Goal: Transaction & Acquisition: Subscribe to service/newsletter

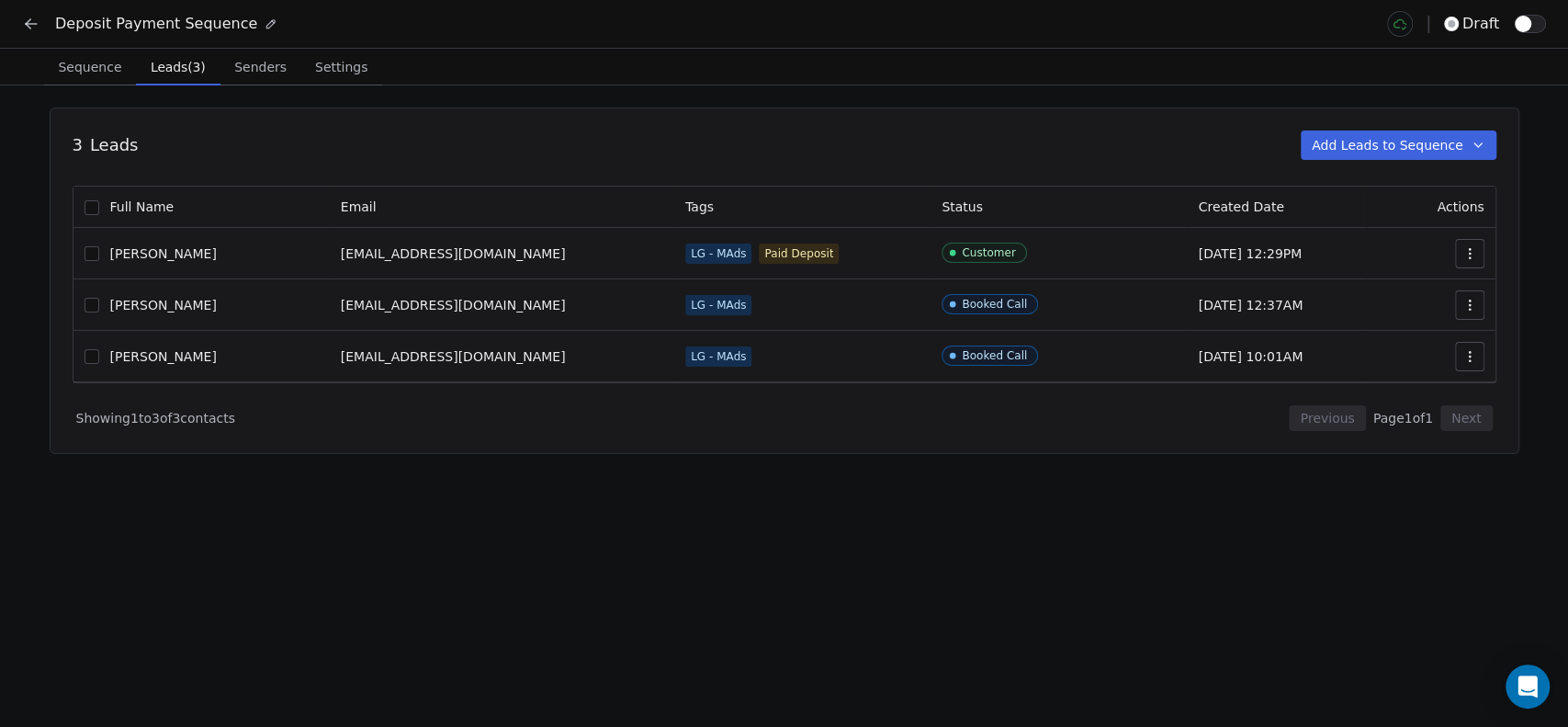
click at [1467, 248] on icon "button" at bounding box center [1470, 254] width 15 height 15
click at [1375, 327] on span "Remove from sequence" at bounding box center [1403, 325] width 152 height 20
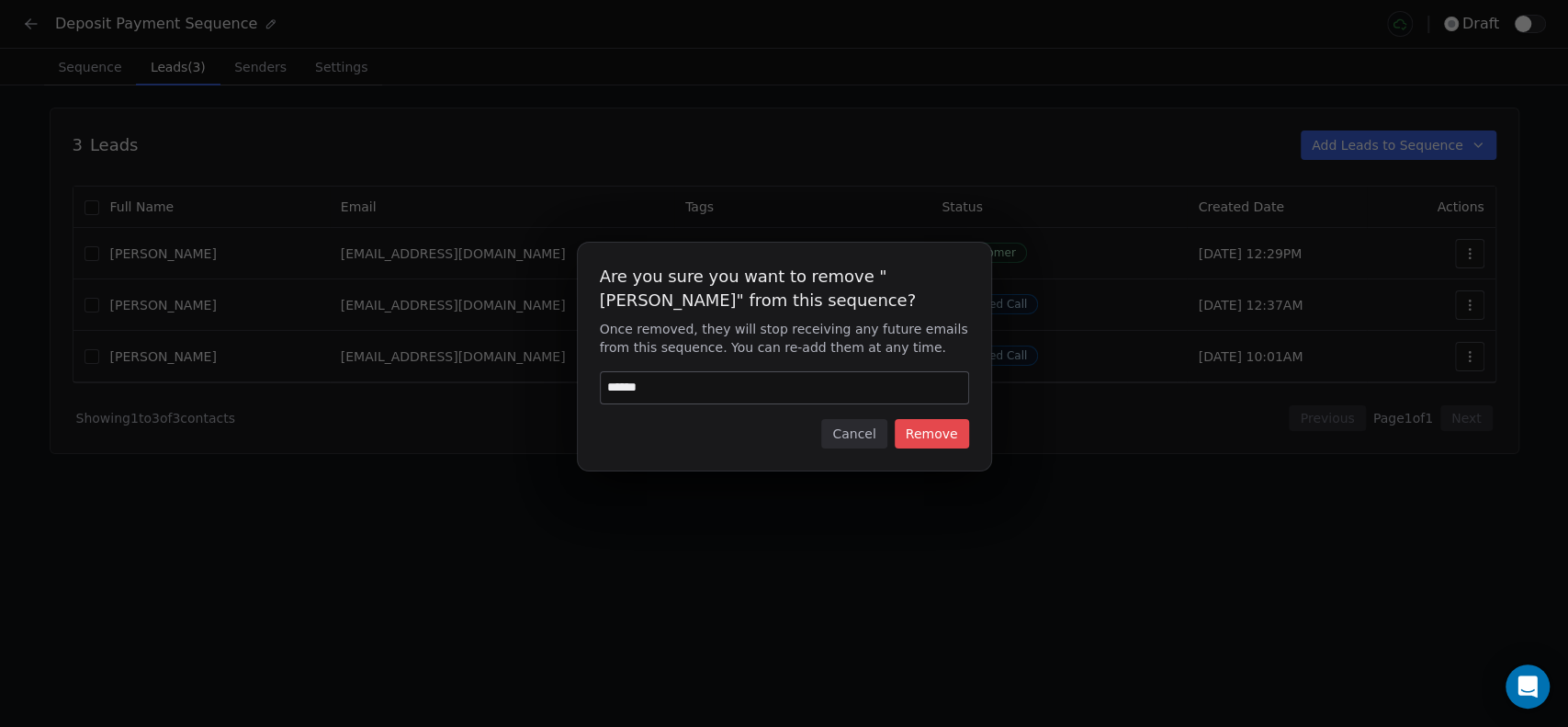
type input "******"
click at [933, 428] on button "Remove" at bounding box center [932, 433] width 75 height 29
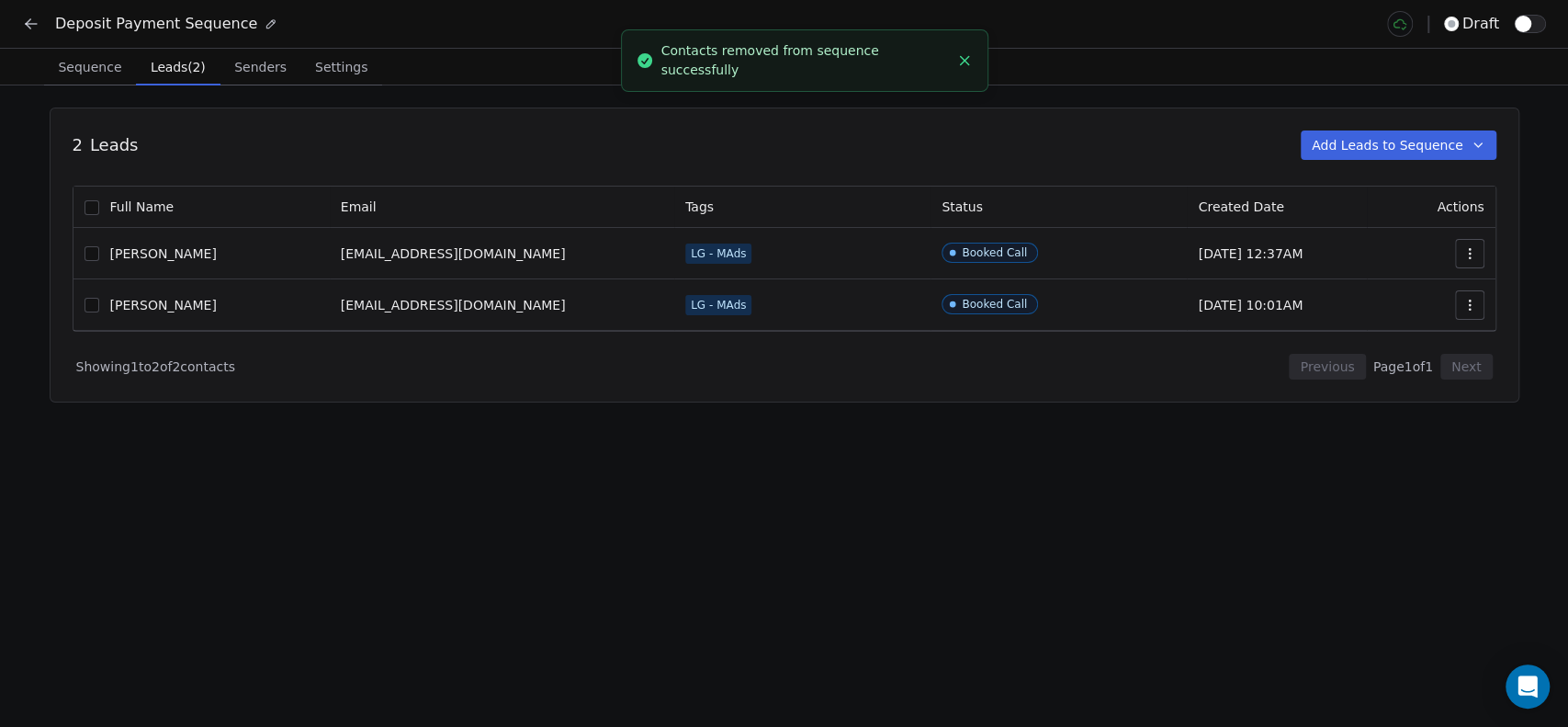
click at [1470, 250] on icon "button" at bounding box center [1470, 254] width 15 height 15
click at [1402, 331] on span "Remove from sequence" at bounding box center [1403, 325] width 152 height 20
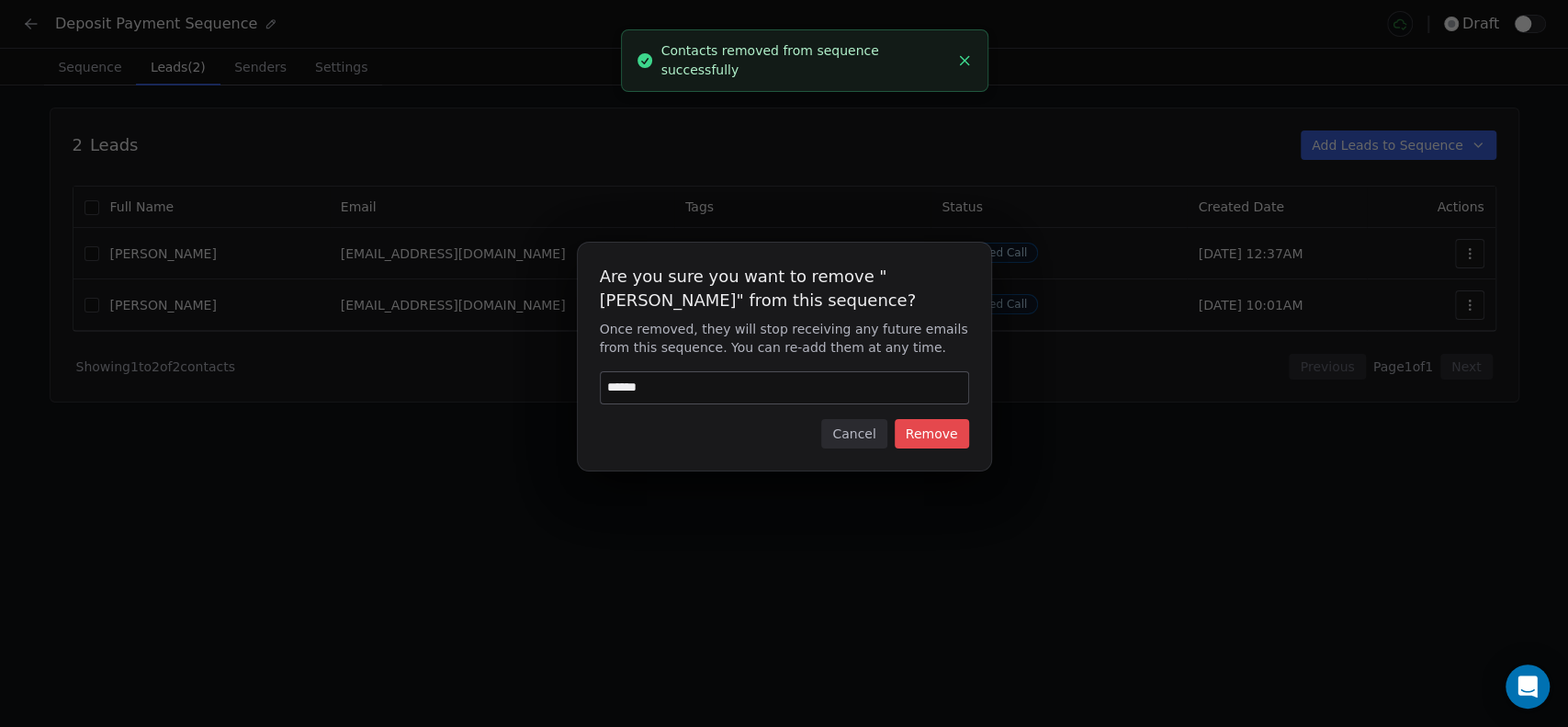
type input "******"
click at [947, 420] on button "Remove" at bounding box center [932, 433] width 75 height 29
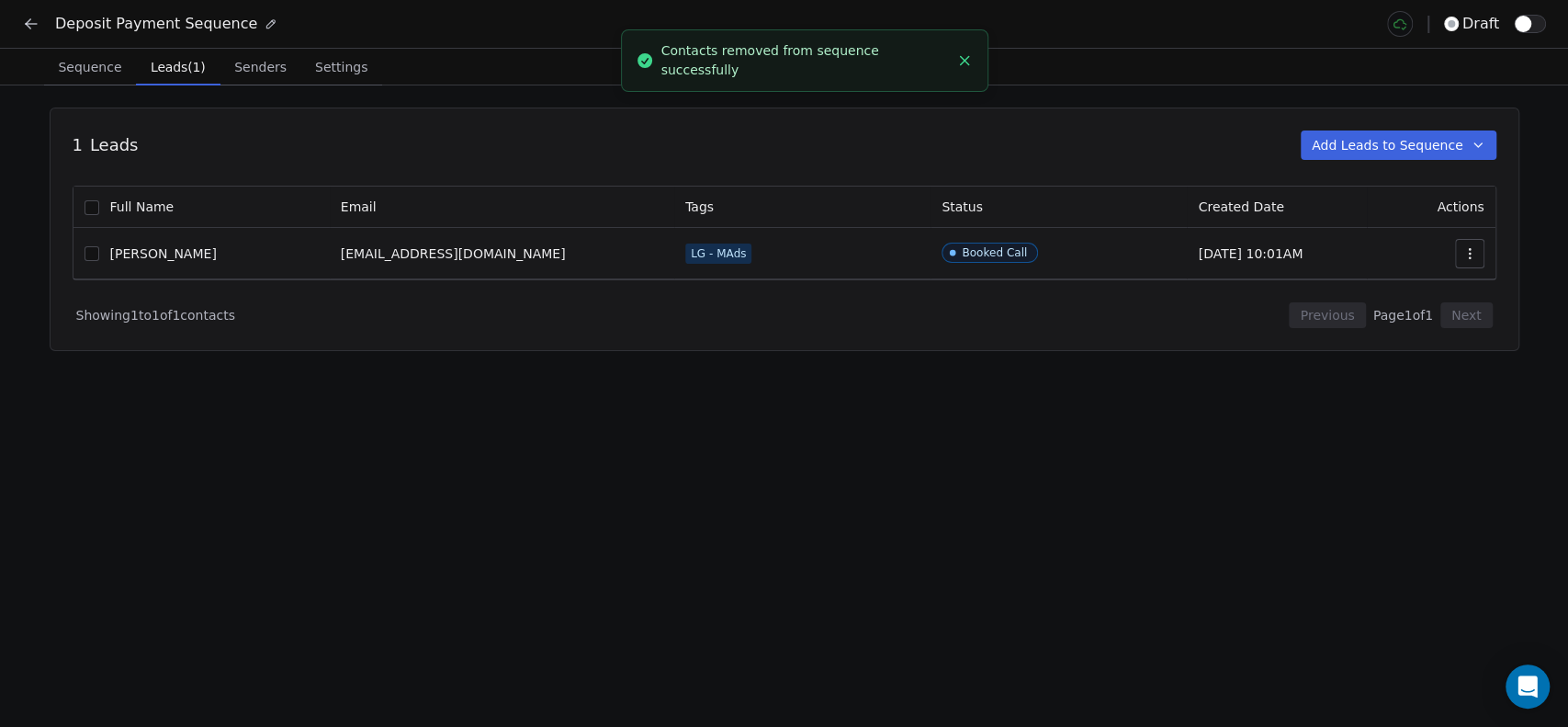
click at [1473, 241] on button "button" at bounding box center [1469, 253] width 29 height 29
click at [1366, 315] on span "Remove from sequence" at bounding box center [1403, 325] width 152 height 20
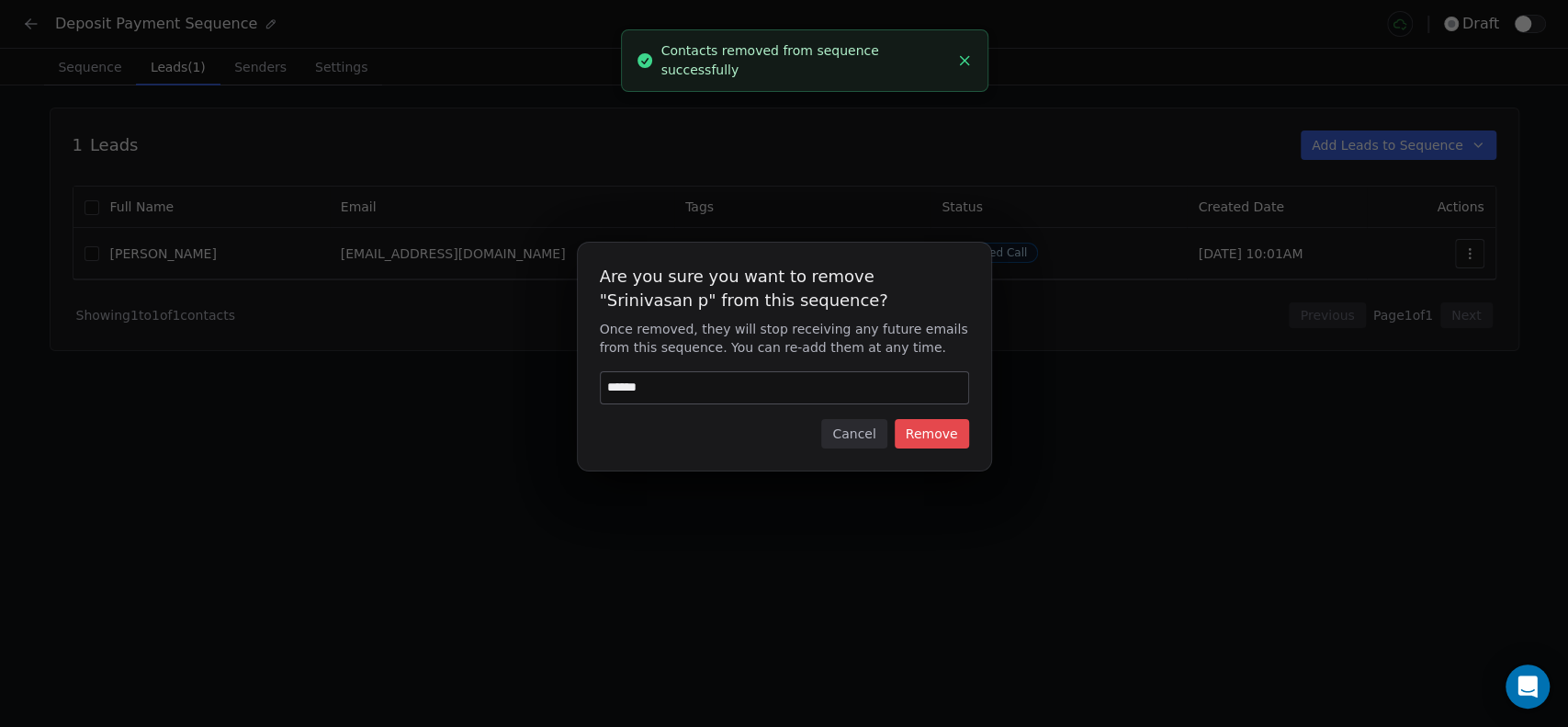
type input "******"
click at [926, 429] on button "Remove" at bounding box center [932, 433] width 75 height 29
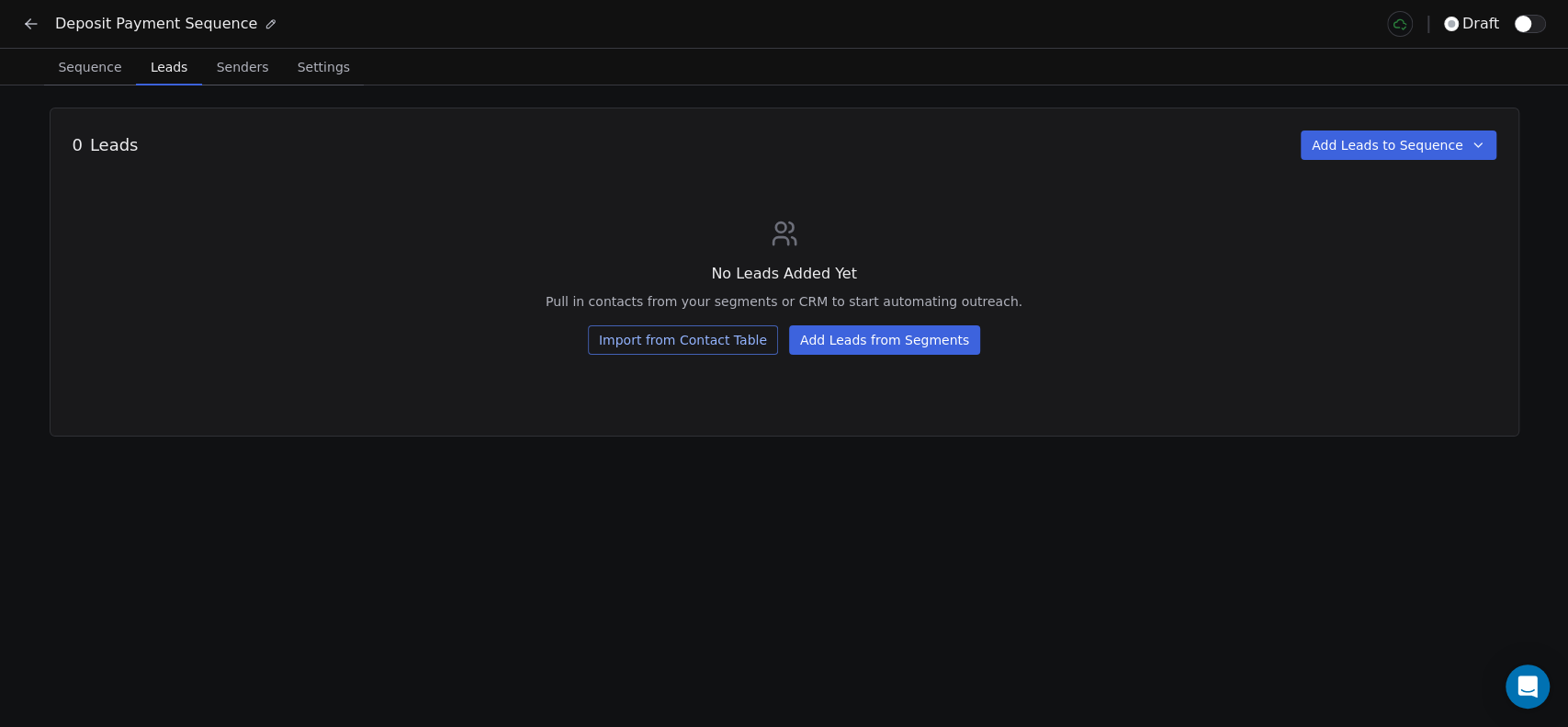
click at [109, 75] on span "Sequence" at bounding box center [89, 66] width 78 height 25
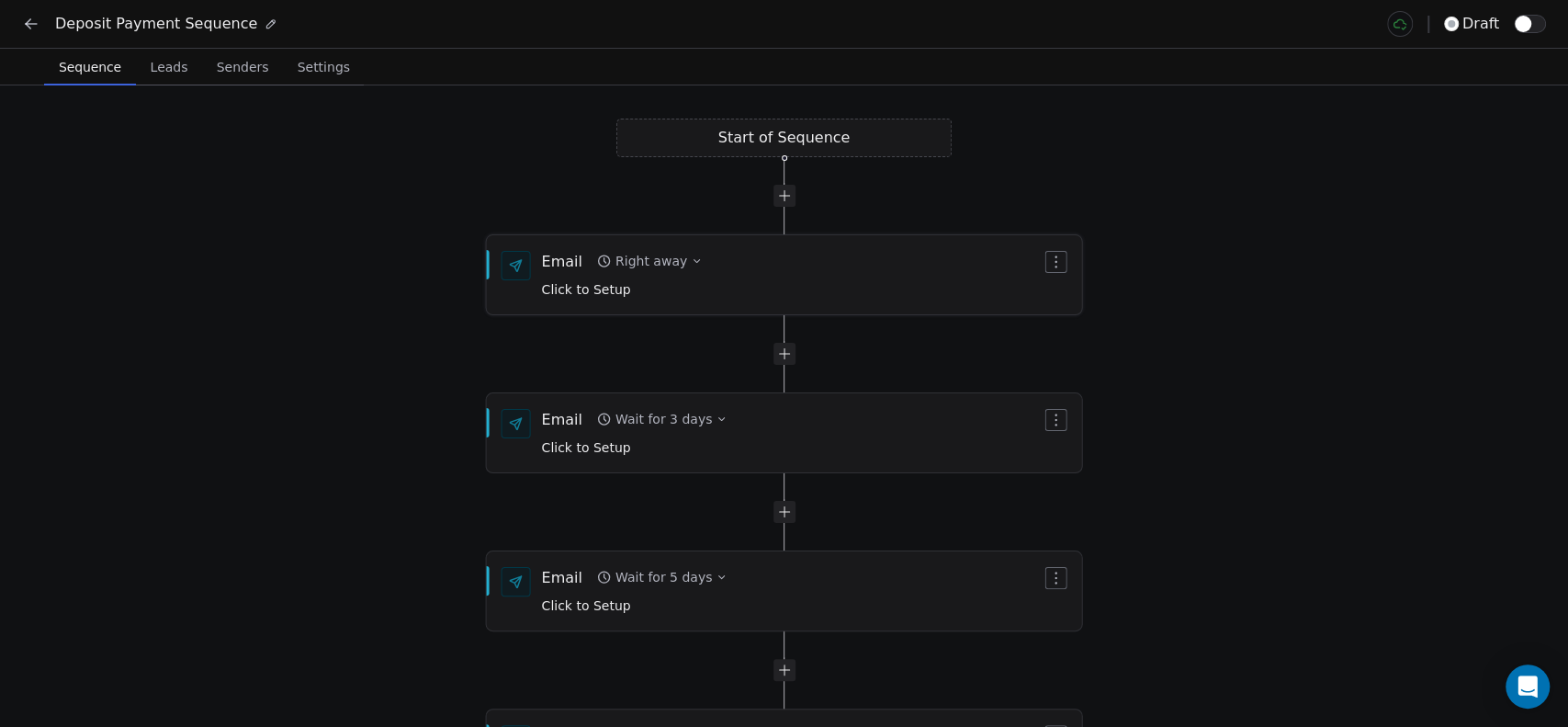
click at [678, 271] on button "Right away" at bounding box center [649, 260] width 120 height 25
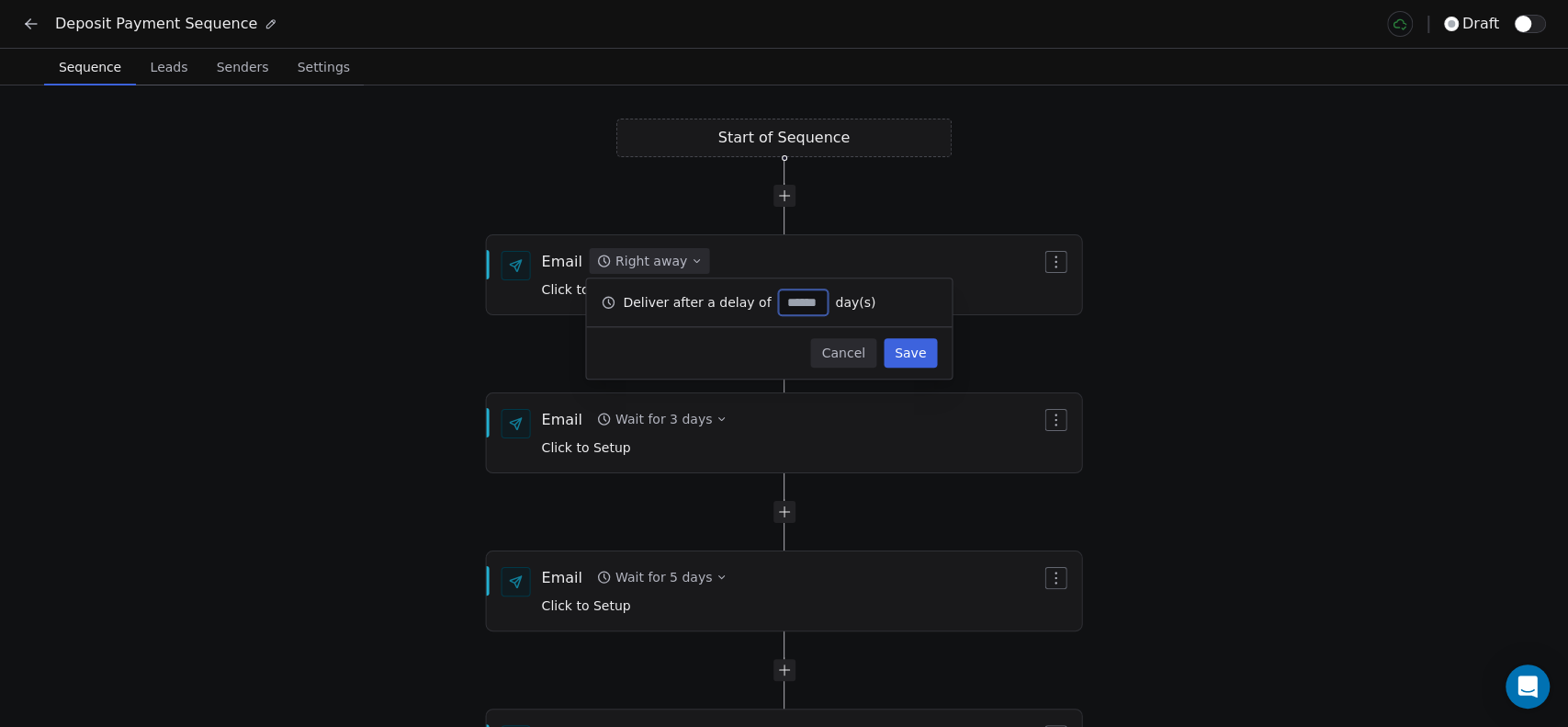
click at [236, 319] on div "Start of Sequence Email Right away Click to Setup End of Sequence Email Wait fo…" at bounding box center [784, 405] width 1568 height 641
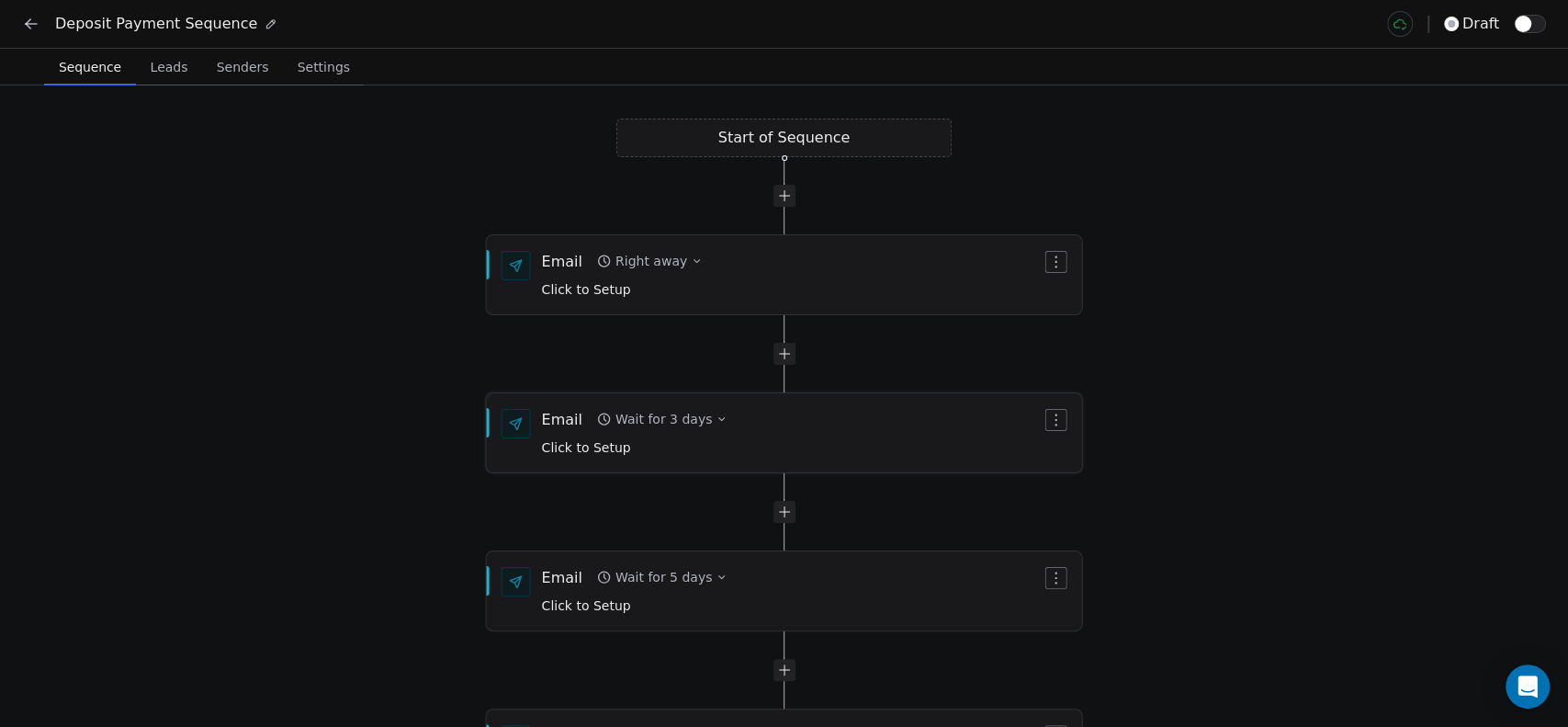
click at [683, 419] on div "Wait for 3 days" at bounding box center [663, 419] width 96 height 19
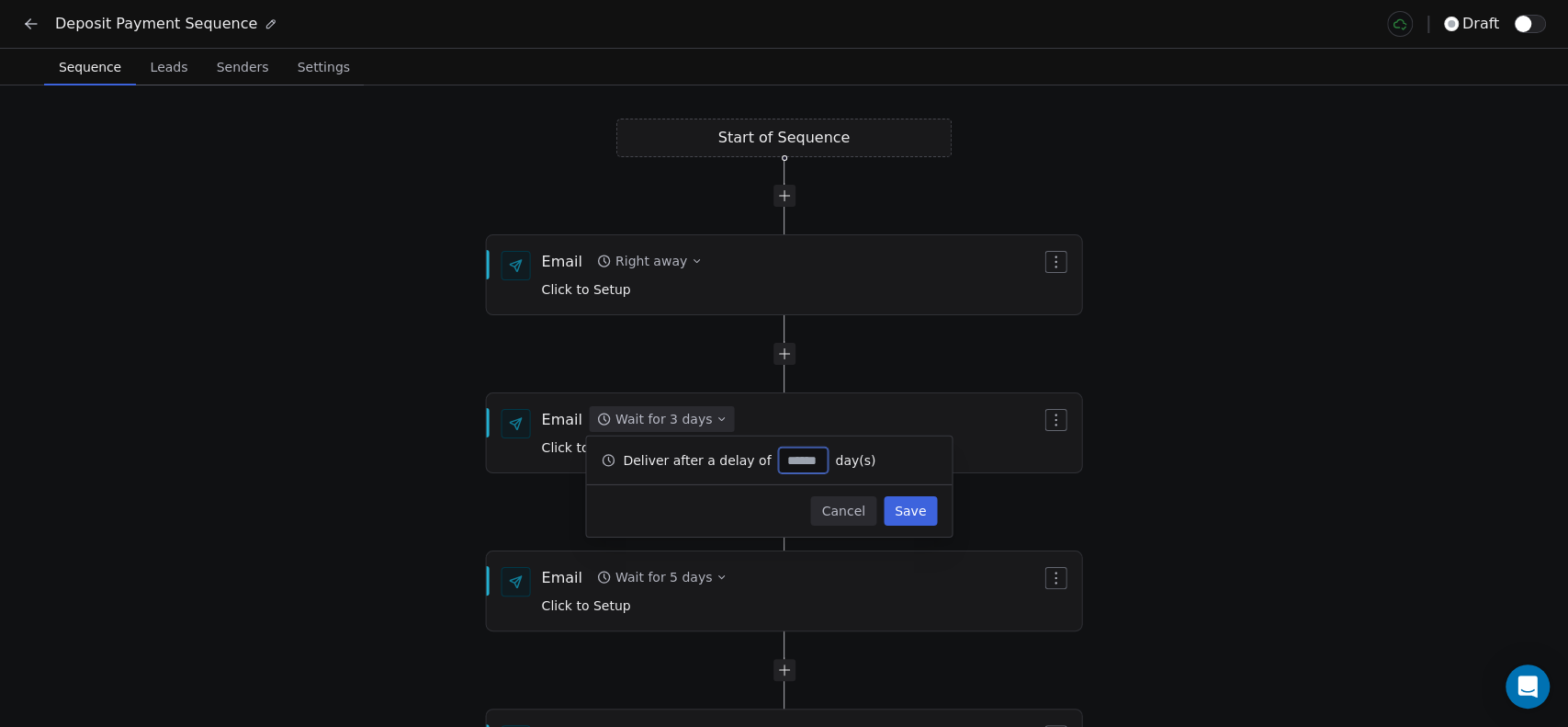
type input "*"
click at [209, 391] on div "Start of Sequence Email Right away Click to Setup End of Sequence Email Wait fo…" at bounding box center [784, 405] width 1568 height 641
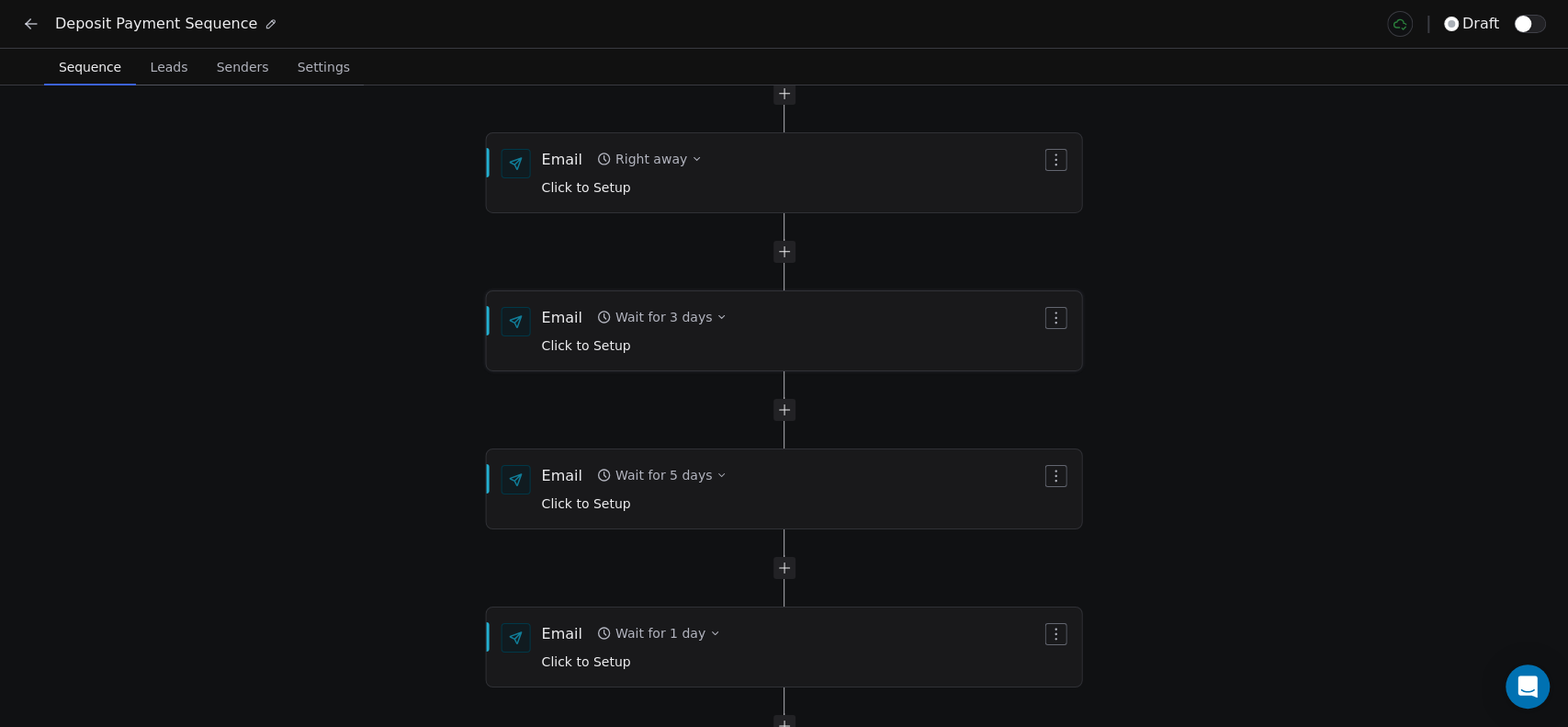
click at [698, 312] on div "Wait for 3 days" at bounding box center [663, 317] width 96 height 19
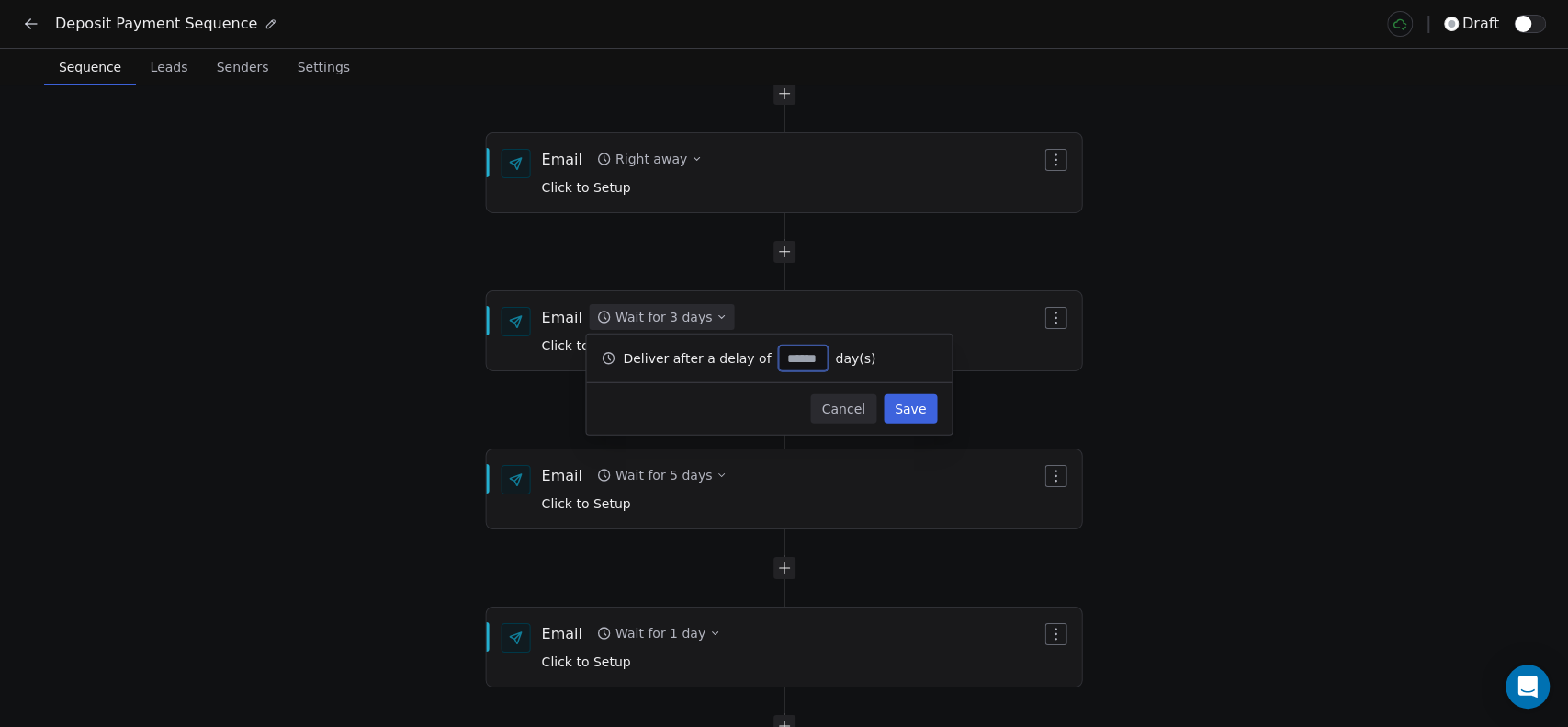
type input "*"
click at [899, 403] on button "Save" at bounding box center [909, 408] width 53 height 29
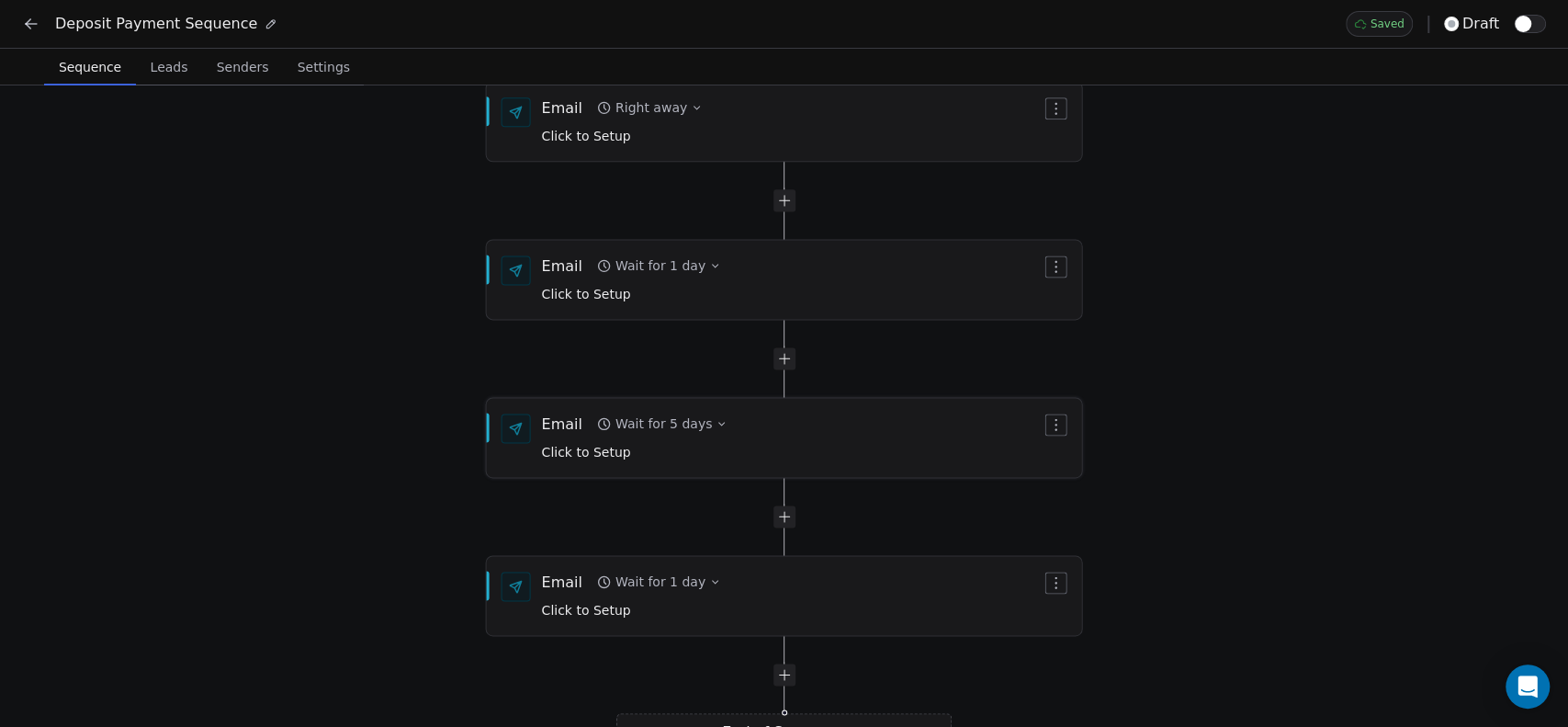
click at [675, 421] on div "Wait for 5 days" at bounding box center [663, 424] width 96 height 19
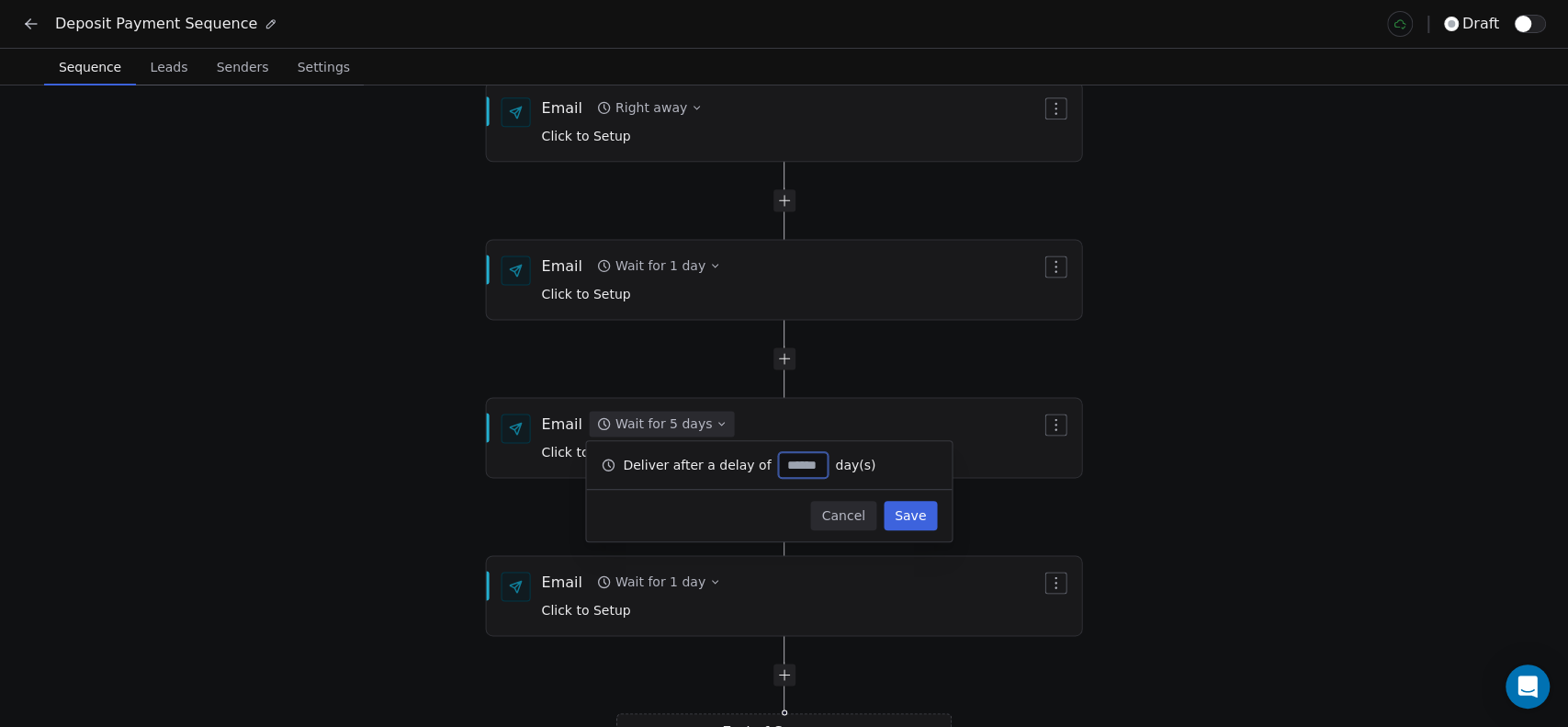
type input "*"
click at [904, 515] on button "Save" at bounding box center [909, 515] width 53 height 29
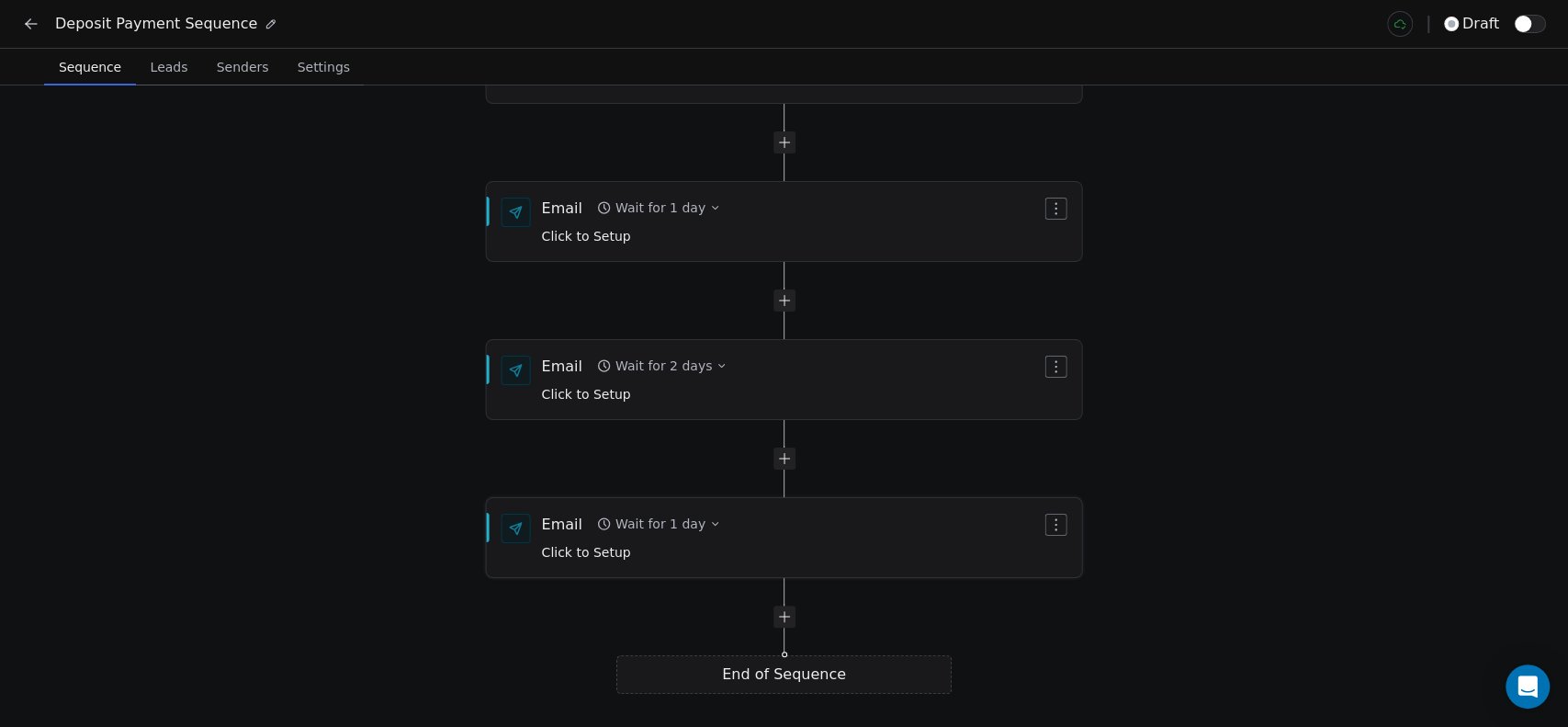
click at [1058, 520] on icon "button" at bounding box center [1056, 525] width 15 height 15
click at [1088, 584] on div "Delete" at bounding box center [1091, 587] width 85 height 29
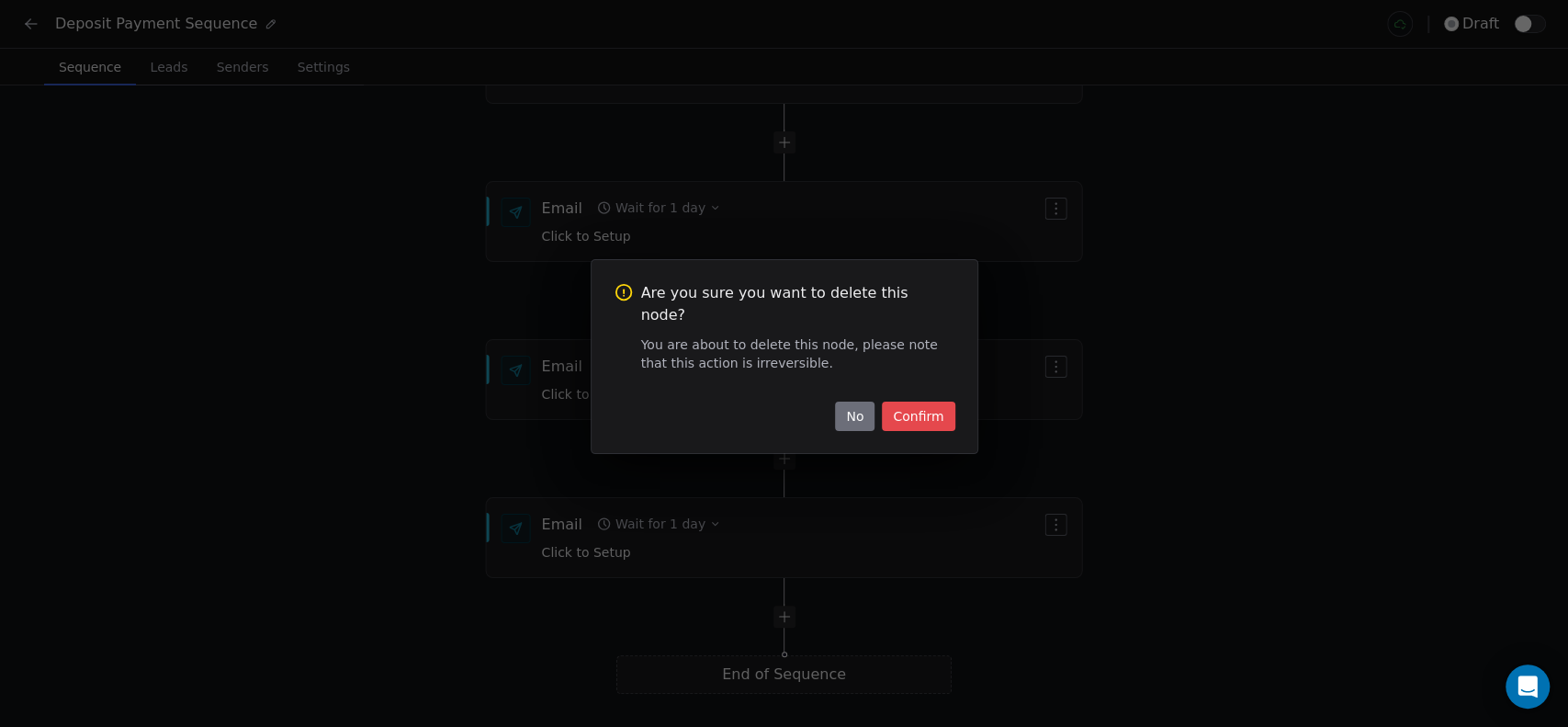
click at [918, 401] on button "Confirm" at bounding box center [918, 415] width 73 height 29
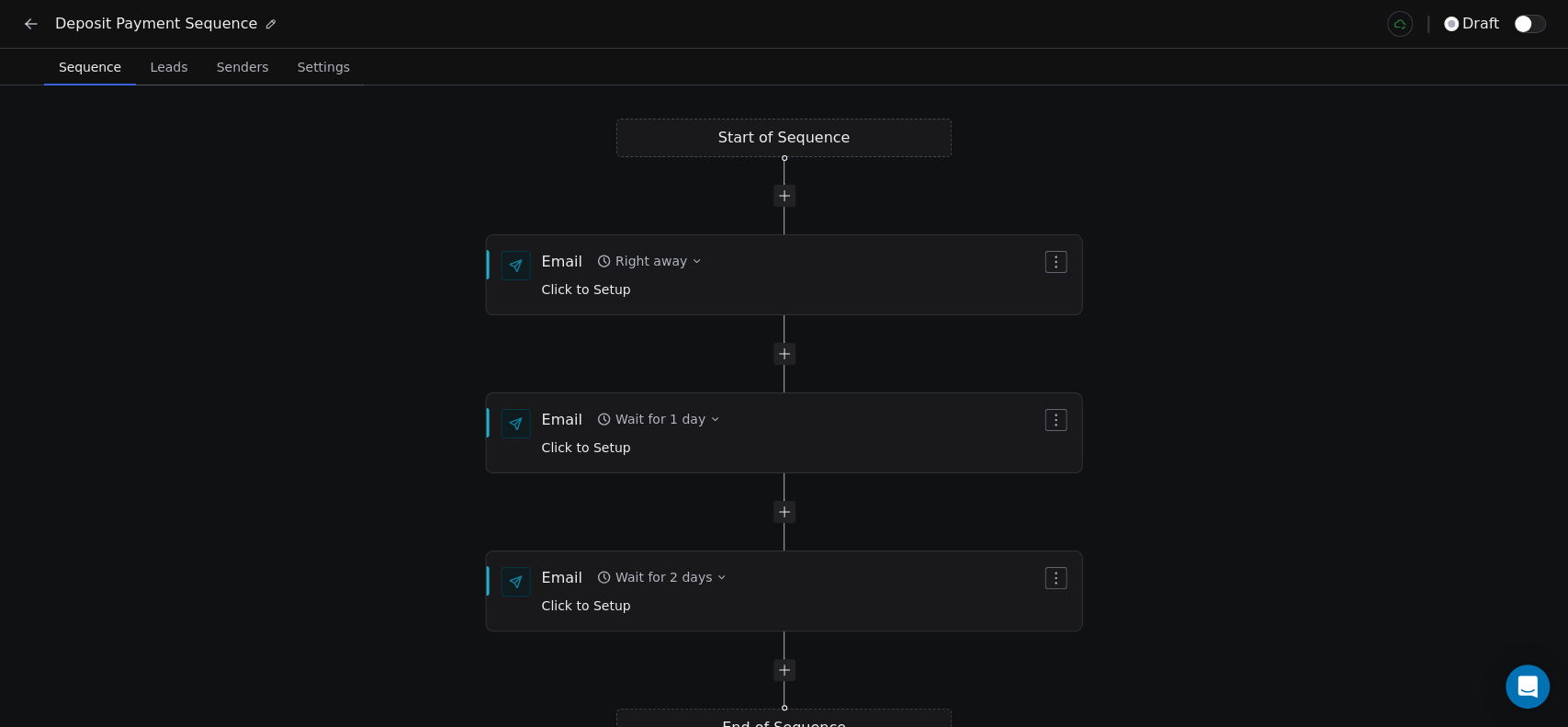
click at [155, 80] on button "Leads Leads" at bounding box center [168, 66] width 66 height 36
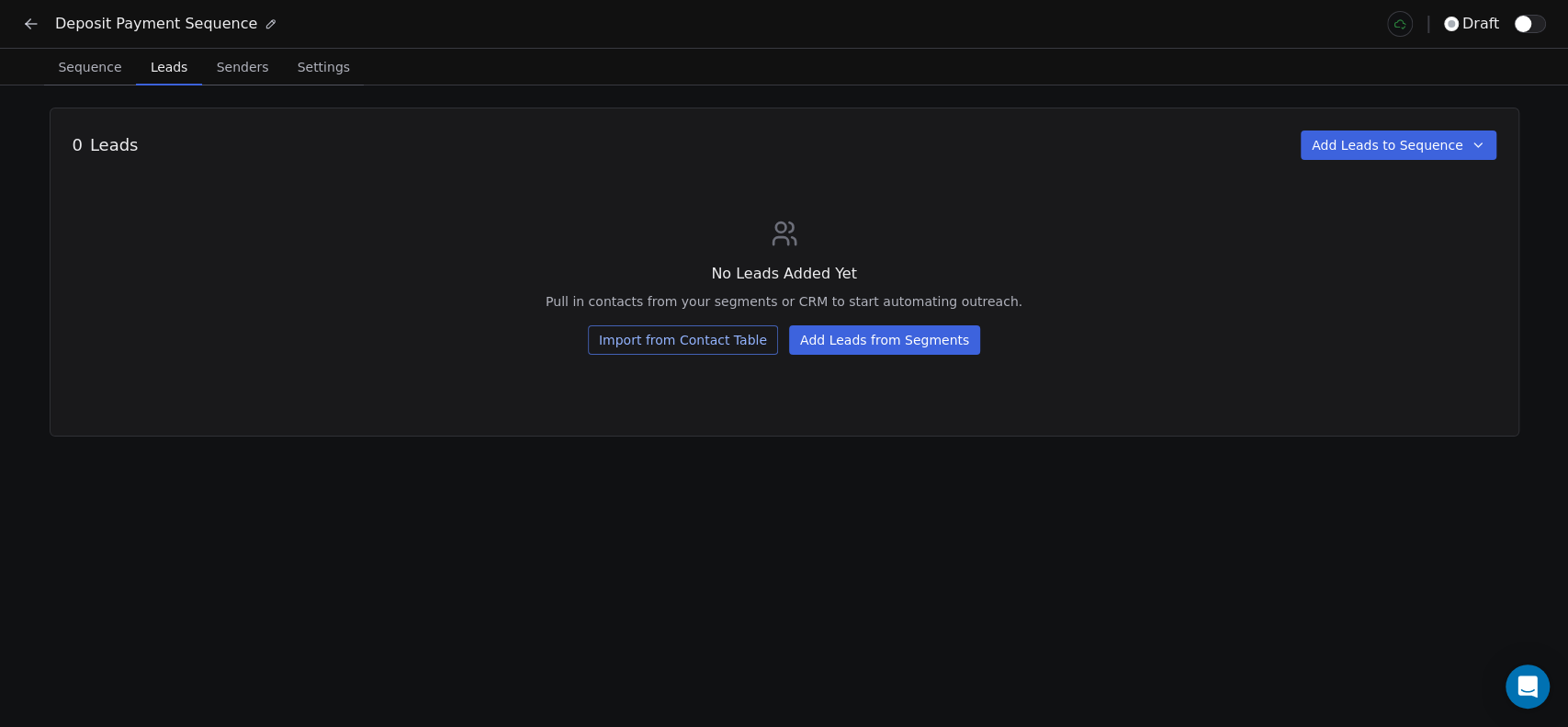
click at [728, 342] on button "Import from Contact Table" at bounding box center [682, 340] width 190 height 29
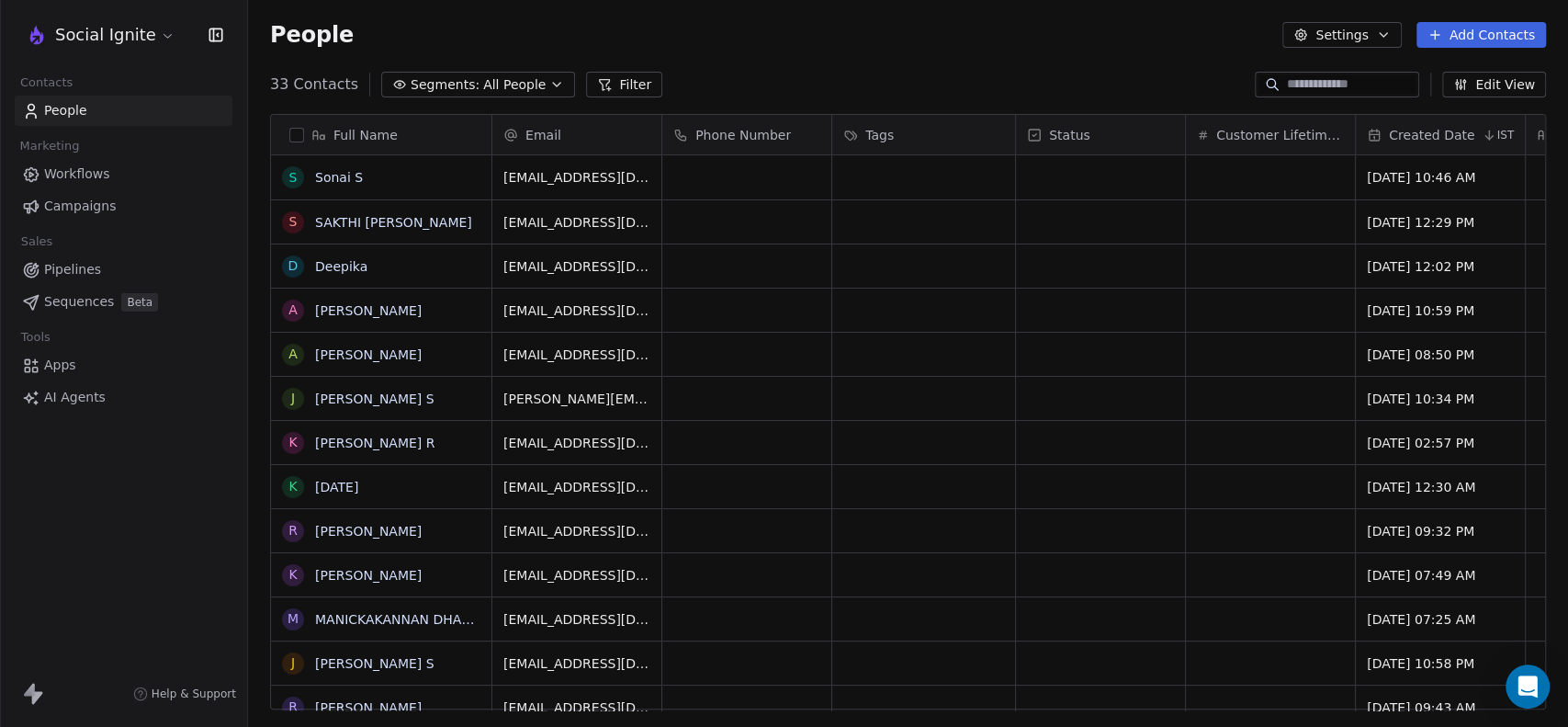
click at [1499, 25] on button "Add Contacts" at bounding box center [1481, 35] width 129 height 25
click at [1481, 75] on span "Create new contact" at bounding box center [1489, 75] width 125 height 20
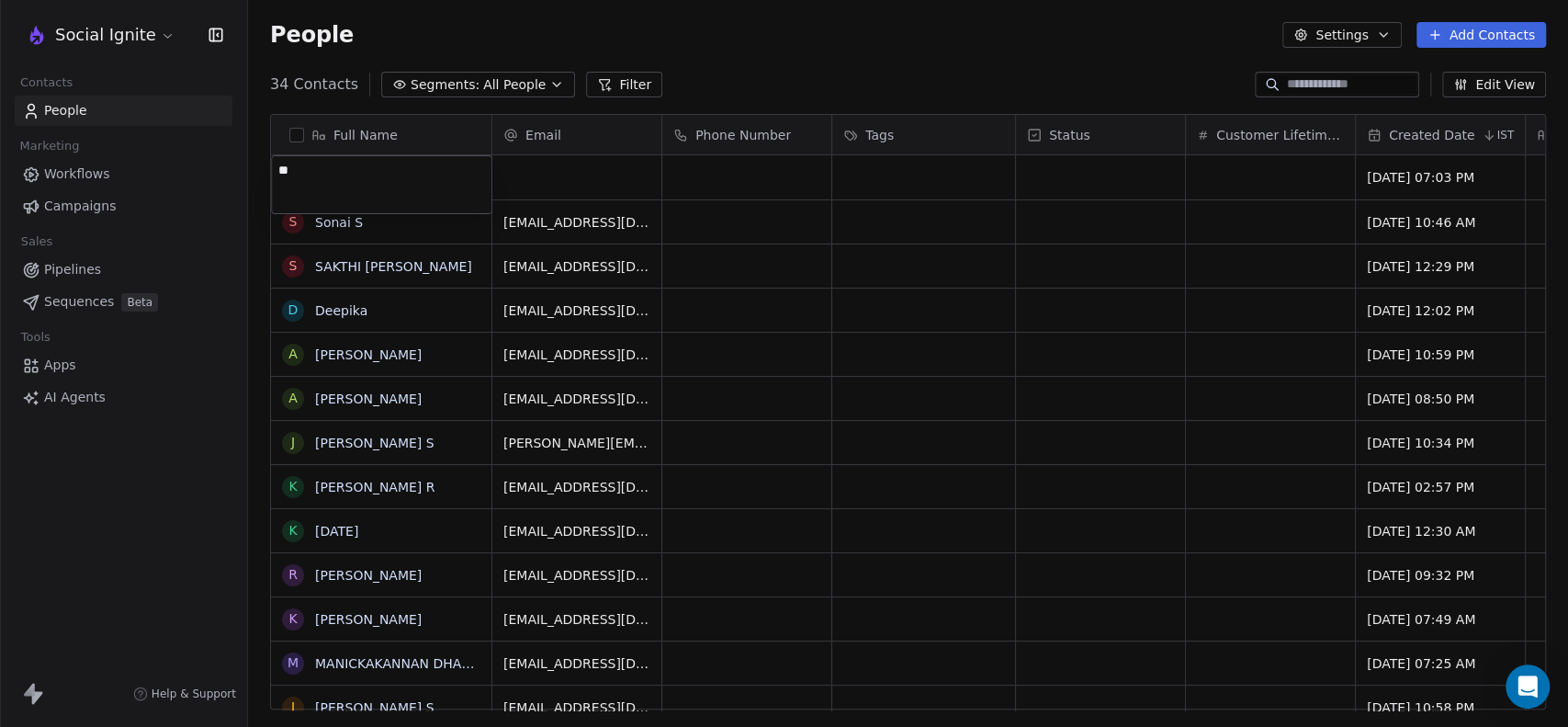
type textarea "*"
type textarea "***"
click at [559, 176] on html "Social Ignite Contacts People Marketing Workflows Campaigns Sales Pipelines Seq…" at bounding box center [784, 363] width 1568 height 727
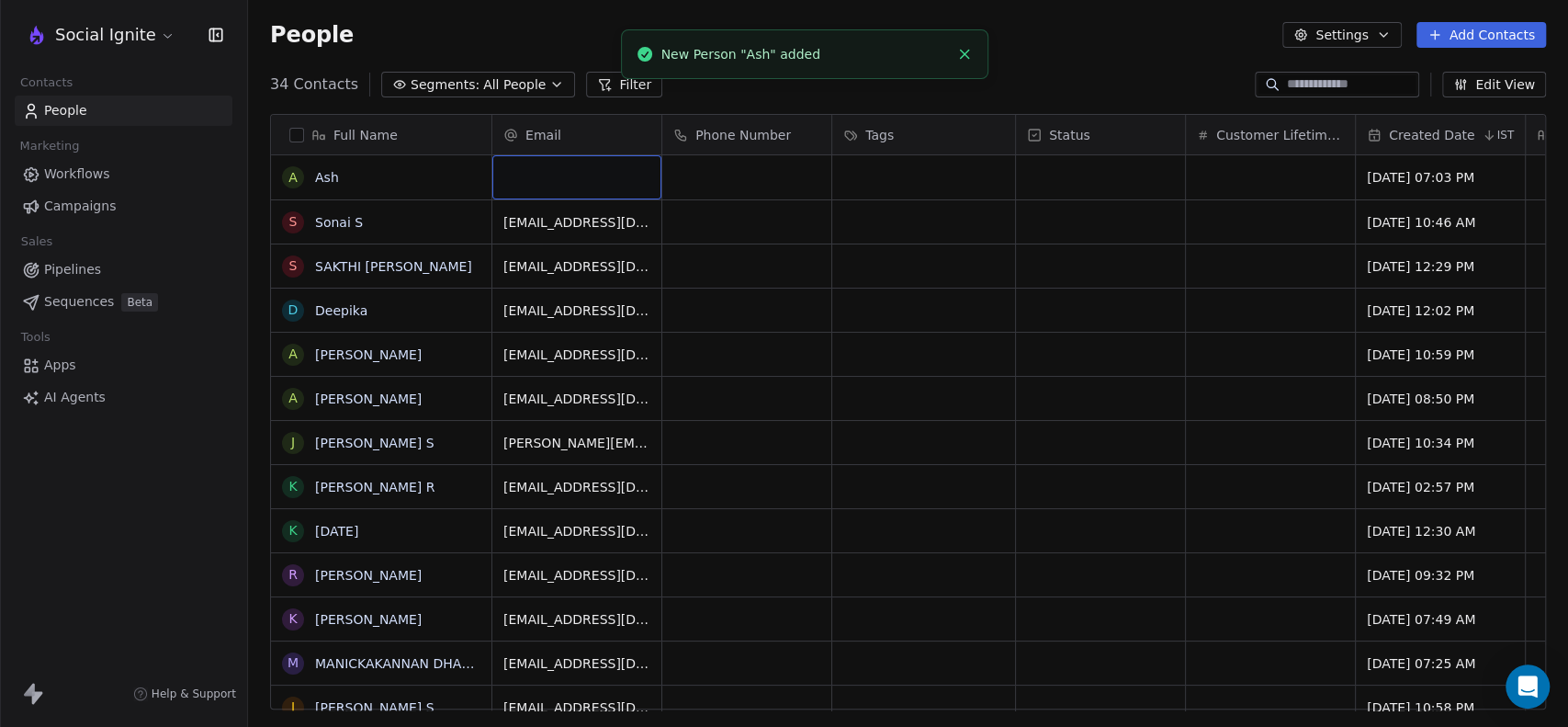
click at [559, 176] on div "grid" at bounding box center [576, 177] width 169 height 44
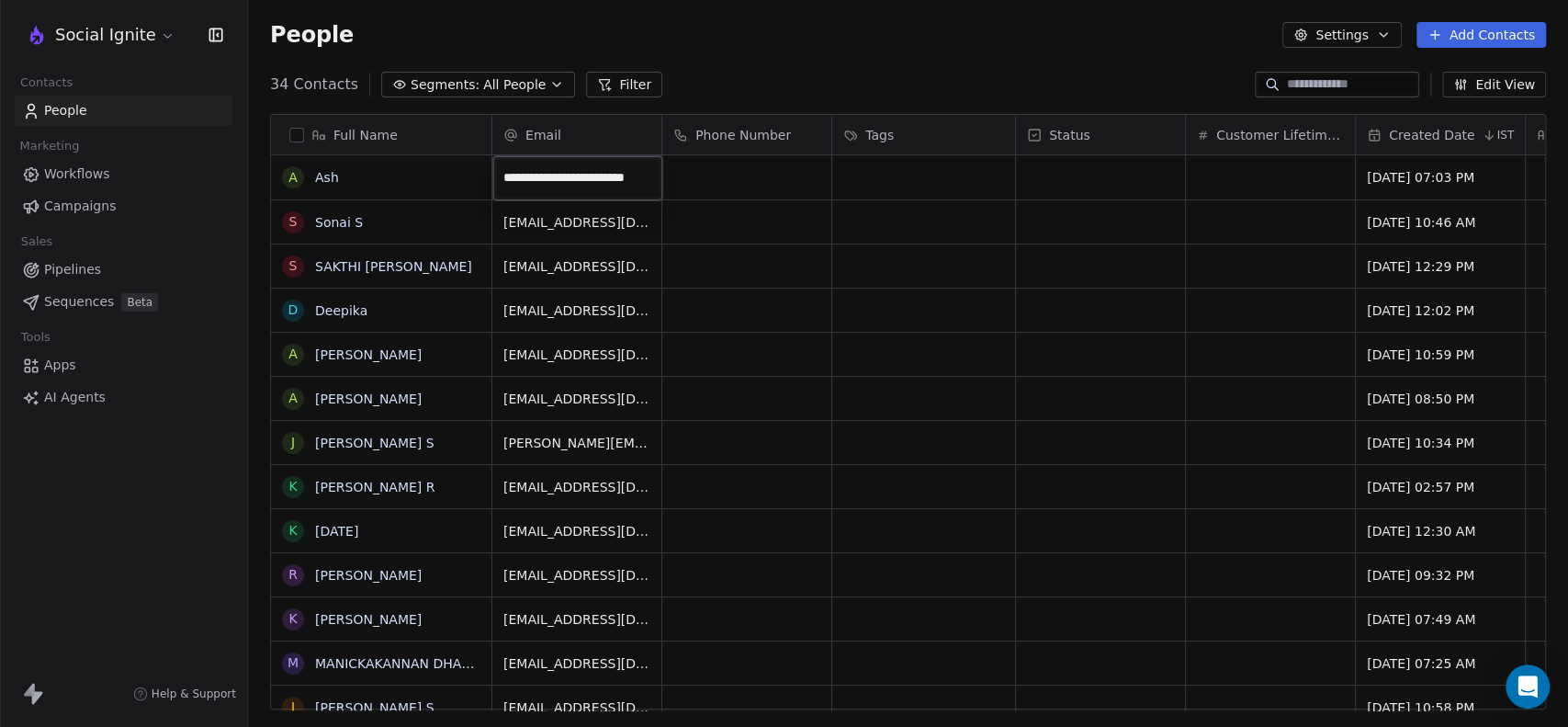
scroll to position [0, 28]
type input "**********"
click at [747, 170] on html "Social Ignite Contacts People Marketing Workflows Campaigns Sales Pipelines Seq…" at bounding box center [784, 363] width 1568 height 727
click at [762, 61] on html "Social Ignite Contacts People Marketing Workflows Campaigns Sales Pipelines Seq…" at bounding box center [784, 363] width 1568 height 727
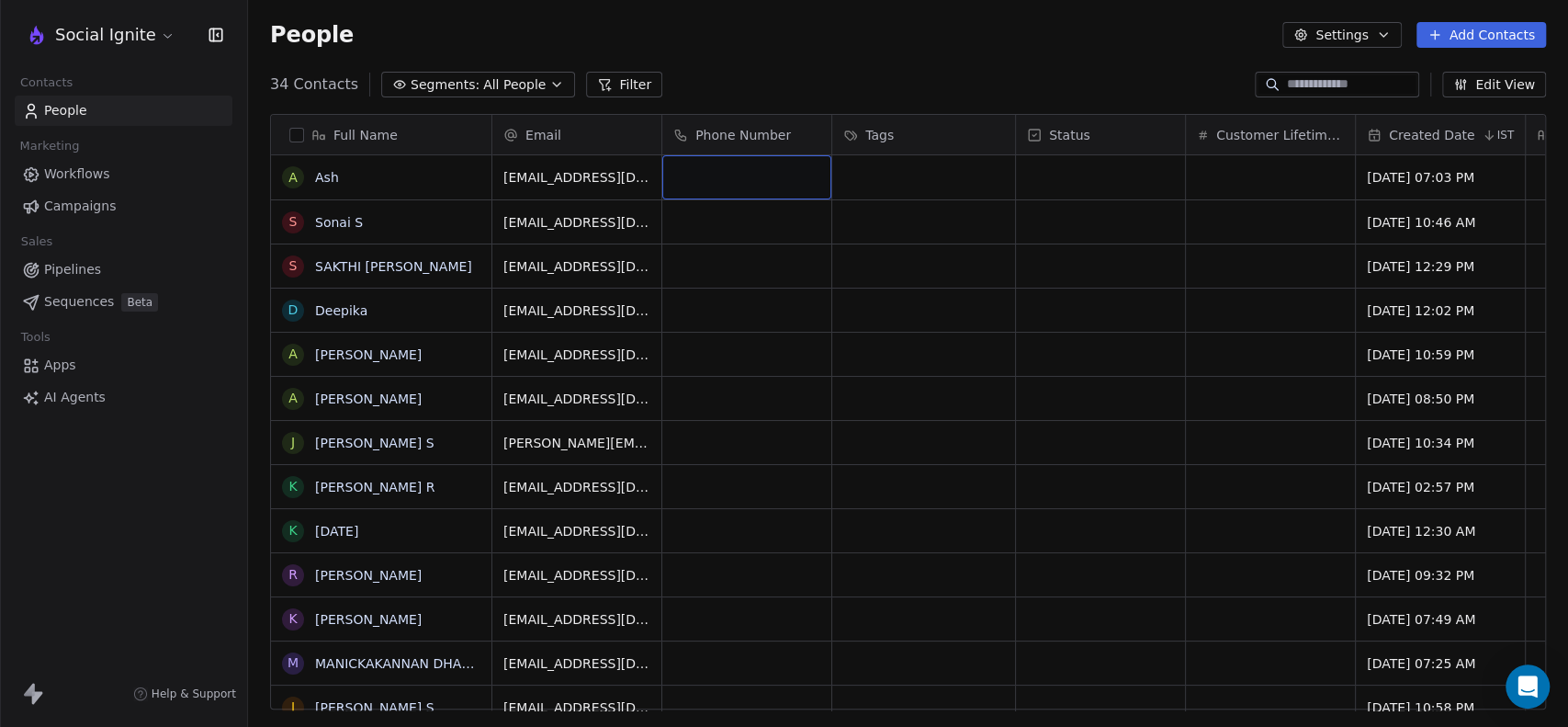
click at [724, 178] on div "grid" at bounding box center [747, 177] width 169 height 44
type input "**********"
click at [751, 53] on html "Social Ignite Contacts People Marketing Workflows Campaigns Sales Pipelines Seq…" at bounding box center [784, 363] width 1568 height 727
click at [774, 65] on html "Social Ignite Contacts People Marketing Workflows Campaigns Sales Pipelines Seq…" at bounding box center [784, 363] width 1568 height 727
click at [289, 178] on button "grid" at bounding box center [293, 178] width 15 height 15
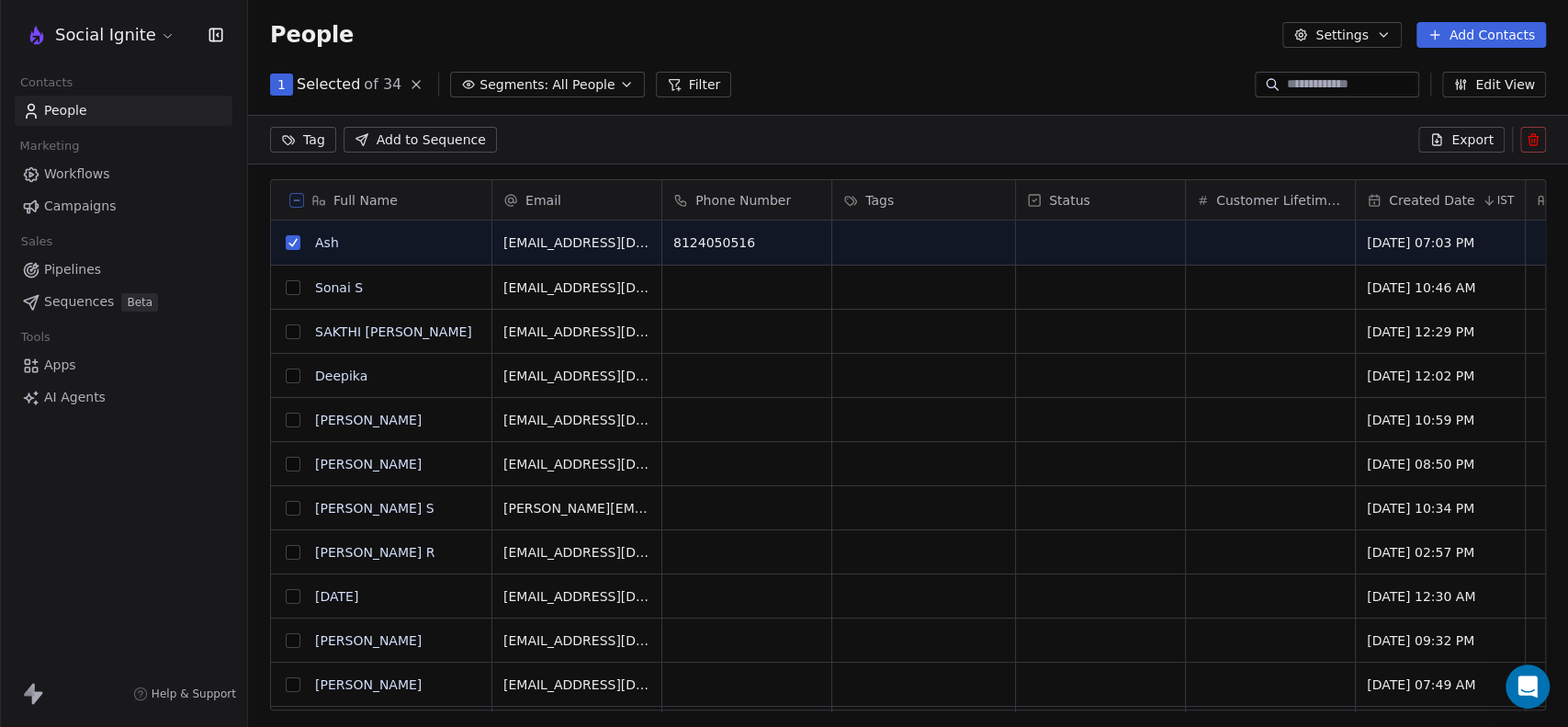
scroll to position [560, 1304]
click at [409, 83] on icon at bounding box center [416, 84] width 15 height 15
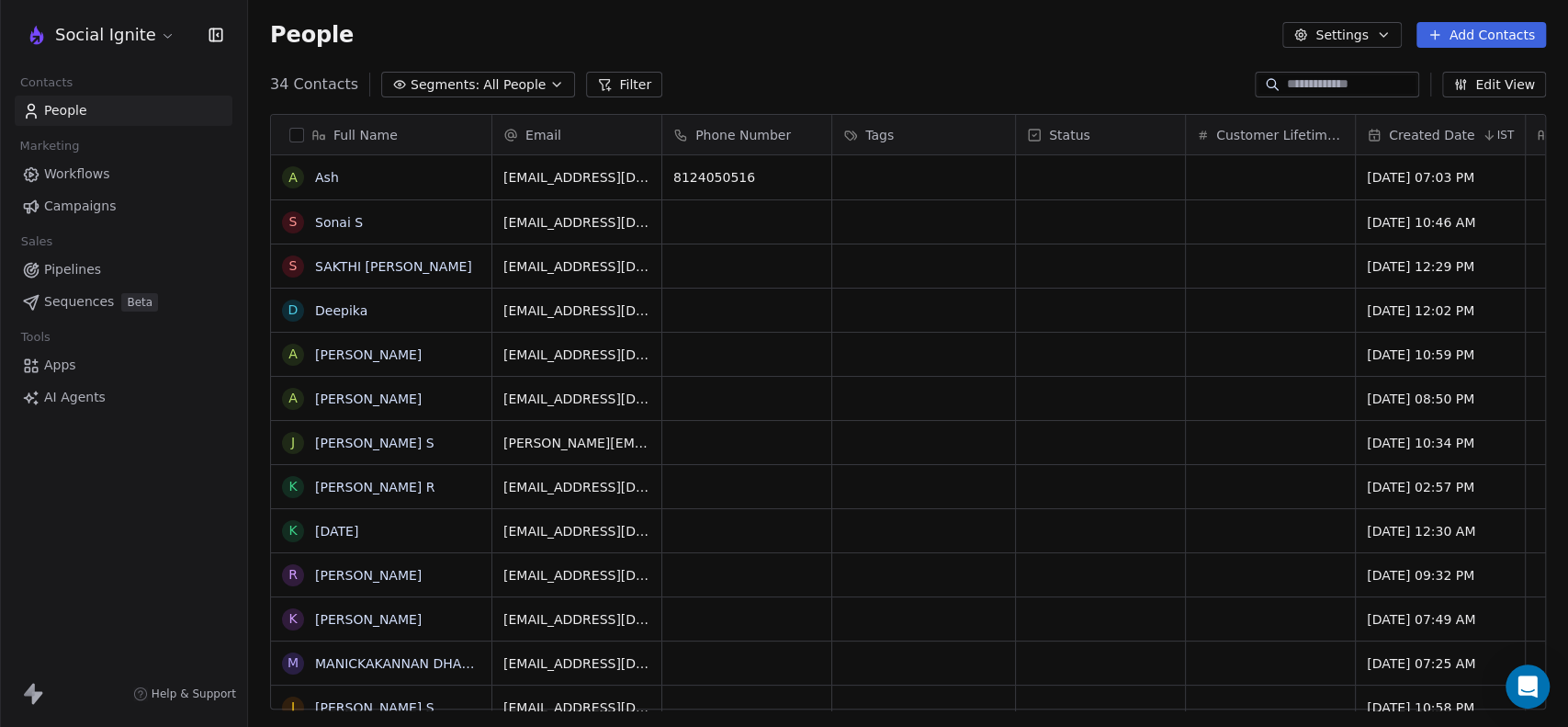
scroll to position [624, 1304]
click at [1473, 32] on button "Add Contacts" at bounding box center [1481, 35] width 129 height 25
click at [1462, 72] on span "Create new contact" at bounding box center [1489, 75] width 125 height 20
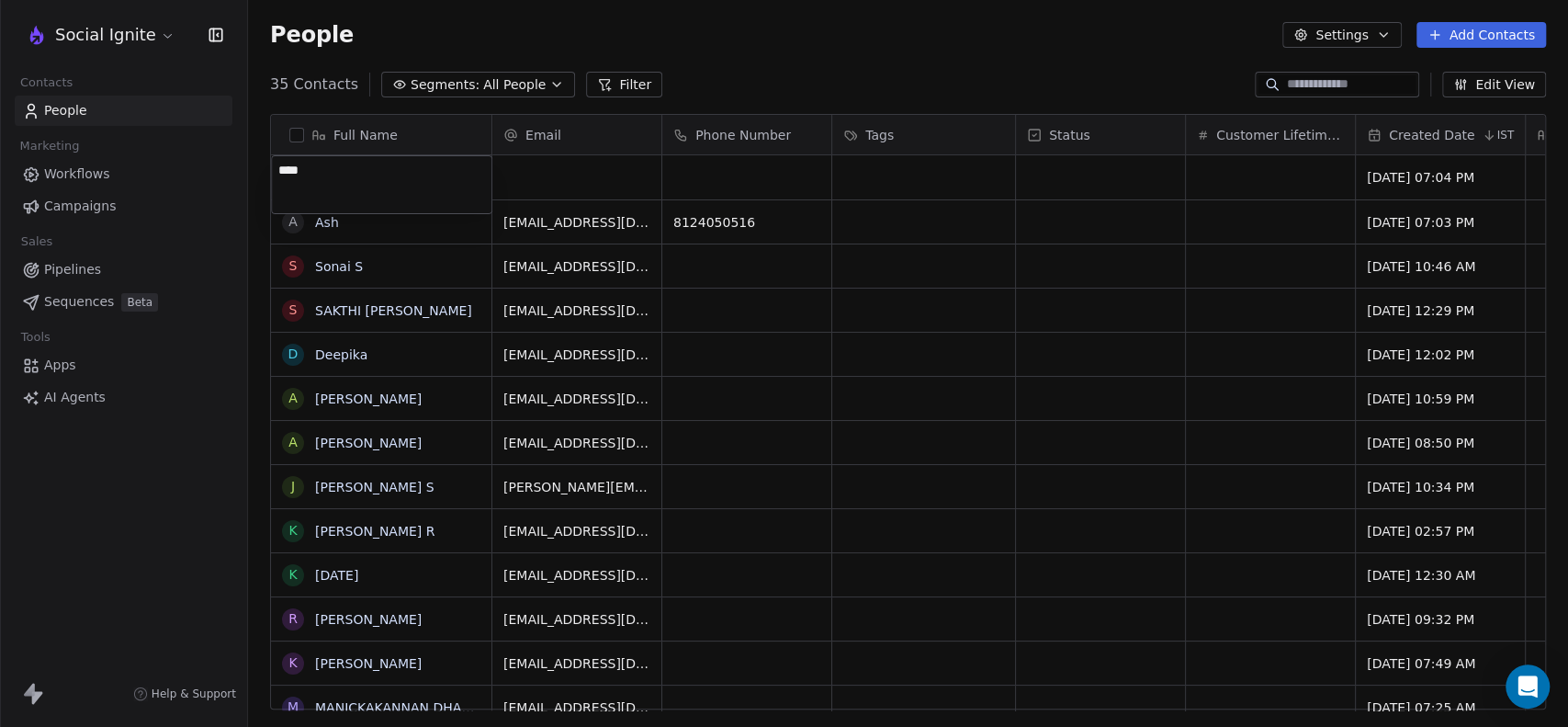
type textarea "*****"
click at [561, 175] on html "Social Ignite Contacts People Marketing Workflows Campaigns Sales Pipelines Seq…" at bounding box center [784, 363] width 1568 height 727
click at [561, 175] on div "grid" at bounding box center [576, 177] width 169 height 44
click at [525, 174] on div "grid" at bounding box center [576, 177] width 169 height 44
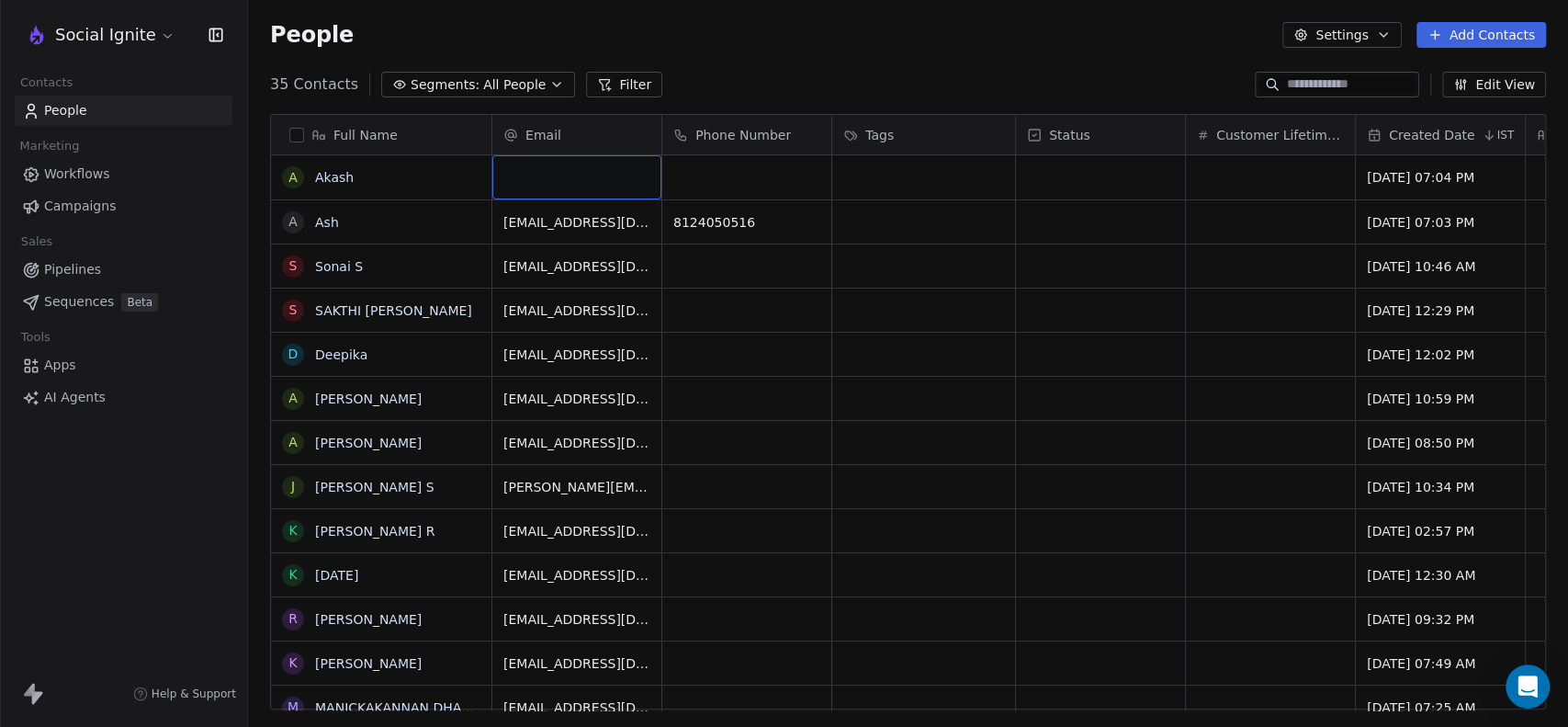
click at [525, 174] on div "grid" at bounding box center [576, 177] width 169 height 44
click at [525, 174] on input "email" at bounding box center [577, 178] width 162 height 36
type input "**********"
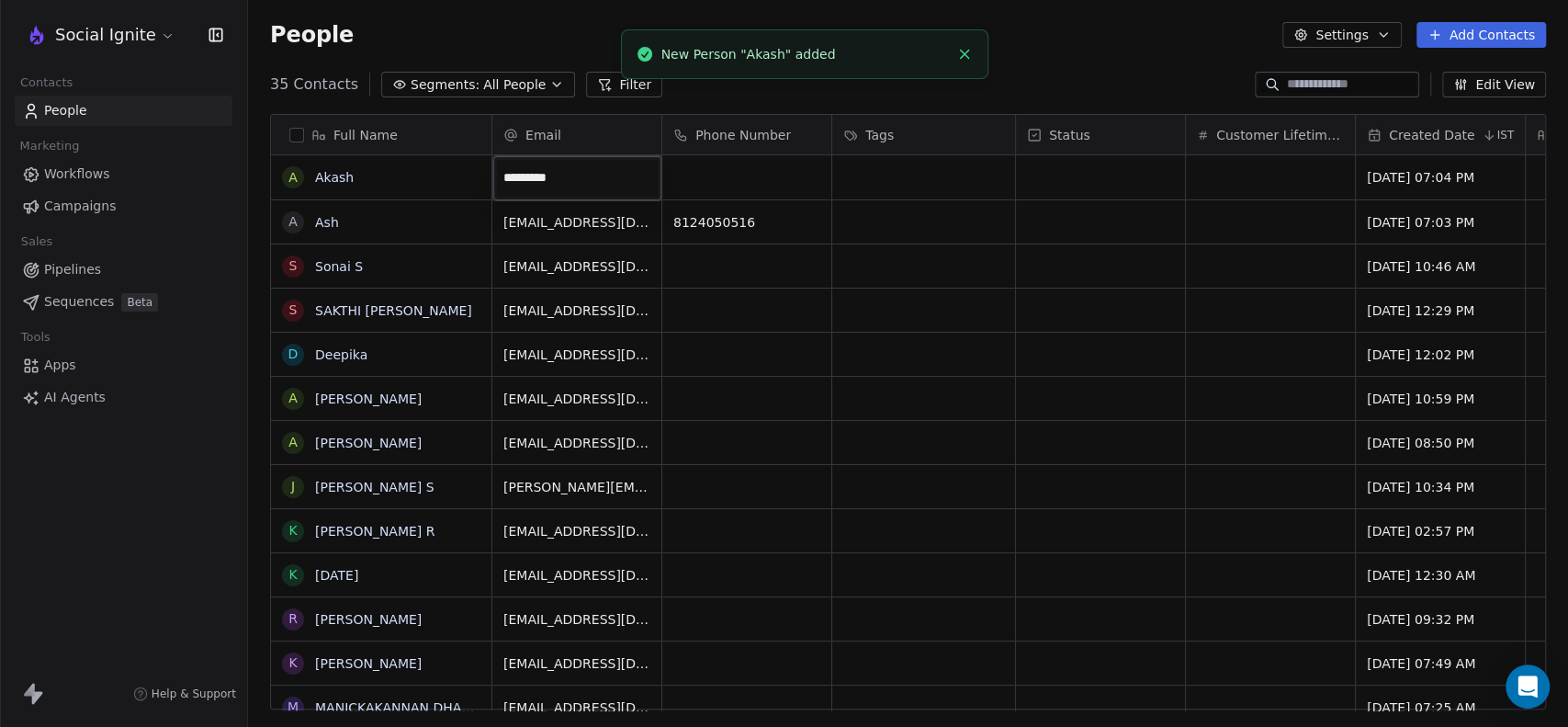
drag, startPoint x: 501, startPoint y: 181, endPoint x: 492, endPoint y: 183, distance: 9.2
click at [478, 184] on html "Social Ignite Contacts People Marketing Workflows Campaigns Sales Pipelines Seq…" at bounding box center [784, 363] width 1568 height 727
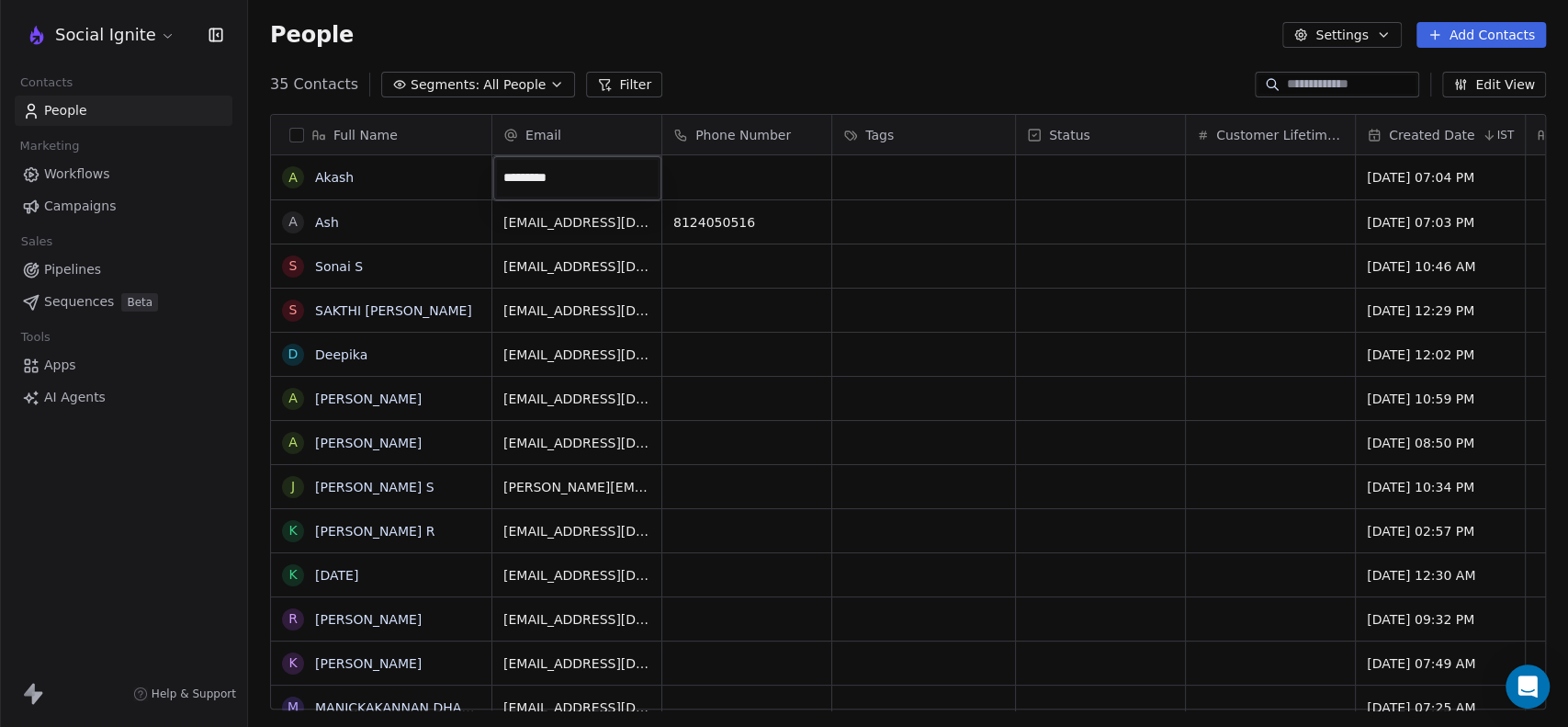
click at [507, 182] on input "*********" at bounding box center [577, 178] width 161 height 36
click at [505, 181] on input "*********" at bounding box center [577, 178] width 161 height 36
type input "**********"
click at [760, 36] on html "Social Ignite Contacts People Marketing Workflows Campaigns Sales Pipelines Seq…" at bounding box center [784, 363] width 1568 height 727
click at [749, 53] on div "People Settings Add Contacts" at bounding box center [907, 35] width 1320 height 70
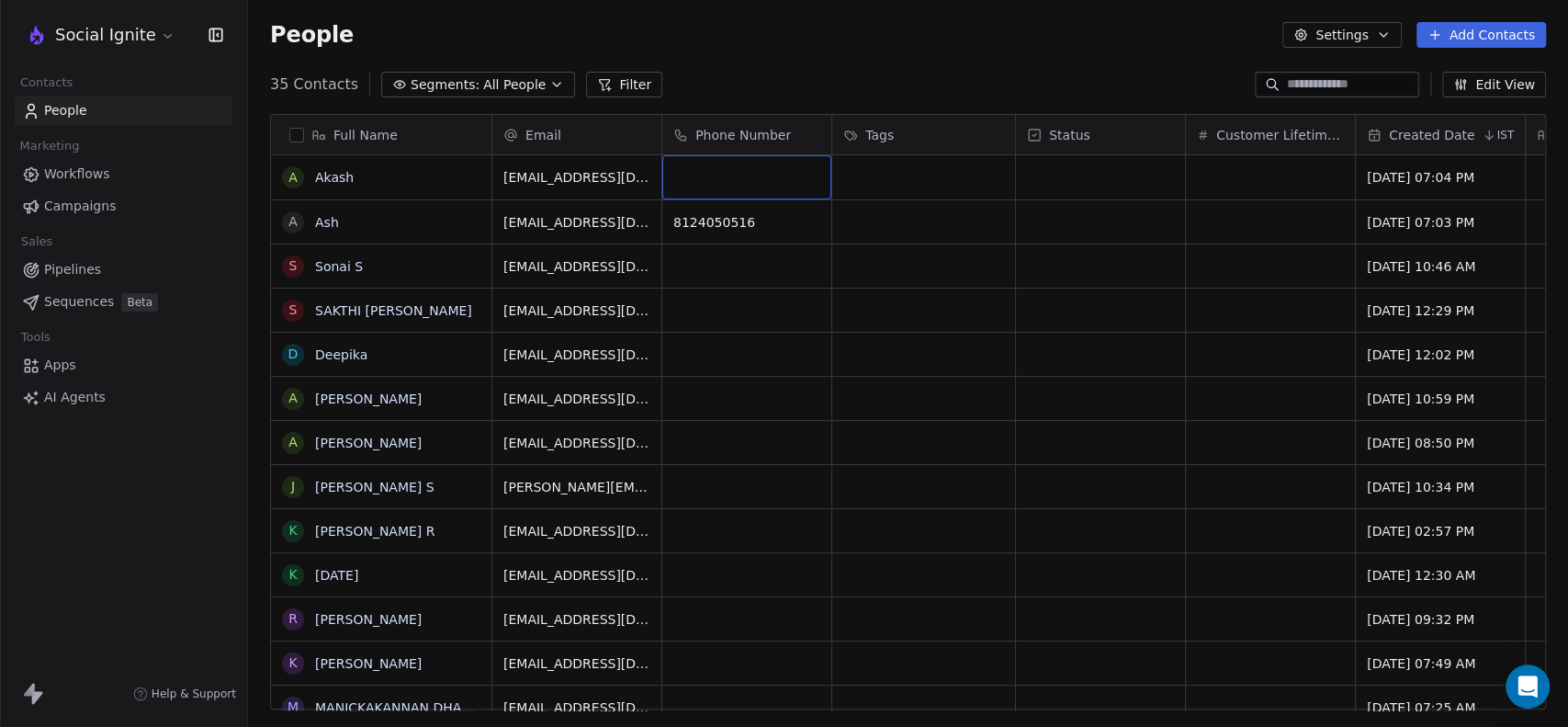
click at [736, 177] on div "grid" at bounding box center [747, 177] width 169 height 44
type input "**********"
click at [829, 30] on html "Social Ignite Contacts People Marketing Workflows Campaigns Sales Pipelines Seq…" at bounding box center [784, 363] width 1568 height 727
click at [817, 52] on html "Social Ignite Contacts People Marketing Workflows Campaigns Sales Pipelines Seq…" at bounding box center [784, 363] width 1568 height 727
click at [817, 52] on div "People Settings Add Contacts" at bounding box center [907, 35] width 1320 height 70
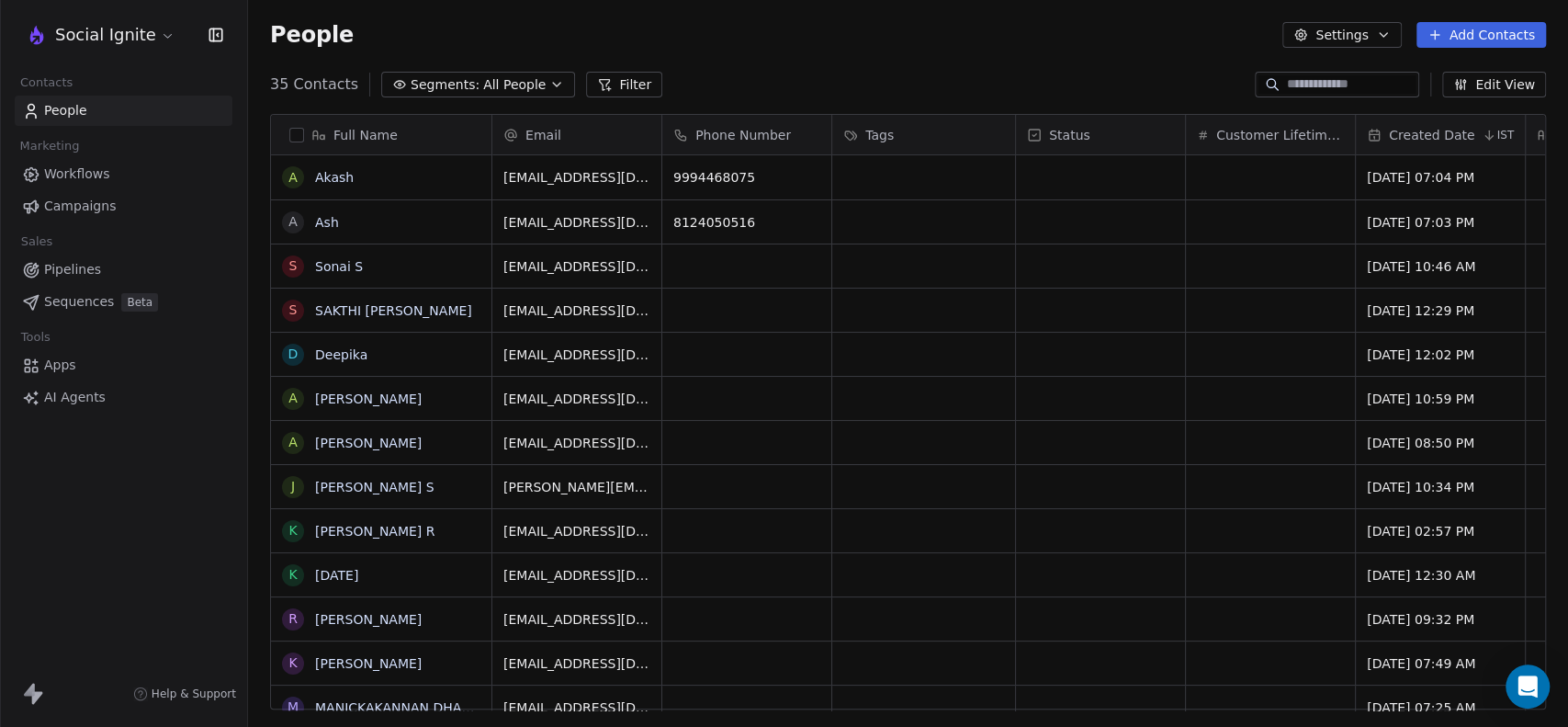
click at [812, 56] on div "People Settings Add Contacts" at bounding box center [907, 35] width 1320 height 70
click at [290, 178] on button "grid" at bounding box center [293, 178] width 15 height 15
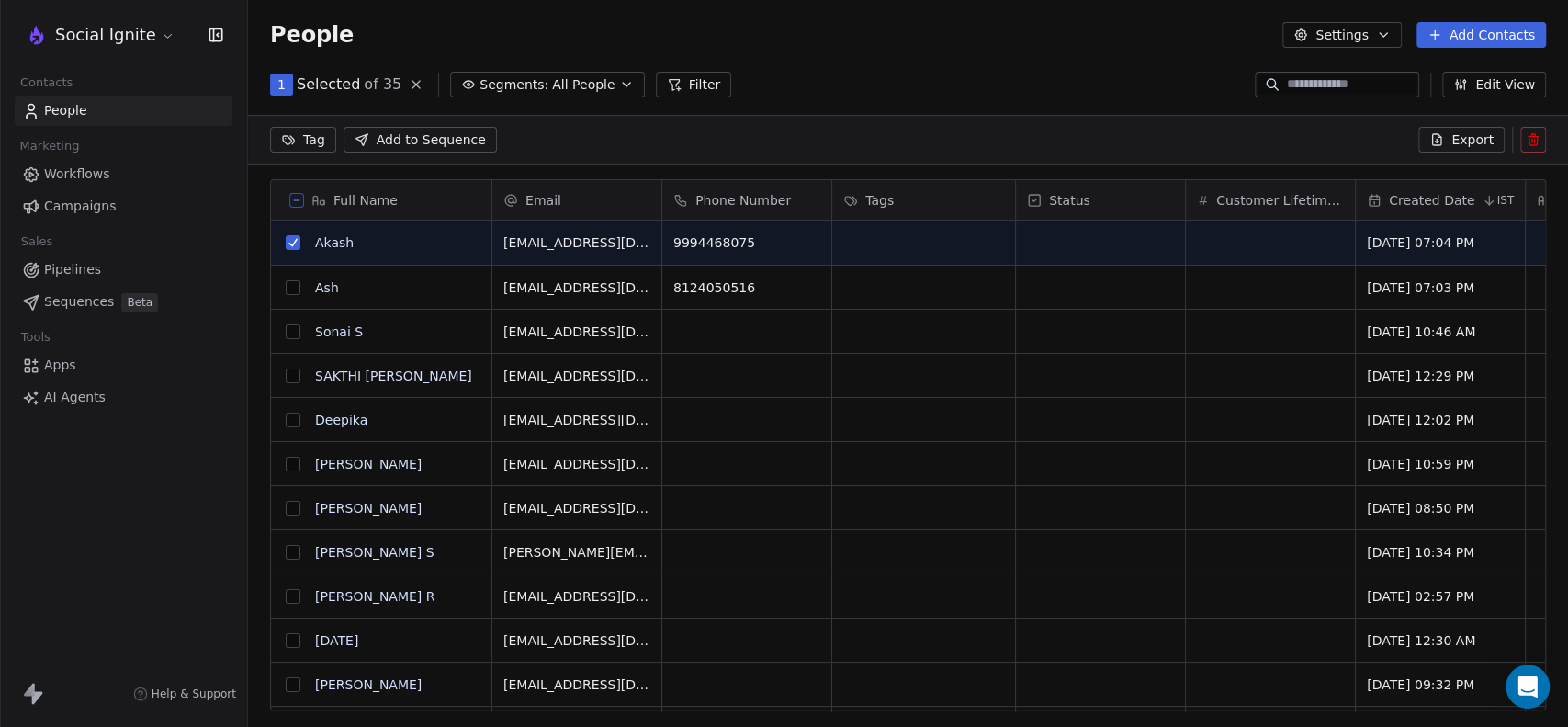
scroll to position [560, 1304]
click at [295, 287] on button "grid" at bounding box center [293, 287] width 15 height 15
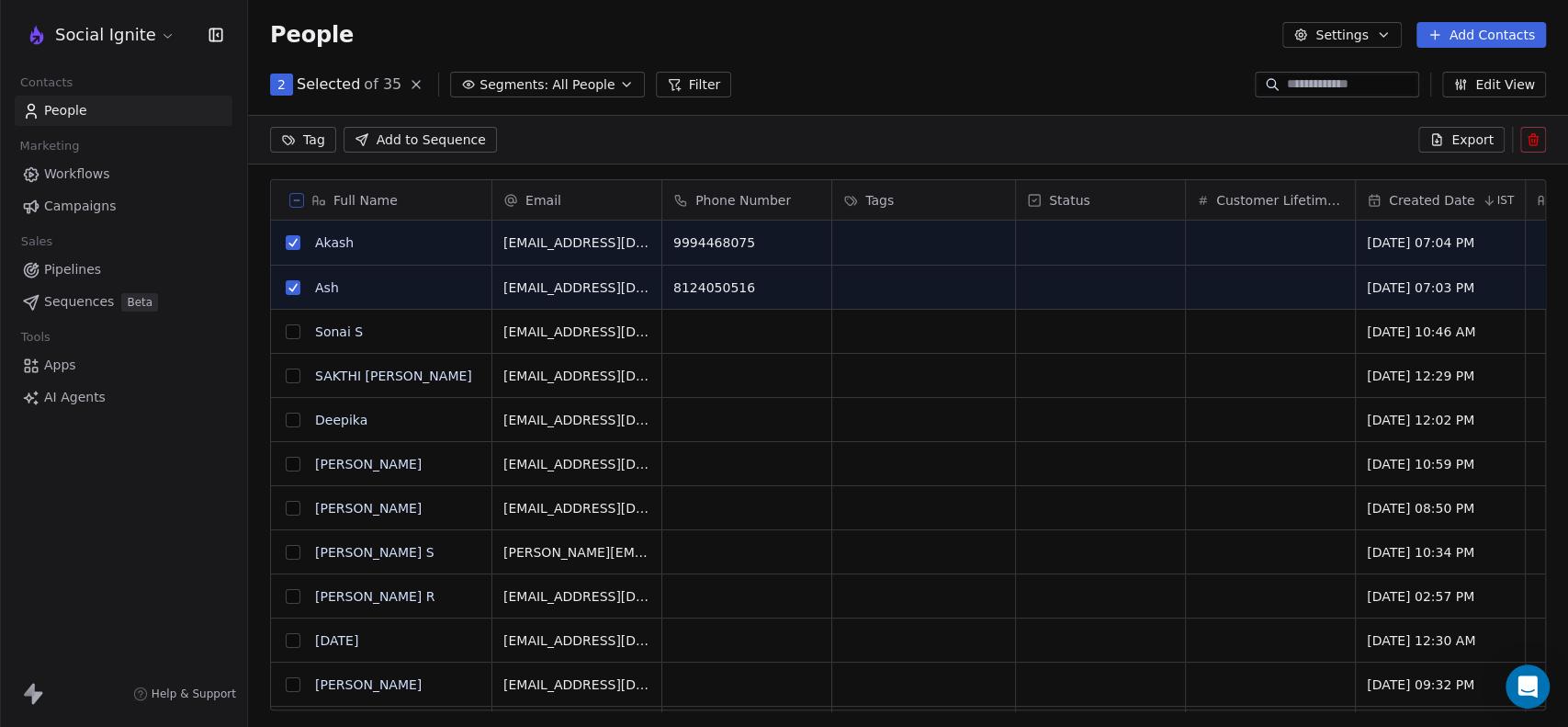
click at [454, 134] on span "Add to Sequence" at bounding box center [430, 139] width 109 height 19
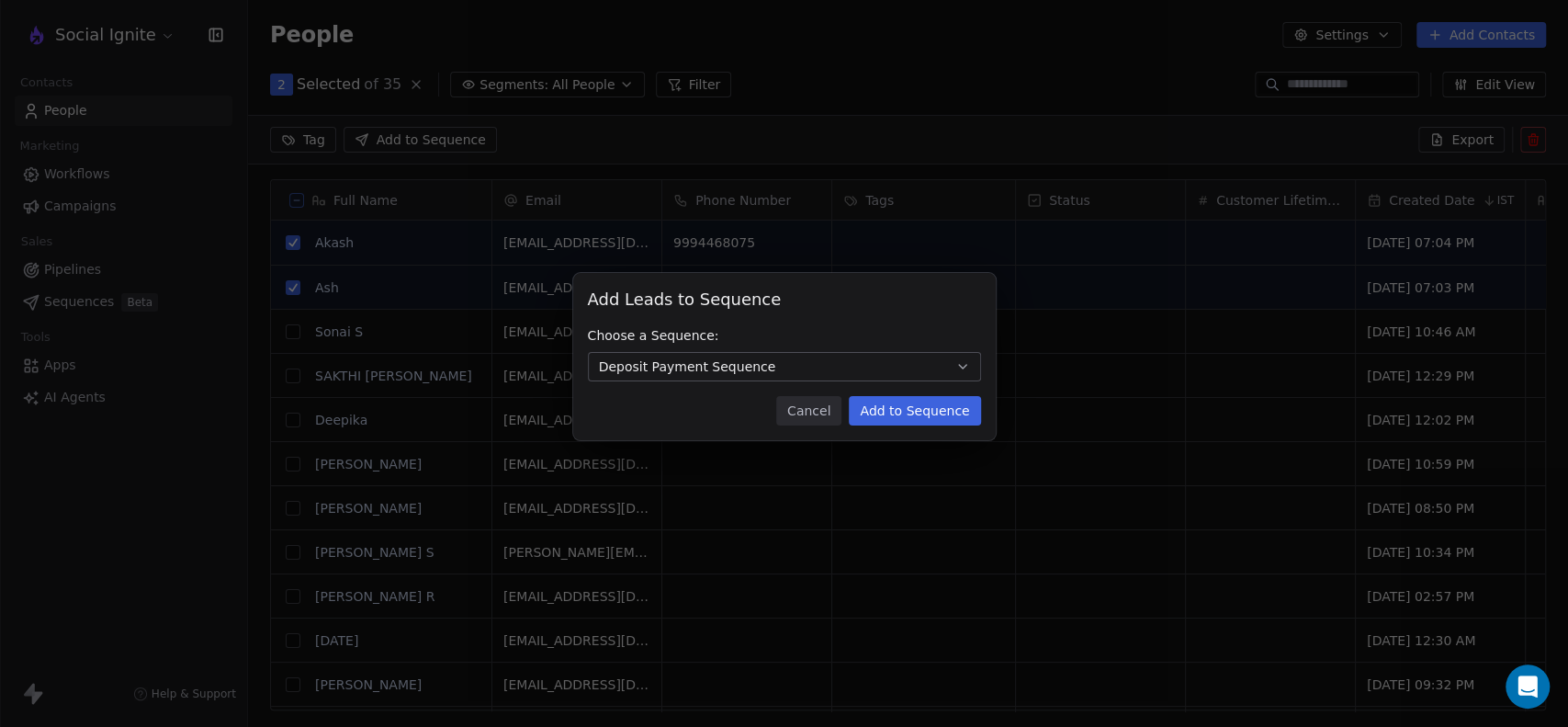
click at [837, 367] on button "Deposit Payment Sequence" at bounding box center [784, 366] width 393 height 29
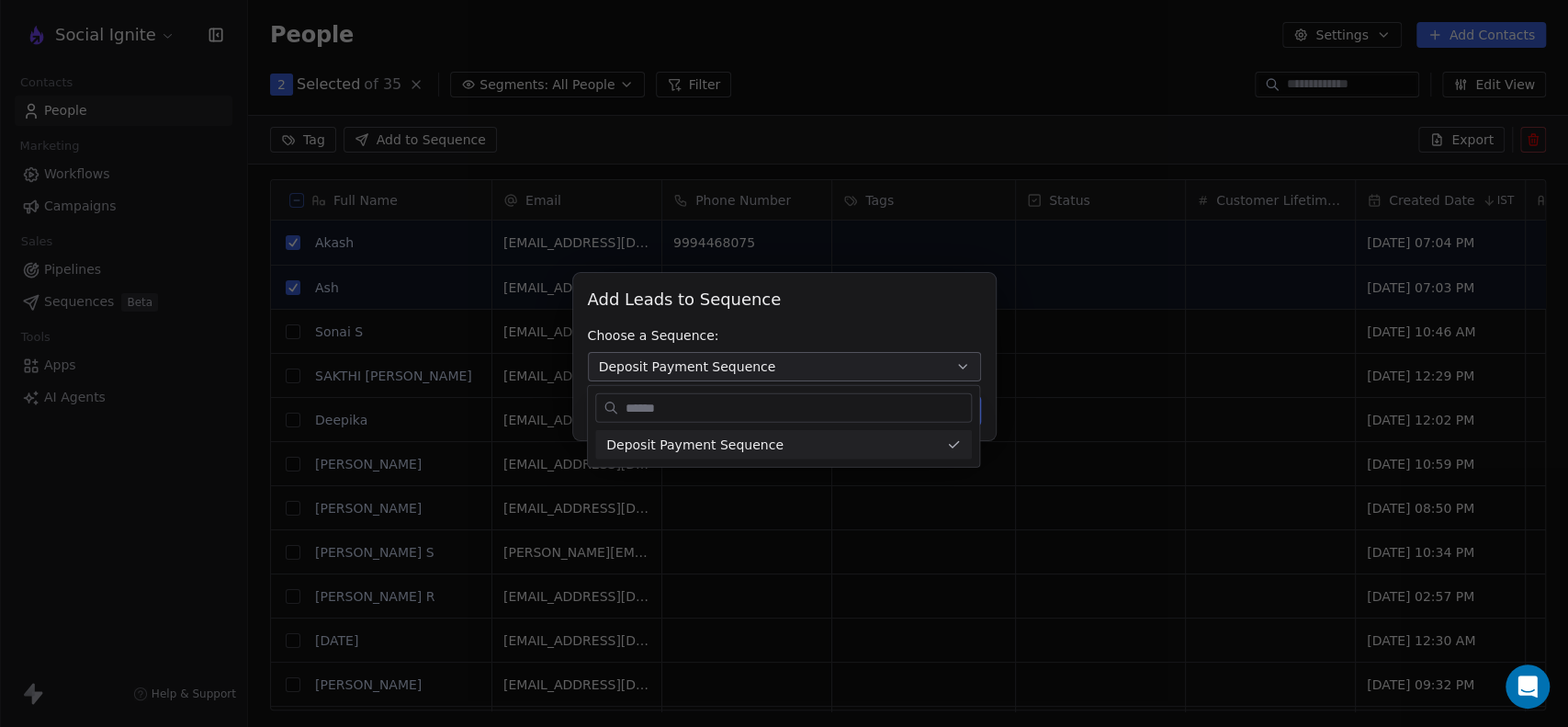
click at [837, 367] on div "Add Leads to Sequence Add Leads to Sequence Choose a Sequence: Deposit Payment …" at bounding box center [784, 363] width 1568 height 240
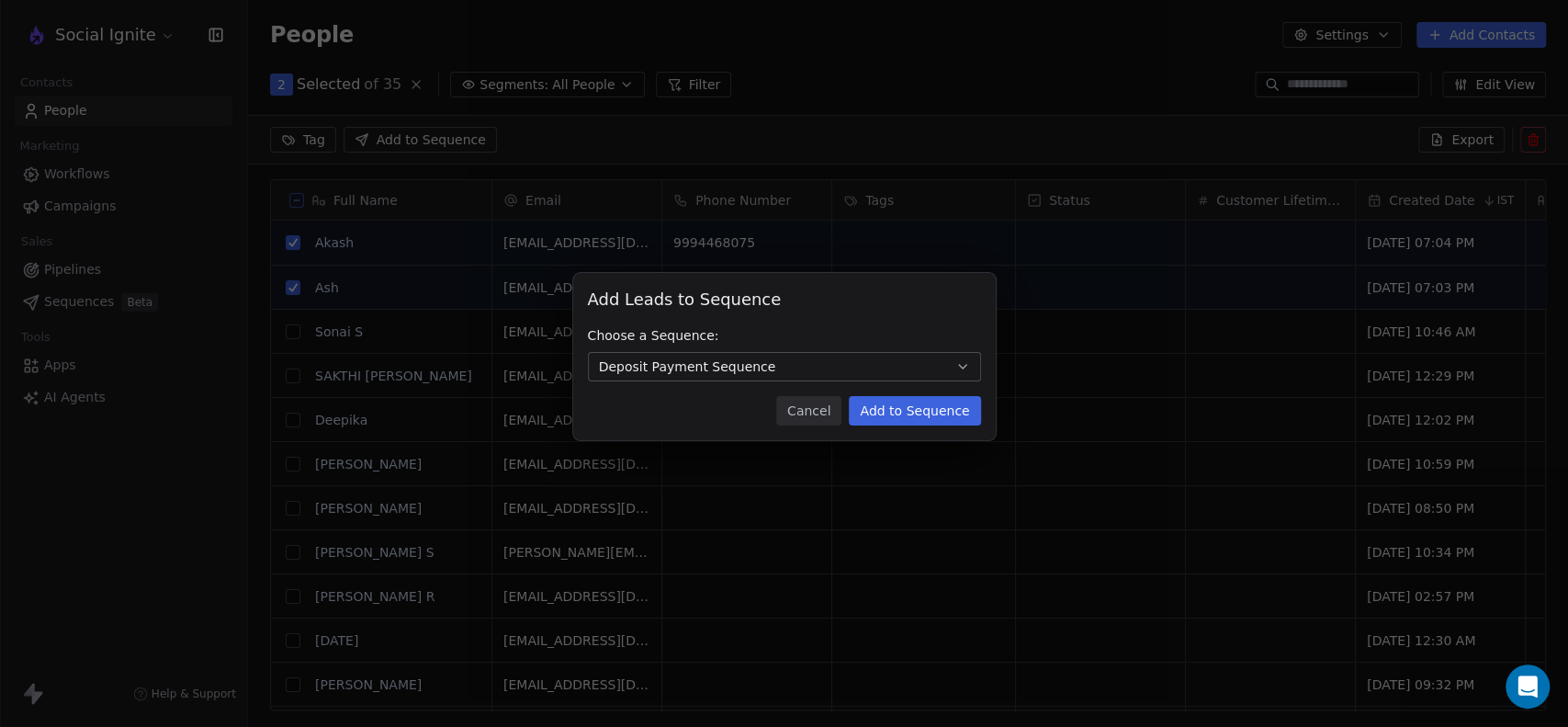
click at [897, 416] on button "Add to Sequence" at bounding box center [914, 410] width 131 height 29
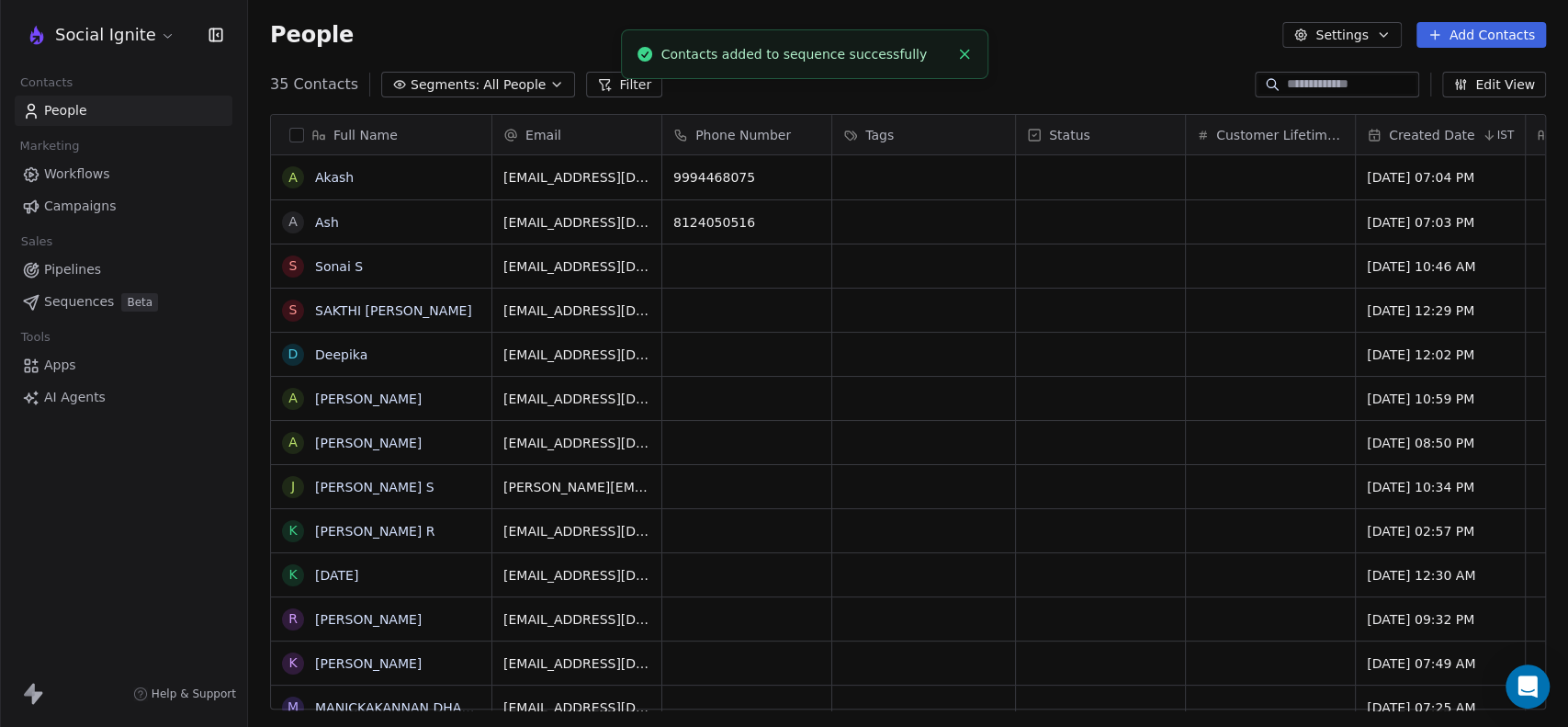
scroll to position [624, 1304]
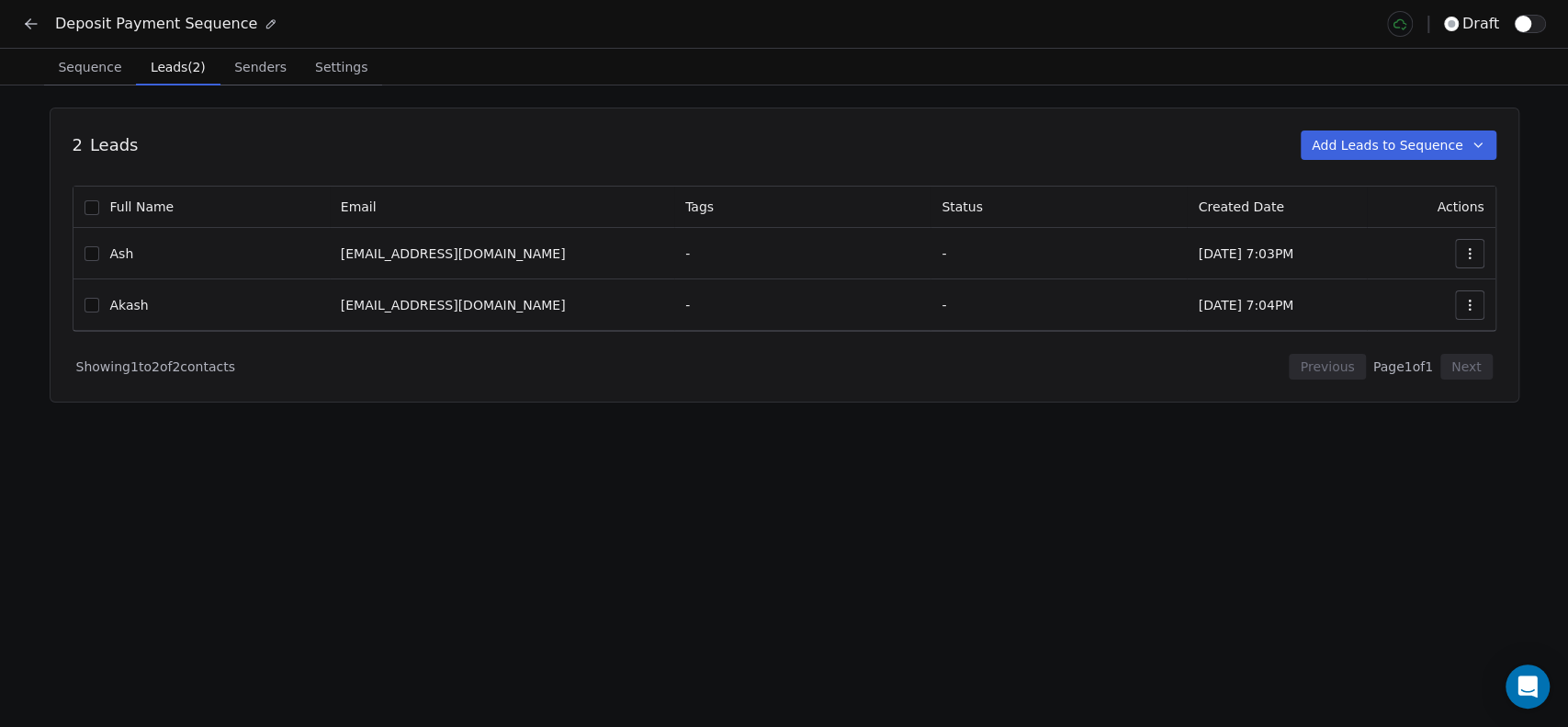
click at [1471, 156] on button "Add Leads to Sequence" at bounding box center [1398, 144] width 196 height 29
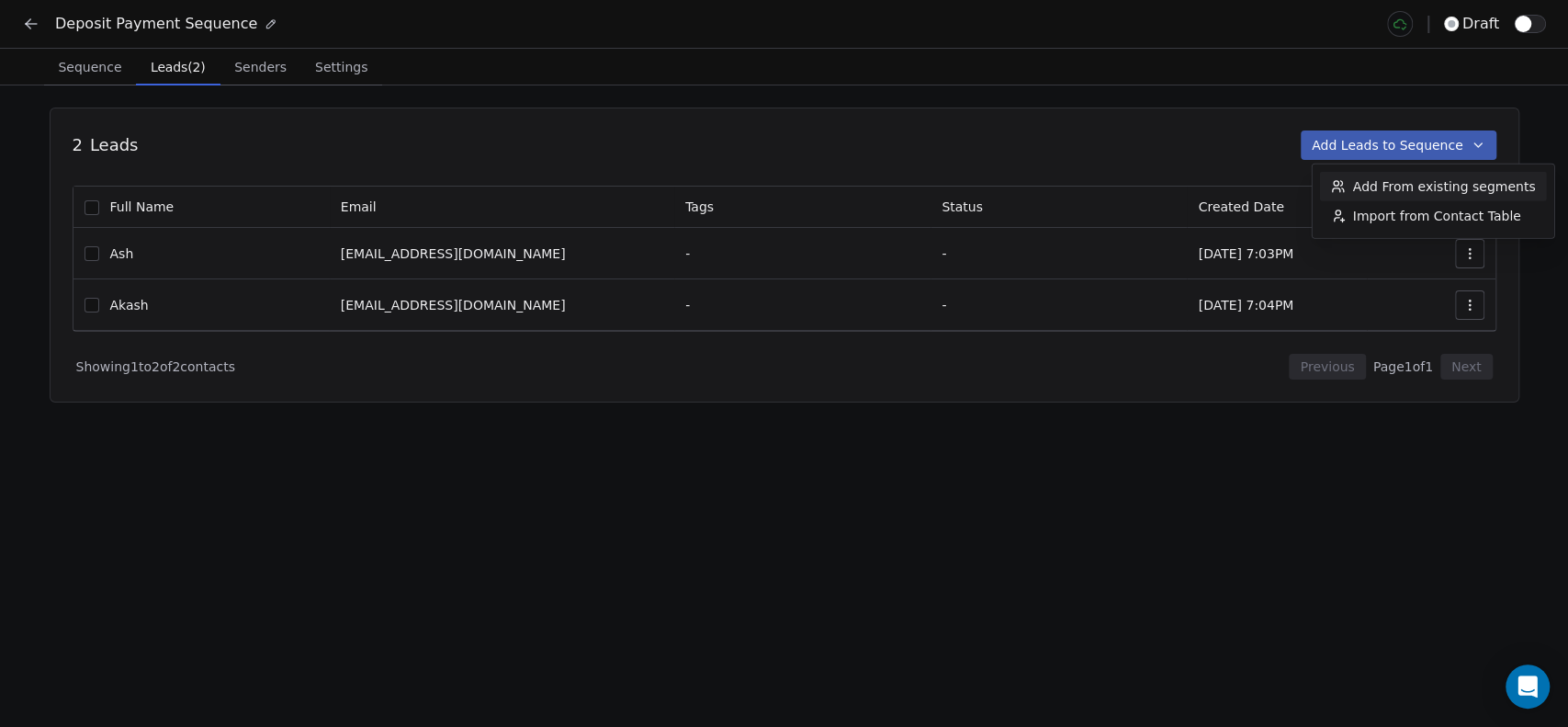
click at [1080, 124] on html "Deposit Payment Sequence draft Sequence Sequence Leads (2) Leads (2) Senders Se…" at bounding box center [784, 363] width 1568 height 727
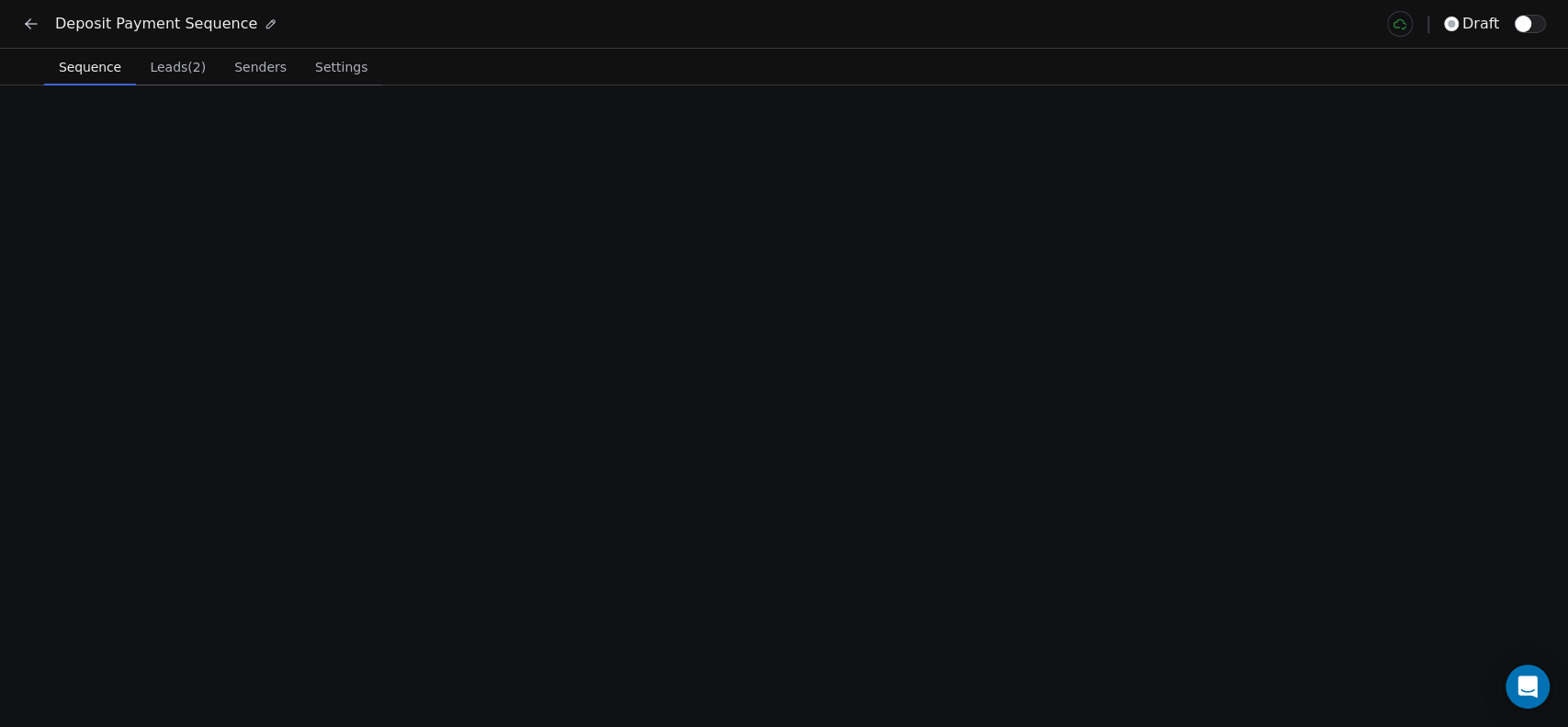
click at [68, 55] on span "Sequence" at bounding box center [90, 66] width 77 height 25
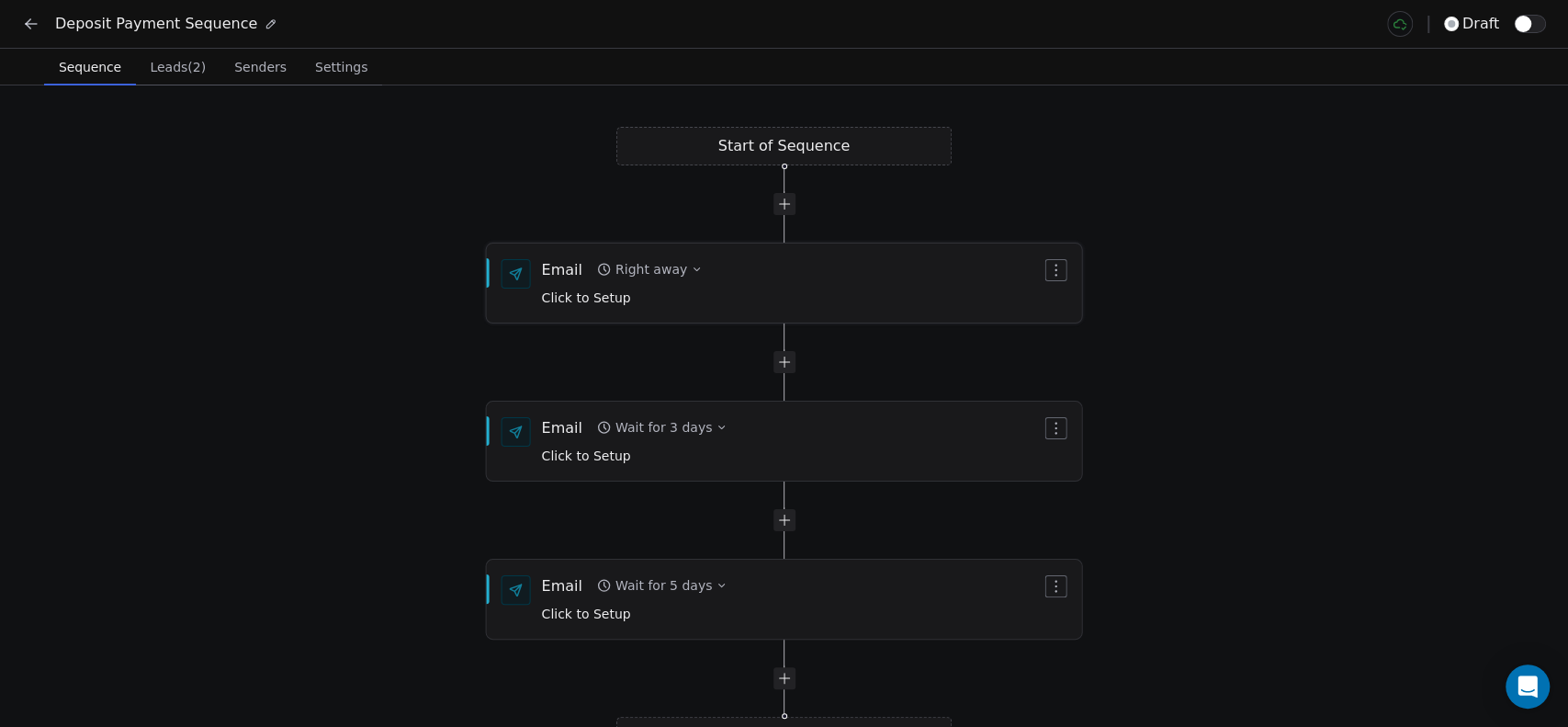
click at [601, 290] on span "Click to Setup" at bounding box center [586, 298] width 89 height 15
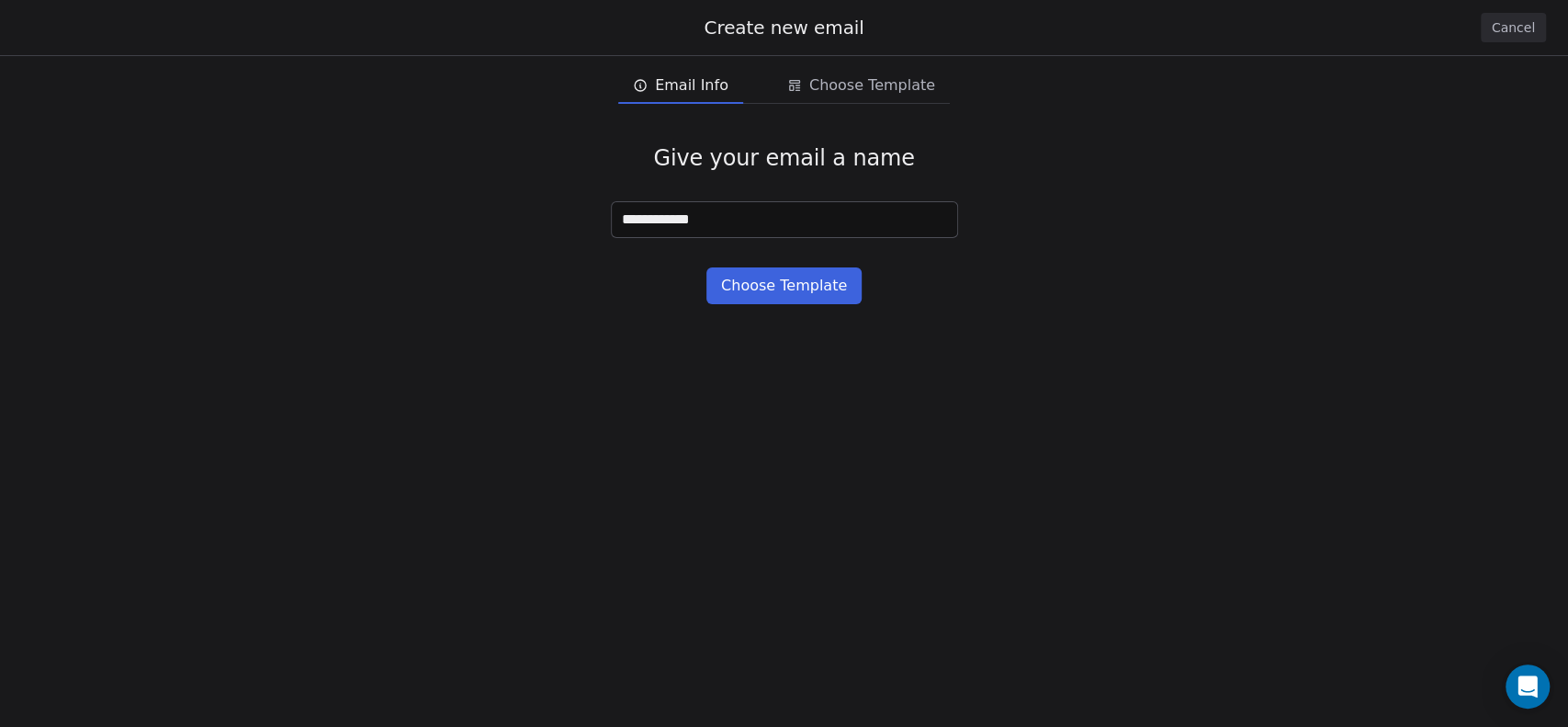
type input "**********"
click at [662, 220] on input "**********" at bounding box center [784, 219] width 345 height 35
click at [676, 222] on input at bounding box center [784, 219] width 345 height 35
paste input "**********"
type input "**********"
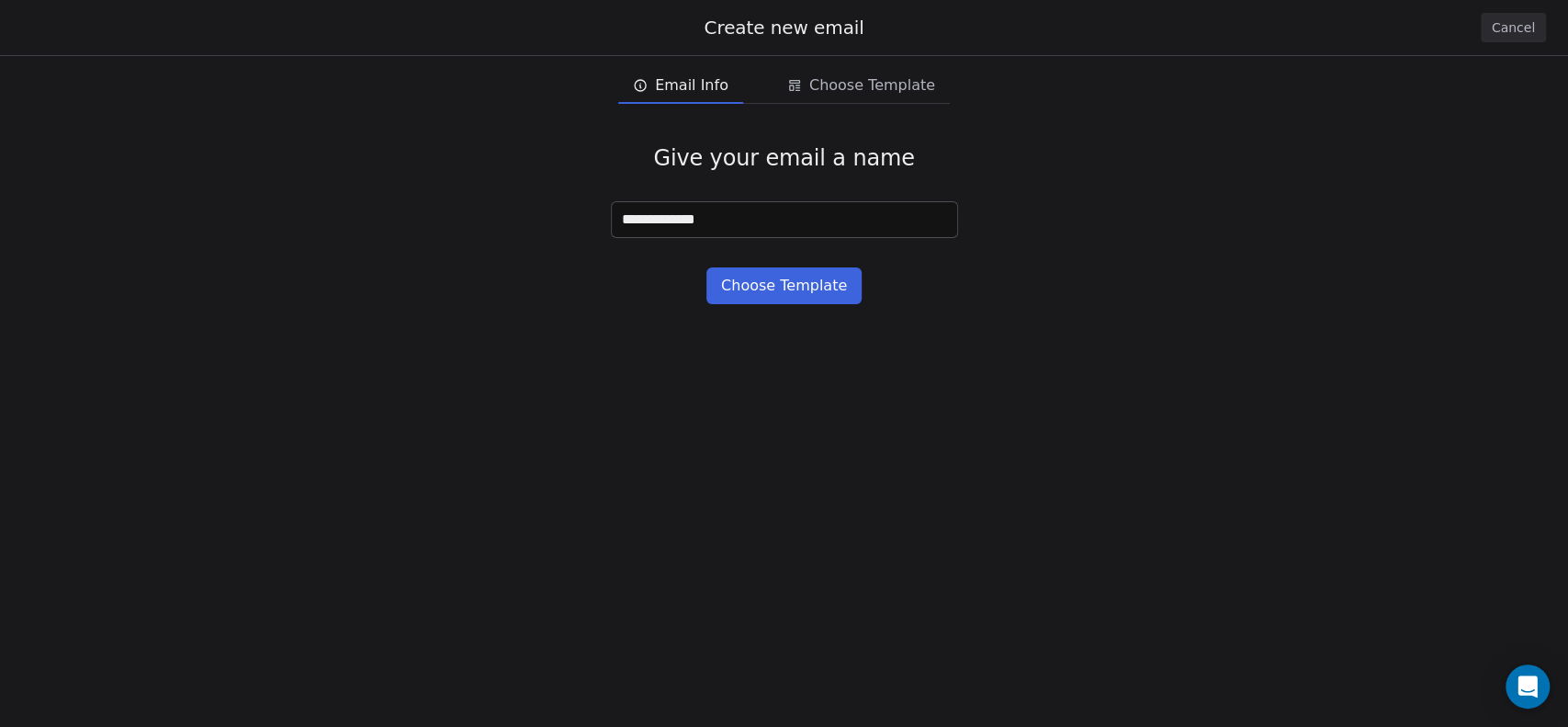
click at [778, 284] on button "Choose Template" at bounding box center [784, 285] width 155 height 36
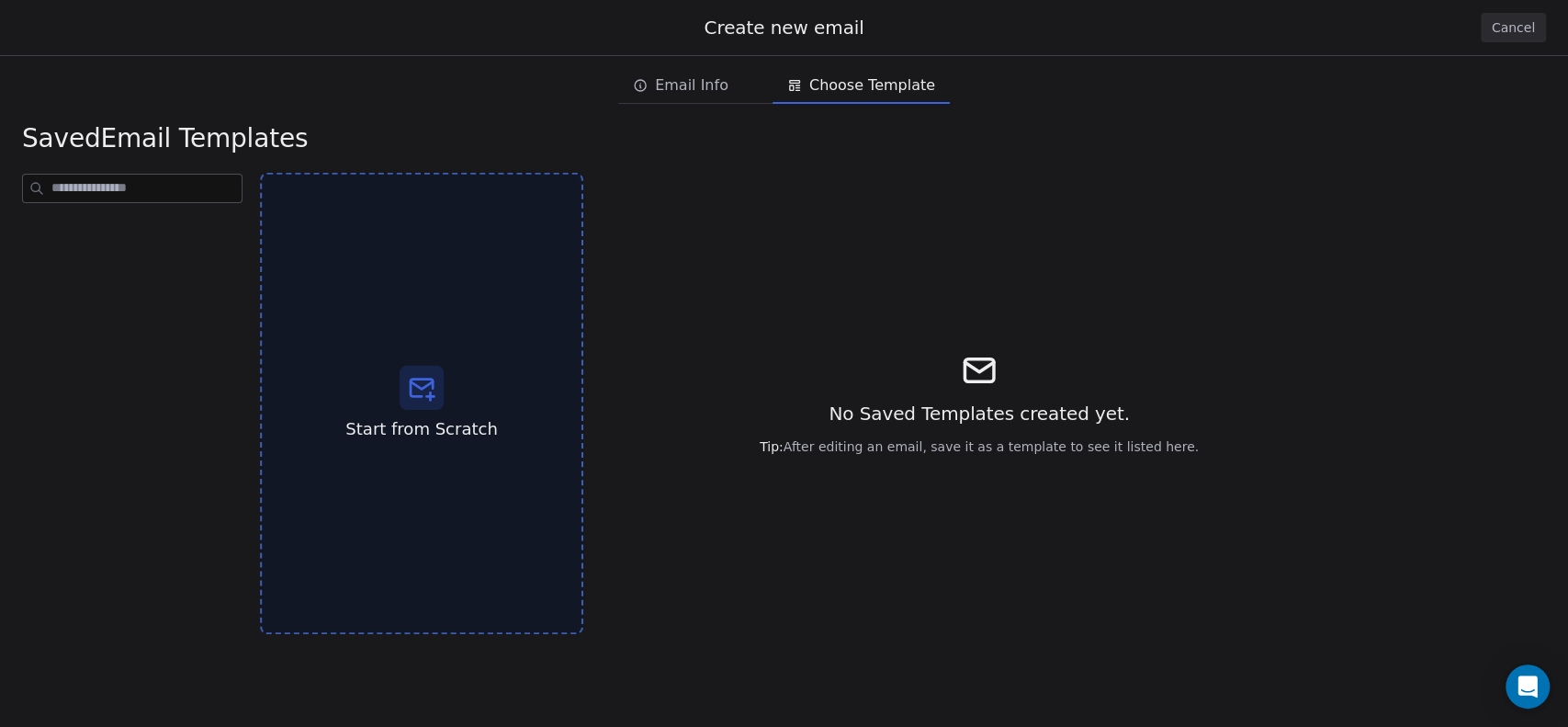
click at [447, 395] on div "Start from Scratch" at bounding box center [422, 404] width 324 height 462
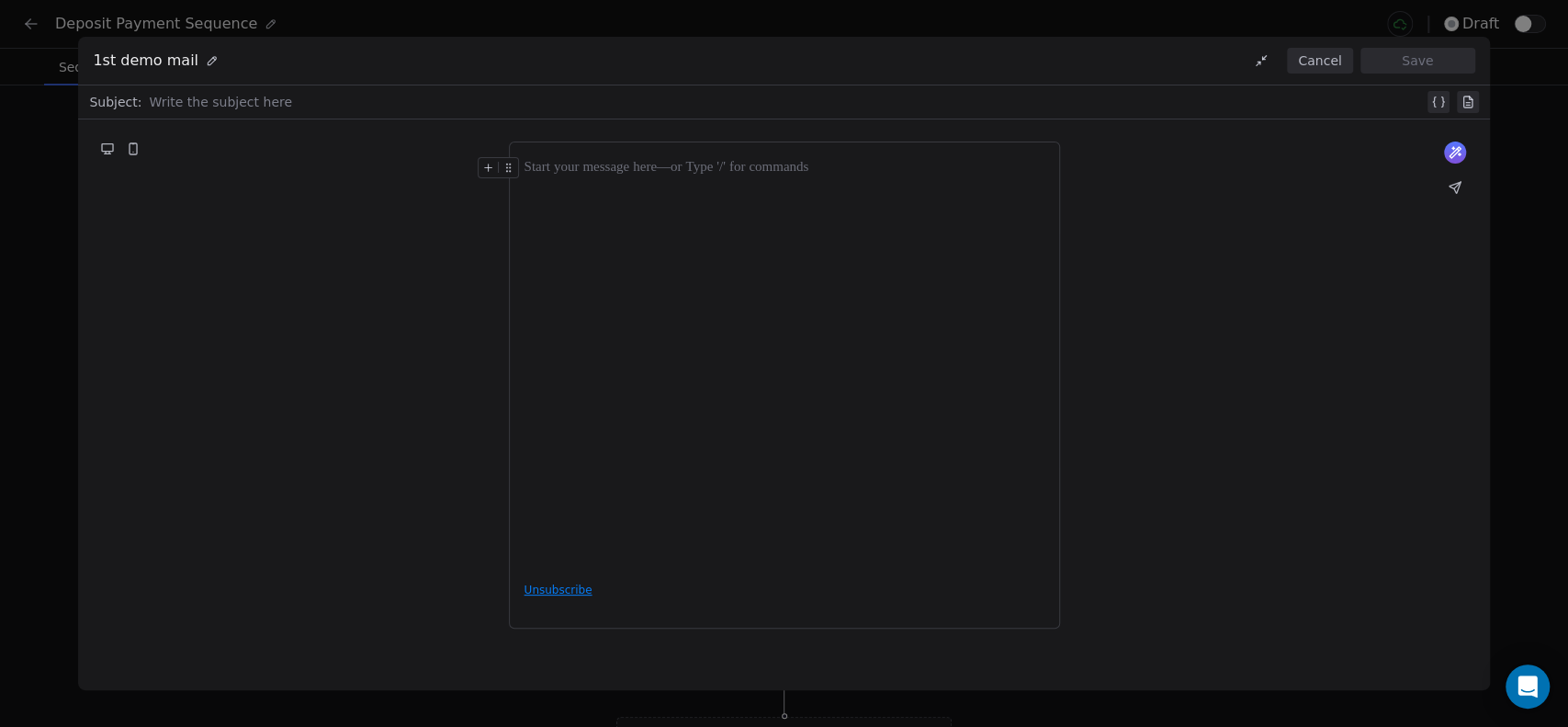
click at [237, 101] on div at bounding box center [786, 102] width 1274 height 22
click at [693, 227] on div at bounding box center [785, 362] width 520 height 411
click at [277, 92] on div at bounding box center [786, 102] width 1274 height 22
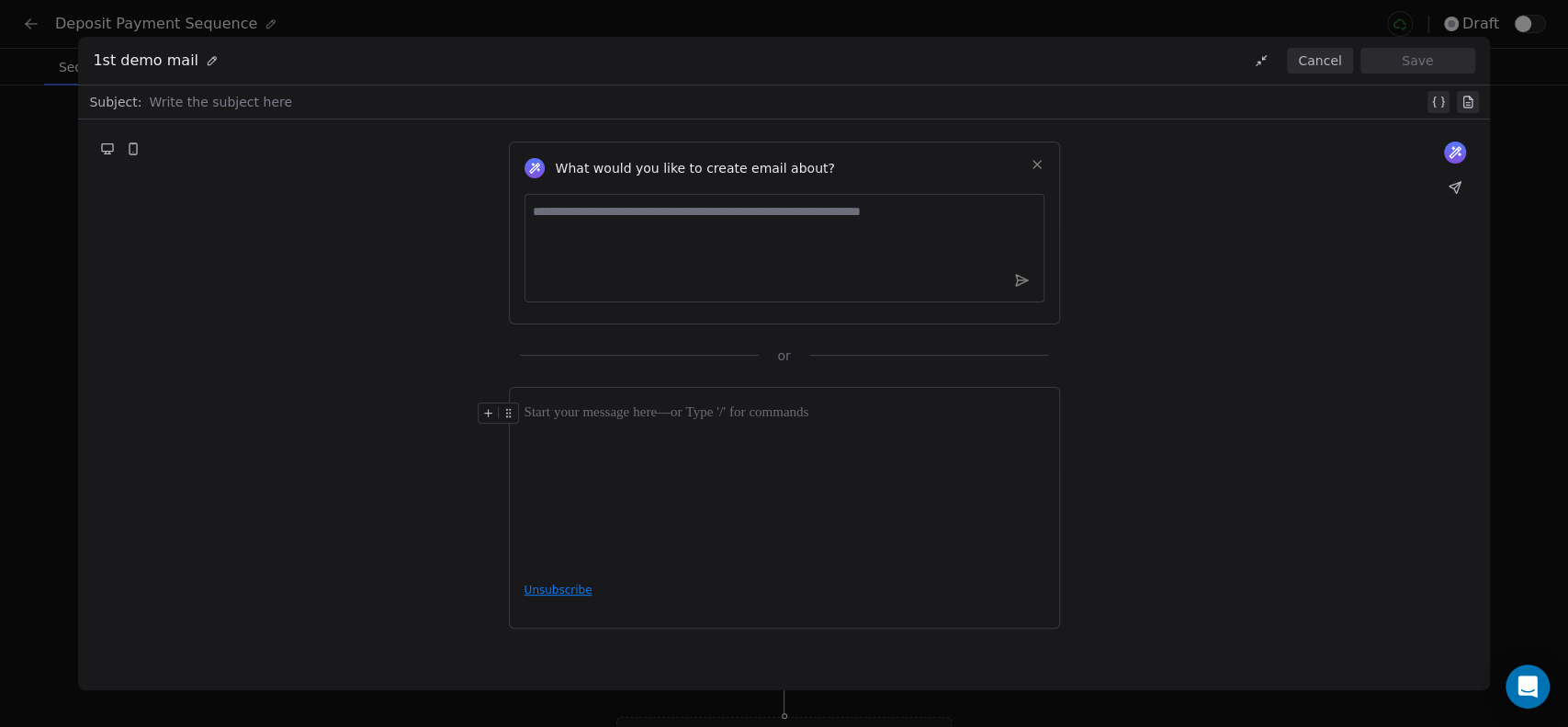
paste div
click at [670, 439] on div at bounding box center [785, 485] width 520 height 166
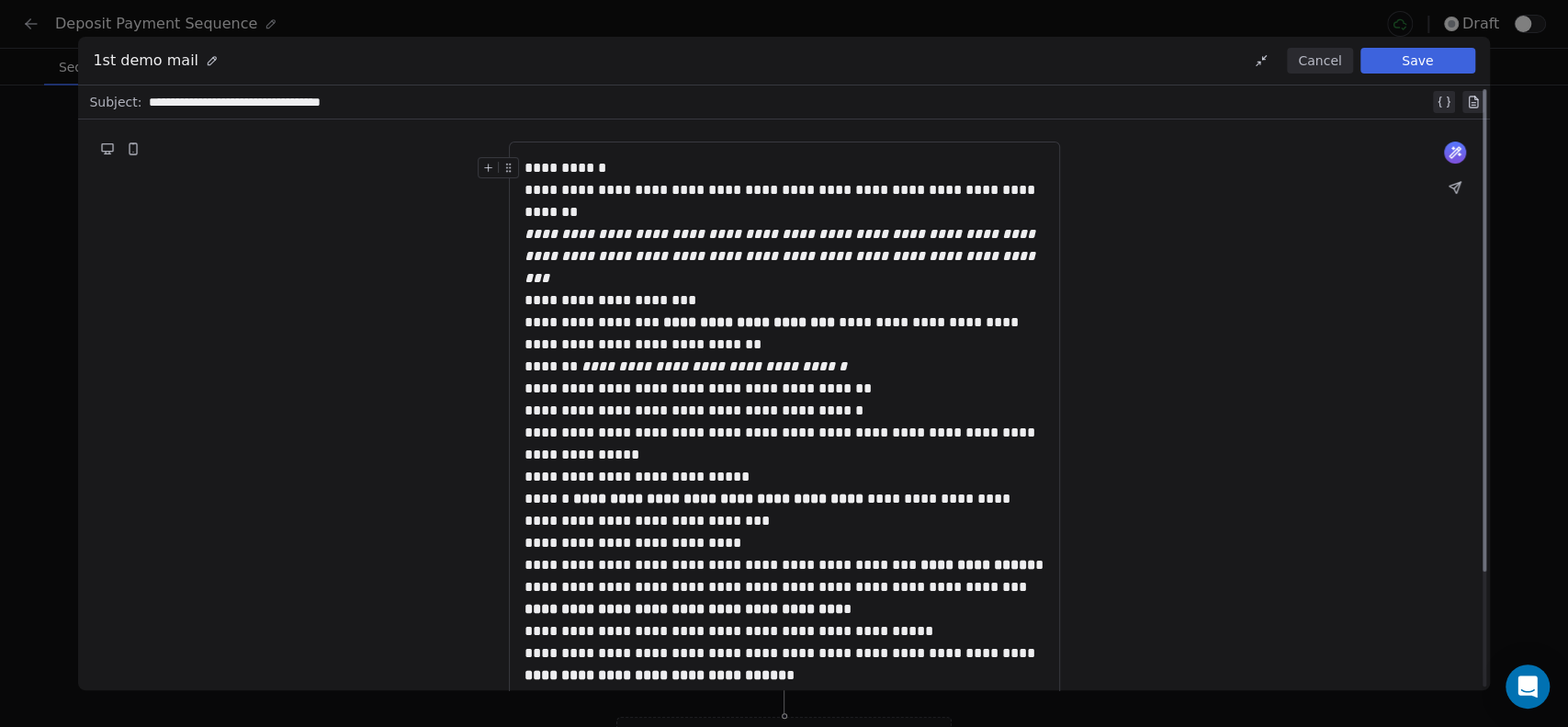
click at [651, 170] on div "**********" at bounding box center [785, 168] width 520 height 22
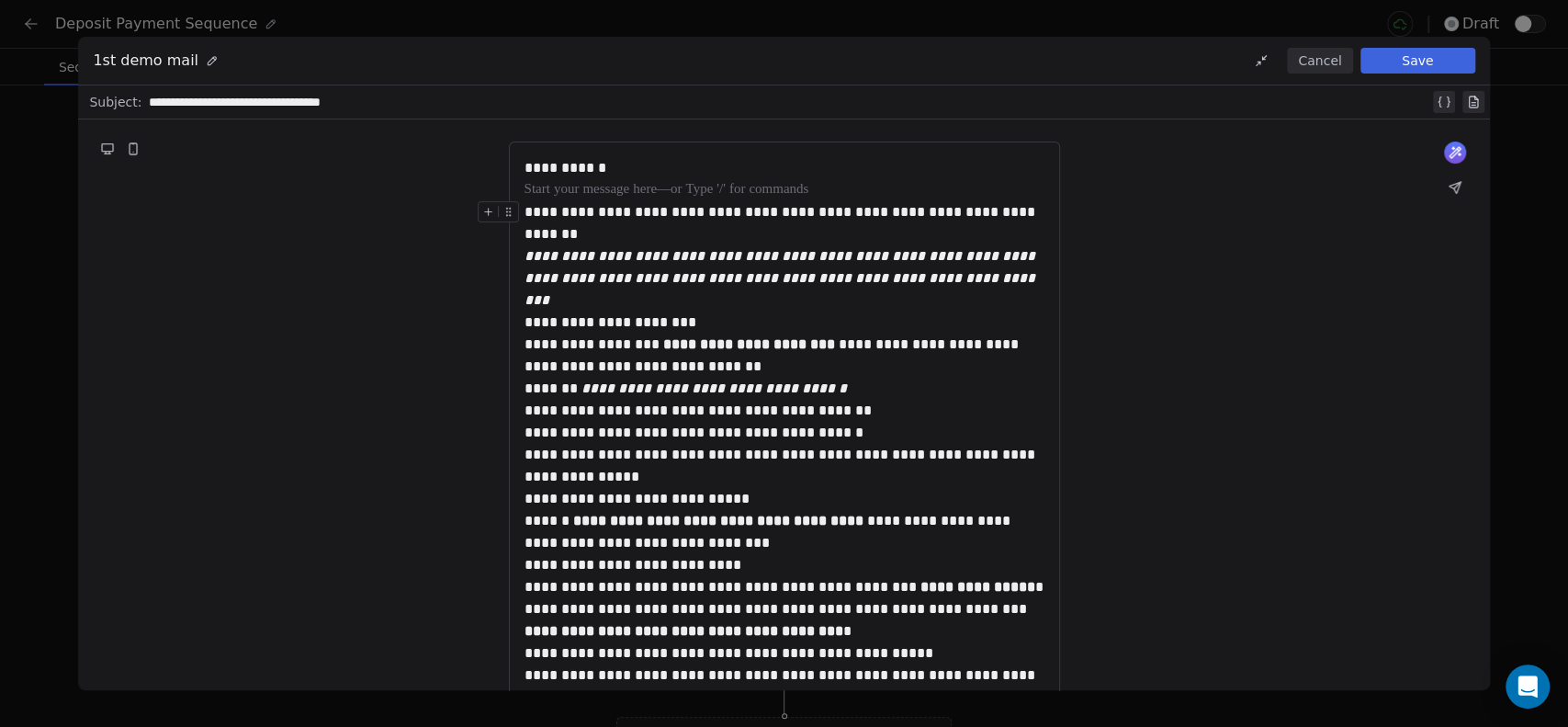
click at [609, 232] on div "**********" at bounding box center [785, 223] width 520 height 44
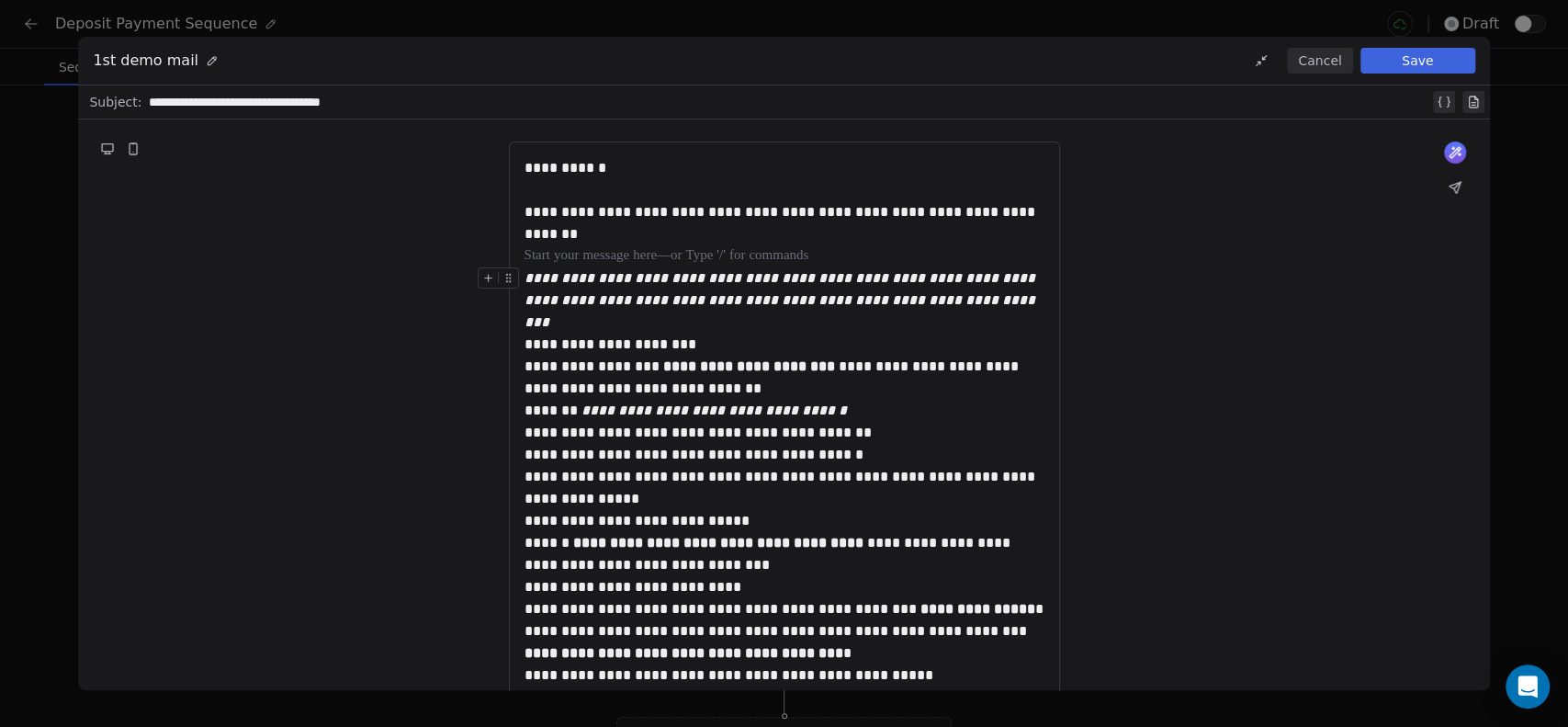
click at [966, 294] on div "**********" at bounding box center [785, 300] width 520 height 66
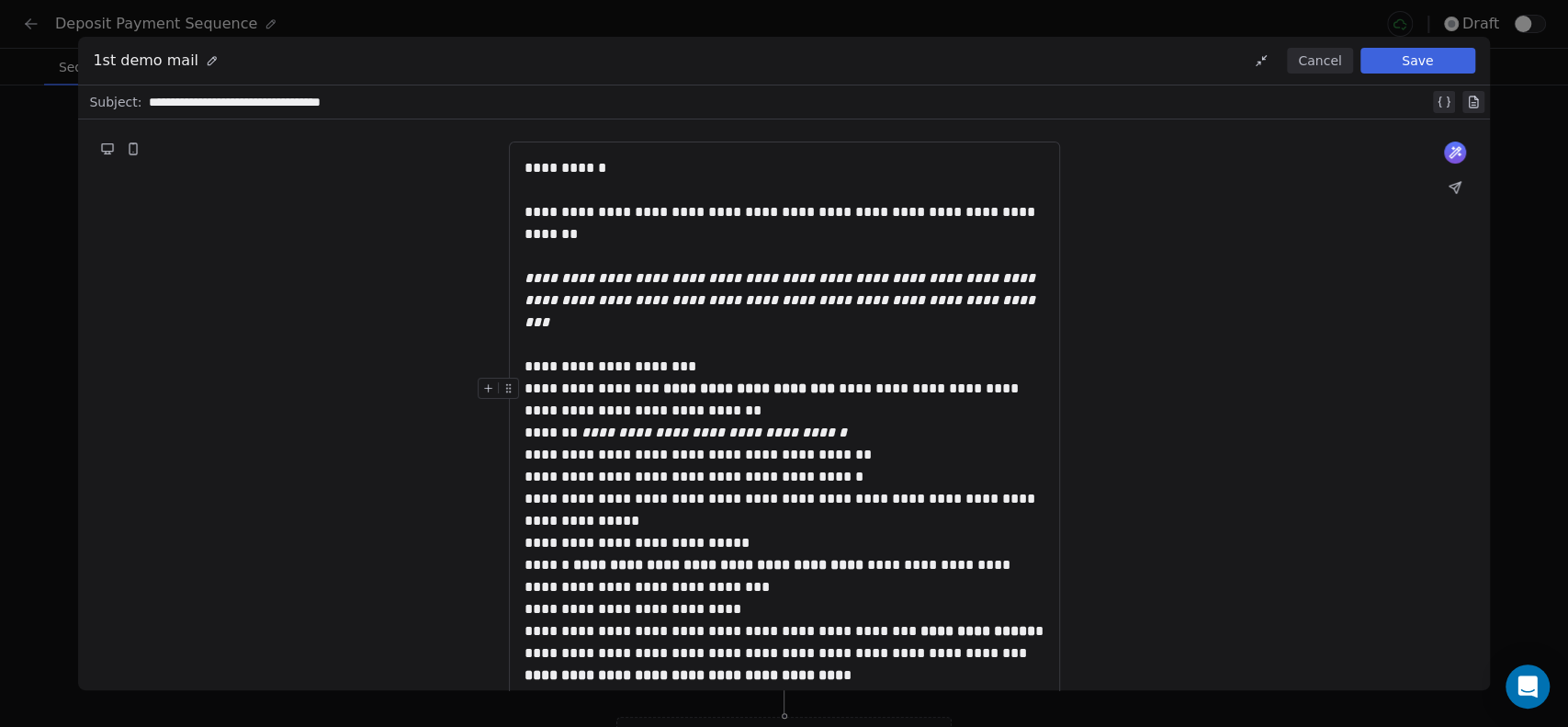
click at [745, 498] on div "**********" at bounding box center [785, 454] width 520 height 154
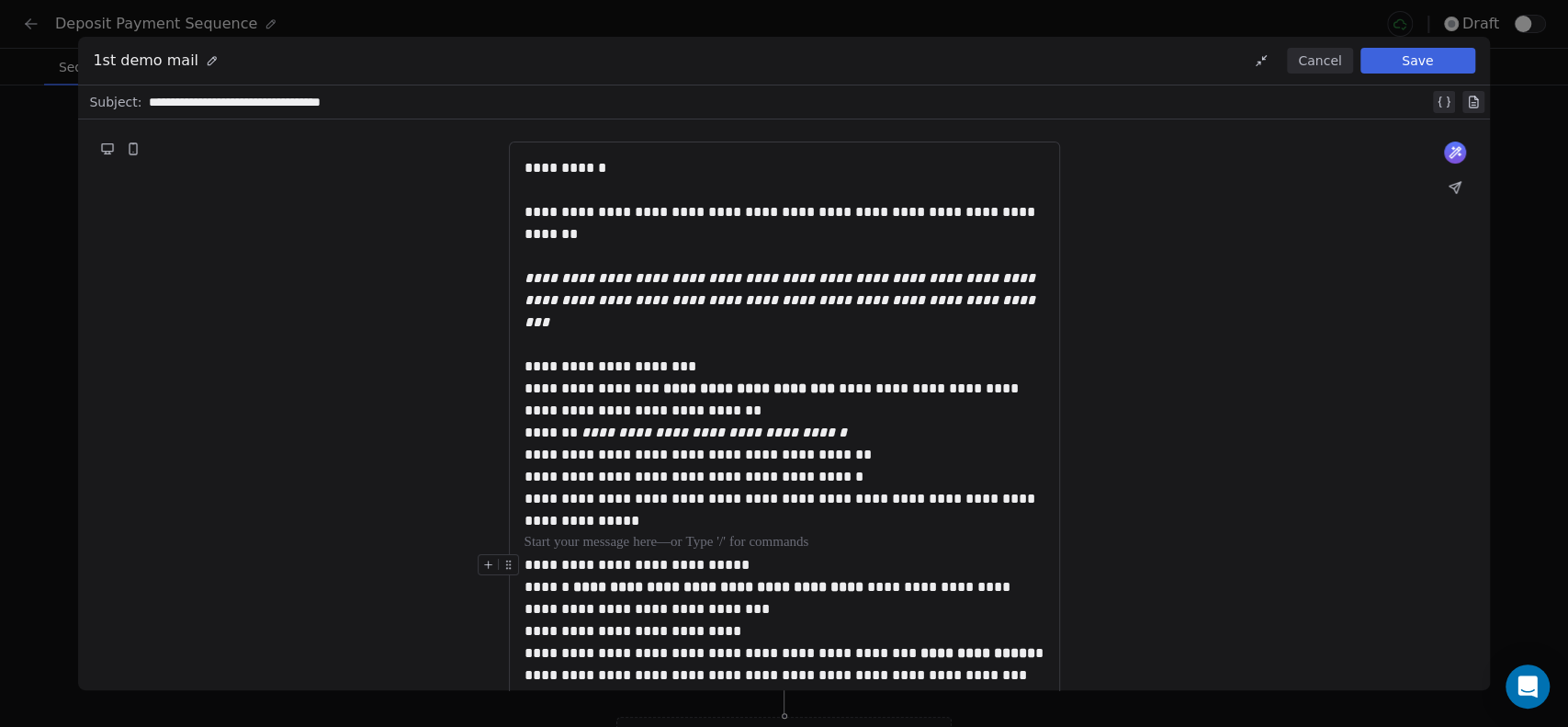
click at [765, 554] on div "**********" at bounding box center [785, 587] width 520 height 66
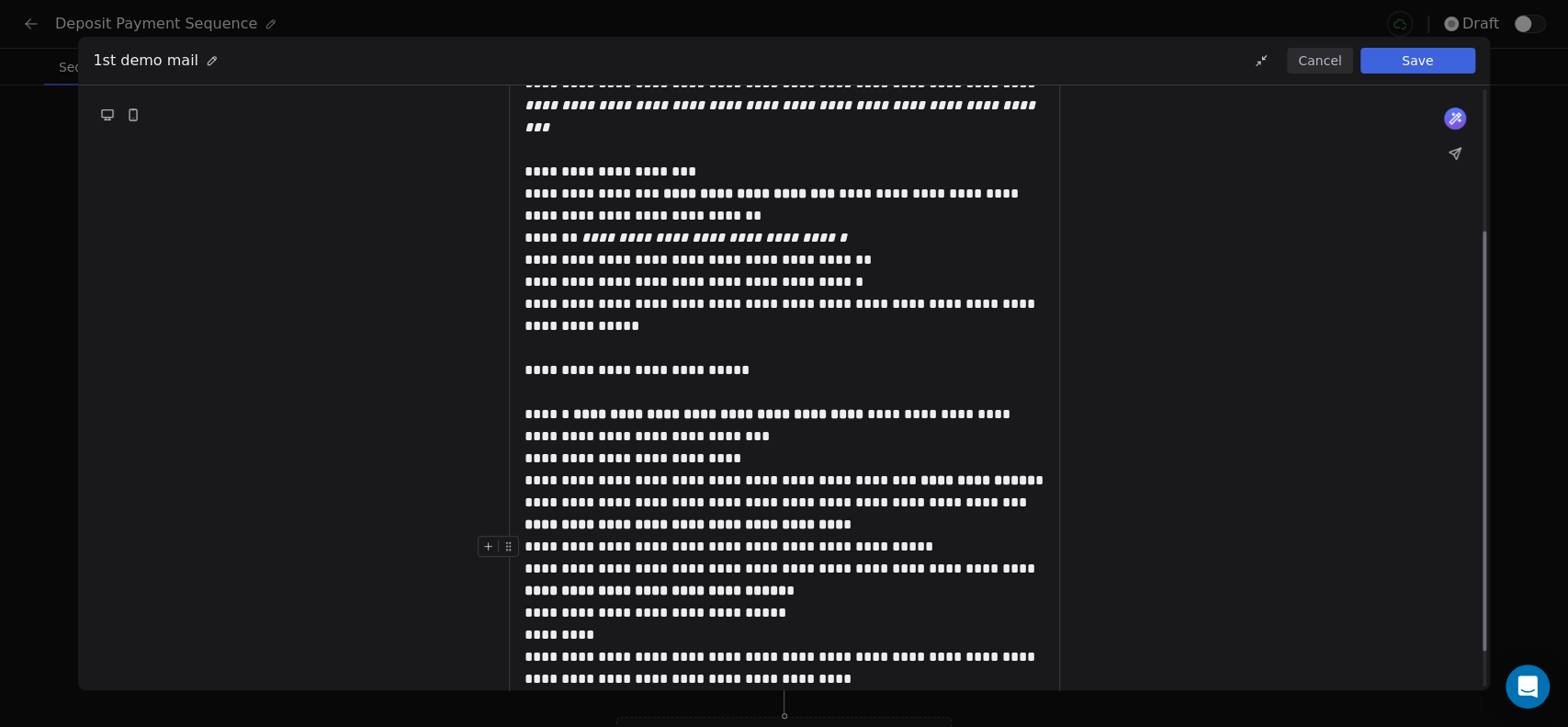
scroll to position [204, 0]
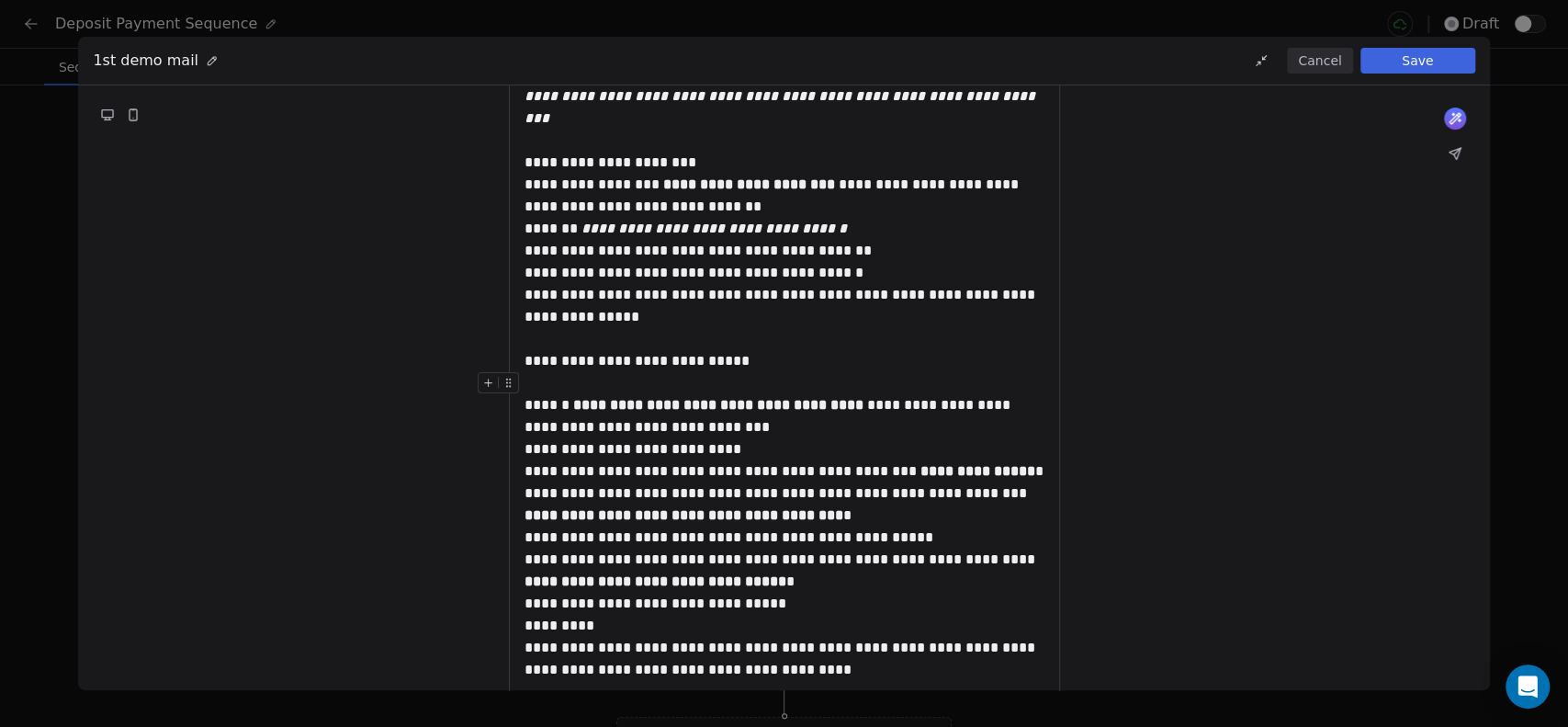
click at [780, 401] on div "**********" at bounding box center [785, 405] width 520 height 66
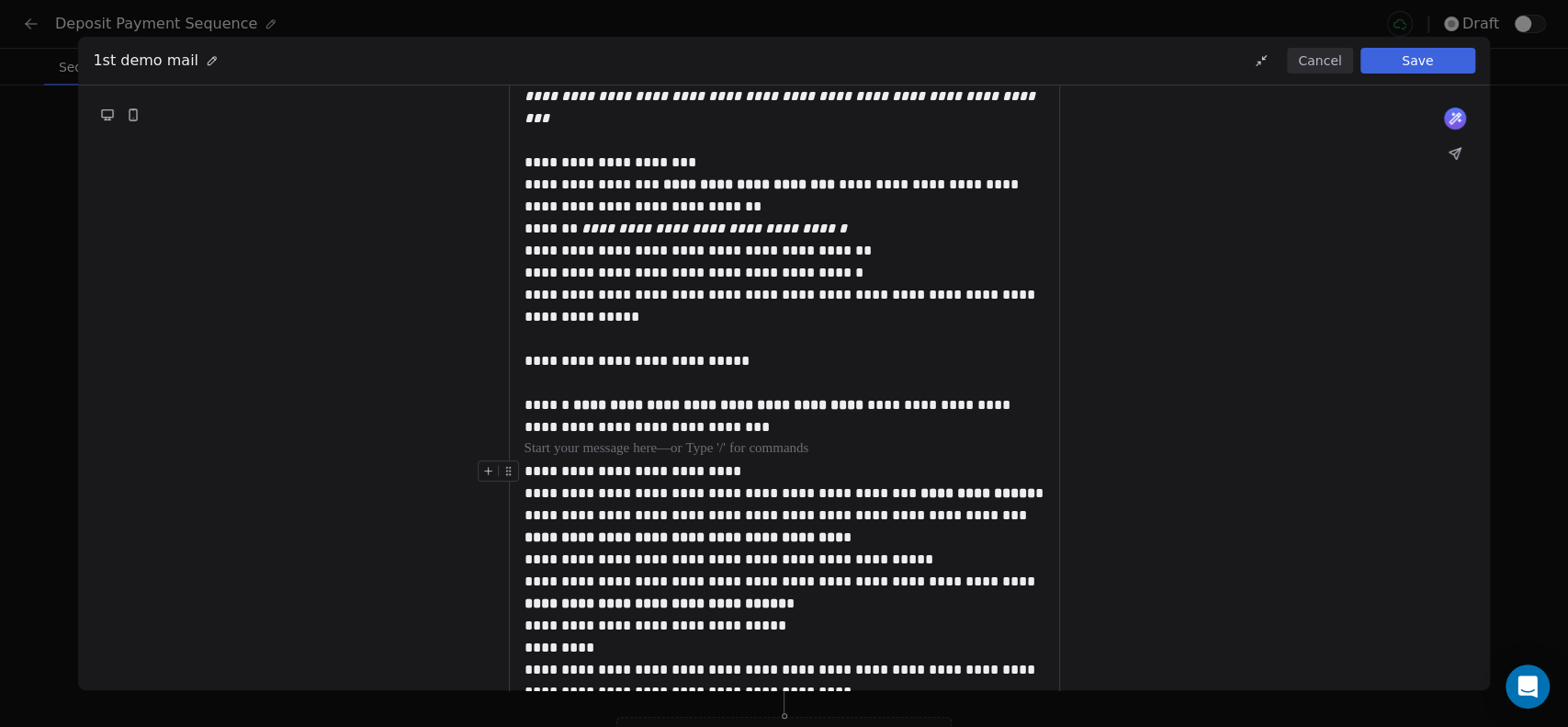
click at [781, 460] on div "**********" at bounding box center [785, 472] width 520 height 22
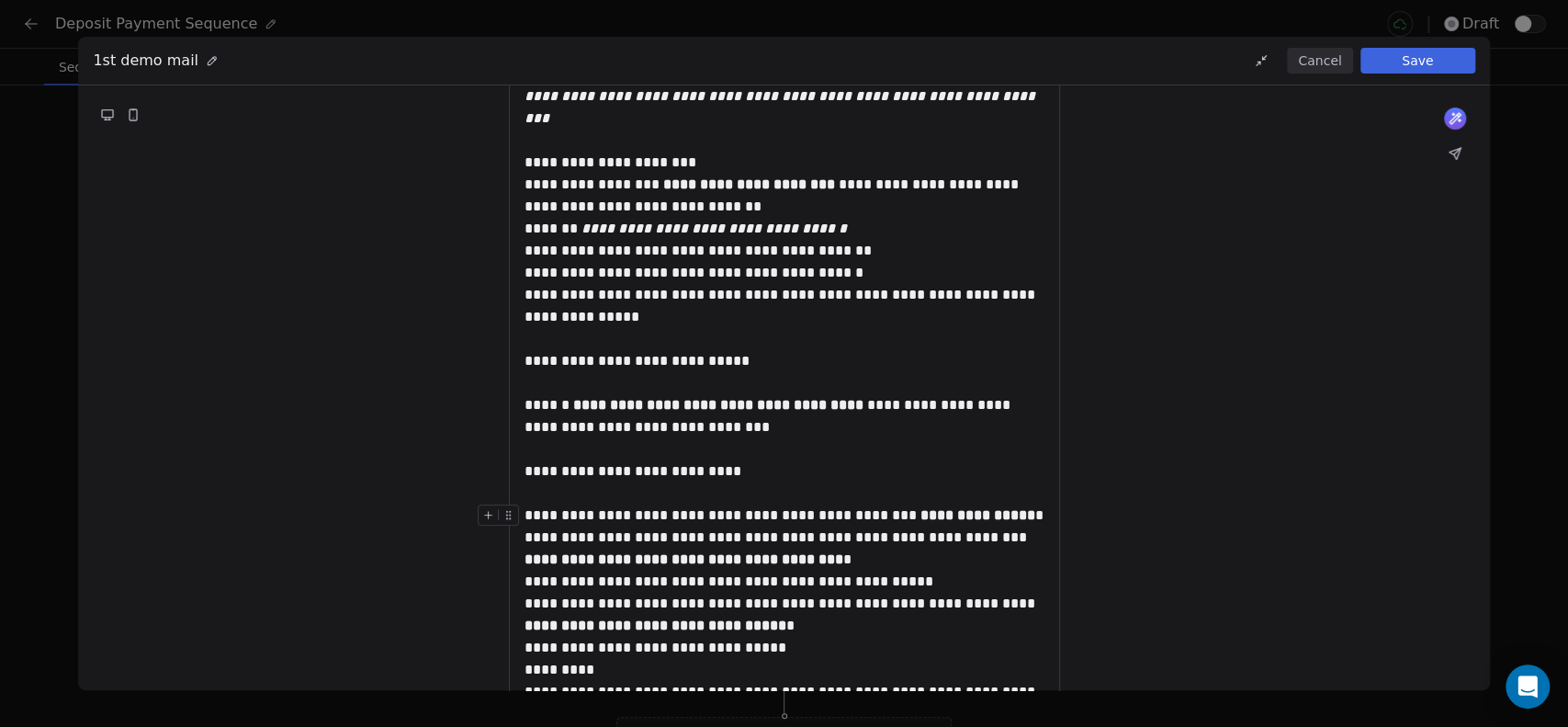
click at [789, 538] on div "**********" at bounding box center [785, 537] width 520 height 66
click at [1019, 504] on div "**********" at bounding box center [785, 537] width 520 height 66
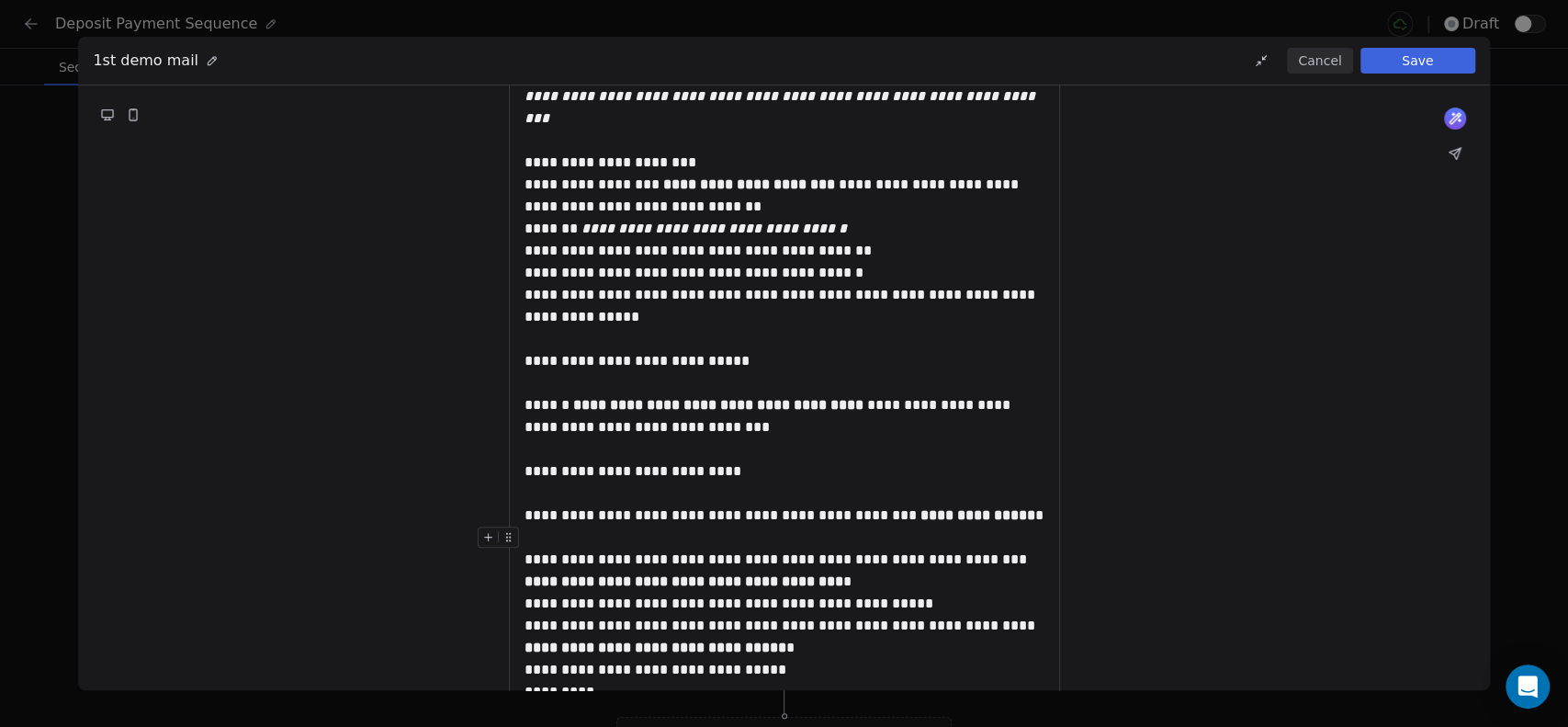
click at [826, 566] on div "**********" at bounding box center [785, 560] width 520 height 66
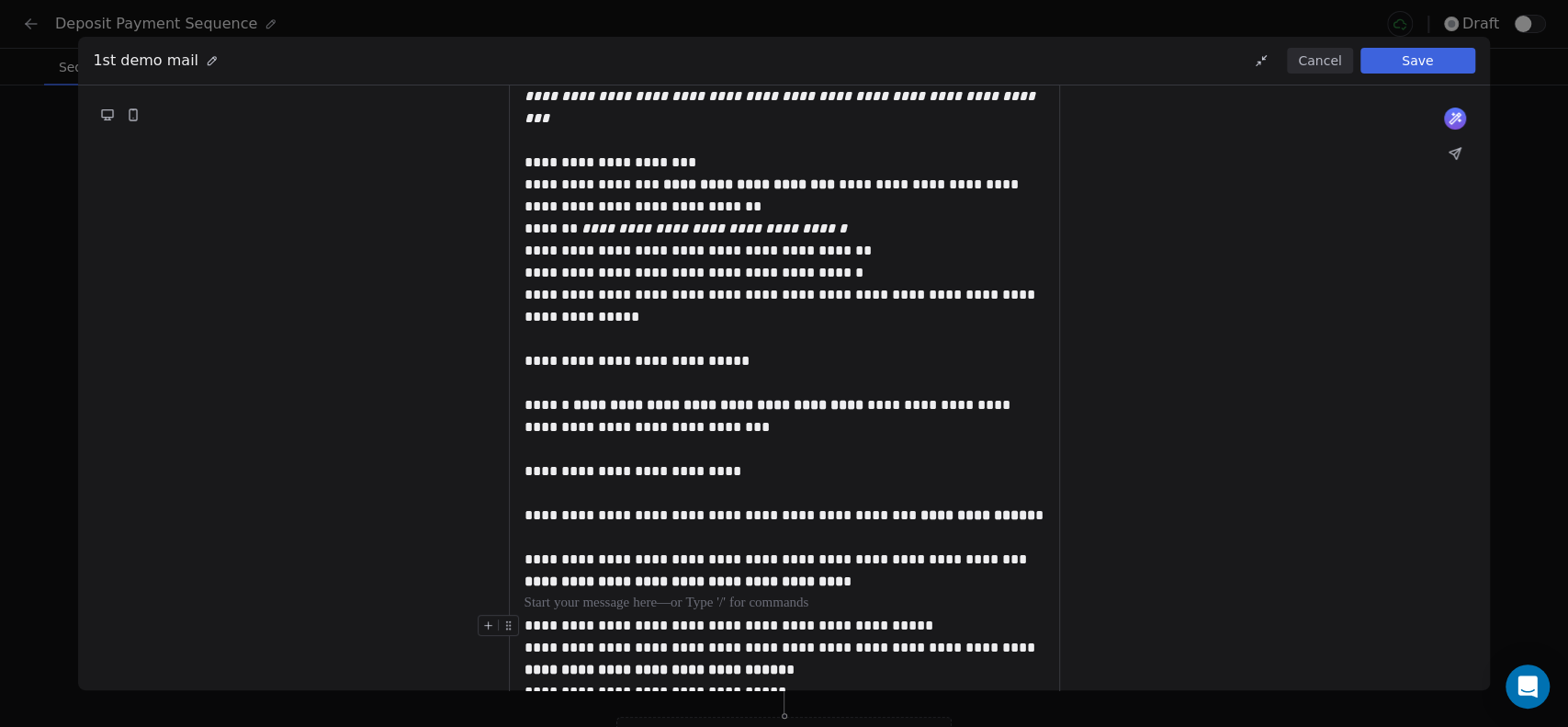
click at [904, 615] on div "**********" at bounding box center [785, 626] width 520 height 22
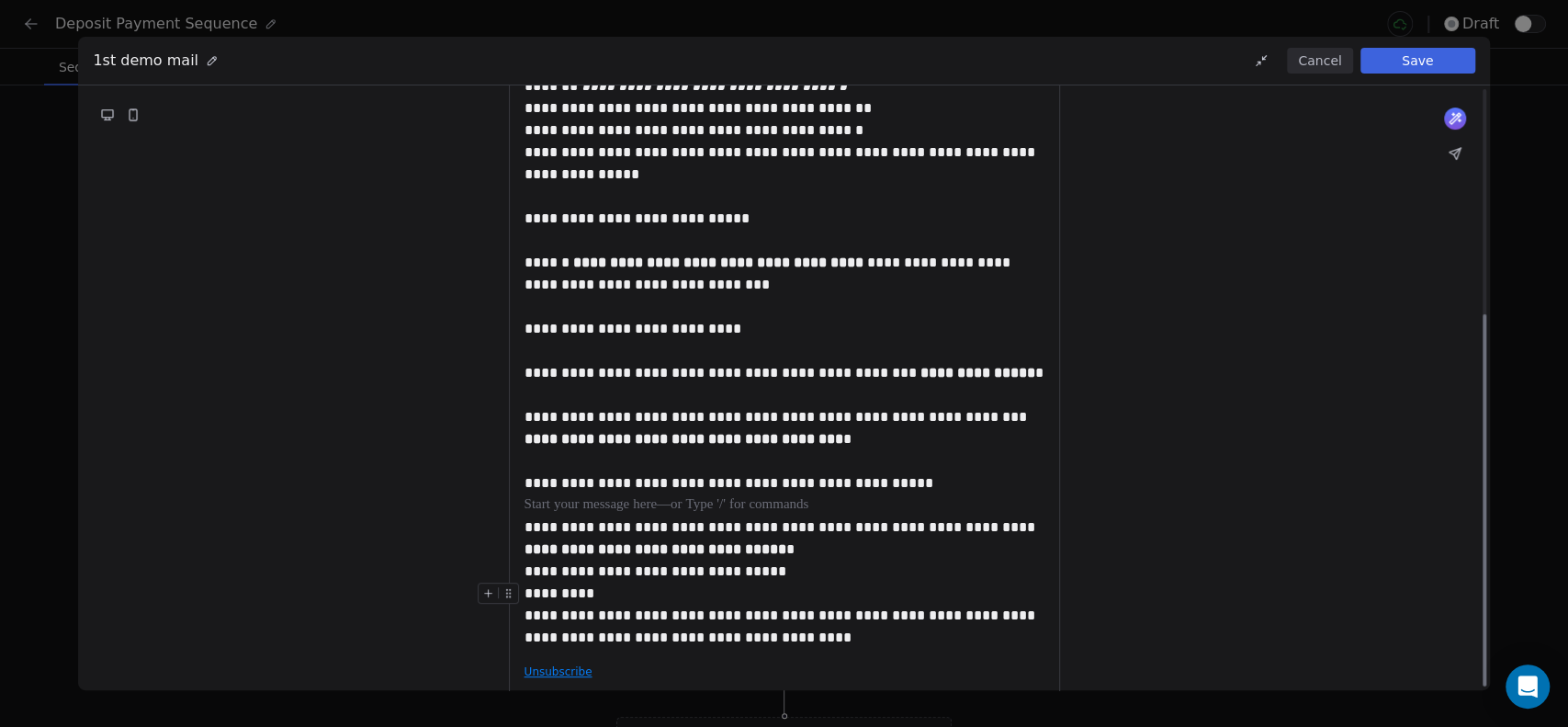
scroll to position [365, 0]
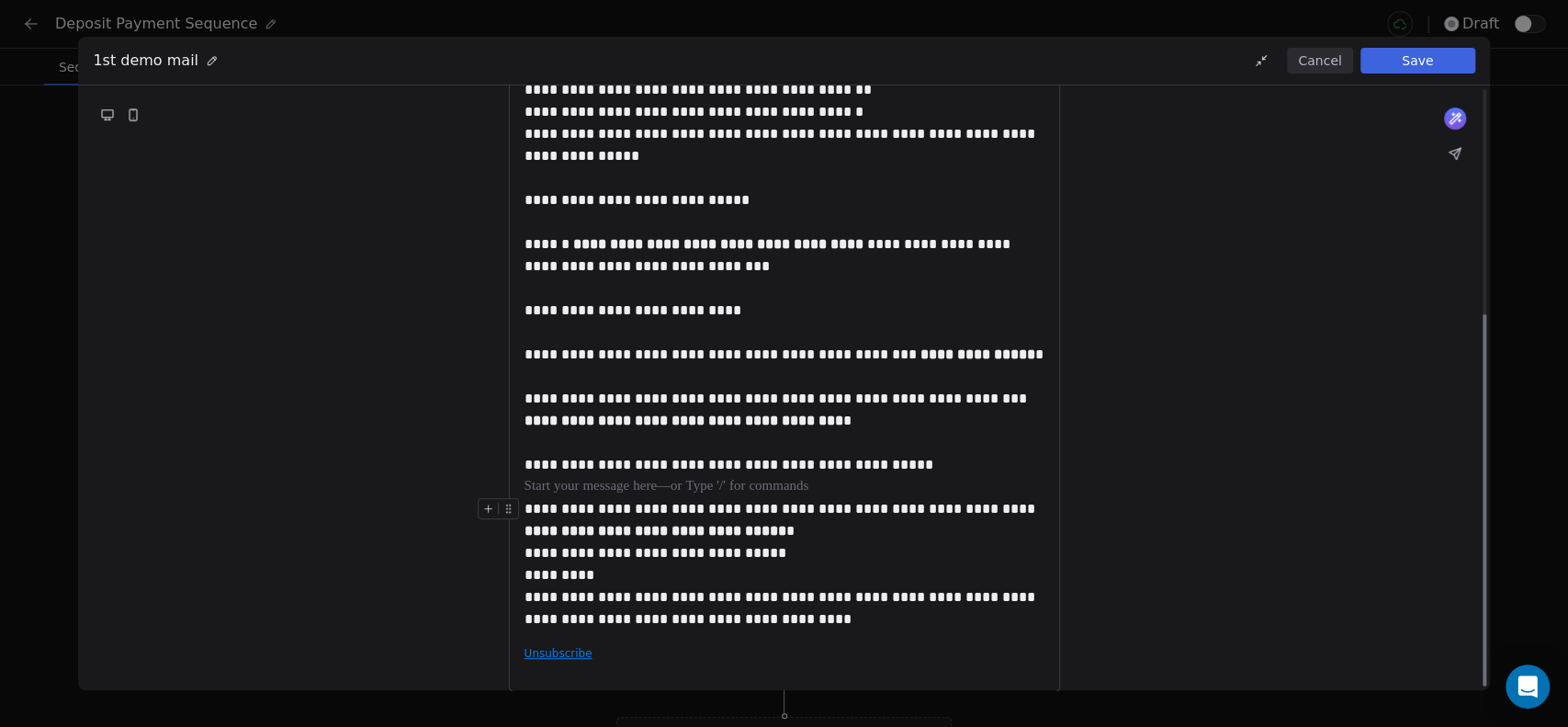
click at [788, 505] on div "**********" at bounding box center [785, 519] width 520 height 44
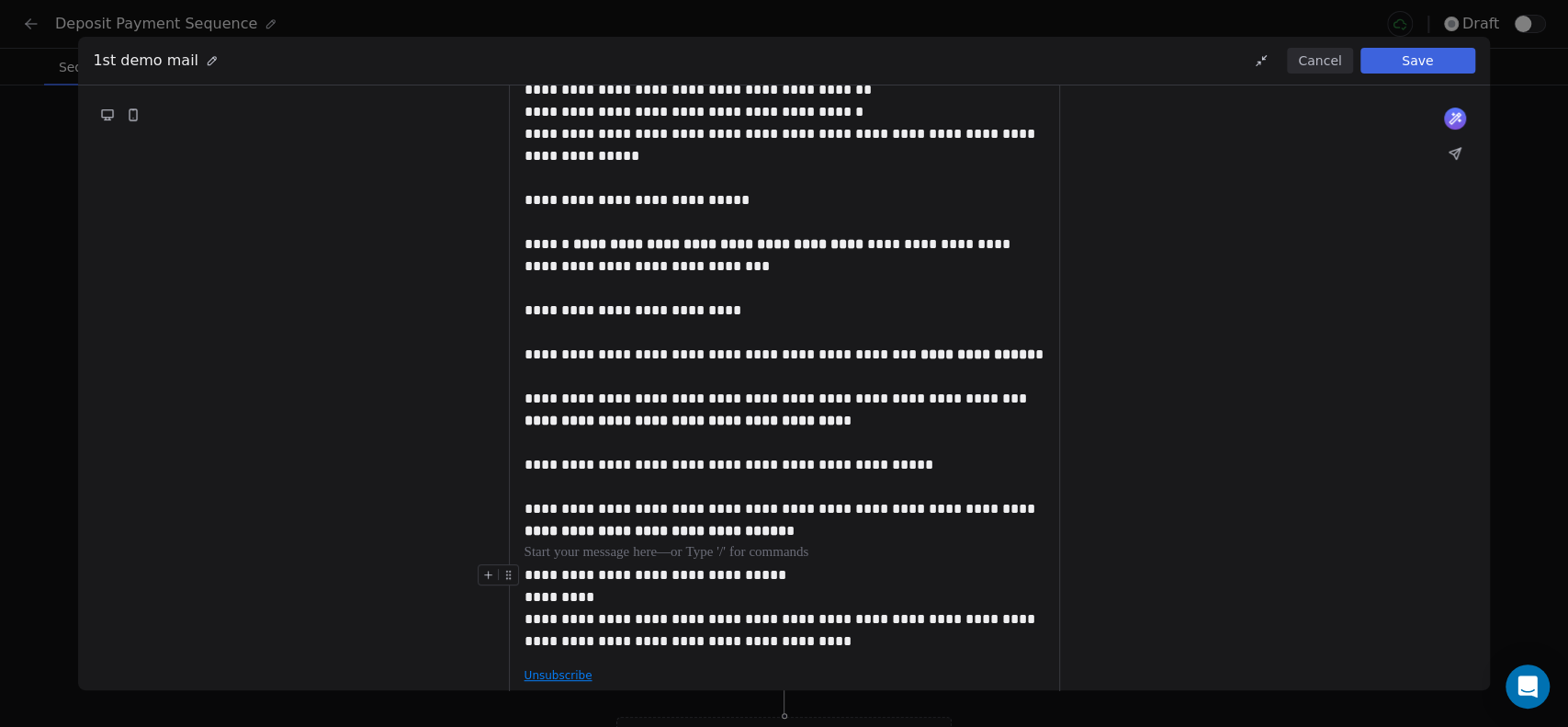
click at [785, 564] on div "**********" at bounding box center [785, 575] width 520 height 22
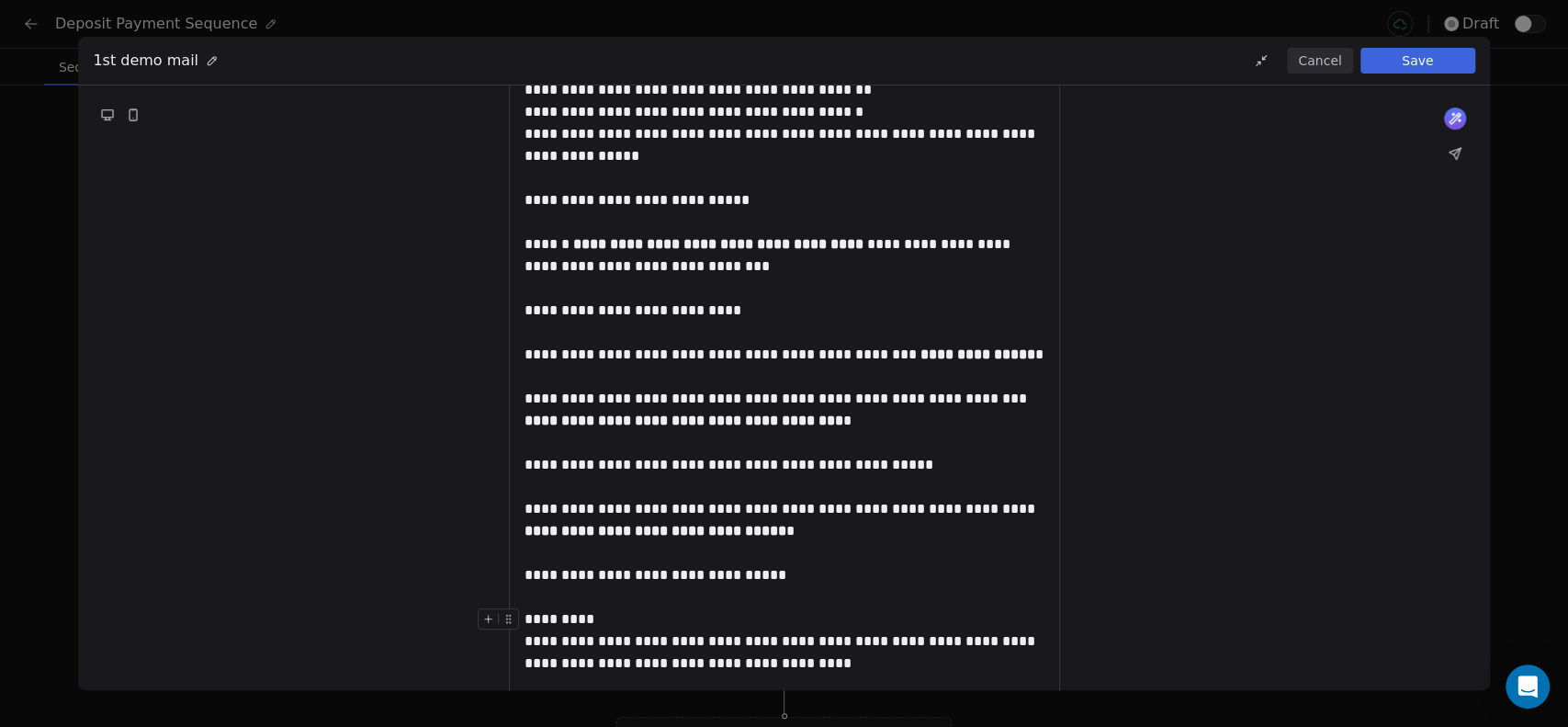
click at [651, 608] on div "*********" at bounding box center [785, 619] width 520 height 22
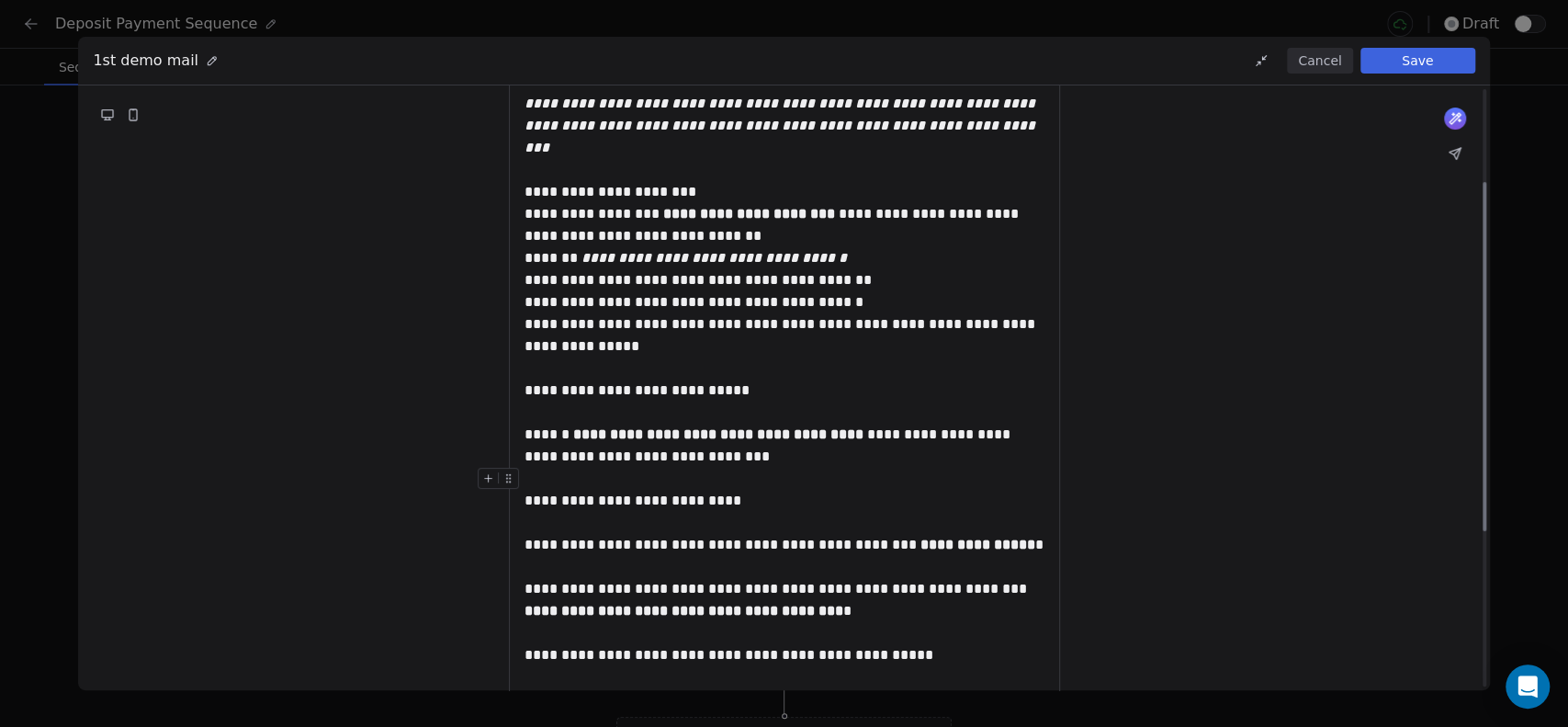
scroll to position [161, 0]
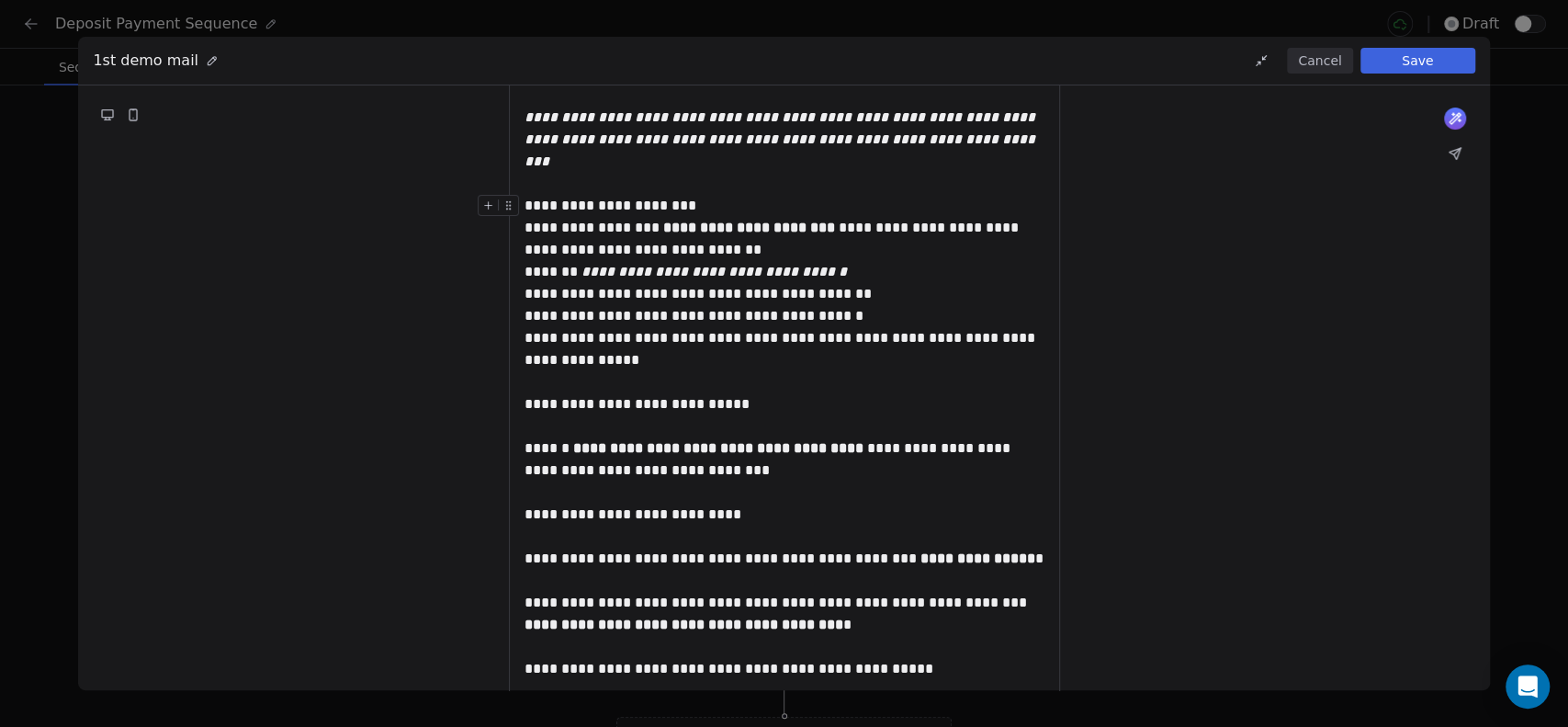
click at [711, 195] on div "**********" at bounding box center [785, 206] width 520 height 22
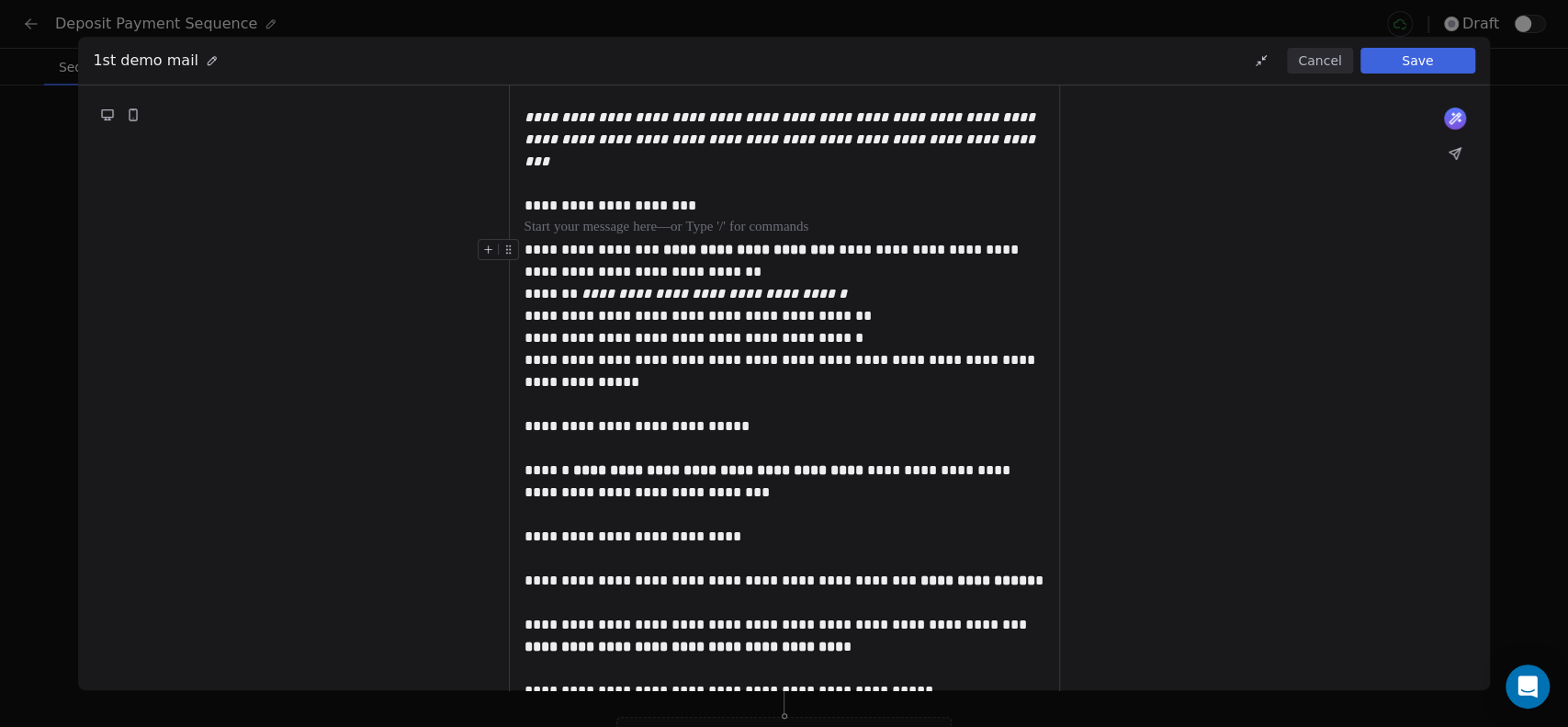
click at [735, 248] on div "**********" at bounding box center [785, 315] width 520 height 154
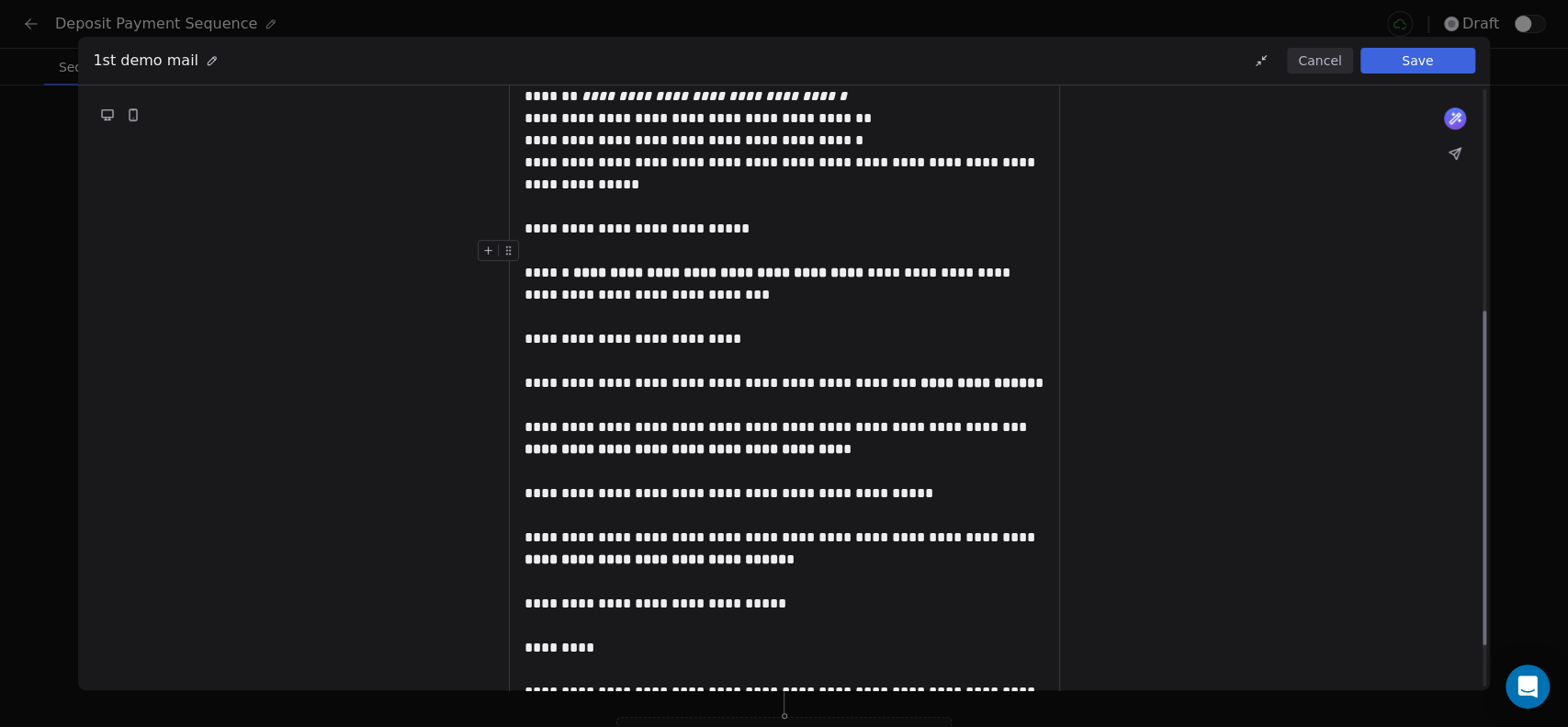
scroll to position [475, 0]
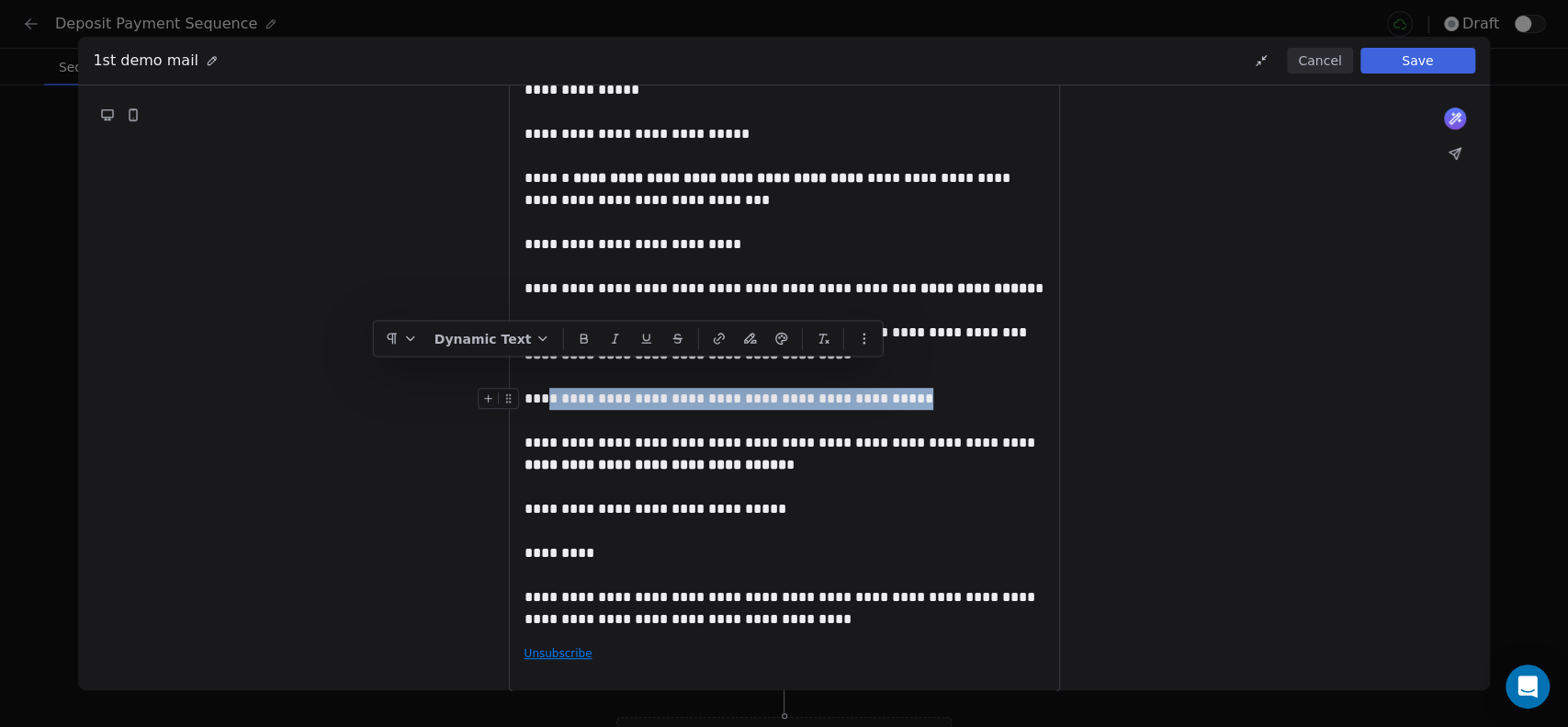
drag, startPoint x: 548, startPoint y: 377, endPoint x: 881, endPoint y: 375, distance: 333.0
click at [881, 387] on div "**********" at bounding box center [785, 399] width 520 height 22
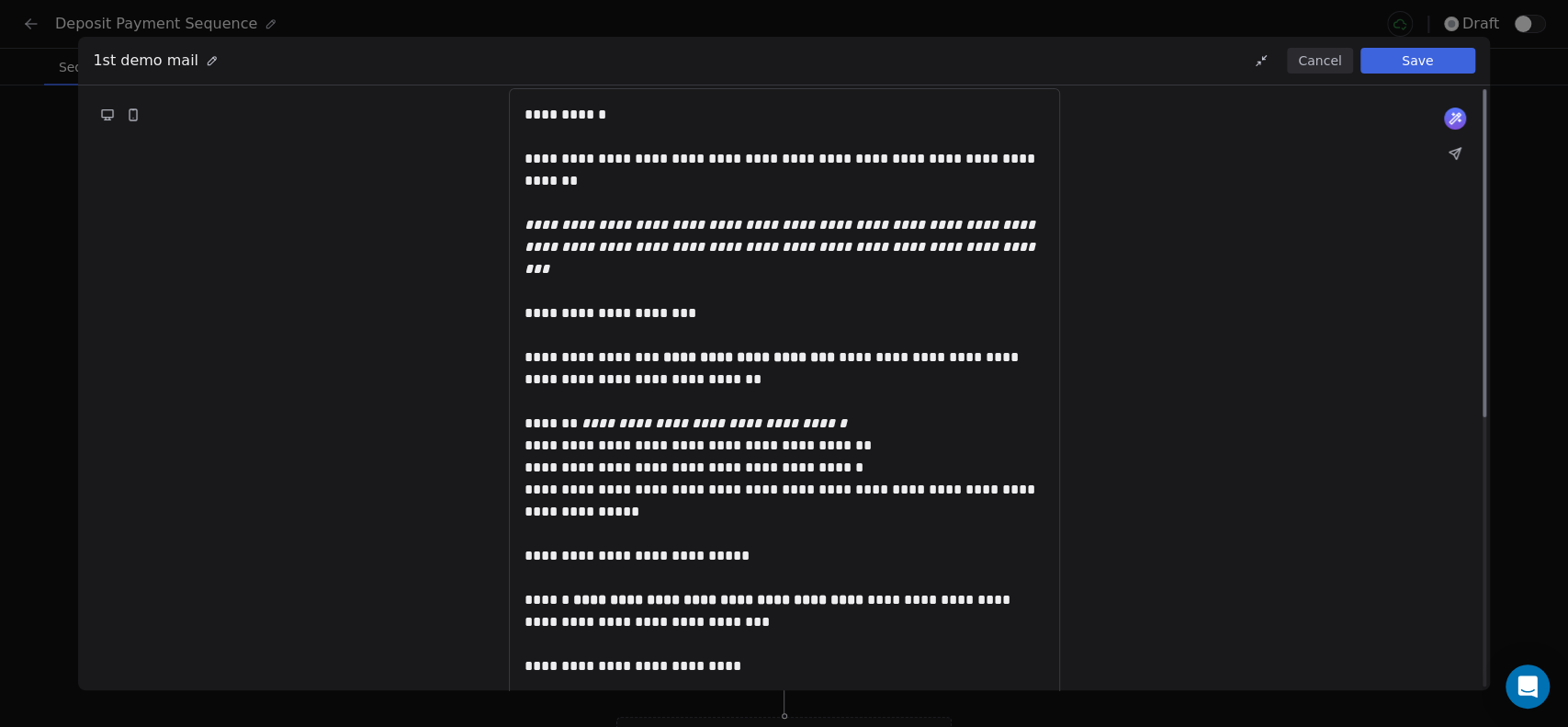
scroll to position [0, 0]
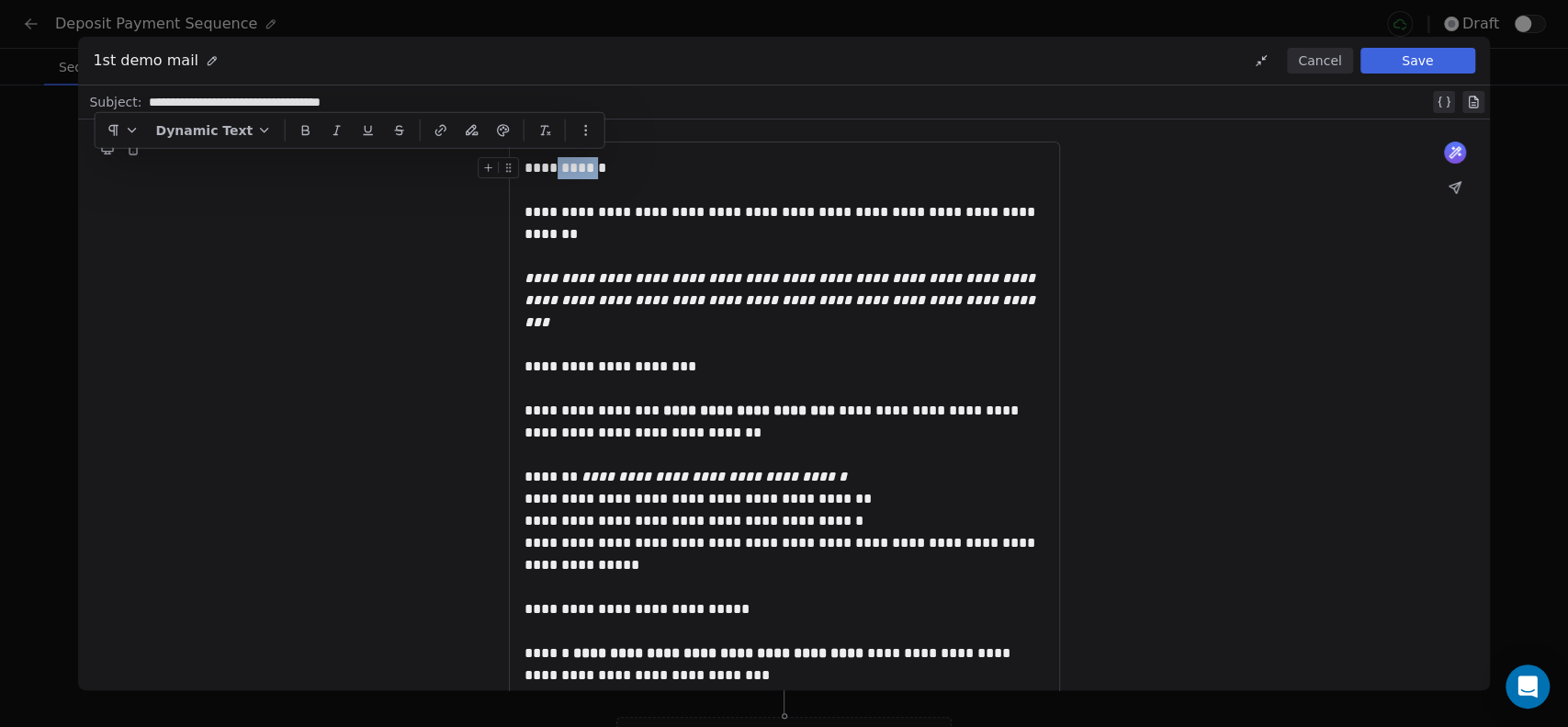
drag, startPoint x: 553, startPoint y: 173, endPoint x: 599, endPoint y: 191, distance: 49.4
click at [602, 174] on div "**********" at bounding box center [785, 168] width 520 height 22
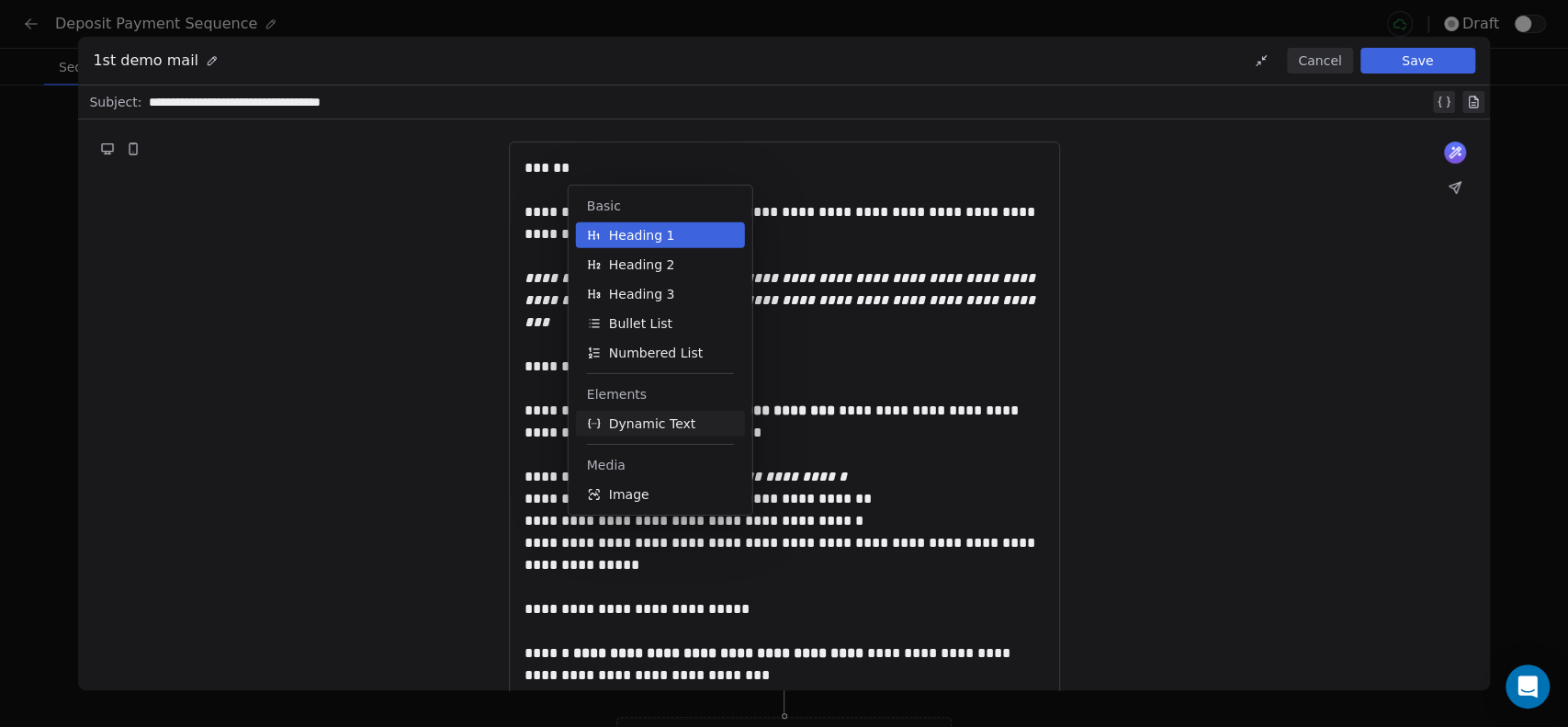
click at [633, 418] on span "Dynamic Text" at bounding box center [652, 424] width 87 height 19
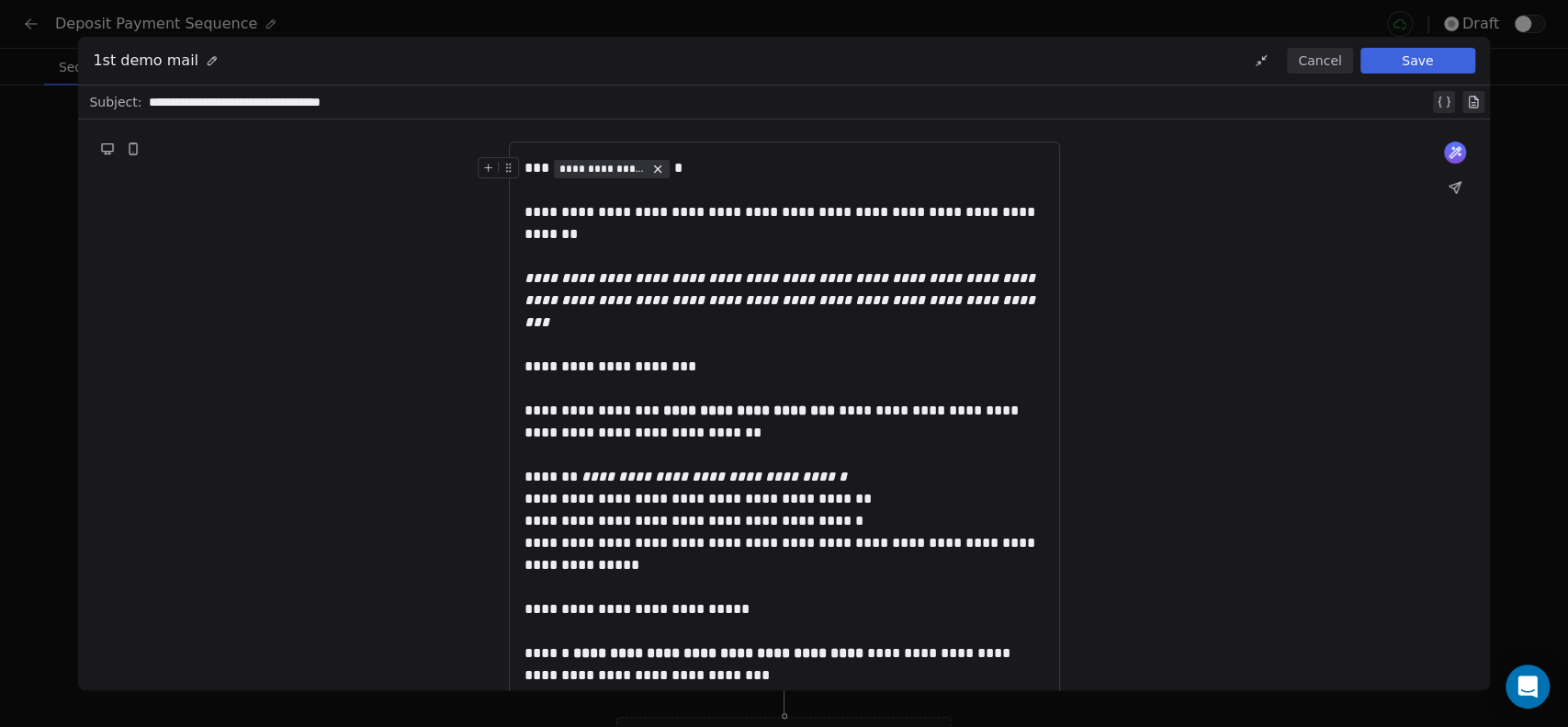
click at [610, 167] on span "**********" at bounding box center [603, 169] width 86 height 15
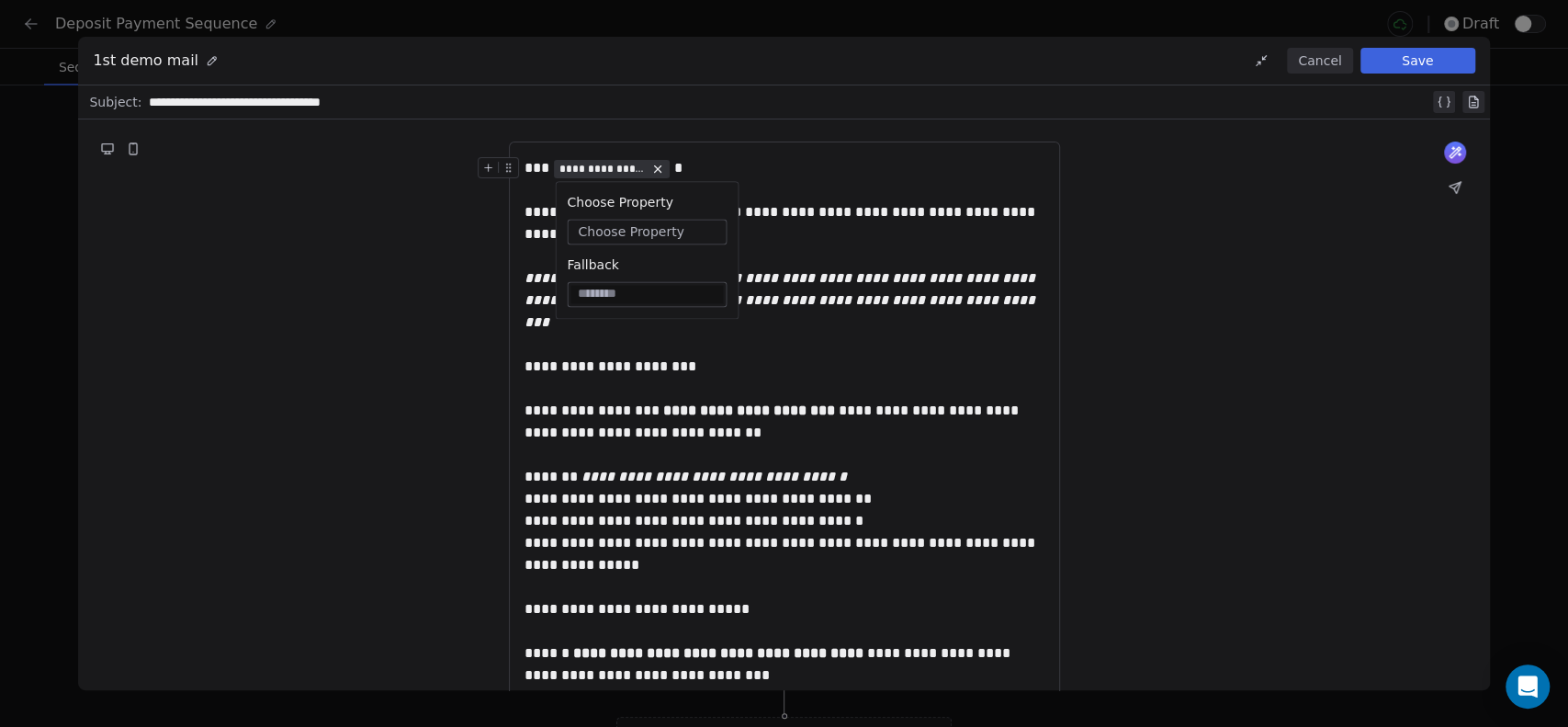
click at [617, 228] on span "Choose Property" at bounding box center [630, 232] width 106 height 19
click at [624, 301] on div "Contact Properties" at bounding box center [663, 299] width 176 height 29
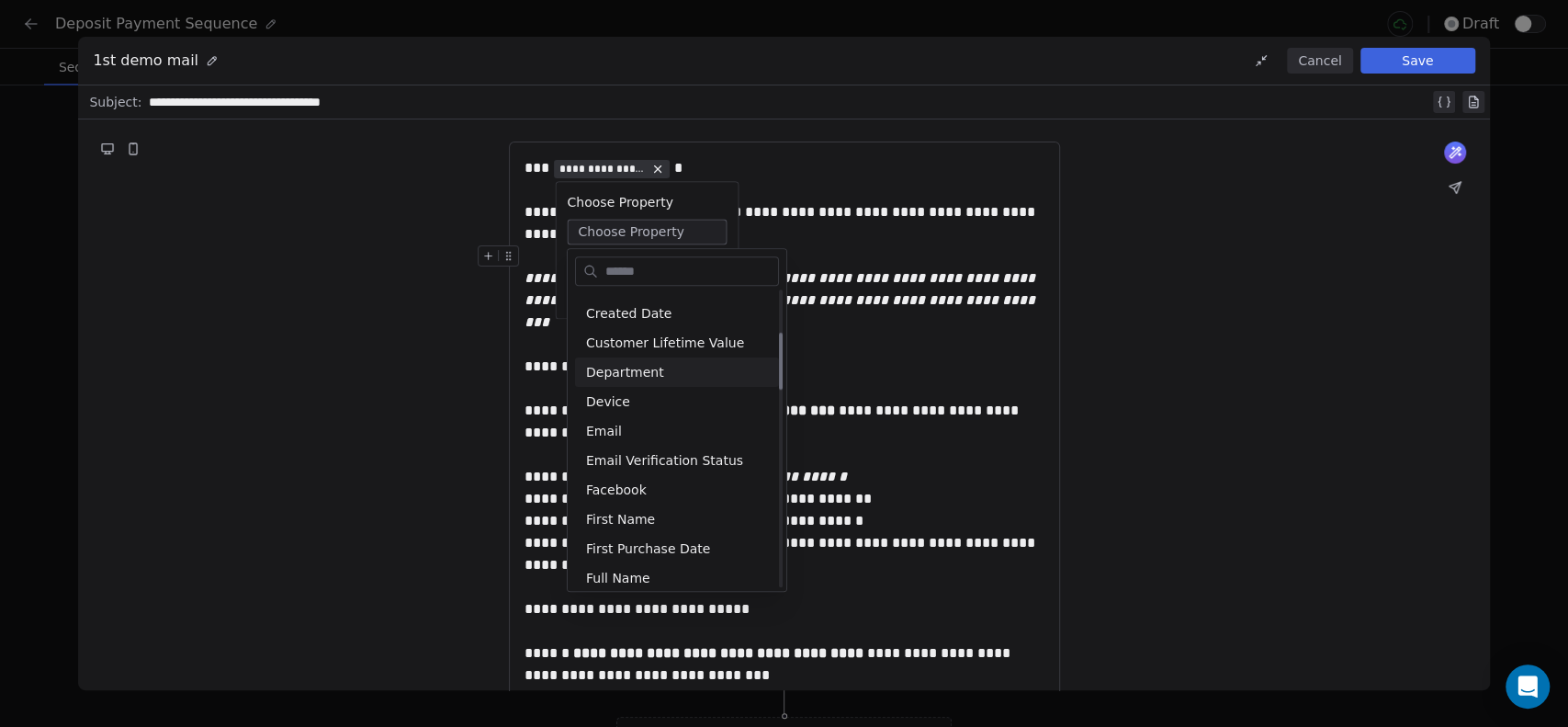
scroll to position [306, 0]
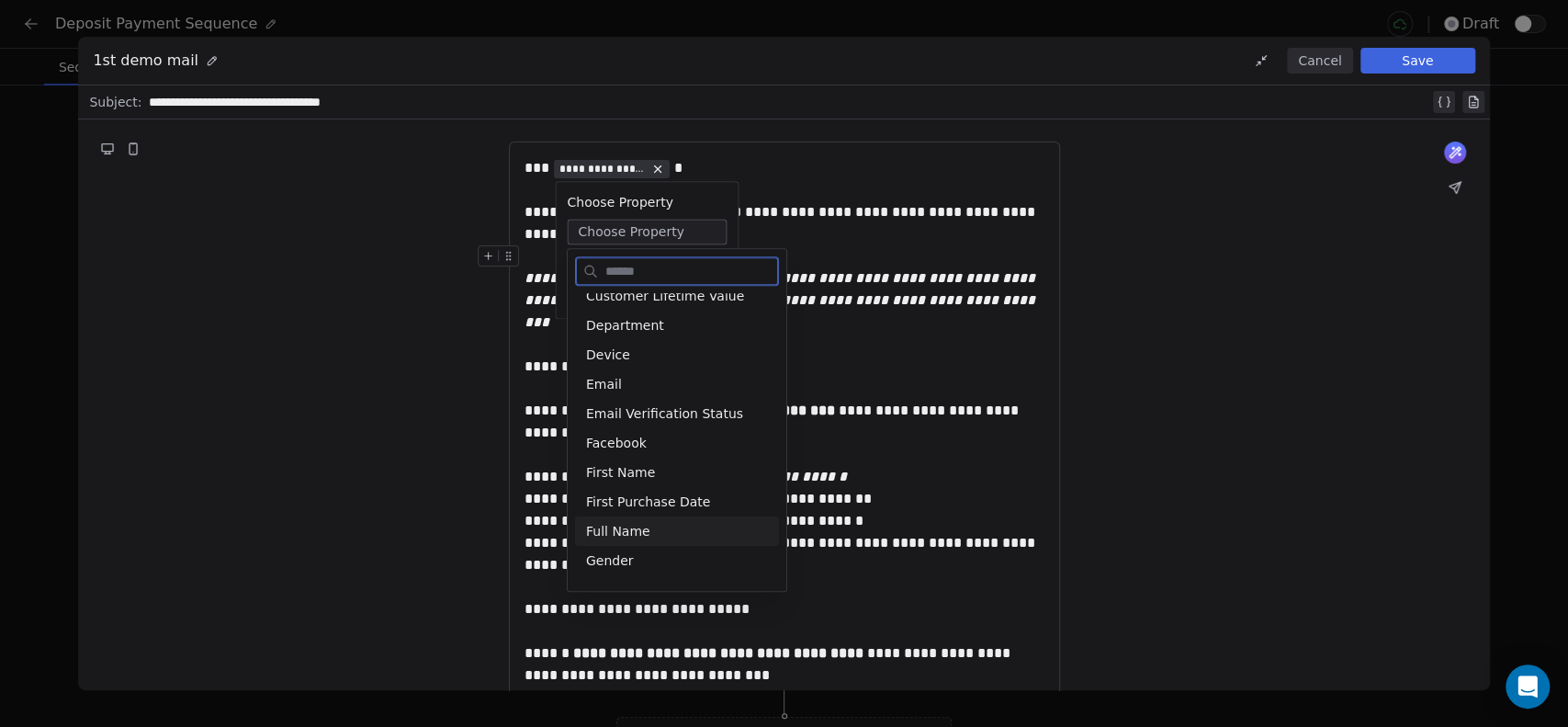
click at [635, 534] on div "Full Name" at bounding box center [677, 531] width 204 height 29
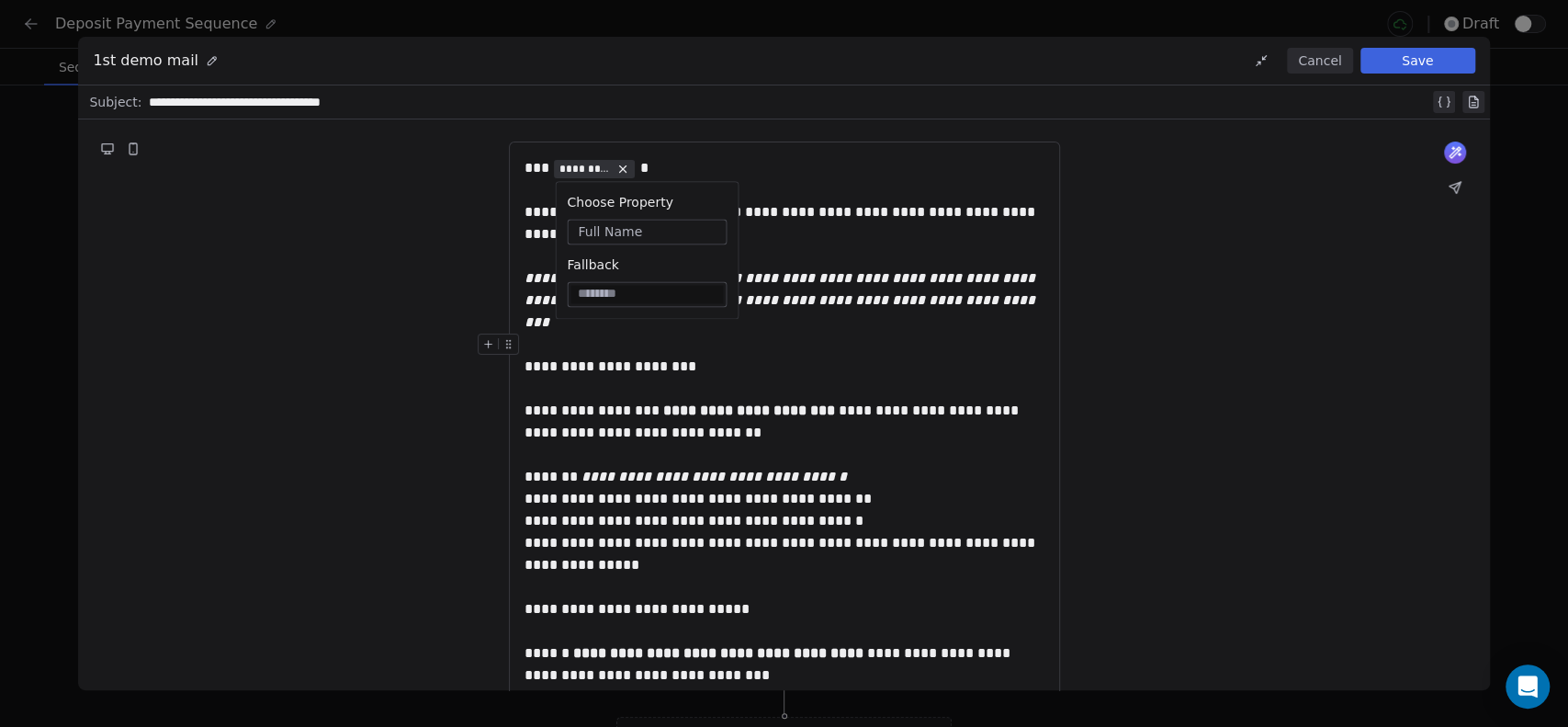
click at [624, 293] on input at bounding box center [646, 294] width 152 height 19
click at [648, 261] on div "Fallback" at bounding box center [646, 265] width 160 height 19
click at [940, 173] on div "*** ********* *" at bounding box center [785, 168] width 520 height 22
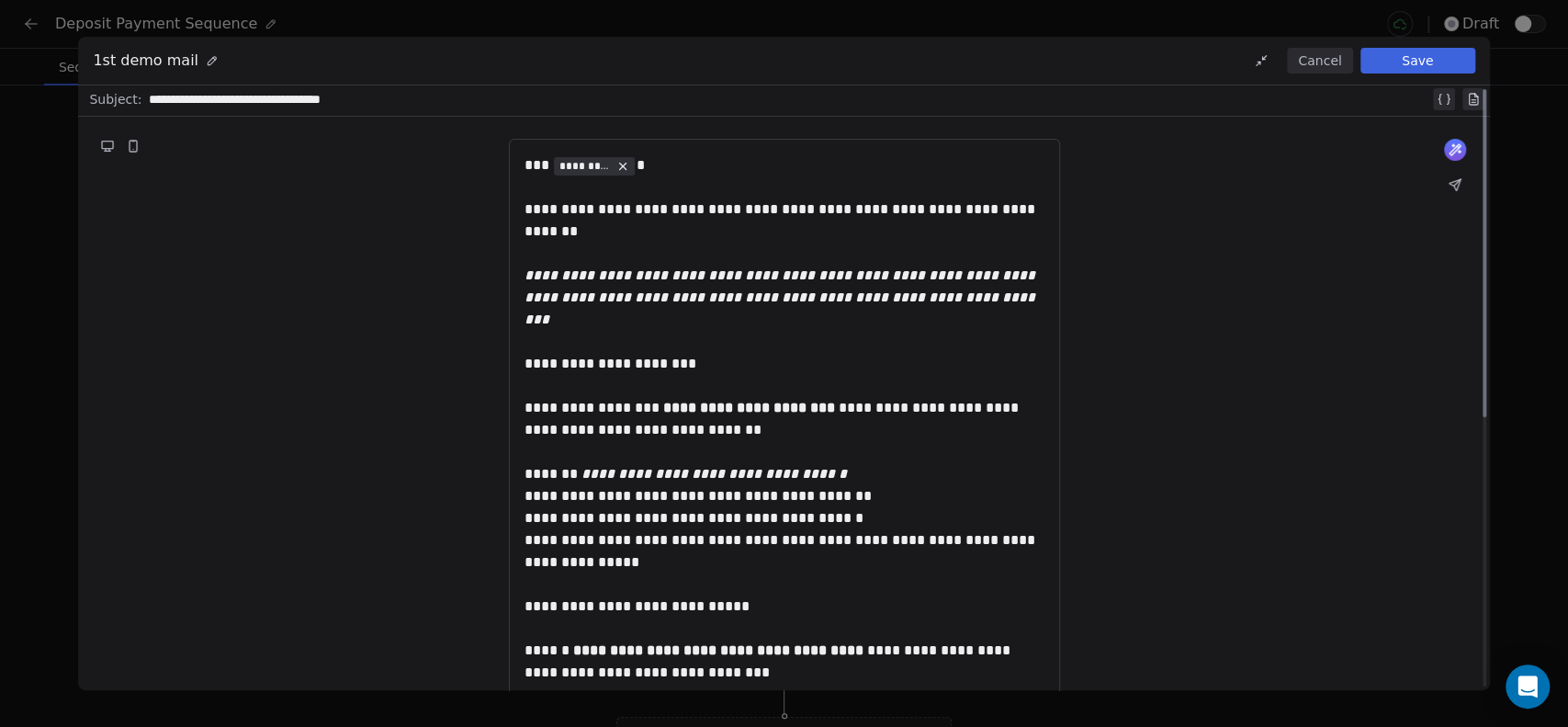
scroll to position [0, 0]
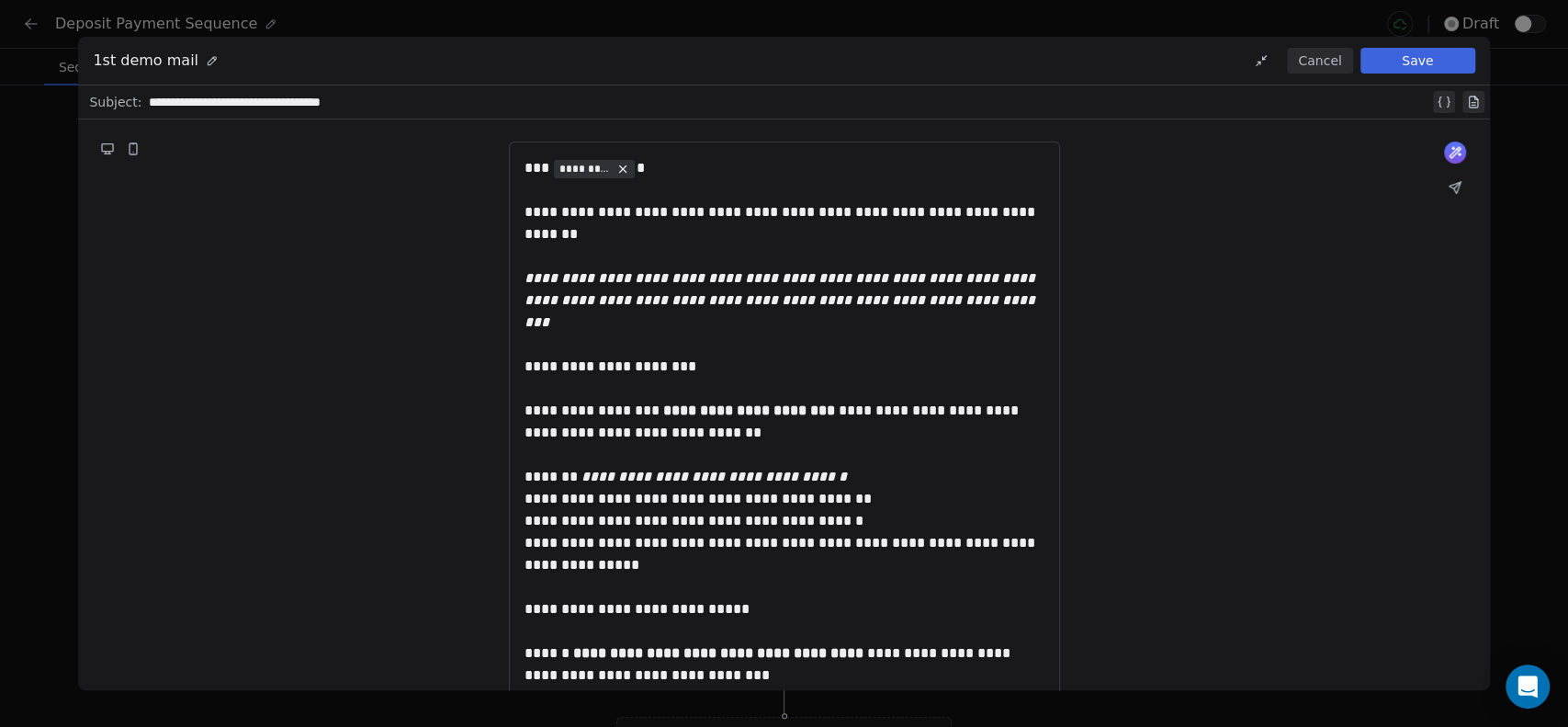
click at [136, 146] on icon at bounding box center [133, 149] width 7 height 11
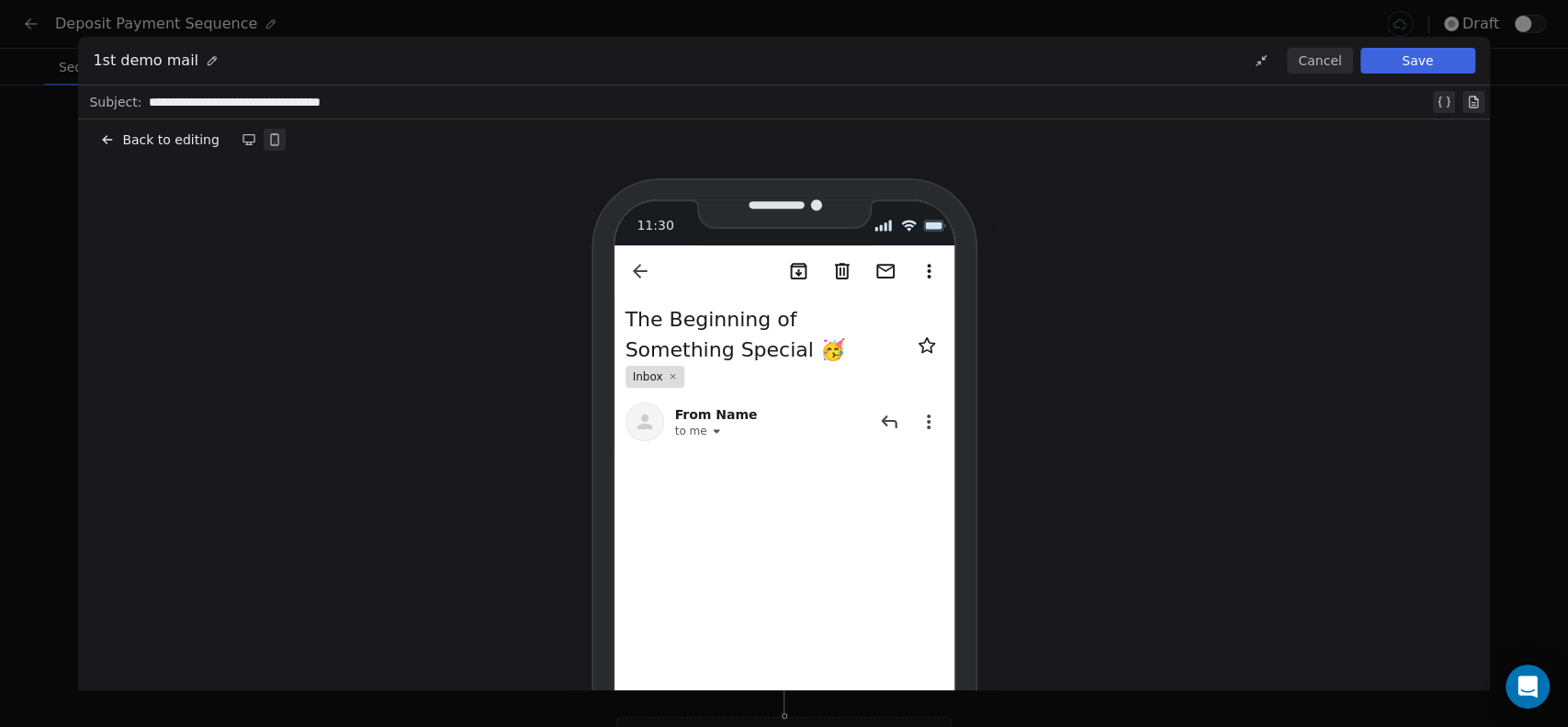
click at [241, 138] on icon at bounding box center [249, 139] width 15 height 15
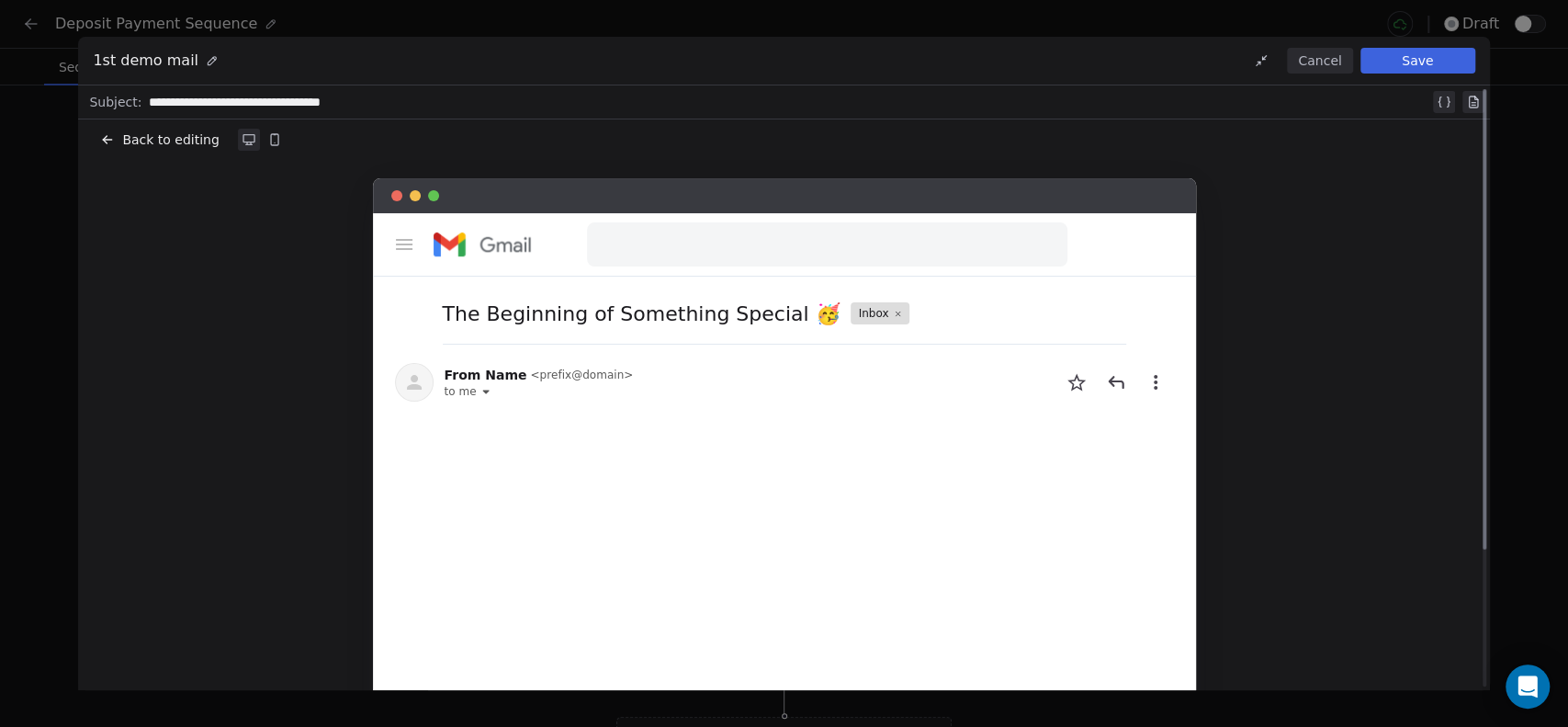
click at [128, 138] on span "Back to editing" at bounding box center [170, 139] width 96 height 19
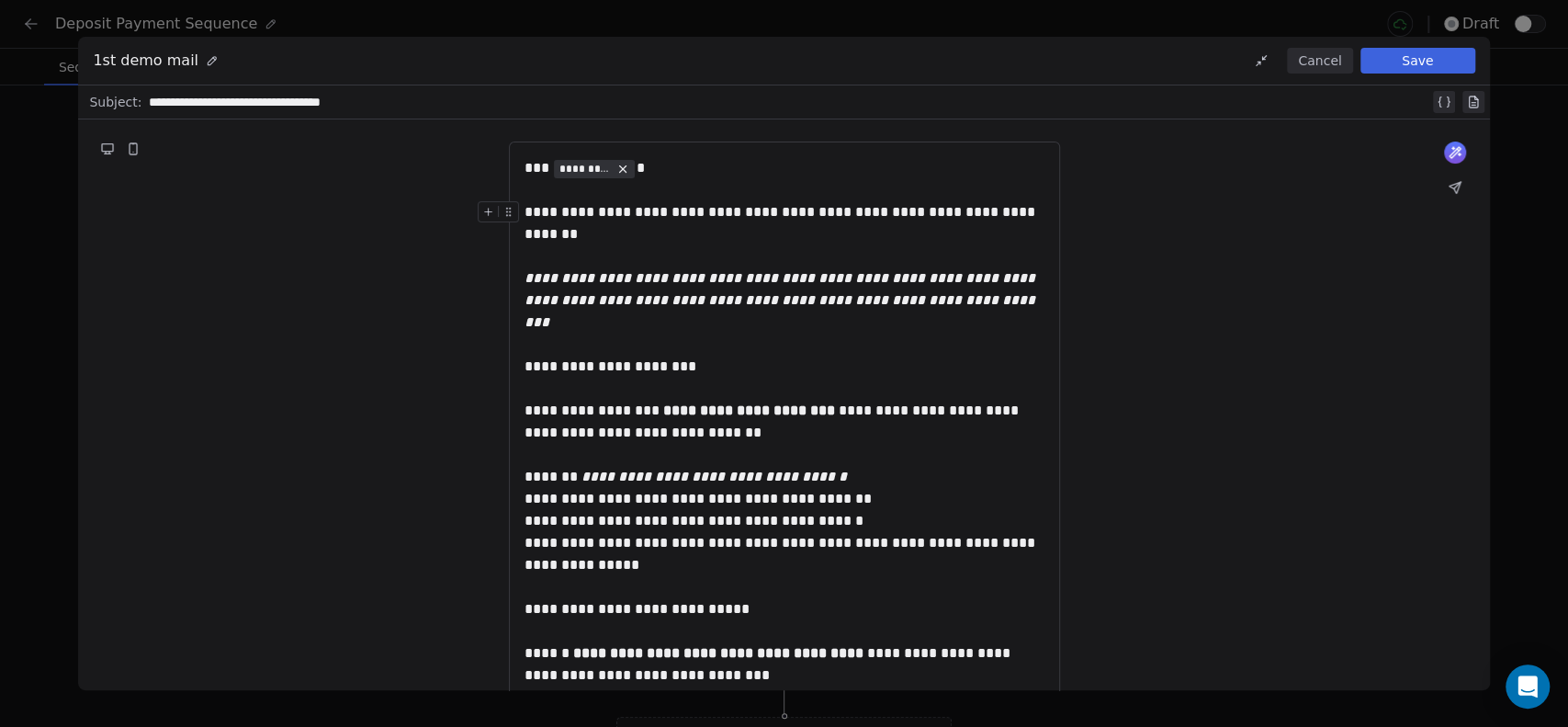
click at [1413, 62] on button "Save" at bounding box center [1417, 60] width 115 height 25
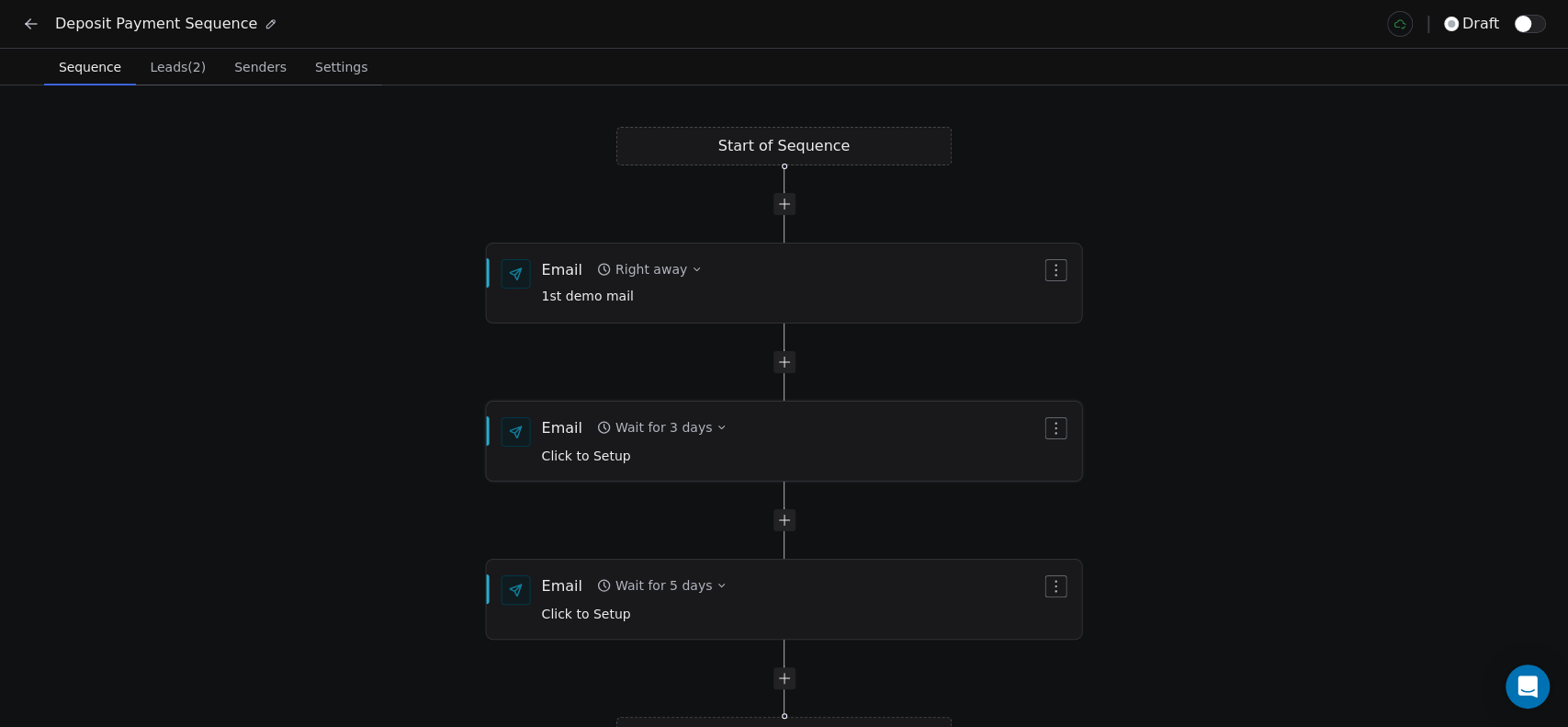
click at [601, 459] on span "Click to Setup" at bounding box center [586, 456] width 89 height 15
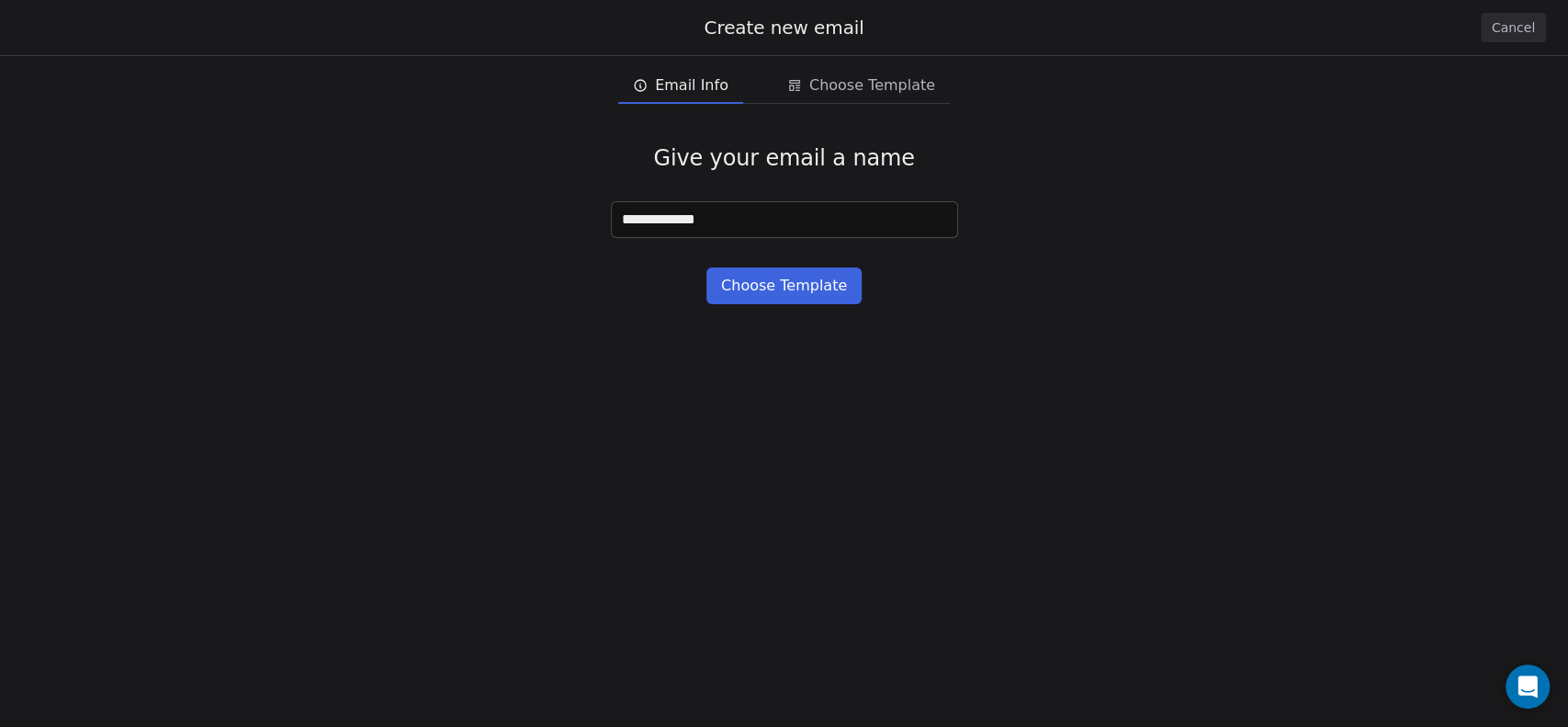
type input "**********"
click at [788, 291] on button "Choose Template" at bounding box center [784, 285] width 155 height 36
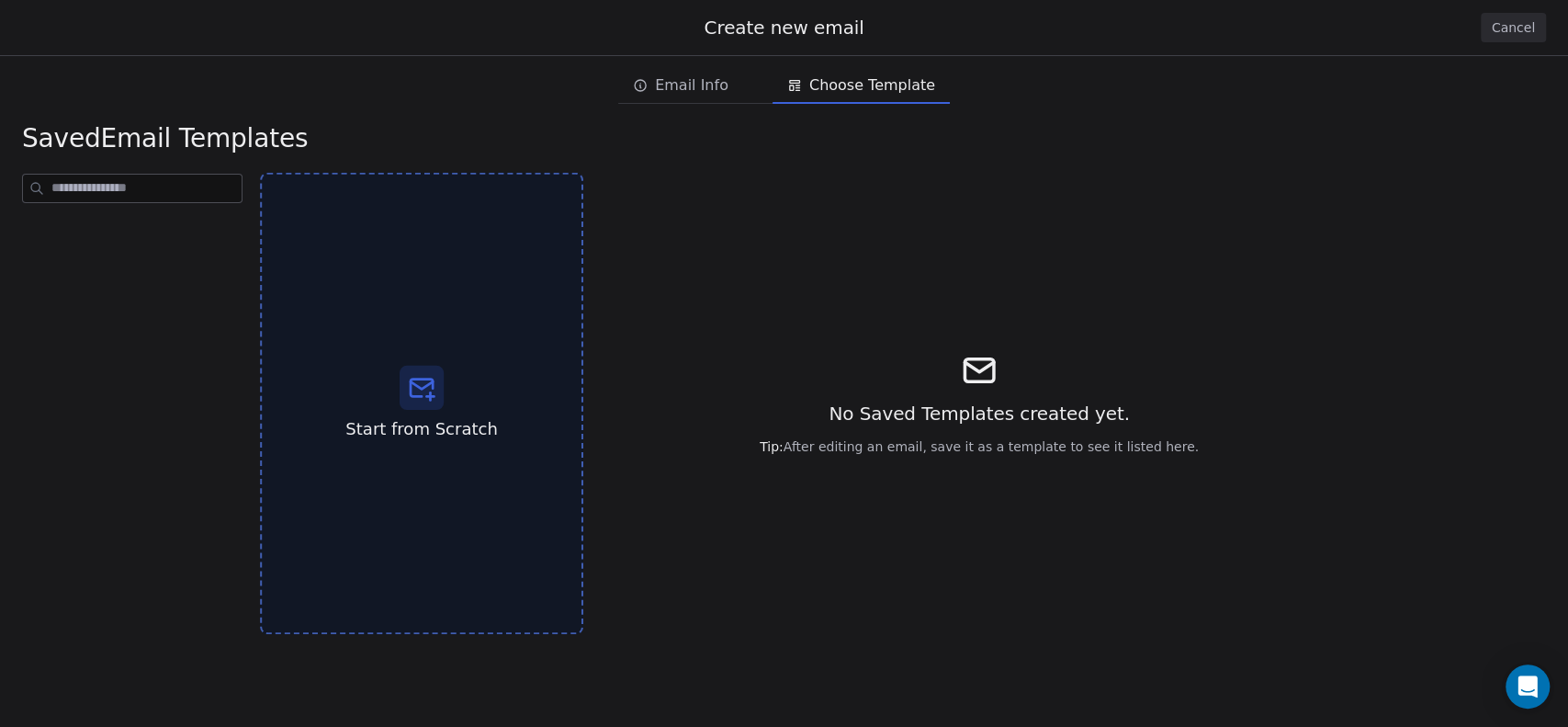
click at [424, 380] on icon at bounding box center [422, 387] width 22 height 18
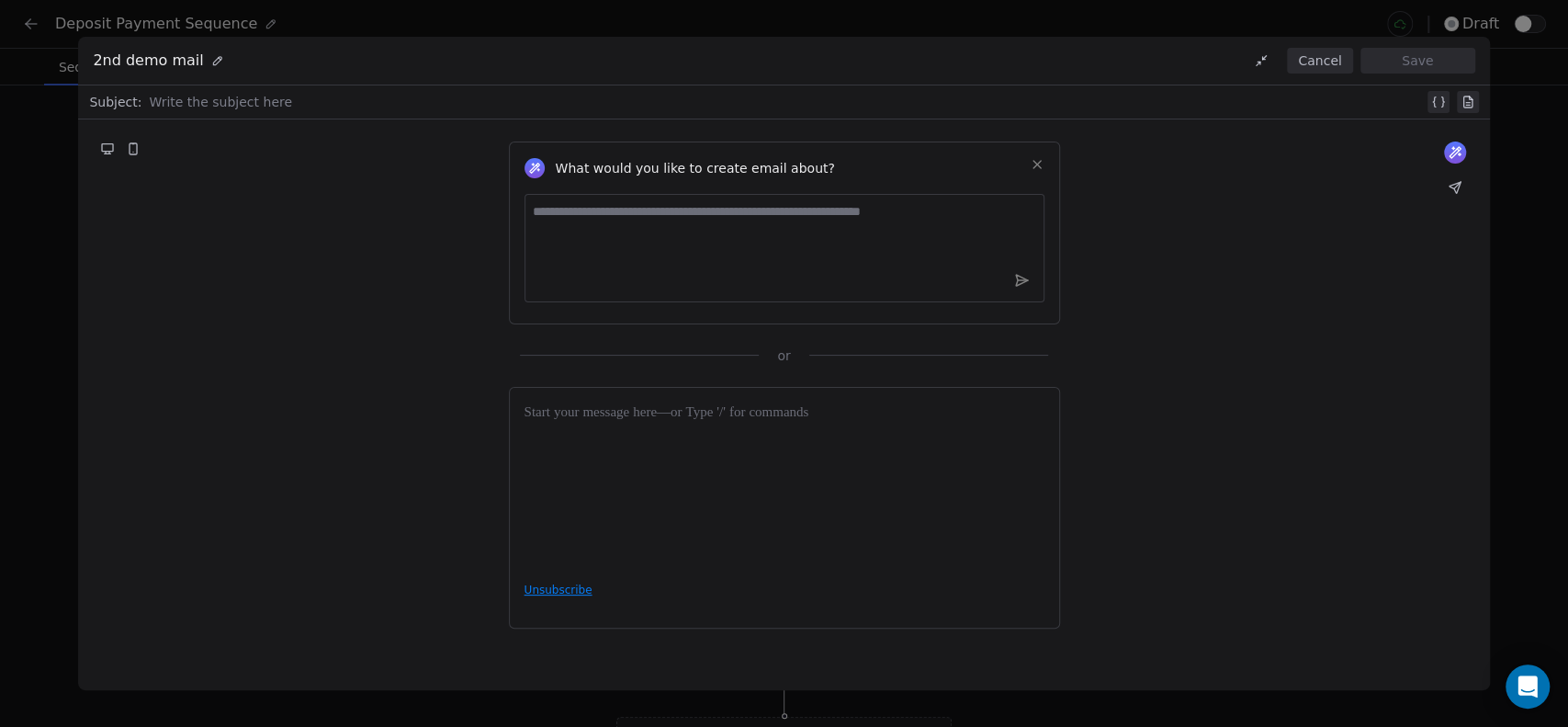
click at [242, 103] on div at bounding box center [786, 102] width 1274 height 22
paste div
click at [630, 451] on div at bounding box center [785, 485] width 520 height 166
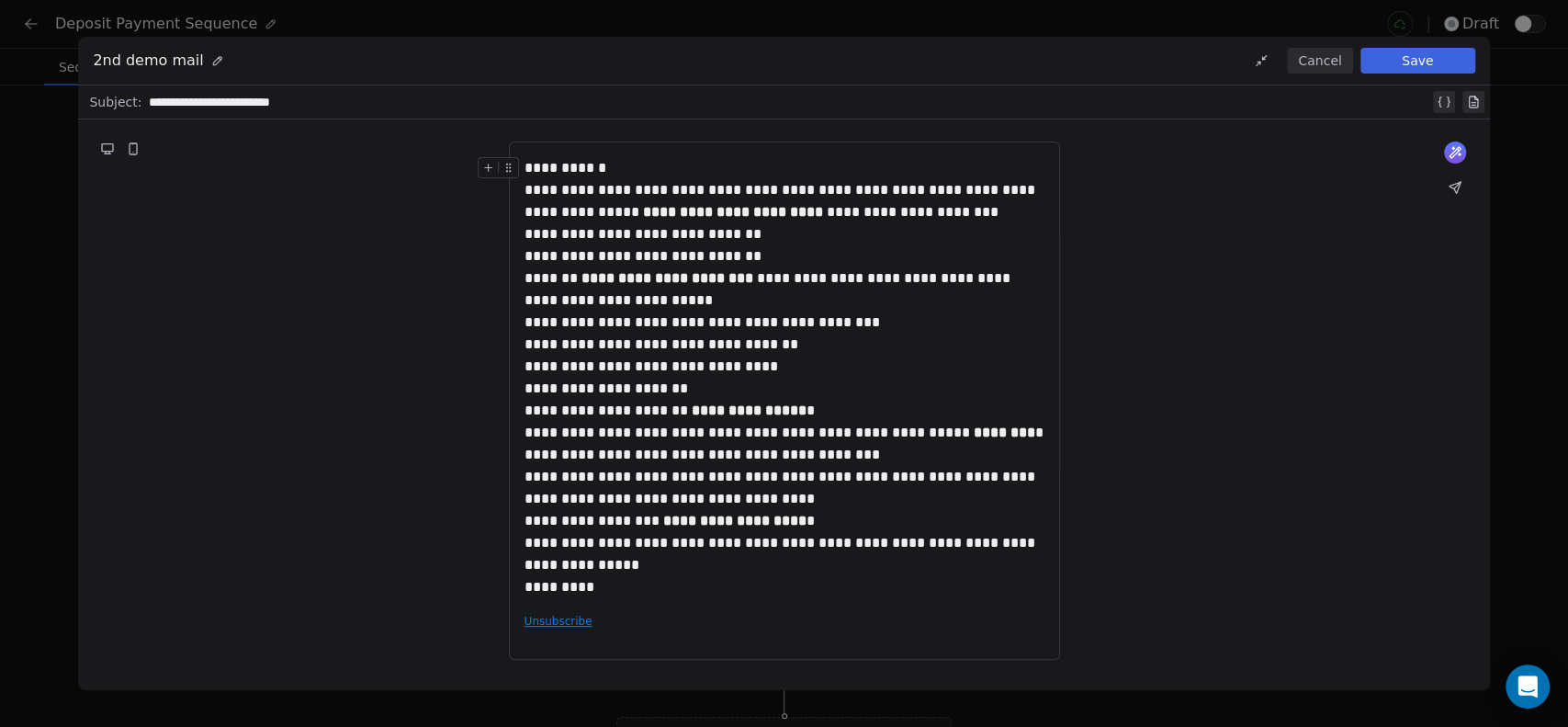
click at [636, 170] on div "**********" at bounding box center [785, 168] width 520 height 22
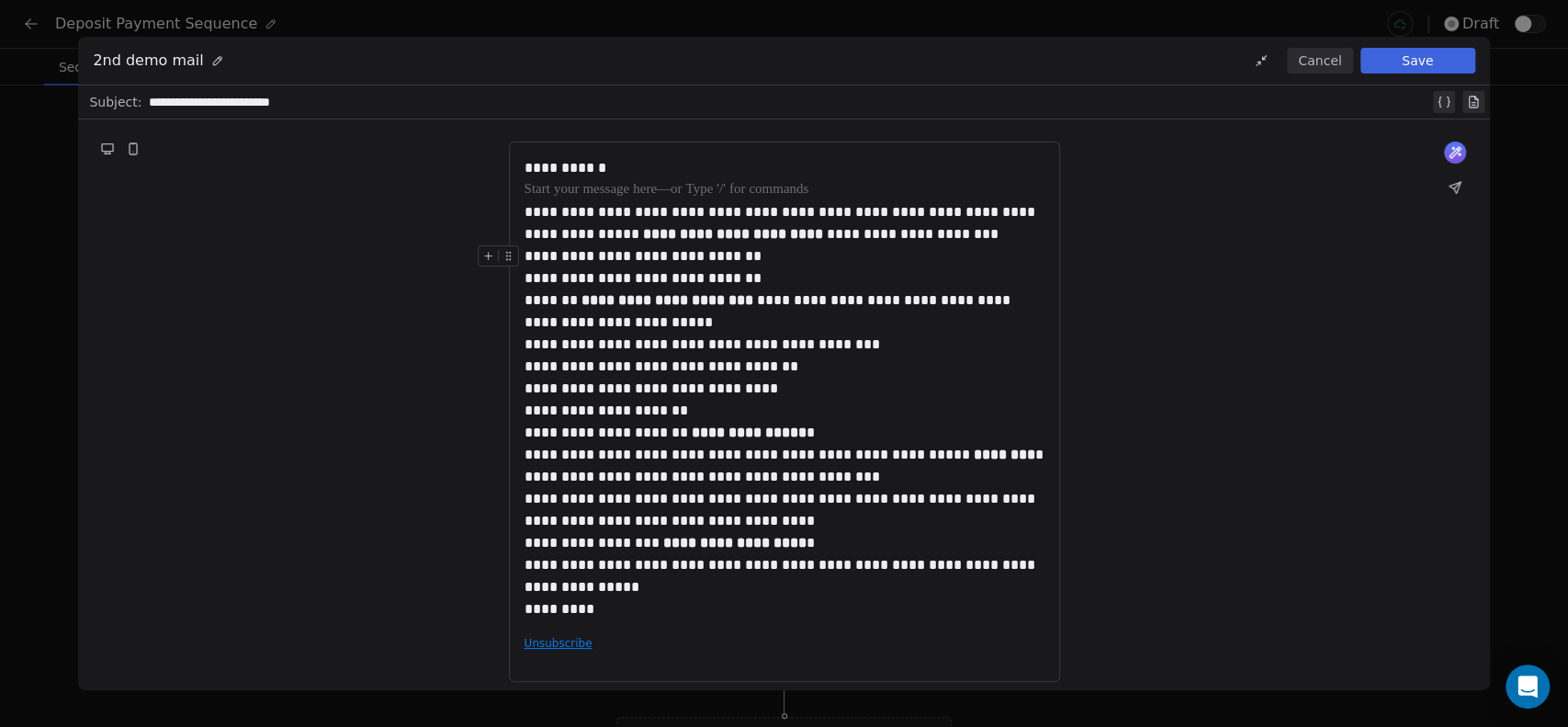
click at [936, 245] on div "**********" at bounding box center [785, 267] width 520 height 44
click at [943, 233] on div "**********" at bounding box center [785, 223] width 520 height 44
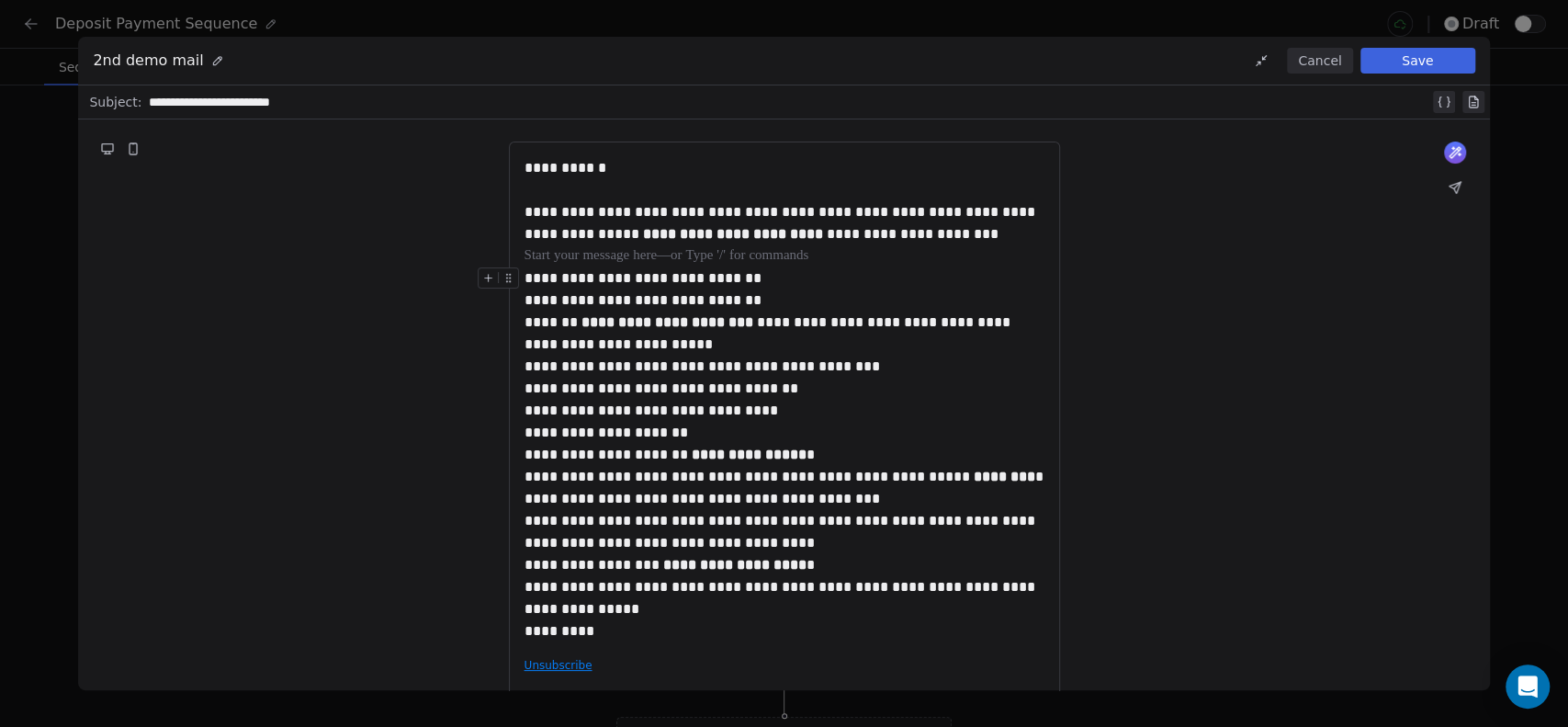
click at [773, 276] on div "**********" at bounding box center [785, 289] width 520 height 44
click at [788, 302] on div "**********" at bounding box center [785, 289] width 520 height 44
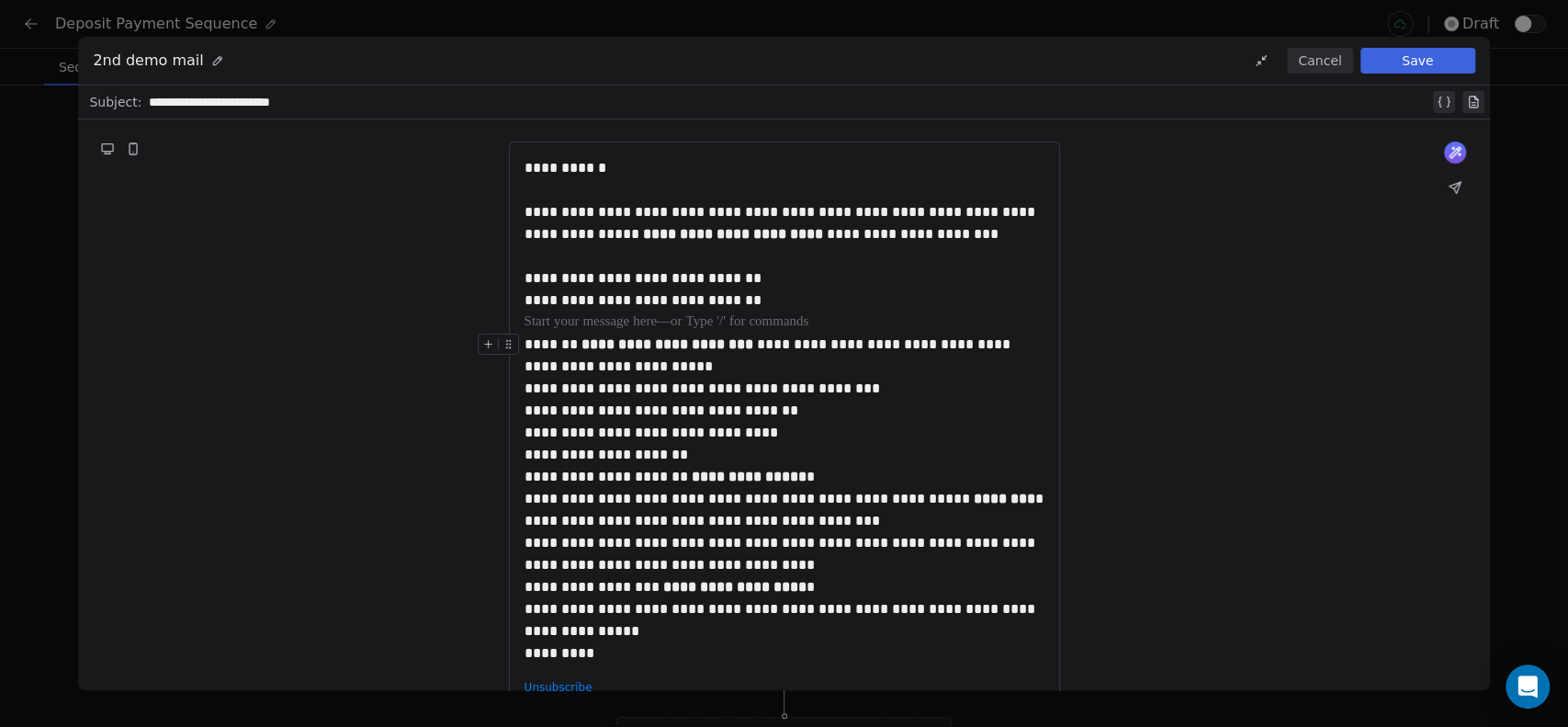
click at [689, 368] on div "**********" at bounding box center [785, 388] width 520 height 110
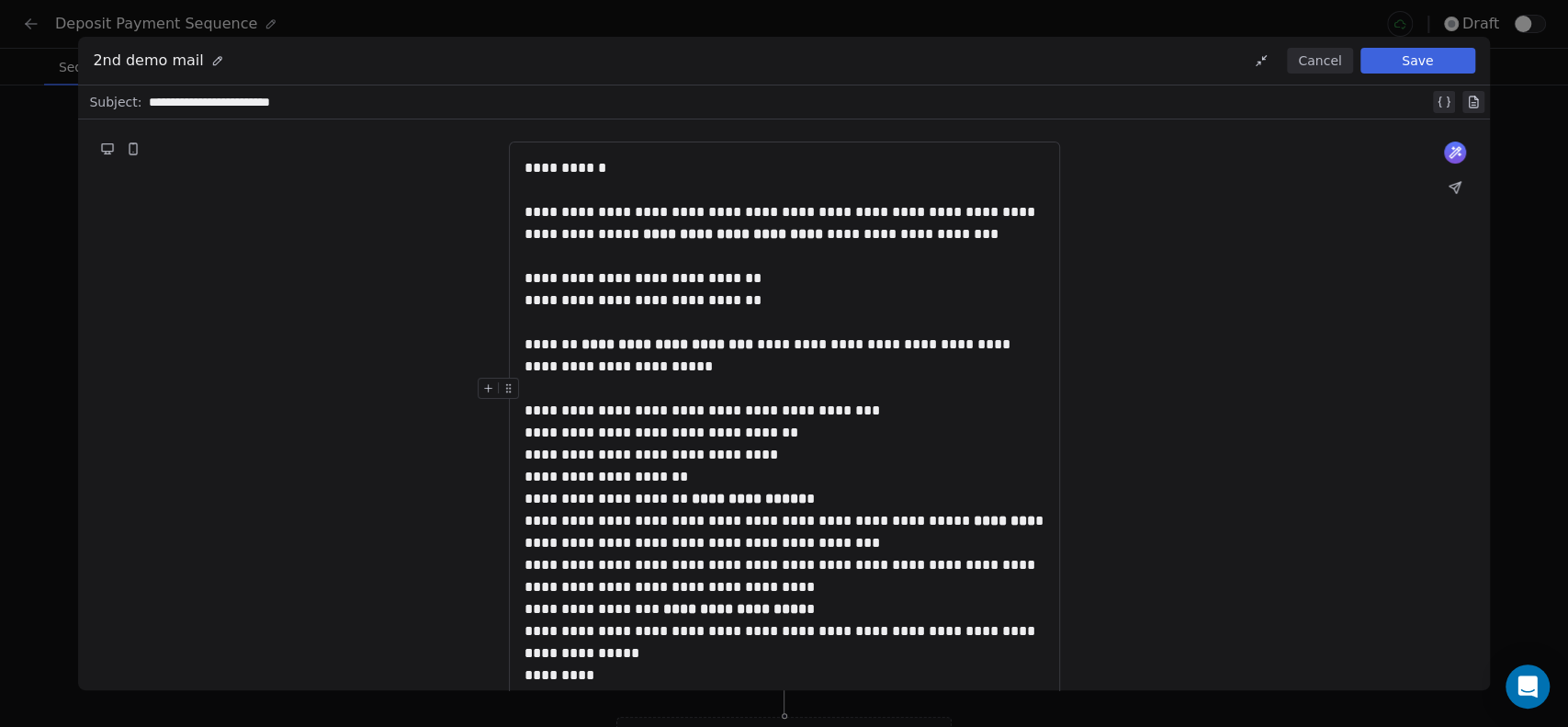
click at [815, 455] on div "**********" at bounding box center [785, 421] width 520 height 88
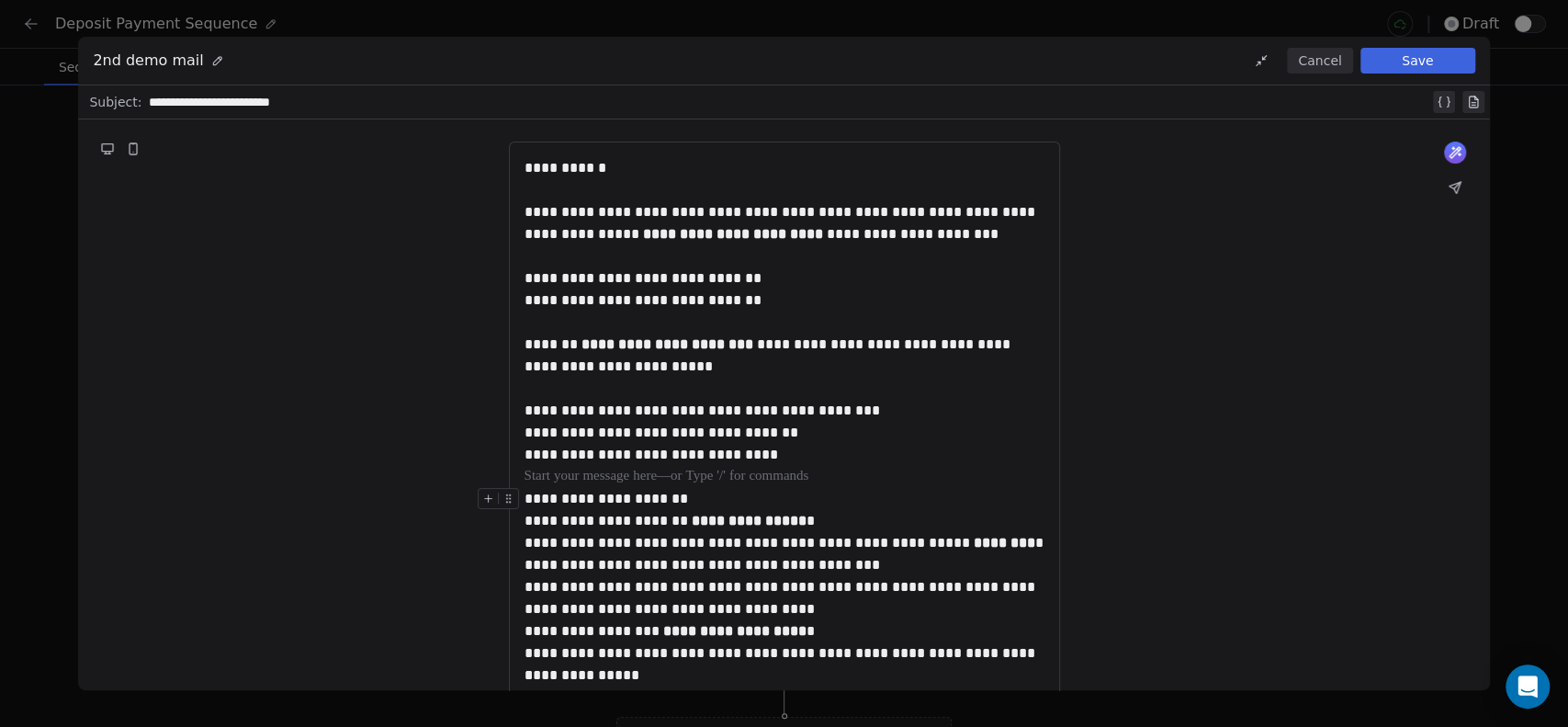
click at [771, 493] on div "**********" at bounding box center [785, 520] width 520 height 66
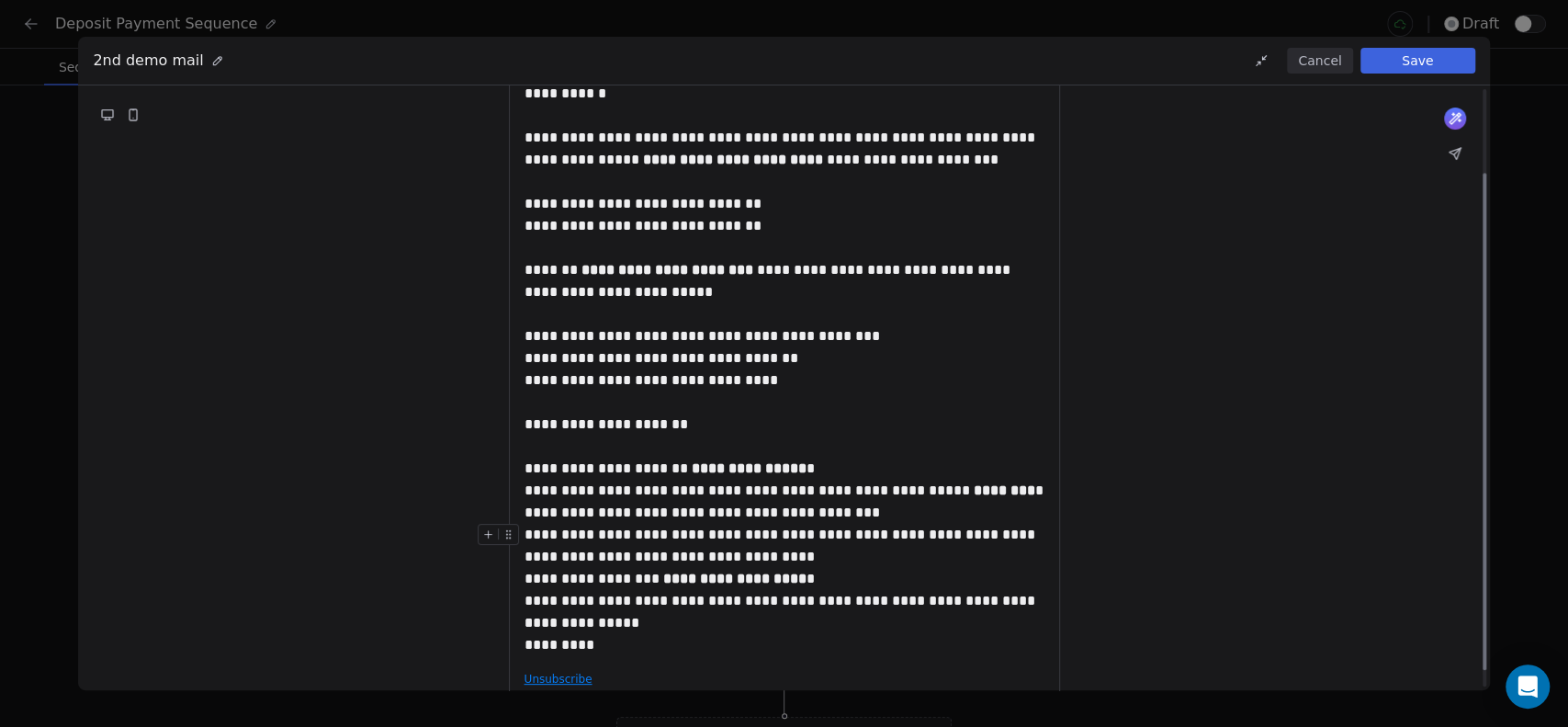
scroll to position [102, 0]
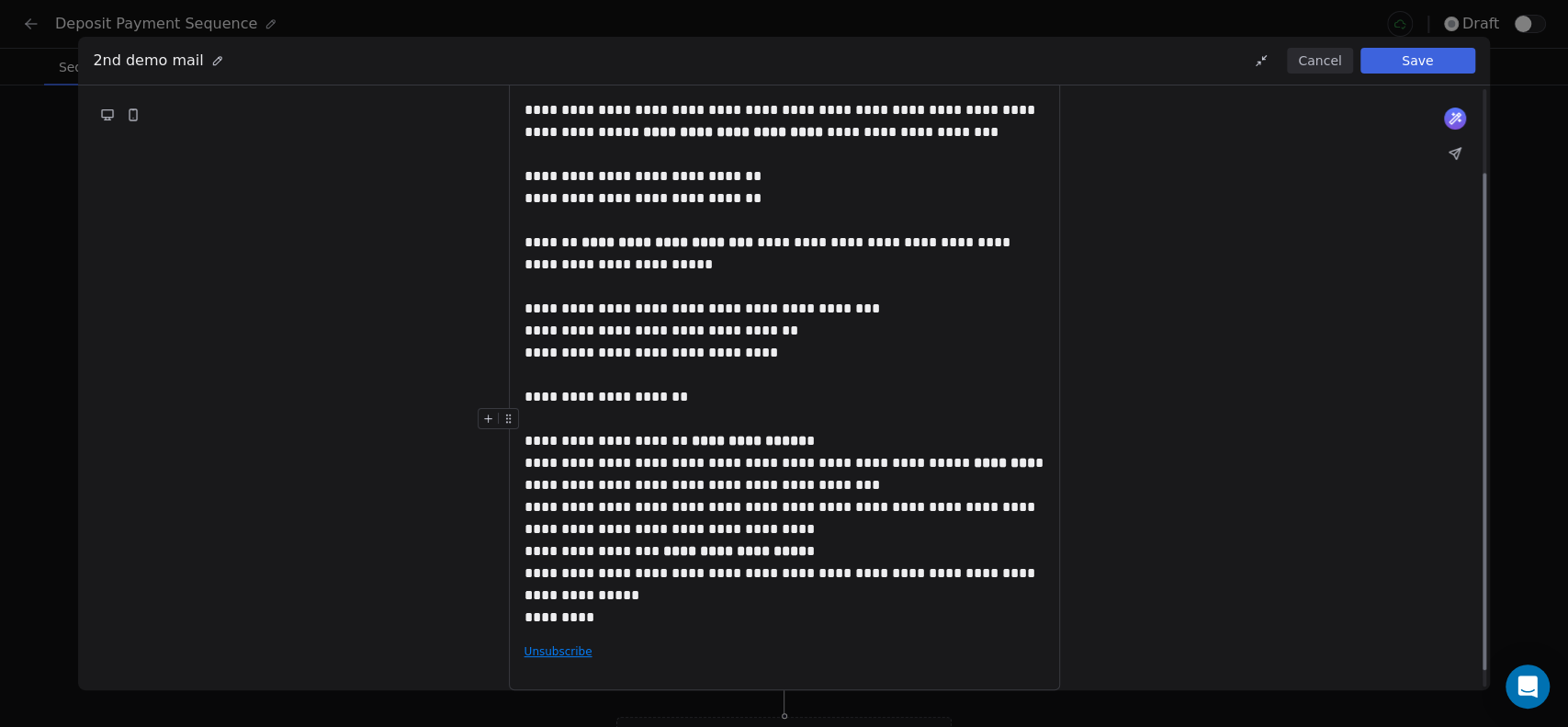
click at [823, 430] on div "**********" at bounding box center [785, 441] width 520 height 66
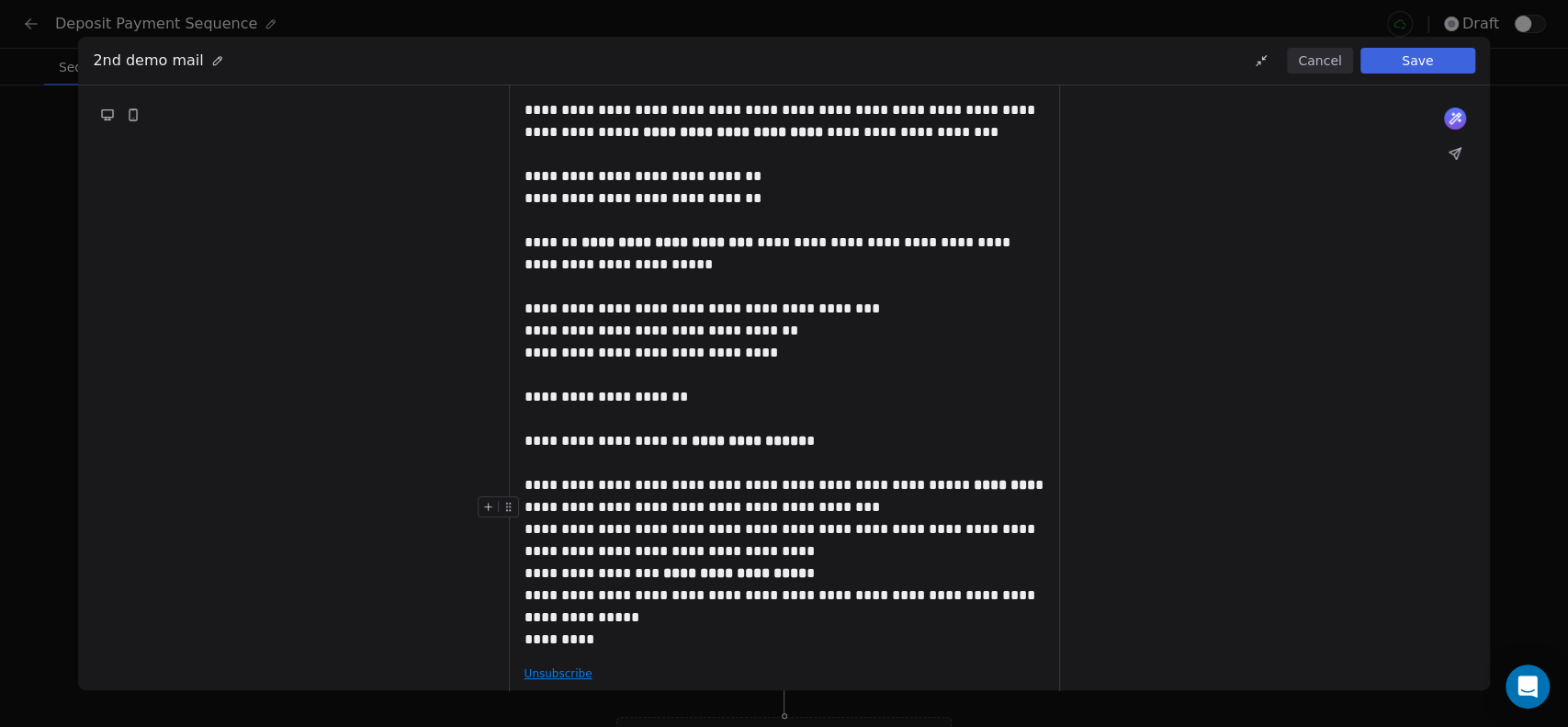
click at [980, 505] on div "**********" at bounding box center [785, 507] width 520 height 22
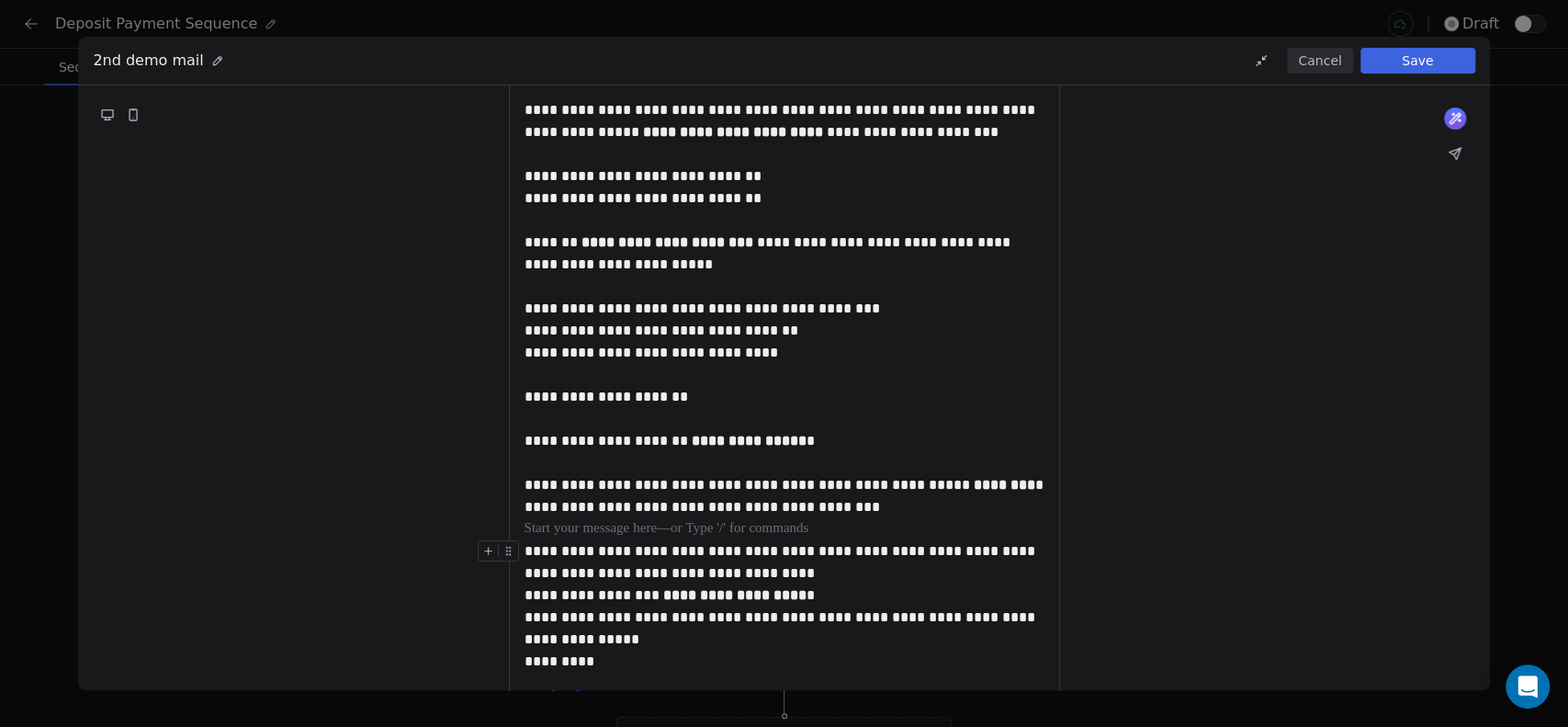
click at [886, 574] on div "**********" at bounding box center [785, 561] width 520 height 44
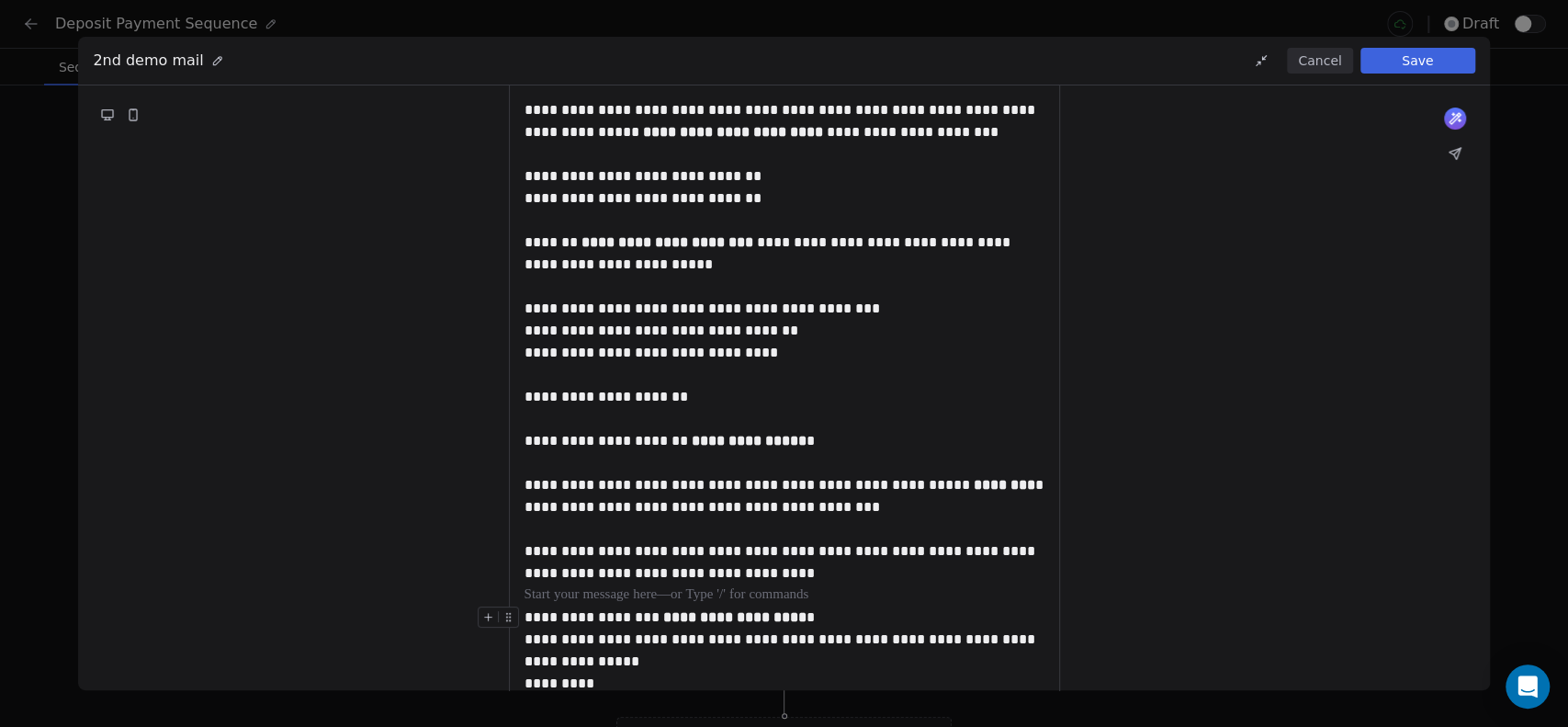
click at [852, 616] on div "**********" at bounding box center [785, 628] width 520 height 44
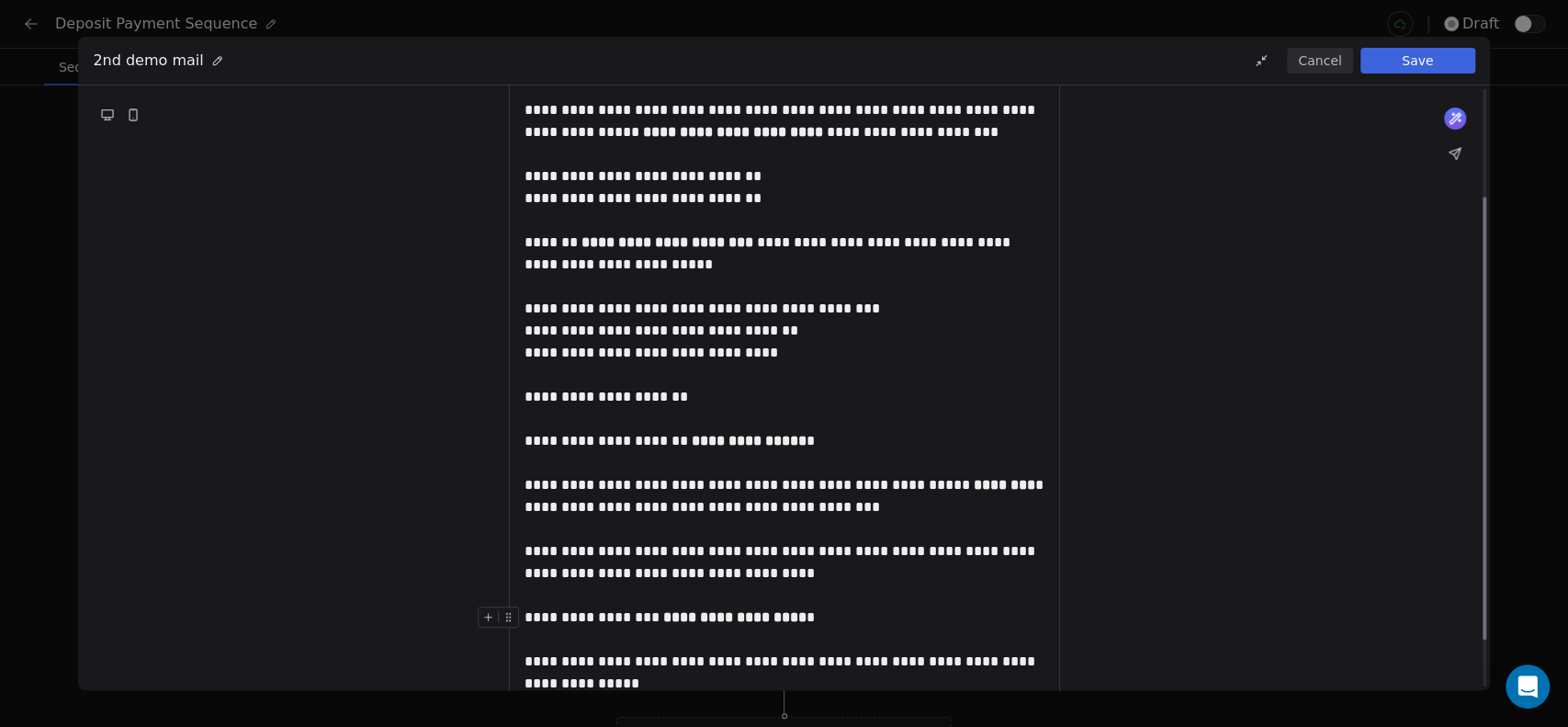
scroll to position [211, 0]
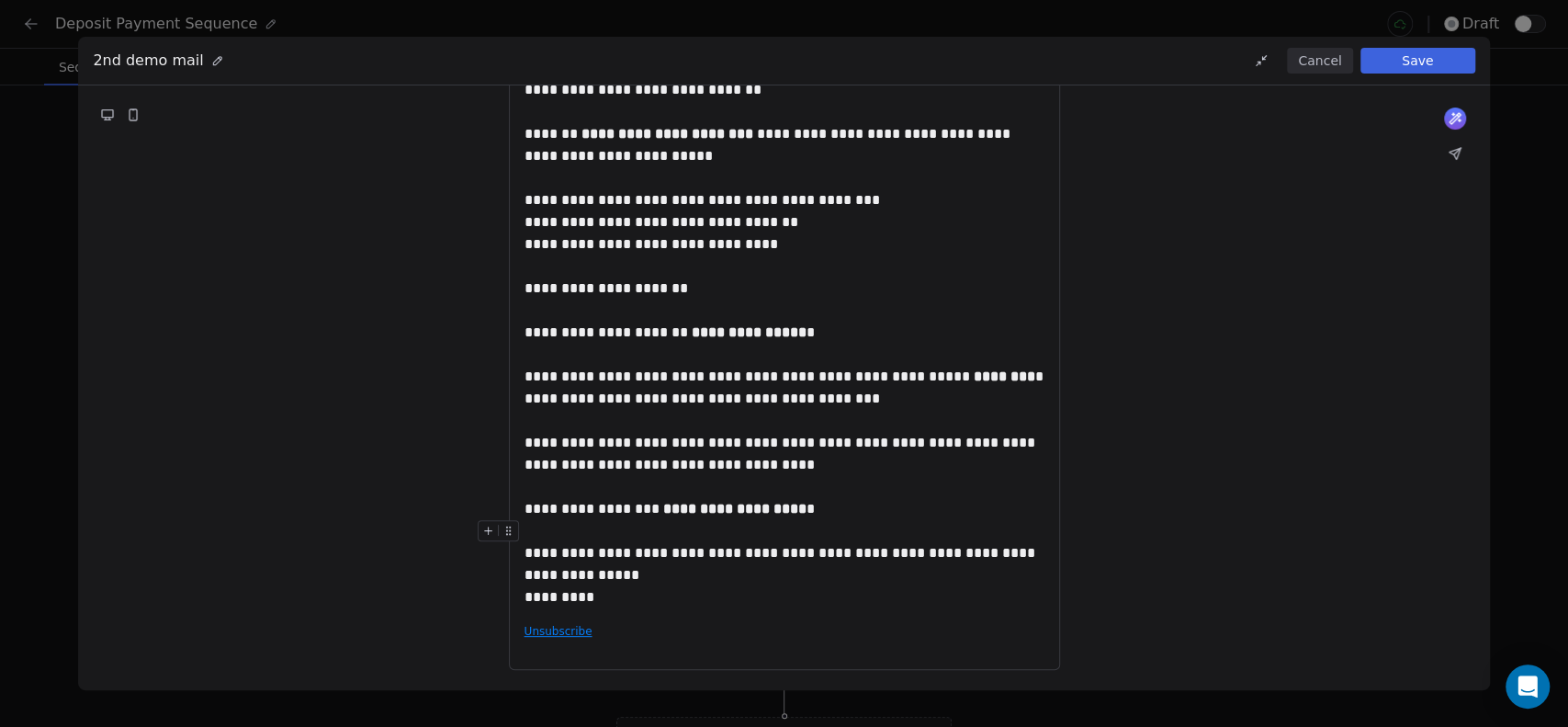
click at [1002, 555] on div "**********" at bounding box center [785, 542] width 520 height 44
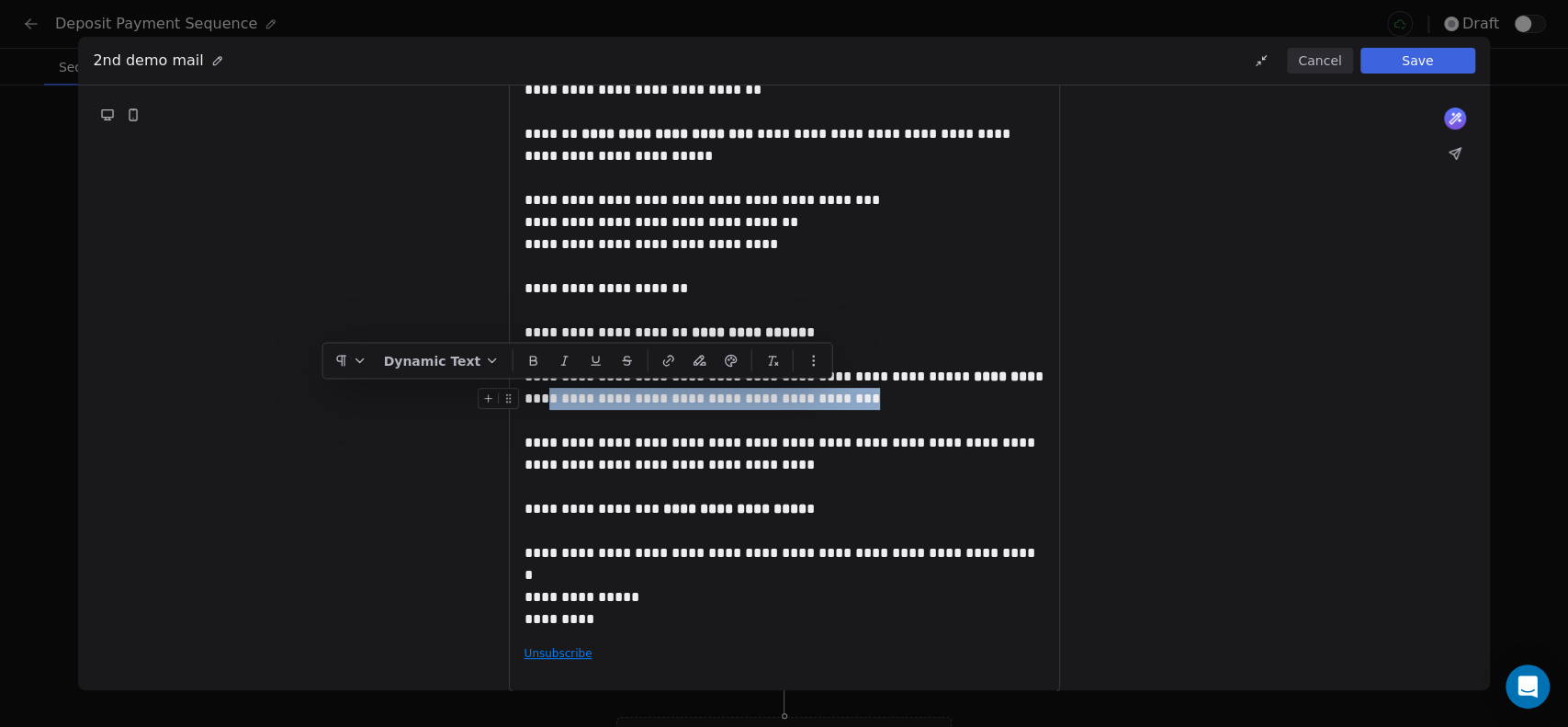
drag, startPoint x: 548, startPoint y: 397, endPoint x: 829, endPoint y: 395, distance: 281.0
click at [829, 395] on div "**********" at bounding box center [785, 399] width 520 height 22
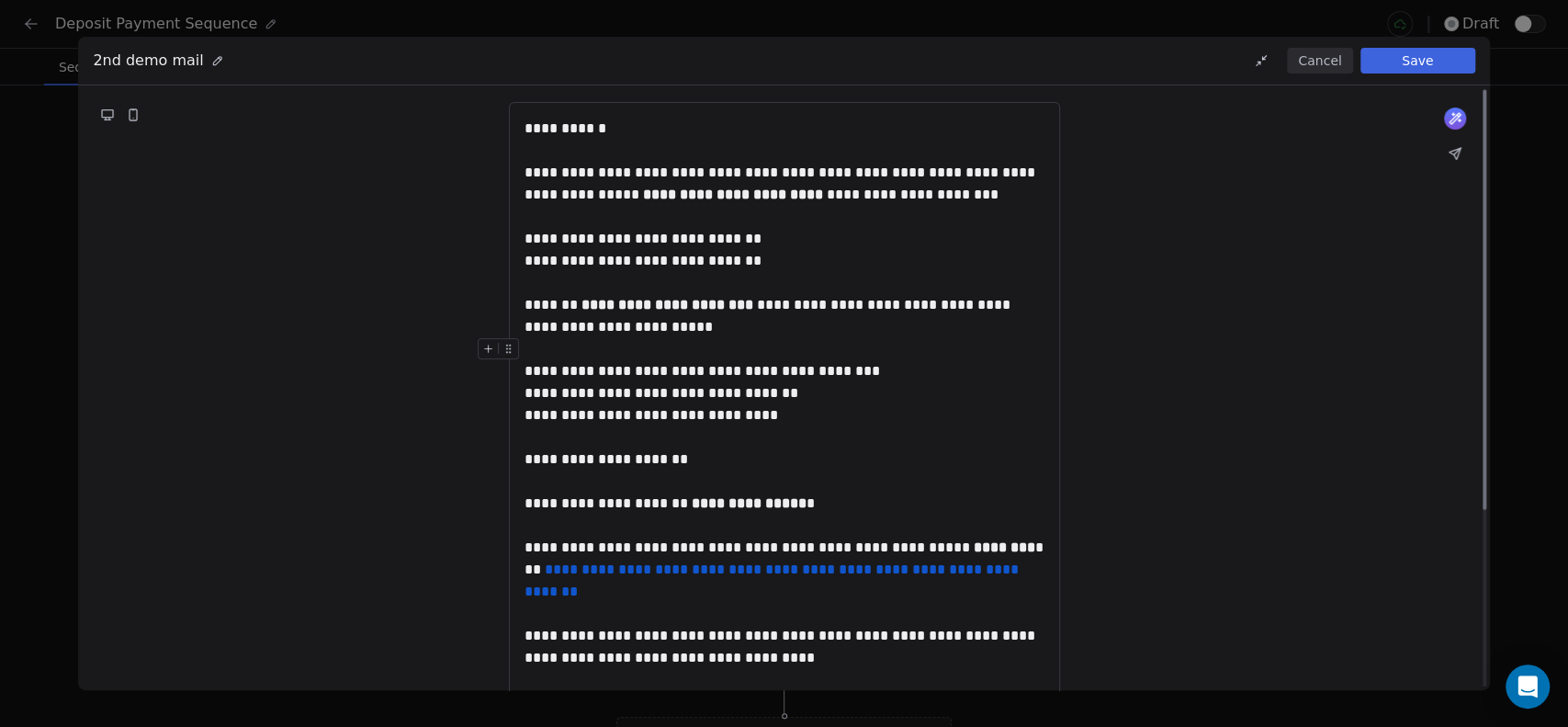
scroll to position [0, 0]
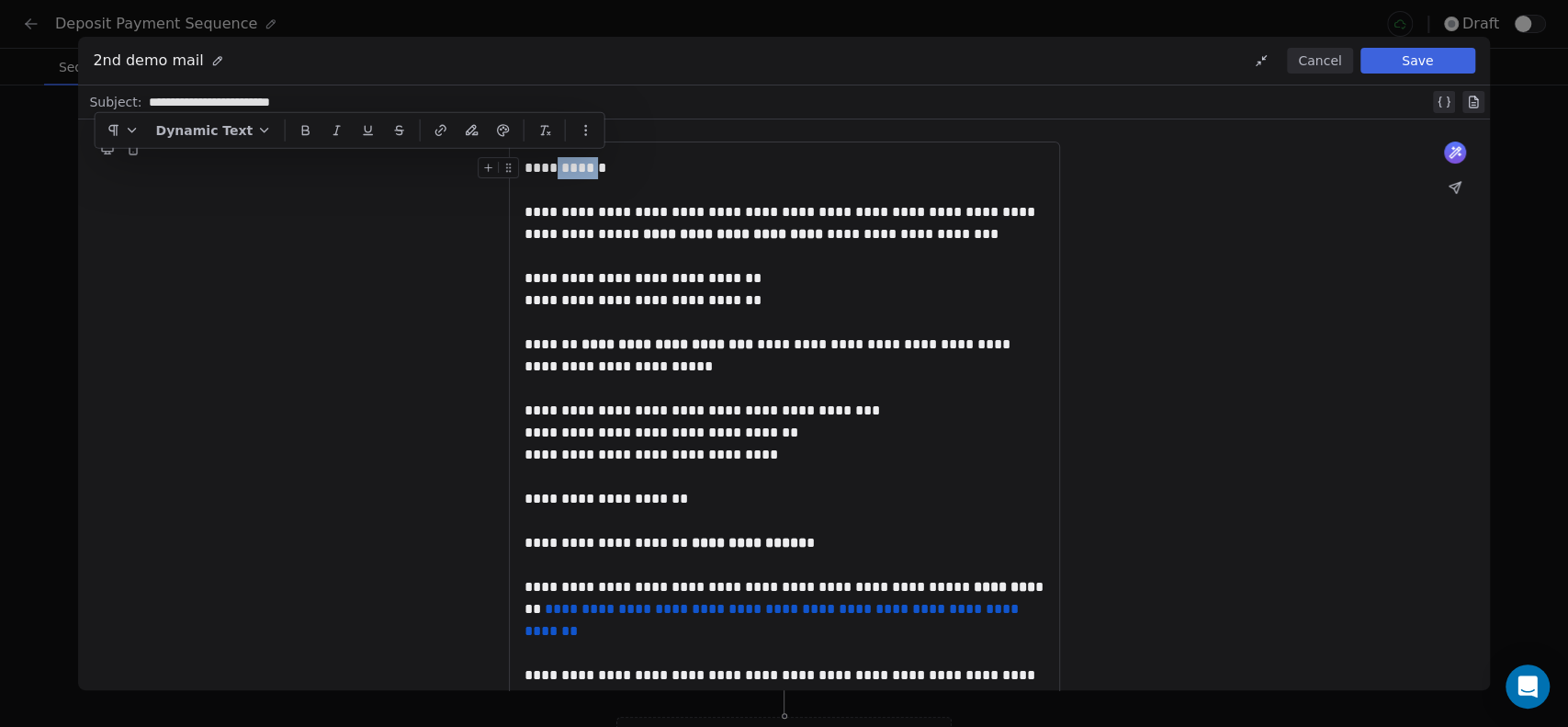
drag, startPoint x: 562, startPoint y: 173, endPoint x: 603, endPoint y: 173, distance: 41.0
click at [603, 173] on div "**********" at bounding box center [785, 168] width 520 height 22
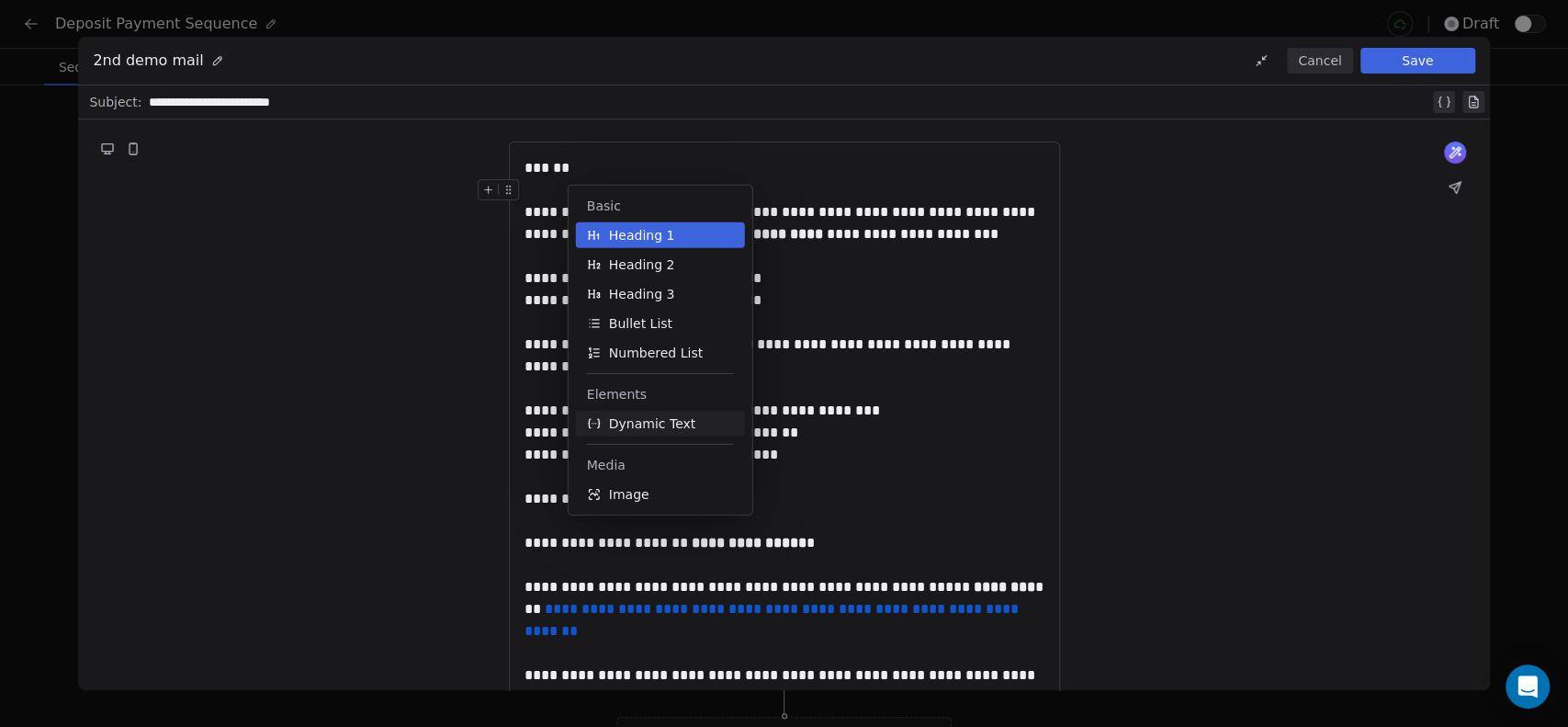
click at [624, 419] on span "Dynamic Text" at bounding box center [652, 424] width 87 height 19
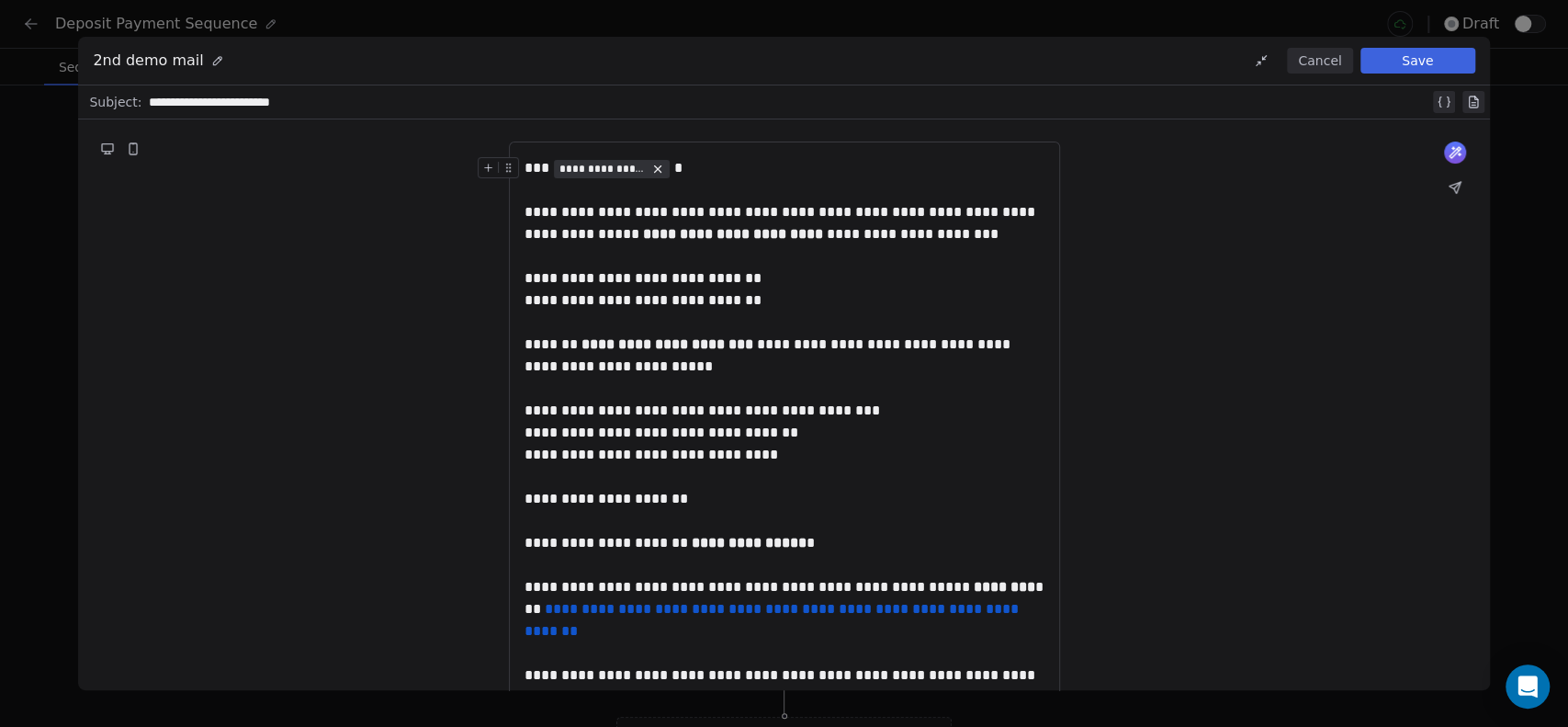
click at [592, 167] on span "**********" at bounding box center [603, 169] width 86 height 15
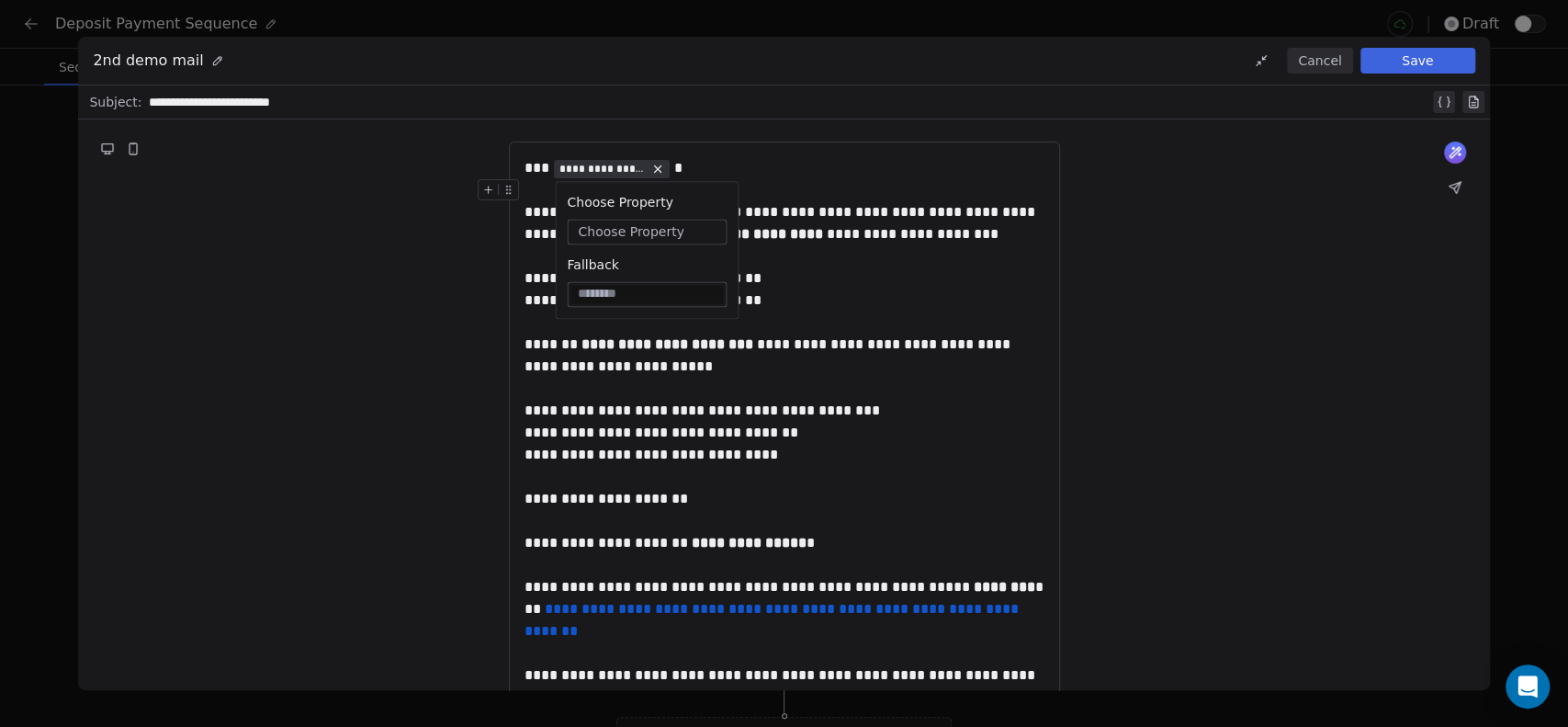
click at [600, 233] on span "Choose Property" at bounding box center [630, 232] width 106 height 19
click at [611, 294] on div "Contact Properties" at bounding box center [663, 299] width 176 height 29
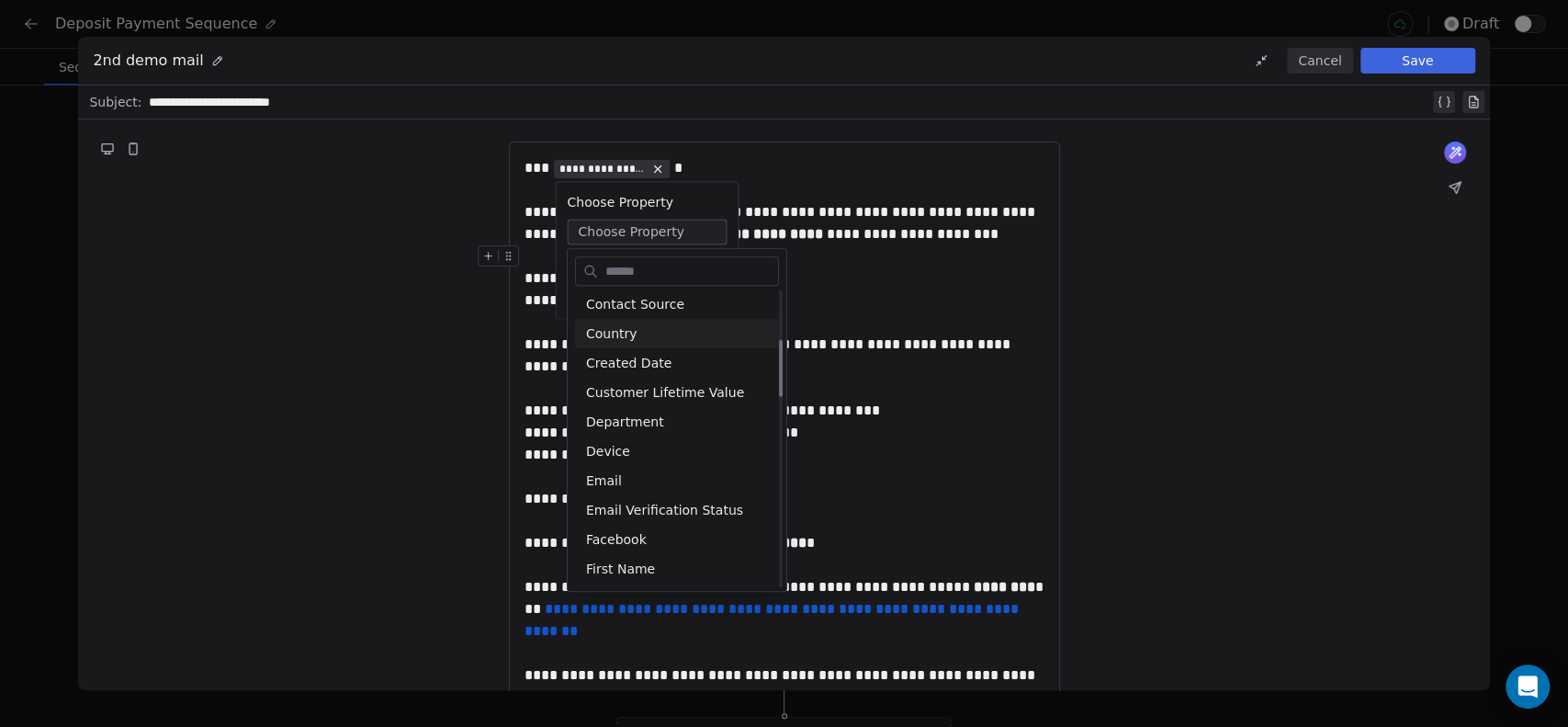
scroll to position [306, 0]
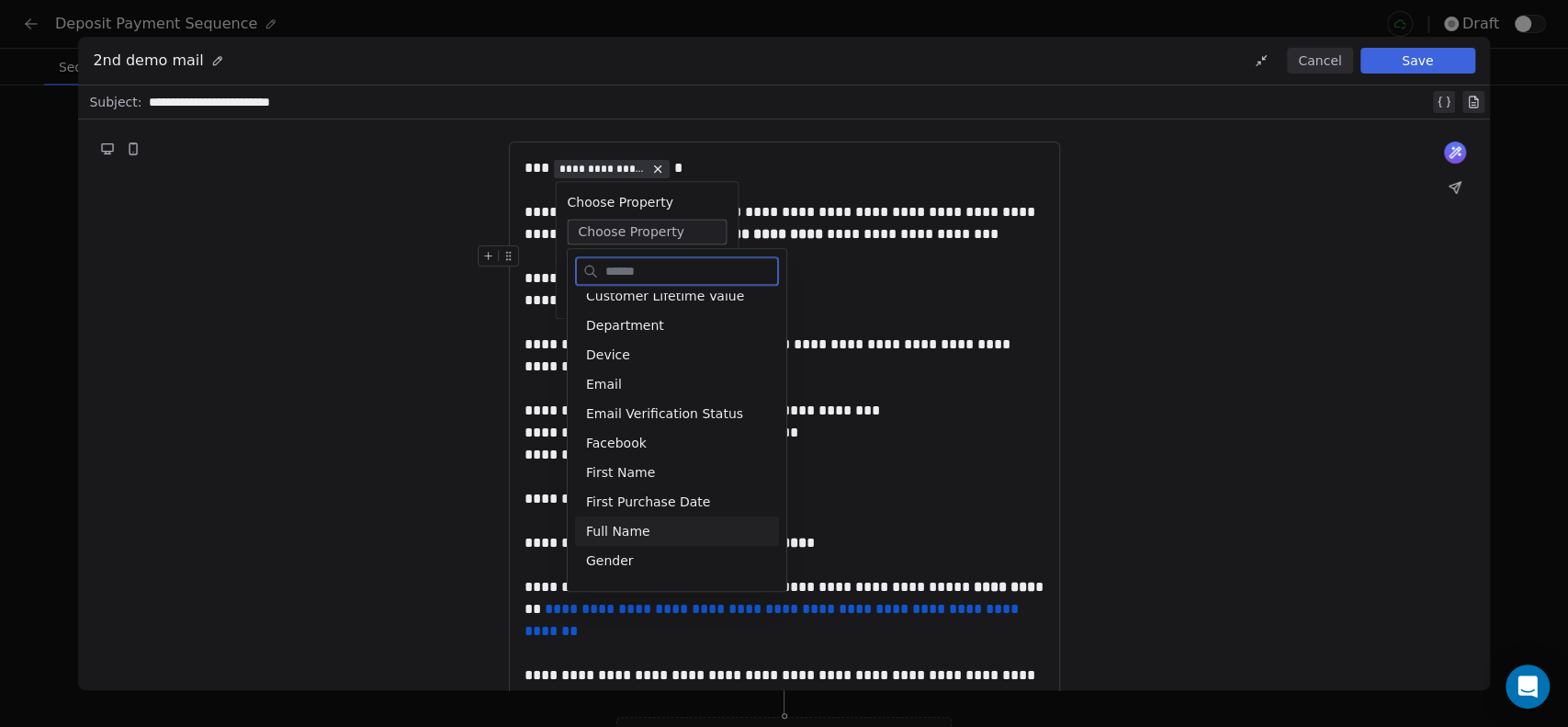
click at [626, 520] on div "Full Name" at bounding box center [677, 531] width 204 height 29
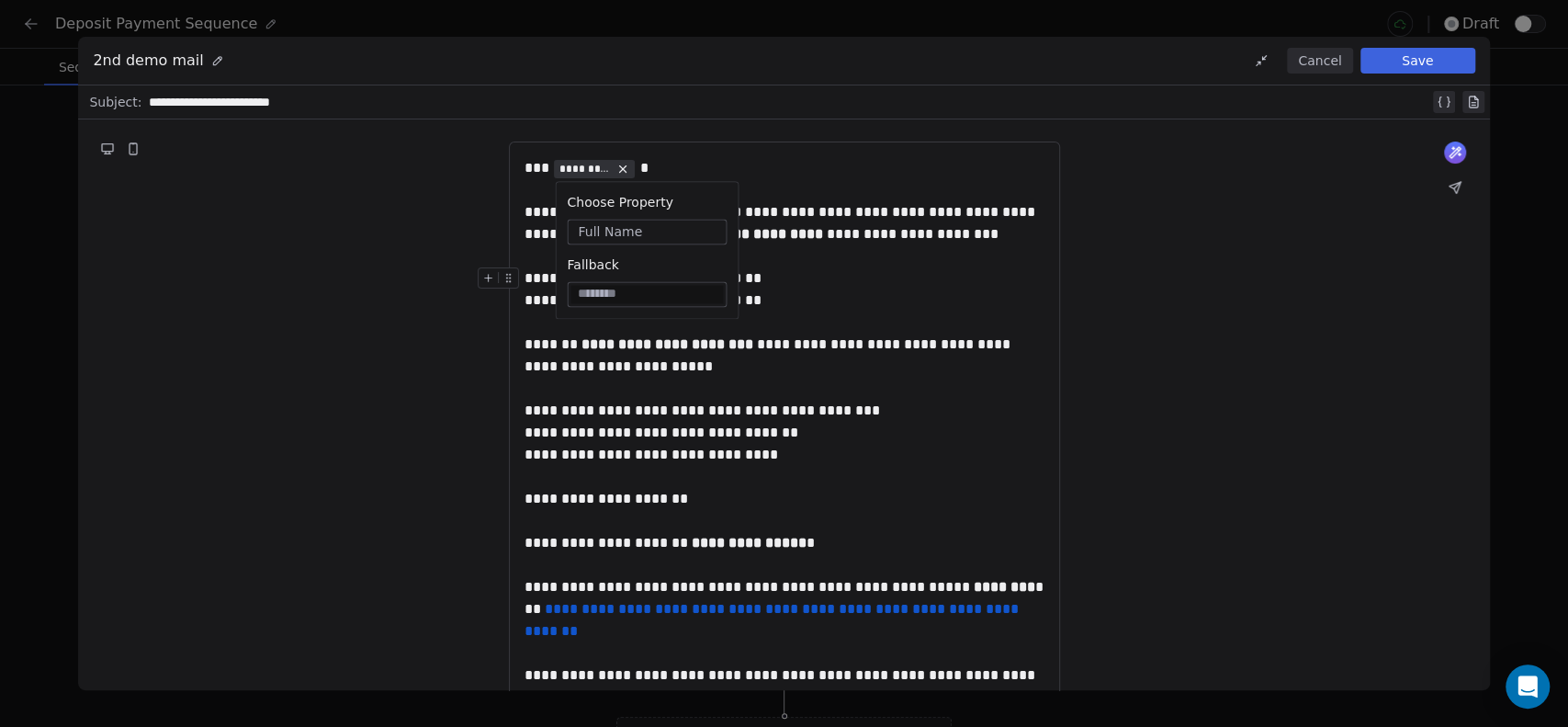
click at [1104, 284] on div "**********" at bounding box center [783, 533] width 1411 height 827
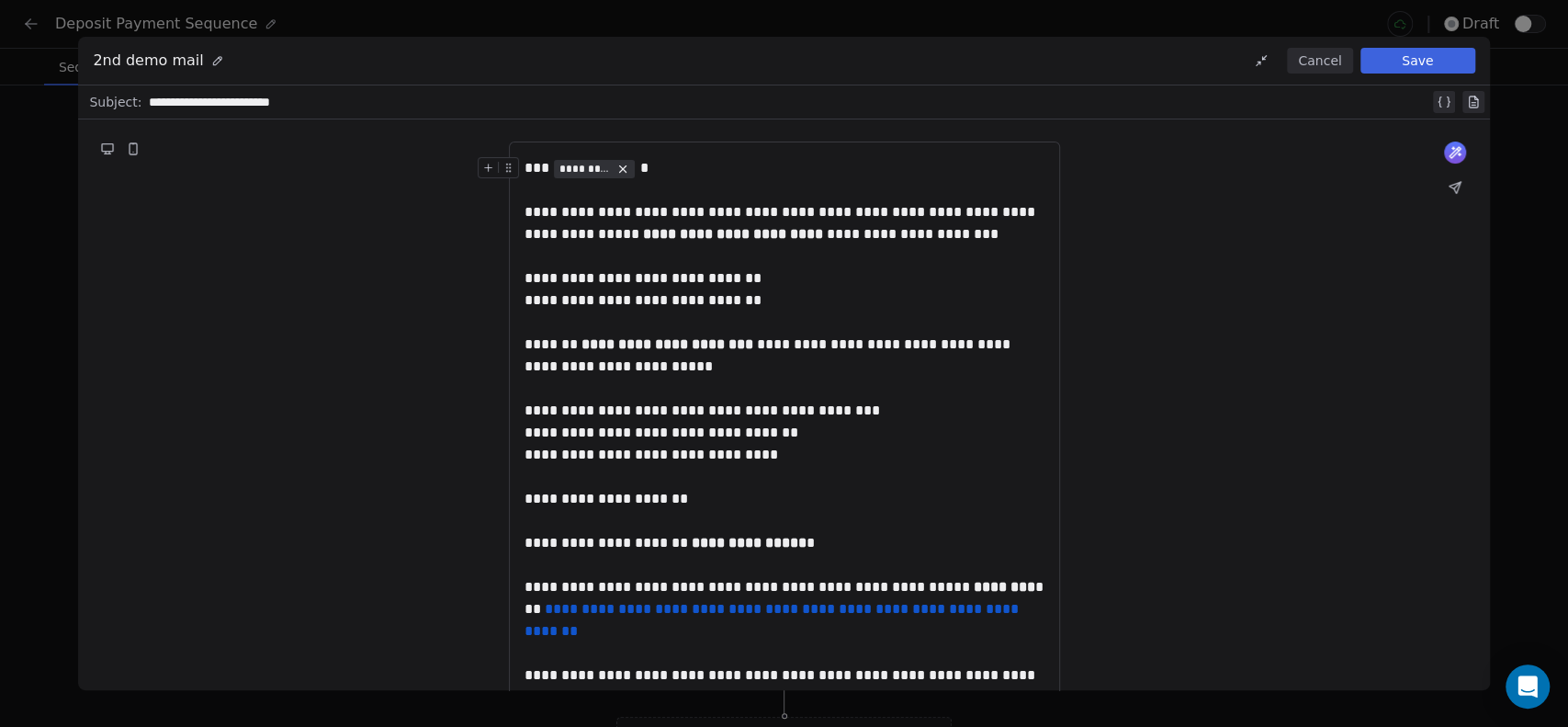
click at [641, 171] on div "*** ********* *" at bounding box center [785, 168] width 520 height 22
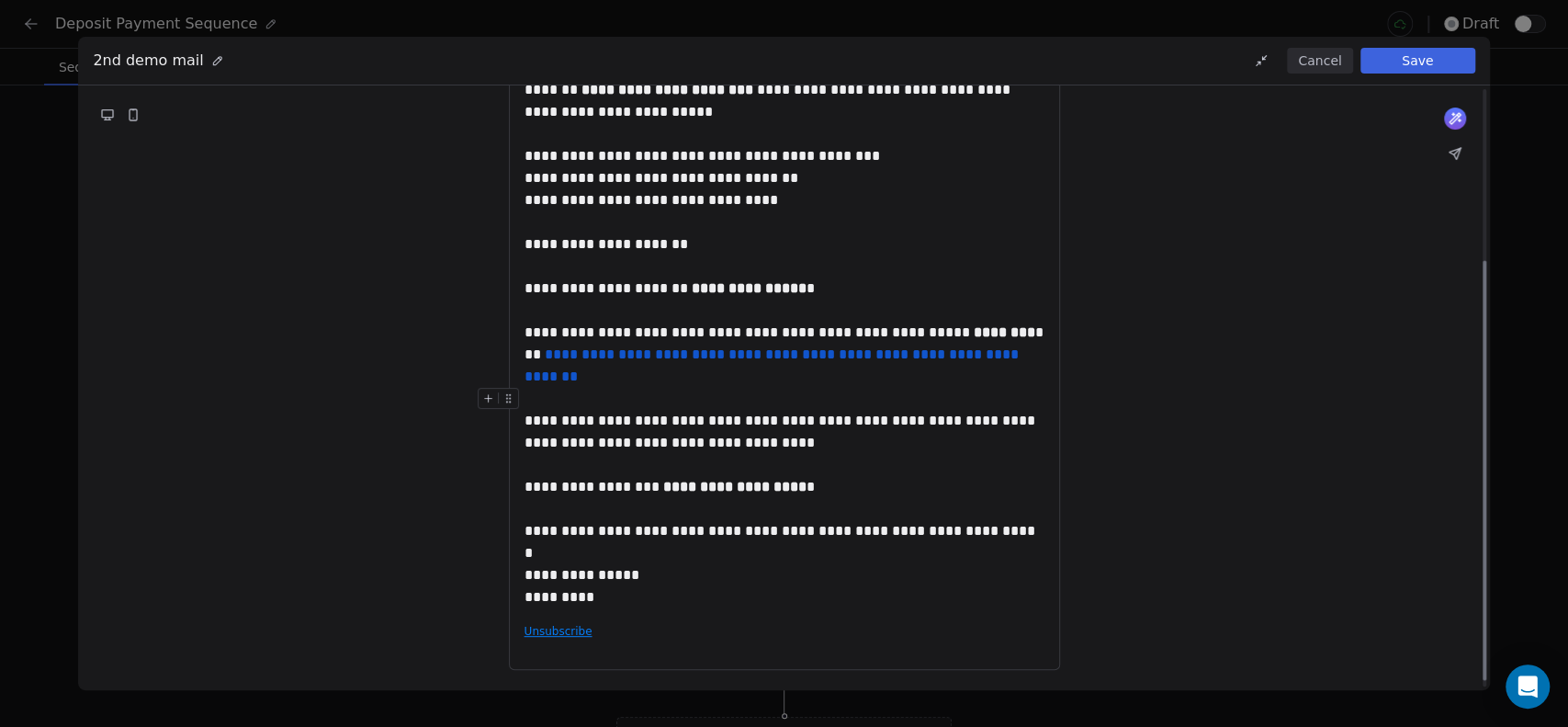
scroll to position [0, 0]
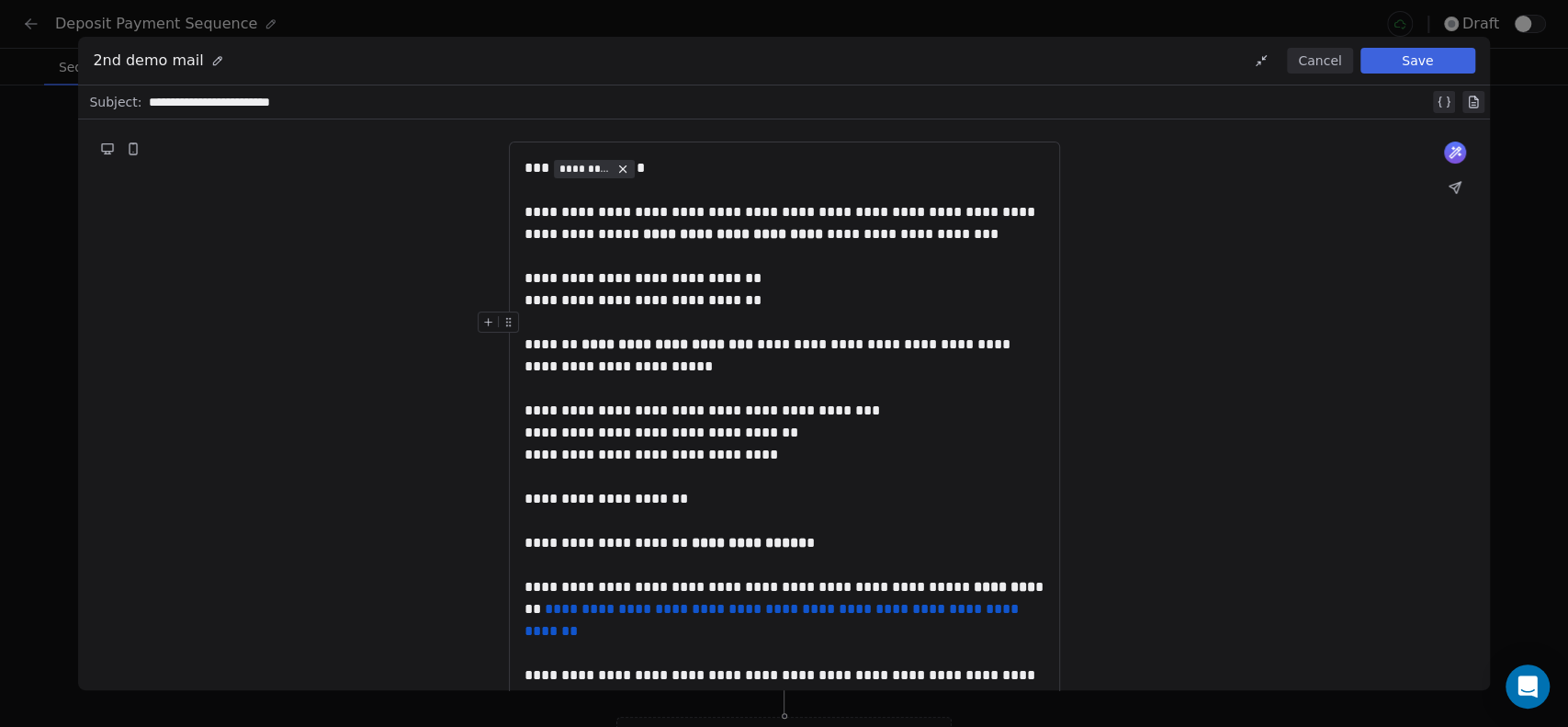
click at [1398, 59] on button "Save" at bounding box center [1417, 60] width 115 height 25
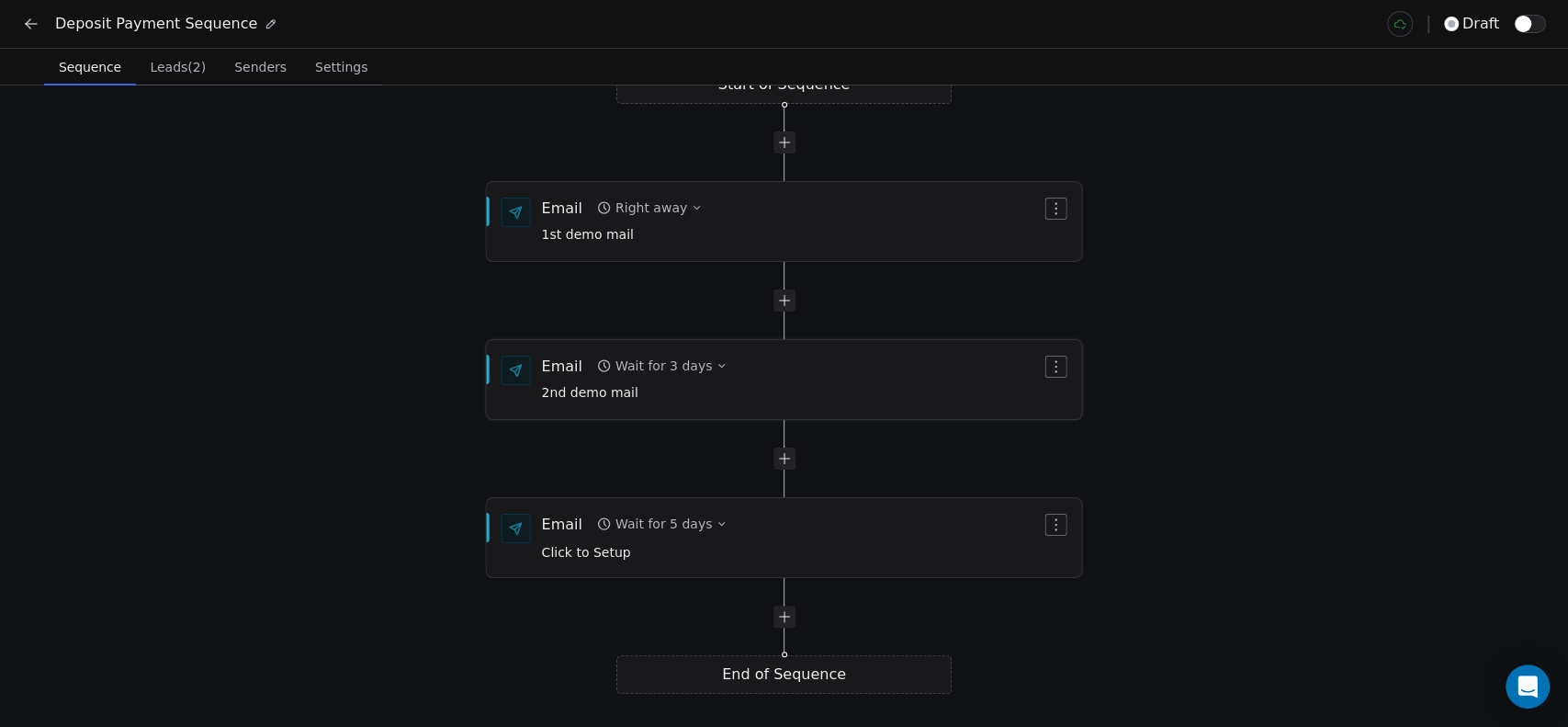
click at [695, 369] on div "Wait for 3 days" at bounding box center [663, 366] width 96 height 19
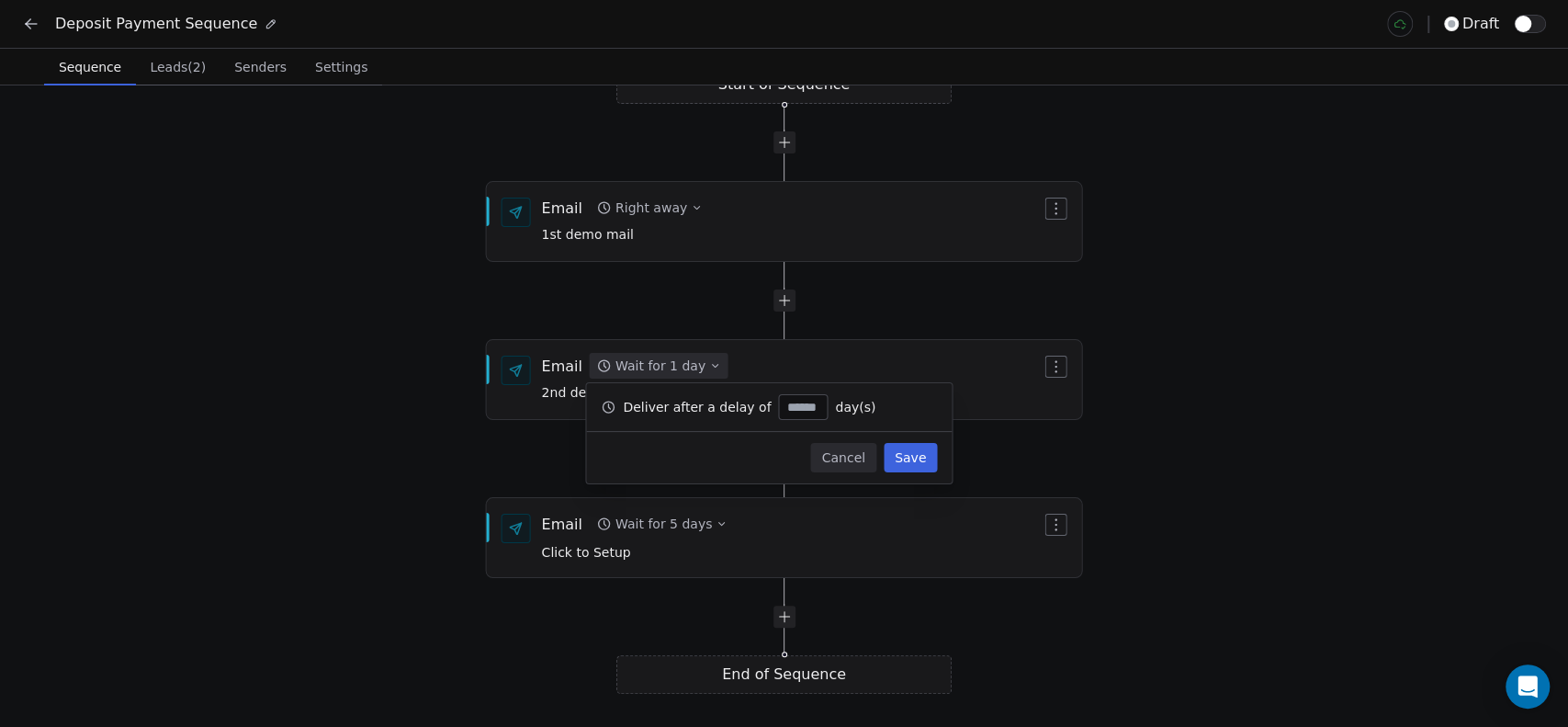
click at [919, 454] on button "Save" at bounding box center [909, 457] width 53 height 29
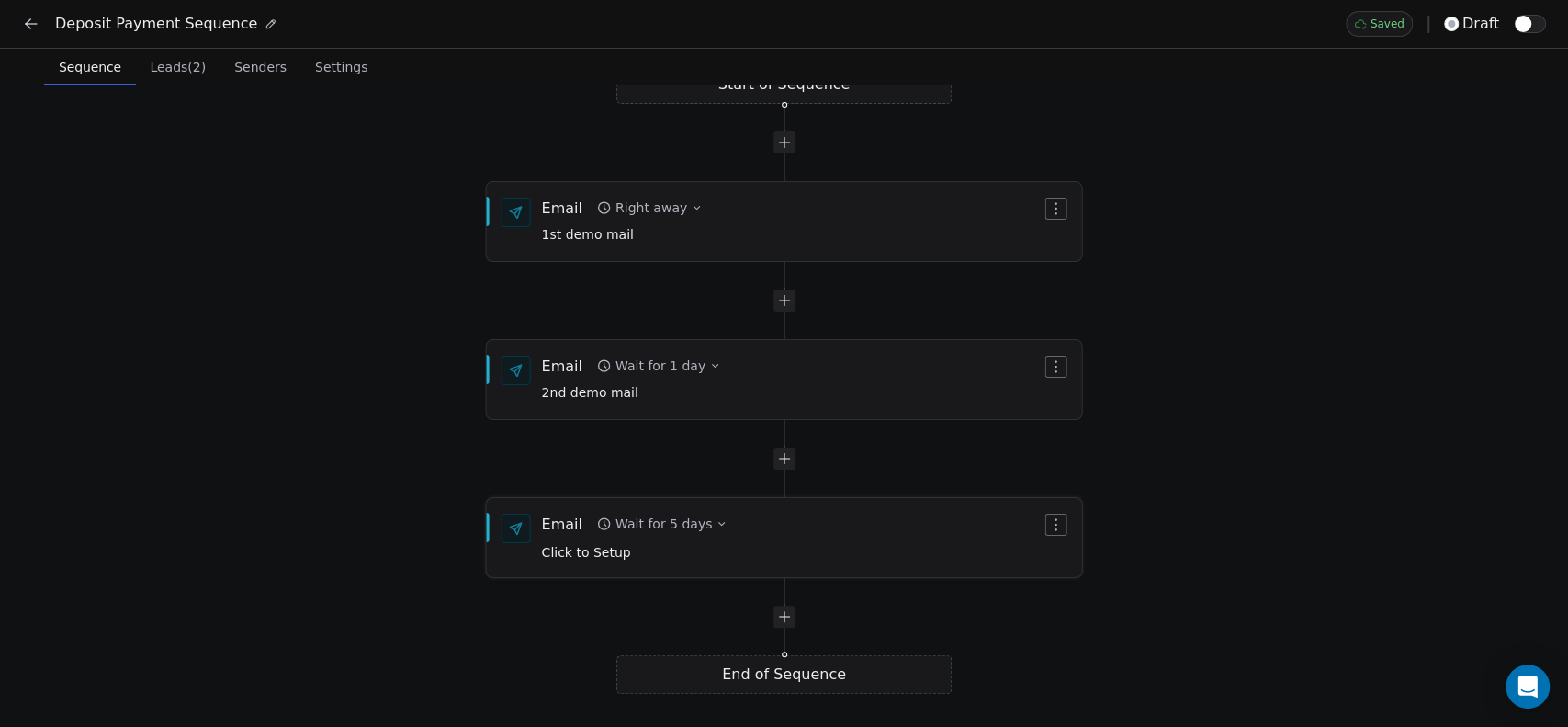
click at [678, 520] on div "Wait for 5 days" at bounding box center [663, 524] width 96 height 19
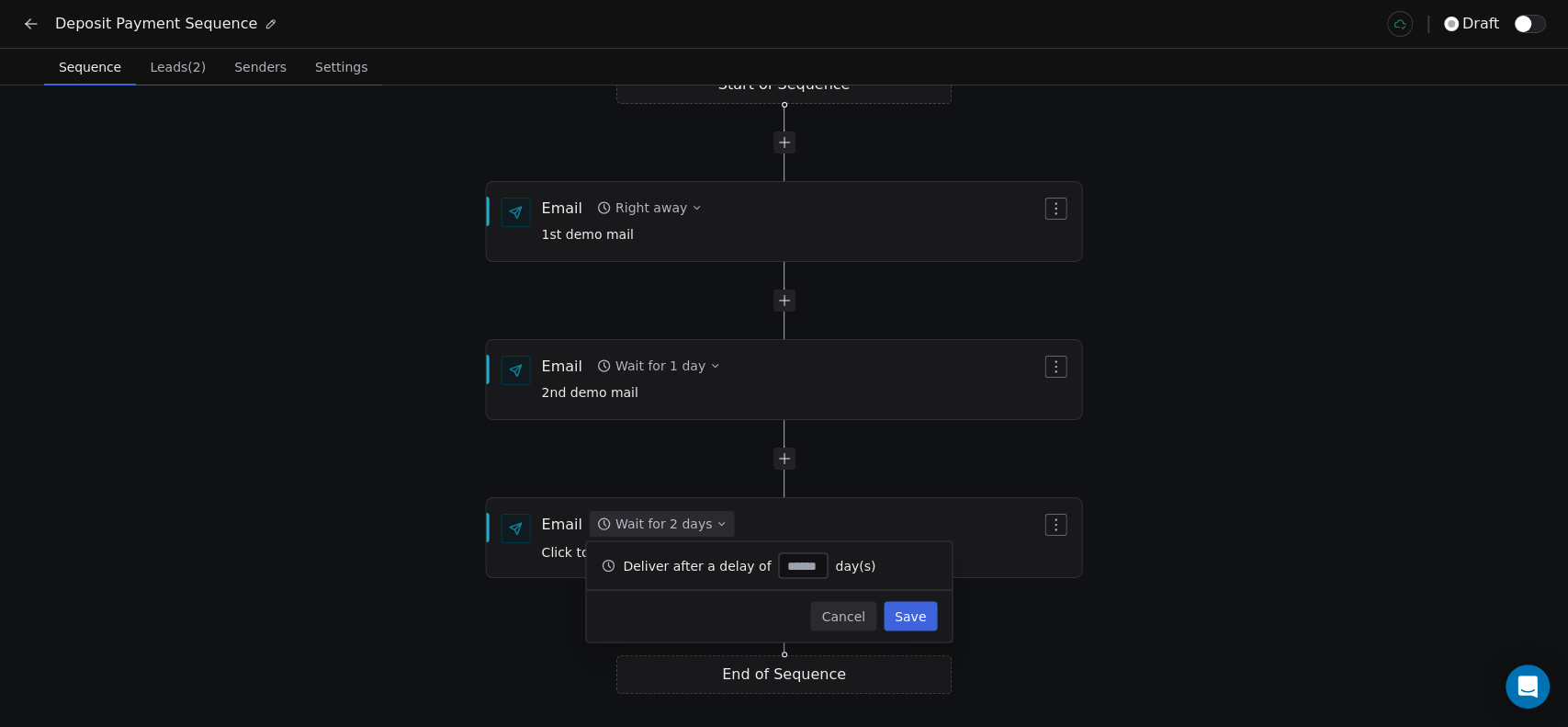
click at [914, 612] on button "Save" at bounding box center [909, 615] width 53 height 29
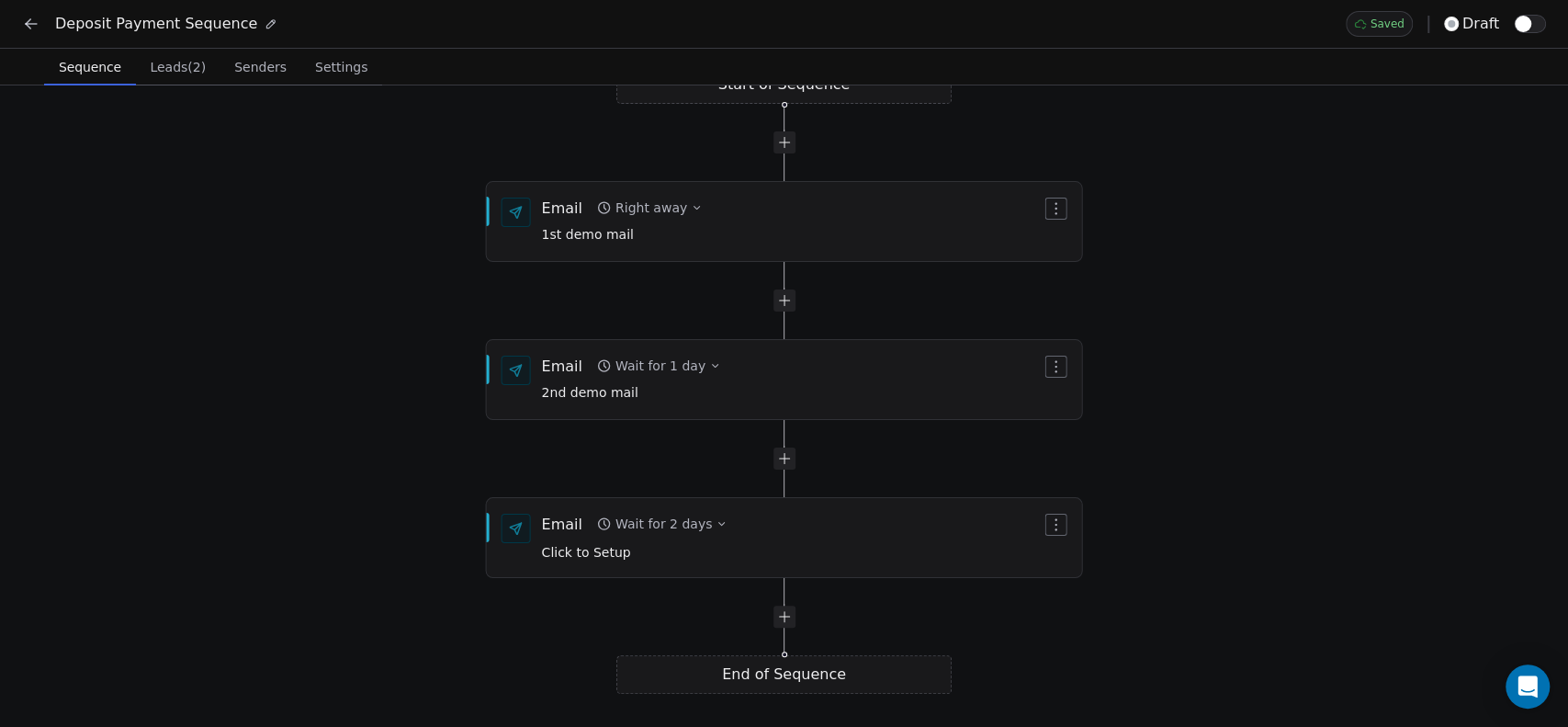
click at [1281, 469] on div "Start of Sequence Email Right away 1st demo mail End of Sequence Email Wait for…" at bounding box center [784, 405] width 1568 height 641
click at [603, 548] on span "Click to Setup" at bounding box center [586, 552] width 89 height 15
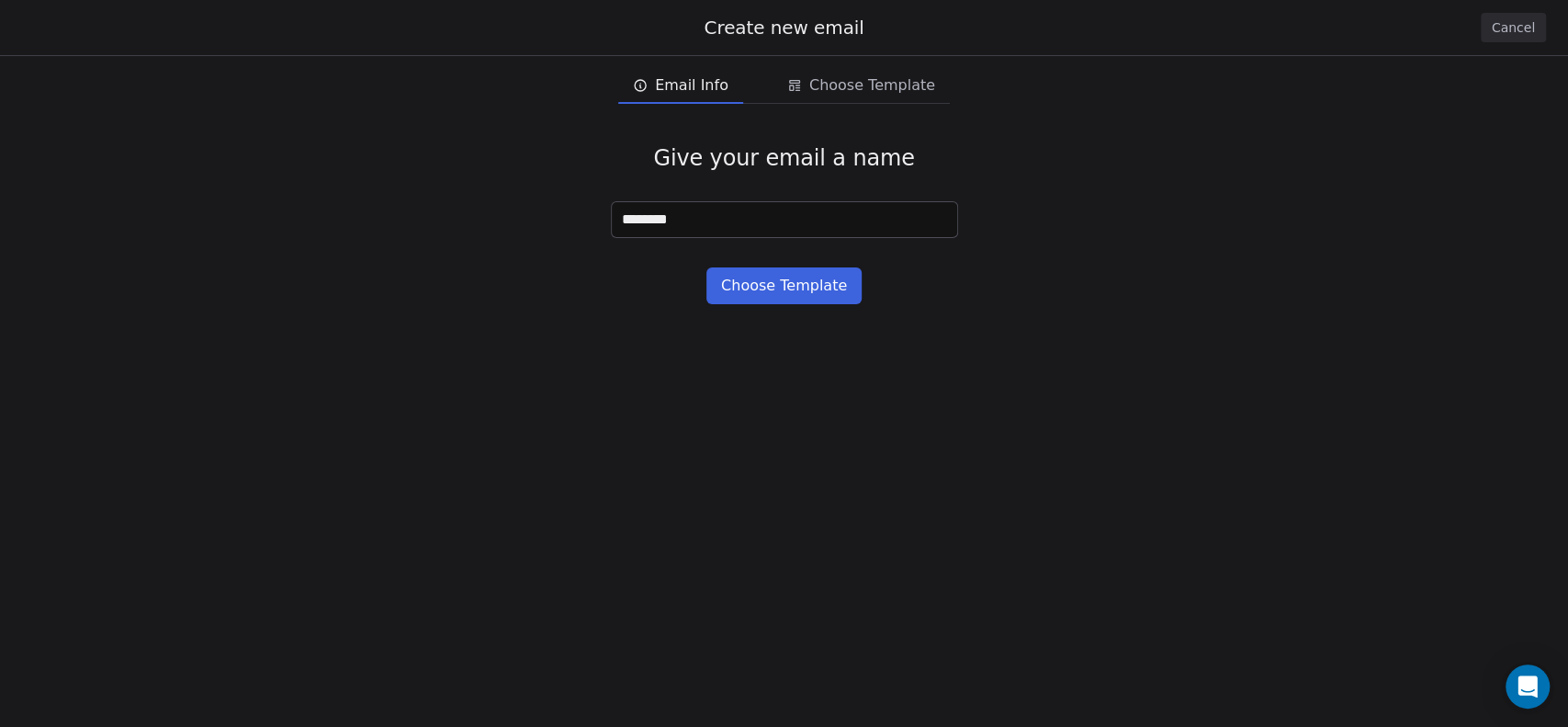
type input "********"
click at [786, 284] on button "Choose Template" at bounding box center [784, 285] width 155 height 36
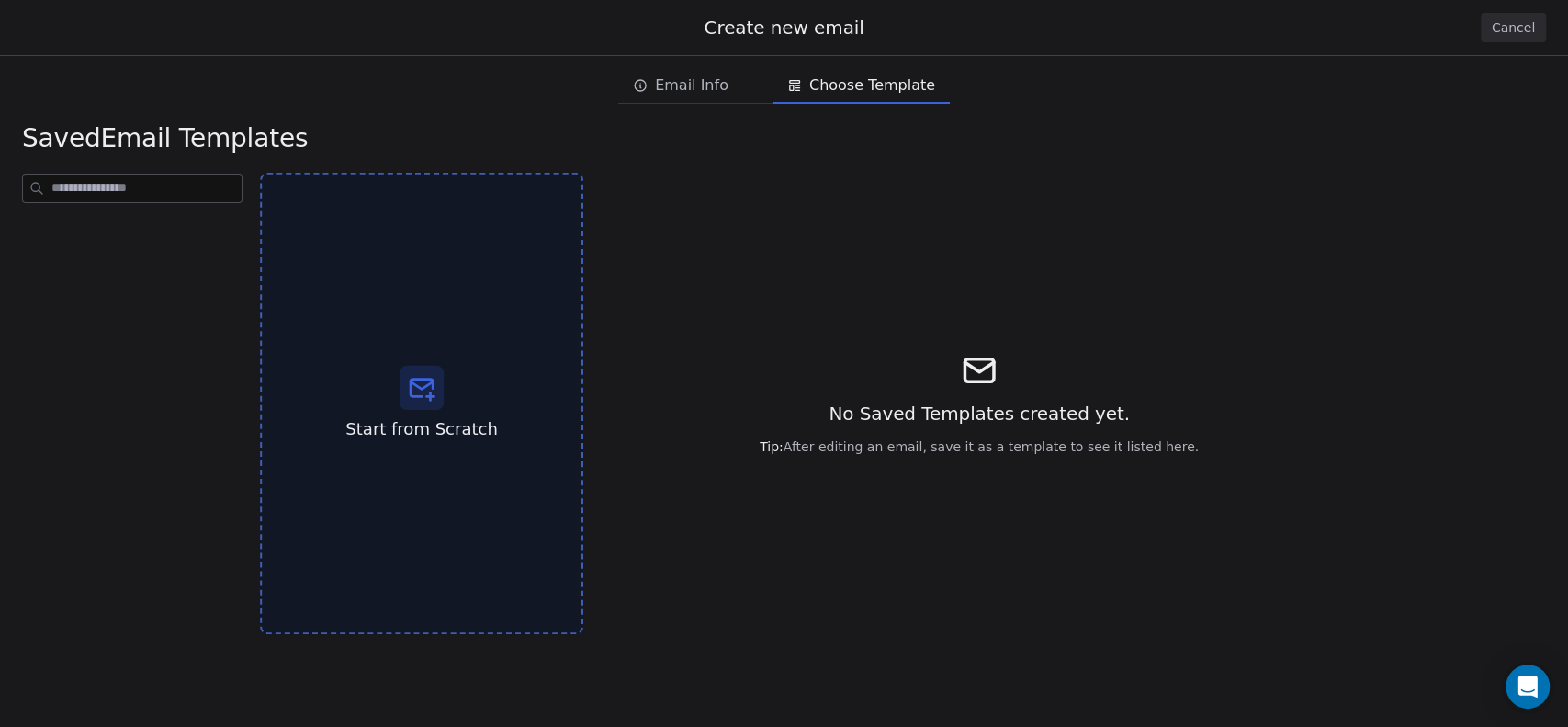
click at [457, 373] on div "Start from Scratch" at bounding box center [422, 404] width 324 height 462
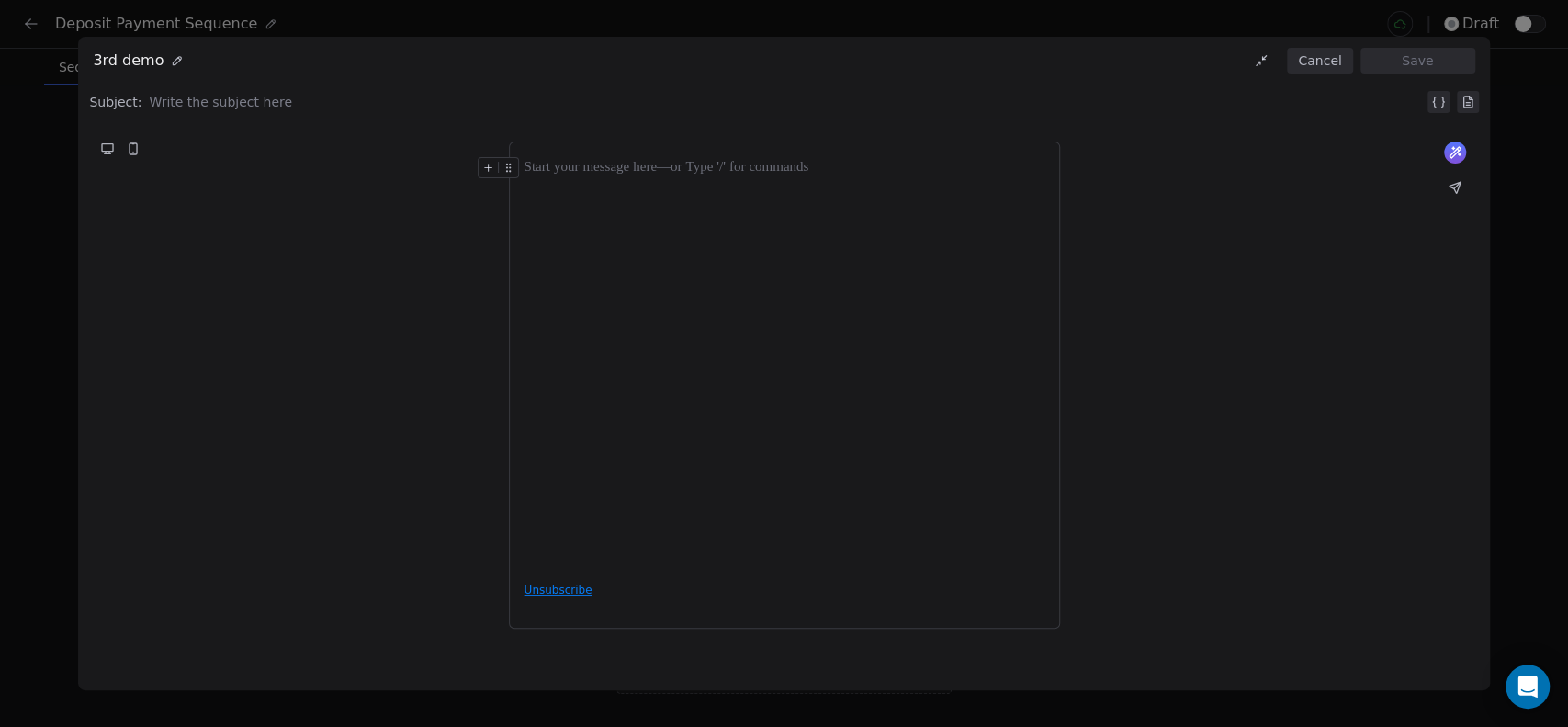
click at [361, 100] on div at bounding box center [786, 102] width 1274 height 22
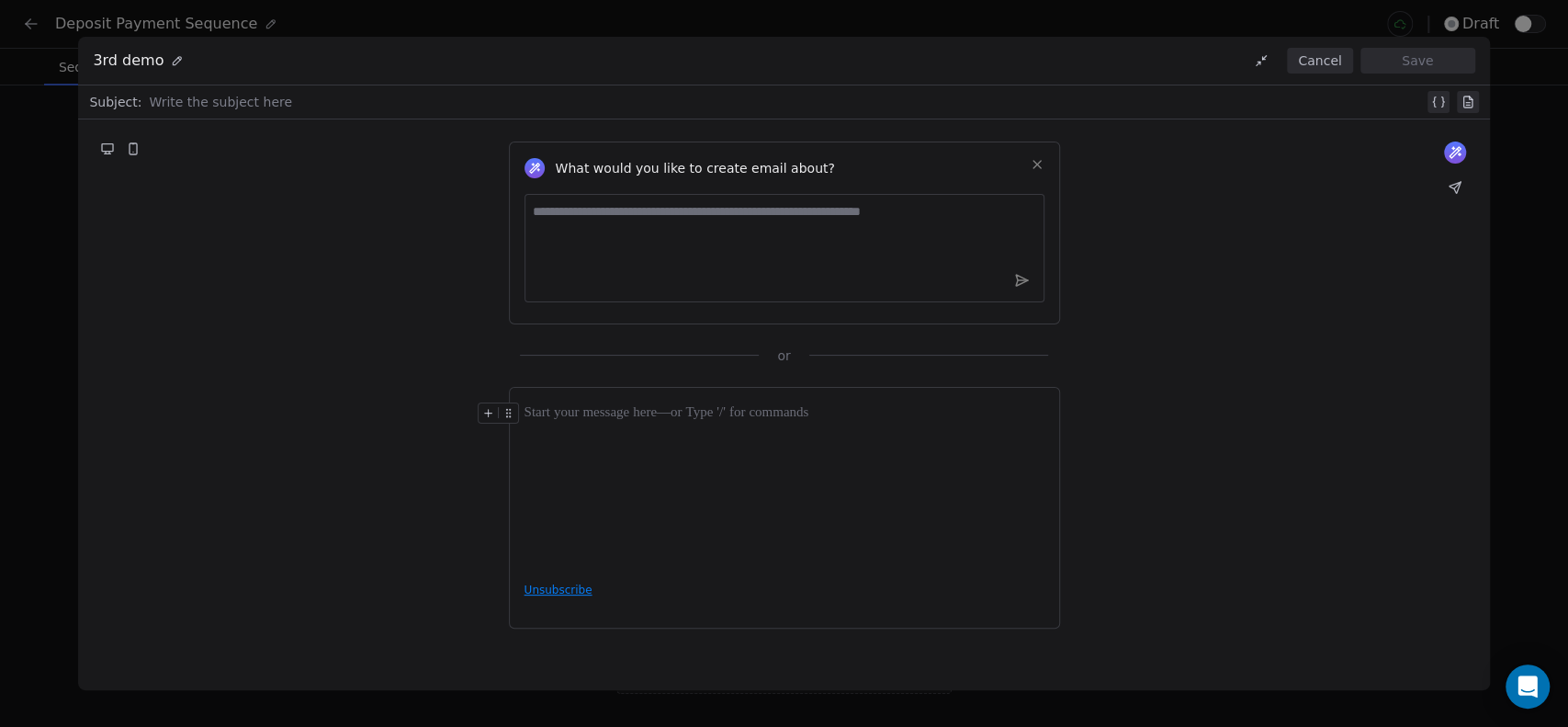
paste div
click at [587, 429] on div at bounding box center [785, 485] width 520 height 166
click at [616, 442] on div at bounding box center [785, 485] width 520 height 166
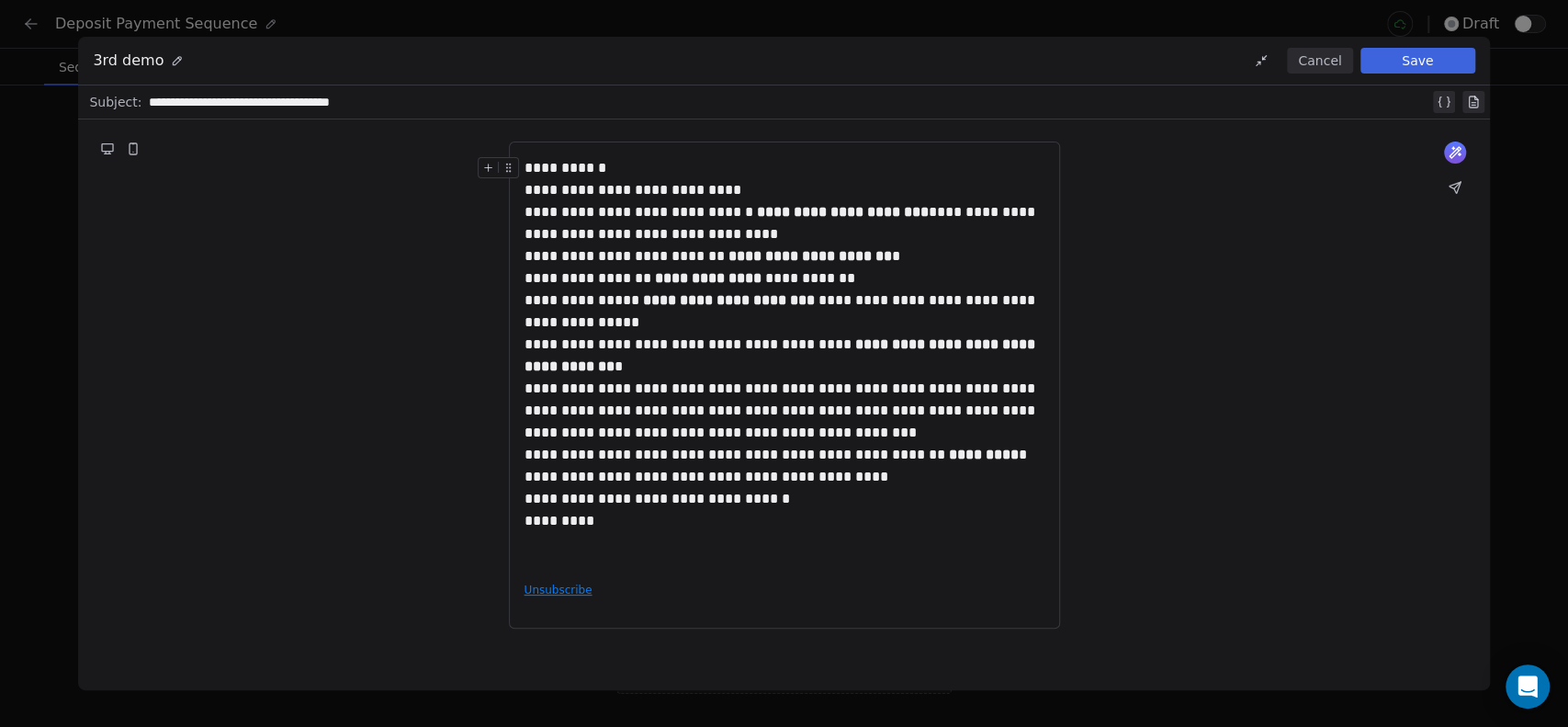
click at [632, 161] on div "**********" at bounding box center [785, 168] width 520 height 22
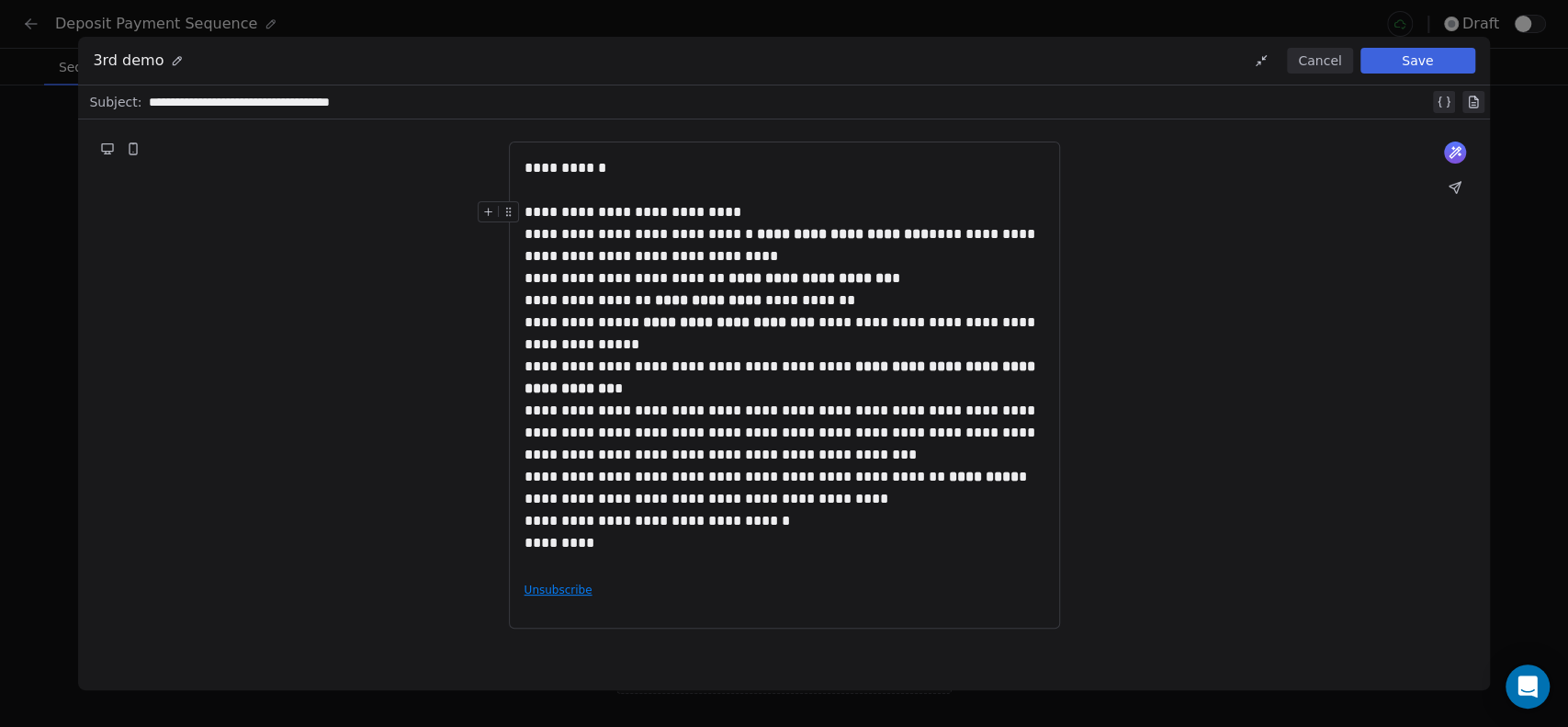
click at [753, 211] on div "**********" at bounding box center [785, 212] width 520 height 22
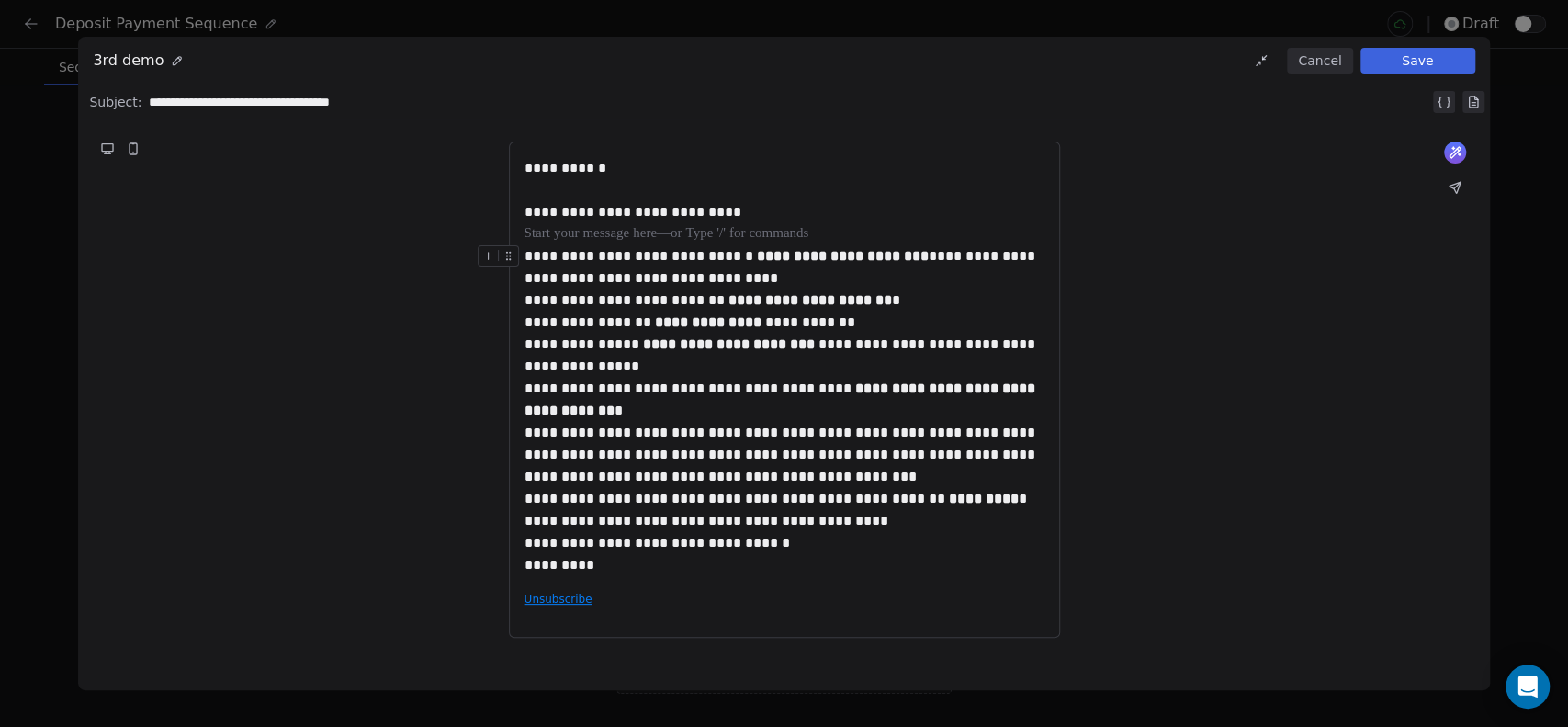
click at [759, 273] on div "**********" at bounding box center [785, 267] width 520 height 44
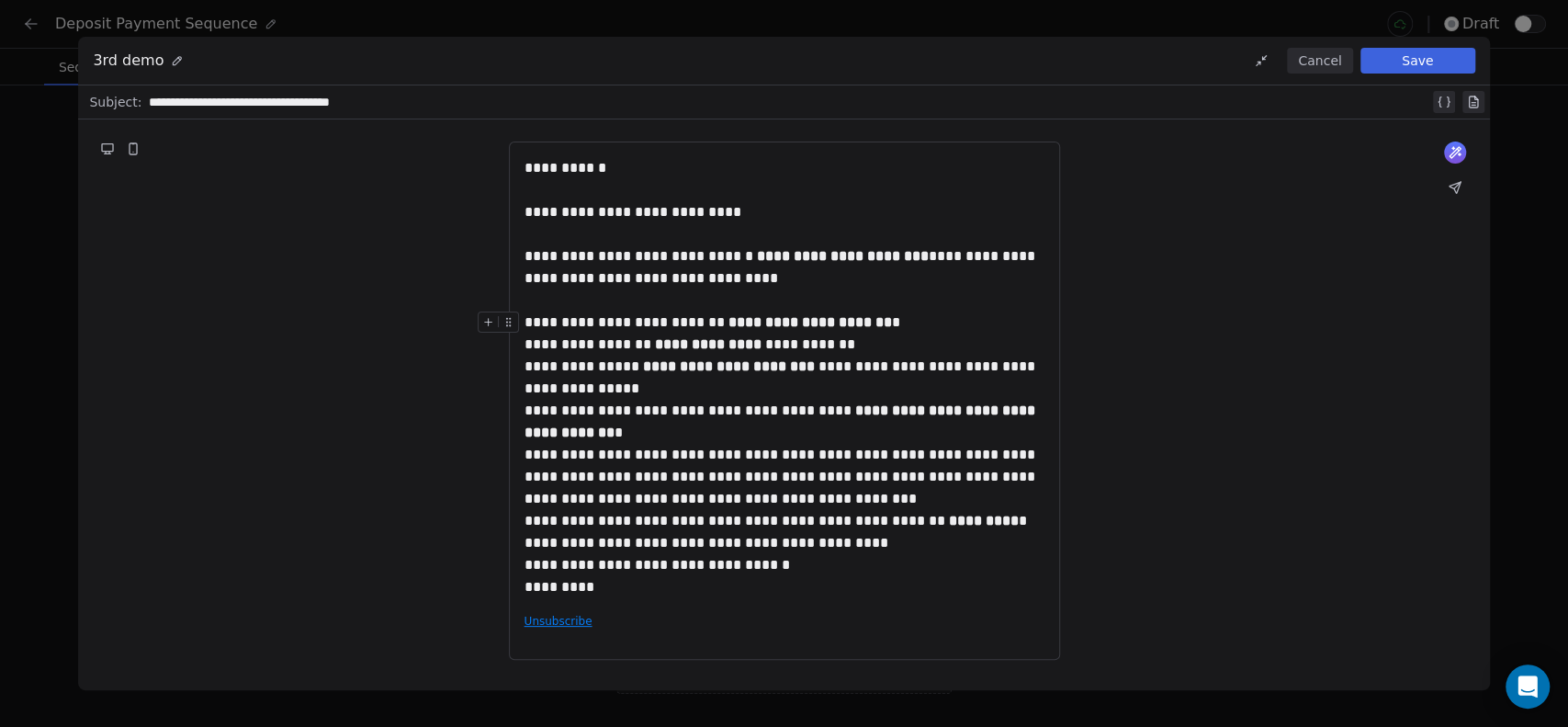
click at [907, 325] on div "**********" at bounding box center [785, 356] width 520 height 88
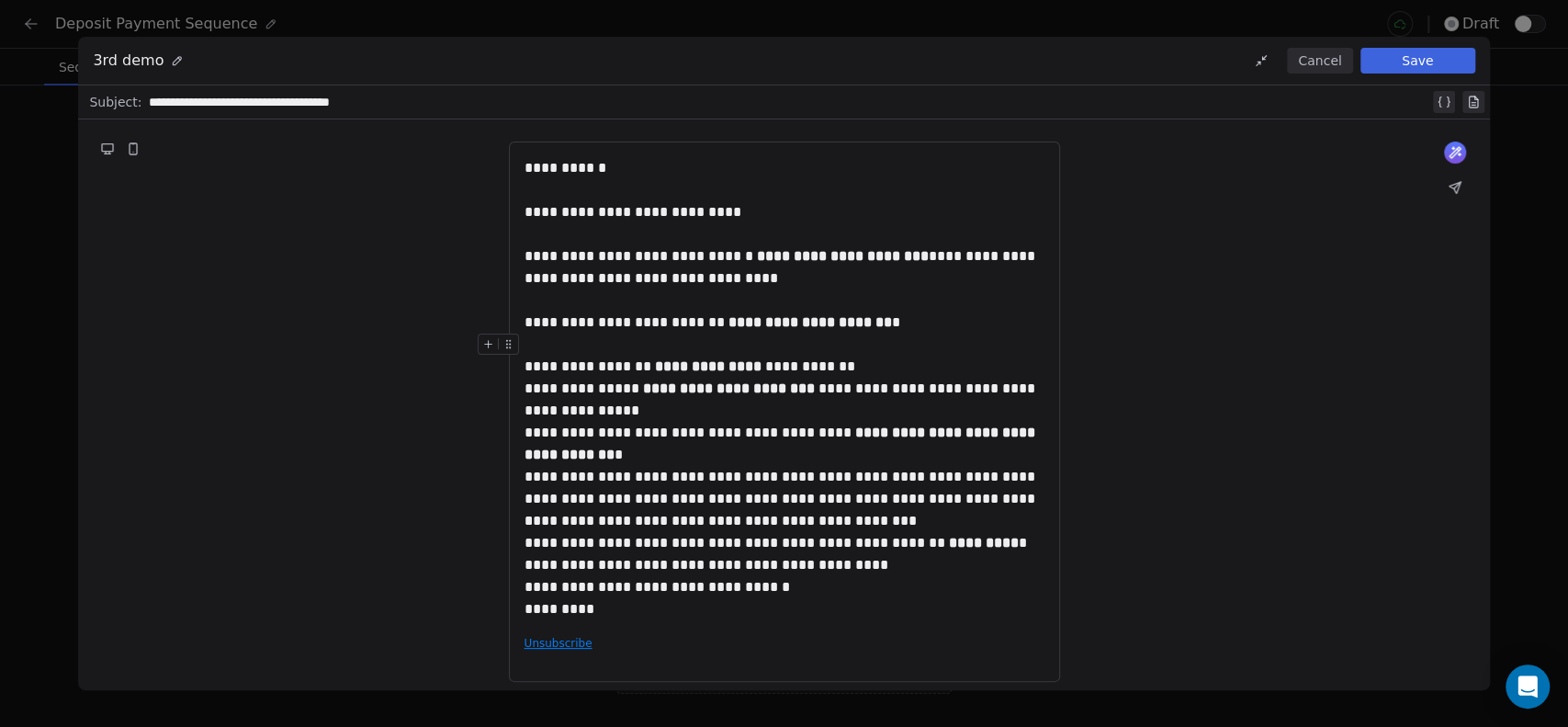
click at [876, 365] on div "**********" at bounding box center [785, 377] width 520 height 88
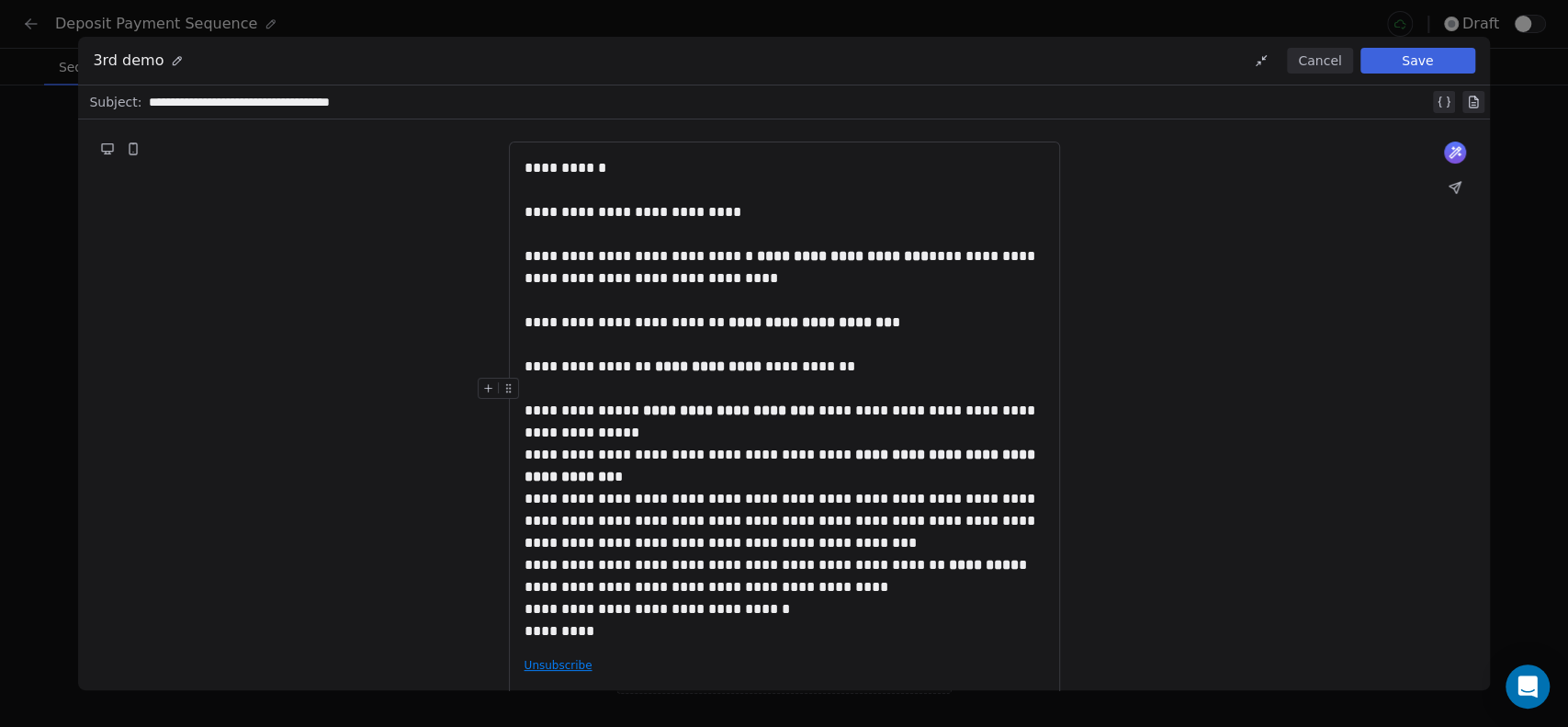
click at [773, 432] on div "**********" at bounding box center [785, 410] width 520 height 66
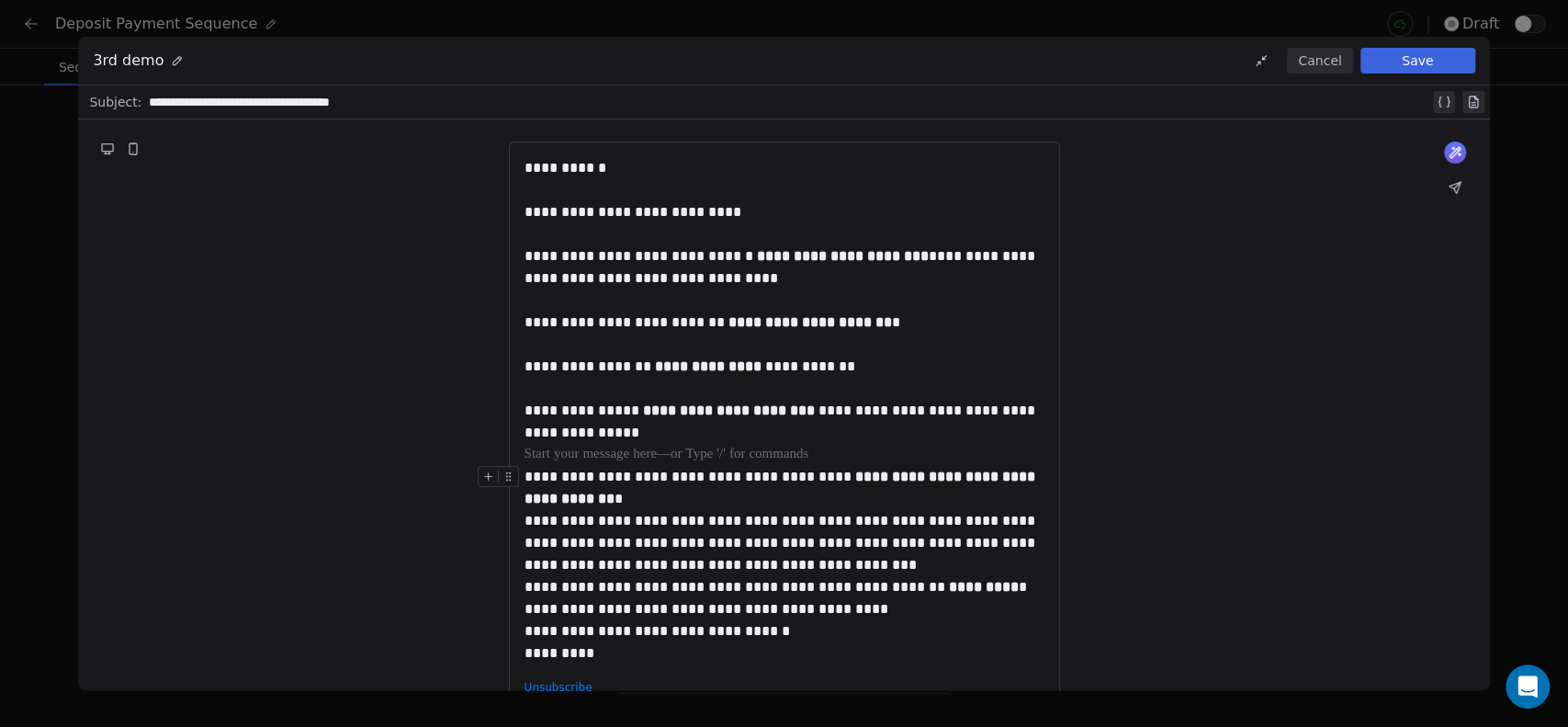
click at [698, 488] on div "**********" at bounding box center [785, 487] width 520 height 44
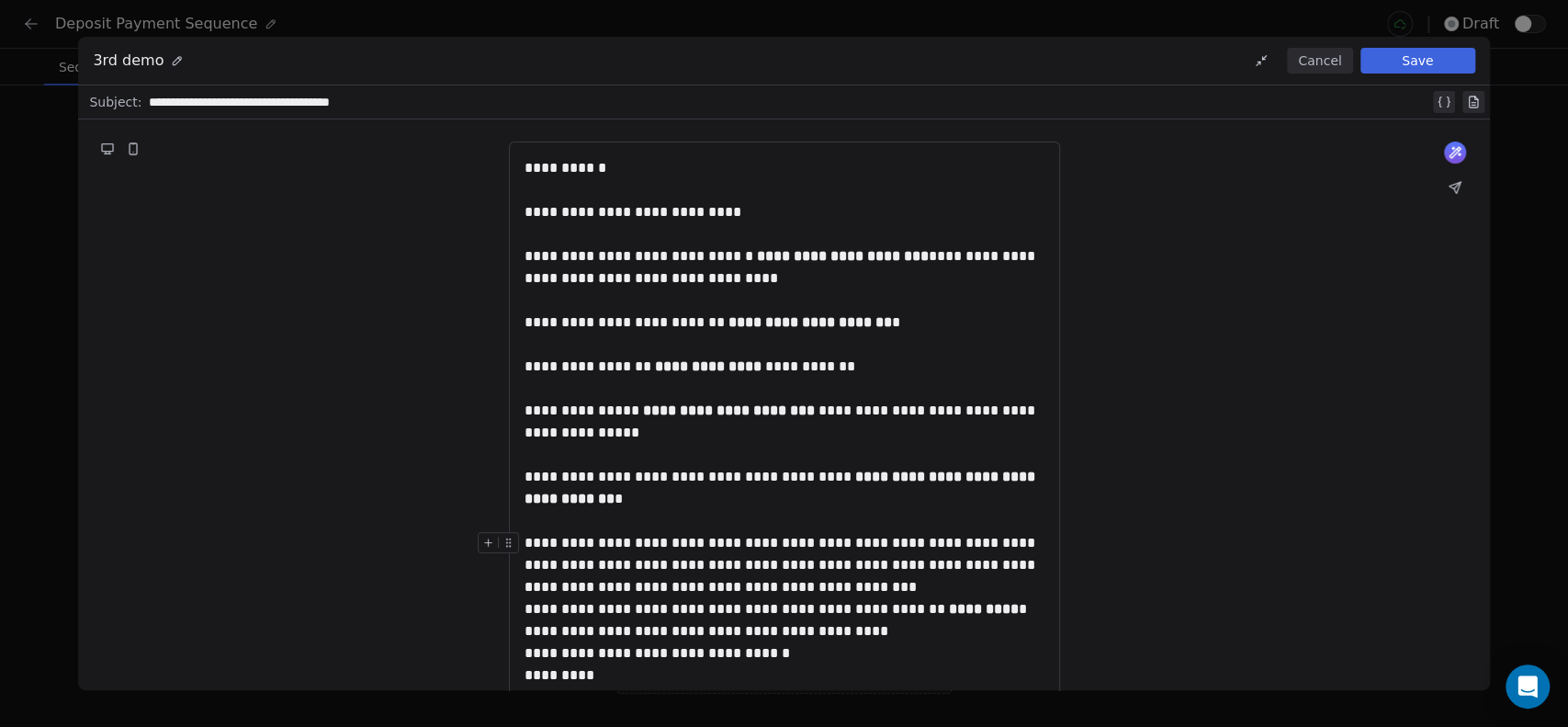
click at [970, 571] on div "**********" at bounding box center [785, 553] width 520 height 44
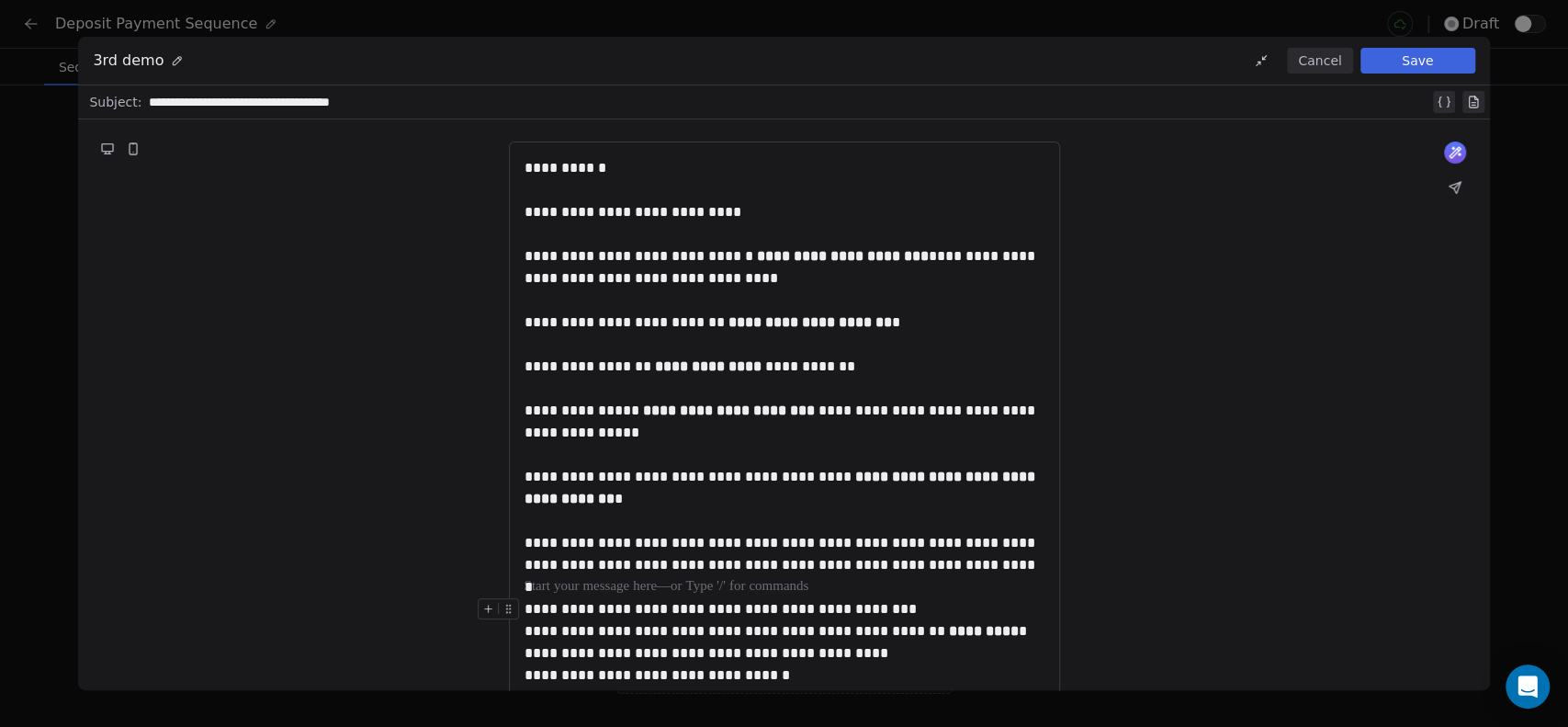
click at [914, 608] on div "**********" at bounding box center [785, 609] width 520 height 22
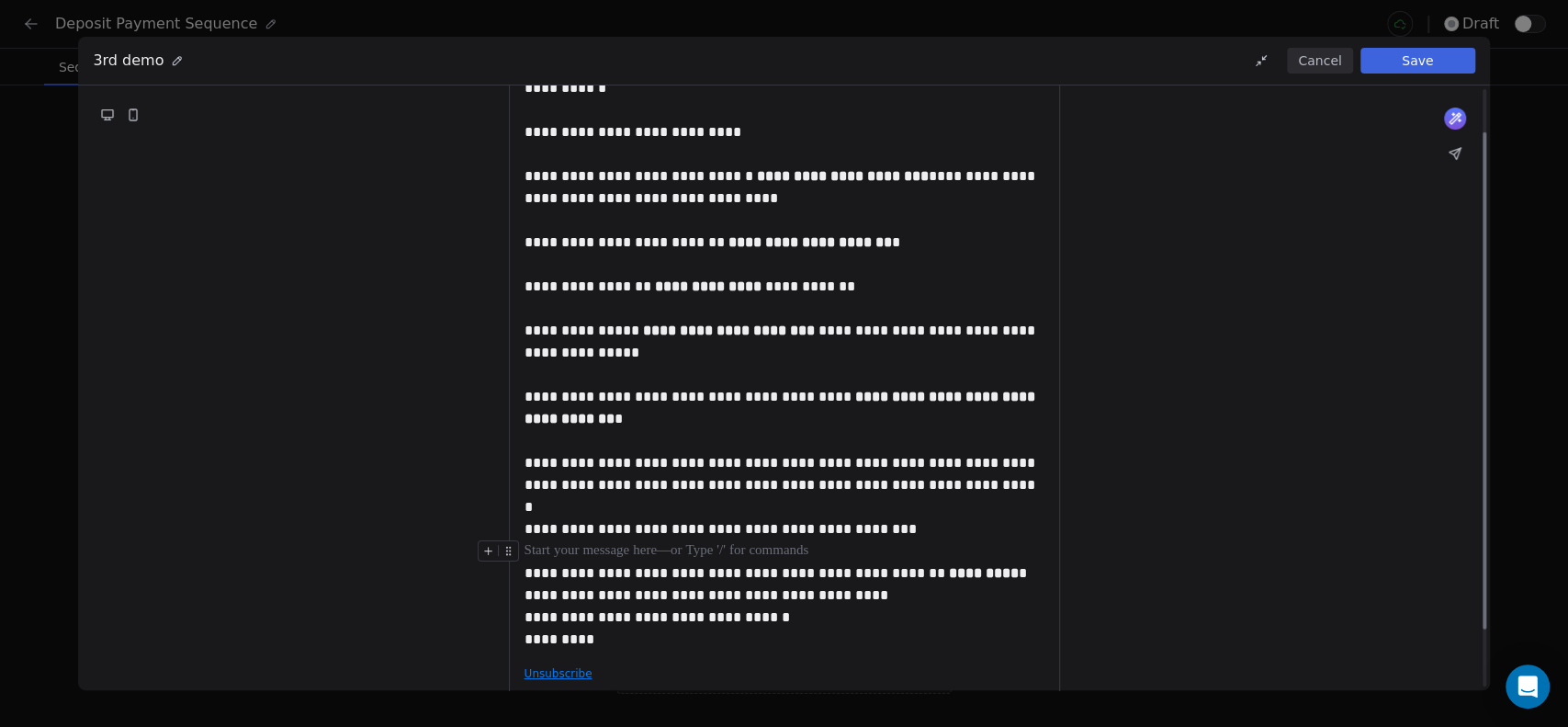
scroll to position [102, 0]
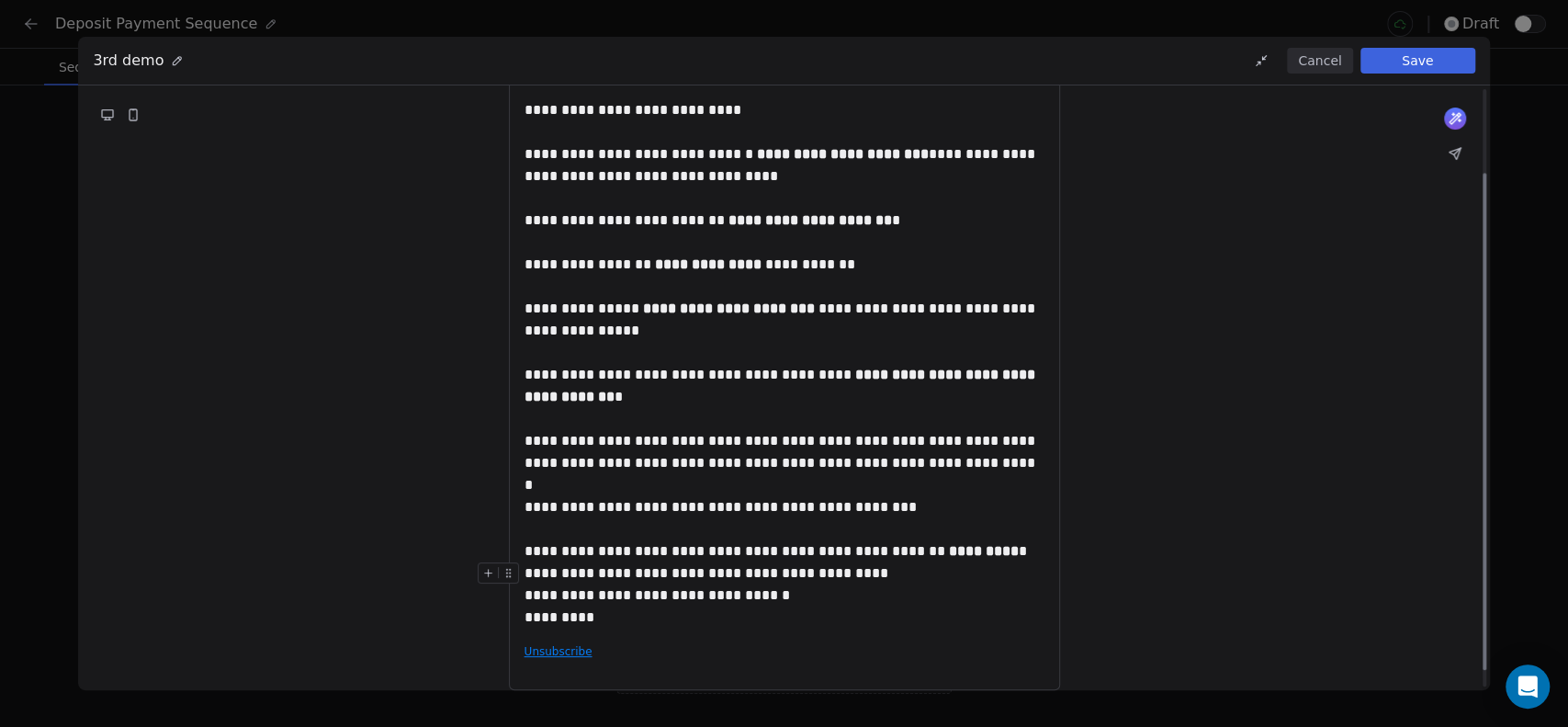
click at [874, 575] on div "**********" at bounding box center [785, 574] width 520 height 22
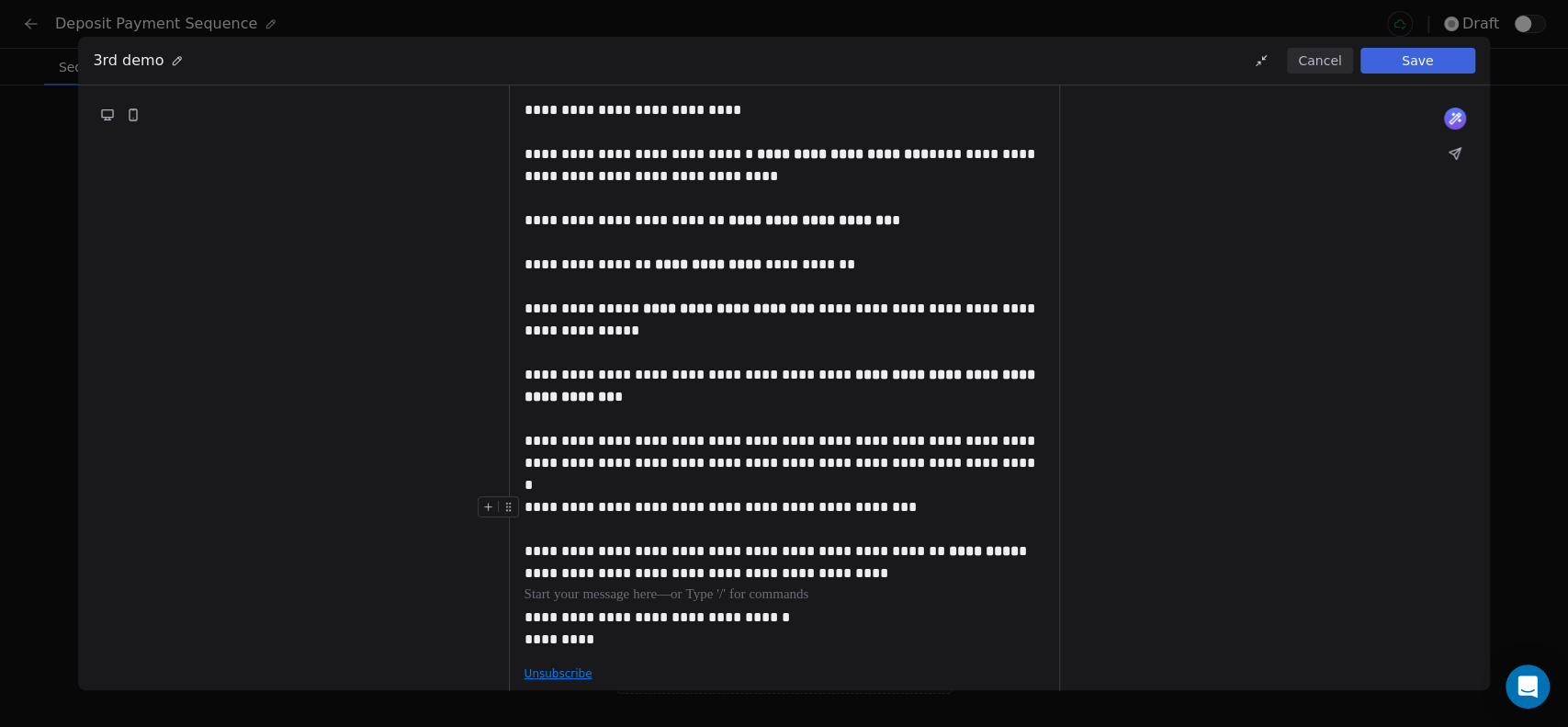
click at [550, 512] on div "**********" at bounding box center [785, 507] width 520 height 22
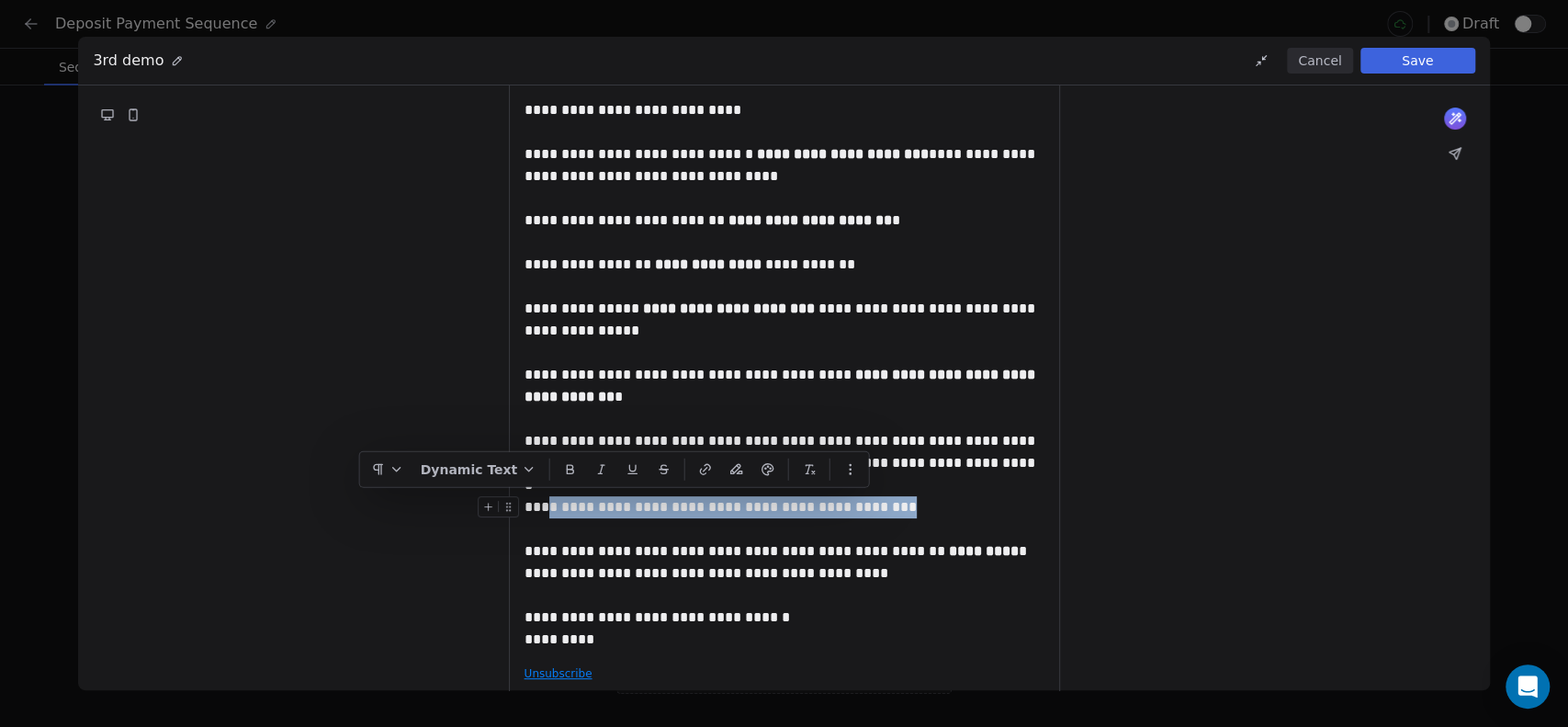
drag, startPoint x: 547, startPoint y: 510, endPoint x: 871, endPoint y: 513, distance: 324.0
click at [871, 513] on div "**********" at bounding box center [785, 507] width 520 height 22
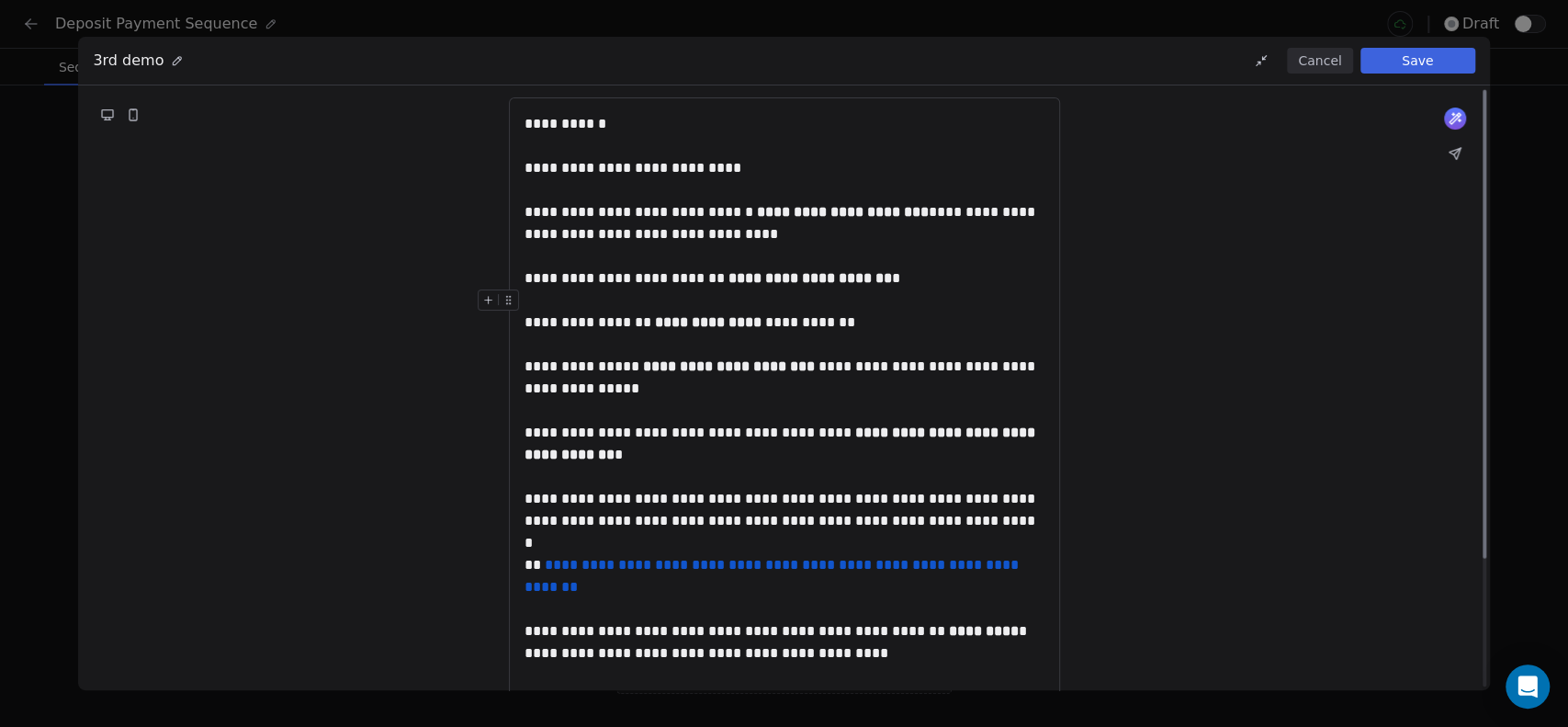
scroll to position [0, 0]
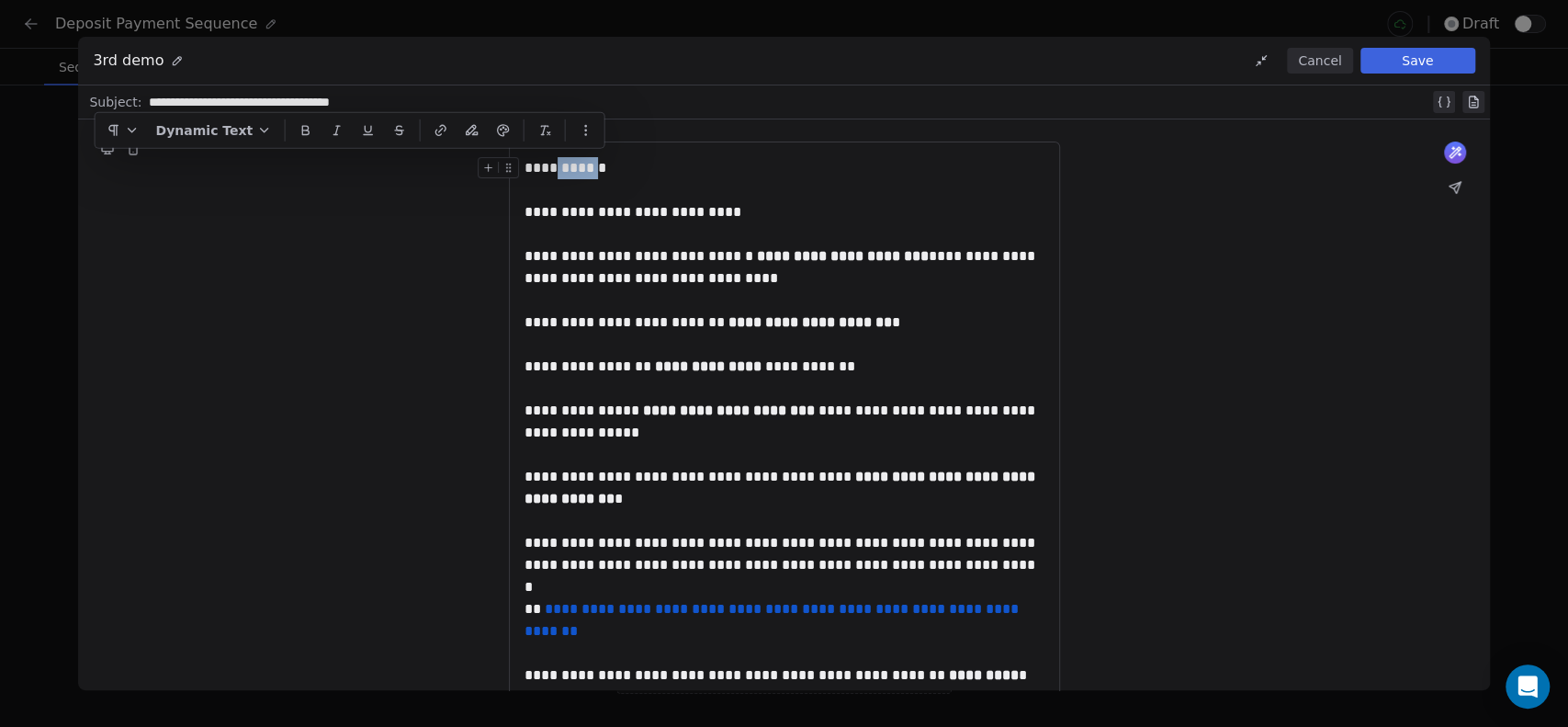
drag, startPoint x: 555, startPoint y: 167, endPoint x: 601, endPoint y: 167, distance: 46.0
click at [601, 167] on div "**********" at bounding box center [785, 168] width 520 height 22
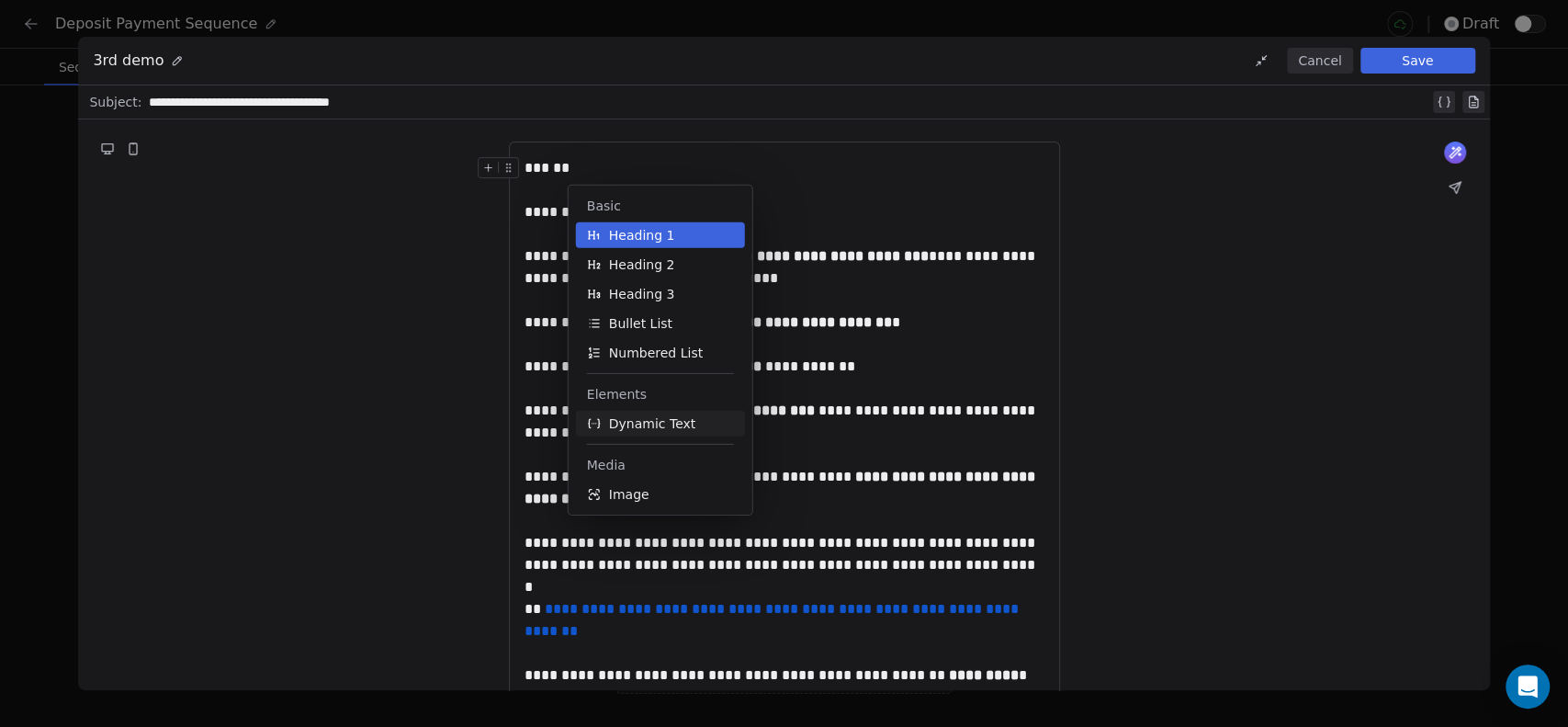
click at [632, 414] on span "Dynamic Text" at bounding box center [652, 424] width 87 height 19
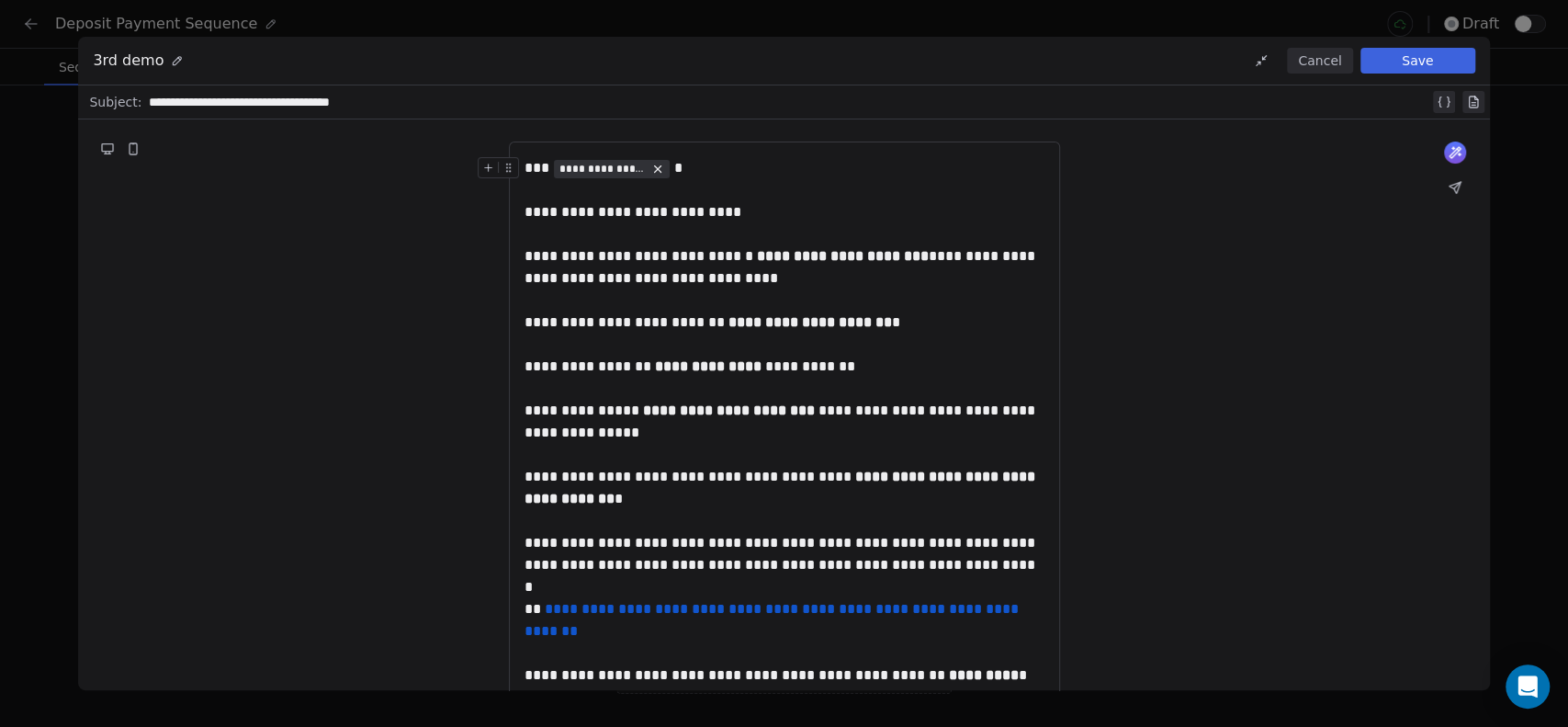
click at [605, 167] on span "**********" at bounding box center [603, 169] width 86 height 15
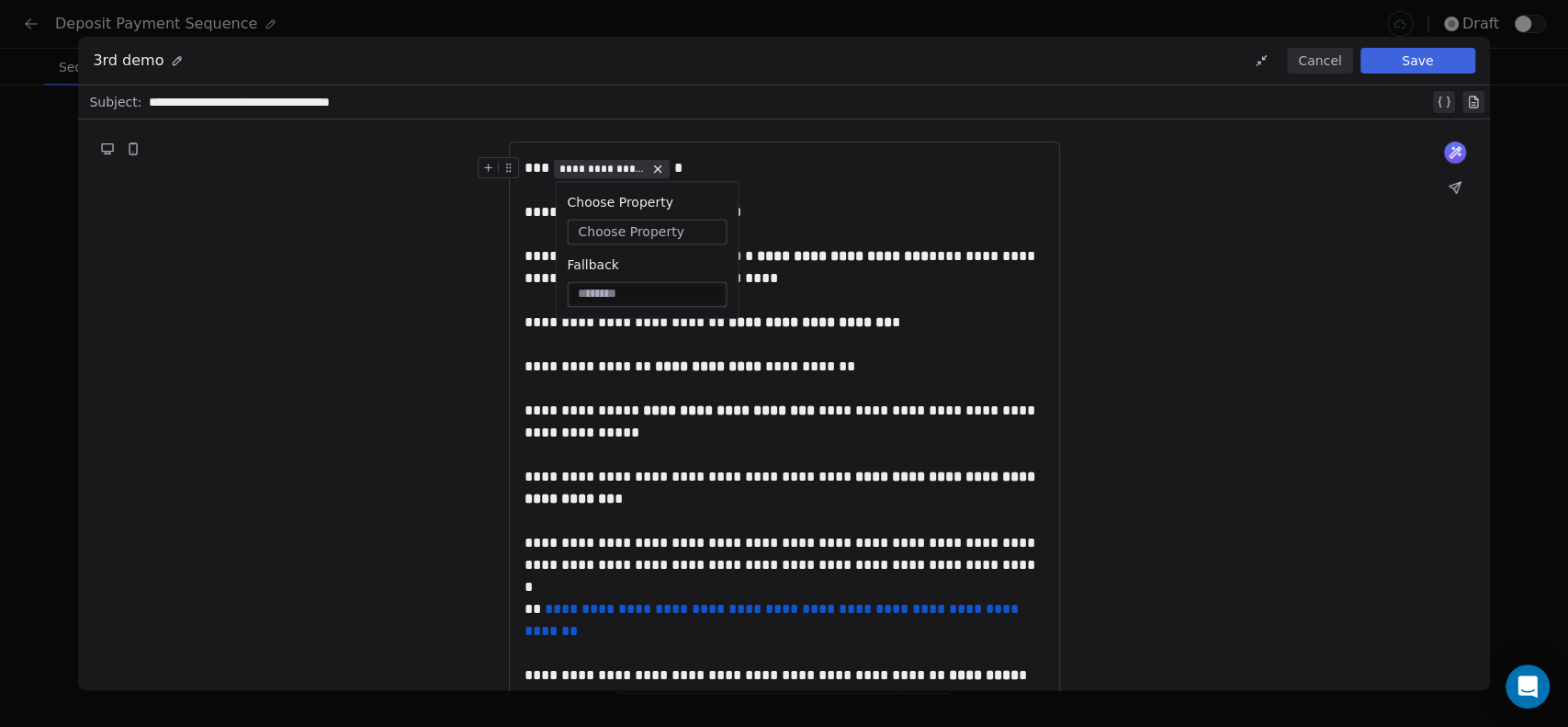
click at [613, 231] on span "Choose Property" at bounding box center [630, 232] width 106 height 19
click at [621, 299] on div "Contact Properties" at bounding box center [663, 299] width 176 height 29
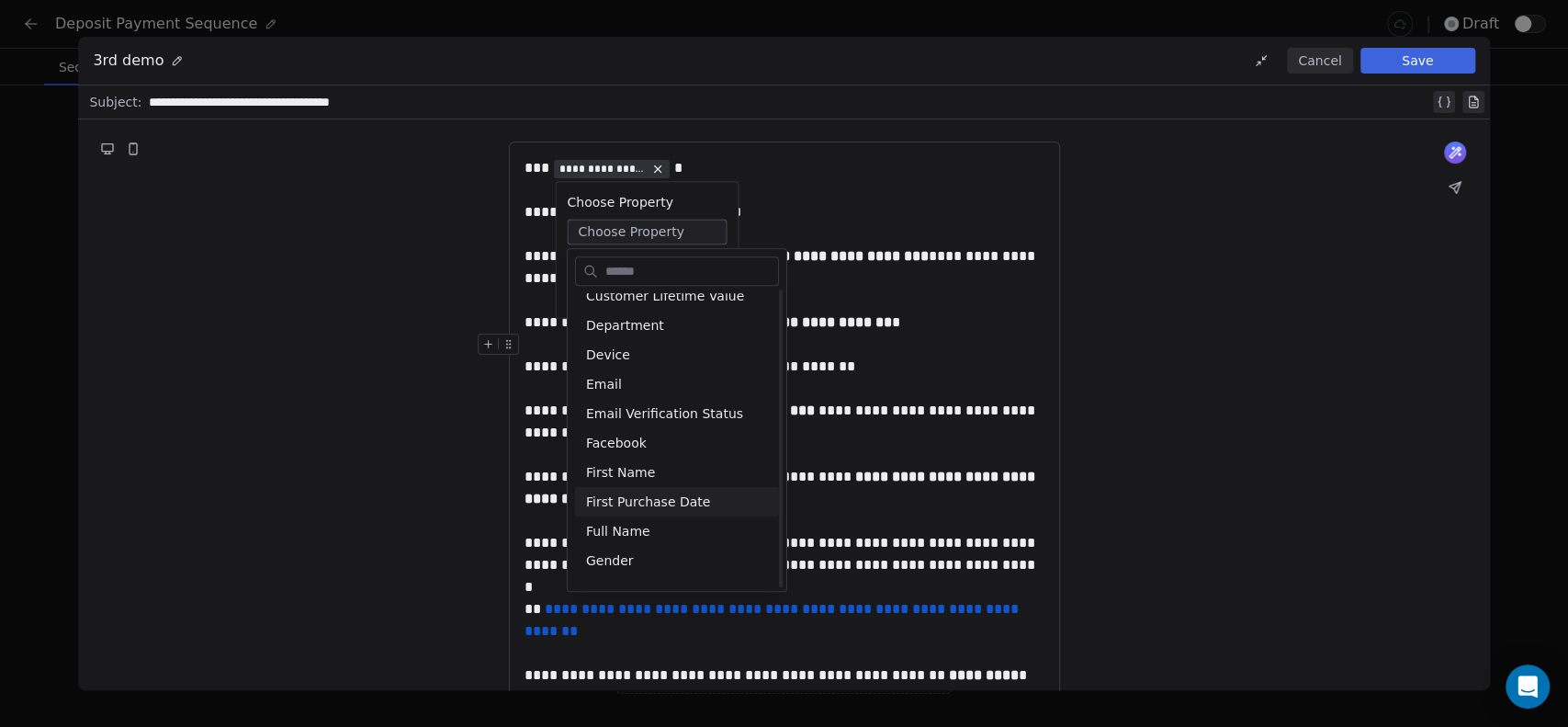
scroll to position [408, 0]
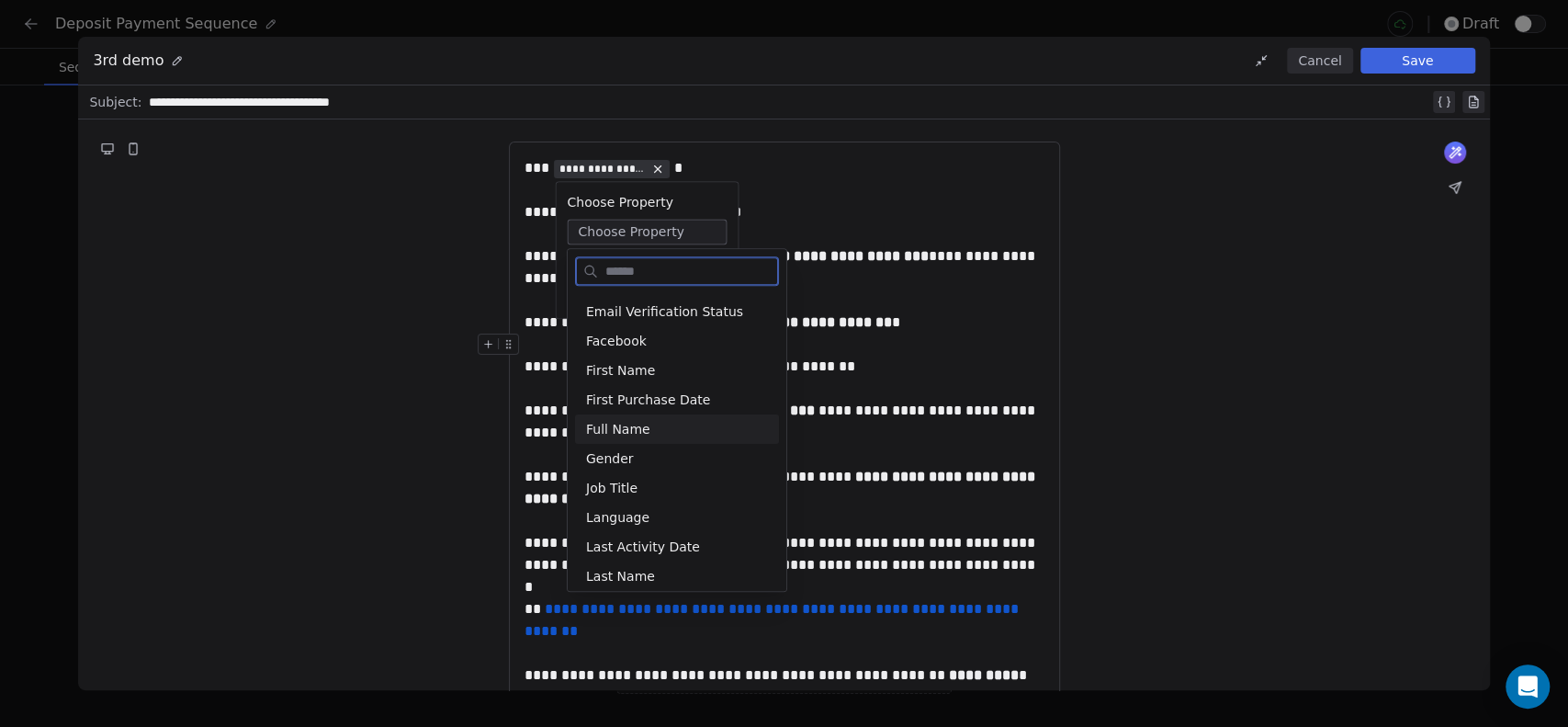
click at [615, 426] on div "Full Name" at bounding box center [677, 429] width 204 height 29
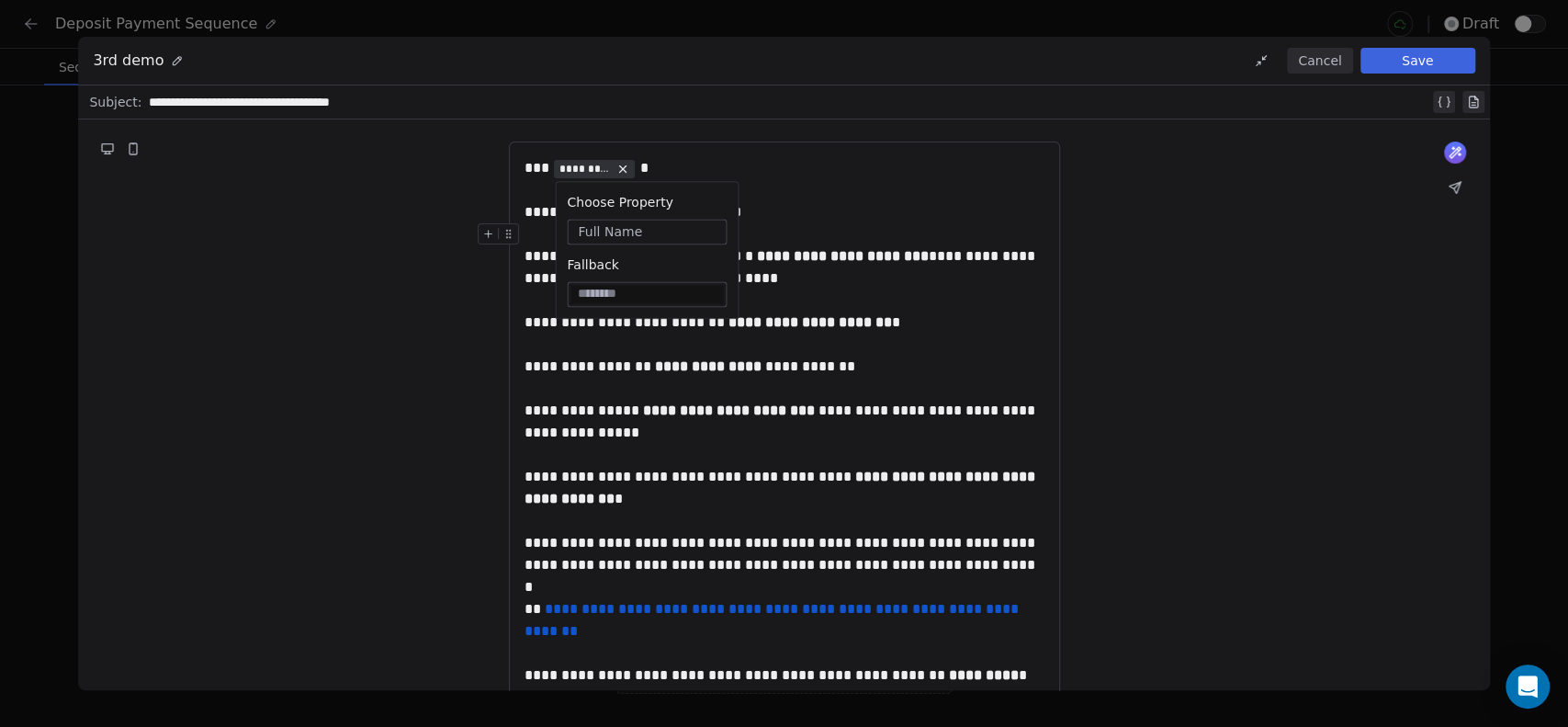
click at [1151, 215] on div "**********" at bounding box center [783, 488] width 1411 height 738
click at [641, 169] on div "*** ********* *" at bounding box center [785, 168] width 520 height 22
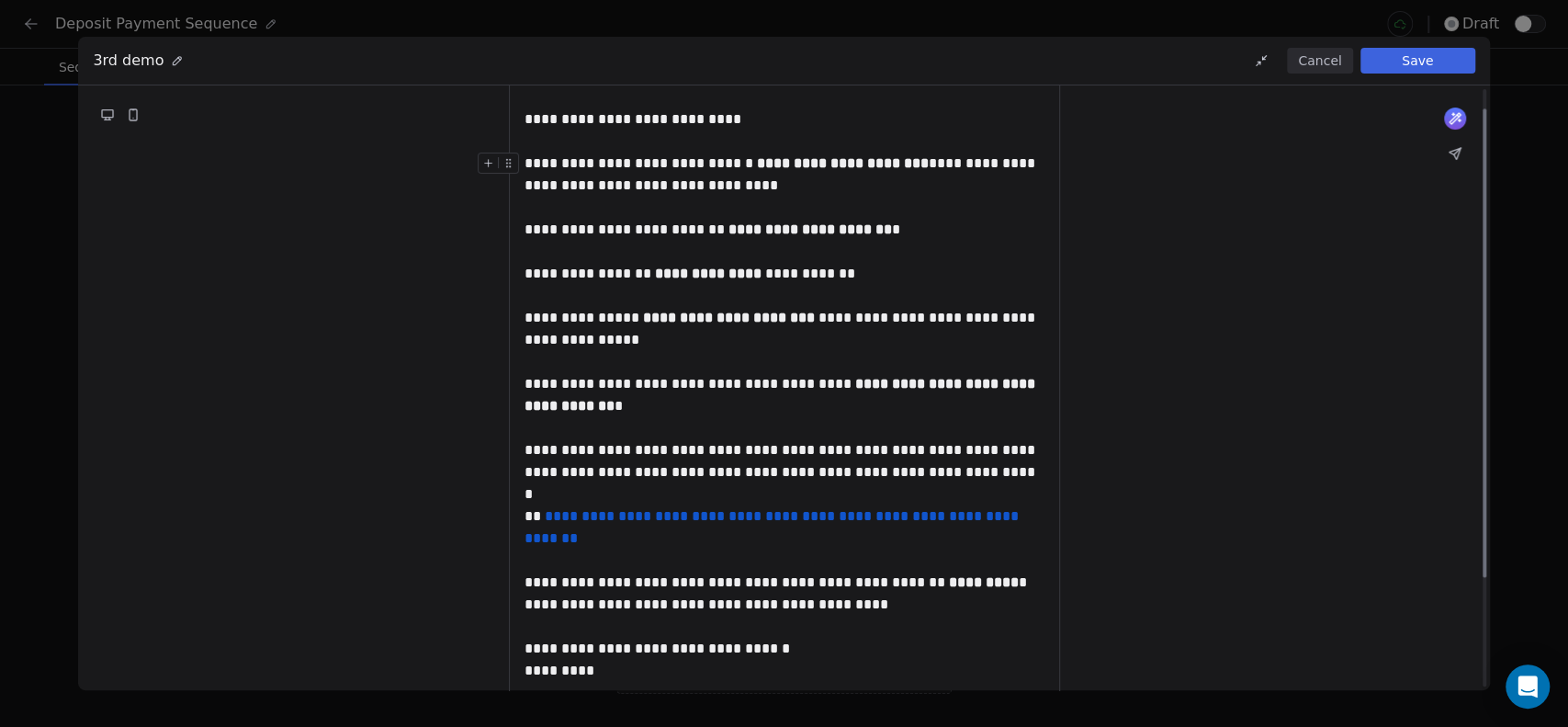
scroll to position [0, 0]
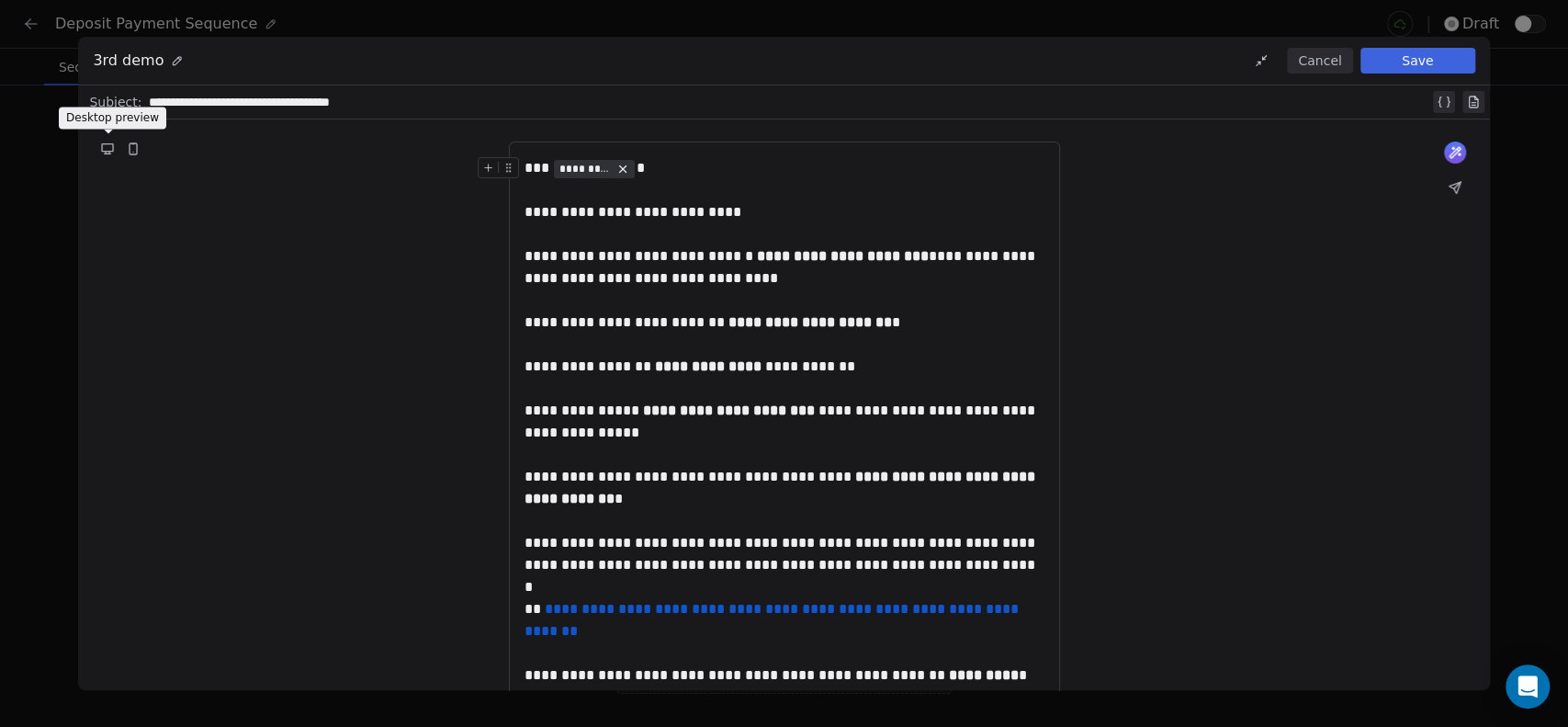
click at [115, 147] on button at bounding box center [108, 149] width 22 height 22
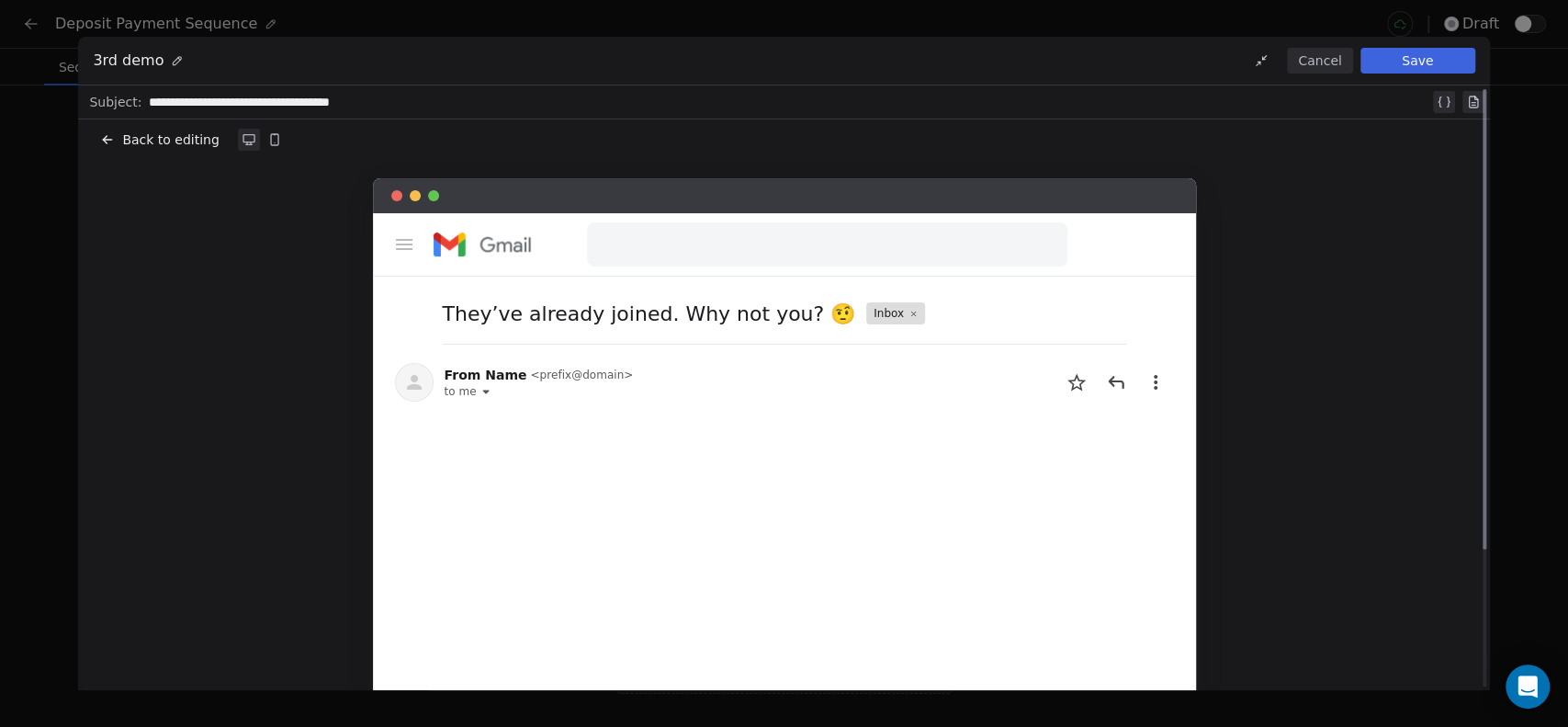
click at [271, 138] on icon at bounding box center [275, 139] width 7 height 11
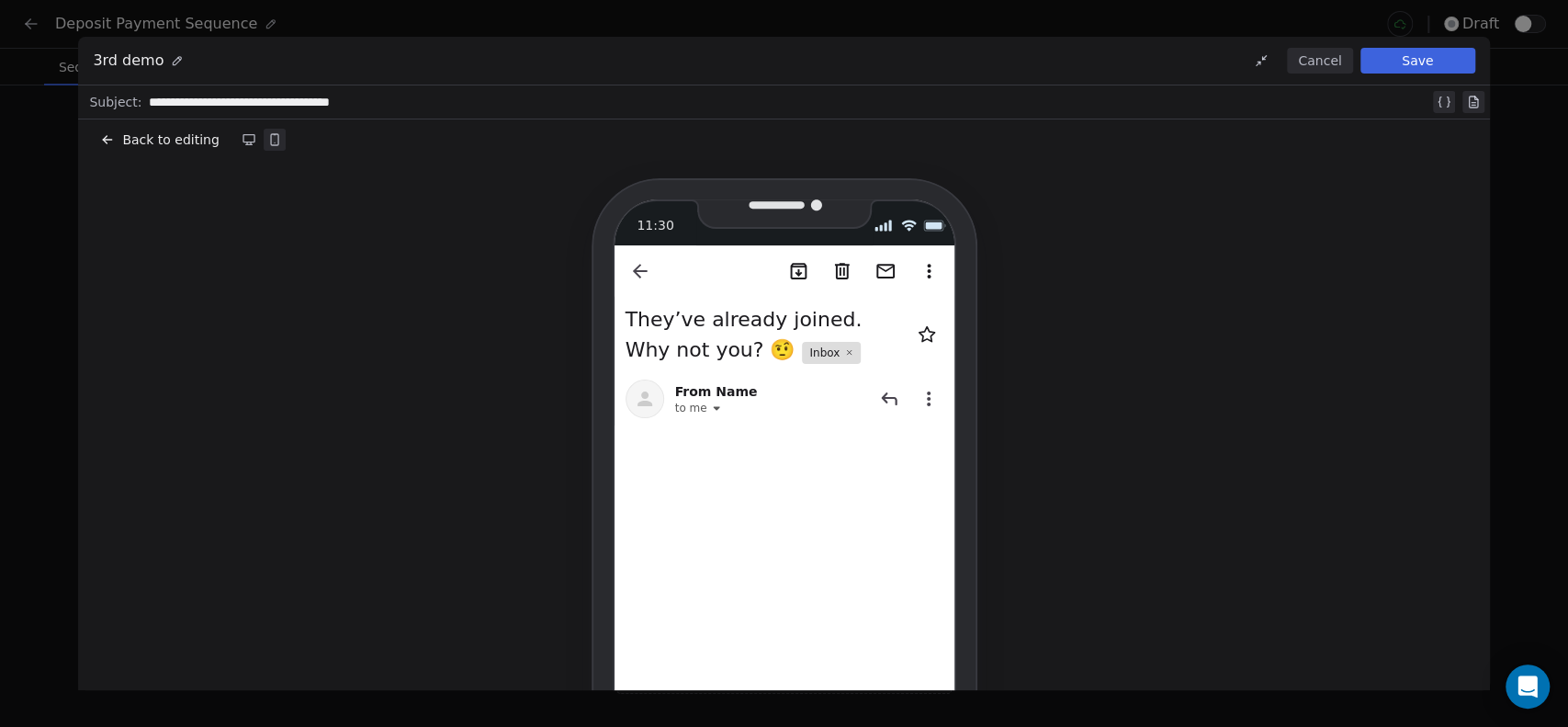
click at [104, 133] on icon at bounding box center [108, 139] width 15 height 15
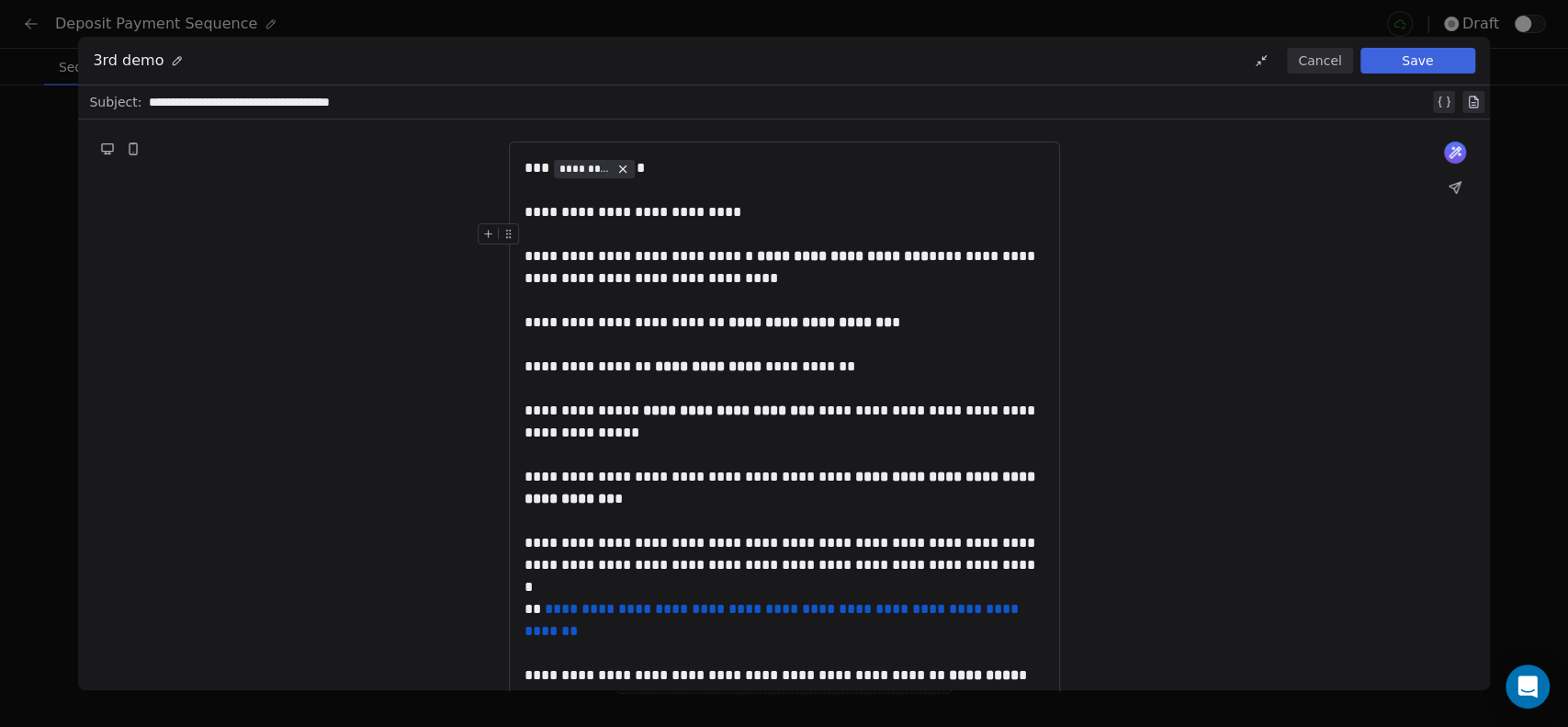
click at [1396, 58] on button "Save" at bounding box center [1417, 60] width 115 height 25
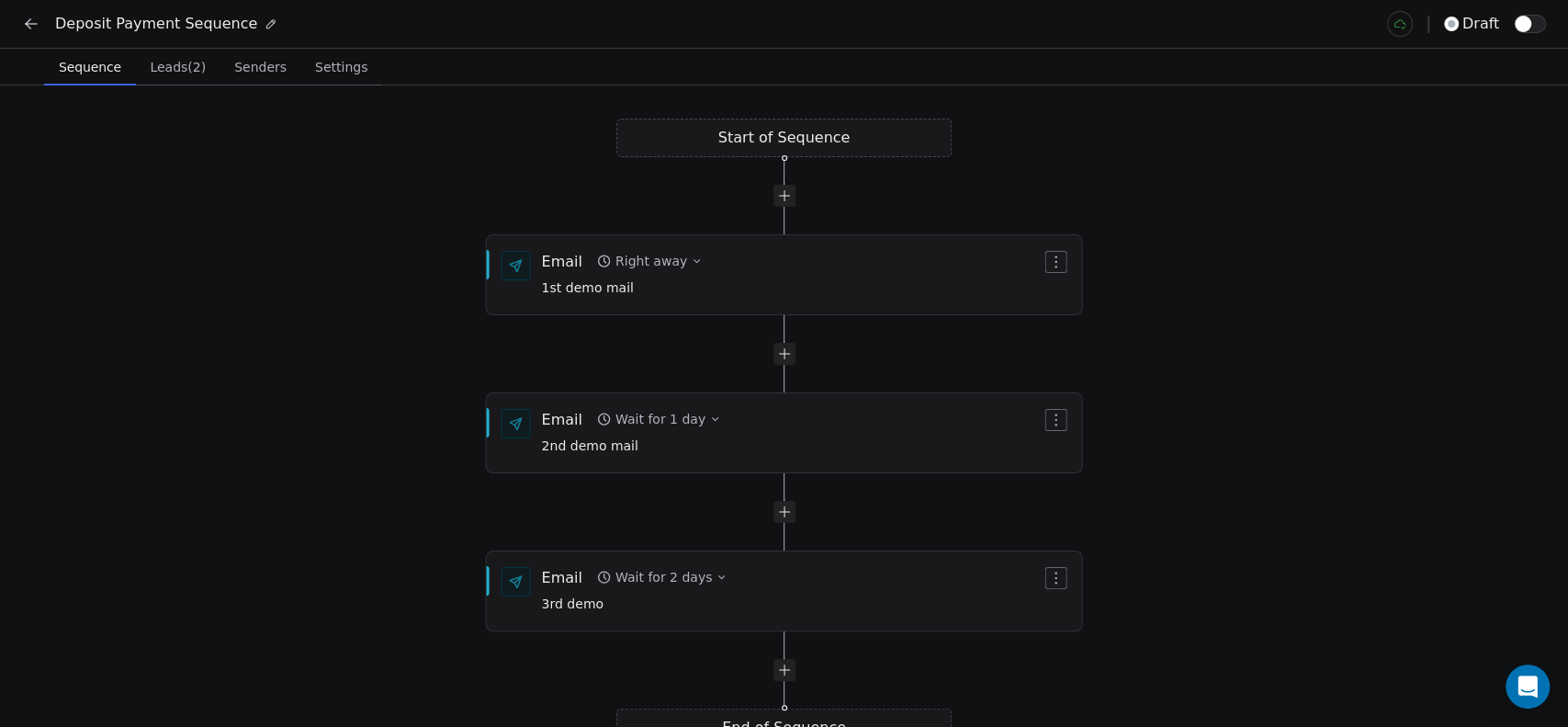
click at [253, 63] on span "Senders" at bounding box center [260, 66] width 67 height 25
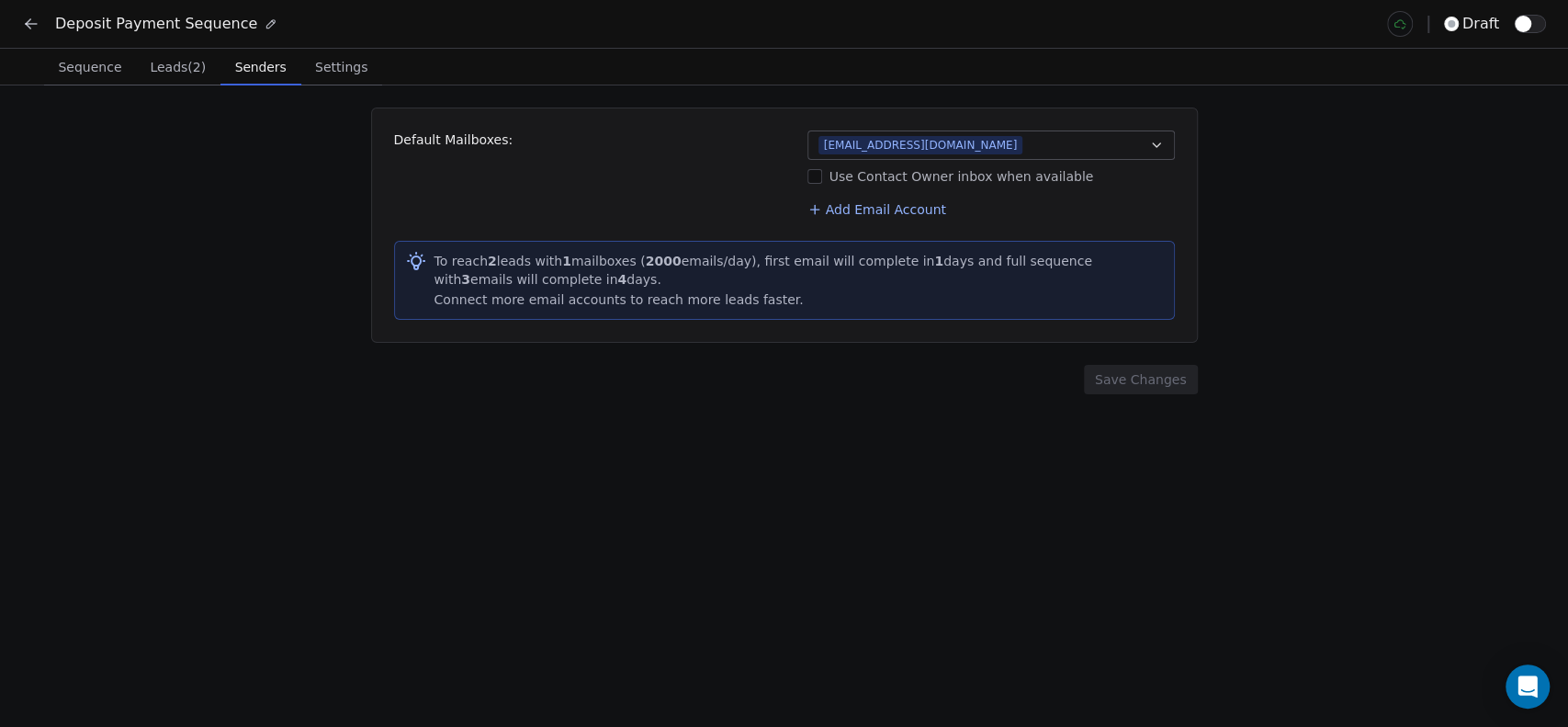
click at [1162, 139] on icon "button" at bounding box center [1156, 145] width 15 height 15
click at [1010, 219] on span "[EMAIL_ADDRESS][DOMAIN_NAME]" at bounding box center [1001, 224] width 307 height 19
click at [1258, 205] on html "Deposit Payment Sequence draft Sequence Sequence Leads (2) Leads (2) Senders Se…" at bounding box center [784, 363] width 1568 height 727
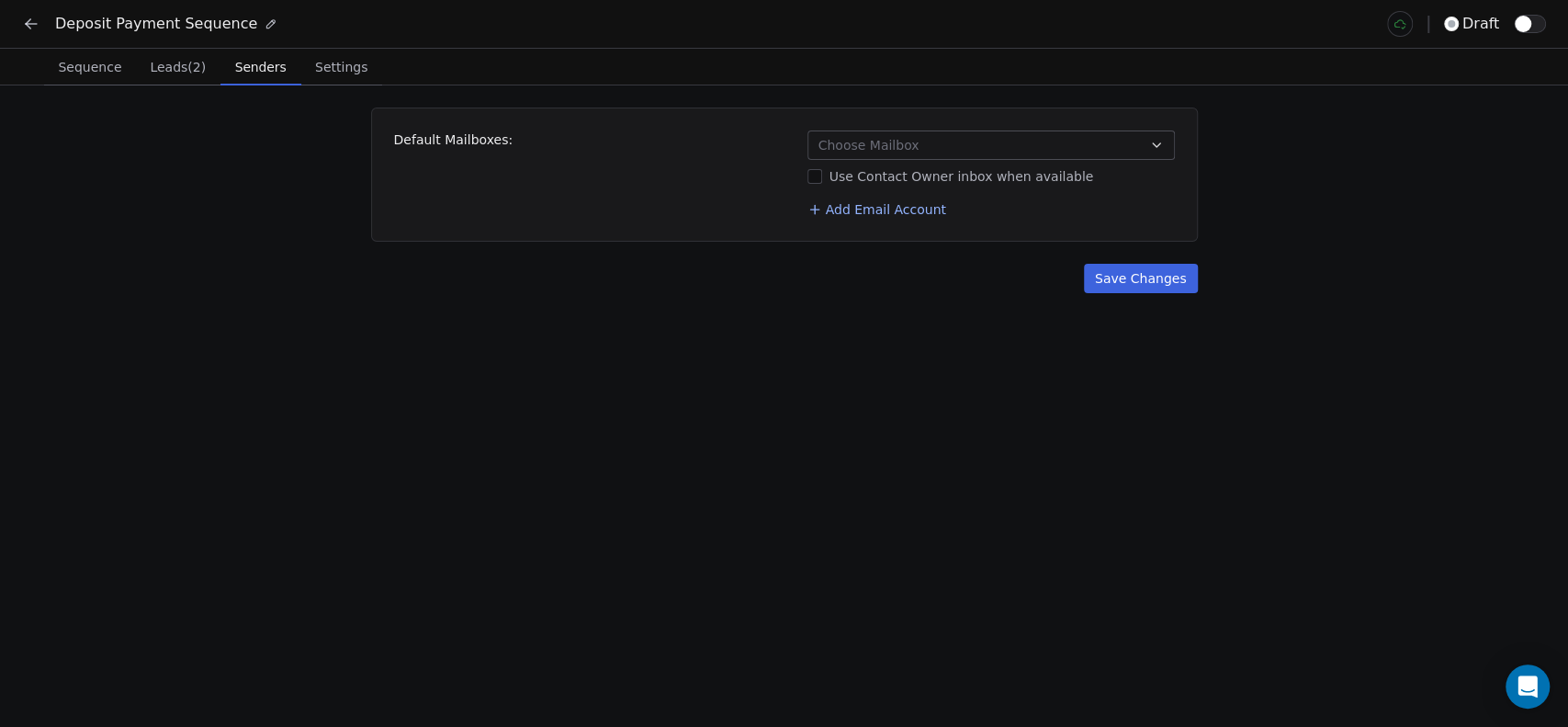
click at [923, 144] on button "Choose Mailbox" at bounding box center [991, 144] width 368 height 29
click at [836, 217] on button "Suggestions" at bounding box center [834, 224] width 15 height 15
click at [817, 291] on html "Deposit Payment Sequence draft Sequence Sequence Leads (2) Leads (2) Senders Se…" at bounding box center [784, 363] width 1568 height 727
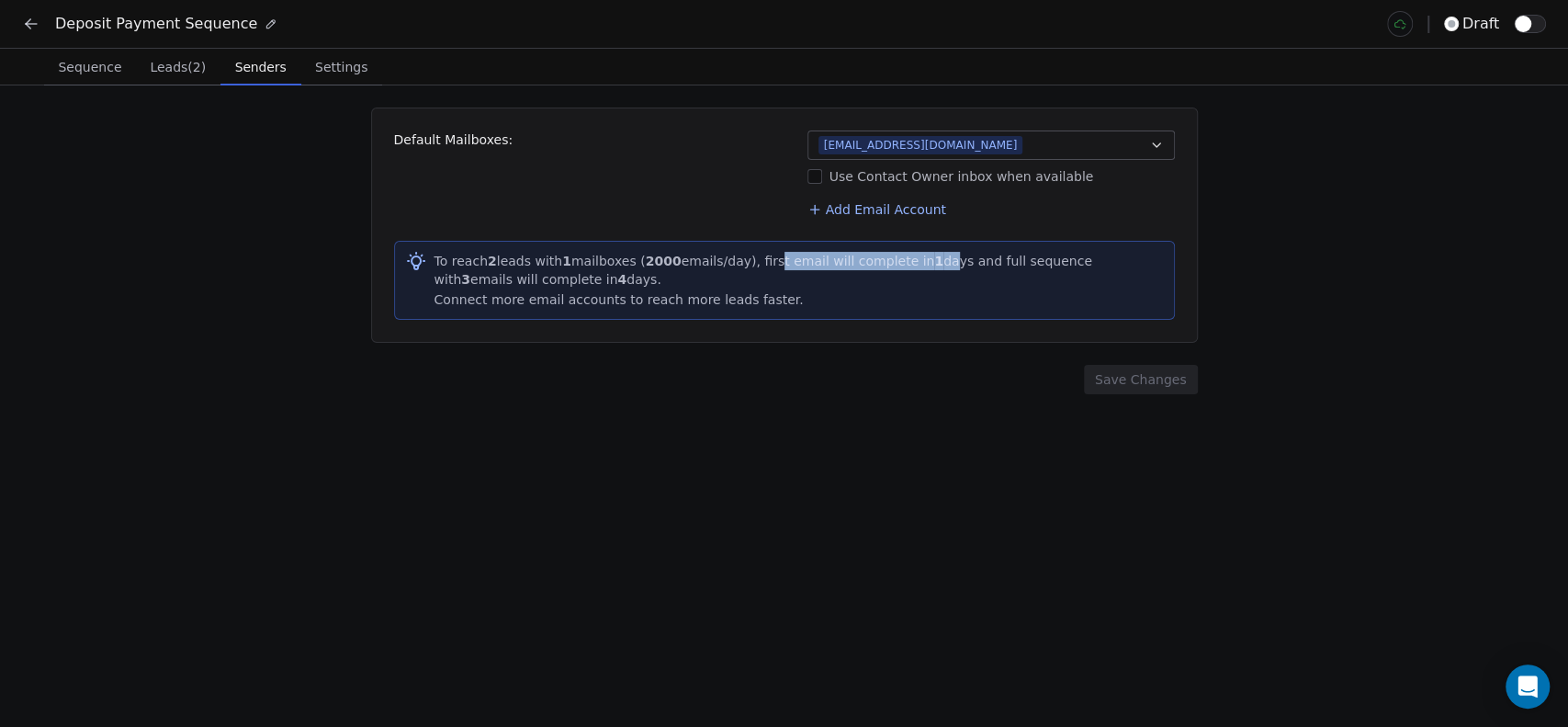
drag, startPoint x: 759, startPoint y: 255, endPoint x: 917, endPoint y: 262, distance: 158.2
click at [917, 262] on div "To reach 2 leads with 1 mailboxes ( 2000 emails/day), first email will complete…" at bounding box center [798, 269] width 729 height 36
drag, startPoint x: 968, startPoint y: 262, endPoint x: 1129, endPoint y: 261, distance: 161.0
click at [1129, 261] on div "To reach 2 leads with 1 mailboxes ( 2000 emails/day), first email will complete…" at bounding box center [798, 269] width 729 height 36
click at [1154, 261] on div "To reach 2 leads with 1 mailboxes ( 2000 emails/day), first email will complete…" at bounding box center [798, 269] width 729 height 36
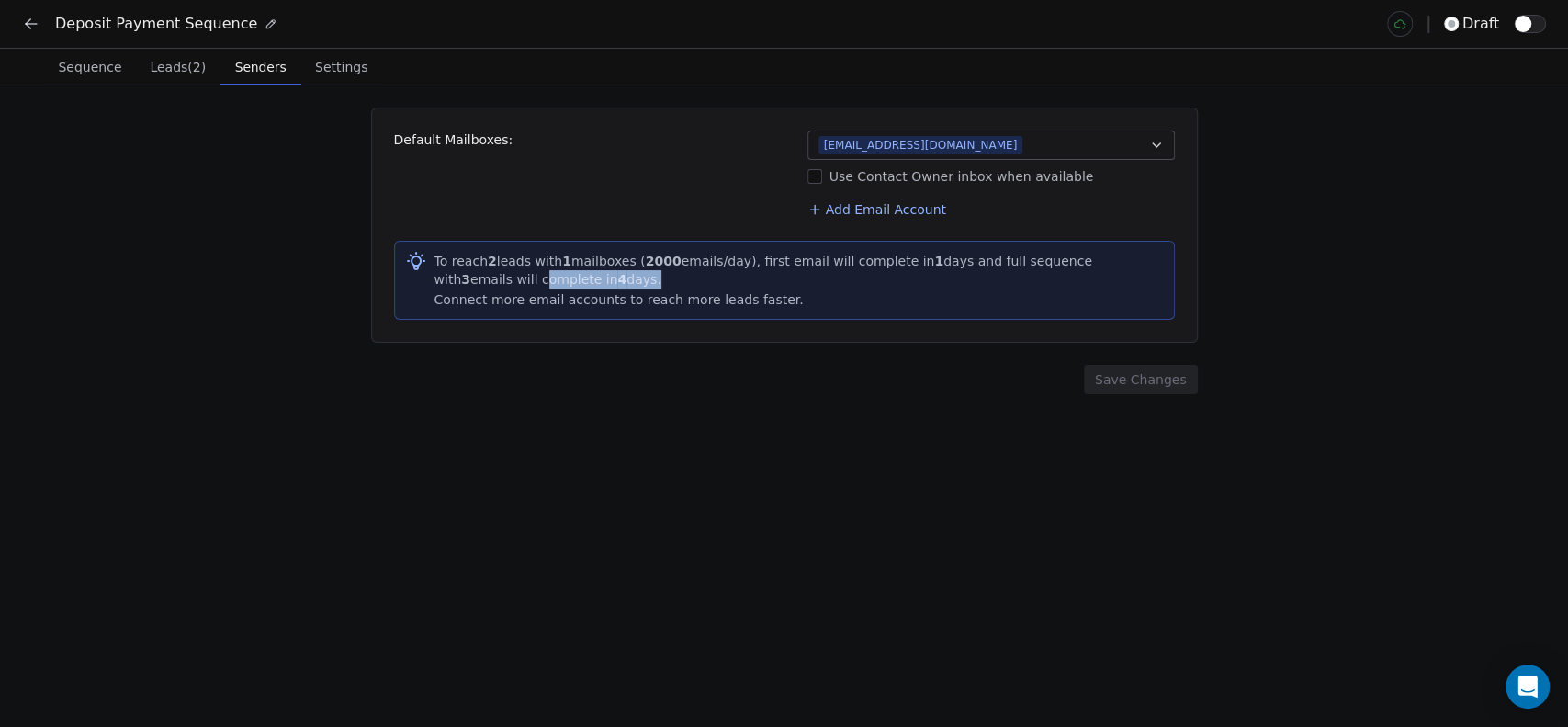
drag, startPoint x: 434, startPoint y: 275, endPoint x: 544, endPoint y: 276, distance: 110.0
click at [544, 276] on div "To reach 2 leads with 1 mailboxes ( 2000 emails/day), first email will complete…" at bounding box center [798, 269] width 729 height 36
click at [552, 276] on div "To reach 2 leads with 1 mailboxes ( 2000 emails/day), first email will complete…" at bounding box center [798, 269] width 729 height 36
drag, startPoint x: 746, startPoint y: 259, endPoint x: 940, endPoint y: 262, distance: 194.0
click at [940, 262] on div "To reach 2 leads with 1 mailboxes ( 2000 emails/day), first email will complete…" at bounding box center [798, 269] width 729 height 36
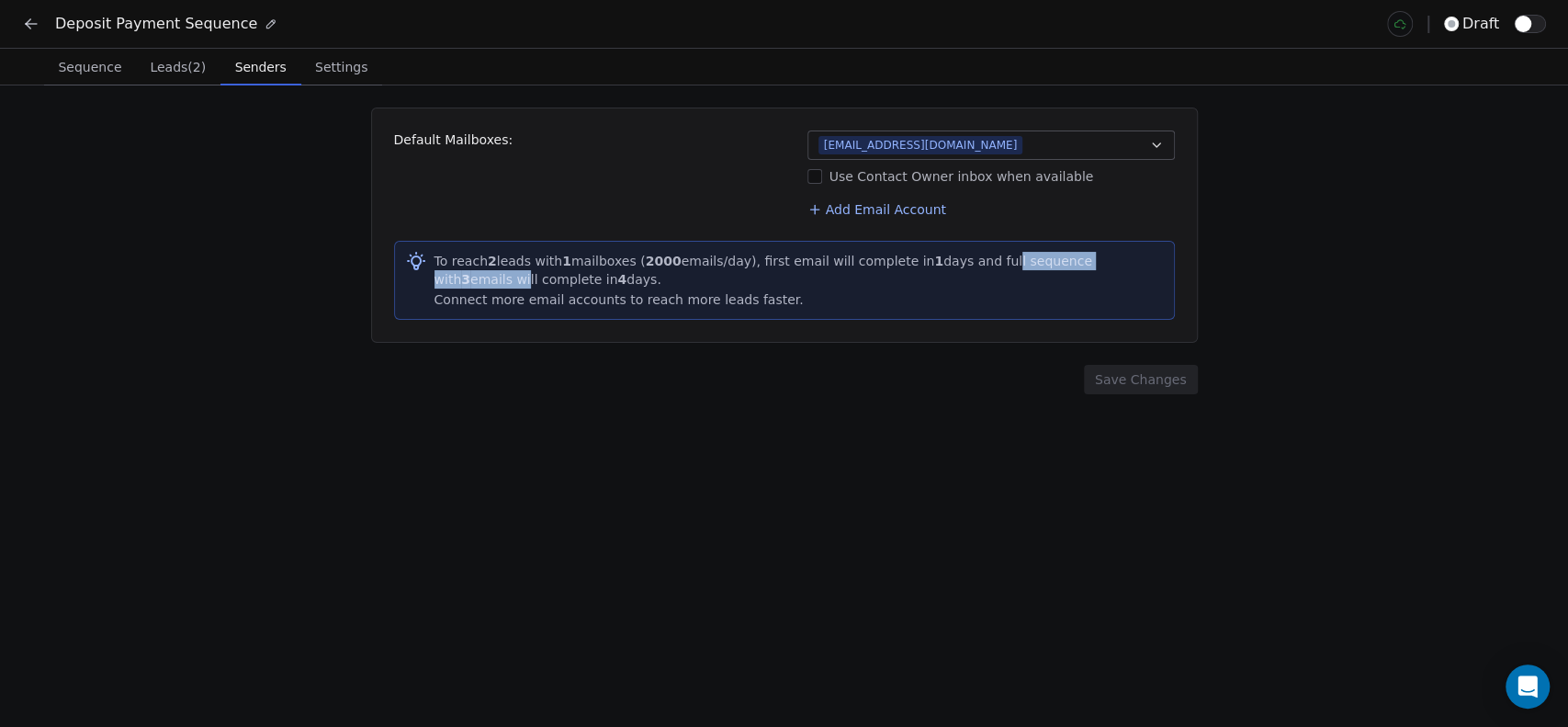
drag, startPoint x: 979, startPoint y: 264, endPoint x: 1177, endPoint y: 269, distance: 198.1
click at [1138, 269] on div "To reach 2 leads with 1 mailboxes ( 2000 emails/day), first email will complete…" at bounding box center [798, 269] width 729 height 36
click at [1264, 280] on div "Default Mailboxes: admin@socialignite.in Use Contact Owner inbox when available…" at bounding box center [784, 405] width 1568 height 641
click at [871, 211] on button "Add Email Account" at bounding box center [877, 209] width 153 height 25
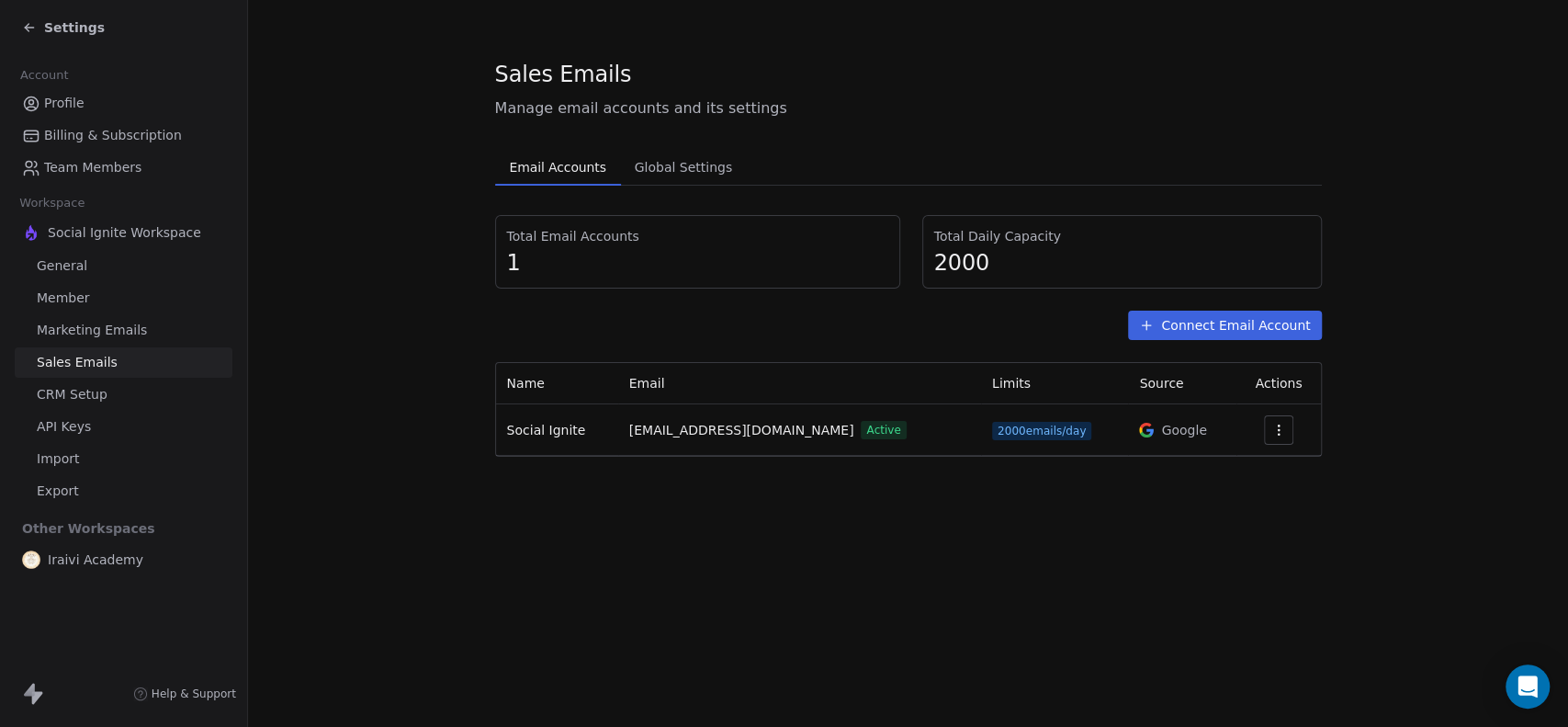
click at [25, 32] on icon at bounding box center [30, 28] width 15 height 15
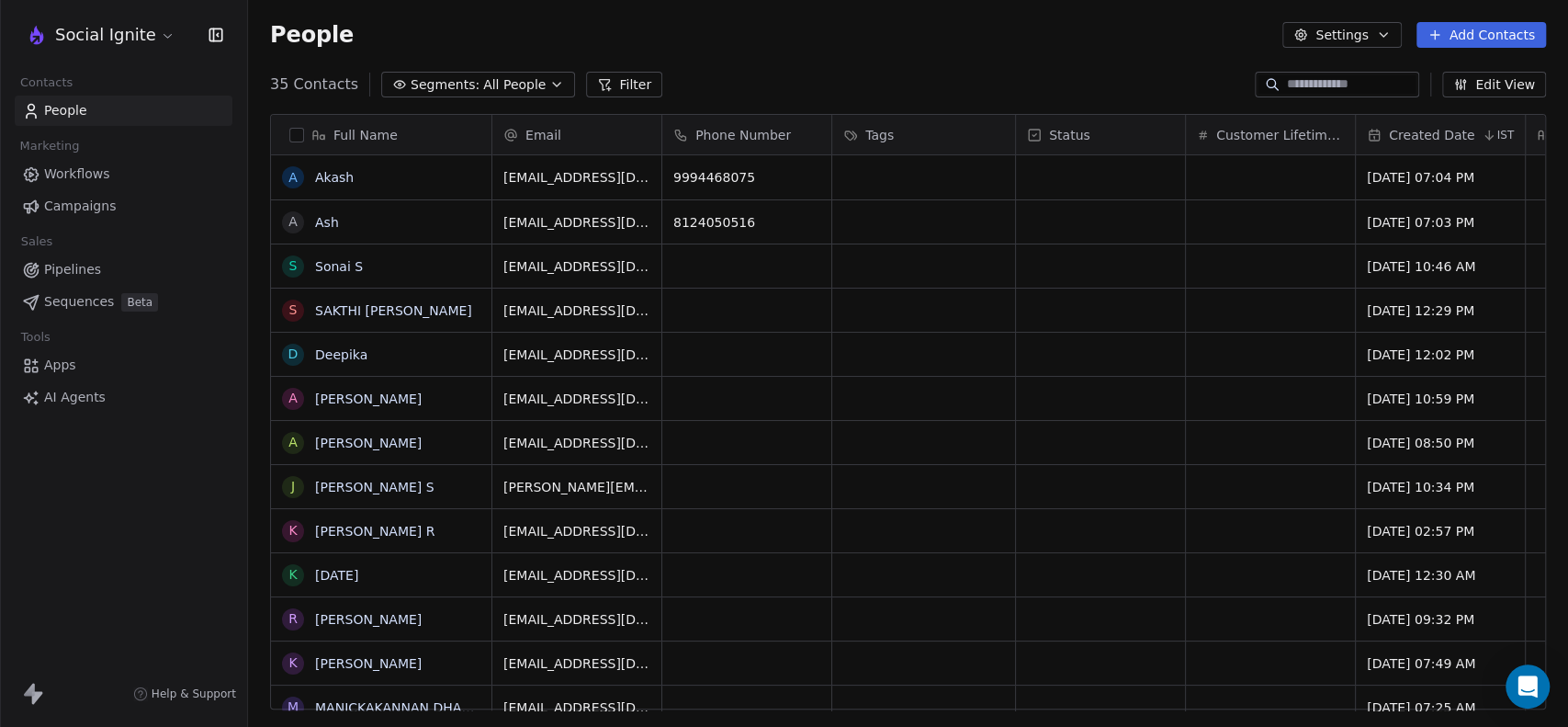
scroll to position [624, 1304]
click at [93, 299] on span "Sequences" at bounding box center [79, 301] width 70 height 20
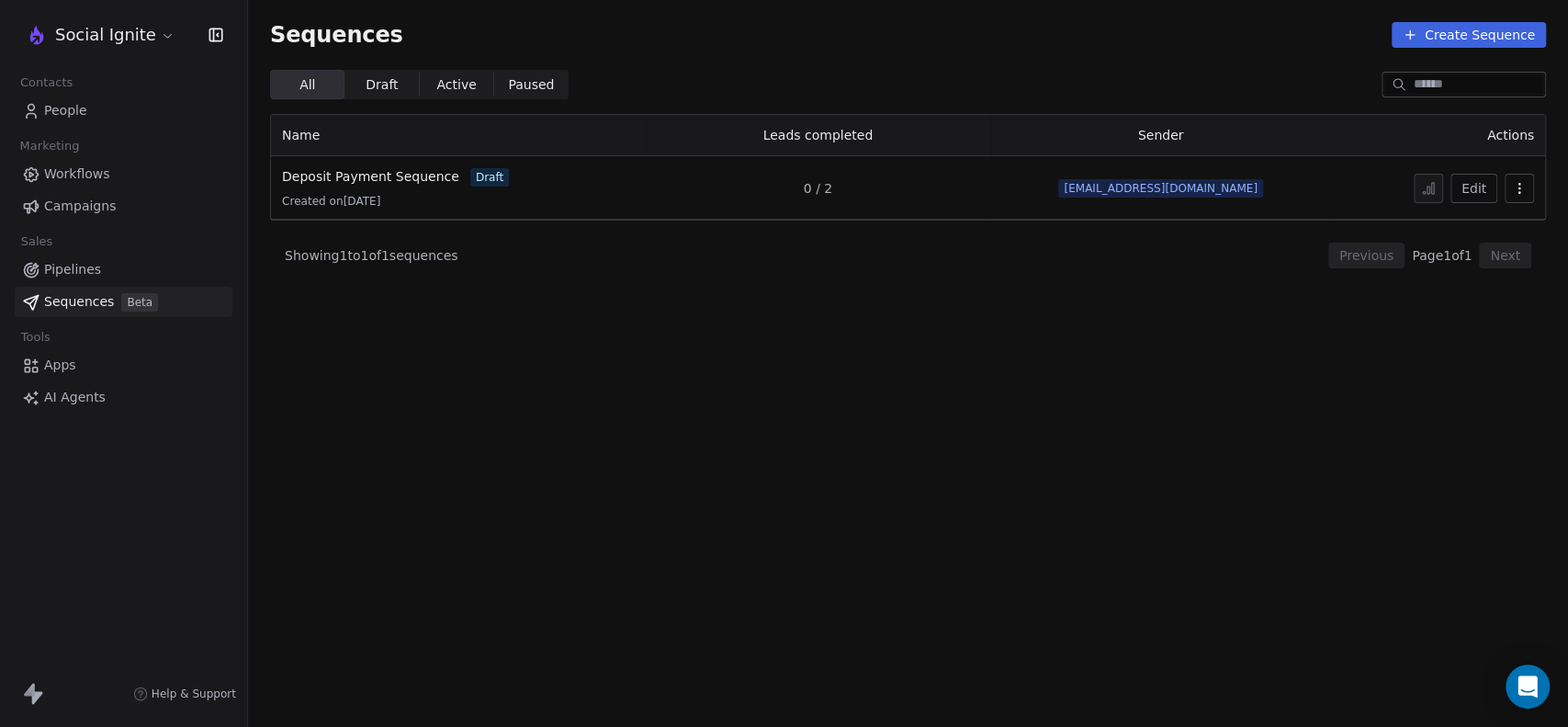
click at [1526, 190] on icon "button" at bounding box center [1519, 188] width 15 height 15
click at [1481, 182] on html "Social Ignite Contacts People Marketing Workflows Campaigns Sales Pipelines Seq…" at bounding box center [784, 363] width 1568 height 727
click at [1477, 188] on button "Edit" at bounding box center [1474, 188] width 47 height 29
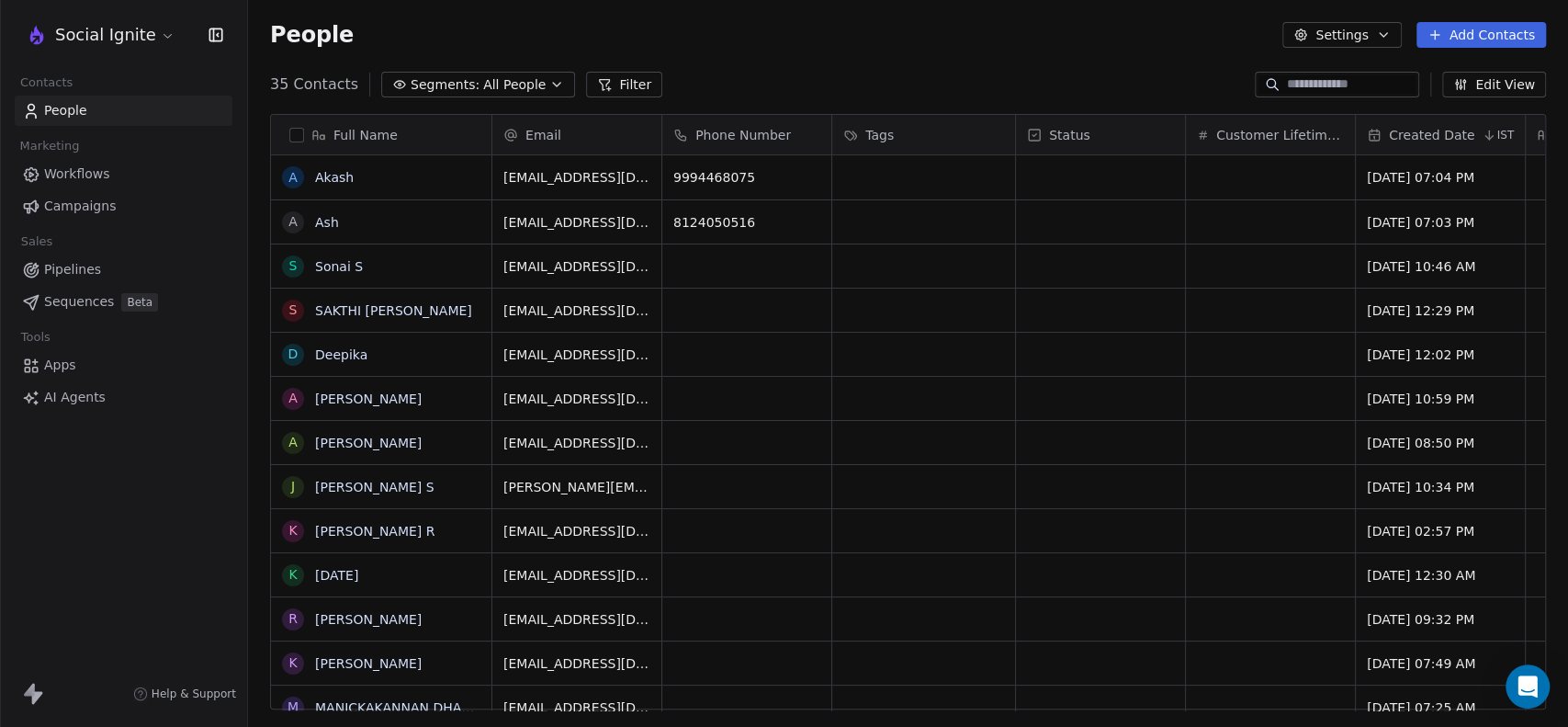
scroll to position [624, 1304]
click at [148, 37] on html "Social Ignite Contacts People Marketing Workflows Campaigns Sales Pipelines Seq…" at bounding box center [784, 363] width 1568 height 727
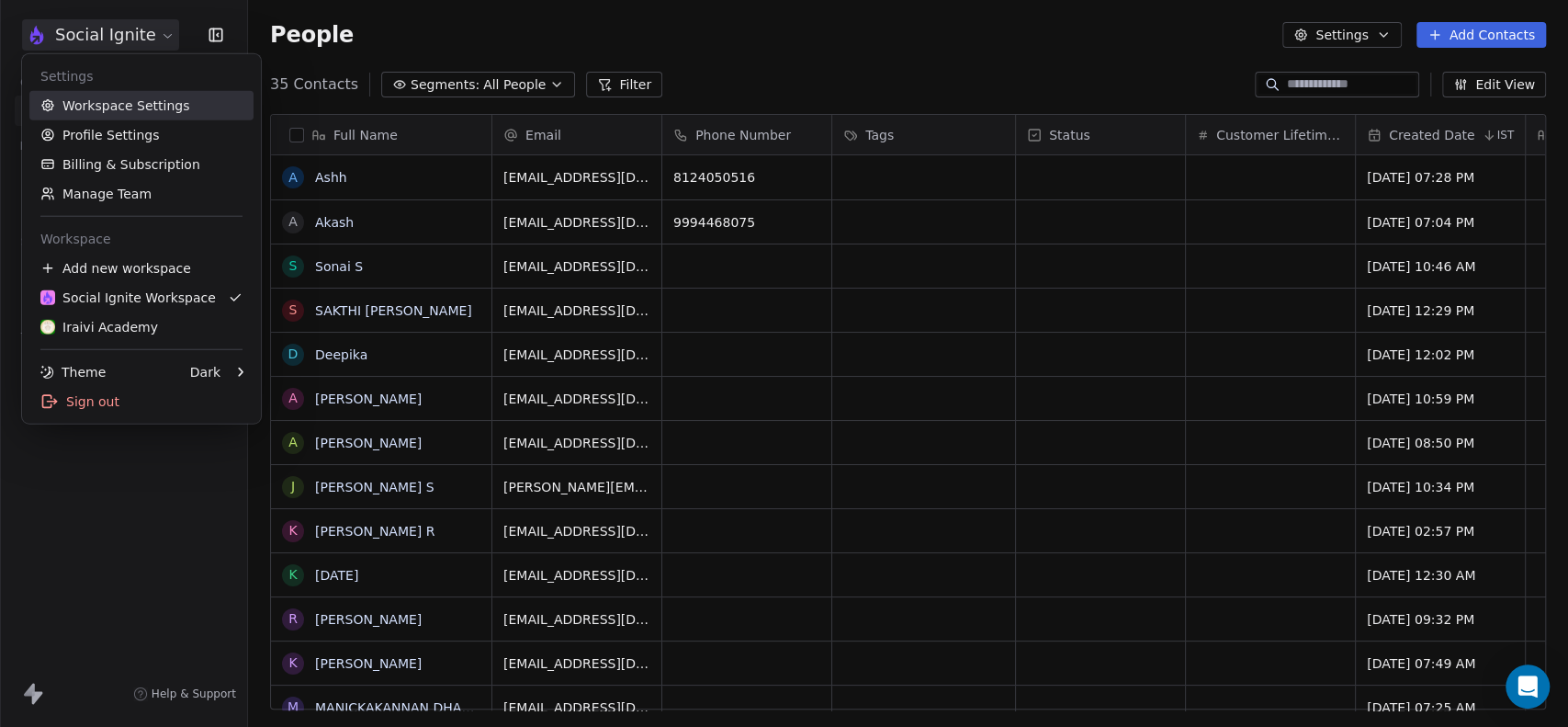
click at [92, 105] on link "Workspace Settings" at bounding box center [141, 105] width 225 height 29
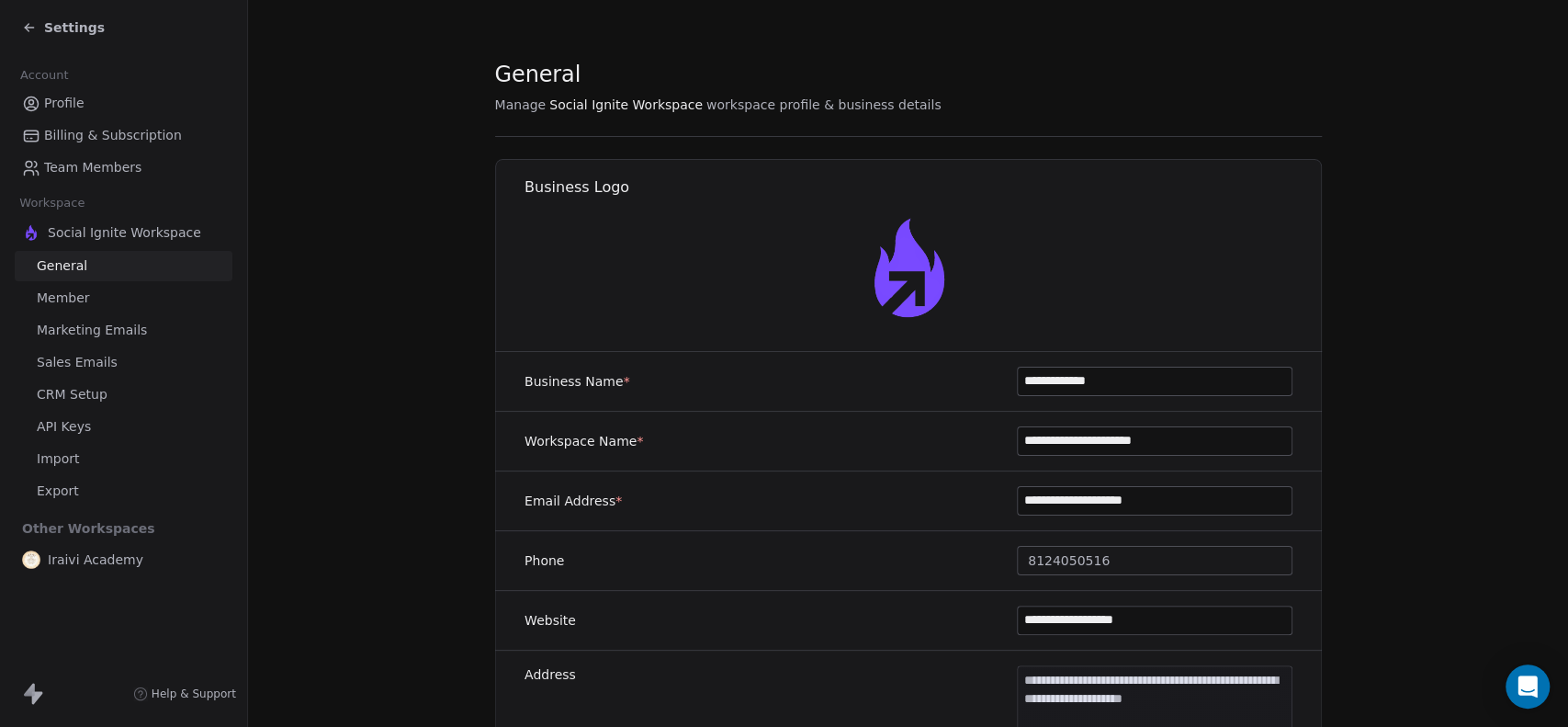
click at [93, 99] on link "Profile" at bounding box center [123, 103] width 218 height 30
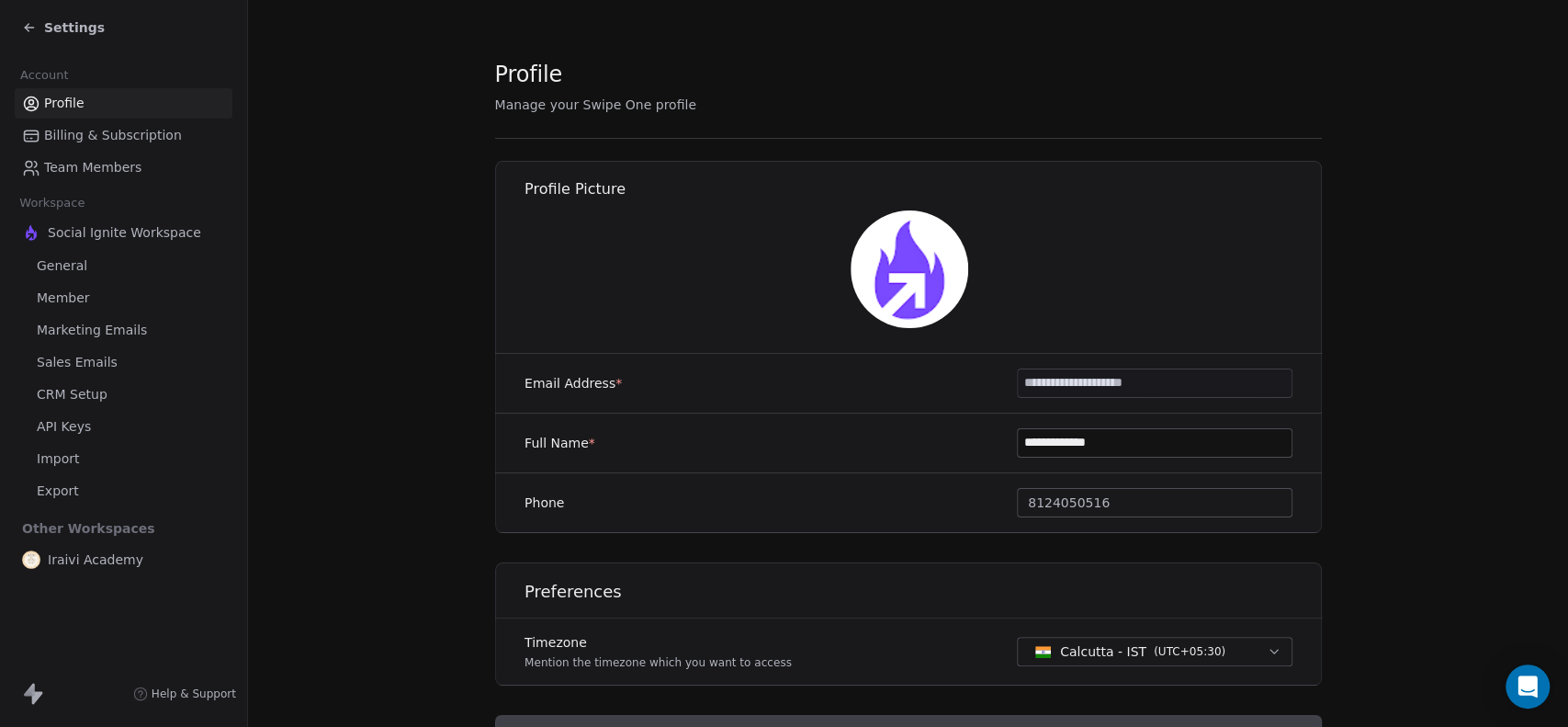
click at [75, 261] on span "General" at bounding box center [62, 266] width 51 height 20
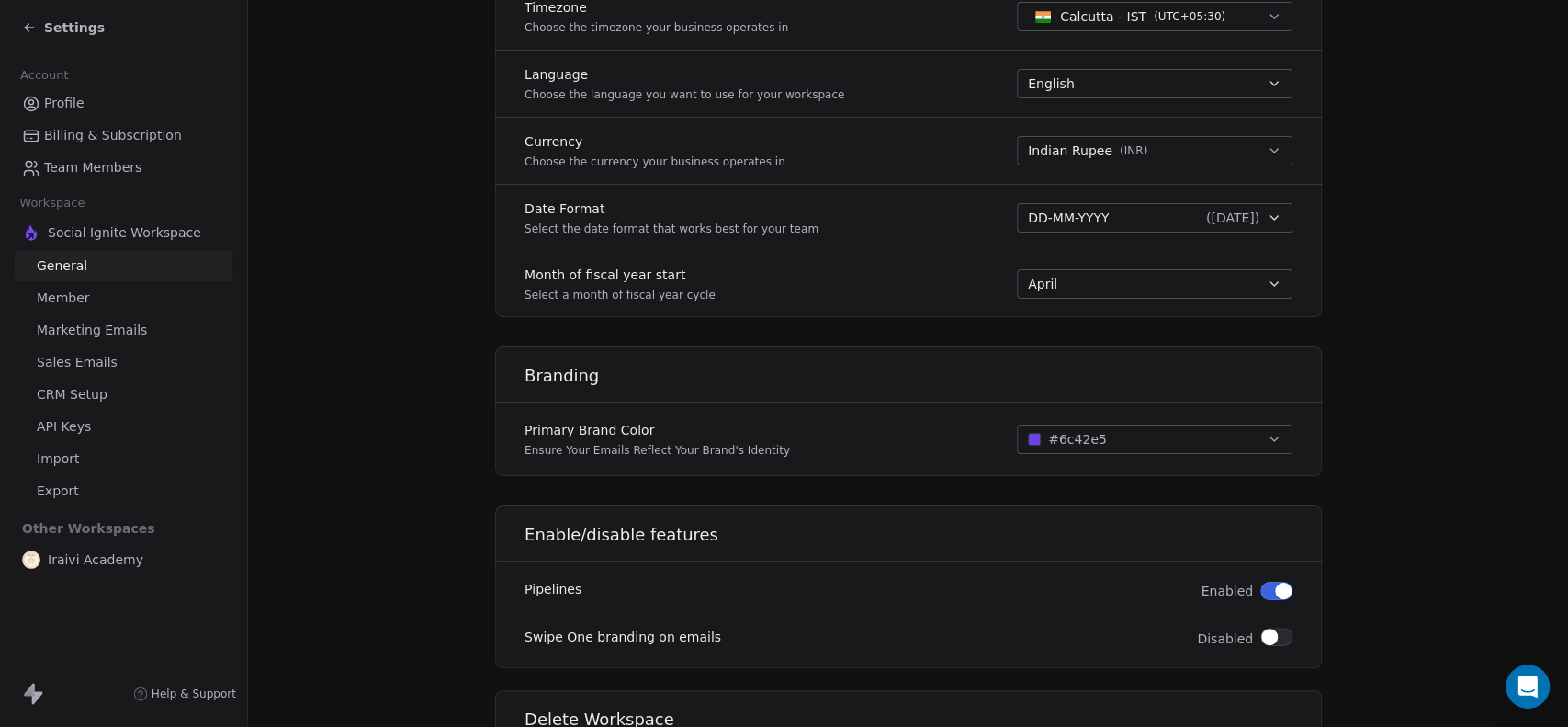
scroll to position [991, 0]
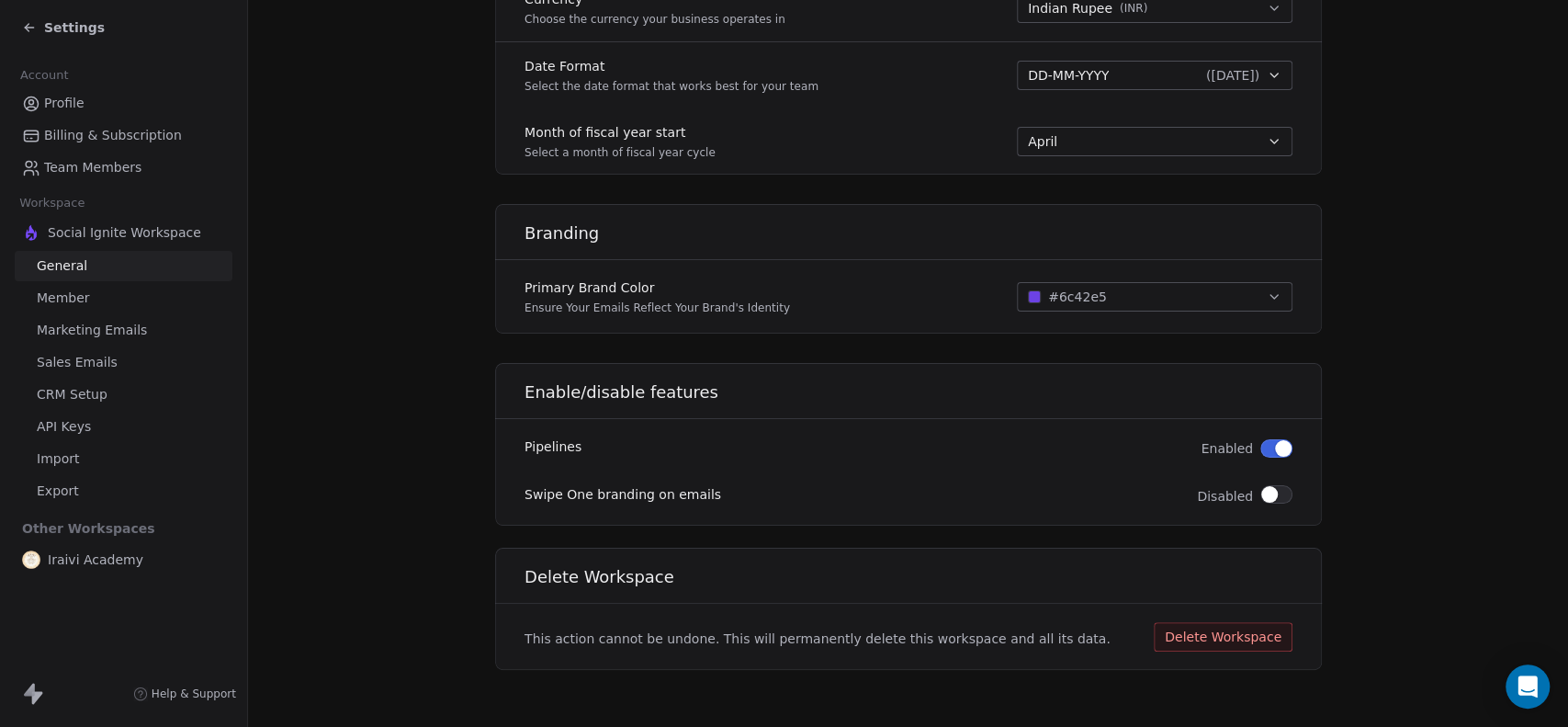
click at [80, 299] on span "Member" at bounding box center [63, 298] width 53 height 20
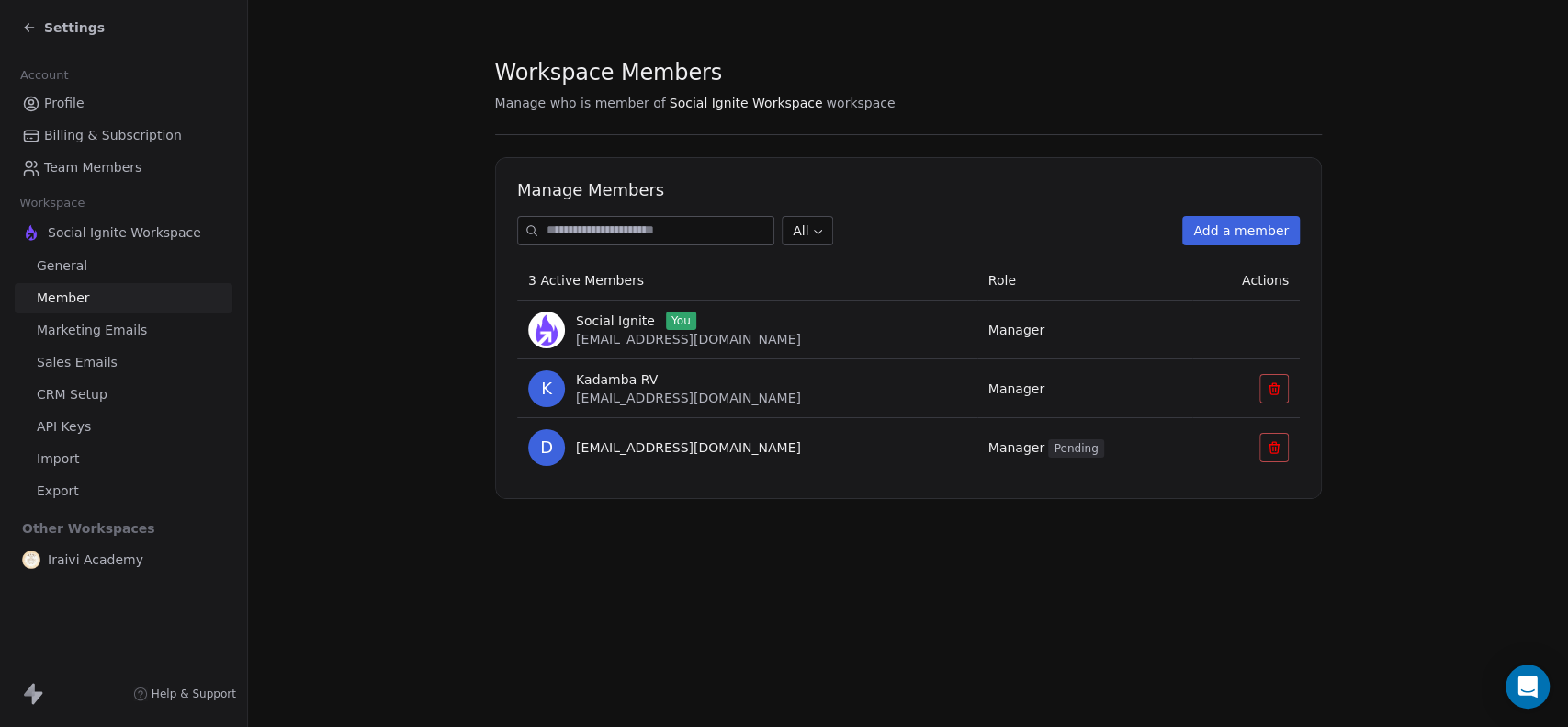
click at [77, 330] on span "Marketing Emails" at bounding box center [92, 330] width 110 height 20
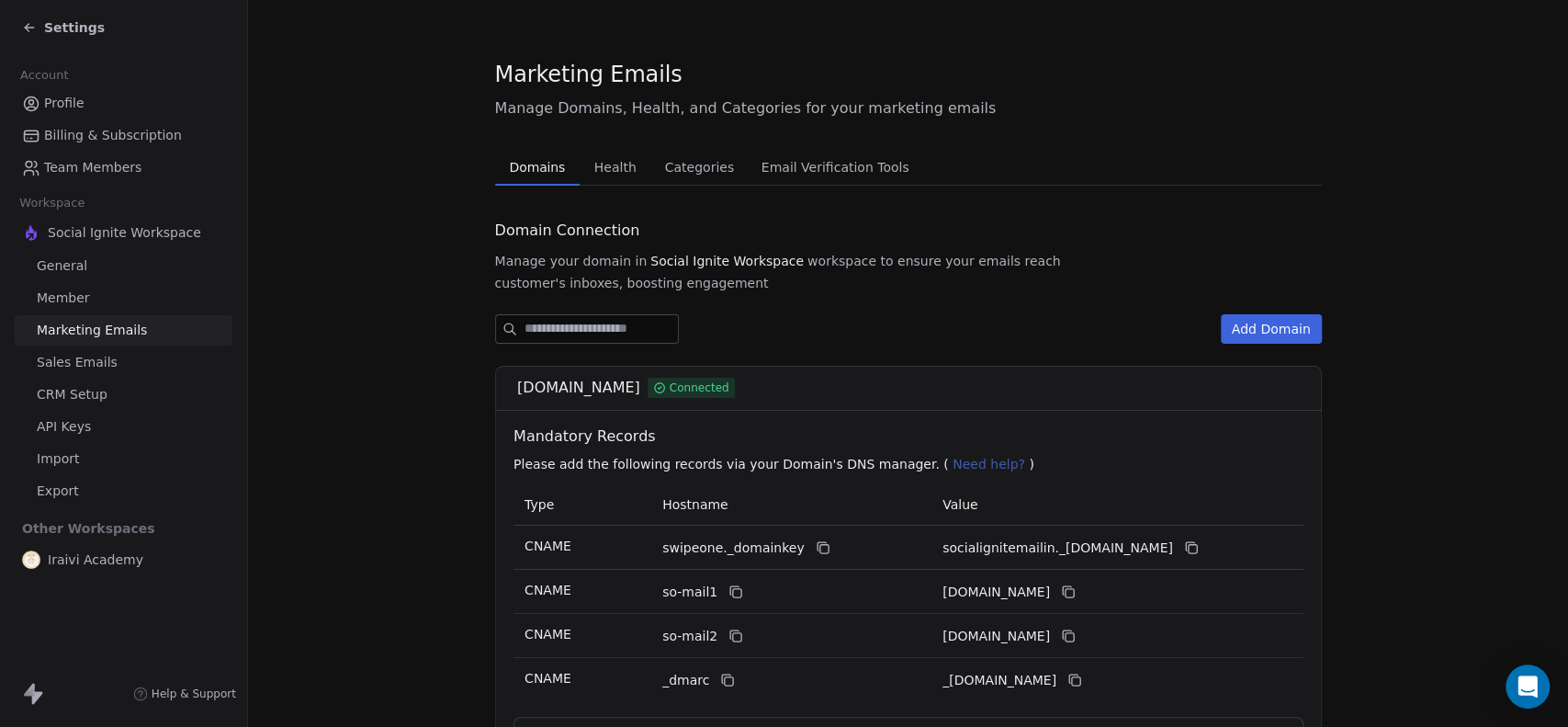
click at [92, 267] on link "General" at bounding box center [123, 266] width 218 height 30
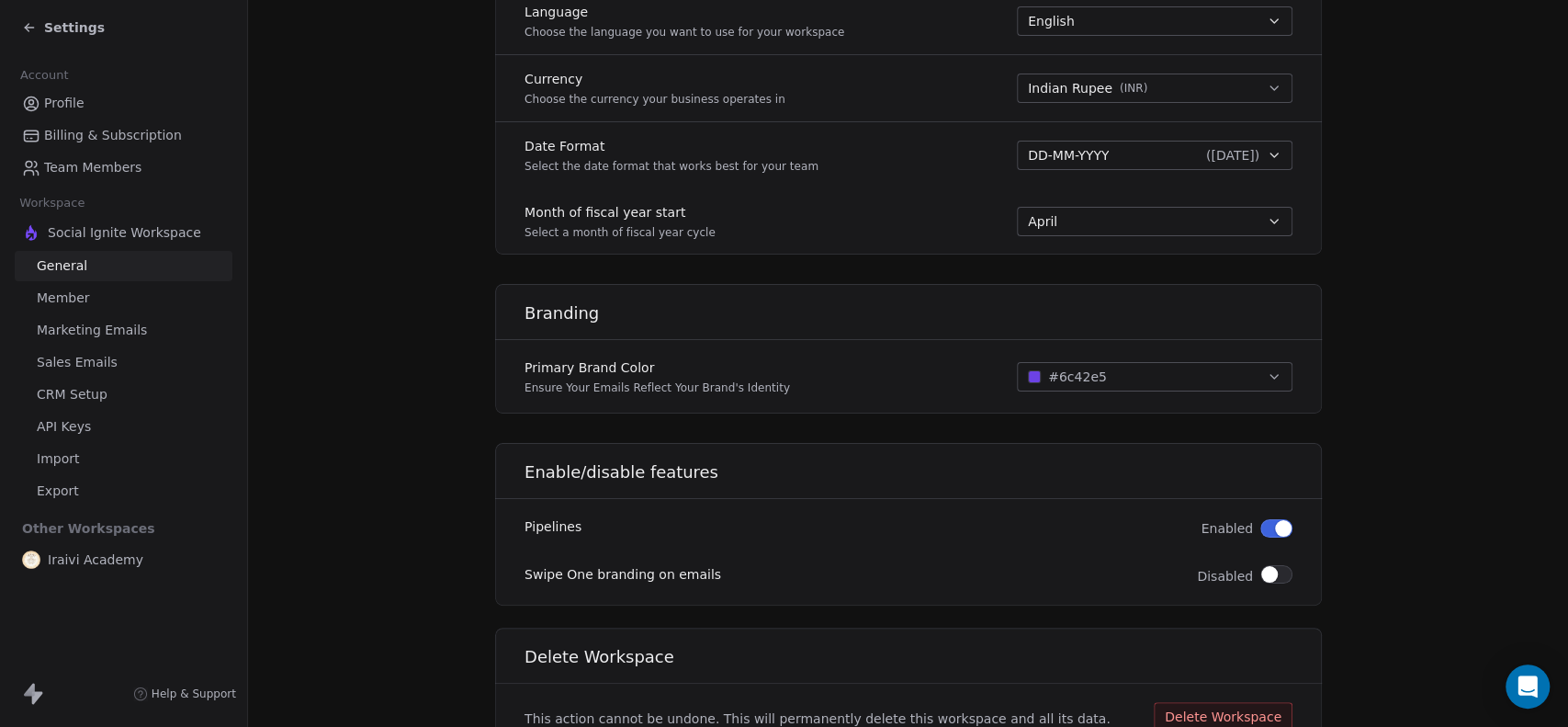
scroll to position [991, 0]
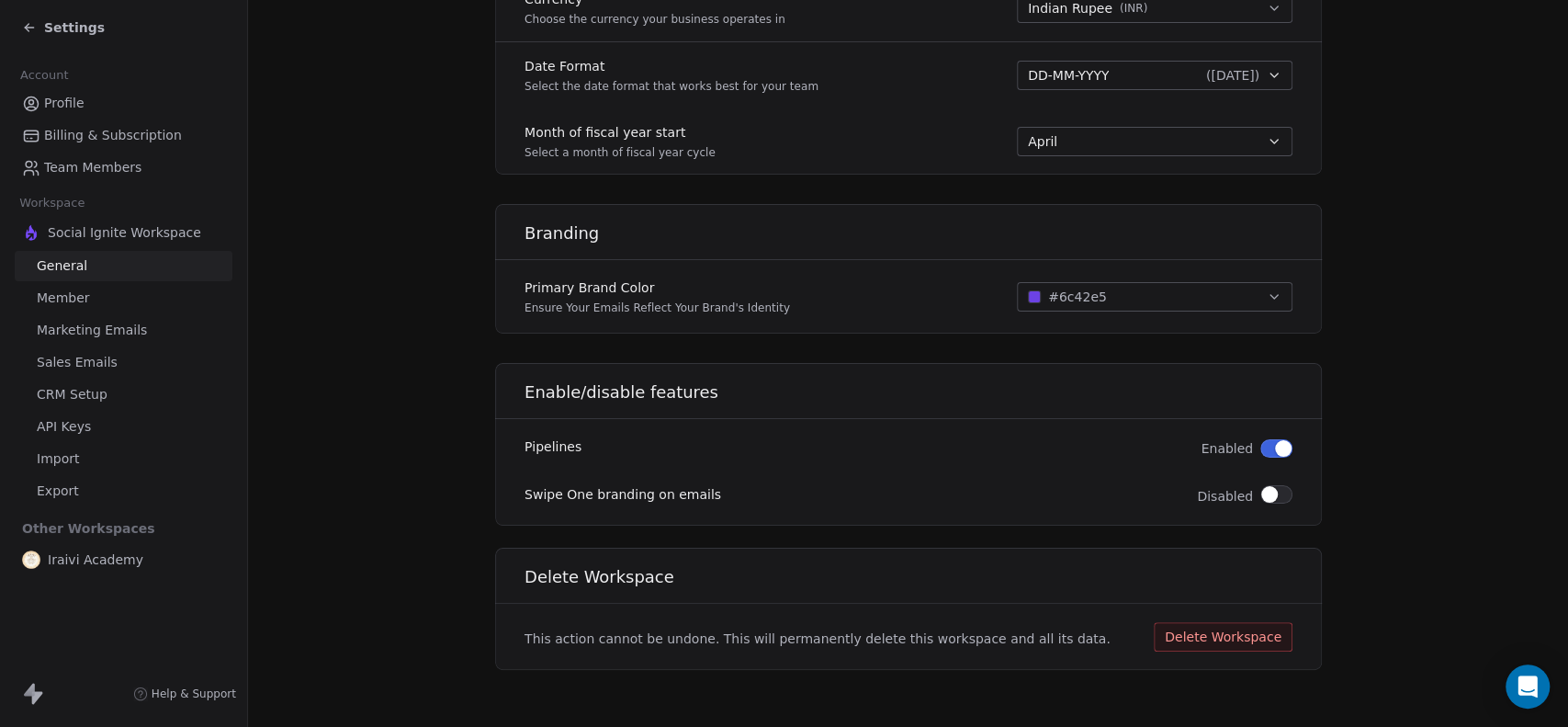
click at [94, 128] on span "Billing & Subscription" at bounding box center [112, 135] width 138 height 20
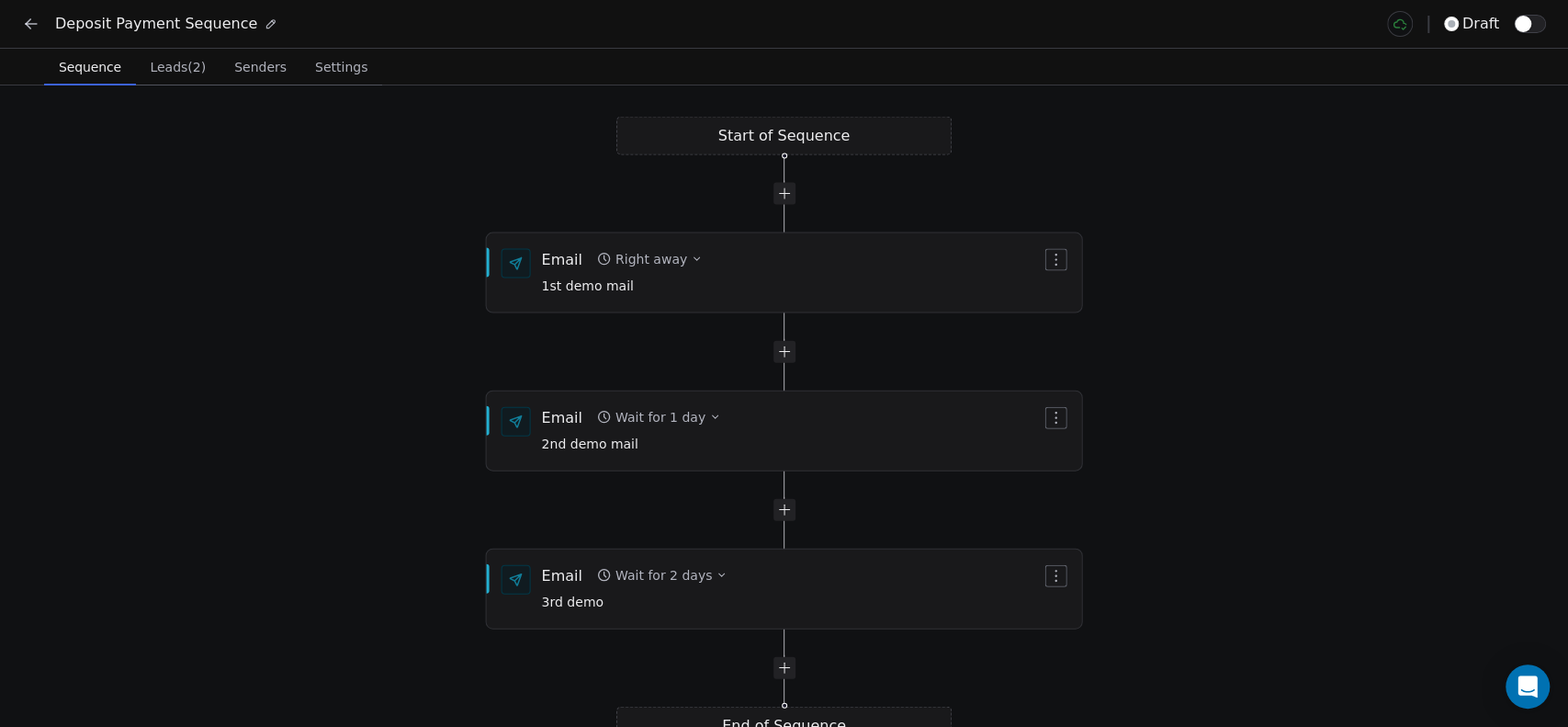
click at [238, 67] on span "Senders" at bounding box center [260, 66] width 67 height 25
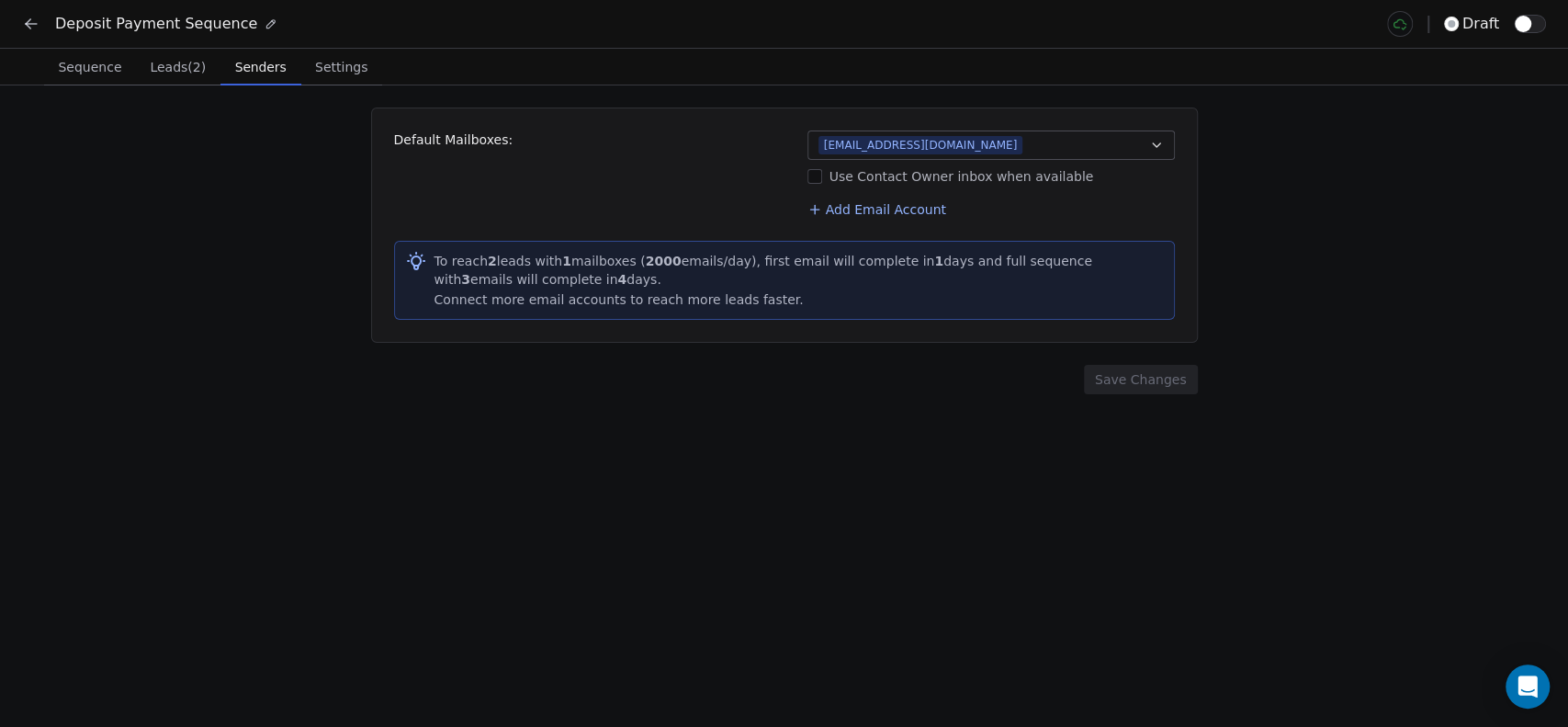
click at [310, 67] on span "Settings" at bounding box center [341, 66] width 67 height 25
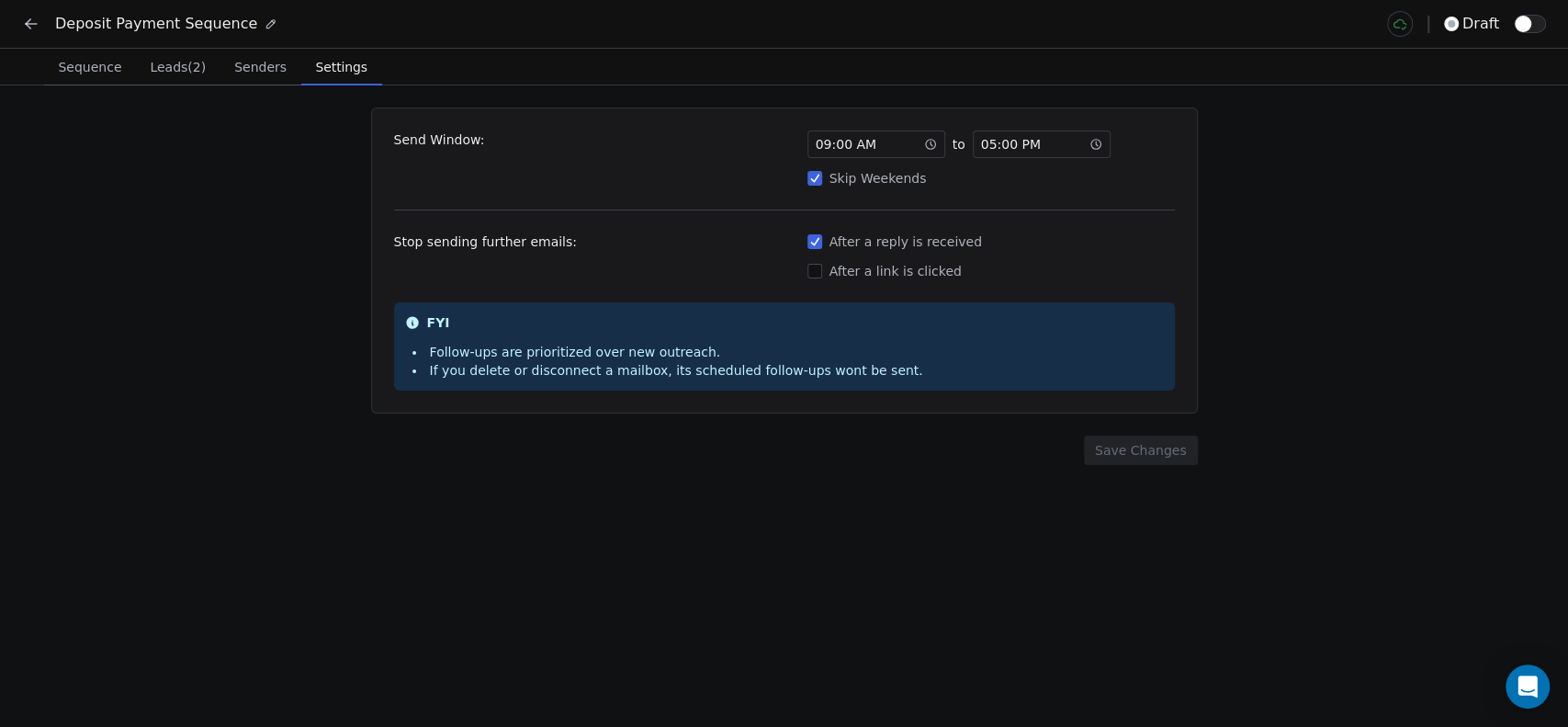
click at [1026, 139] on span "05 : 00 PM" at bounding box center [1010, 144] width 60 height 19
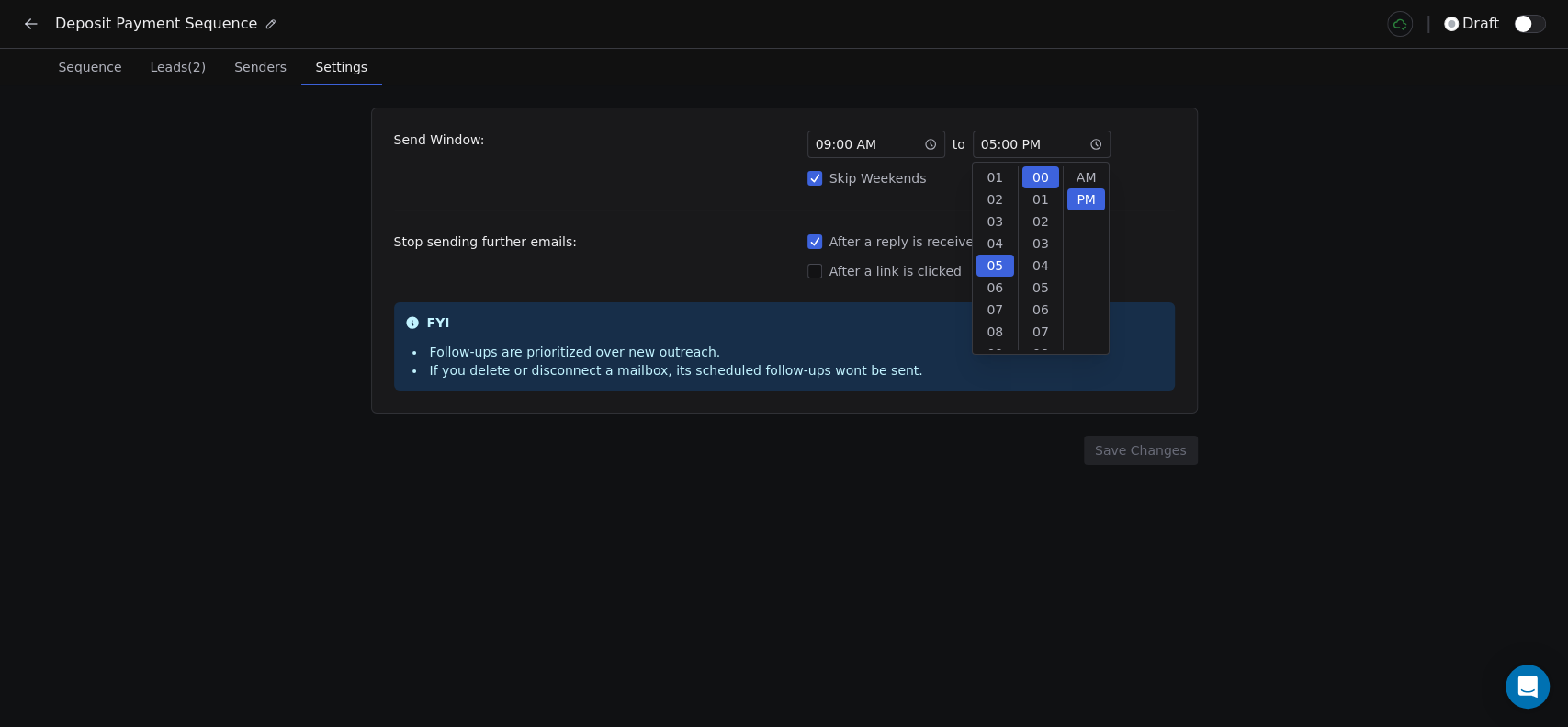
scroll to position [22, 0]
click at [990, 245] on div "08" at bounding box center [995, 243] width 37 height 22
click at [1266, 211] on div "Send Window: 09 : 00 AM to 08 : 00 PM Skip Weekends Stop sending further emails…" at bounding box center [784, 405] width 1568 height 641
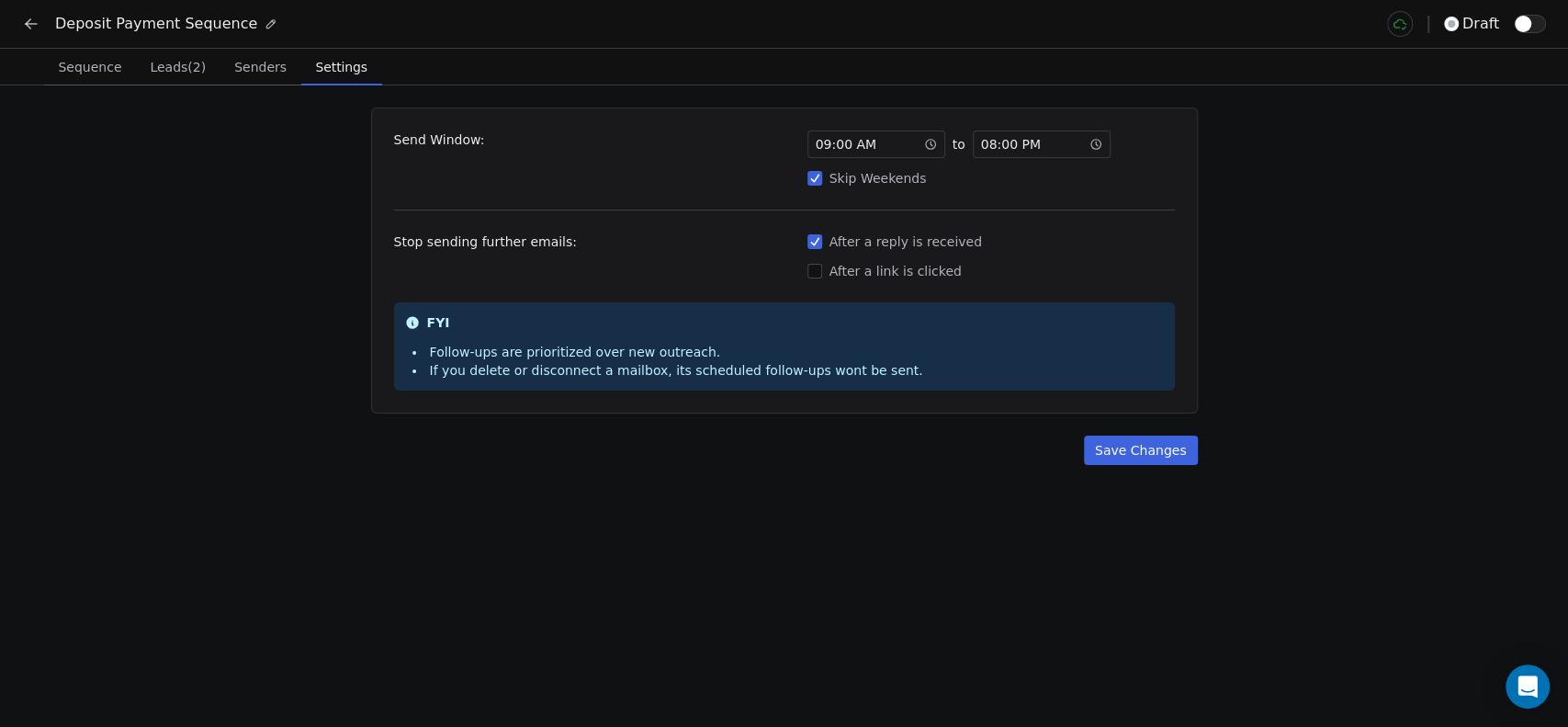
click at [1154, 446] on button "Save Changes" at bounding box center [1140, 449] width 114 height 29
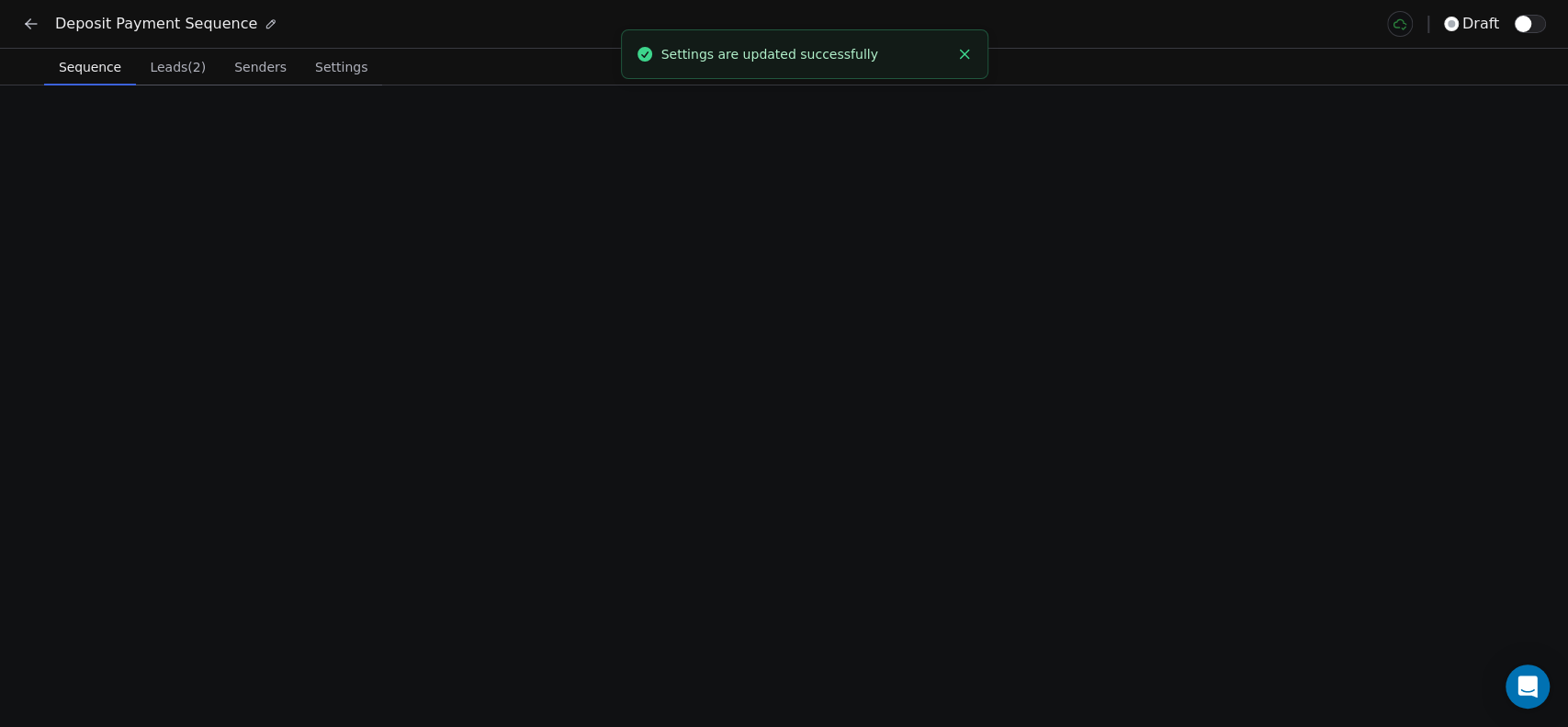
click at [78, 72] on span "Sequence" at bounding box center [90, 66] width 77 height 25
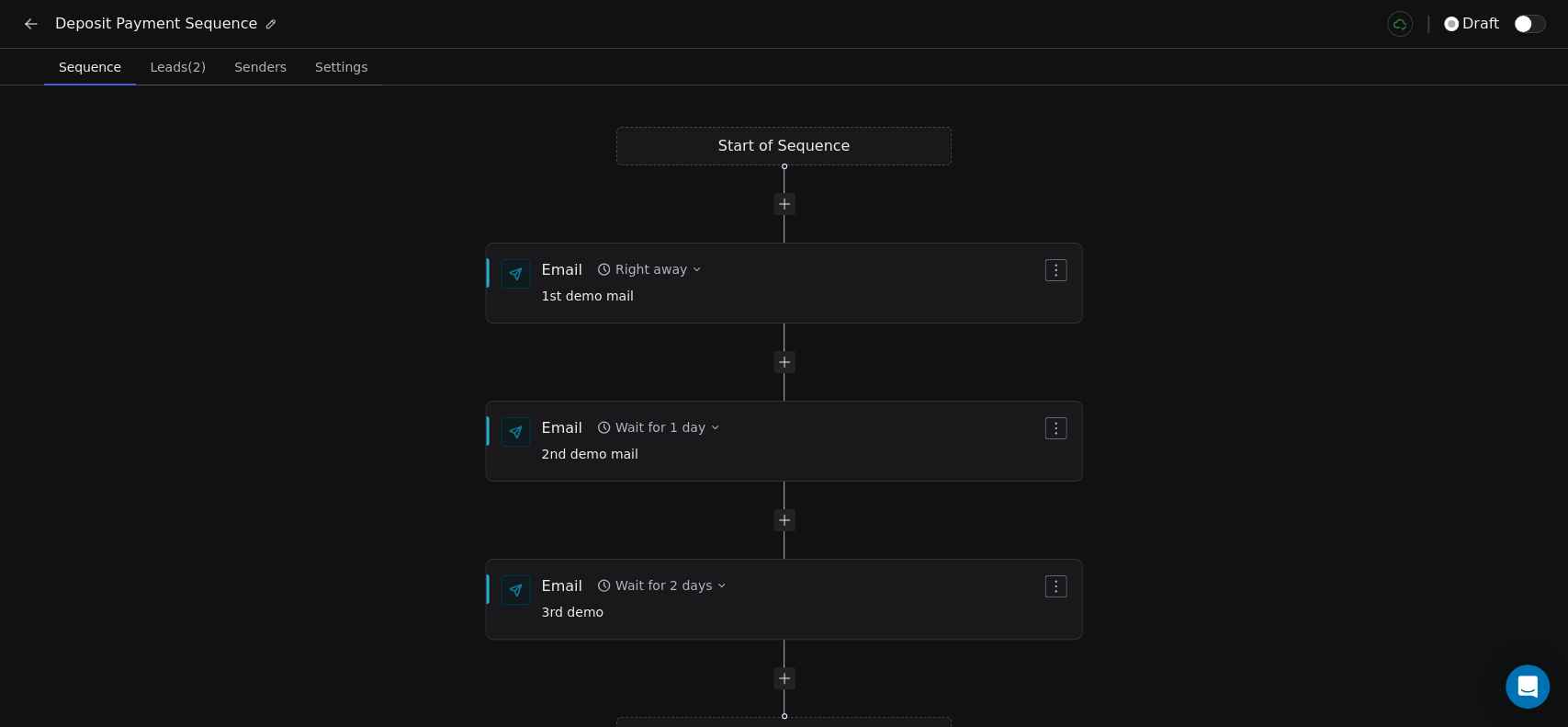
click at [1532, 24] on button "button" at bounding box center [1530, 24] width 32 height 19
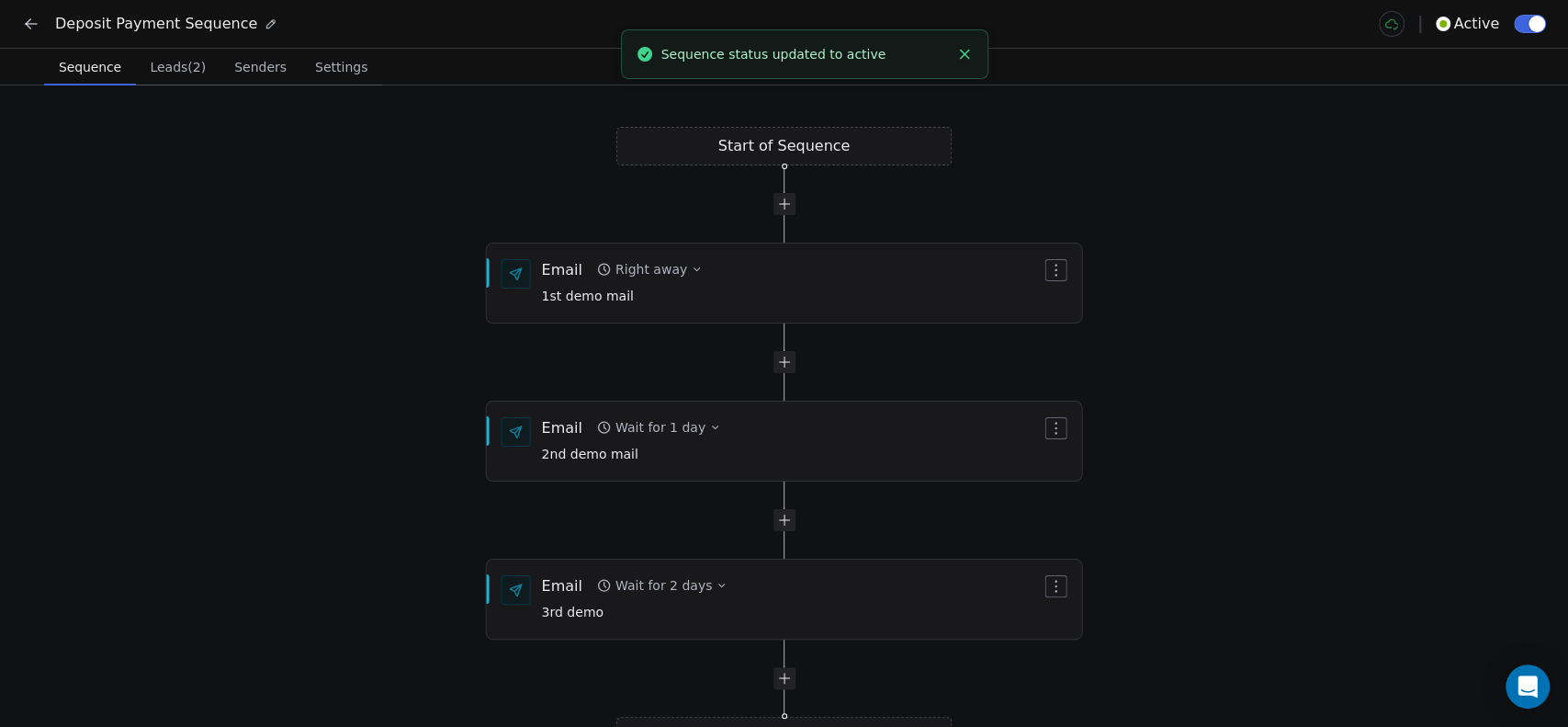
click at [23, 23] on icon at bounding box center [32, 24] width 19 height 19
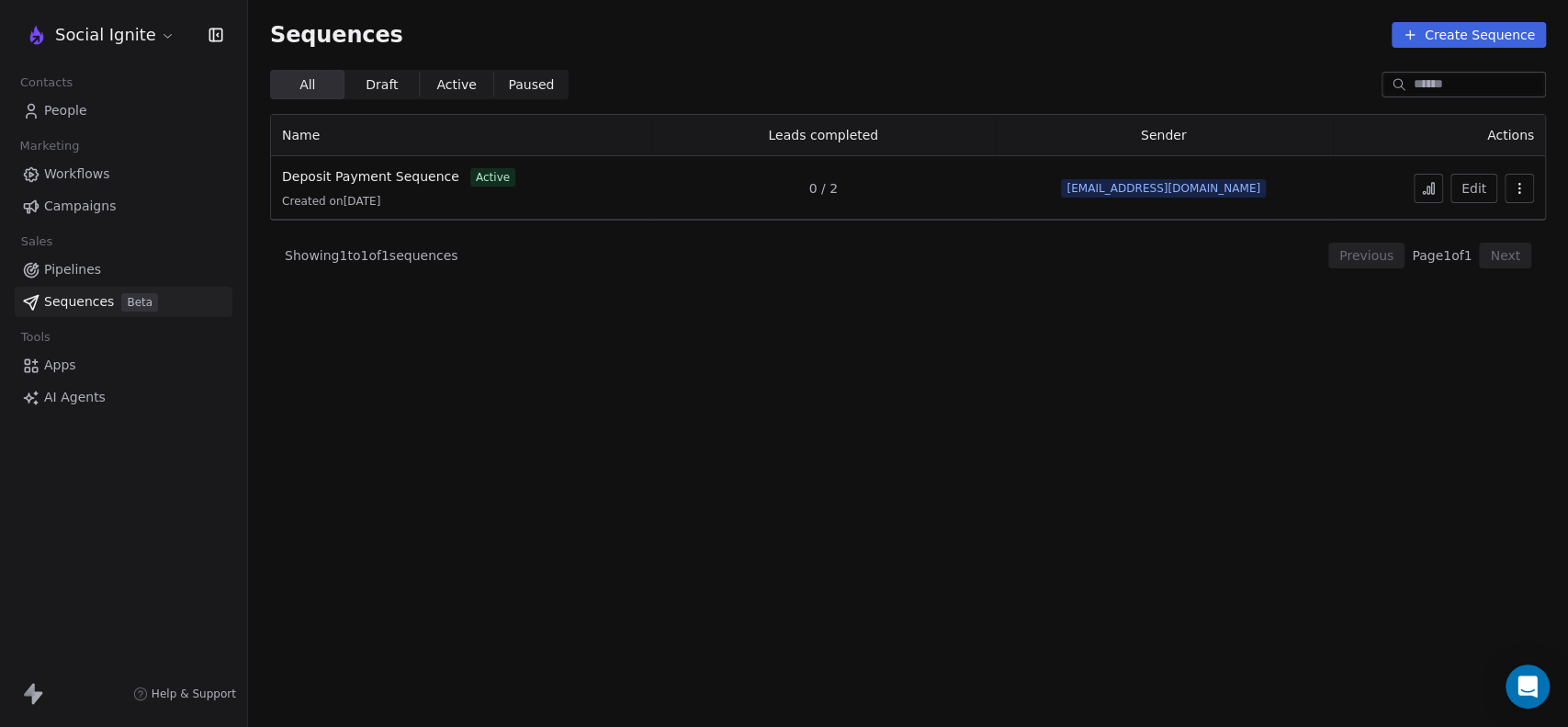
click at [394, 86] on span "Draft Draft" at bounding box center [382, 84] width 75 height 29
click at [436, 83] on span "Active" at bounding box center [456, 84] width 39 height 20
click at [531, 80] on span "Paused" at bounding box center [530, 84] width 46 height 20
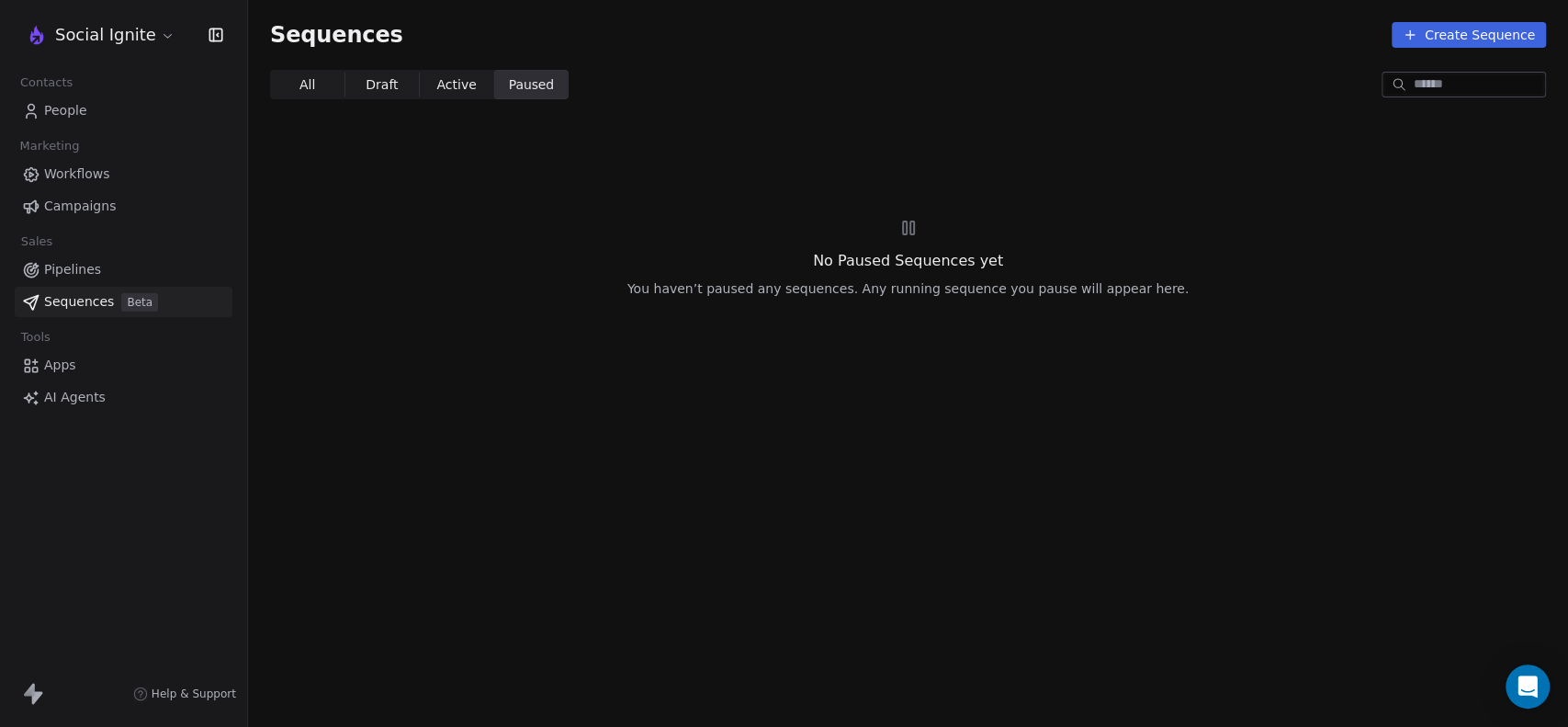
click at [293, 75] on span "All All" at bounding box center [308, 84] width 75 height 29
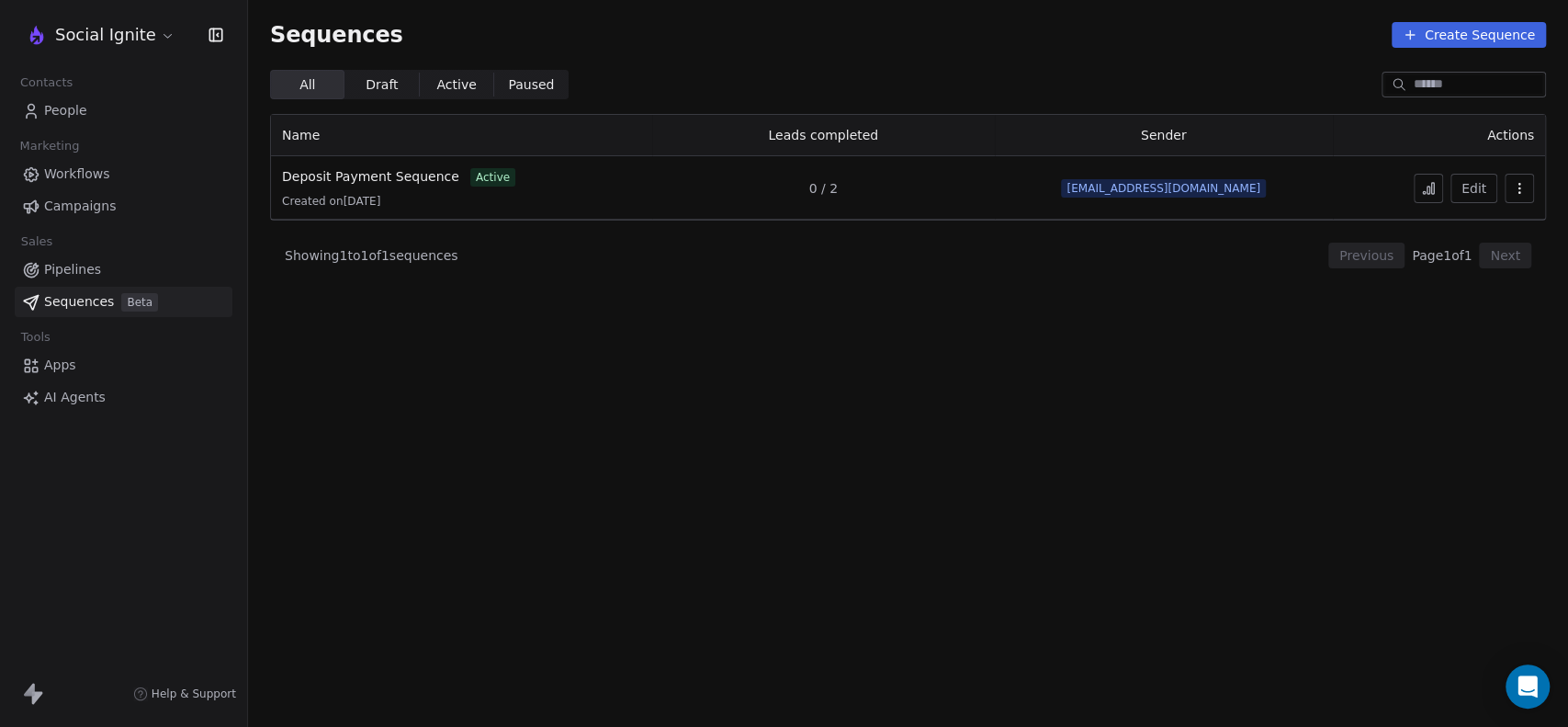
click at [436, 77] on span "Active" at bounding box center [456, 84] width 39 height 20
click at [294, 107] on section "Sequences Create Sequence All All Draft Draft Active Active Paused Paused Name …" at bounding box center [907, 363] width 1320 height 727
click at [295, 92] on span "All All" at bounding box center [308, 84] width 75 height 29
click at [1519, 181] on icon "button" at bounding box center [1519, 188] width 15 height 15
click at [1066, 304] on html "Social Ignite Contacts People Marketing Workflows Campaigns Sales Pipelines Seq…" at bounding box center [784, 363] width 1568 height 727
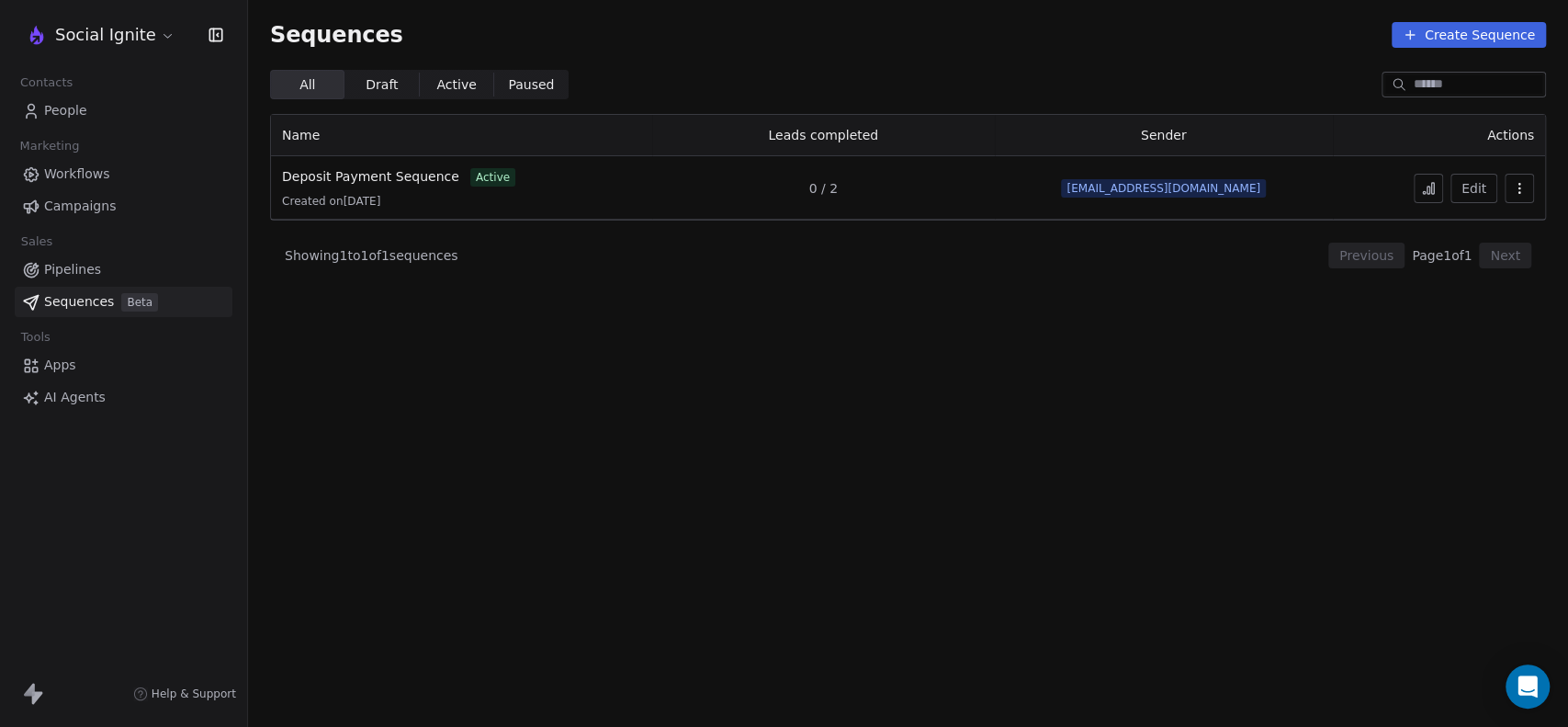
click at [1421, 187] on button at bounding box center [1428, 188] width 29 height 29
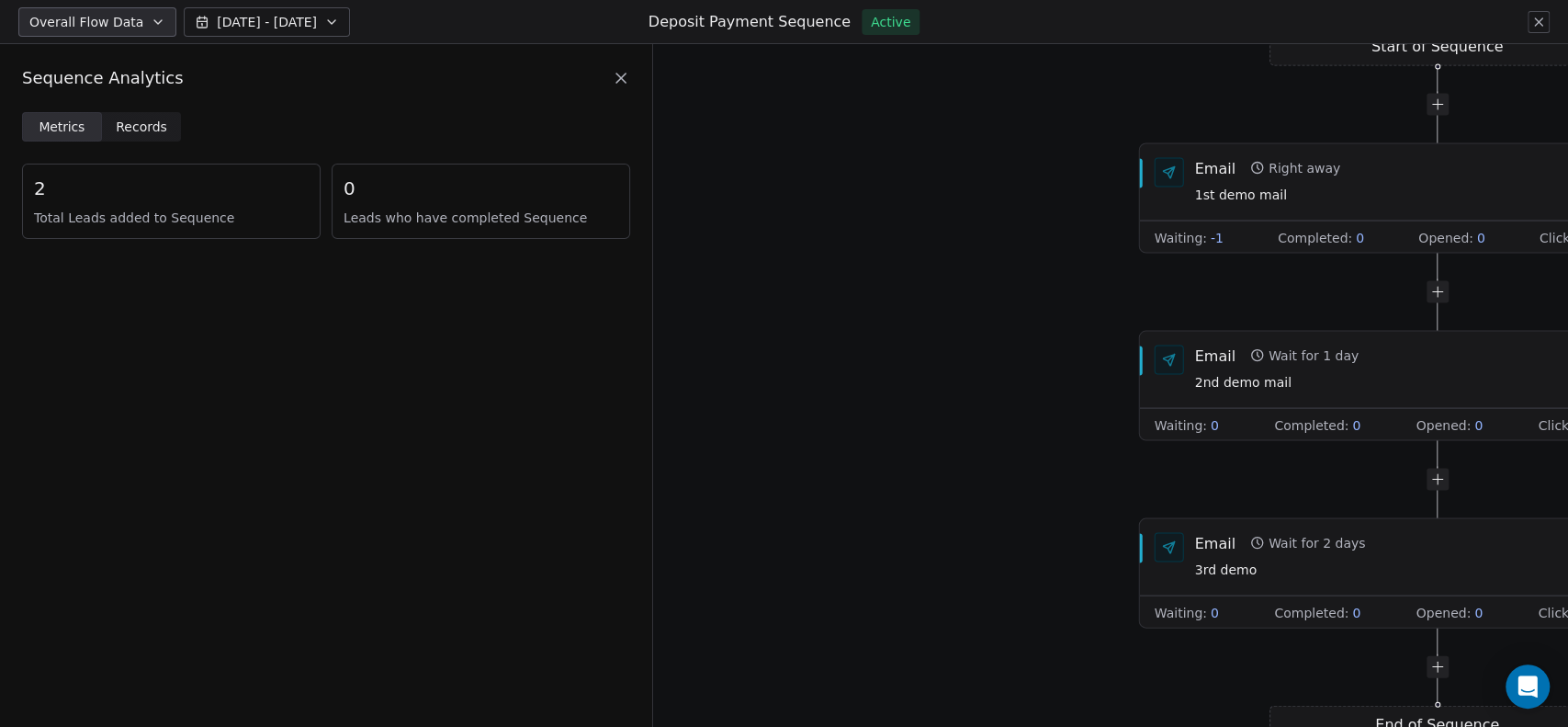
click at [133, 128] on span "Records" at bounding box center [141, 127] width 51 height 20
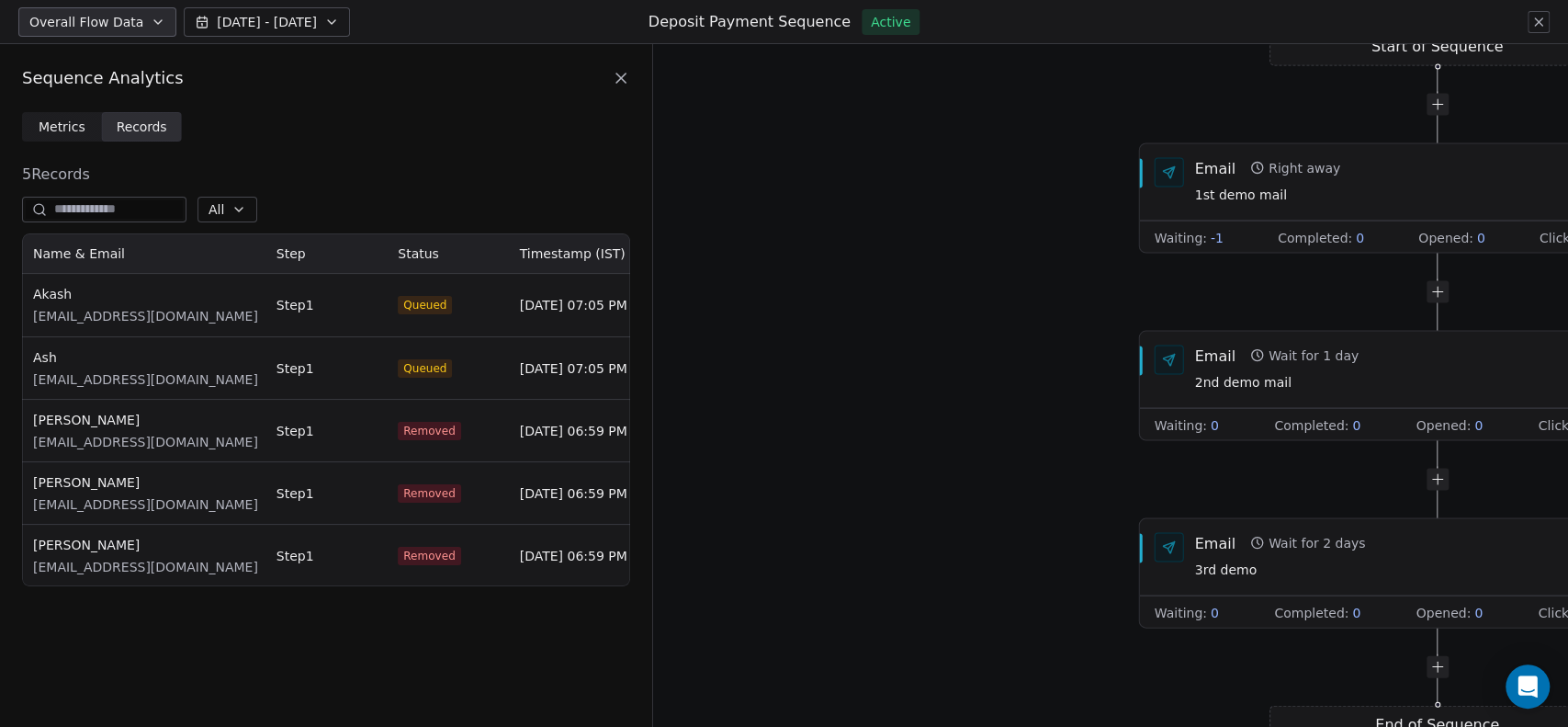
scroll to position [337, 592]
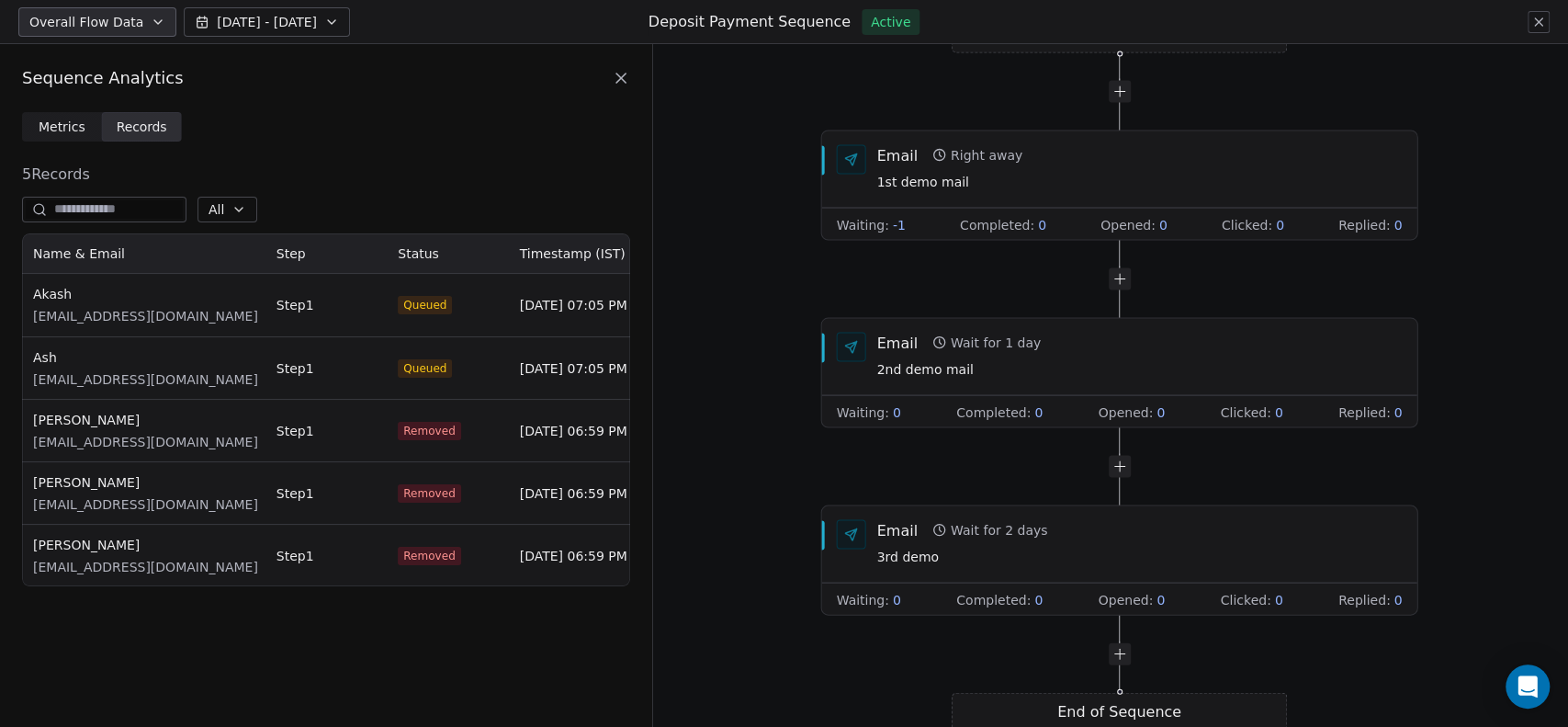
drag, startPoint x: 1055, startPoint y: 315, endPoint x: 794, endPoint y: 301, distance: 261.4
click at [734, 302] on div "Start of Sequence Email Right away 1st demo mail Waiting : -1 Completed : 0 Ope…" at bounding box center [1111, 385] width 915 height 682
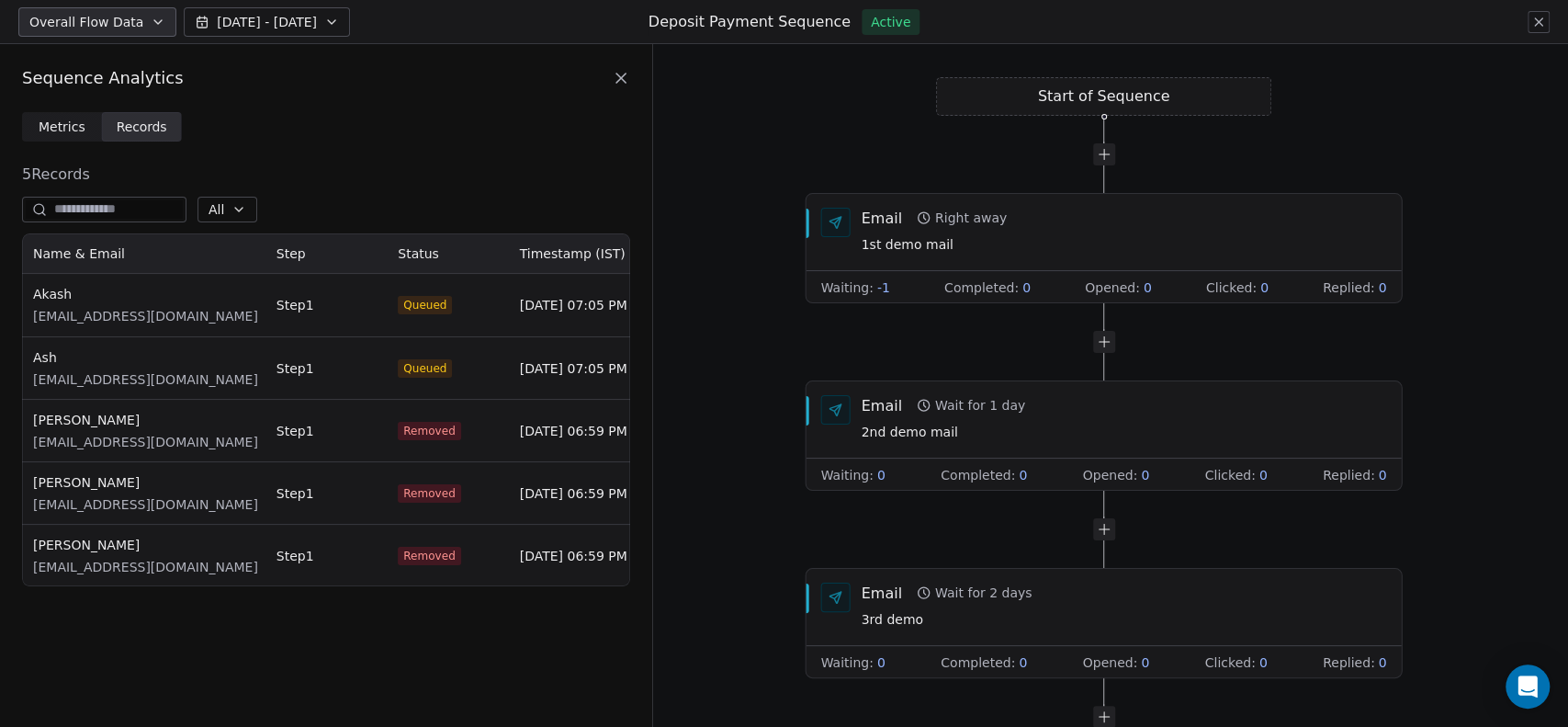
drag, startPoint x: 1199, startPoint y: 277, endPoint x: 1186, endPoint y: 353, distance: 77.1
click at [1186, 353] on div "Start of Sequence Email Right away 1st demo mail Waiting : -1 Completed : 0 Ope…" at bounding box center [1111, 385] width 915 height 682
click at [257, 218] on button "All" at bounding box center [227, 209] width 60 height 25
click at [345, 200] on html "Overall Flow Data Sep 05 - Sep 12 Deposit Payment Sequence Active Sequence Anal…" at bounding box center [784, 363] width 1568 height 727
click at [276, 24] on span "[DATE] - [DATE]" at bounding box center [267, 22] width 100 height 19
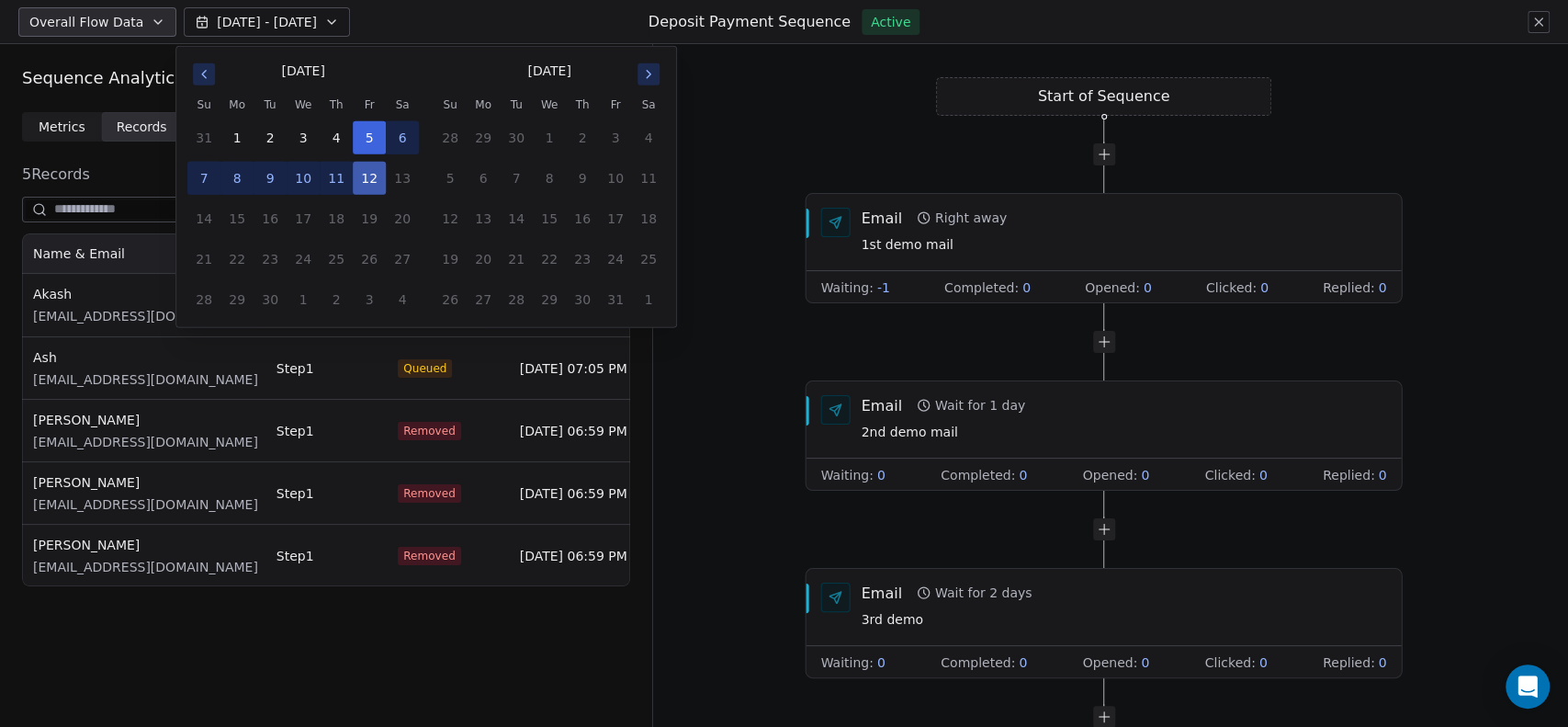
click at [365, 176] on button "12" at bounding box center [369, 178] width 33 height 33
click at [368, 176] on button "12" at bounding box center [369, 178] width 33 height 33
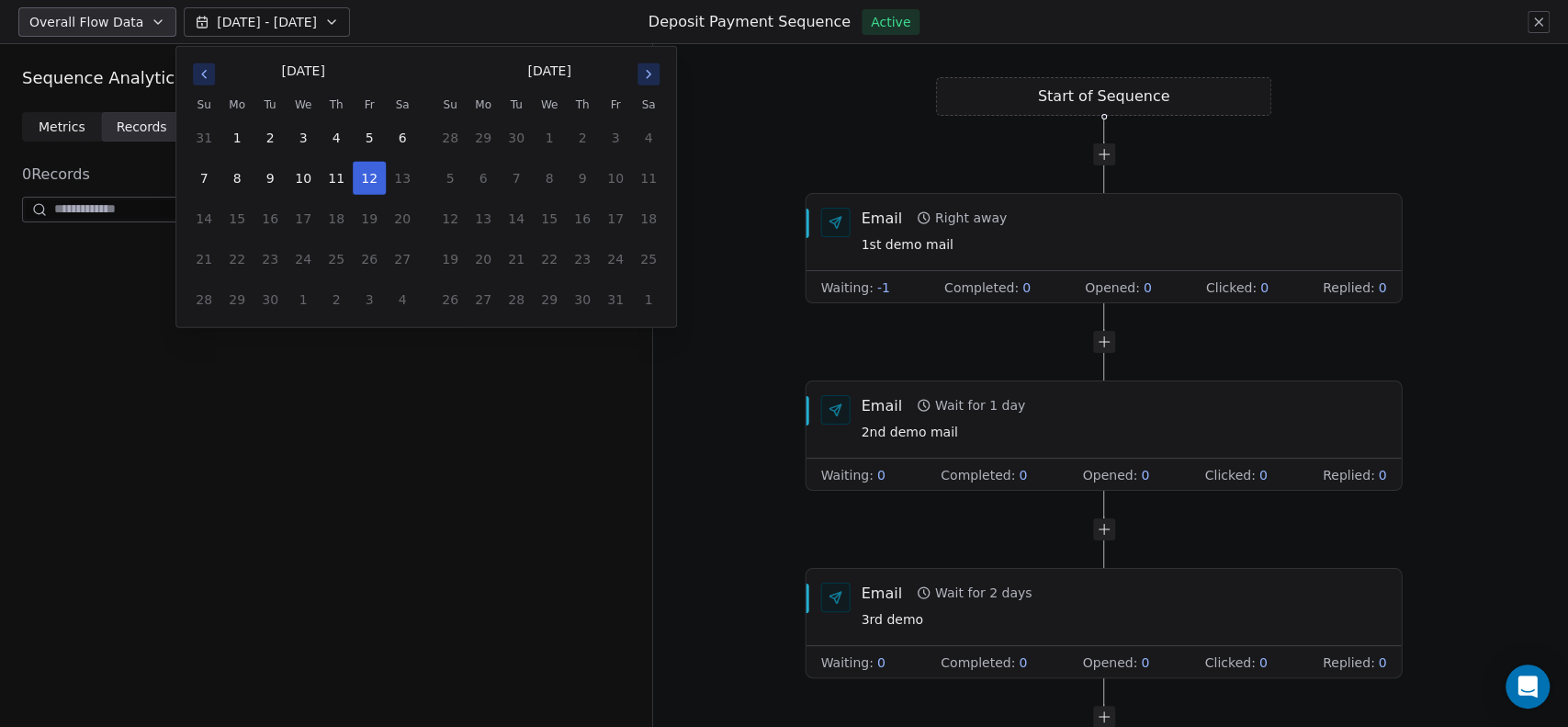
click at [266, 576] on div "Metrics Metrics Records Records 0 Records All" at bounding box center [326, 419] width 652 height 615
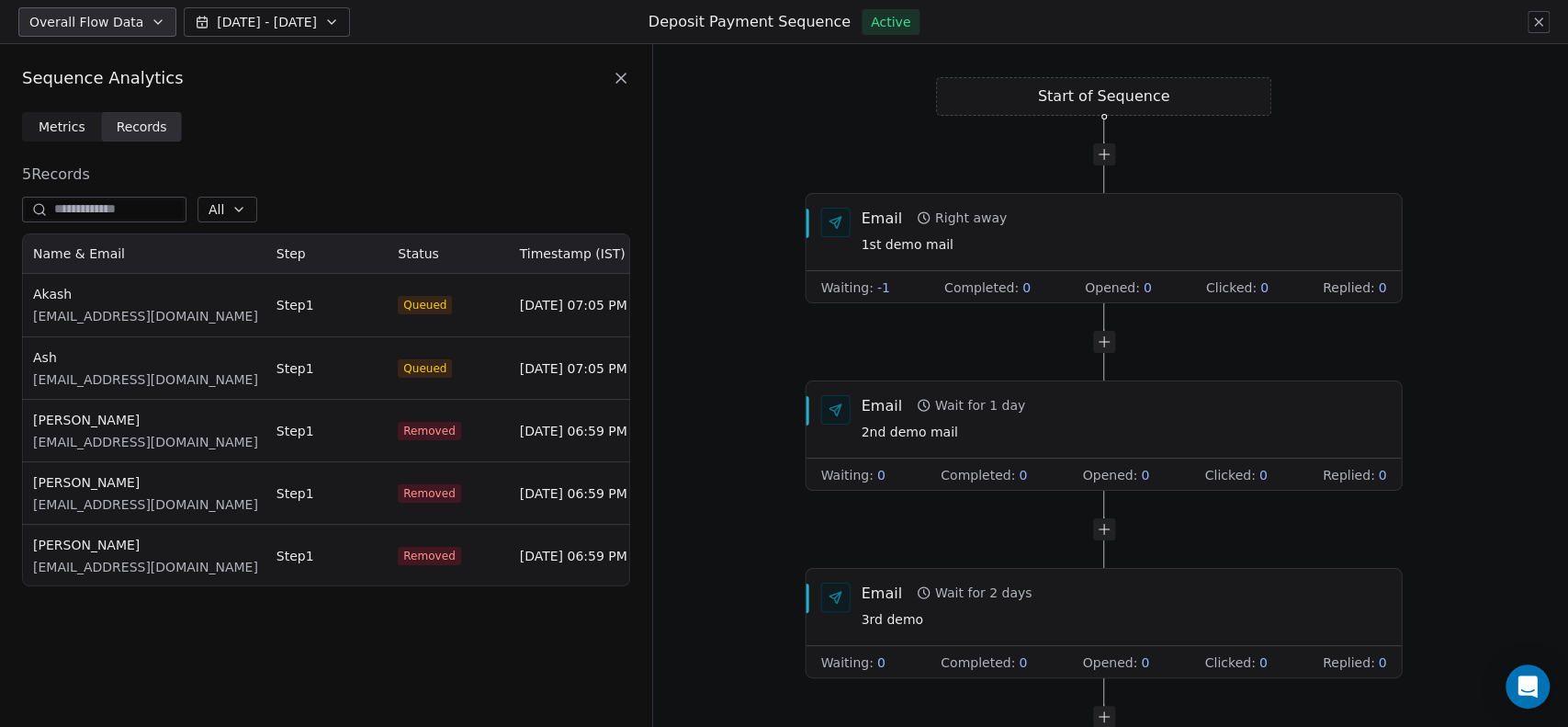
click at [68, 133] on span "Metrics" at bounding box center [62, 127] width 47 height 20
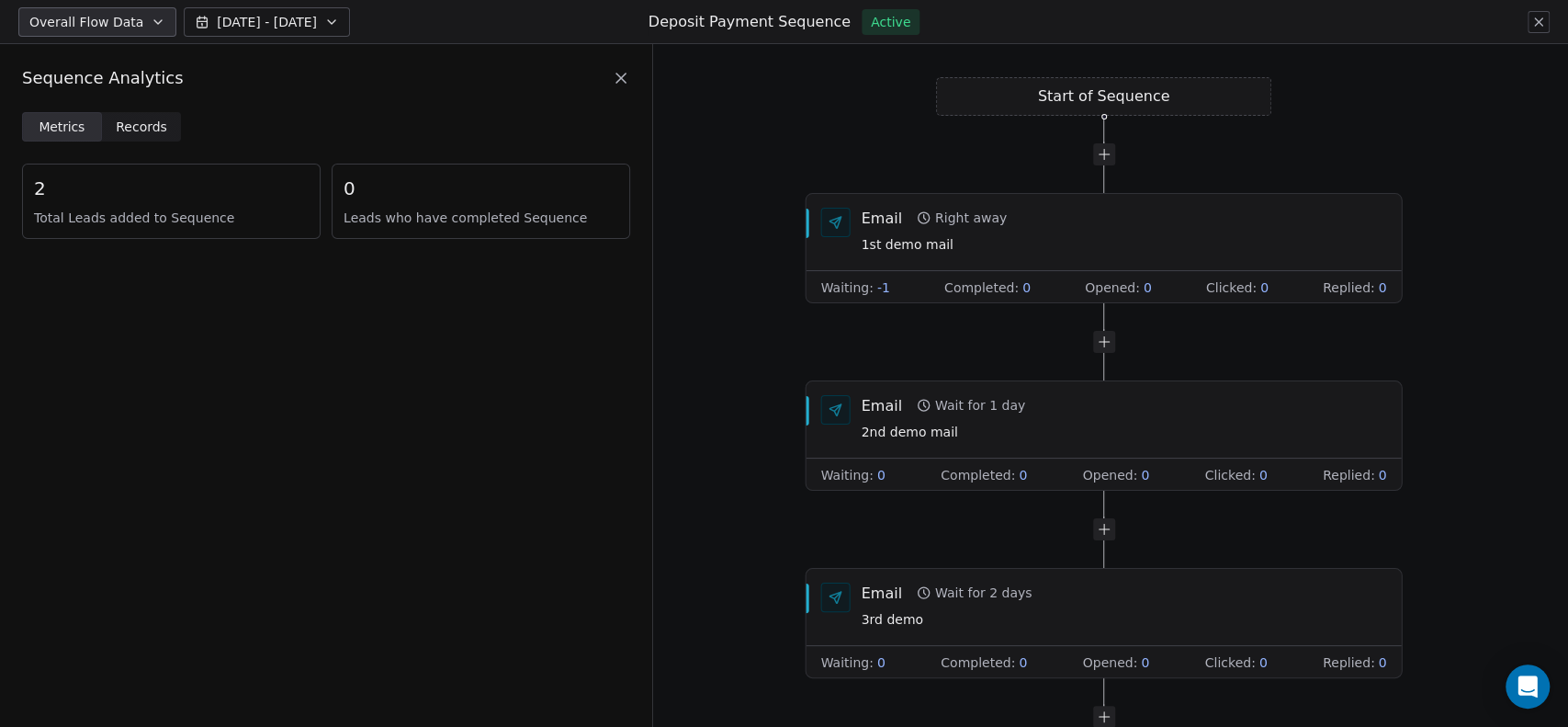
click at [130, 127] on span "Records" at bounding box center [141, 127] width 51 height 20
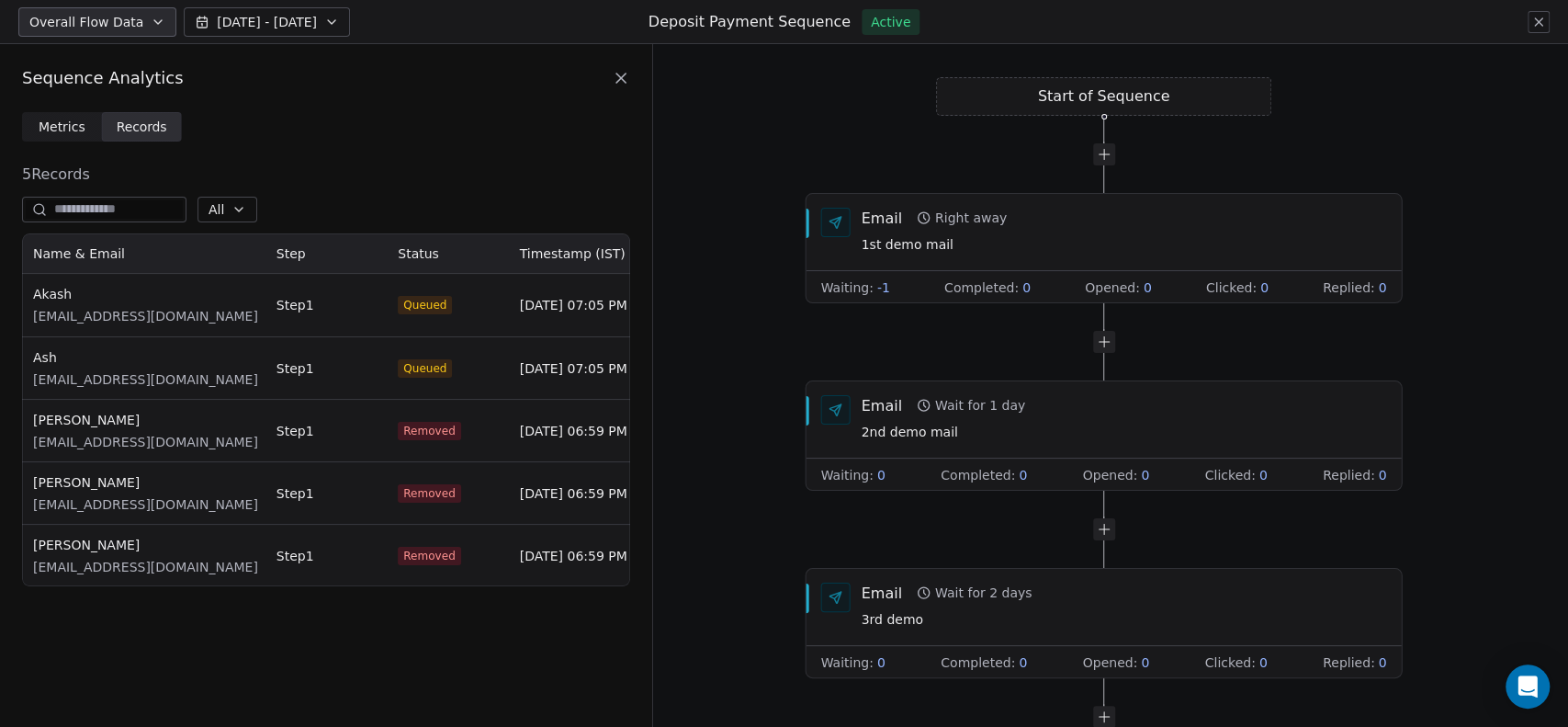
click at [404, 146] on div "Metrics Metrics Records Records 5 Records All Name & Email Step Status Timestam…" at bounding box center [326, 360] width 652 height 496
click at [620, 76] on icon at bounding box center [621, 79] width 19 height 19
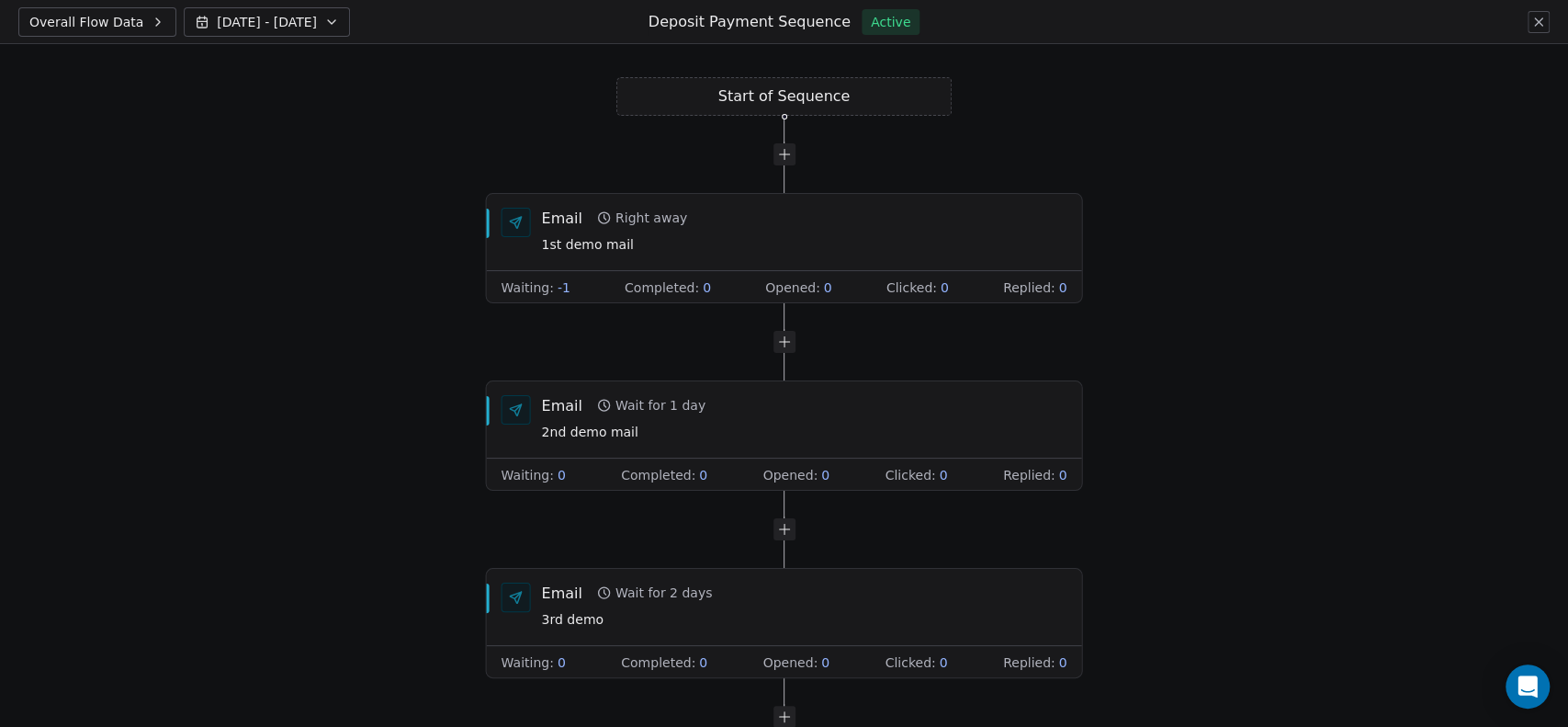
click at [1543, 18] on icon at bounding box center [1538, 22] width 15 height 15
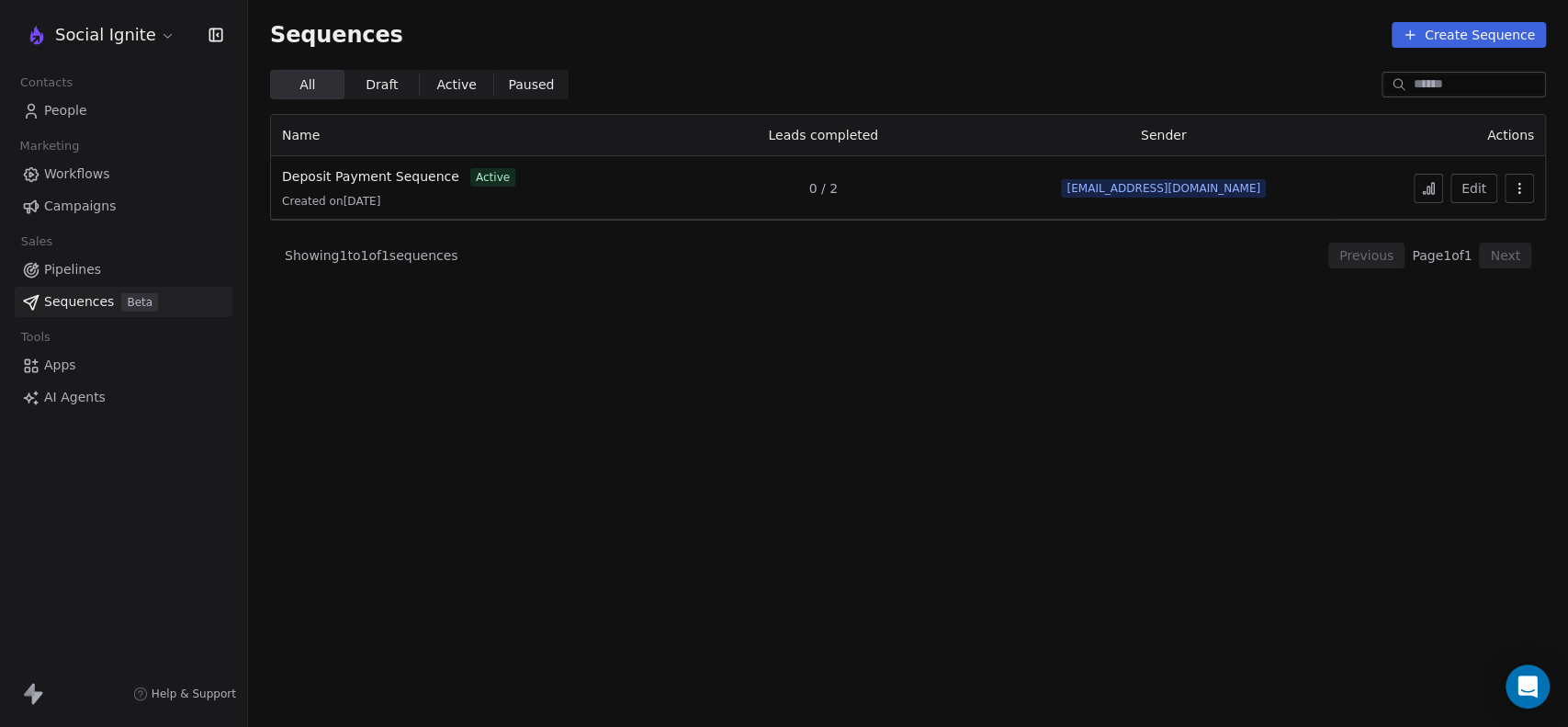
drag, startPoint x: 576, startPoint y: 417, endPoint x: 622, endPoint y: 388, distance: 54.4
click at [573, 417] on section "Sequences Create Sequence All All Draft Draft Active Active Paused Paused Name …" at bounding box center [907, 363] width 1320 height 727
click at [87, 200] on span "Campaigns" at bounding box center [80, 206] width 72 height 20
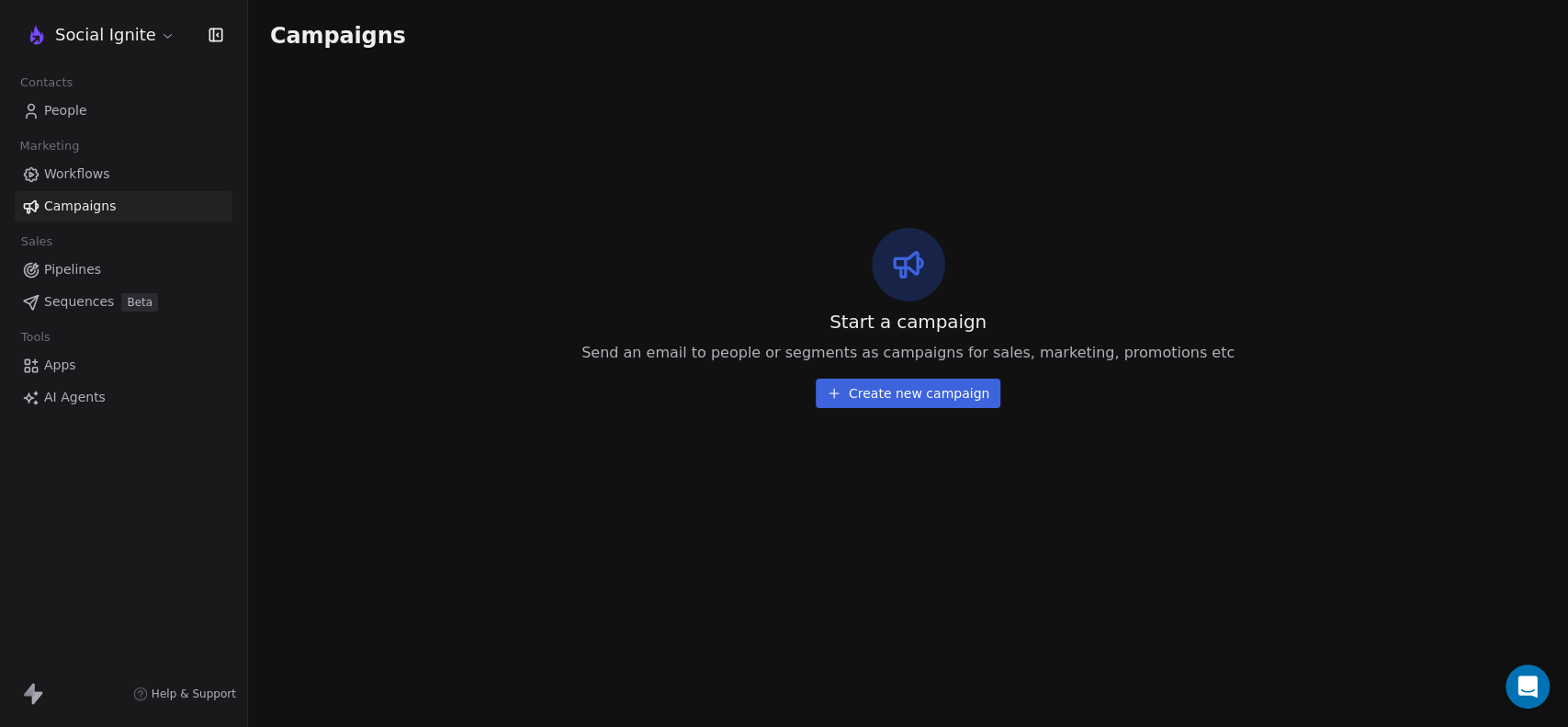
click at [875, 397] on button "Create new campaign" at bounding box center [907, 392] width 184 height 29
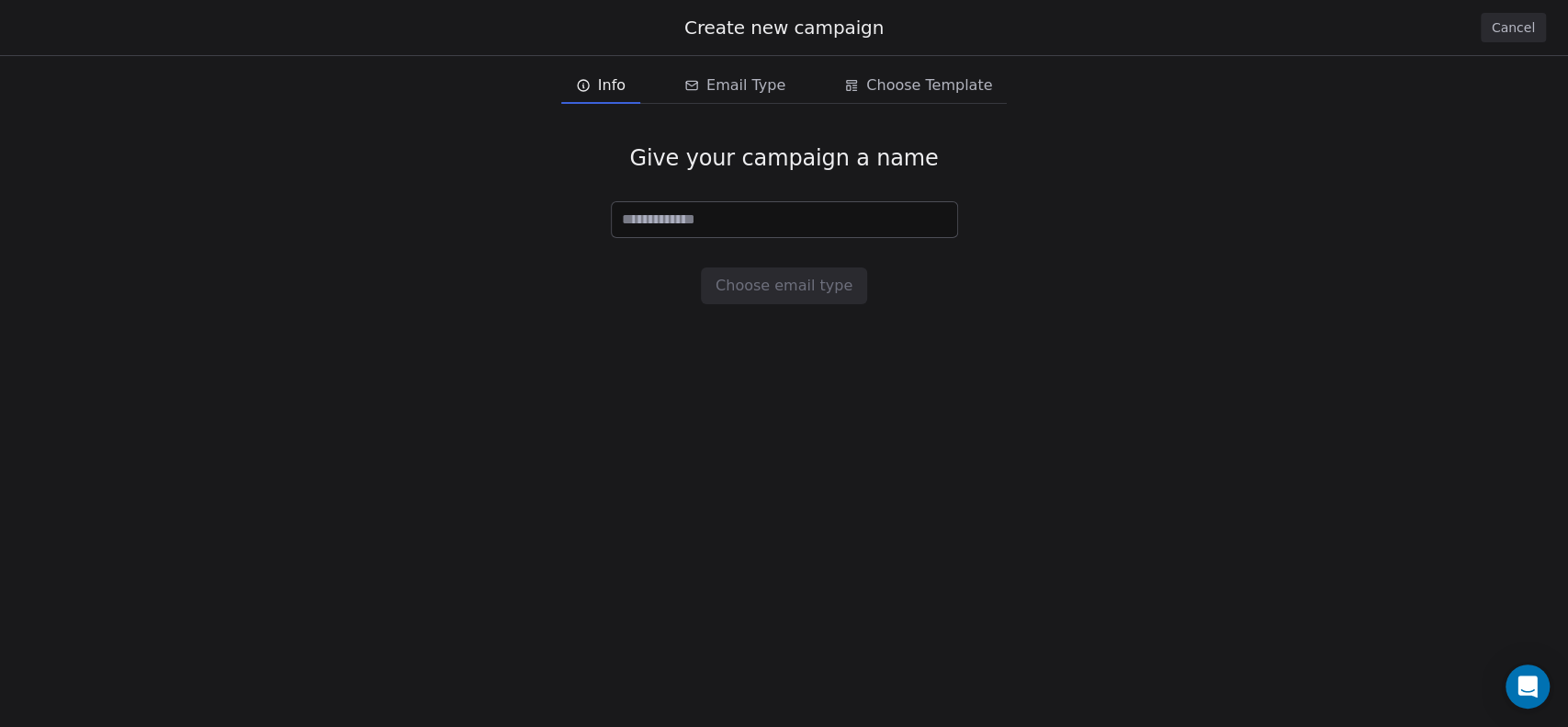
click at [1517, 27] on button "Cancel" at bounding box center [1514, 27] width 65 height 29
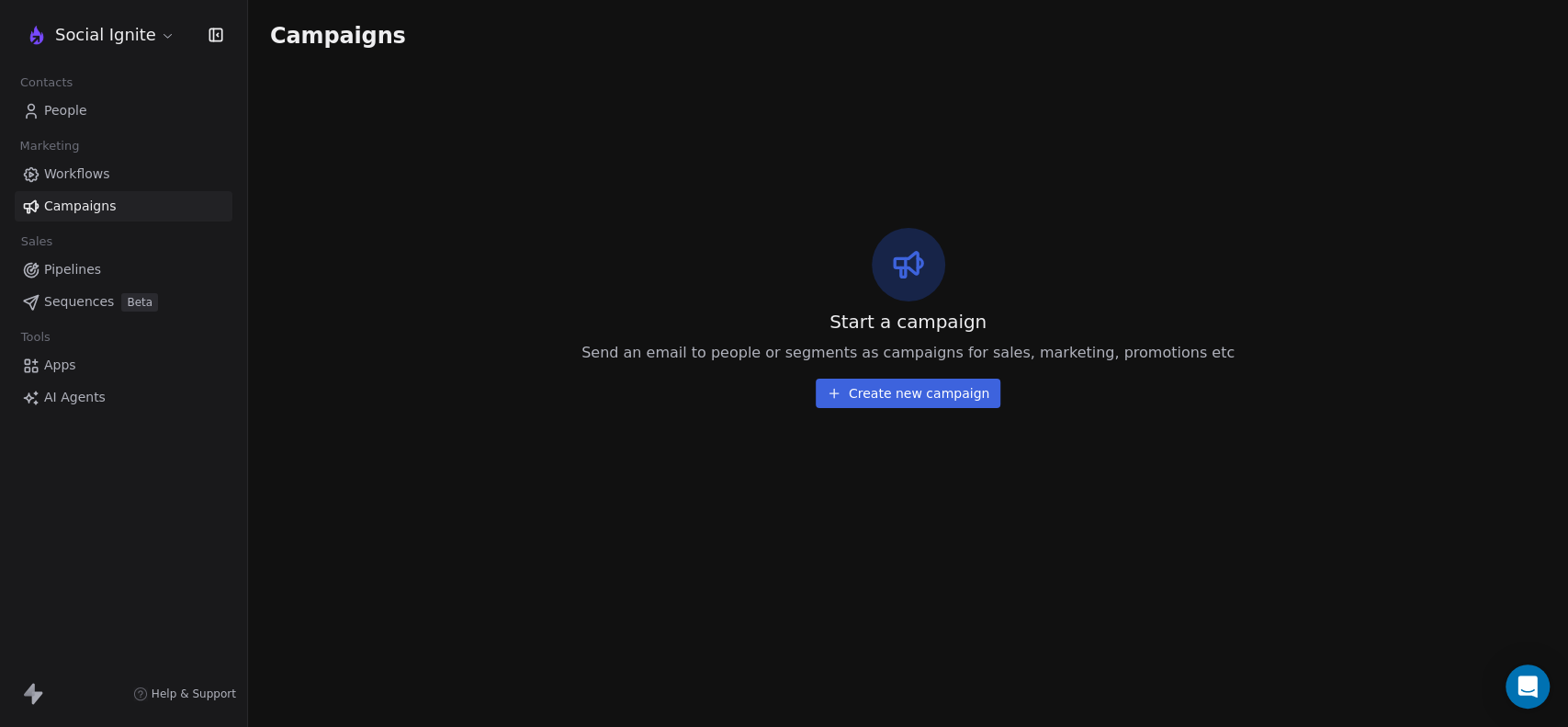
click at [65, 167] on span "Workflows" at bounding box center [77, 174] width 66 height 20
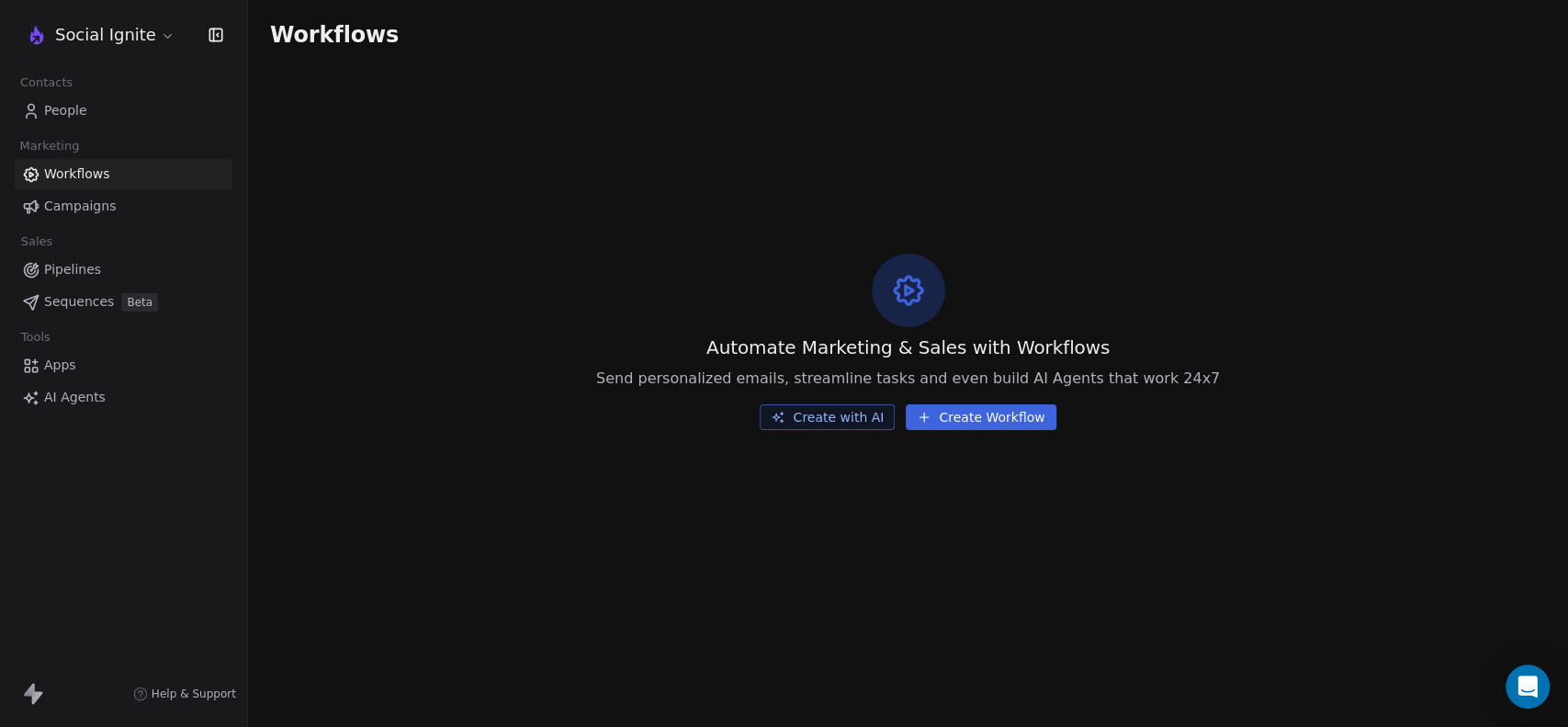
click at [978, 416] on button "Create Workflow" at bounding box center [980, 416] width 150 height 25
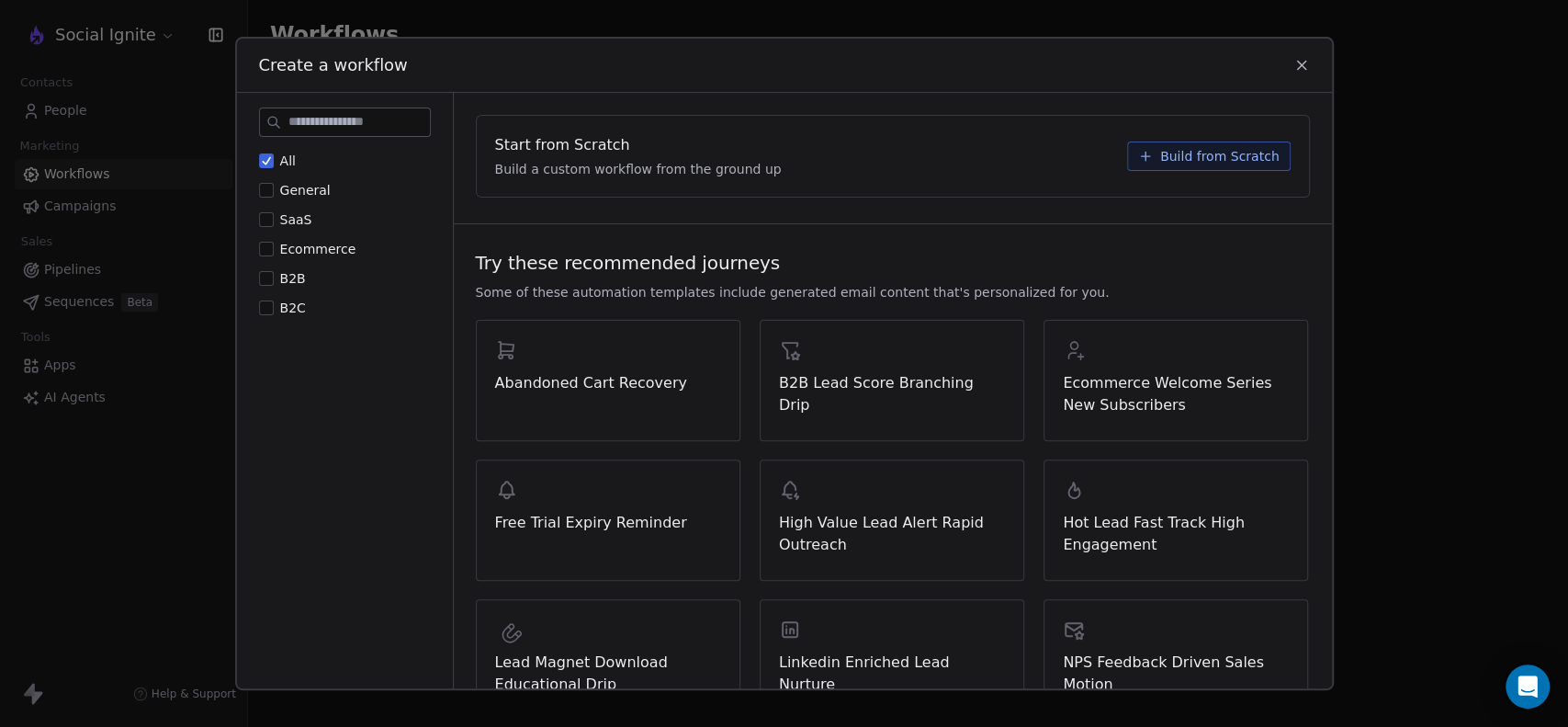
click at [1293, 66] on icon at bounding box center [1301, 65] width 17 height 17
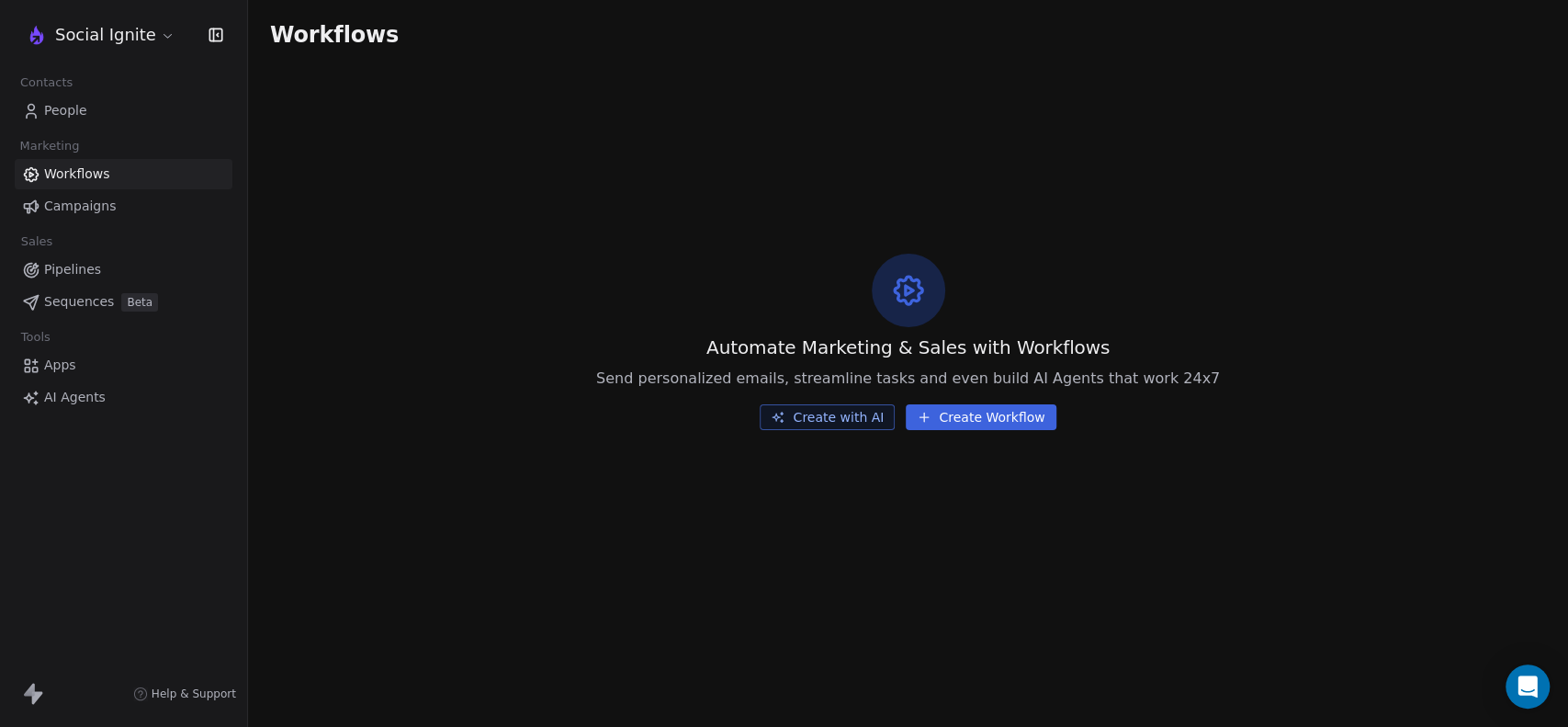
click at [519, 251] on div "Automate Marketing & Sales with Workflows Send personalized emails, streamline …" at bounding box center [907, 342] width 1320 height 543
click at [88, 200] on span "Campaigns" at bounding box center [80, 206] width 72 height 20
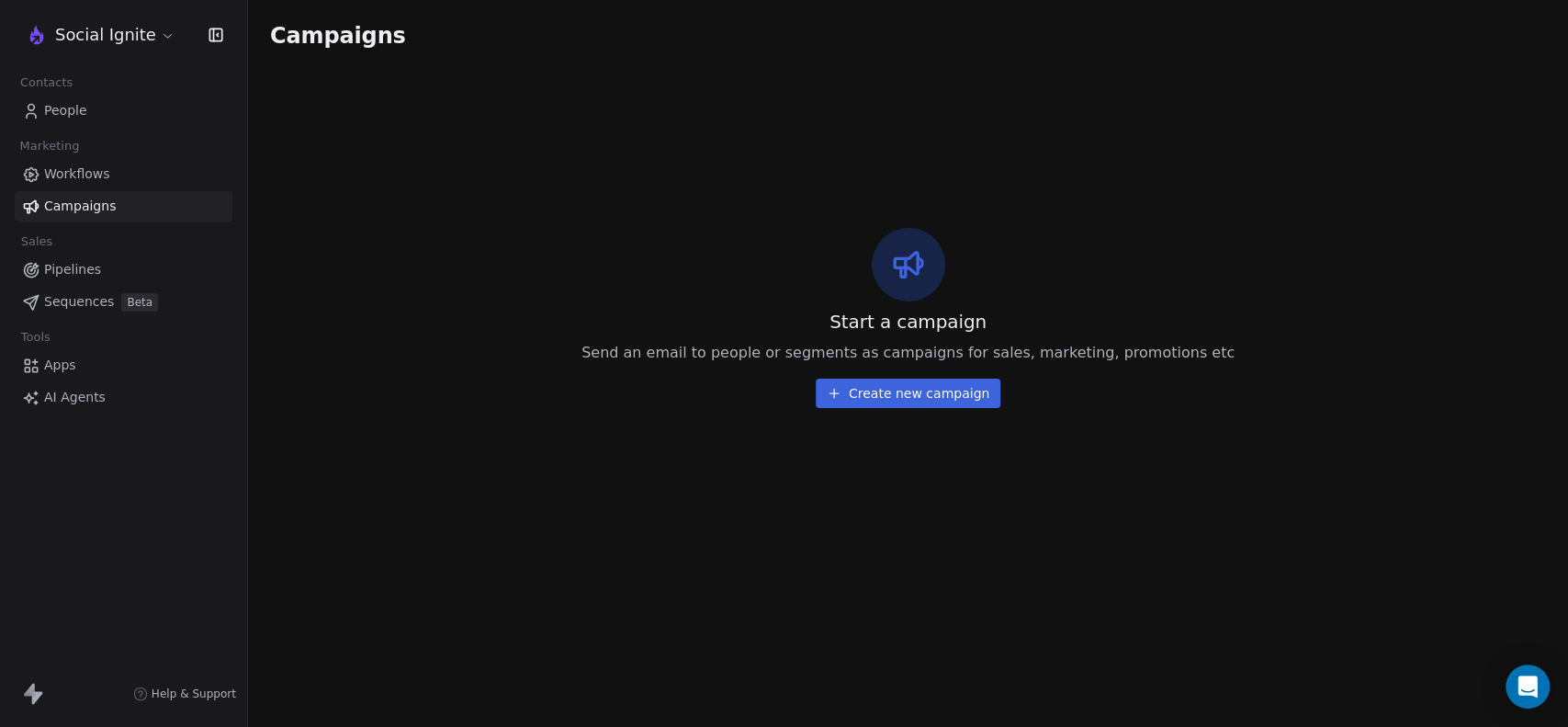
click at [909, 378] on button "Create new campaign" at bounding box center [907, 392] width 184 height 29
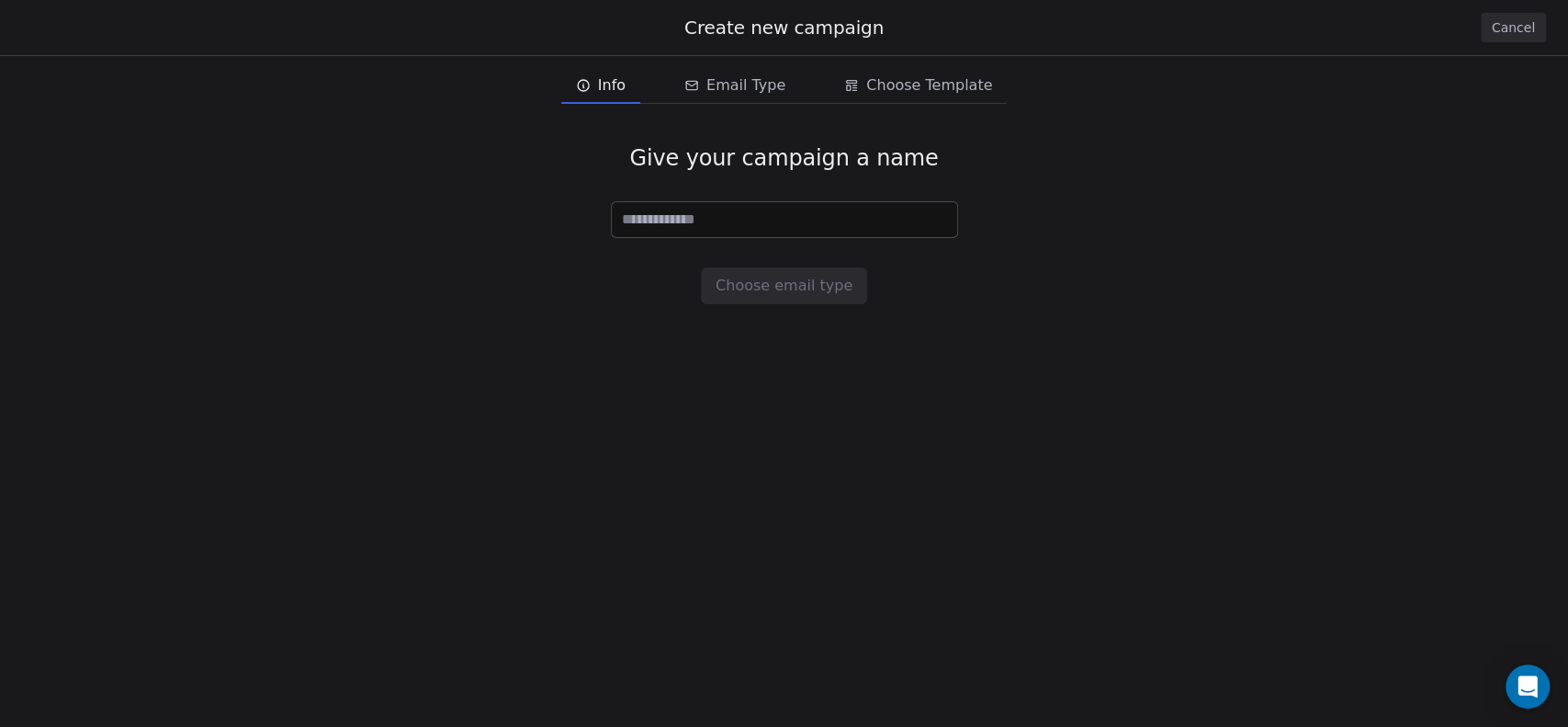
click at [695, 223] on input at bounding box center [784, 219] width 345 height 35
type input "**"
click at [777, 284] on button "Choose email type" at bounding box center [784, 285] width 167 height 36
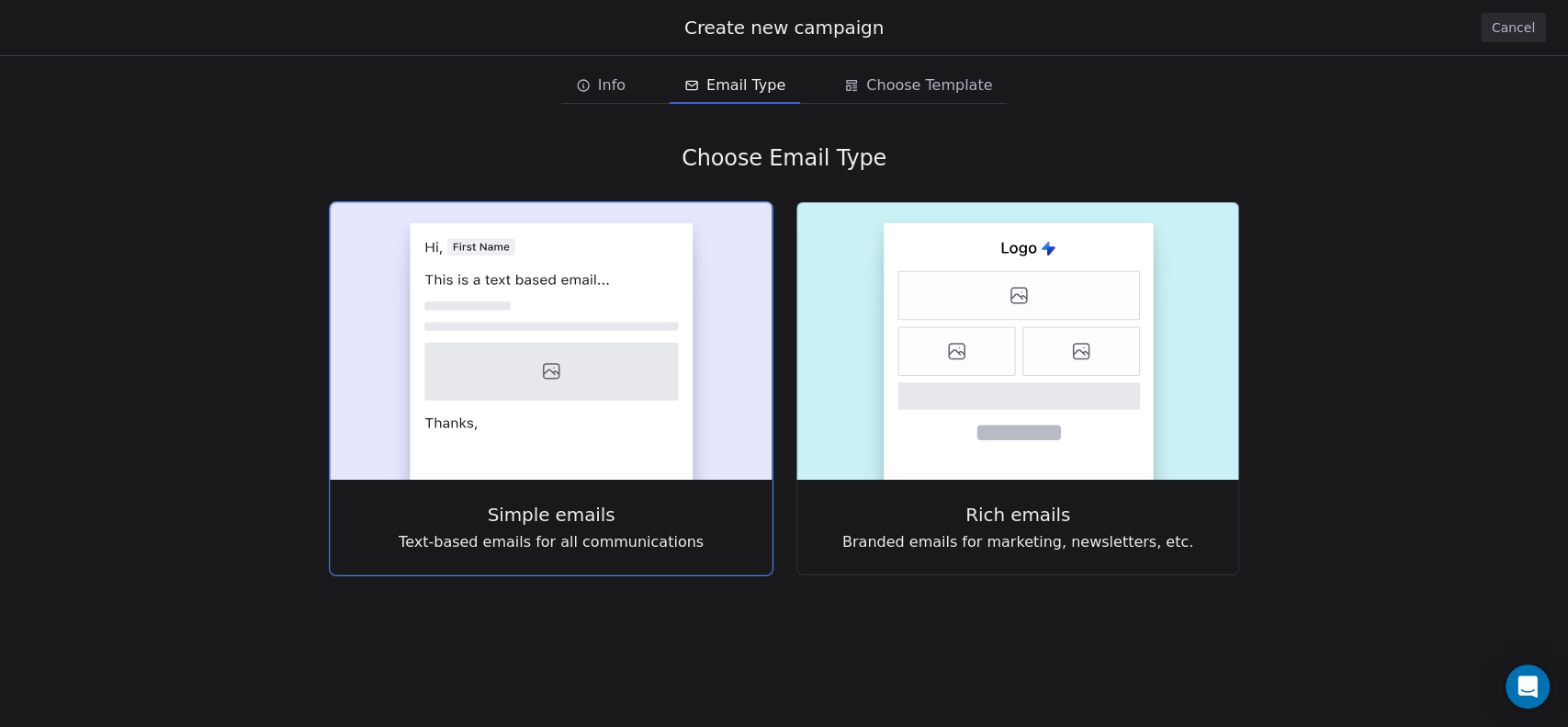
click at [532, 327] on icon at bounding box center [551, 326] width 254 height 8
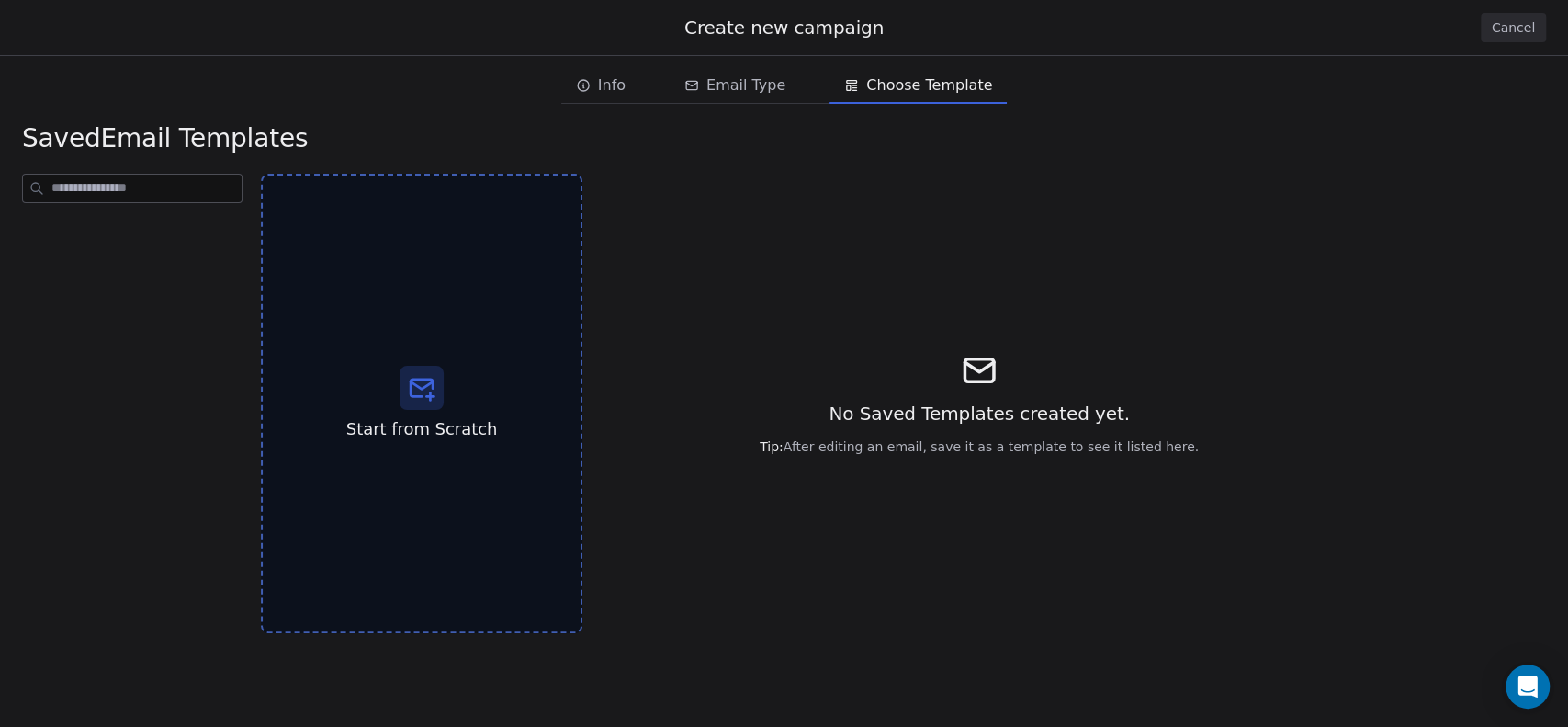
click at [736, 81] on span "Email Type" at bounding box center [746, 86] width 79 height 22
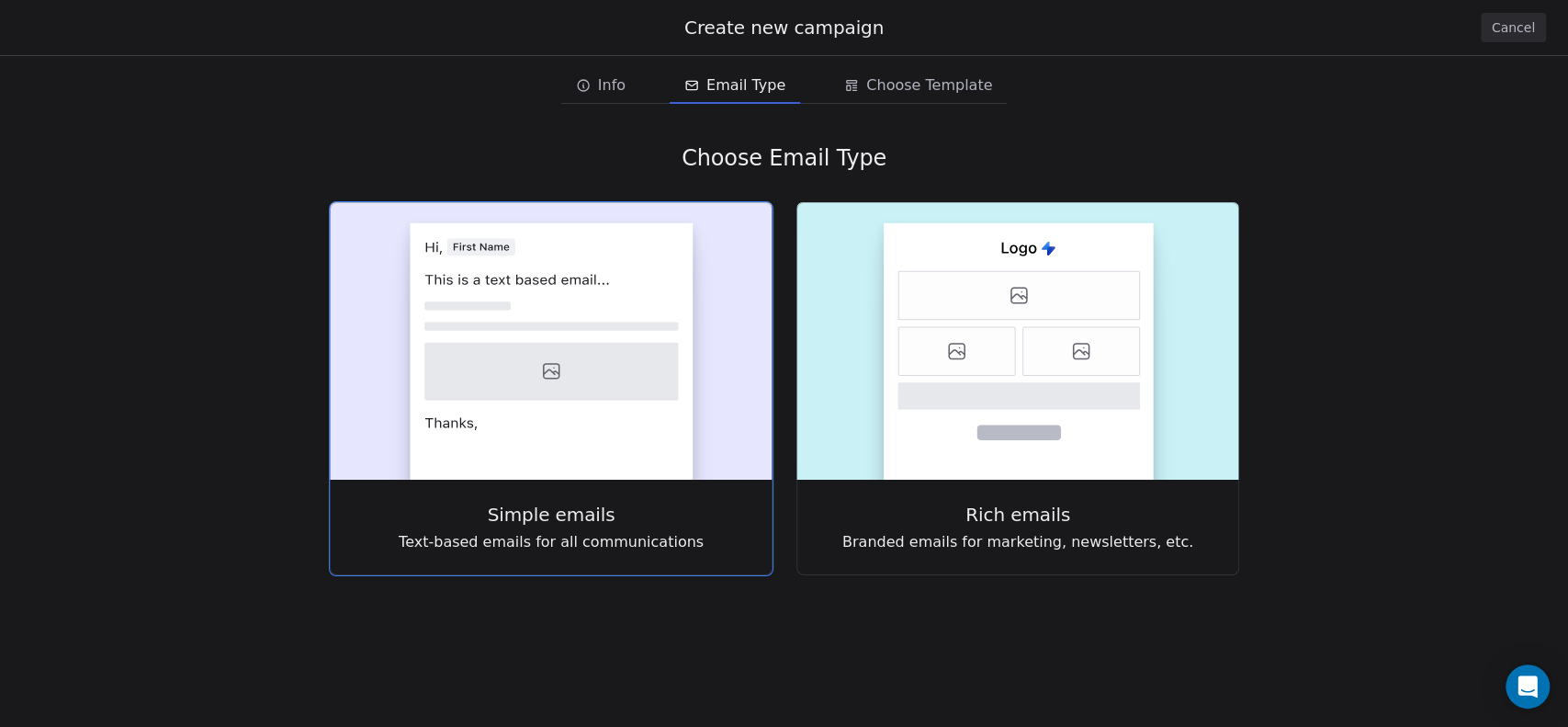
click at [585, 395] on icon at bounding box center [551, 371] width 254 height 58
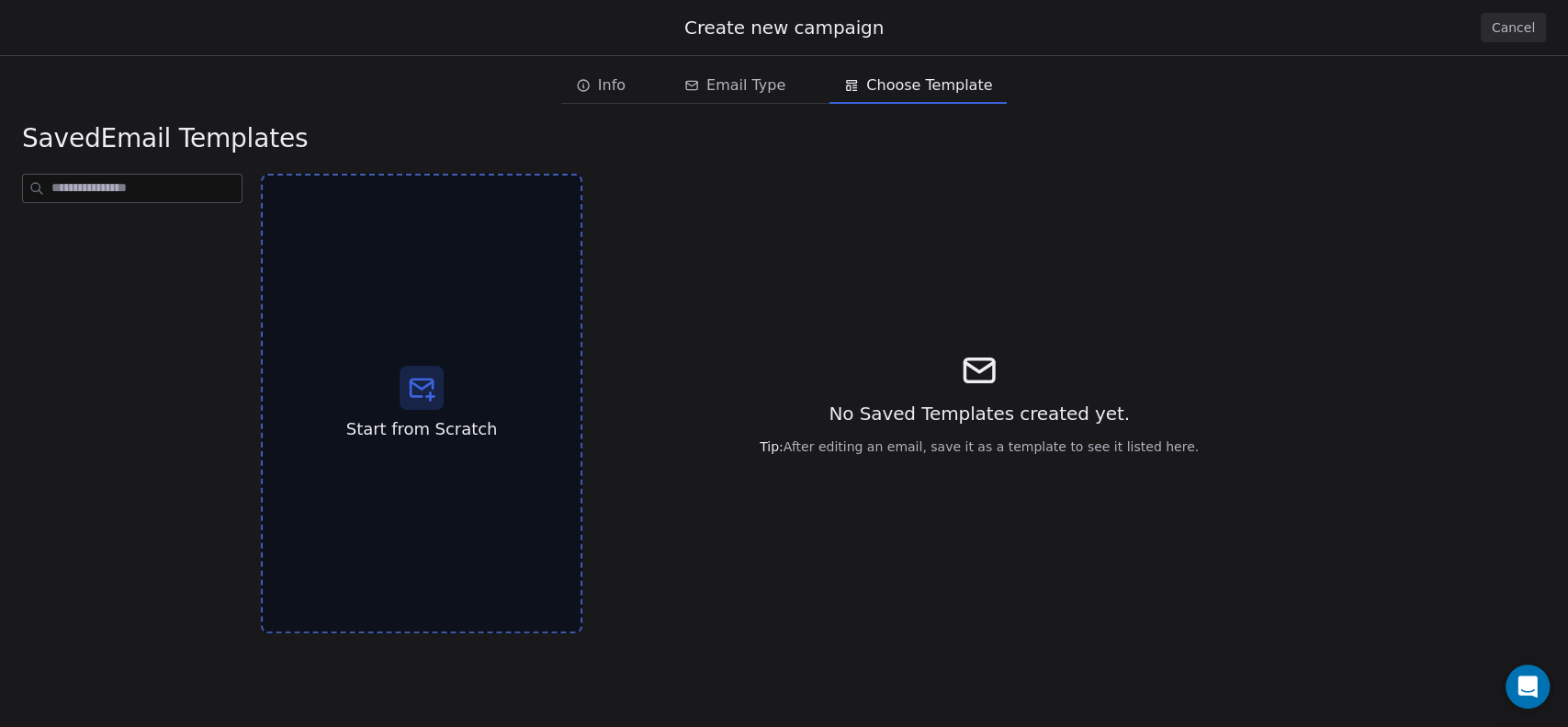
click at [151, 198] on input at bounding box center [146, 188] width 190 height 27
type input "*"
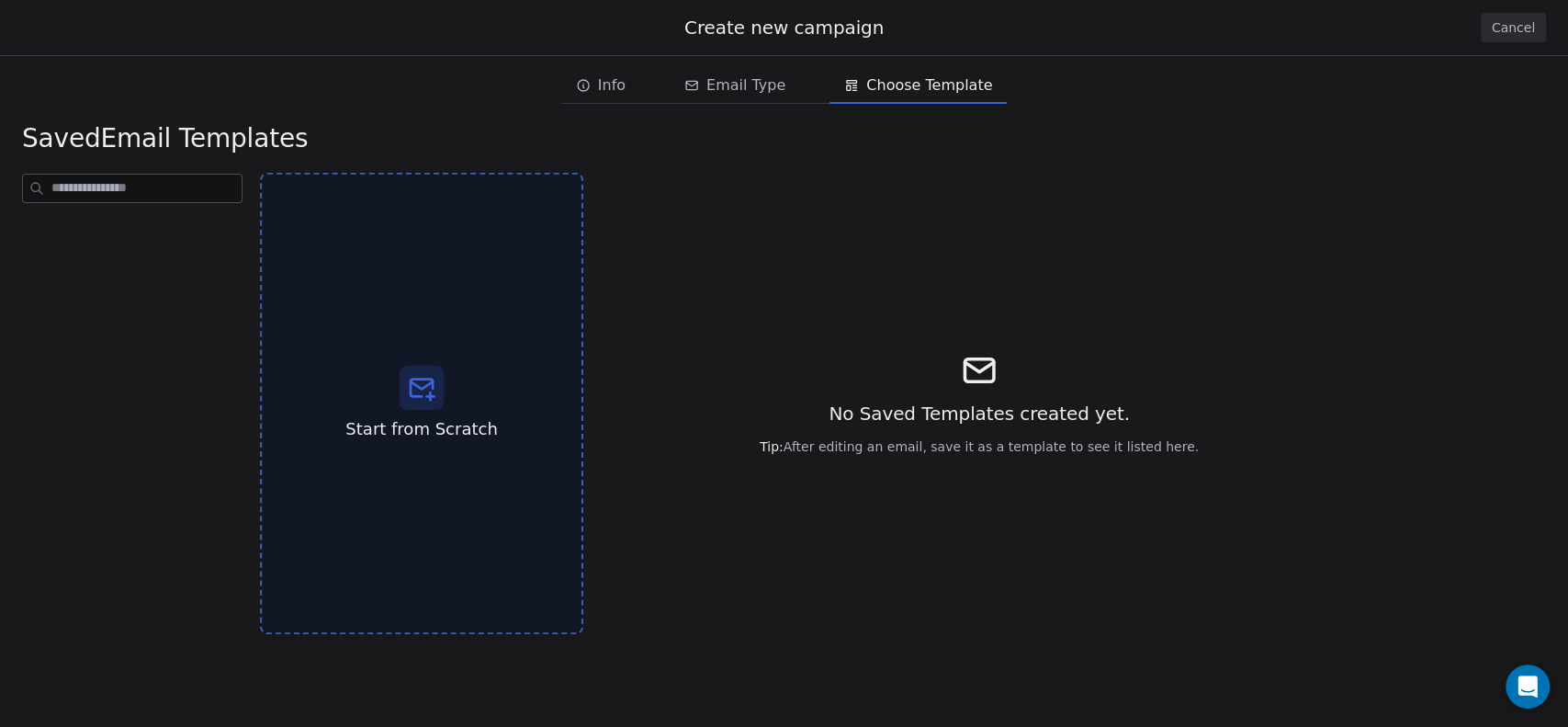
click at [422, 388] on icon at bounding box center [422, 385] width 22 height 7
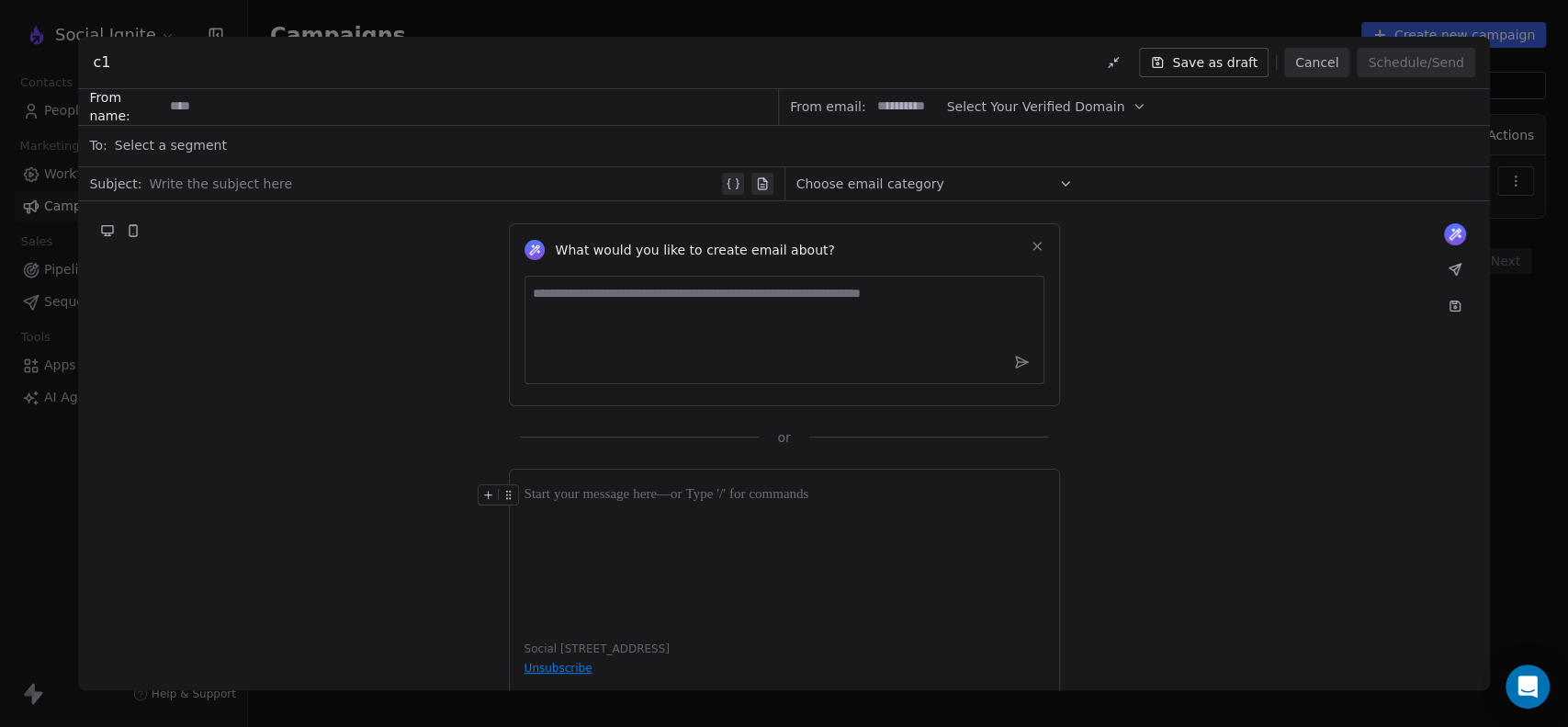
click at [193, 130] on div "Select a segment" at bounding box center [797, 145] width 1364 height 40
click at [205, 144] on span "Select a segment" at bounding box center [171, 145] width 112 height 19
click at [279, 410] on div "What would you like to create email about? or" at bounding box center [783, 324] width 1411 height 245
click at [194, 160] on div "Select a segment" at bounding box center [797, 145] width 1364 height 40
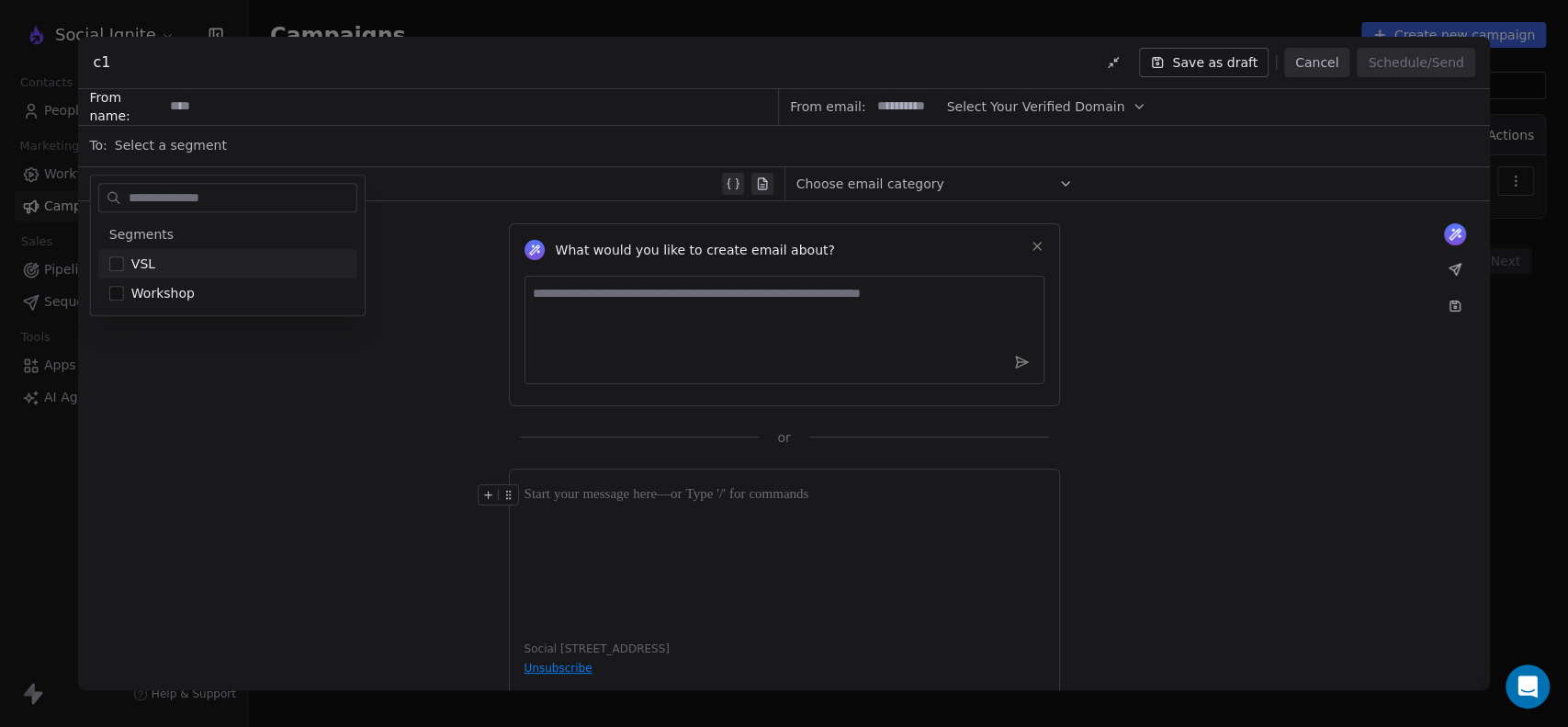
click at [194, 155] on div "Select a segment" at bounding box center [797, 145] width 1364 height 40
click at [303, 398] on div "What would you like to create email about? or" at bounding box center [783, 324] width 1411 height 245
click at [1314, 64] on button "Cancel" at bounding box center [1316, 62] width 65 height 29
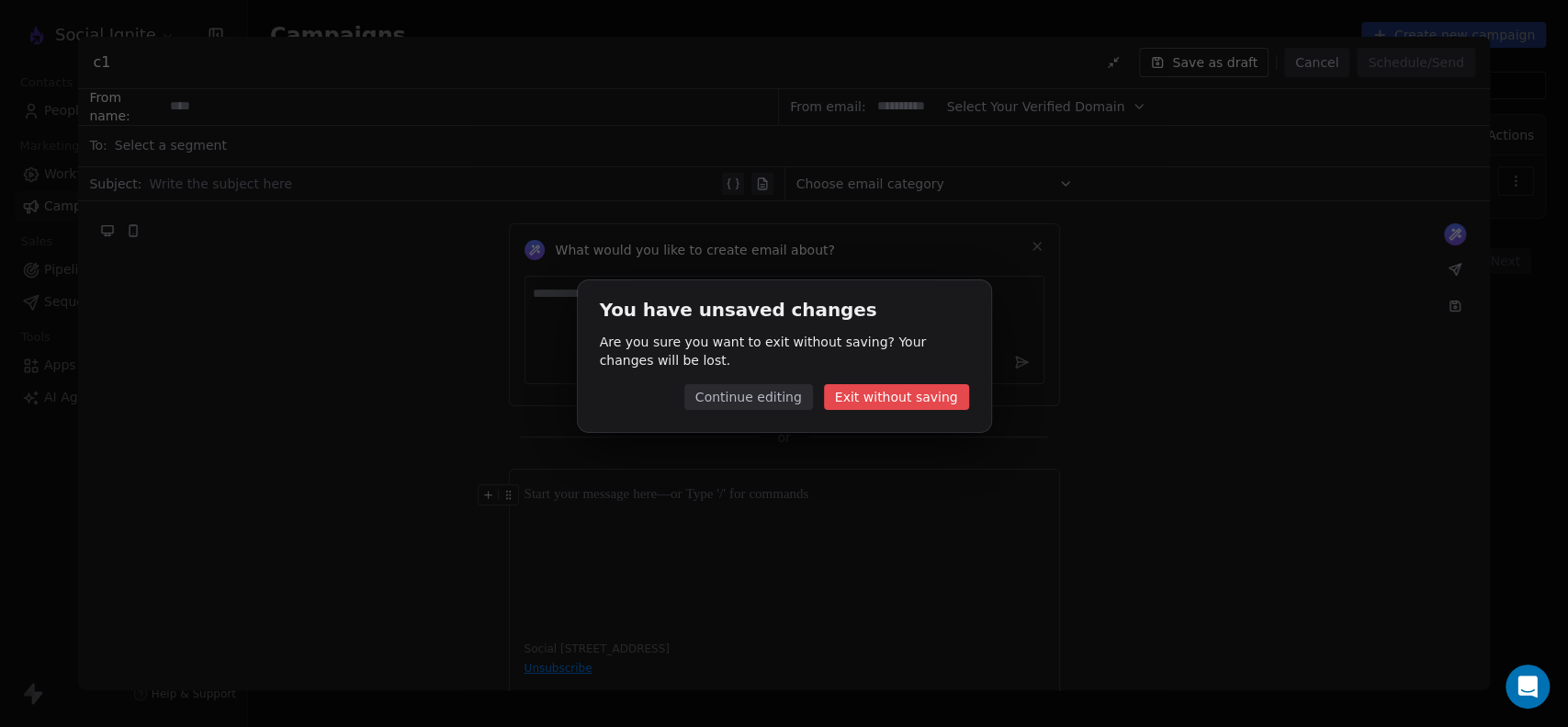
click at [871, 403] on button "Exit without saving" at bounding box center [896, 396] width 145 height 25
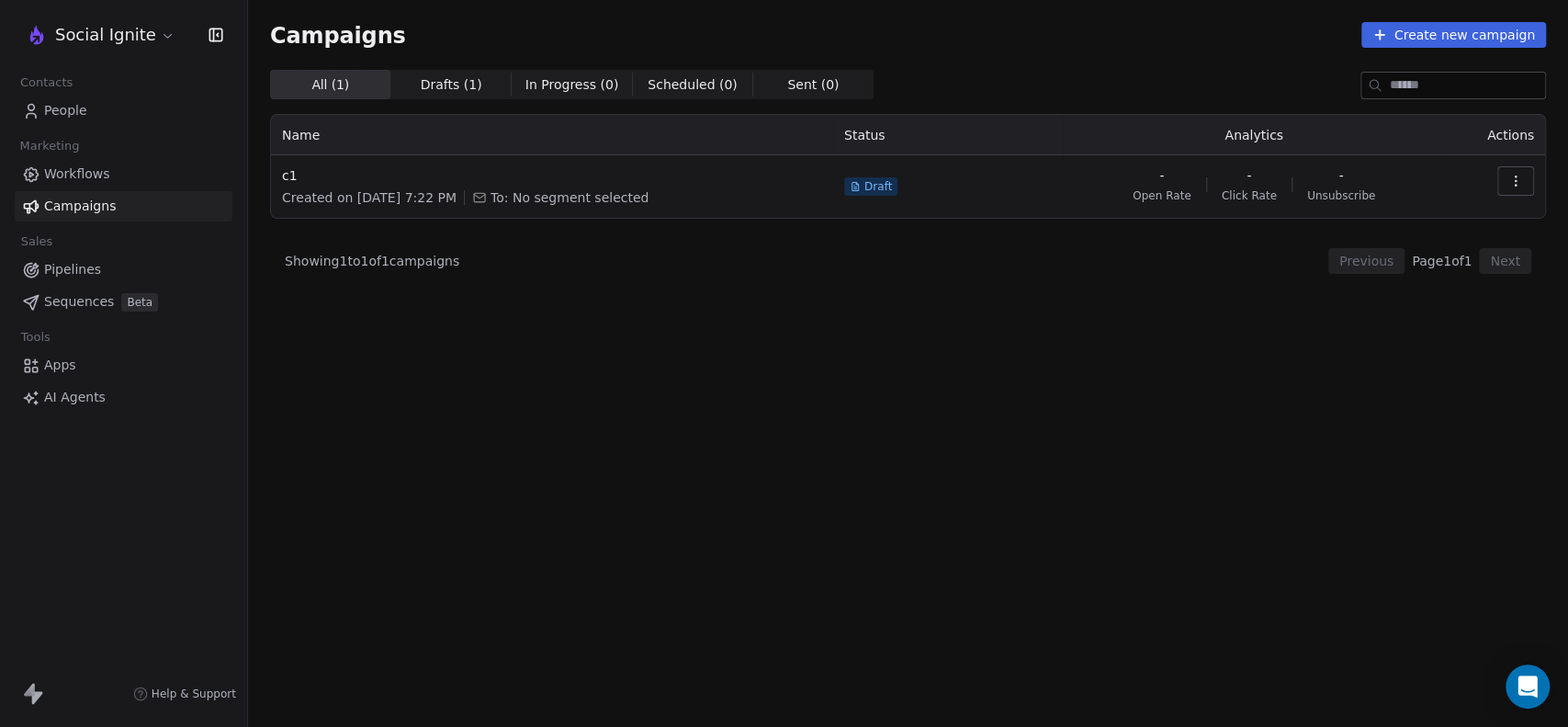
click at [1512, 184] on icon "button" at bounding box center [1516, 182] width 15 height 15
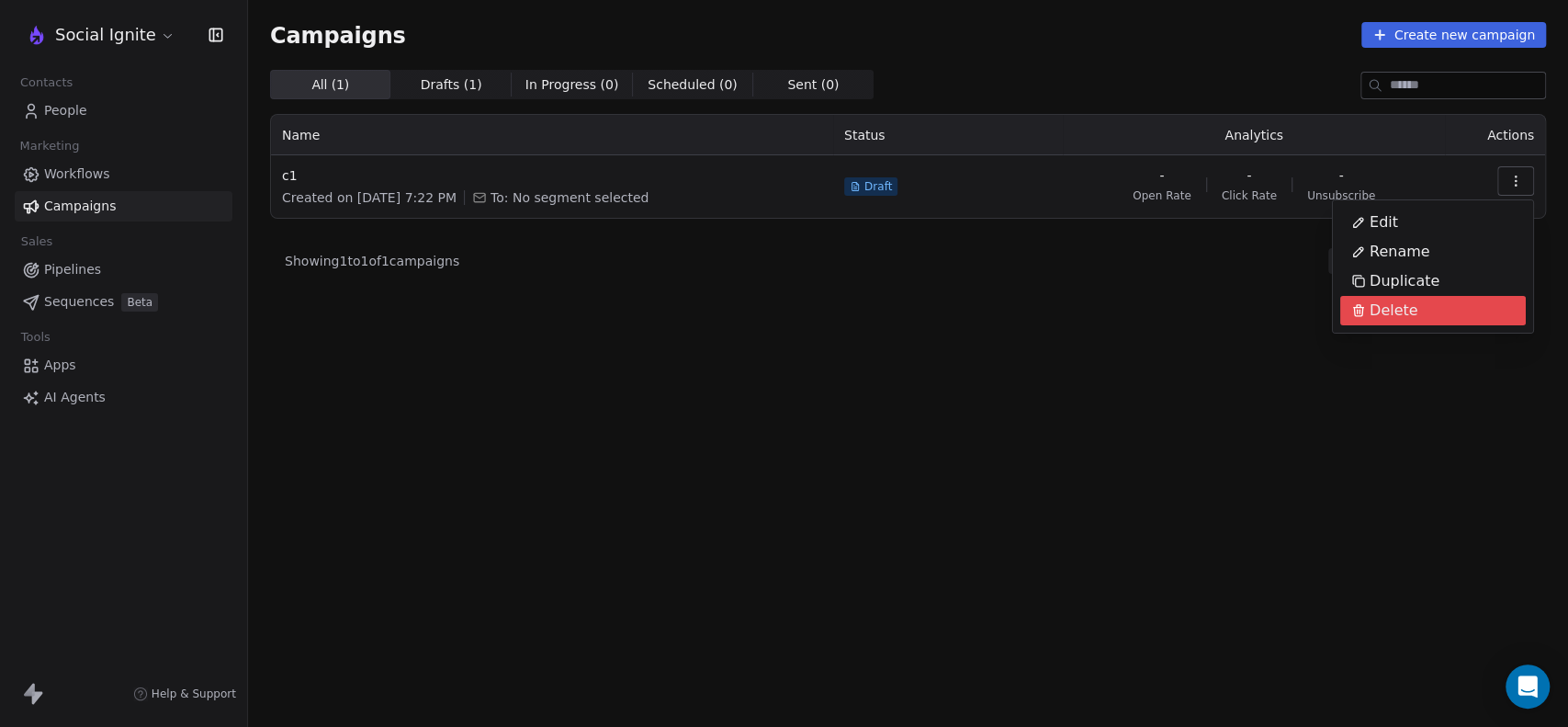
click at [1386, 307] on span "Delete" at bounding box center [1394, 311] width 49 height 22
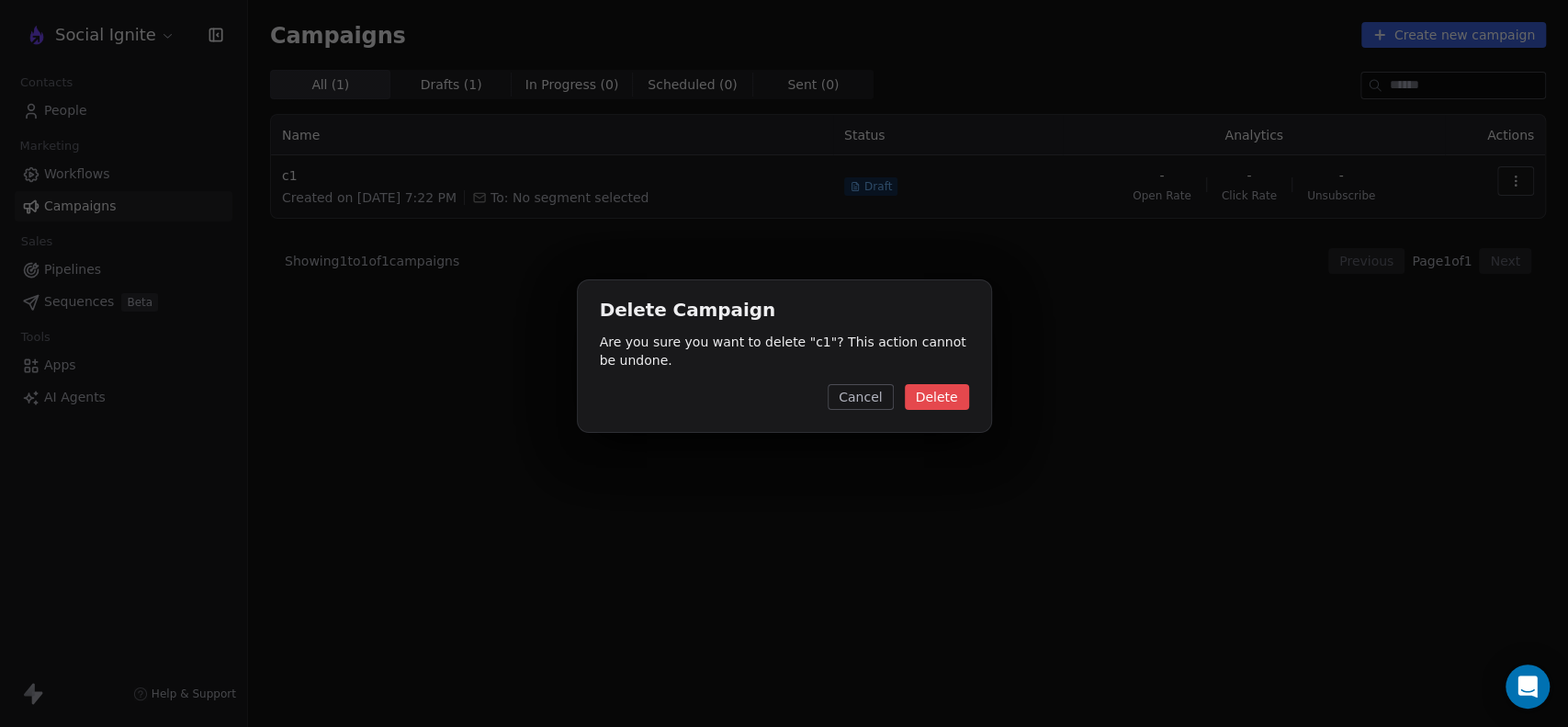
click at [931, 402] on button "Delete" at bounding box center [936, 396] width 65 height 25
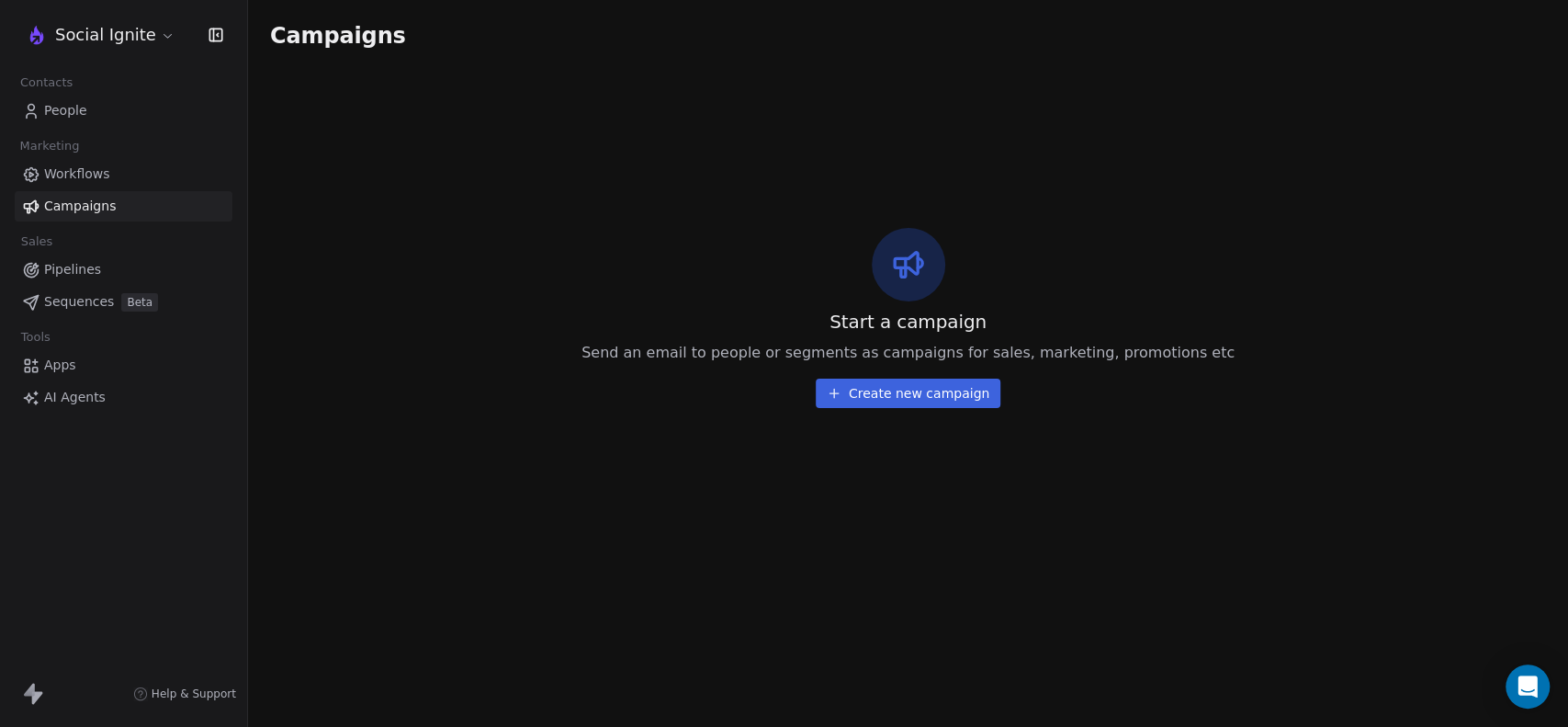
click at [71, 100] on link "People" at bounding box center [123, 110] width 218 height 30
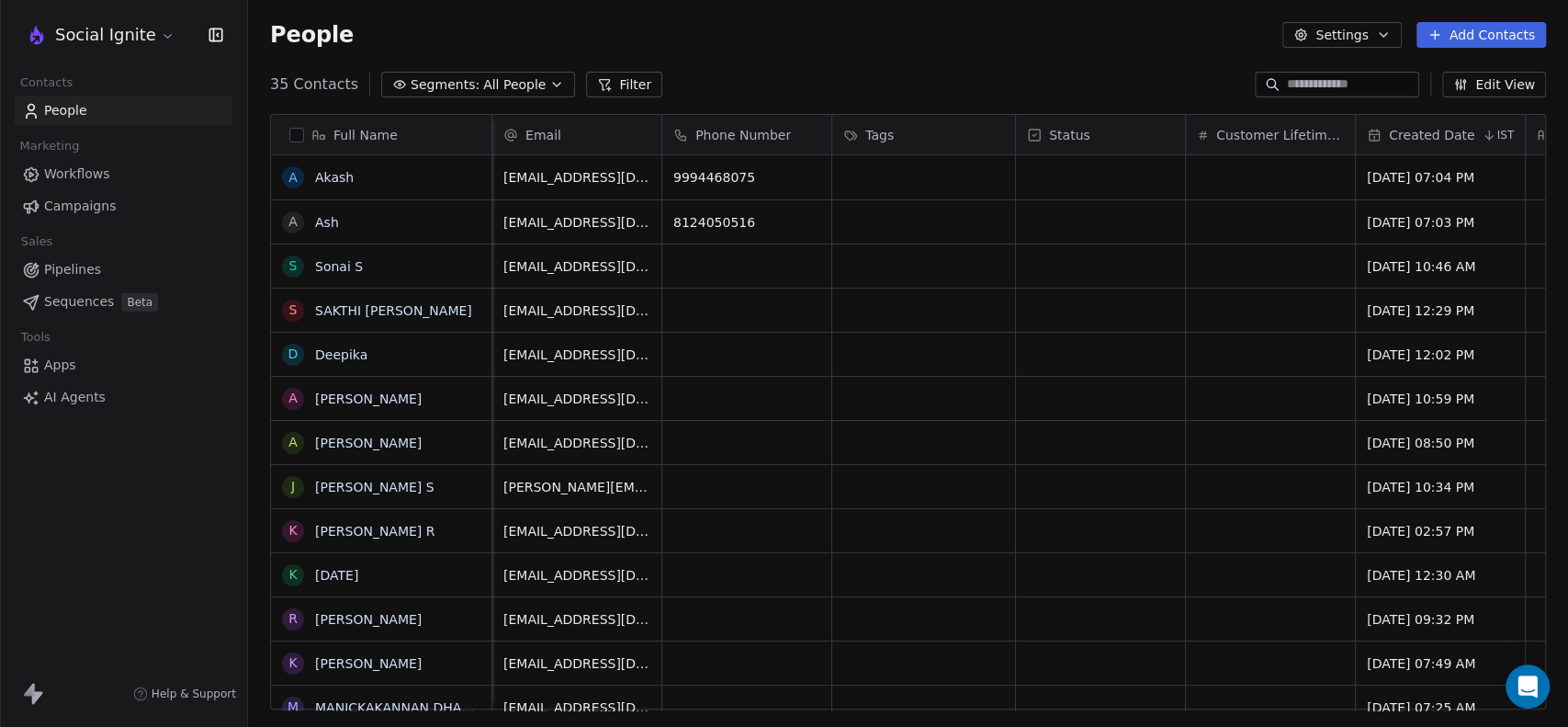
scroll to position [0, 549]
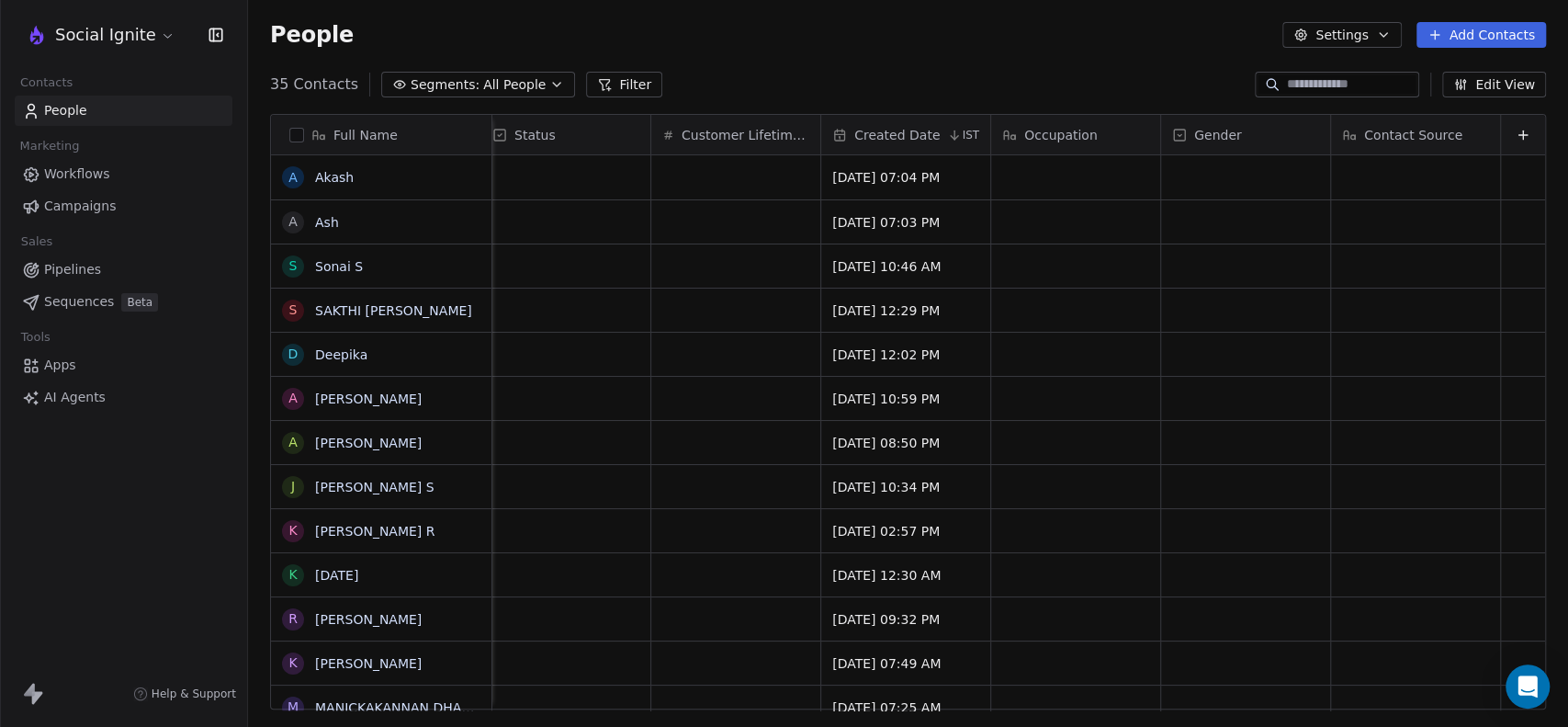
click at [549, 89] on icon "button" at bounding box center [557, 84] width 15 height 15
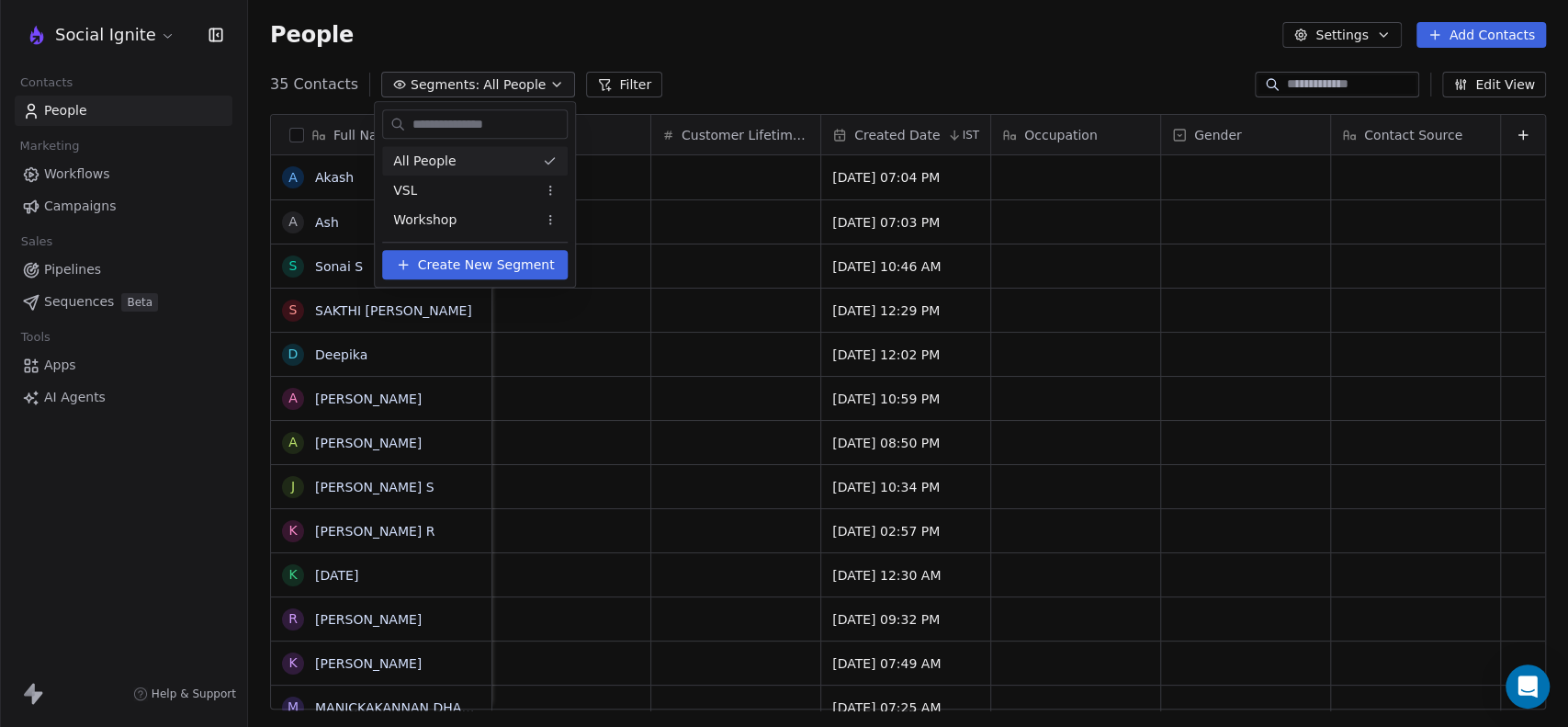
click at [713, 81] on html "Social Ignite Contacts People Marketing Workflows Campaigns Sales Pipelines Seq…" at bounding box center [784, 363] width 1568 height 727
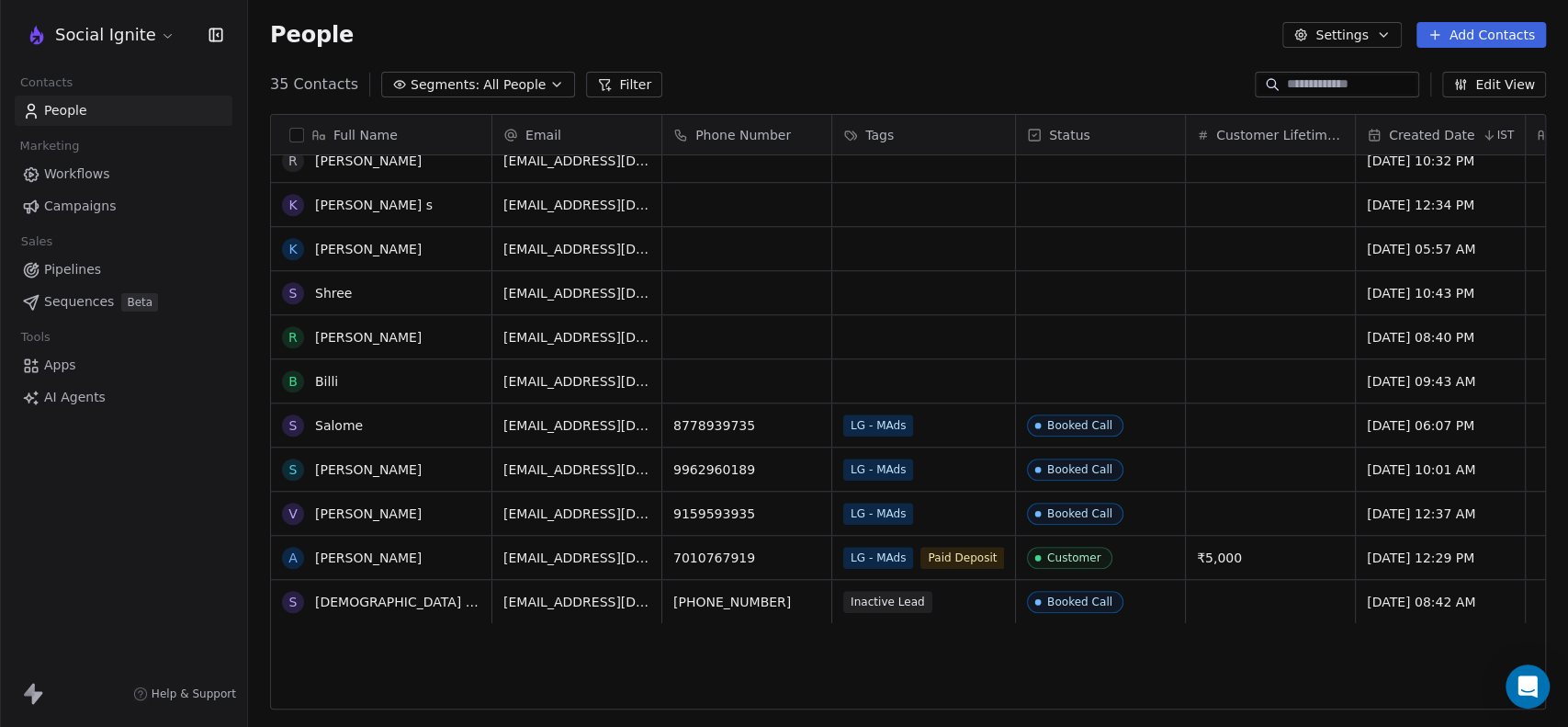
scroll to position [0, 0]
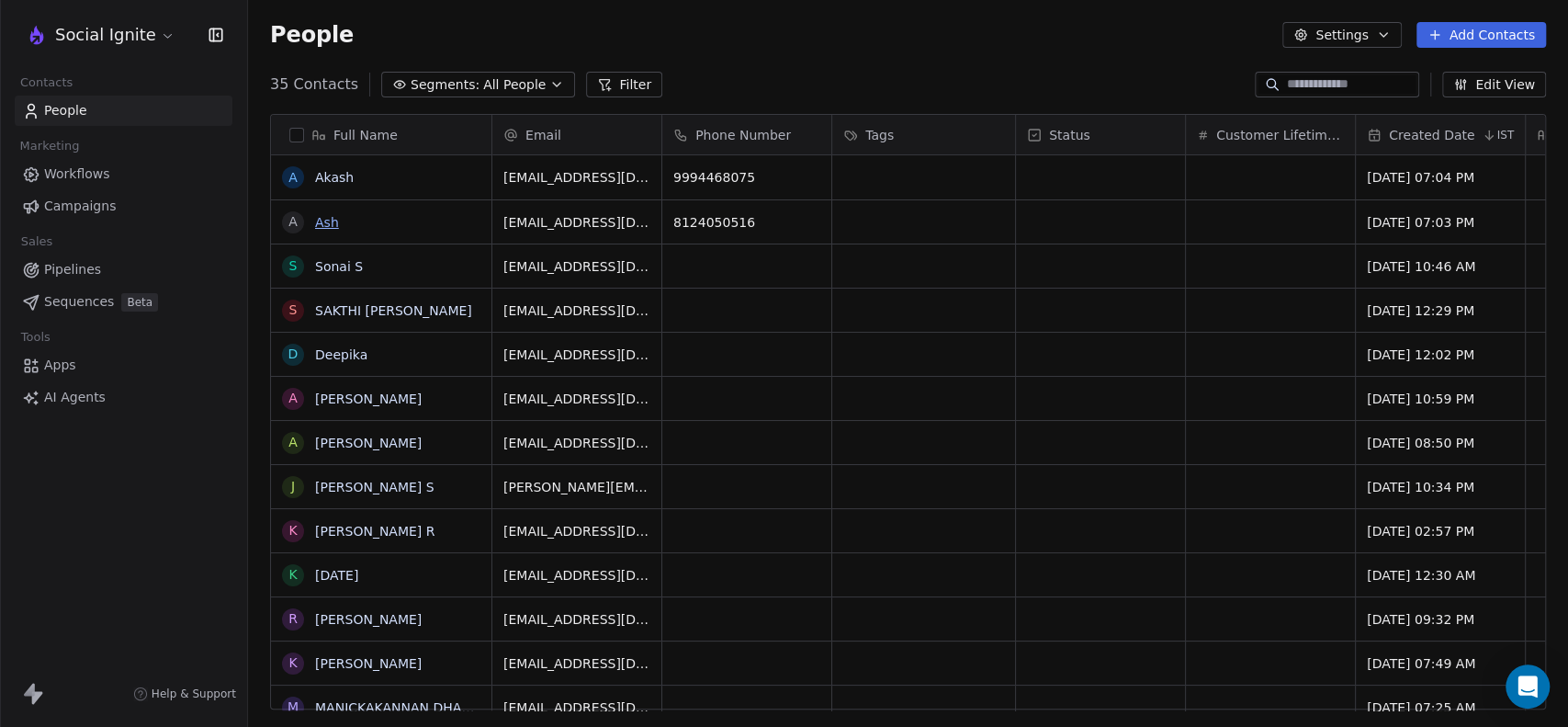
click at [325, 216] on link "Ash" at bounding box center [327, 223] width 24 height 15
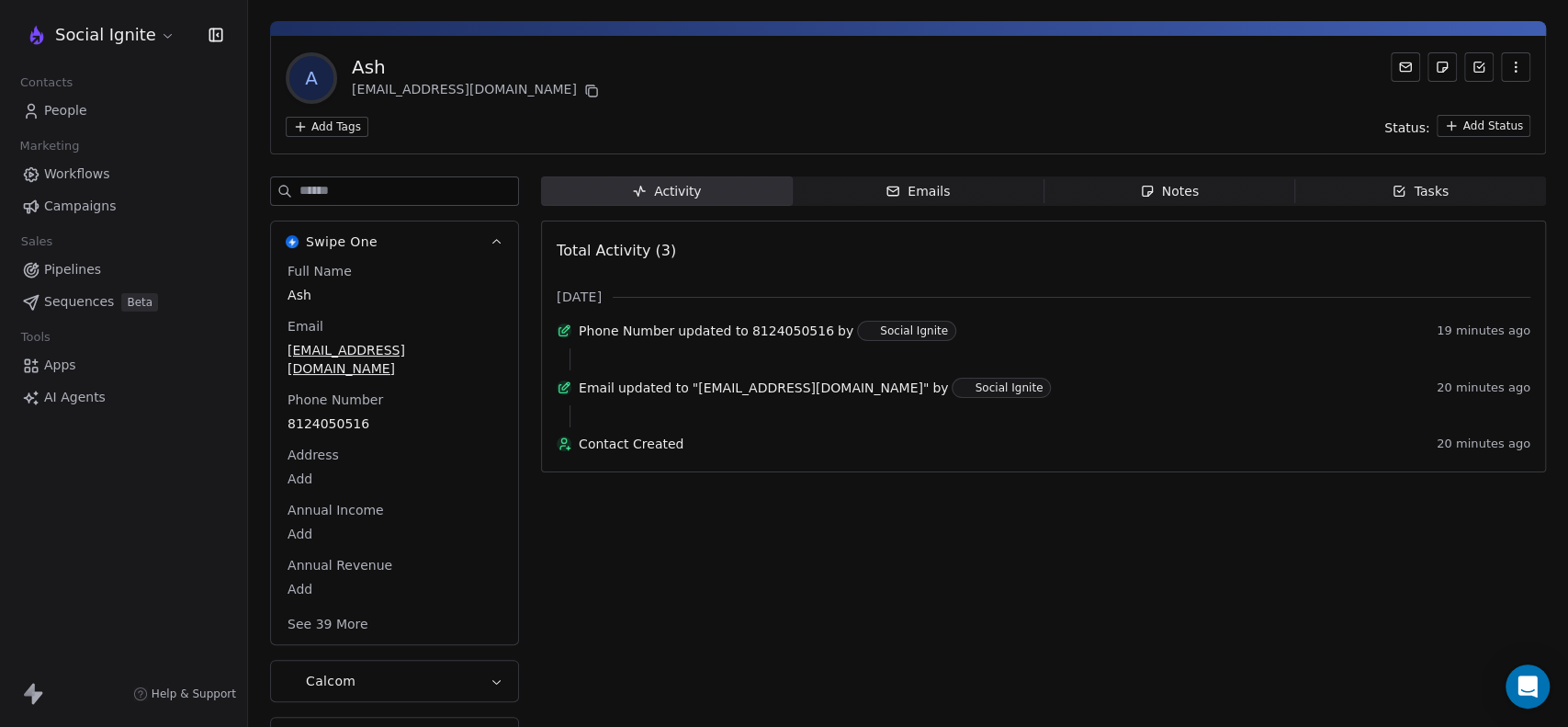
scroll to position [74, 0]
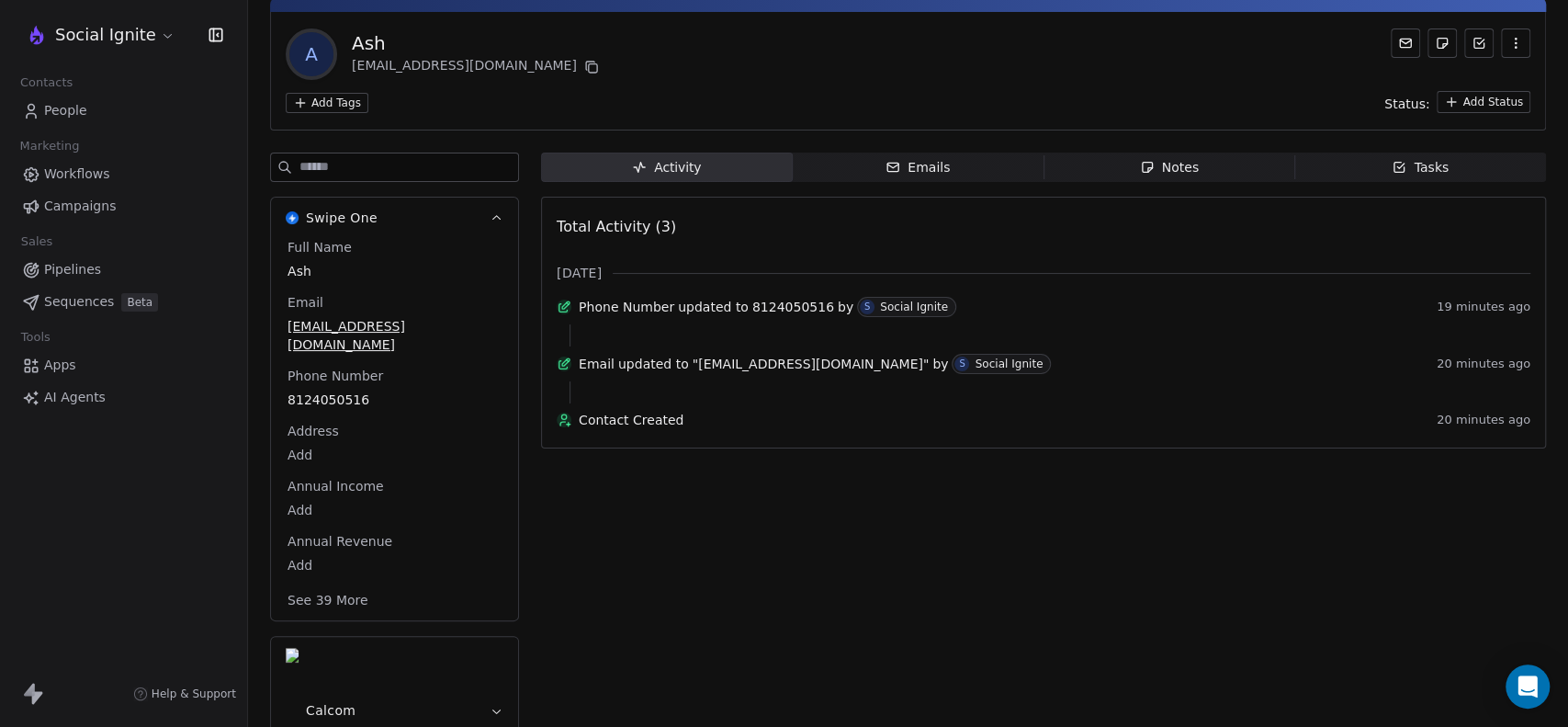
click at [341, 583] on button "See 39 More" at bounding box center [327, 599] width 103 height 33
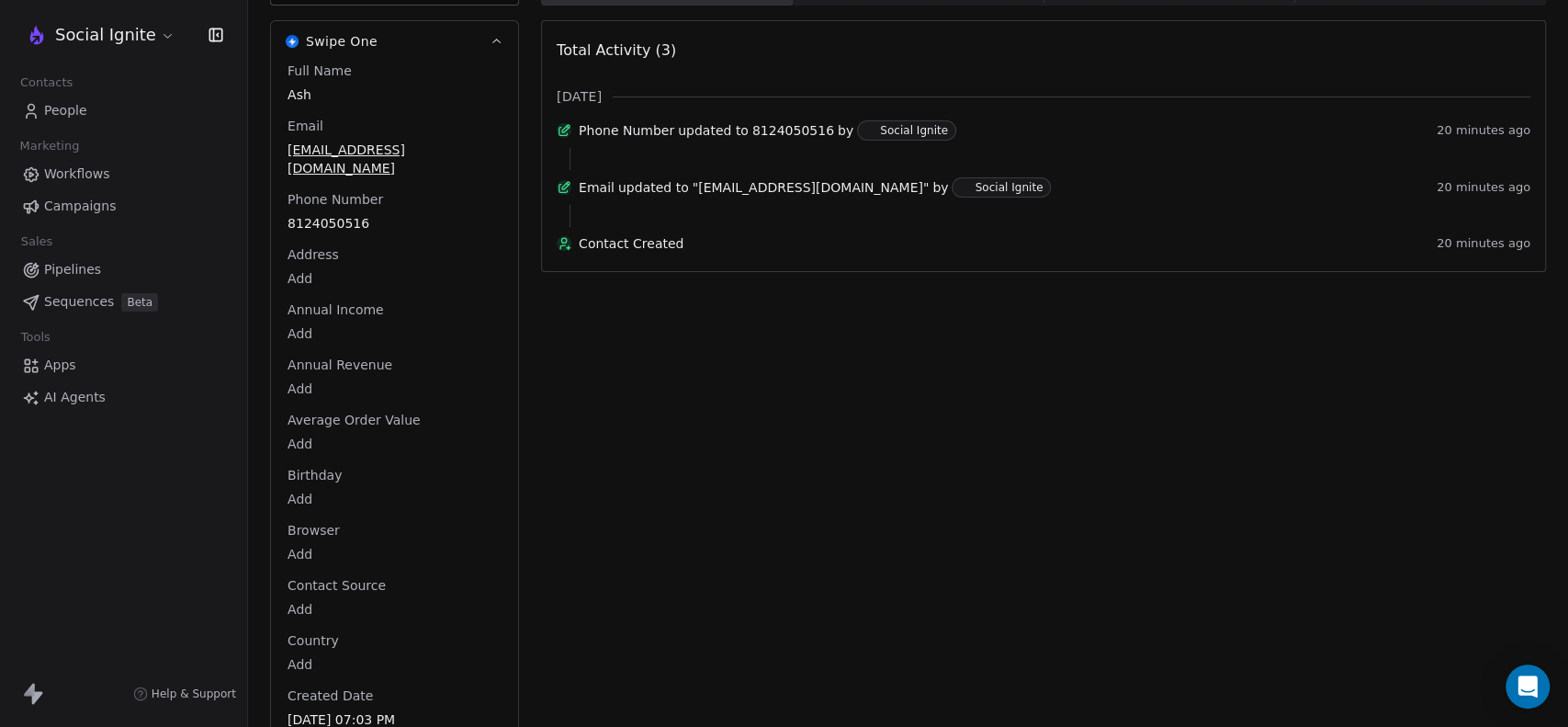
scroll to position [0, 0]
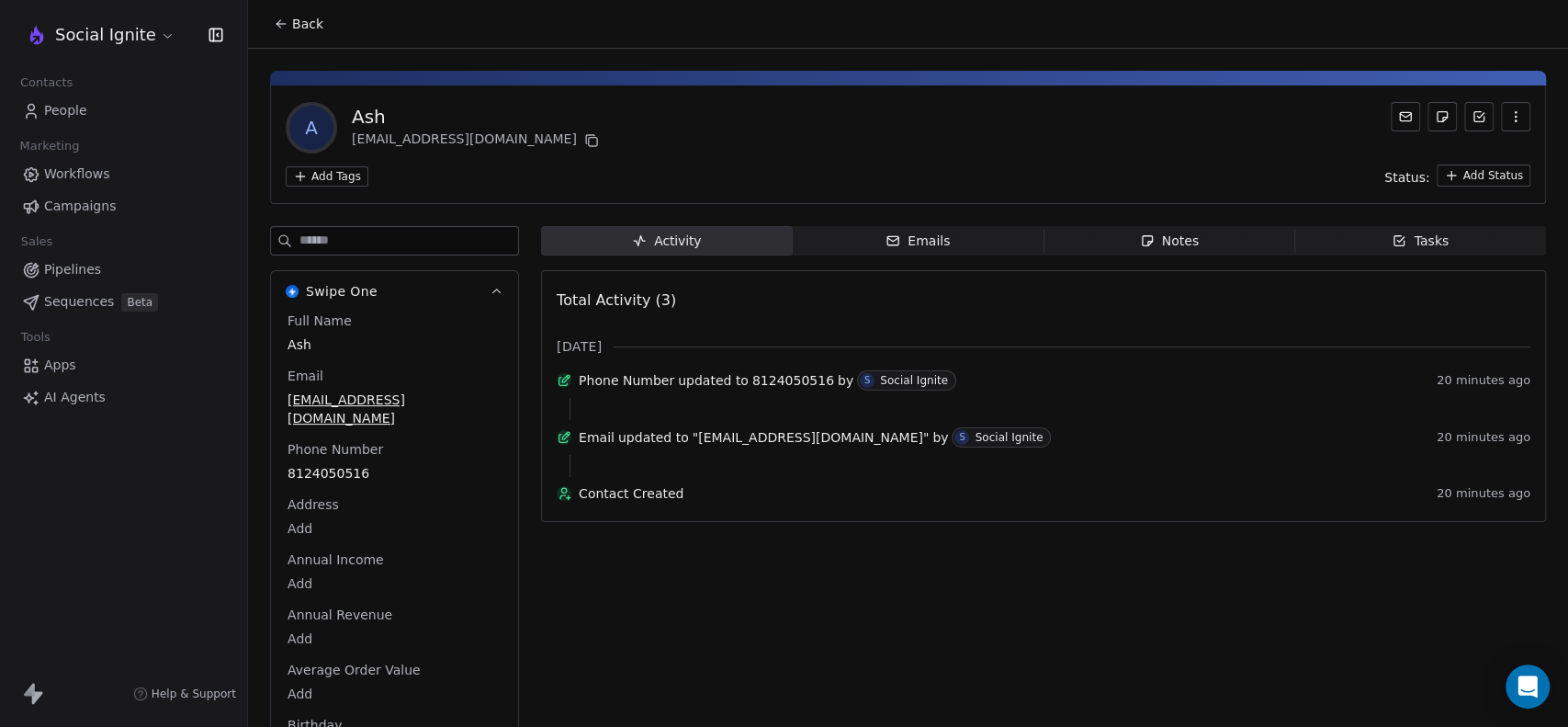
click at [1508, 119] on icon "button" at bounding box center [1516, 117] width 15 height 15
click at [1470, 171] on html "Social Ignite Contacts People Marketing Workflows Campaigns Sales Pipelines Seq…" at bounding box center [784, 363] width 1568 height 727
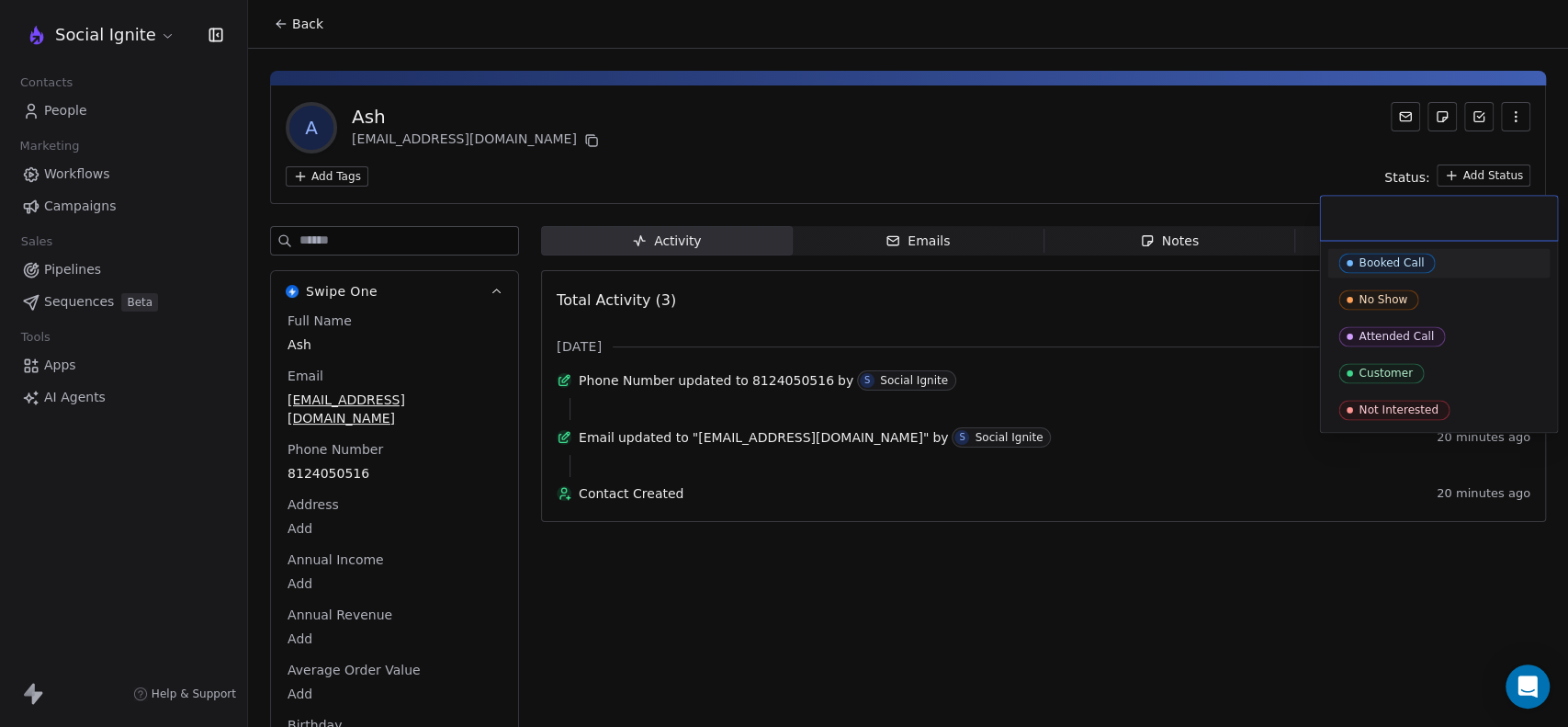
click at [1175, 171] on html "Social Ignite Contacts People Marketing Workflows Campaigns Sales Pipelines Seq…" at bounding box center [784, 363] width 1568 height 727
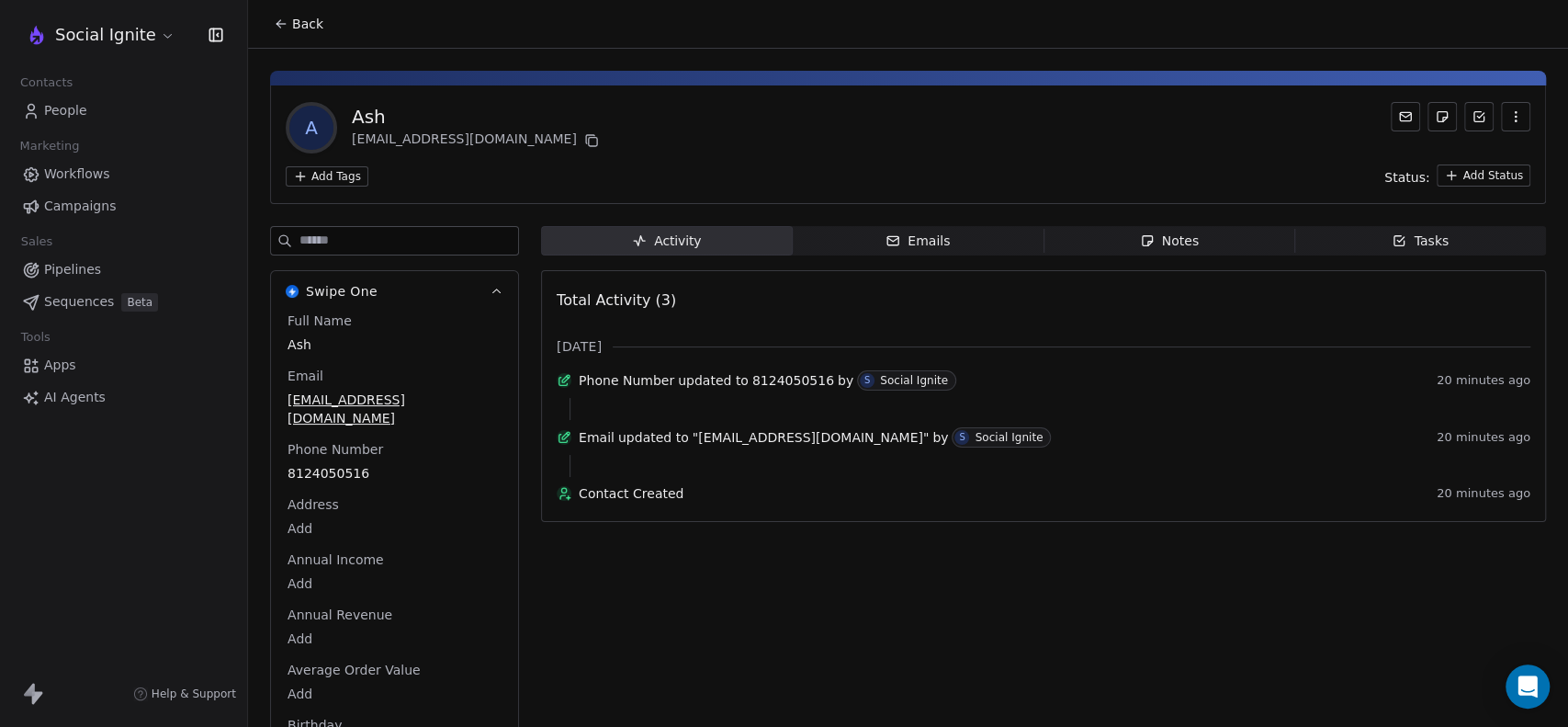
drag, startPoint x: 925, startPoint y: 236, endPoint x: 1000, endPoint y: 234, distance: 75.0
click at [926, 236] on div "Emails" at bounding box center [917, 240] width 65 height 20
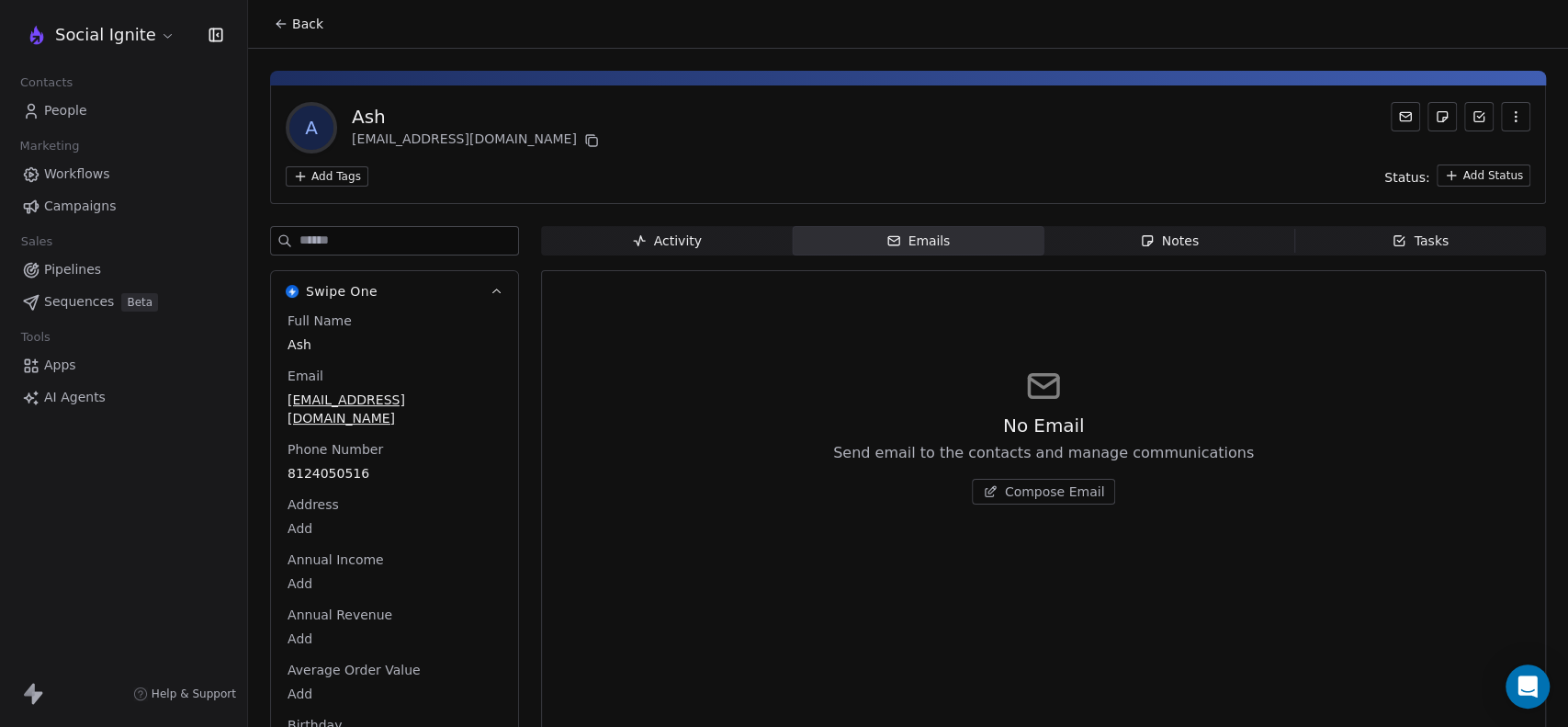
click at [1153, 238] on div "Notes" at bounding box center [1169, 240] width 59 height 20
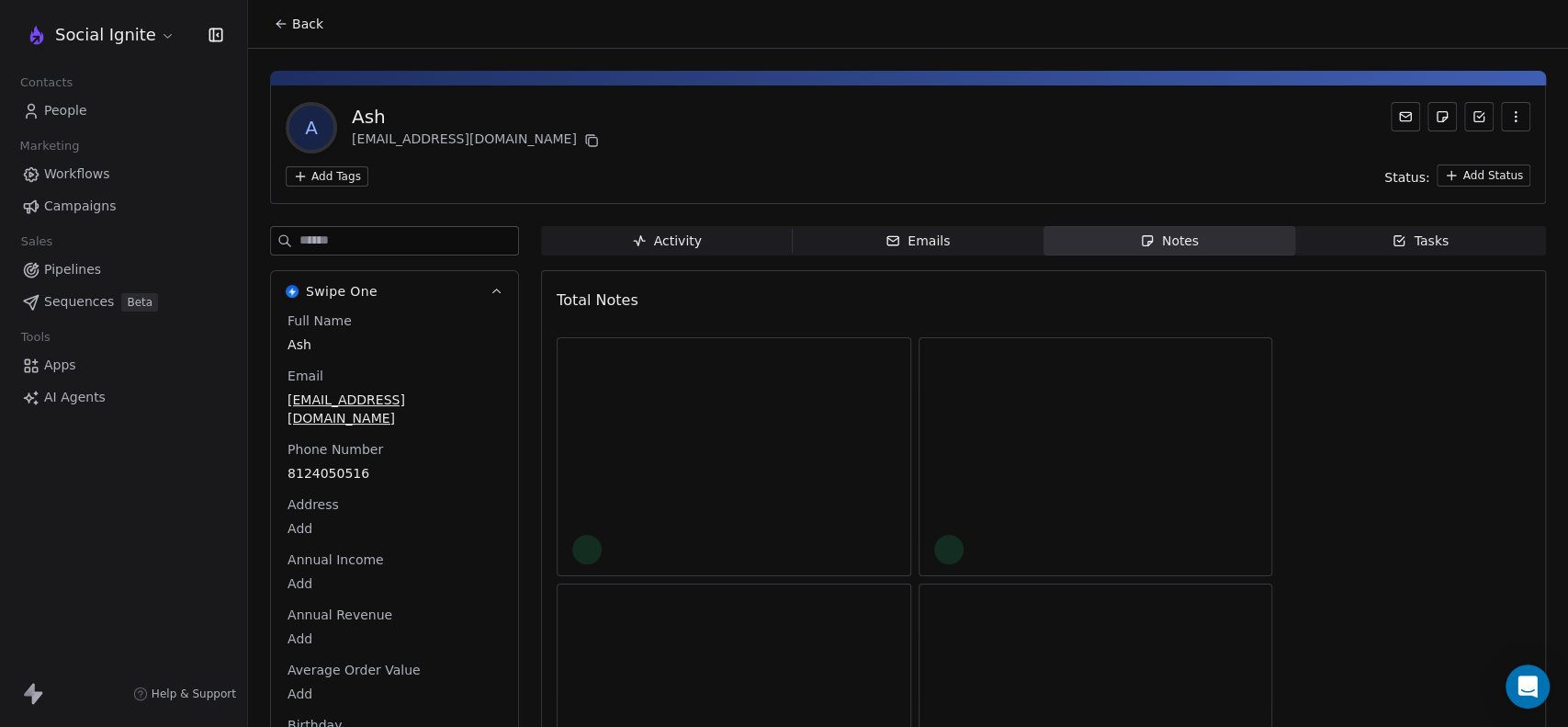
click at [1391, 233] on icon "button" at bounding box center [1399, 240] width 15 height 15
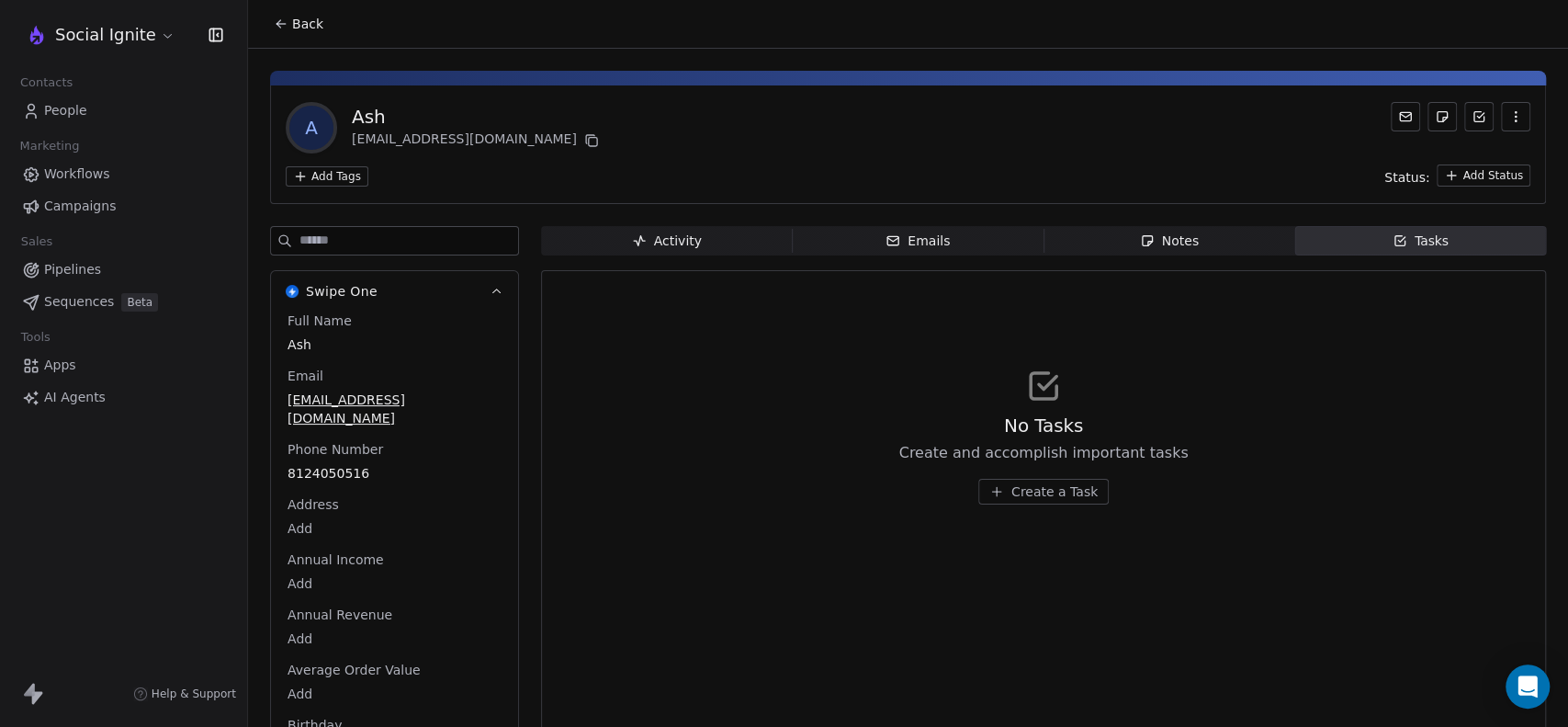
drag, startPoint x: 644, startPoint y: 237, endPoint x: 658, endPoint y: 244, distance: 15.7
click at [646, 237] on icon "button" at bounding box center [639, 240] width 15 height 15
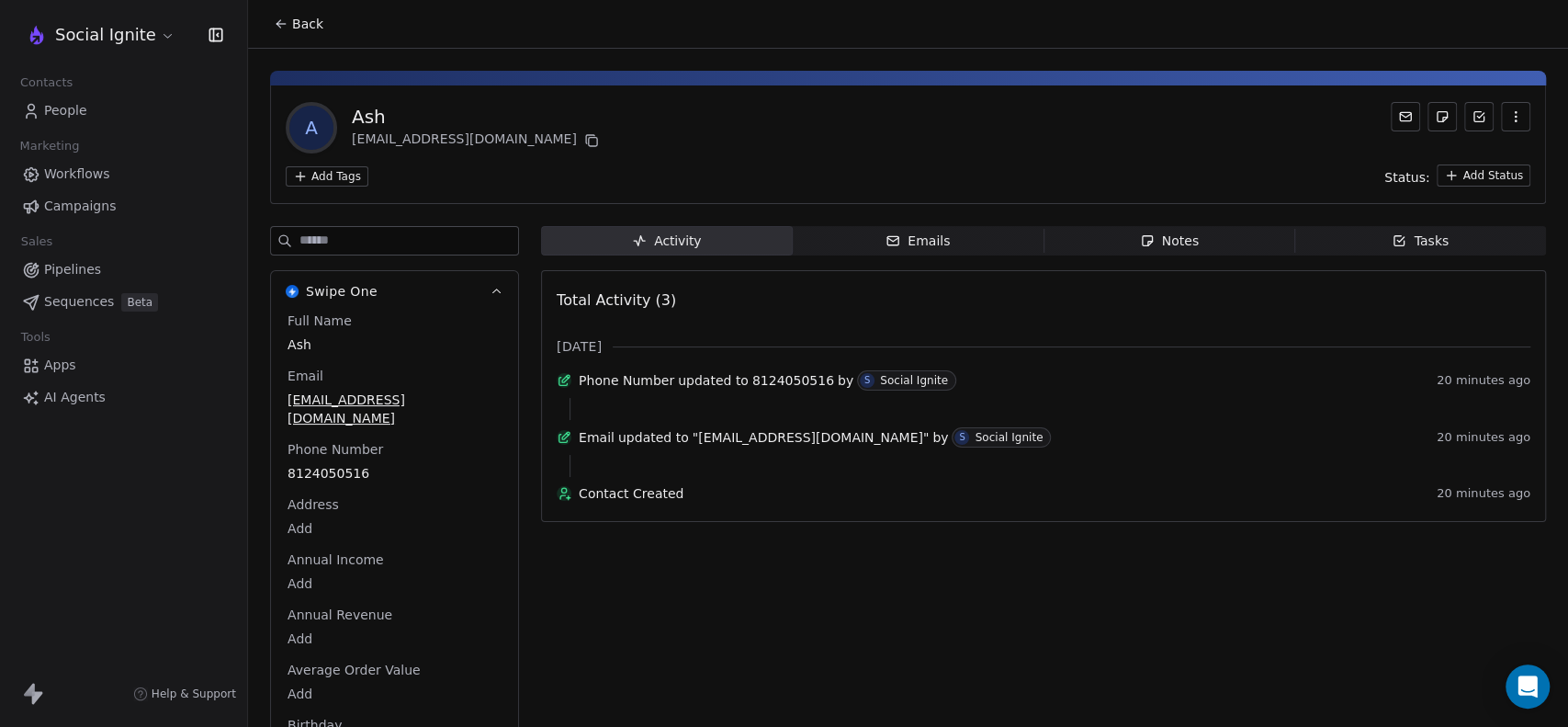
click at [278, 24] on icon at bounding box center [280, 24] width 8 height 0
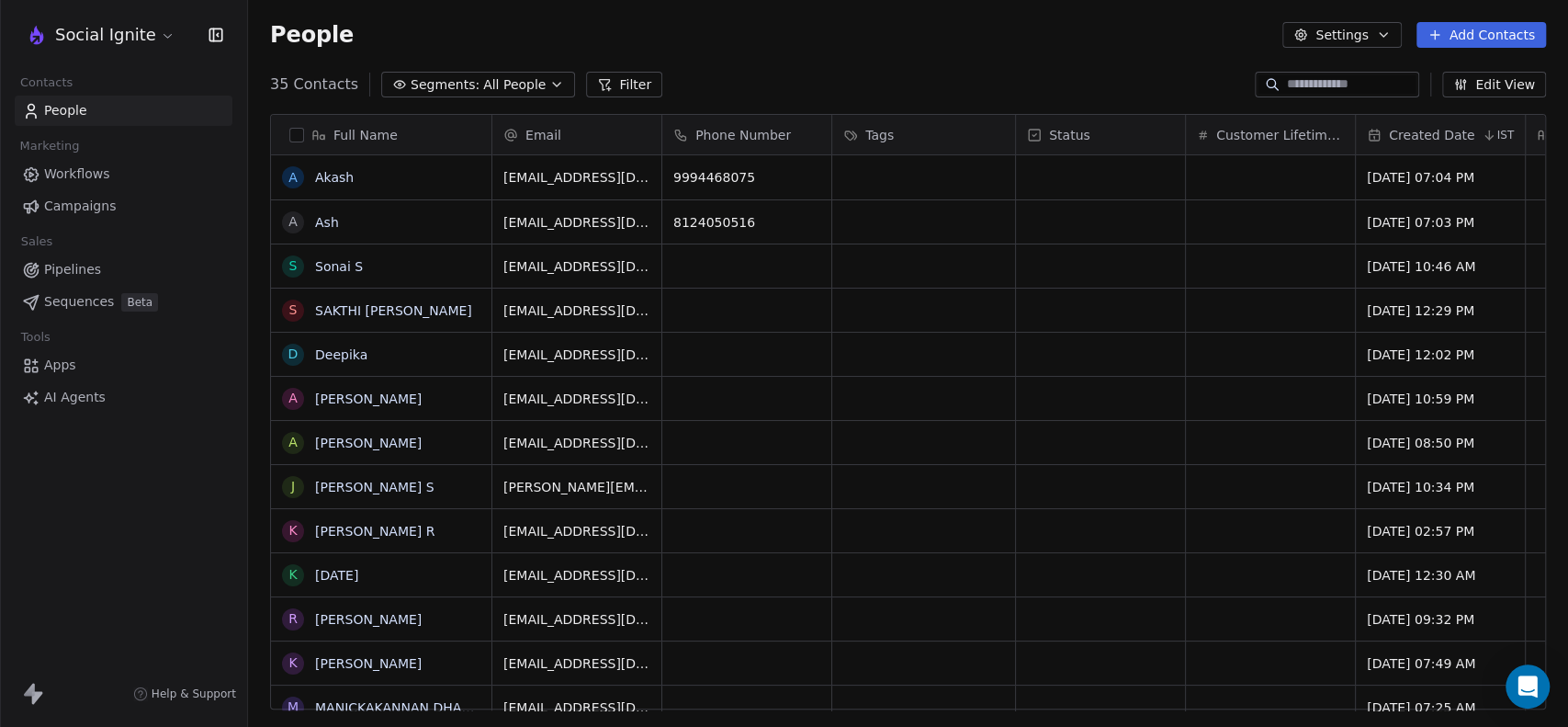
scroll to position [624, 1304]
click at [521, 78] on span "All People" at bounding box center [514, 84] width 63 height 20
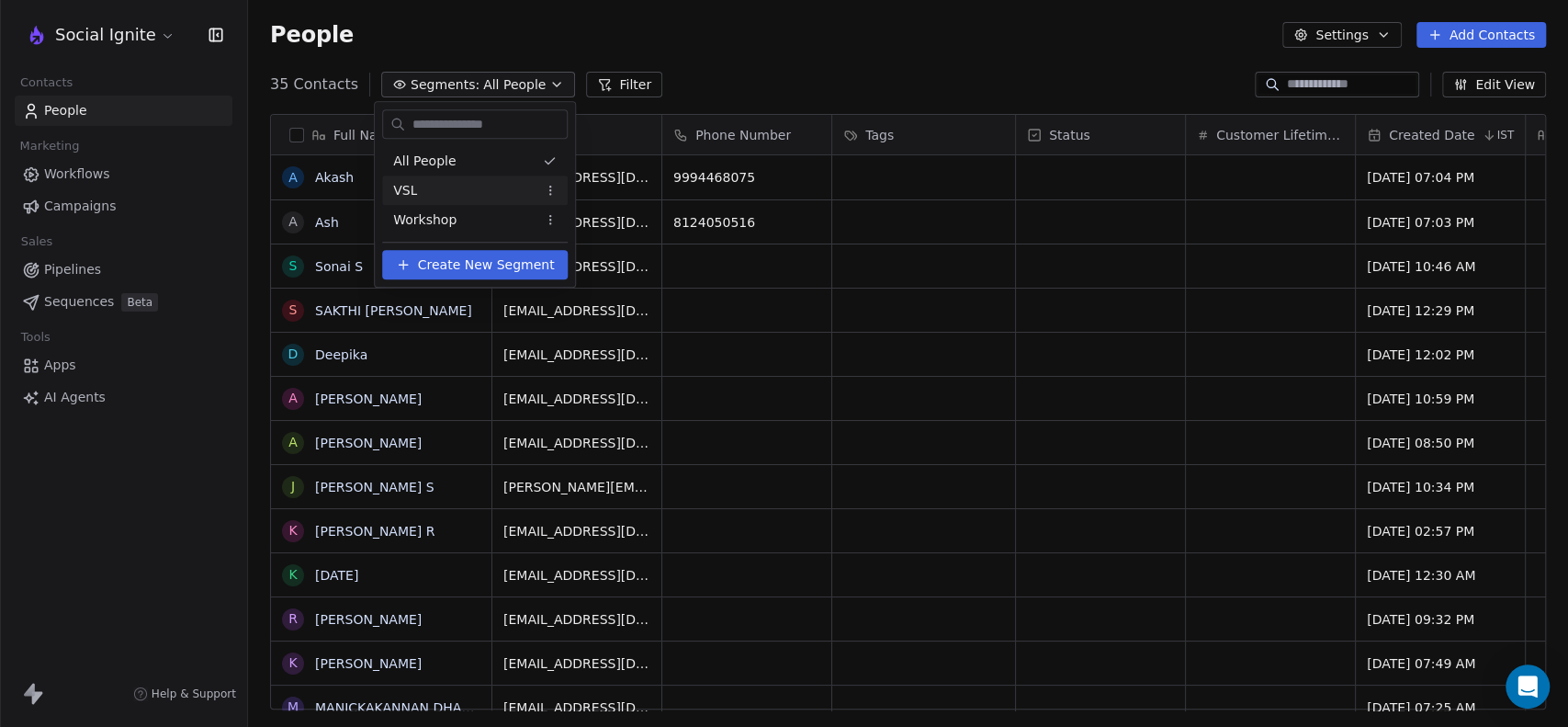
click at [544, 192] on html "Social Ignite Contacts People Marketing Workflows Campaigns Sales Pipelines Seq…" at bounding box center [784, 363] width 1568 height 727
click at [441, 189] on div "VSL" at bounding box center [474, 190] width 185 height 29
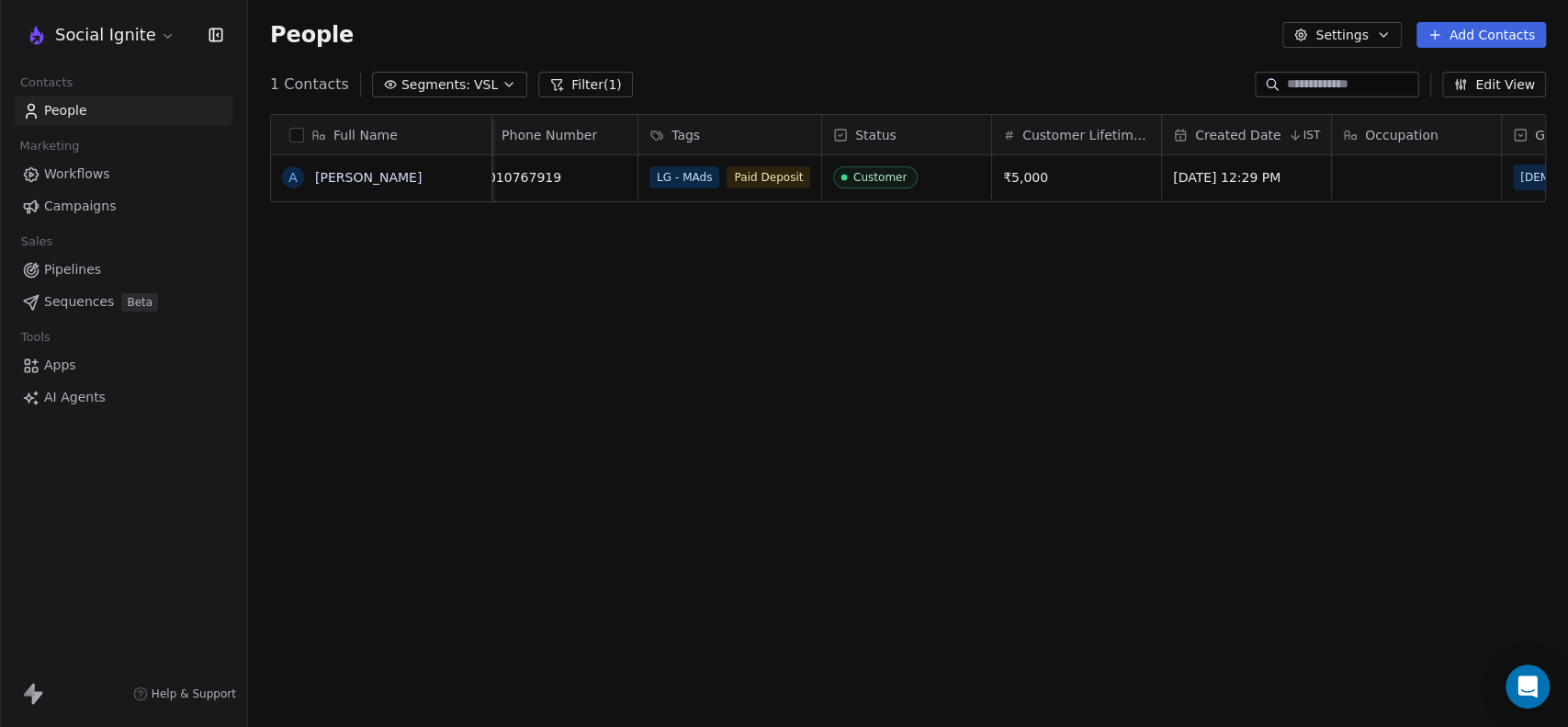
scroll to position [0, 193]
click at [483, 87] on button "Segments: VSL" at bounding box center [450, 84] width 155 height 25
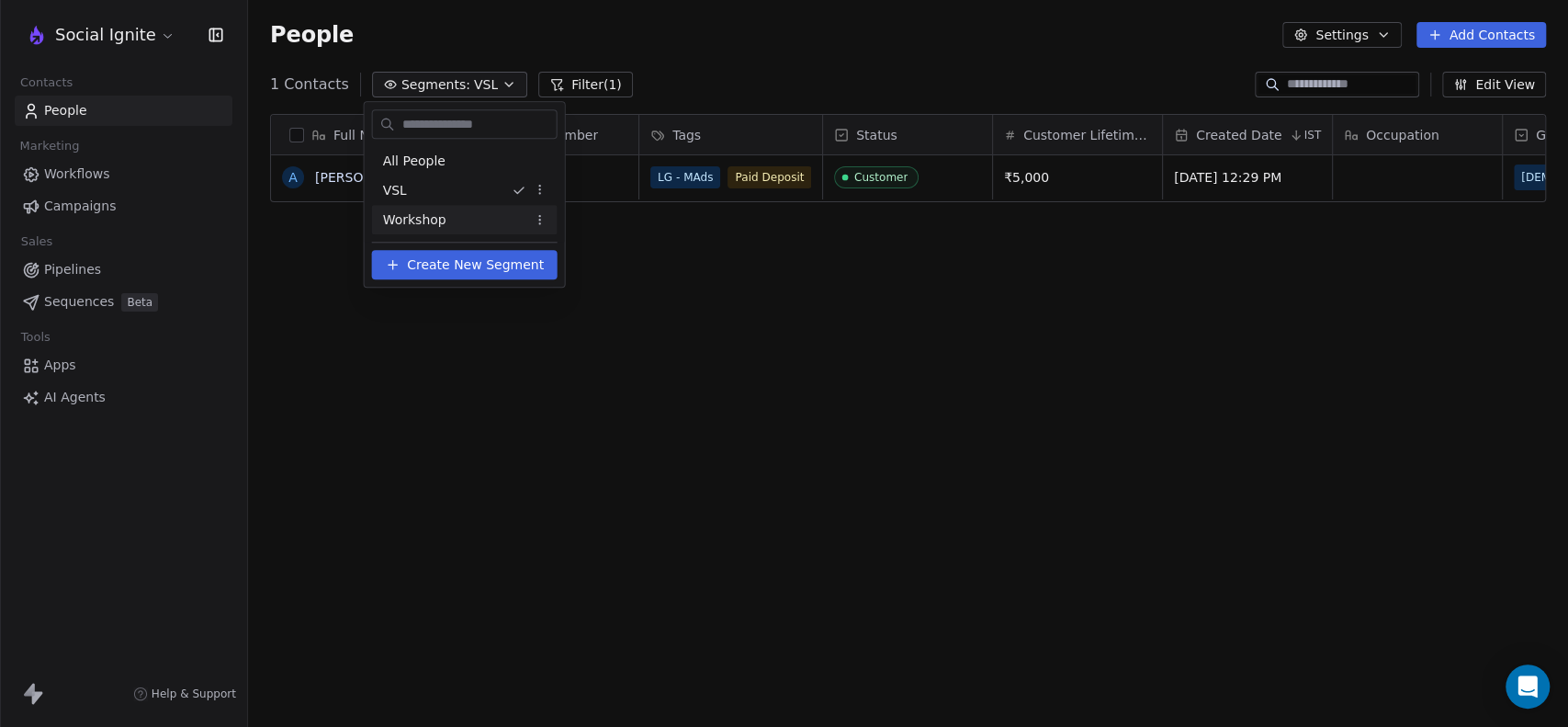
click at [436, 211] on span "Workshop" at bounding box center [414, 220] width 64 height 20
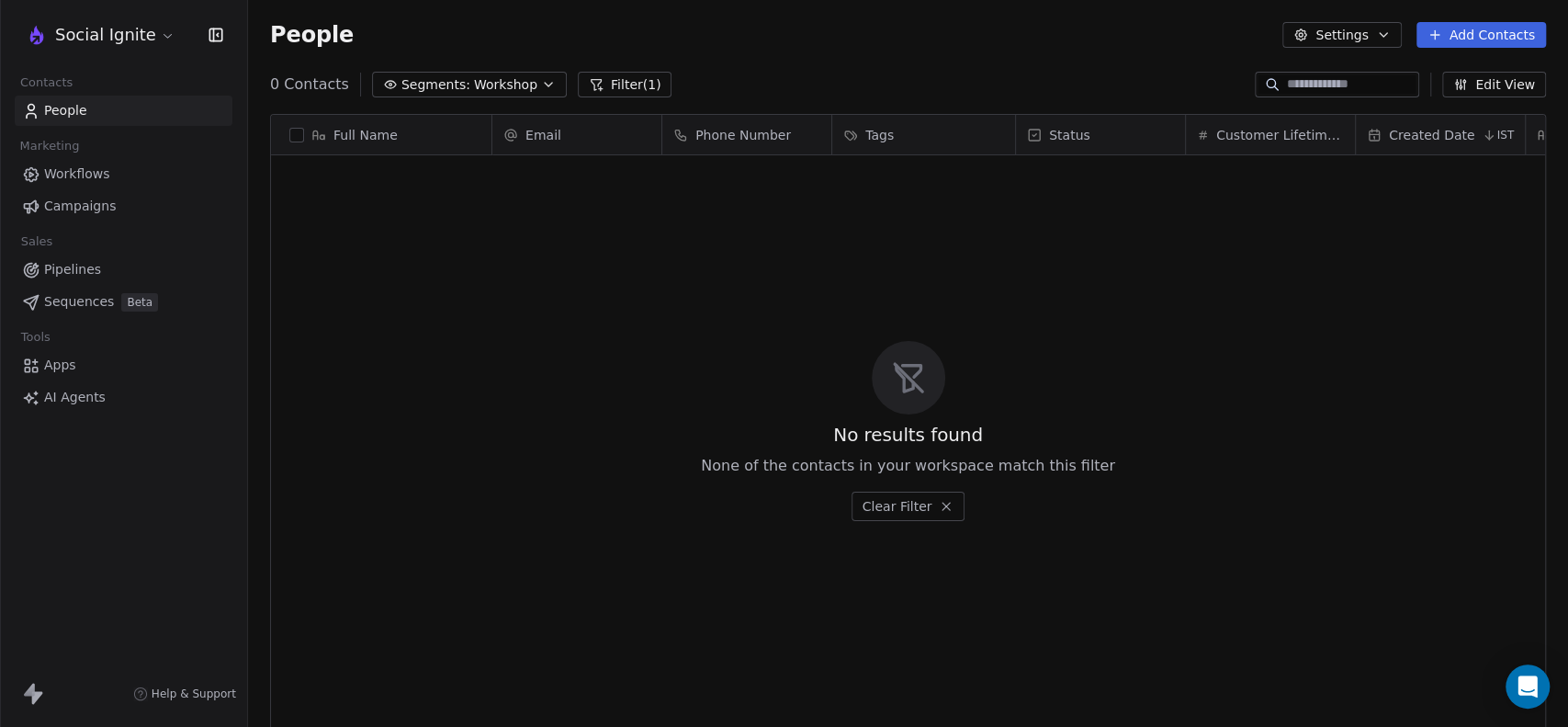
scroll to position [624, 1304]
click at [443, 83] on span "Segments:" at bounding box center [436, 84] width 69 height 20
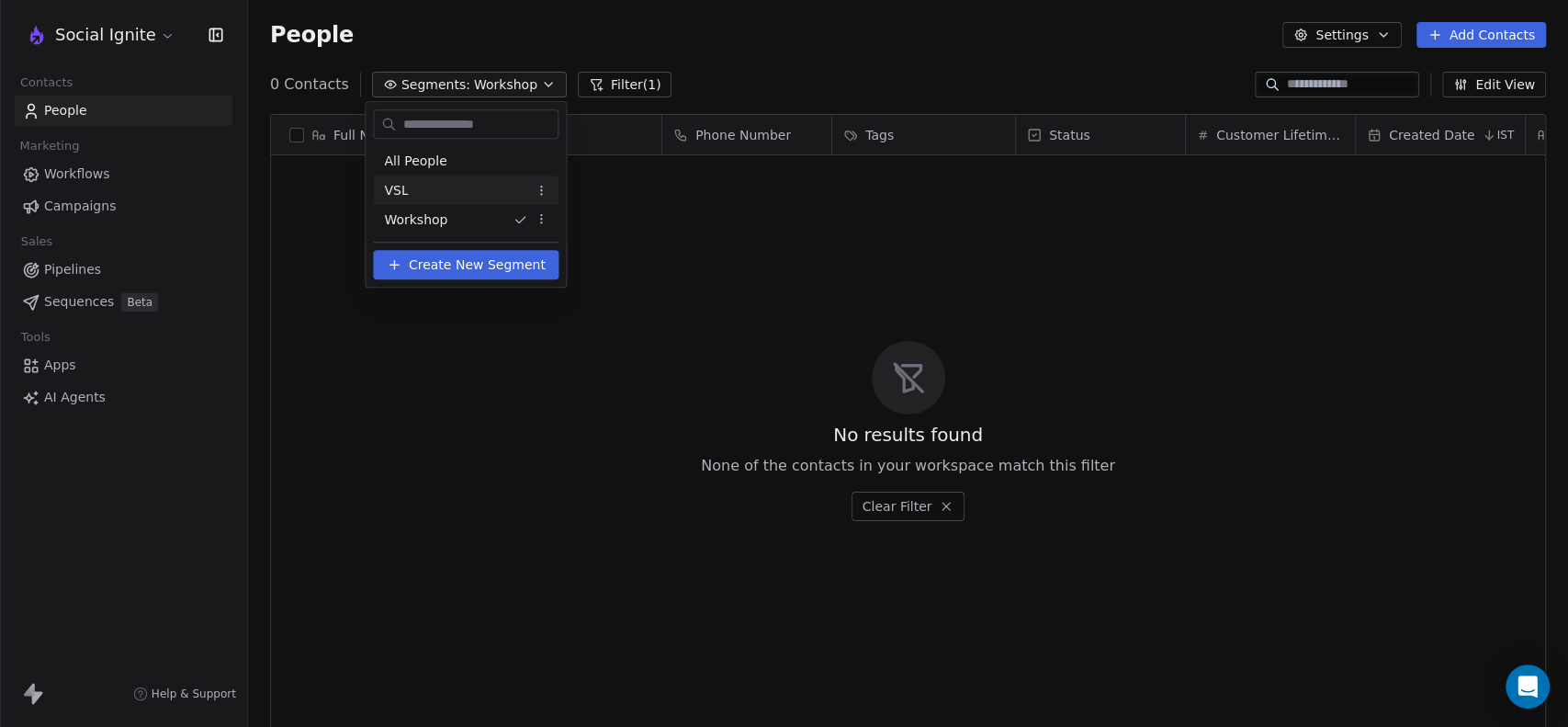
click at [409, 187] on div "VSL" at bounding box center [466, 190] width 185 height 29
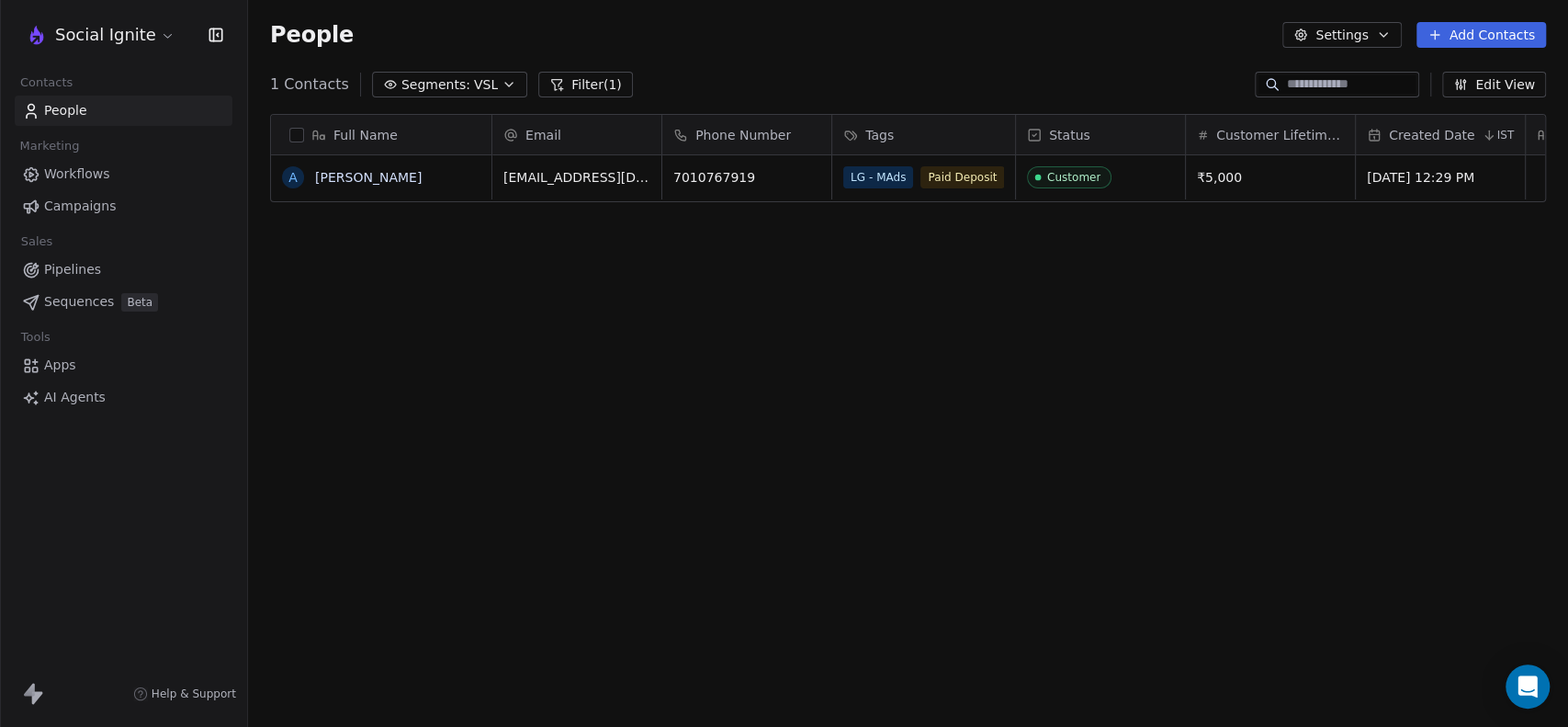
scroll to position [0, 549]
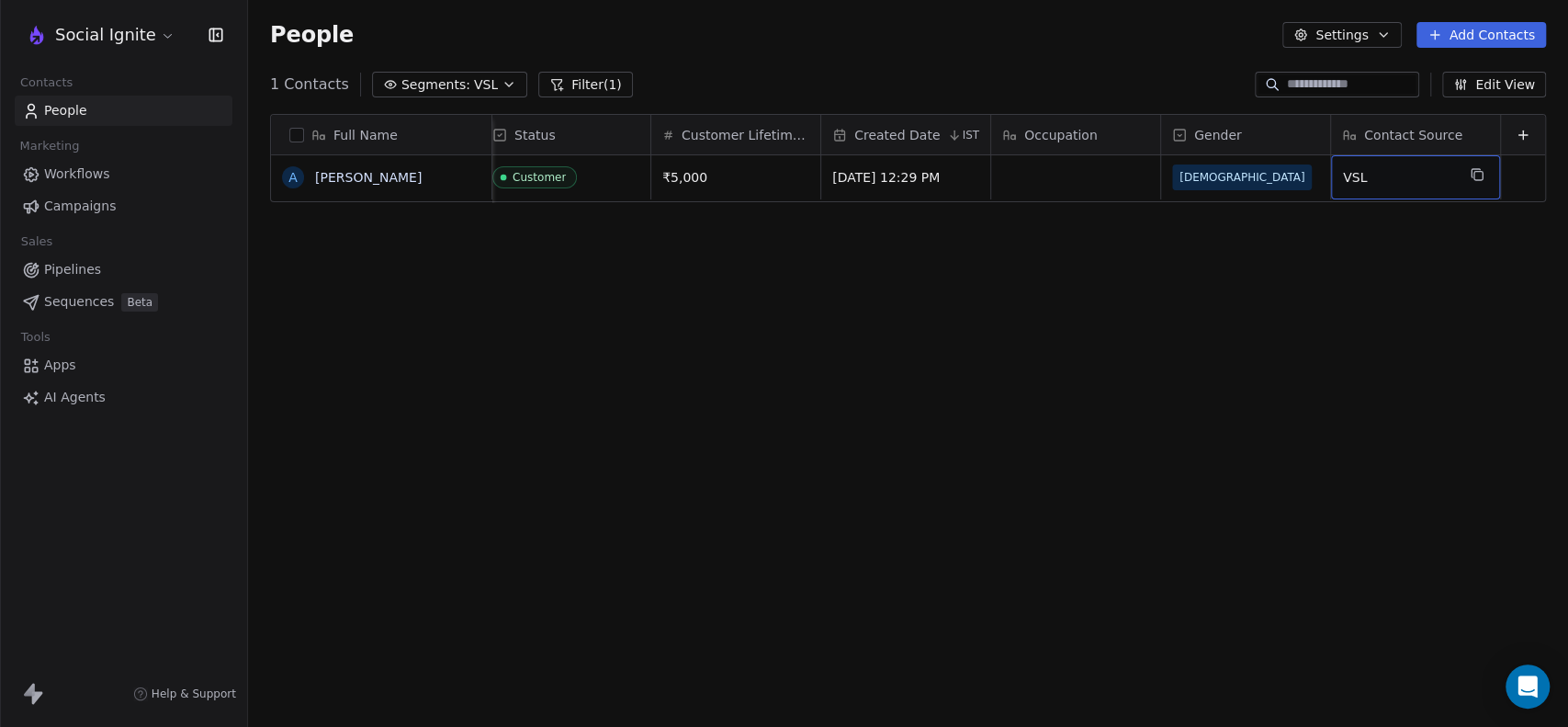
click at [1365, 181] on span "VSL" at bounding box center [1399, 178] width 112 height 19
click at [1365, 181] on textarea "***" at bounding box center [1401, 184] width 167 height 57
drag, startPoint x: 1200, startPoint y: 342, endPoint x: 1182, endPoint y: 344, distance: 18.1
click at [1198, 343] on html "Social Ignite Contacts People Marketing Workflows Campaigns Sales Pipelines Seq…" at bounding box center [784, 363] width 1568 height 727
click at [474, 80] on span "VSL" at bounding box center [486, 84] width 24 height 20
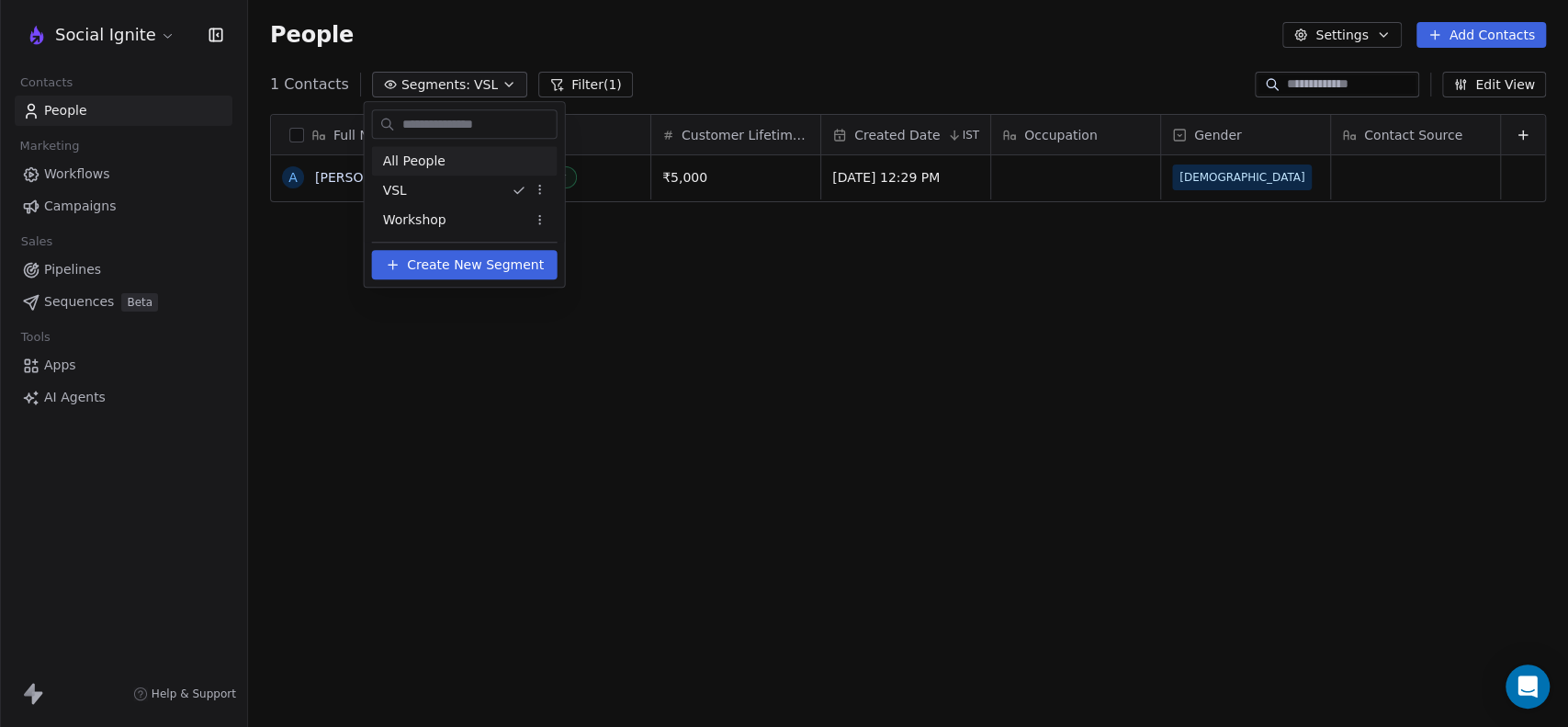
click at [403, 167] on span "All People" at bounding box center [414, 161] width 63 height 20
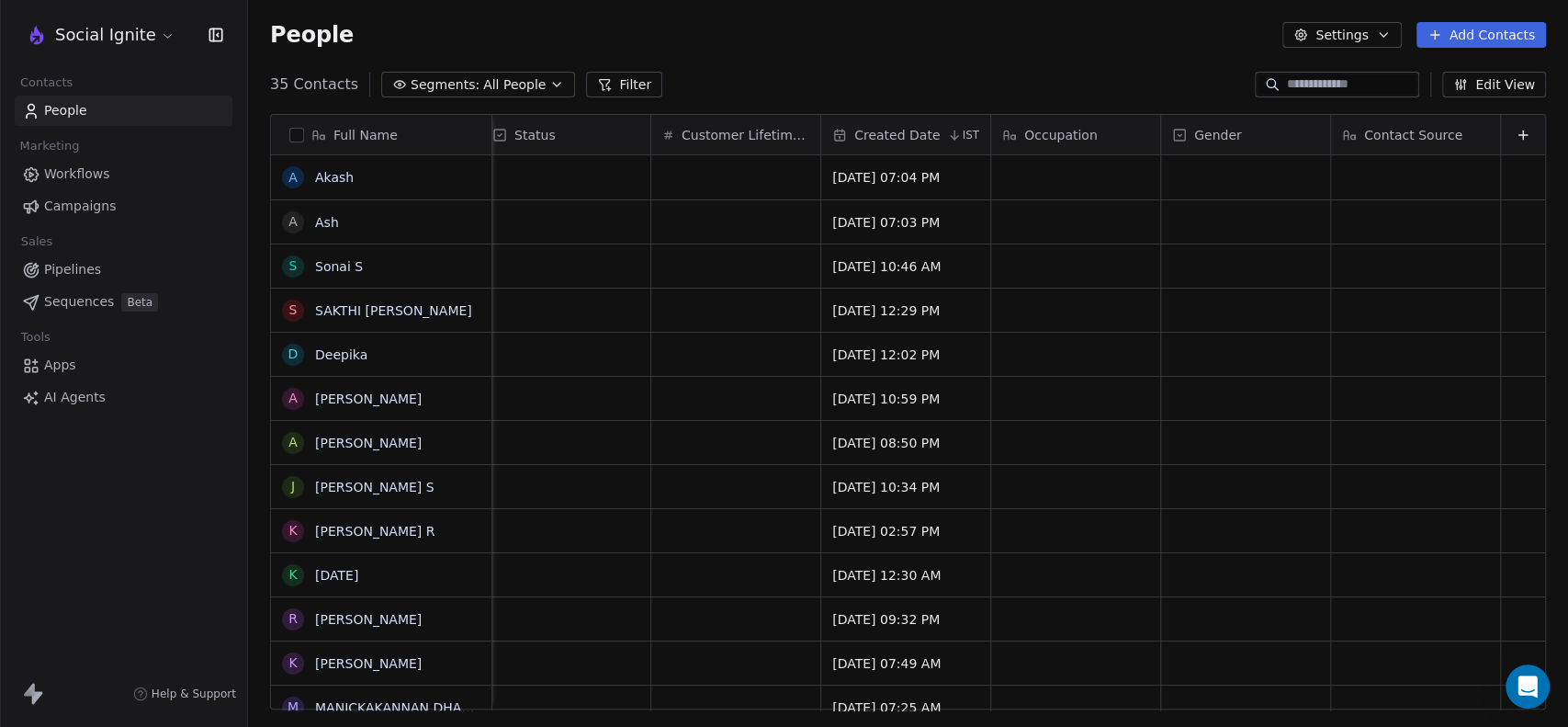
click at [442, 87] on span "Segments:" at bounding box center [445, 84] width 69 height 20
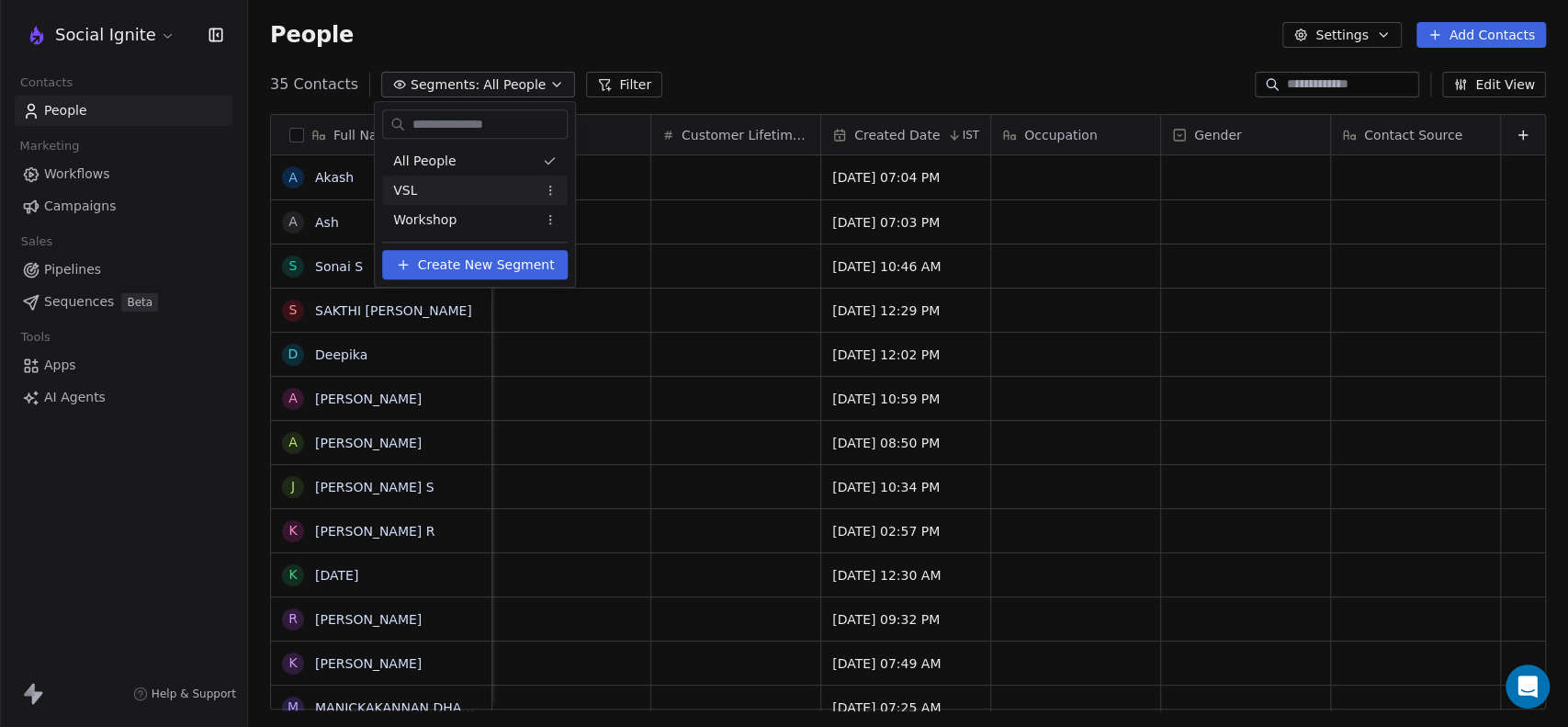
click at [412, 182] on span "VSL" at bounding box center [405, 190] width 24 height 20
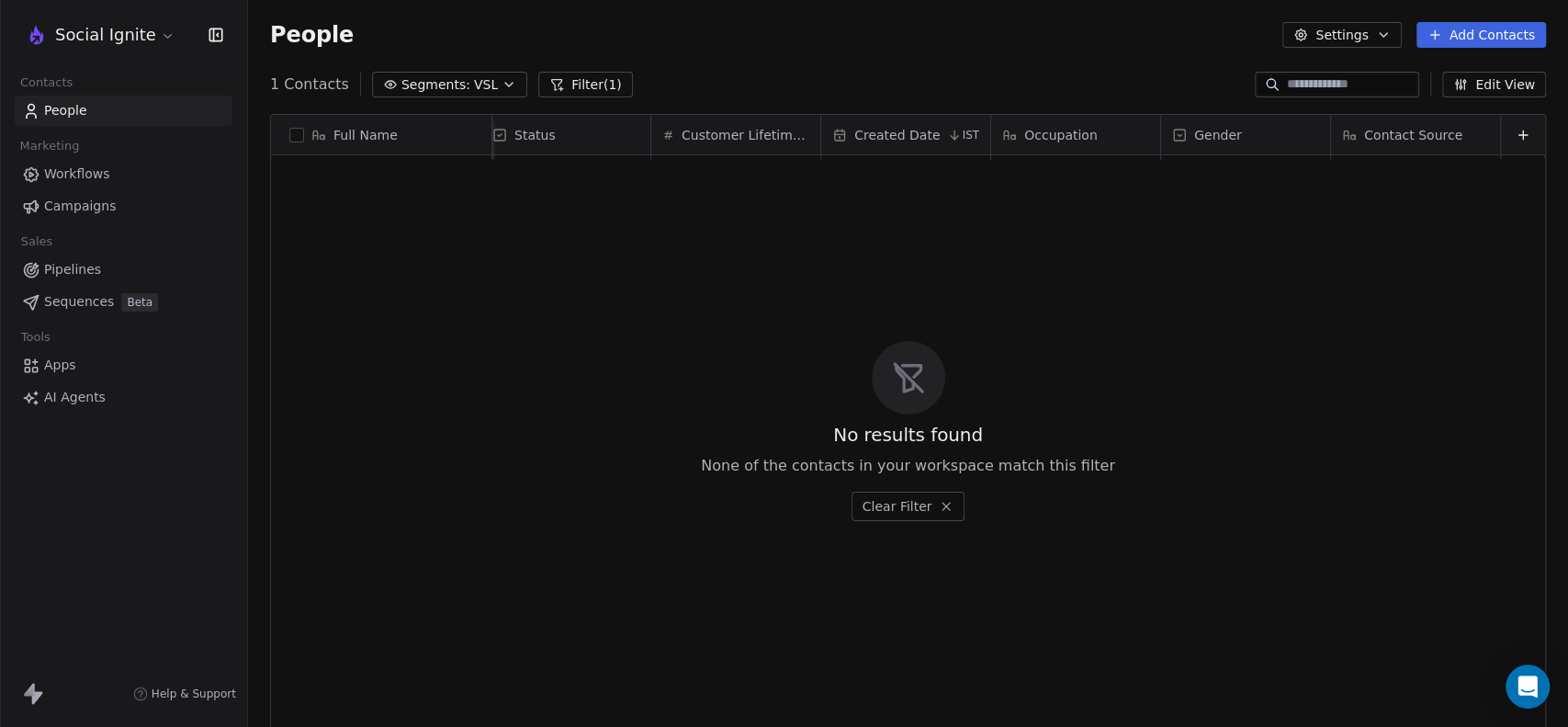
click at [456, 84] on button "Segments: VSL" at bounding box center [450, 84] width 155 height 25
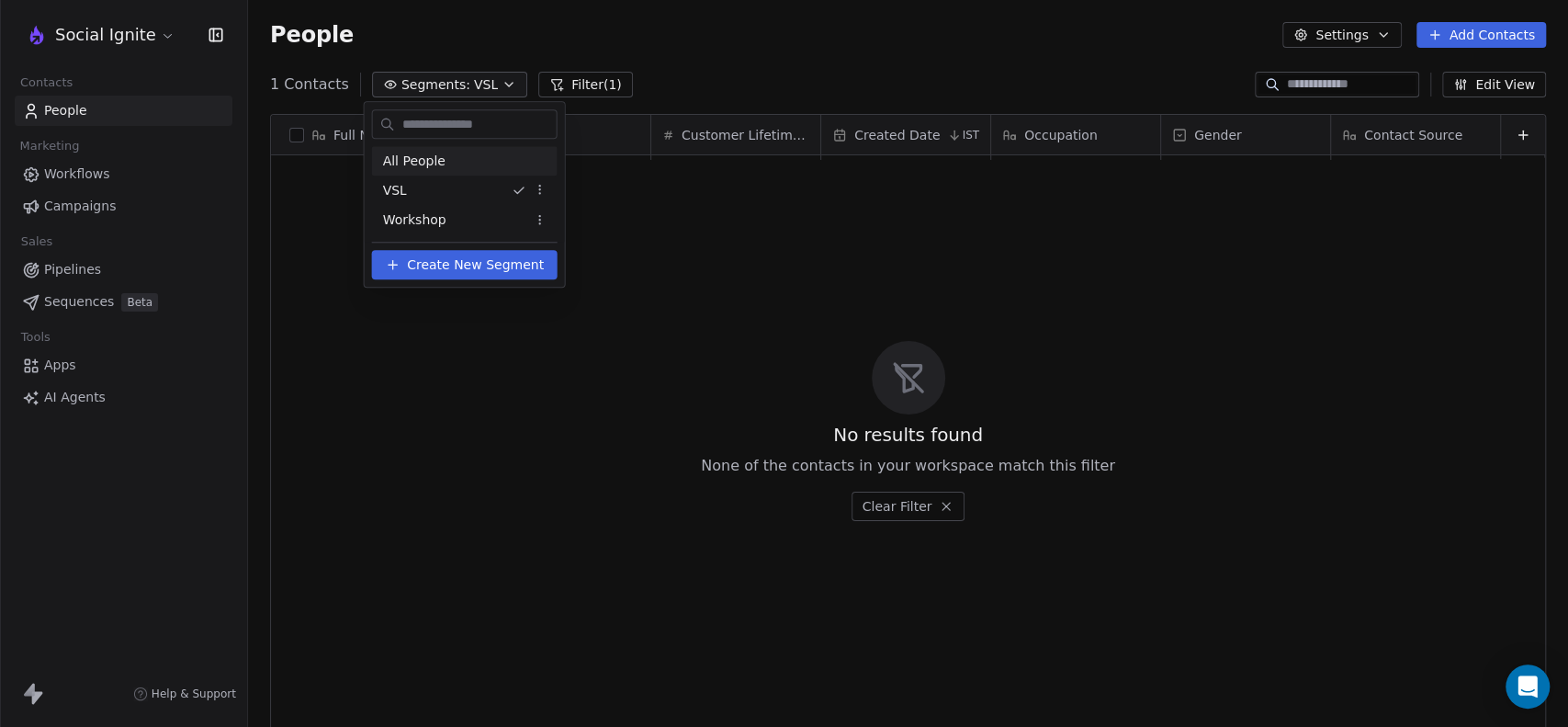
click at [409, 155] on span "All People" at bounding box center [414, 161] width 63 height 20
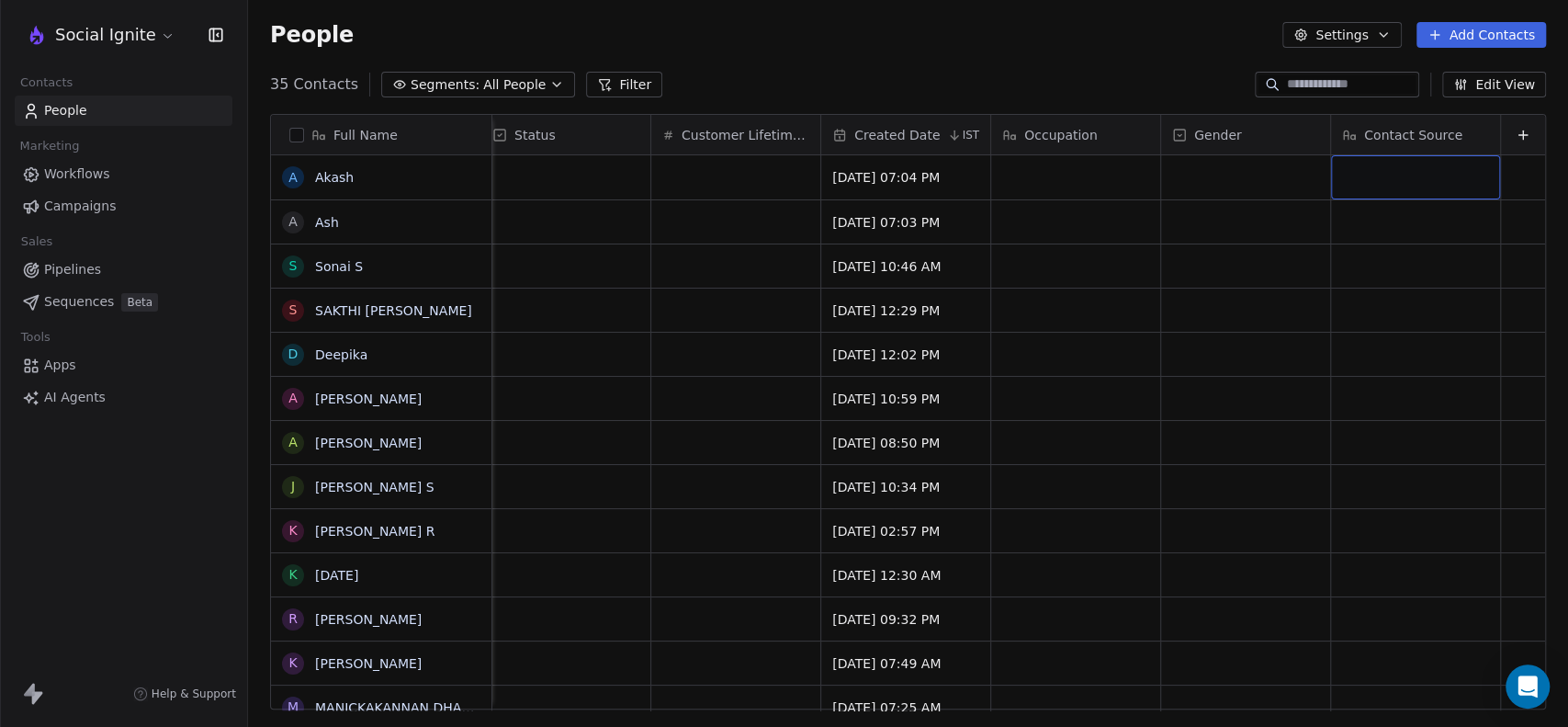
click at [1380, 175] on div "grid" at bounding box center [1415, 177] width 169 height 44
click at [1380, 175] on textarea at bounding box center [1401, 184] width 167 height 57
type textarea "***"
click at [999, 65] on html "Social Ignite Contacts People Marketing Workflows Campaigns Sales Pipelines Seq…" at bounding box center [784, 363] width 1568 height 727
click at [1364, 224] on html "Social Ignite Contacts People Marketing Workflows Campaigns Sales Pipelines Seq…" at bounding box center [784, 363] width 1568 height 727
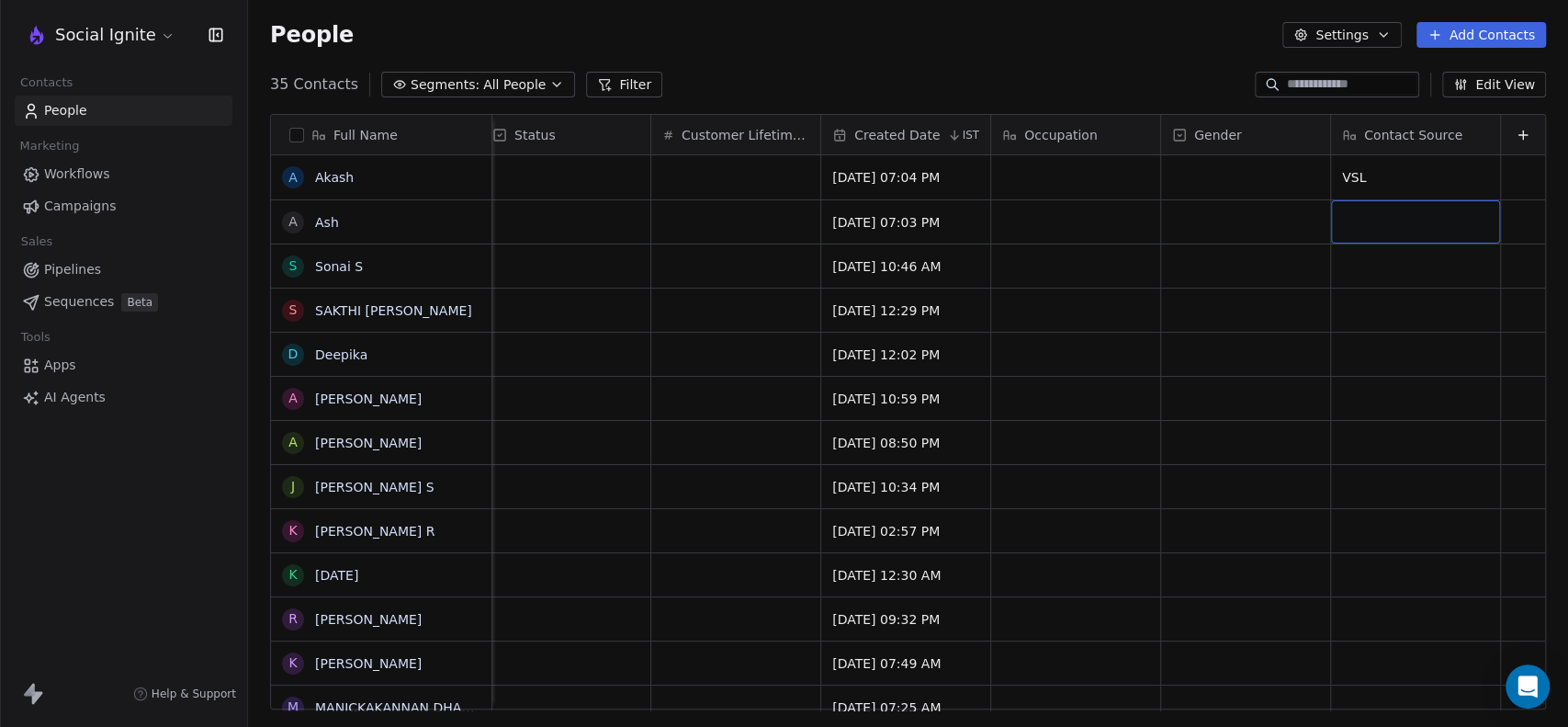
click at [1351, 225] on div "grid" at bounding box center [1415, 222] width 169 height 43
click at [1351, 225] on textarea at bounding box center [1401, 228] width 167 height 57
type textarea "***"
click at [1052, 38] on html "Social Ignite Contacts People Marketing Workflows Campaigns Sales Pipelines Seq…" at bounding box center [784, 363] width 1568 height 727
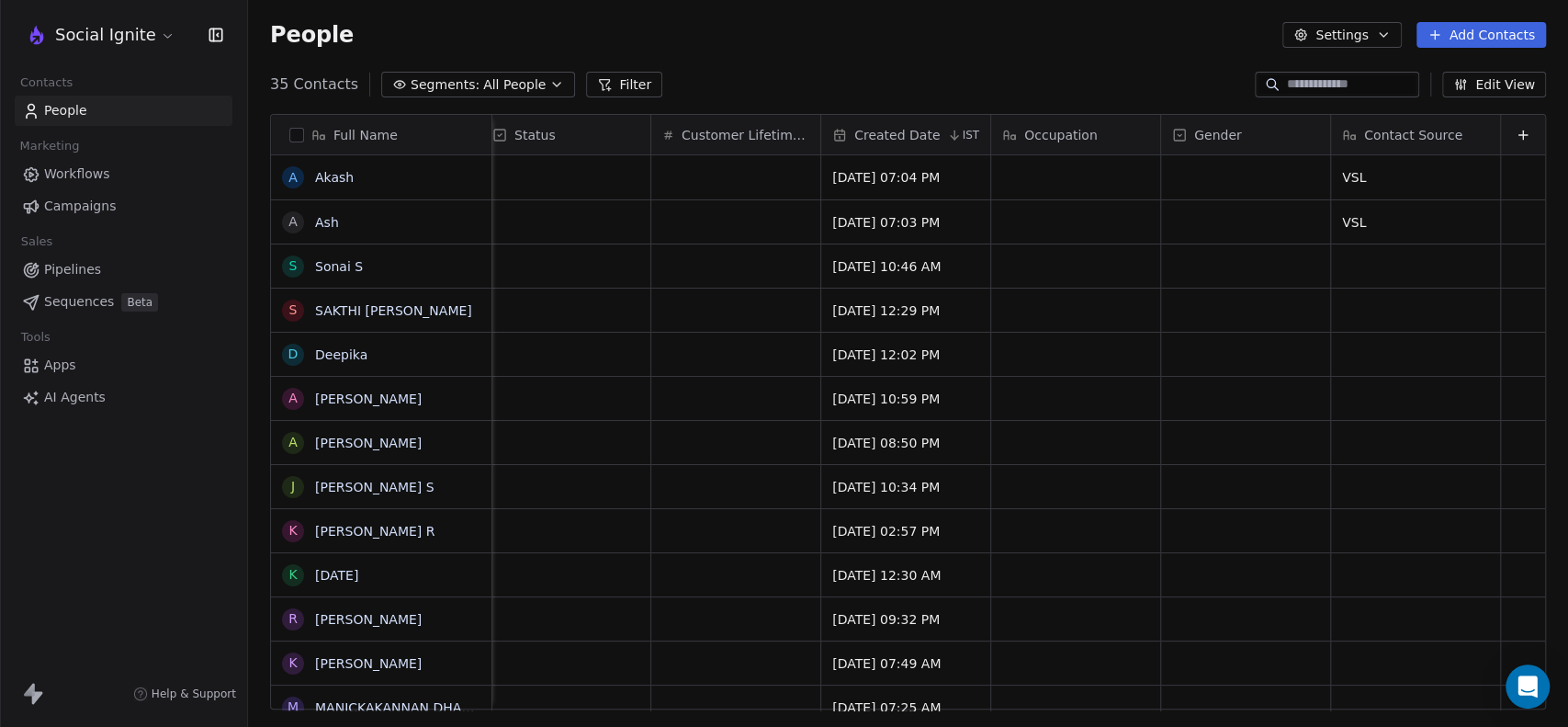
click at [527, 79] on span "All People" at bounding box center [514, 84] width 63 height 20
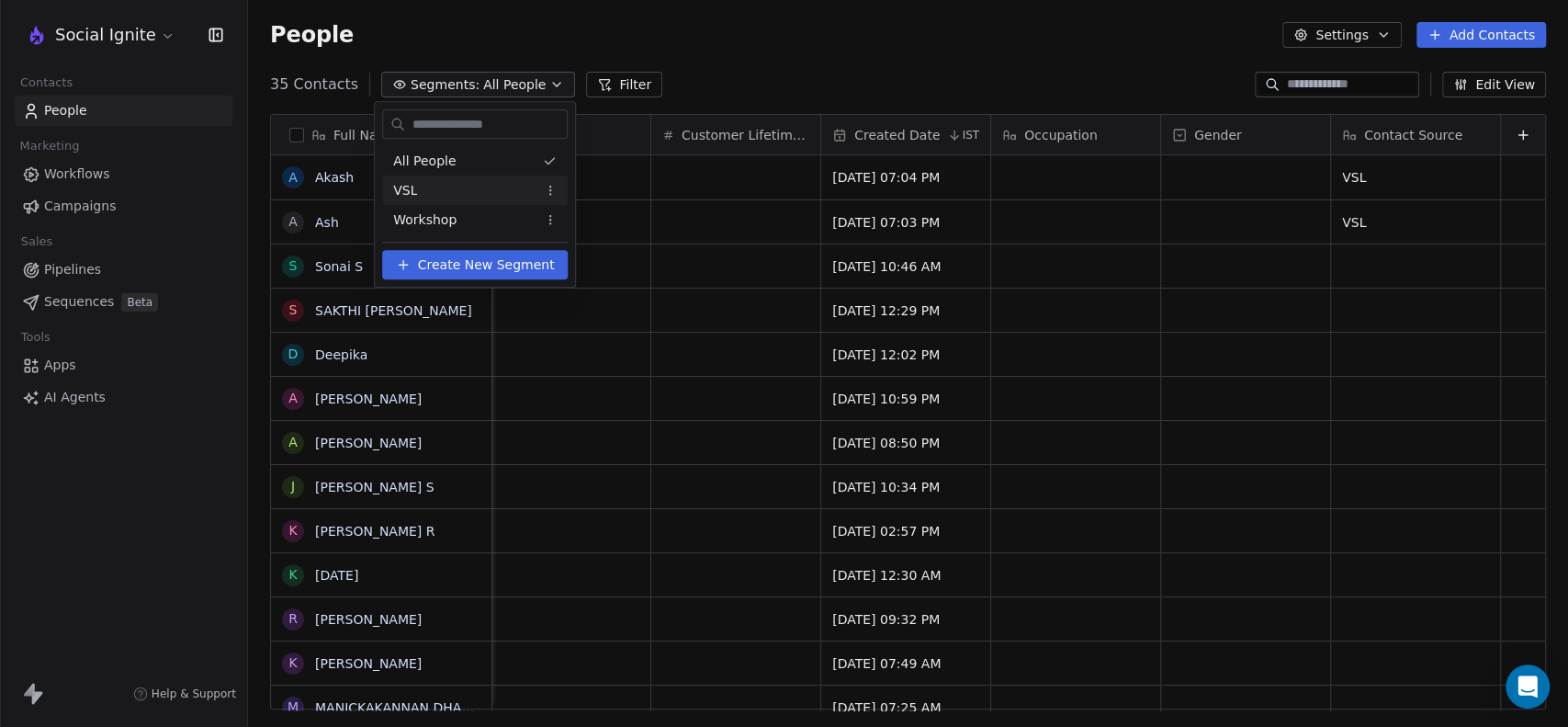
click at [400, 184] on span "VSL" at bounding box center [405, 190] width 24 height 20
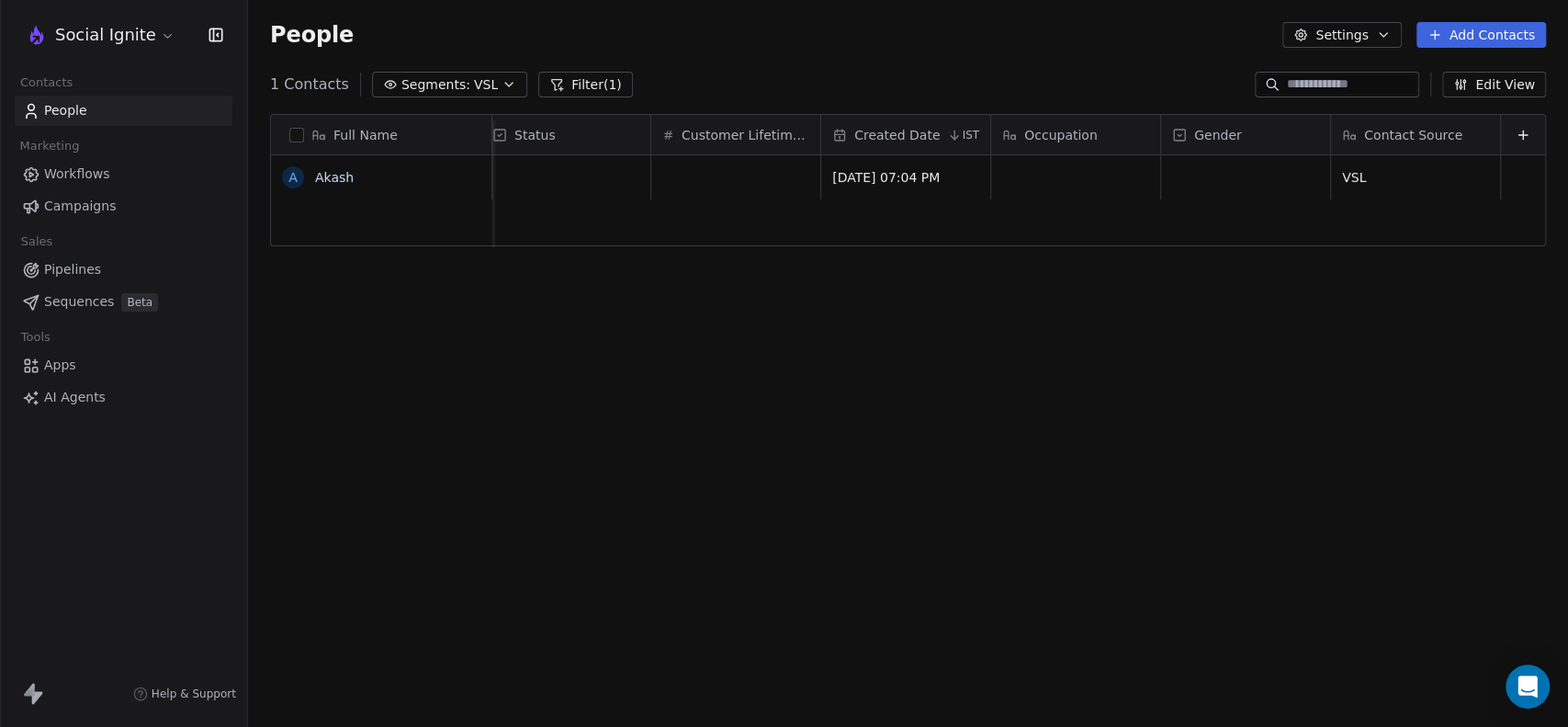
drag, startPoint x: 522, startPoint y: 375, endPoint x: 530, endPoint y: 247, distance: 128.2
click at [522, 376] on div "Full Name A Akash Email Phone Number Tags Status Customer Lifetime Value Create…" at bounding box center [907, 418] width 1320 height 639
click at [474, 75] on span "VSL" at bounding box center [486, 84] width 24 height 20
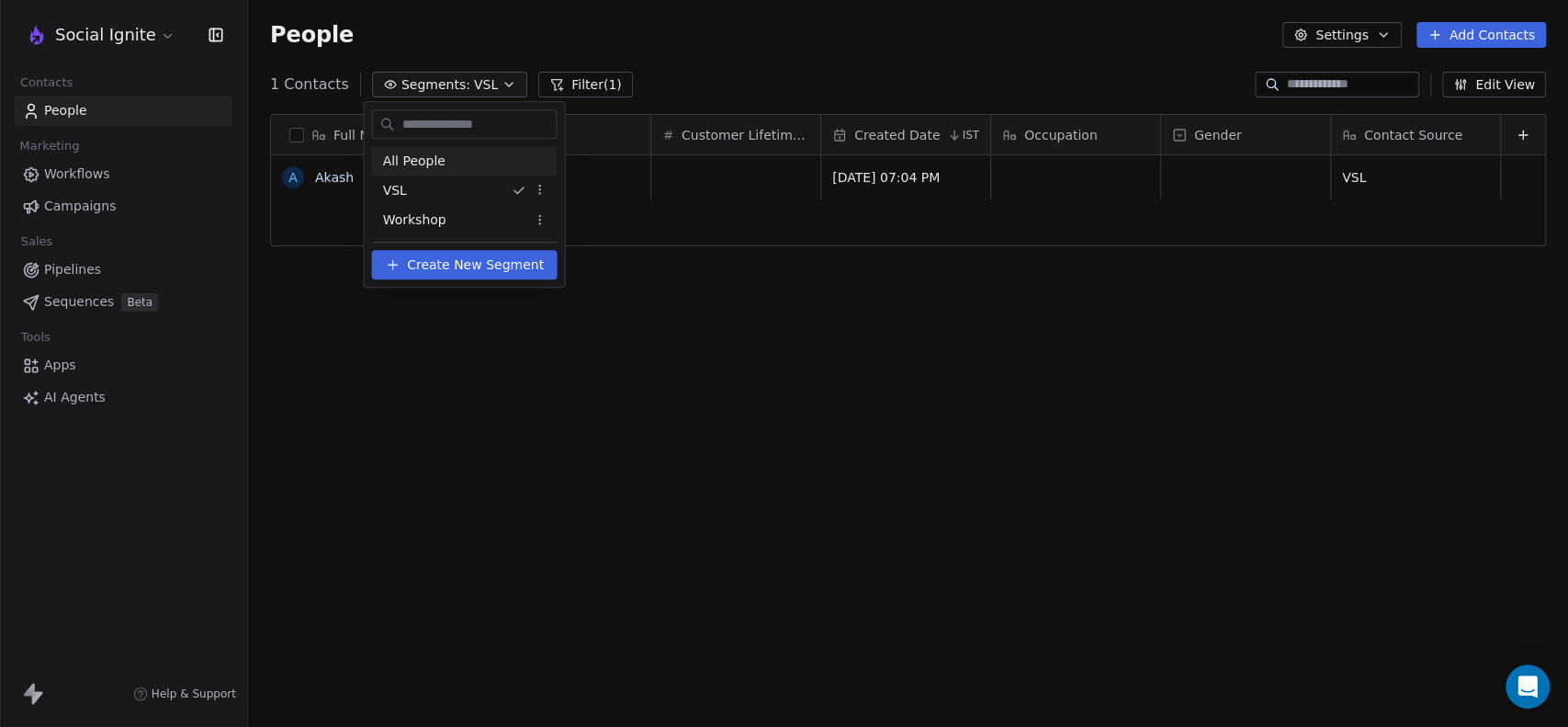
click at [409, 160] on span "All People" at bounding box center [414, 161] width 63 height 20
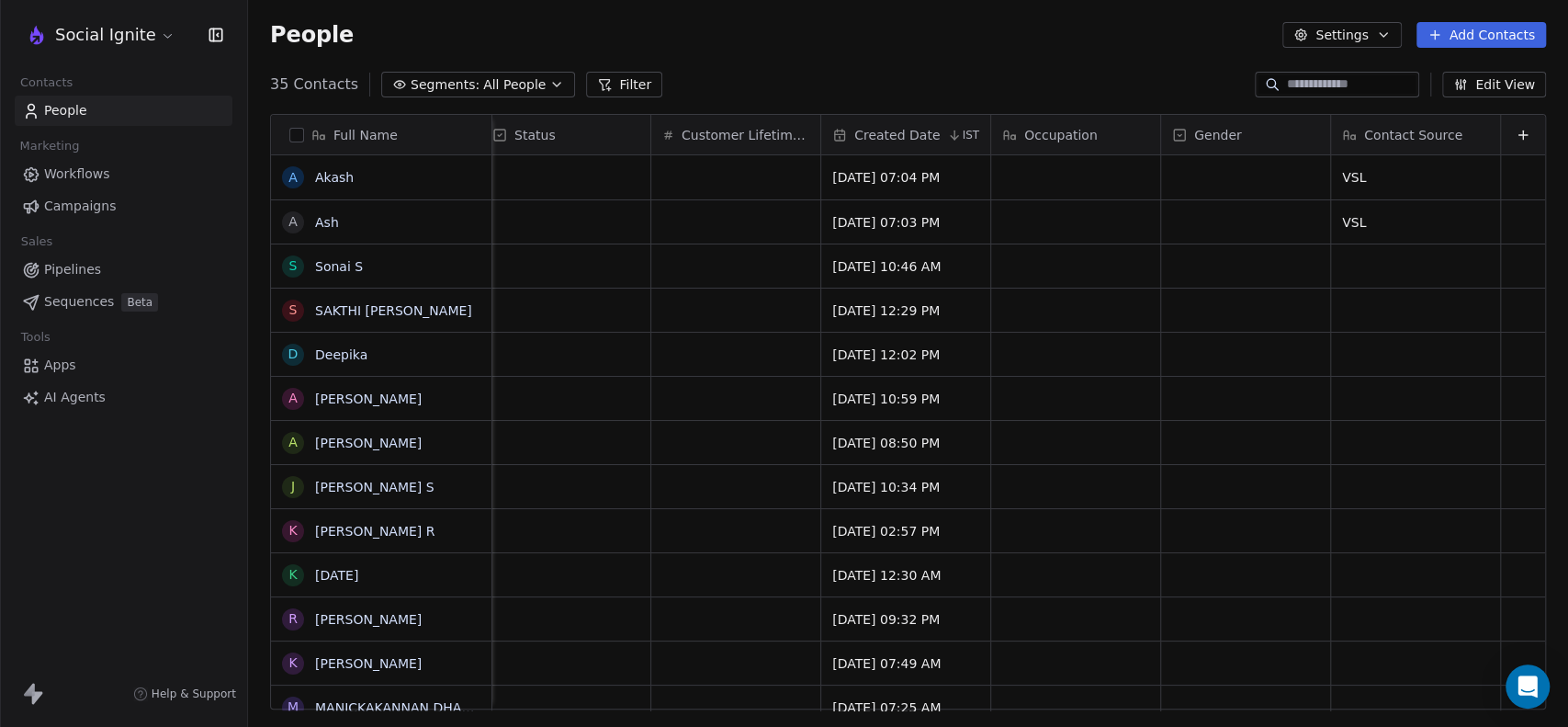
click at [487, 81] on span "All People" at bounding box center [514, 84] width 63 height 20
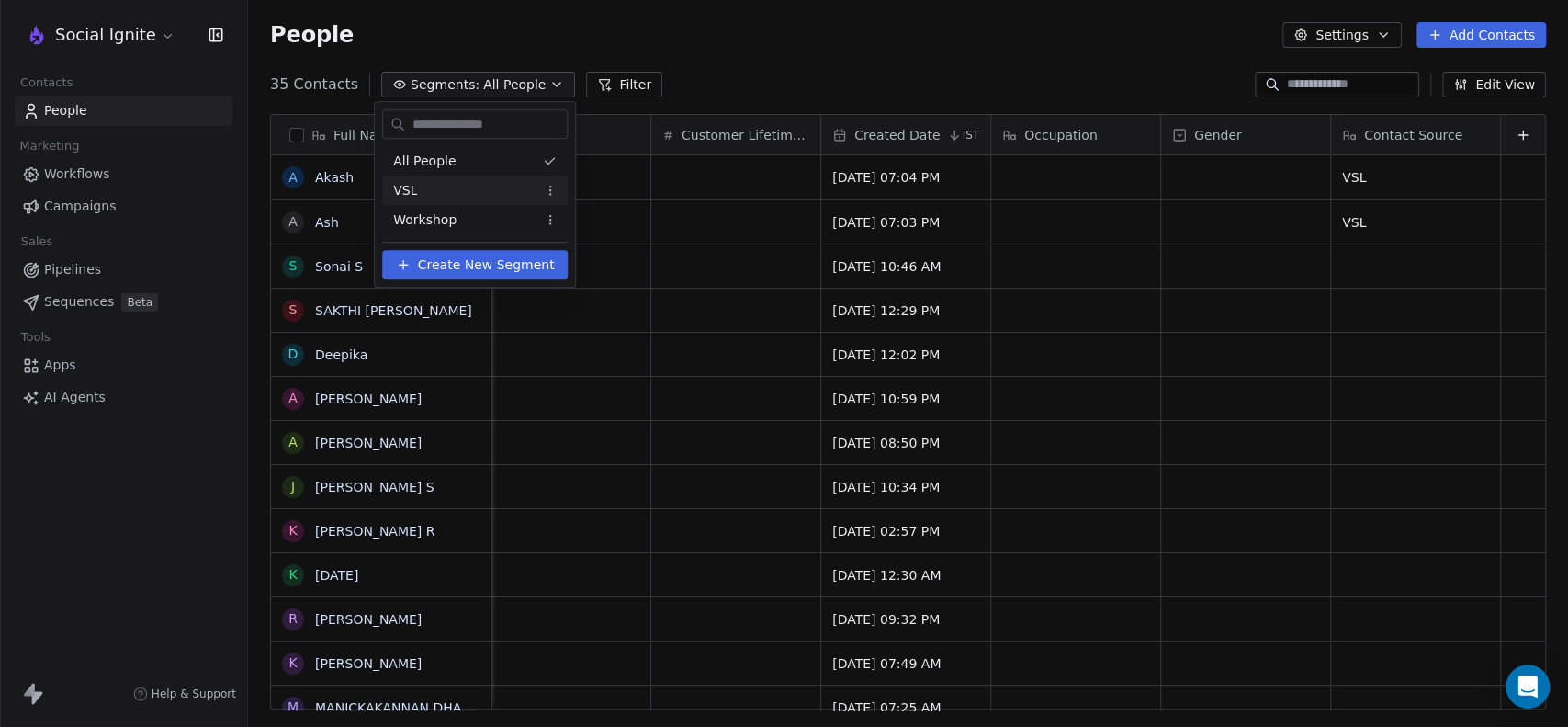
click at [435, 187] on div "VSL" at bounding box center [474, 190] width 185 height 29
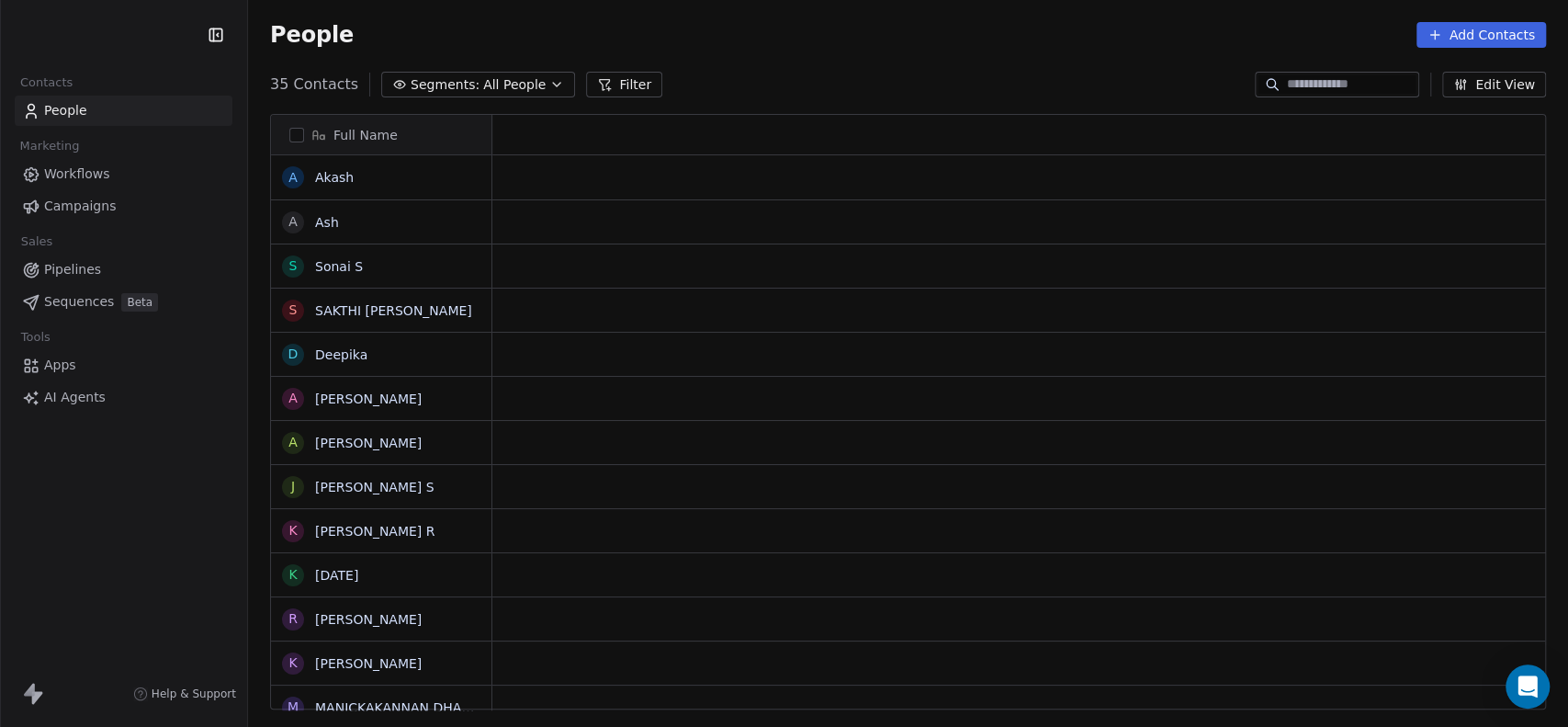
scroll to position [624, 1304]
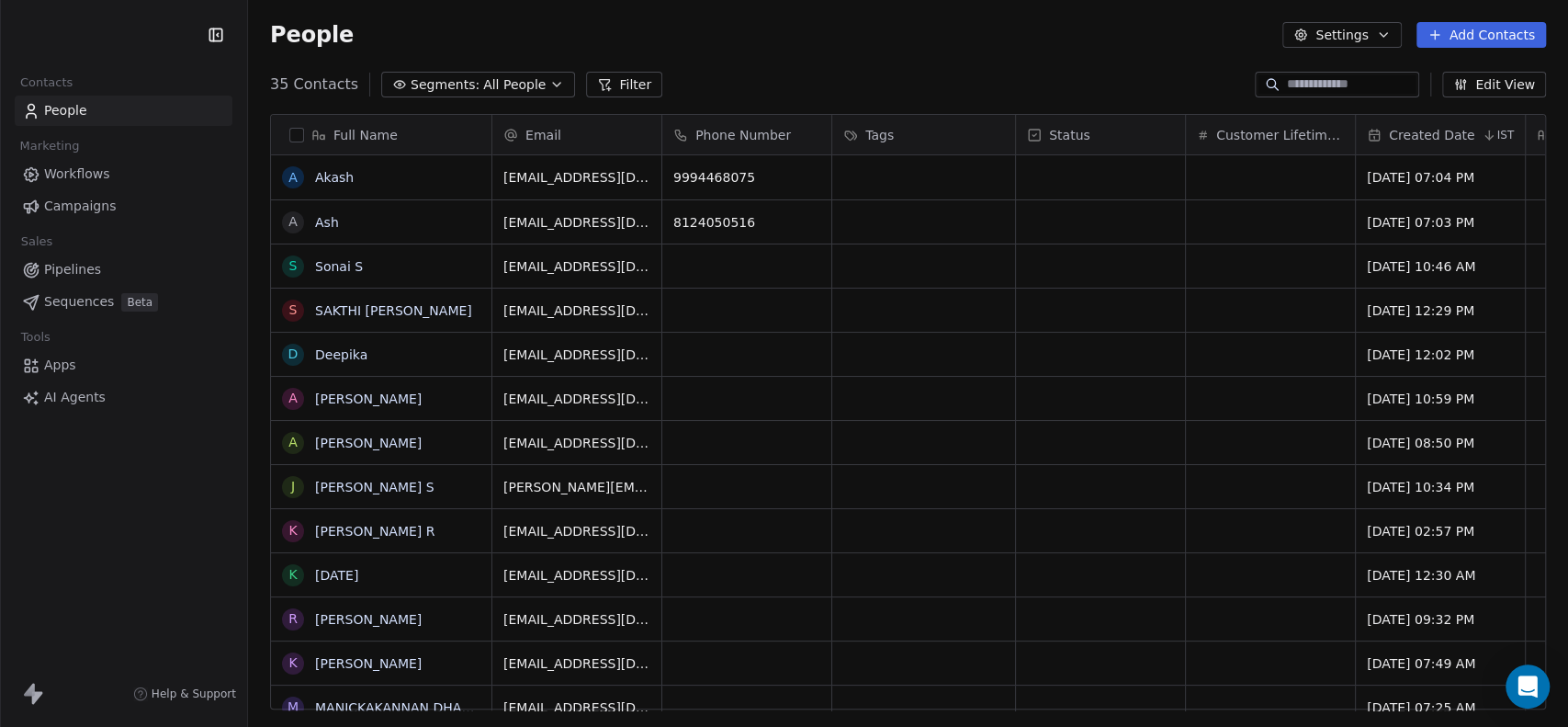
click at [512, 77] on span "All People" at bounding box center [514, 84] width 63 height 20
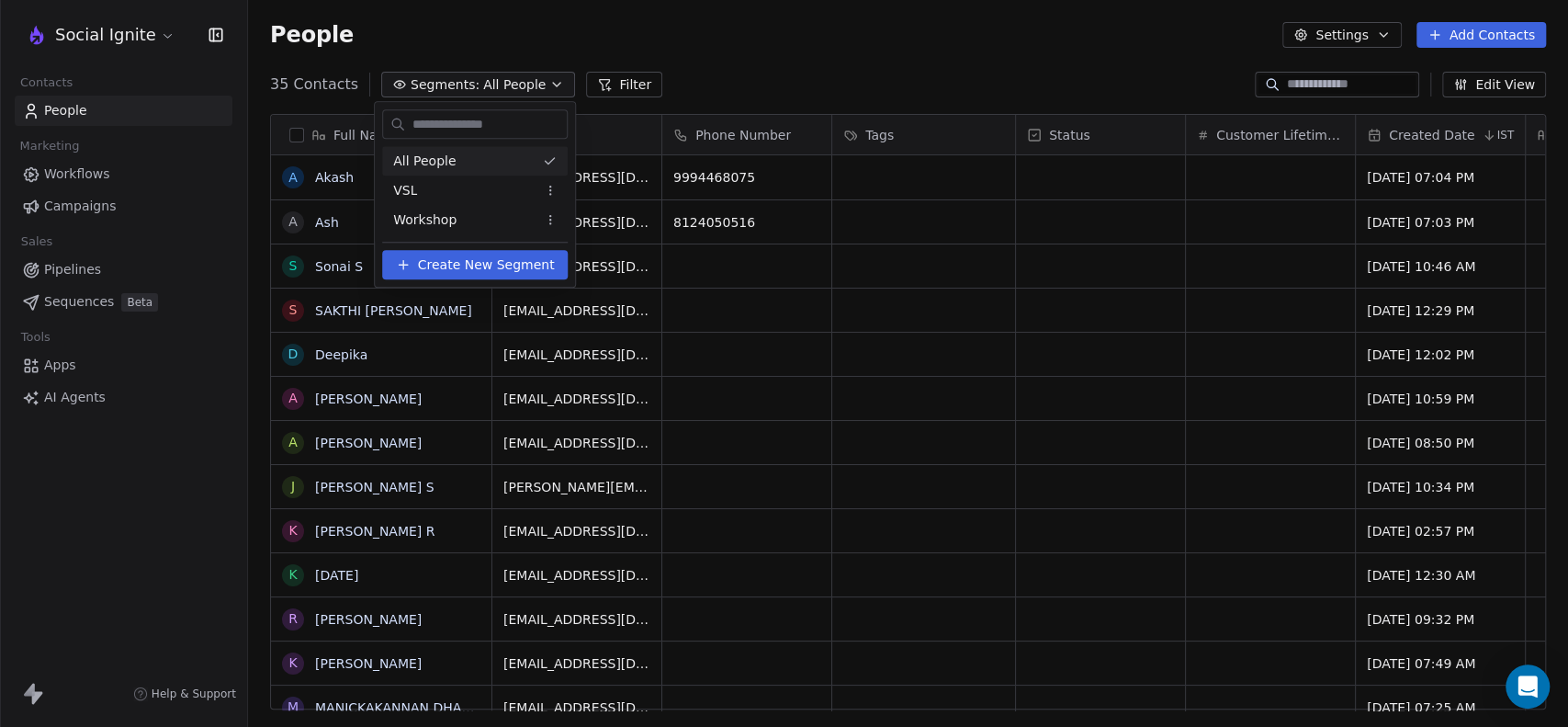
click at [873, 50] on html "Social Ignite Contacts People Marketing Workflows Campaigns Sales Pipelines Seq…" at bounding box center [784, 363] width 1568 height 727
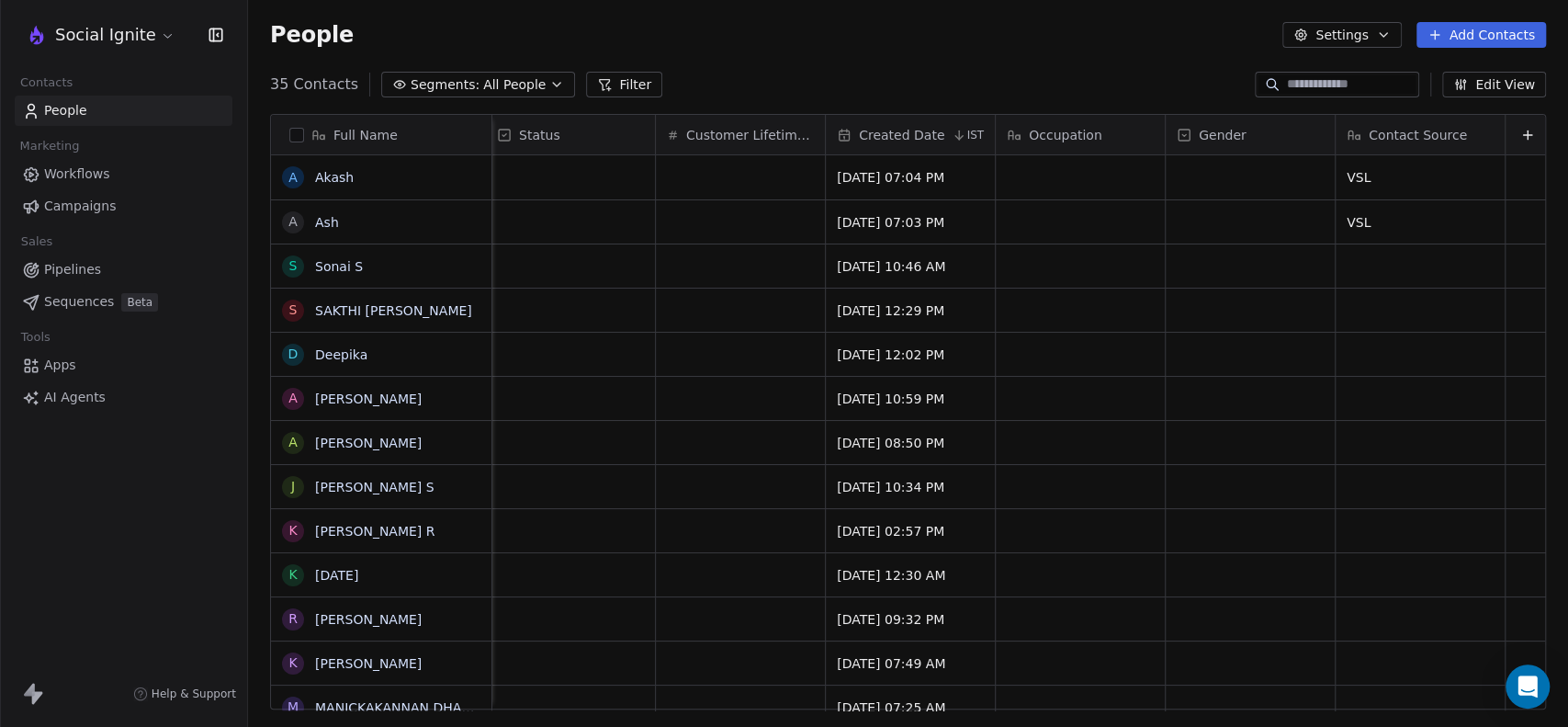
scroll to position [0, 549]
click at [483, 93] on span "All People" at bounding box center [514, 84] width 63 height 20
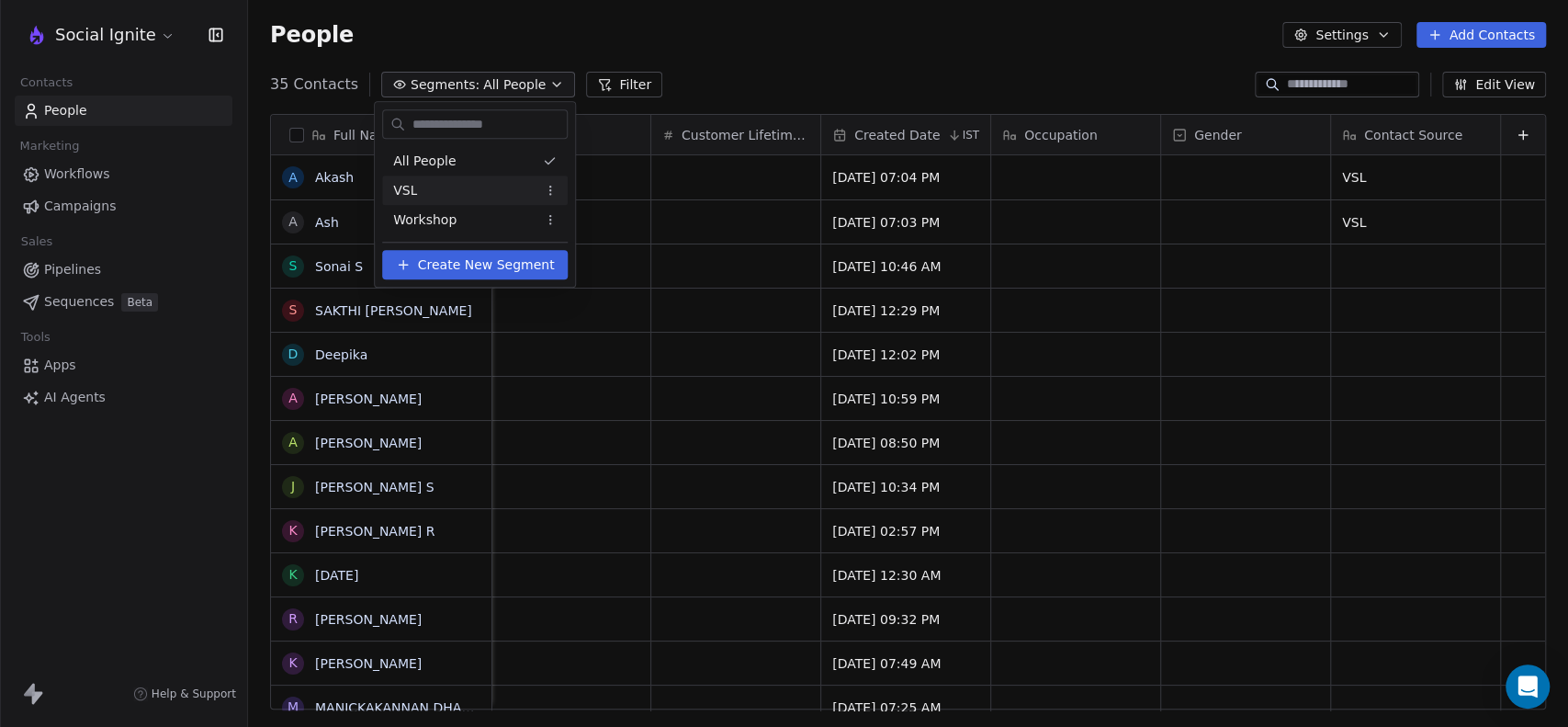
click at [420, 184] on div "VSL" at bounding box center [474, 190] width 185 height 29
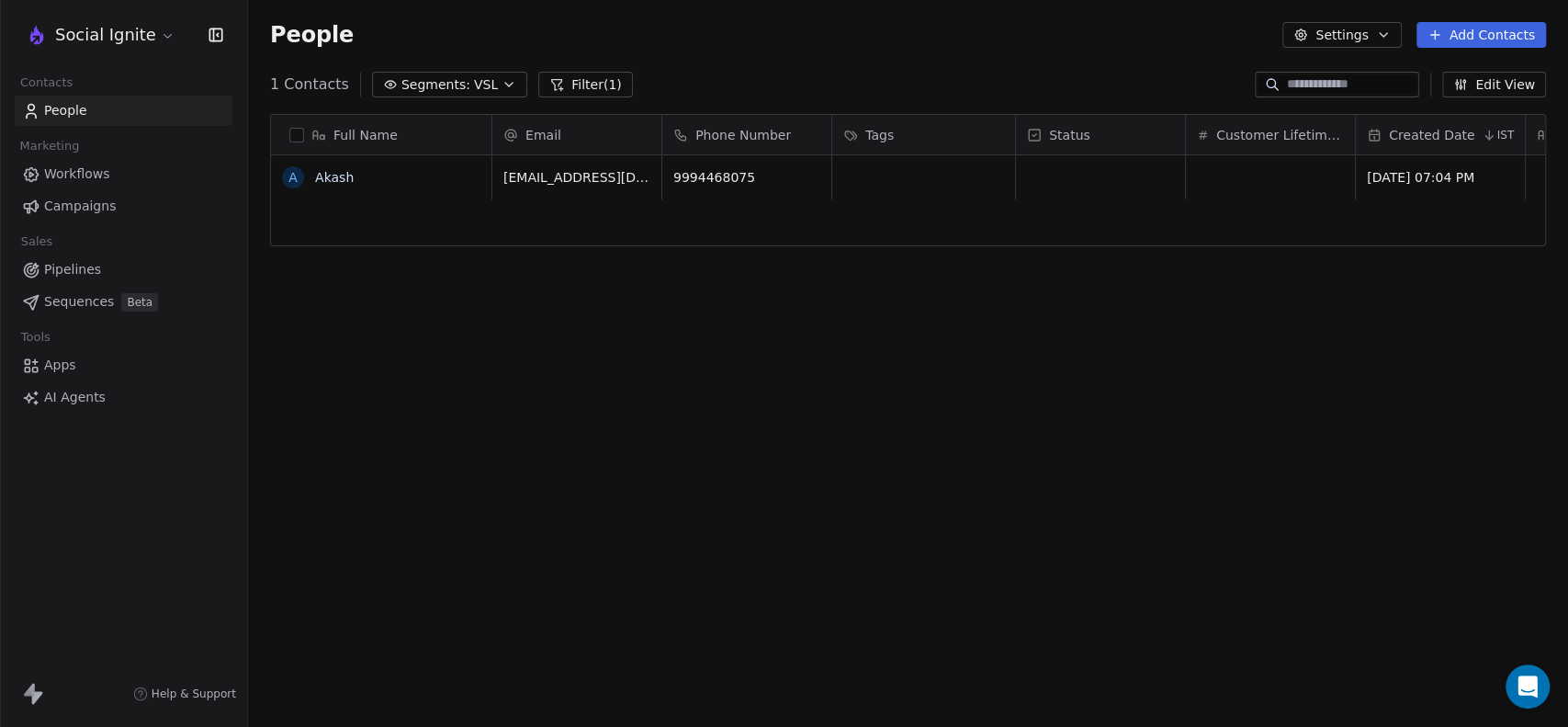
scroll to position [624, 1304]
click at [538, 226] on div "wewillwinindecade@gmail.com 9994468075 Sep 12, 2025 07:04 PM VSL" at bounding box center [1285, 432] width 1587 height 555
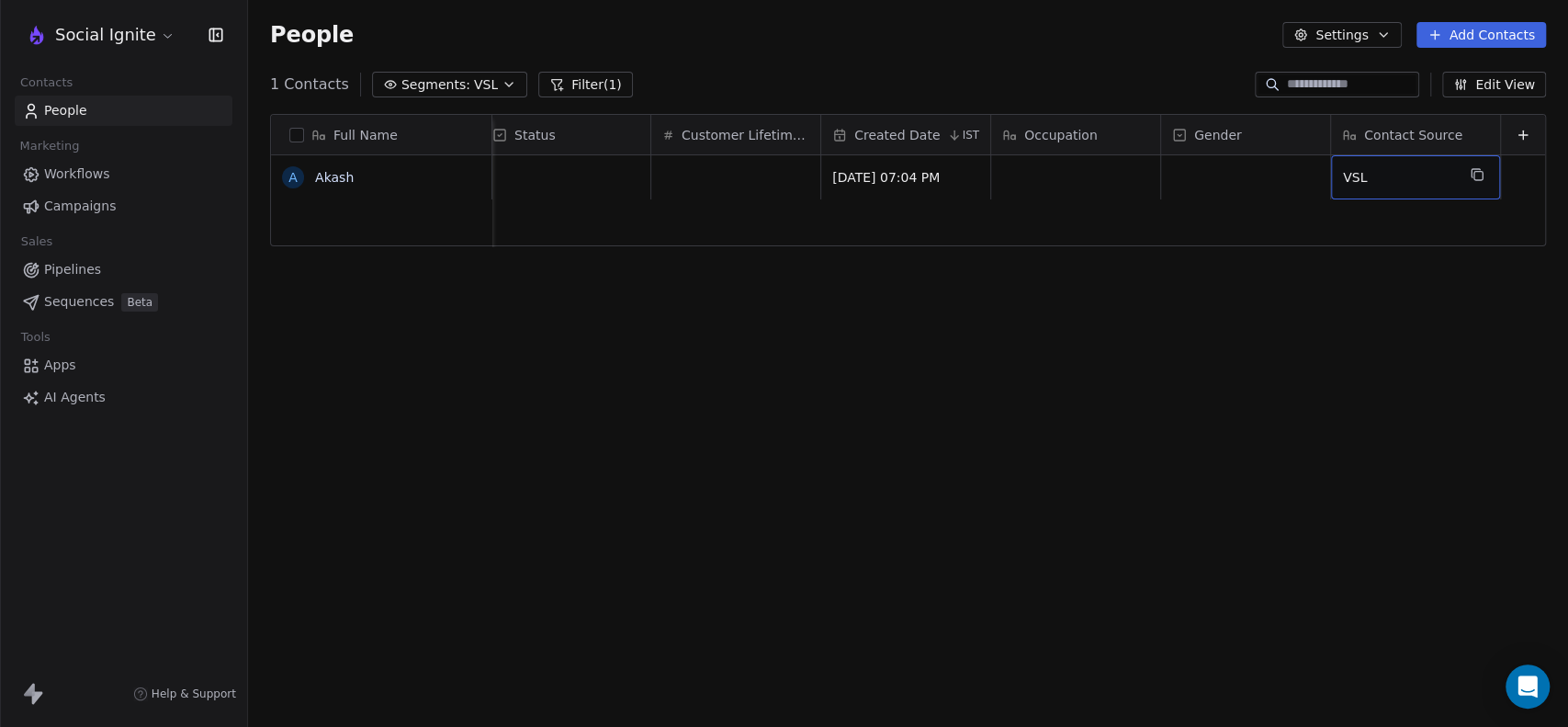
click at [440, 88] on span "Segments:" at bounding box center [436, 84] width 69 height 20
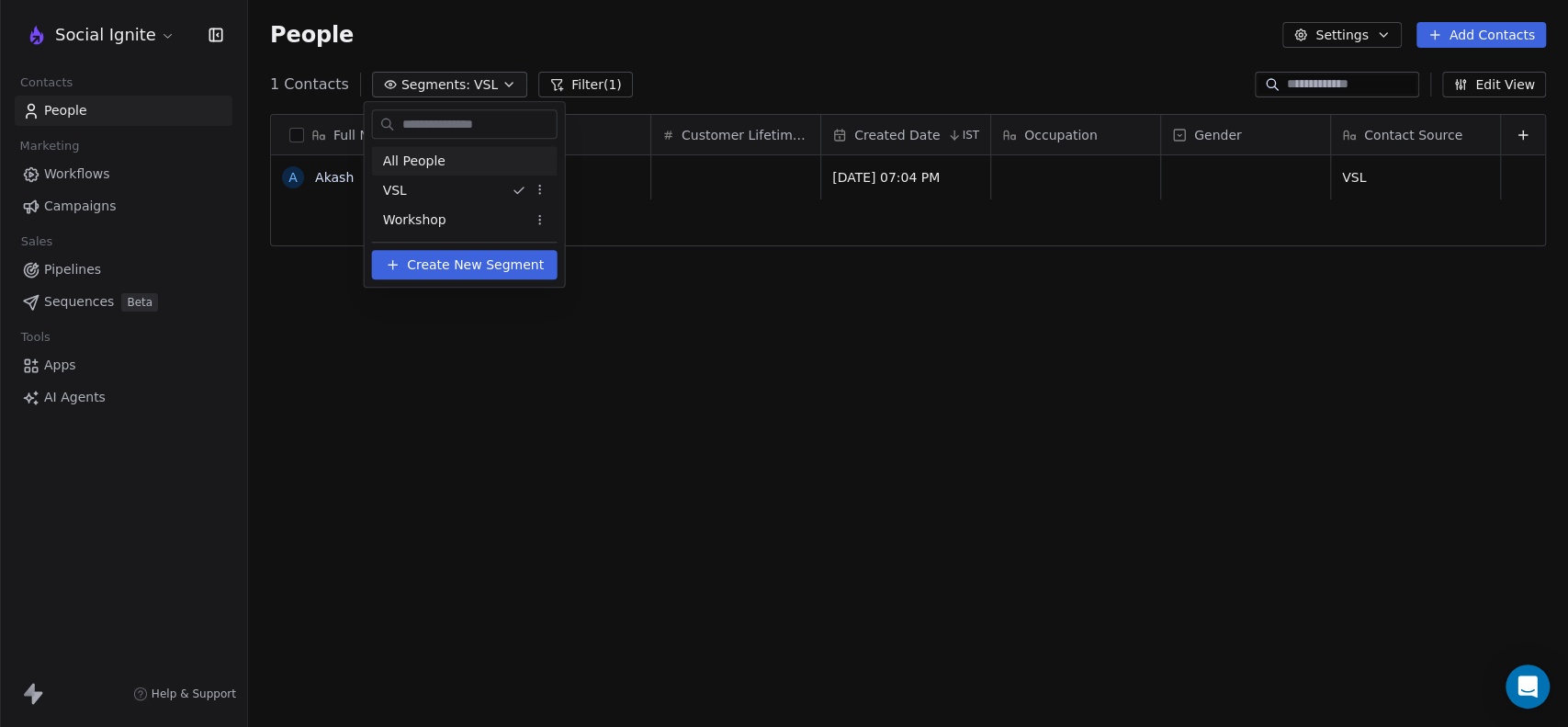
click at [433, 159] on span "All People" at bounding box center [414, 161] width 63 height 20
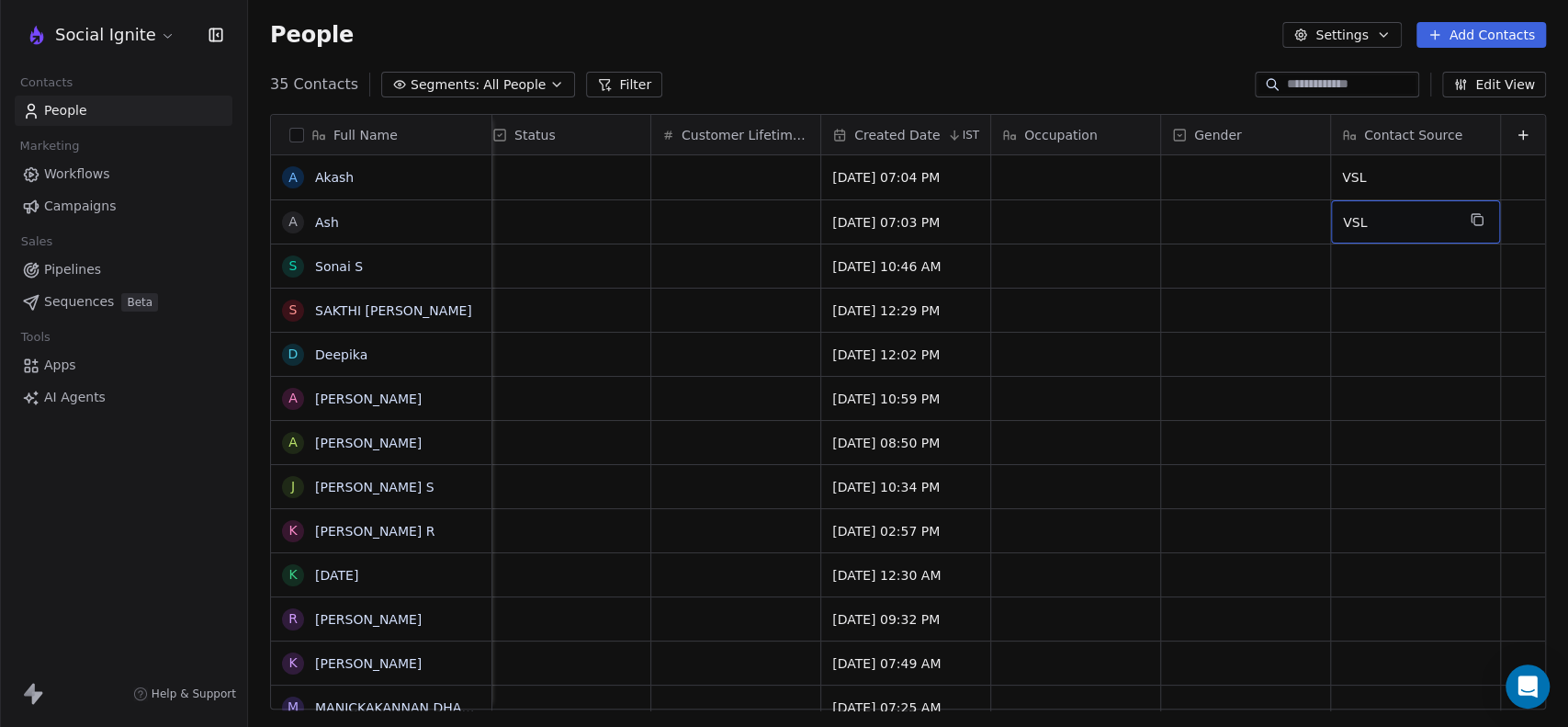
click at [1359, 218] on span "VSL" at bounding box center [1399, 223] width 112 height 19
click at [1359, 218] on textarea "***" at bounding box center [1401, 228] width 167 height 57
type textarea "***"
click at [1358, 182] on span "VSL" at bounding box center [1399, 178] width 112 height 19
click at [1358, 182] on textarea "***" at bounding box center [1401, 184] width 167 height 57
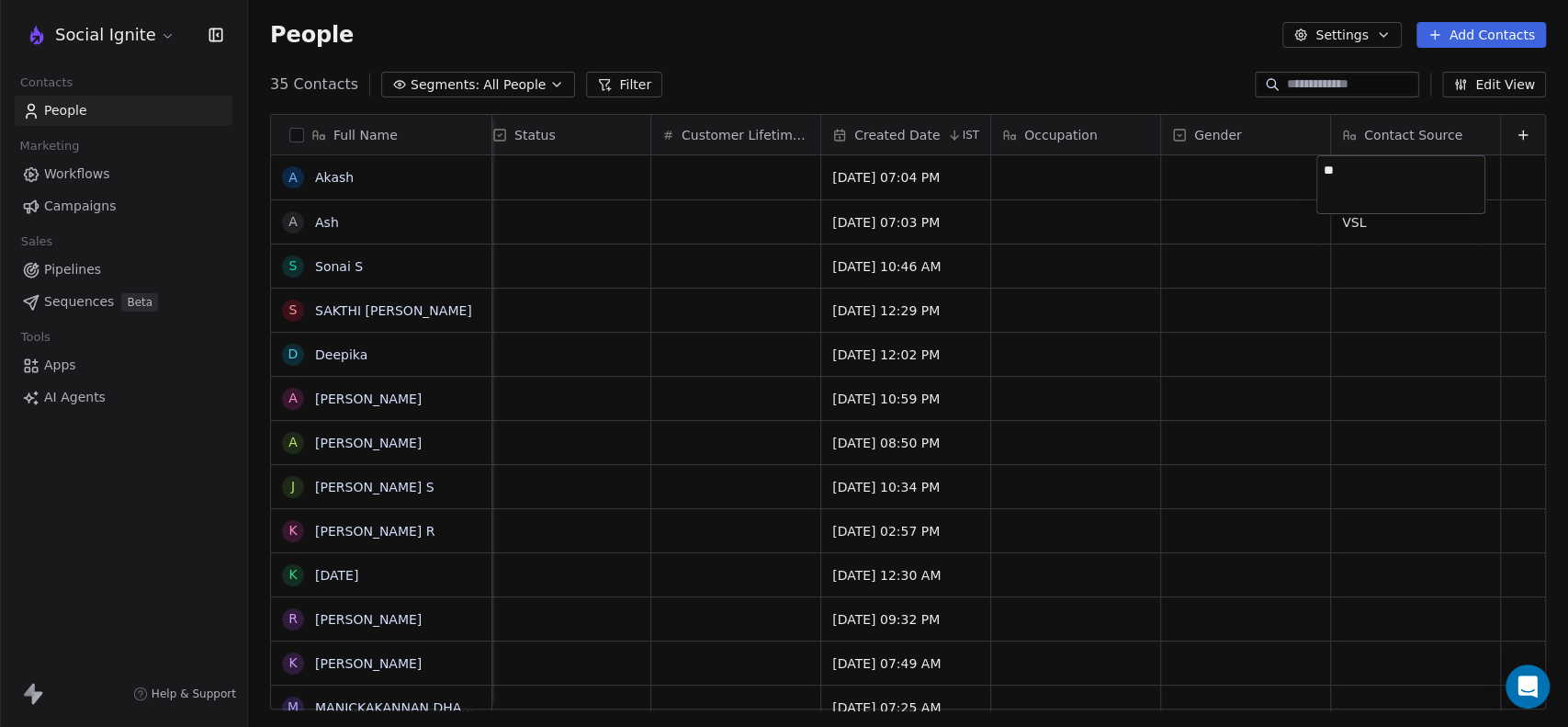
type textarea "***"
click at [881, 70] on div "35 Contacts Segments: All People Filter Edit View" at bounding box center [907, 84] width 1320 height 29
click at [530, 92] on button "Segments: All People" at bounding box center [477, 84] width 194 height 25
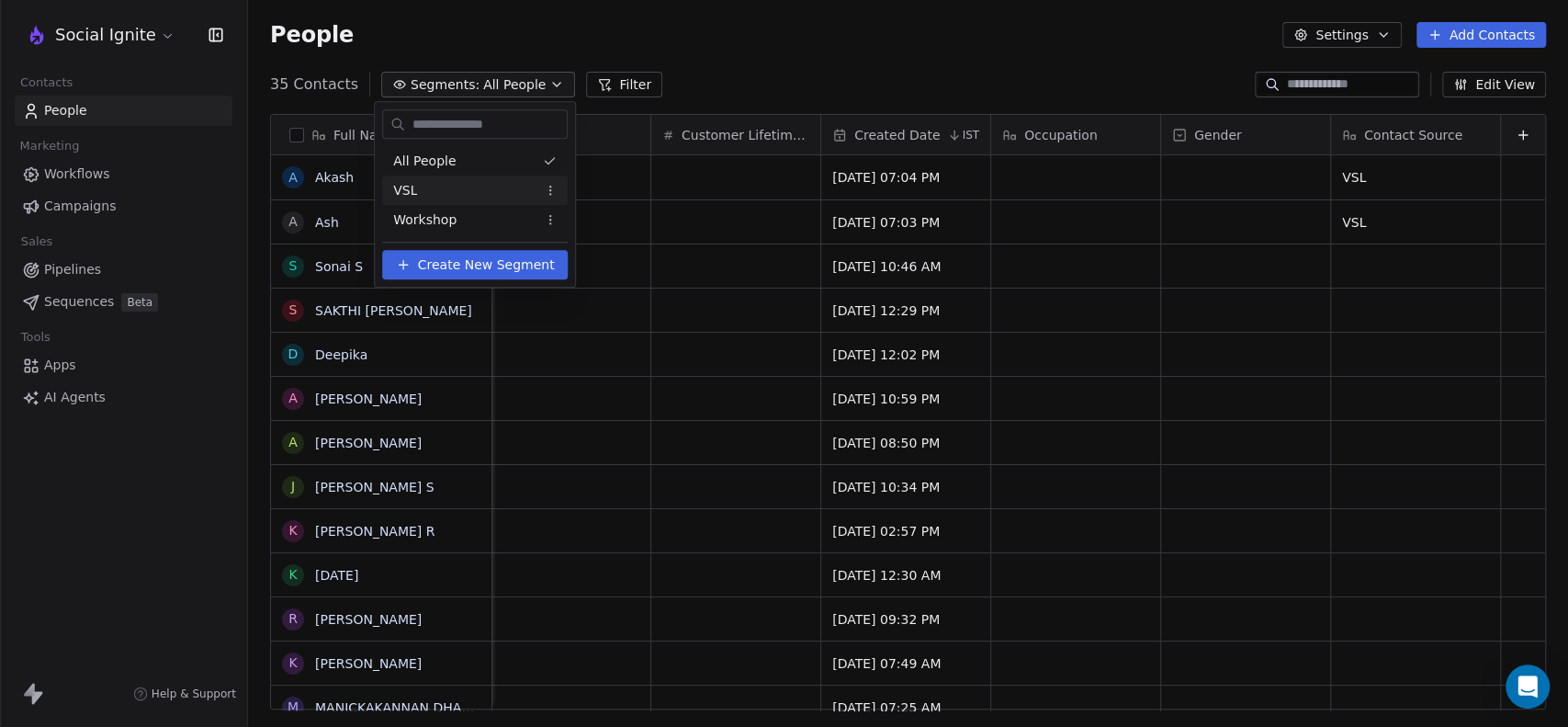
click at [411, 194] on span "VSL" at bounding box center [405, 190] width 24 height 20
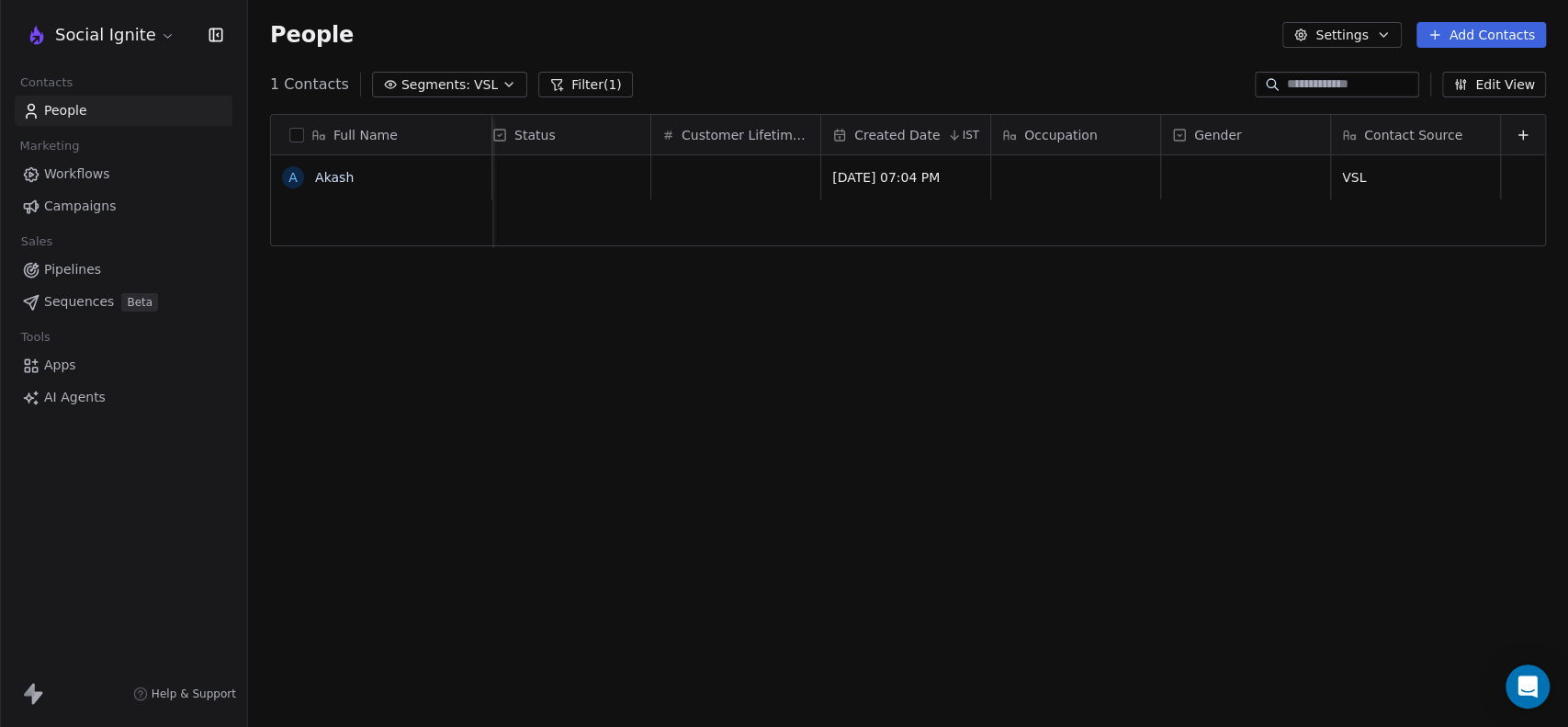
click at [474, 85] on span "VSL" at bounding box center [486, 84] width 24 height 20
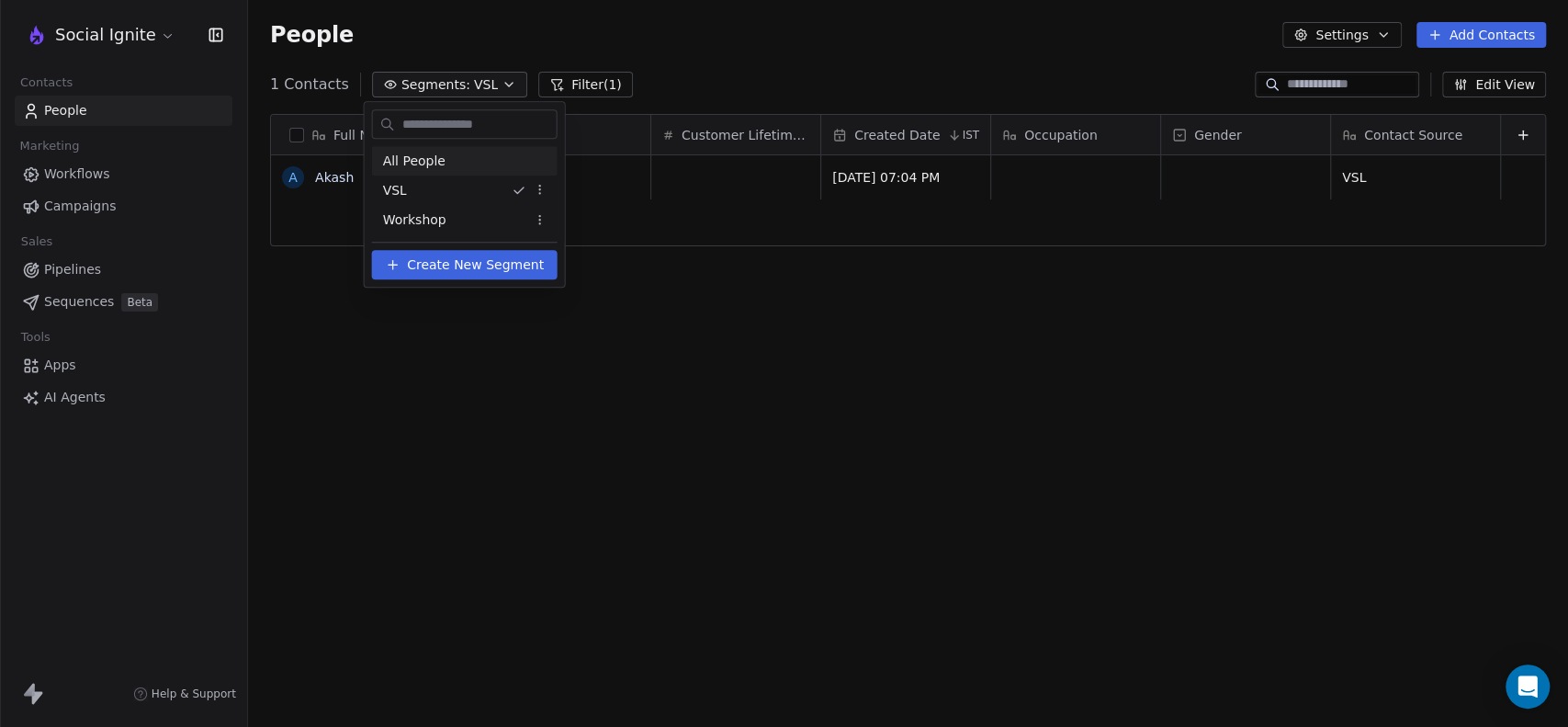
click at [423, 162] on span "All People" at bounding box center [414, 161] width 63 height 20
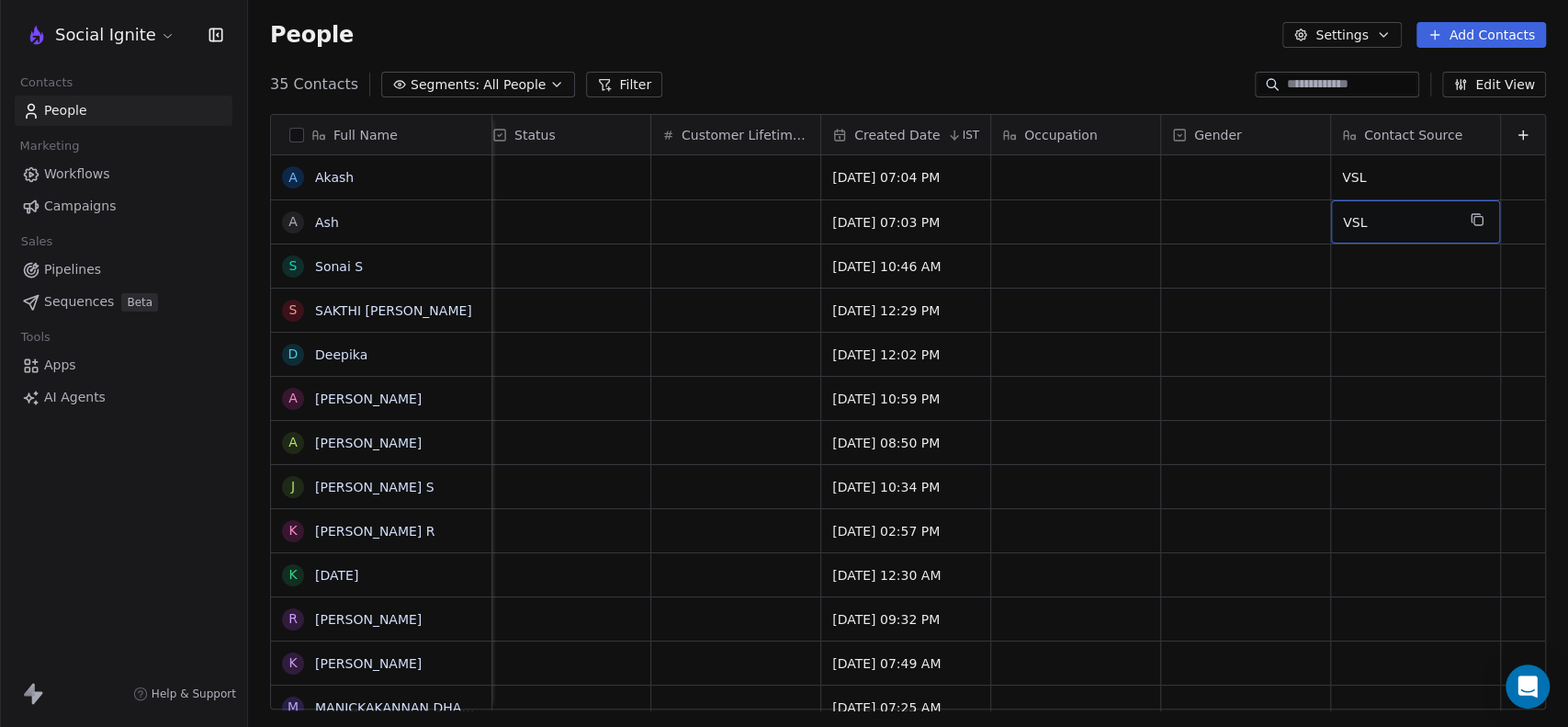
click at [1368, 219] on span "VSL" at bounding box center [1399, 223] width 112 height 19
type textarea "*"
click at [1090, 53] on html "Social Ignite Contacts People Marketing Workflows Campaigns Sales Pipelines Seq…" at bounding box center [784, 363] width 1568 height 727
click at [1348, 218] on div "grid" at bounding box center [1415, 222] width 169 height 43
type textarea "***"
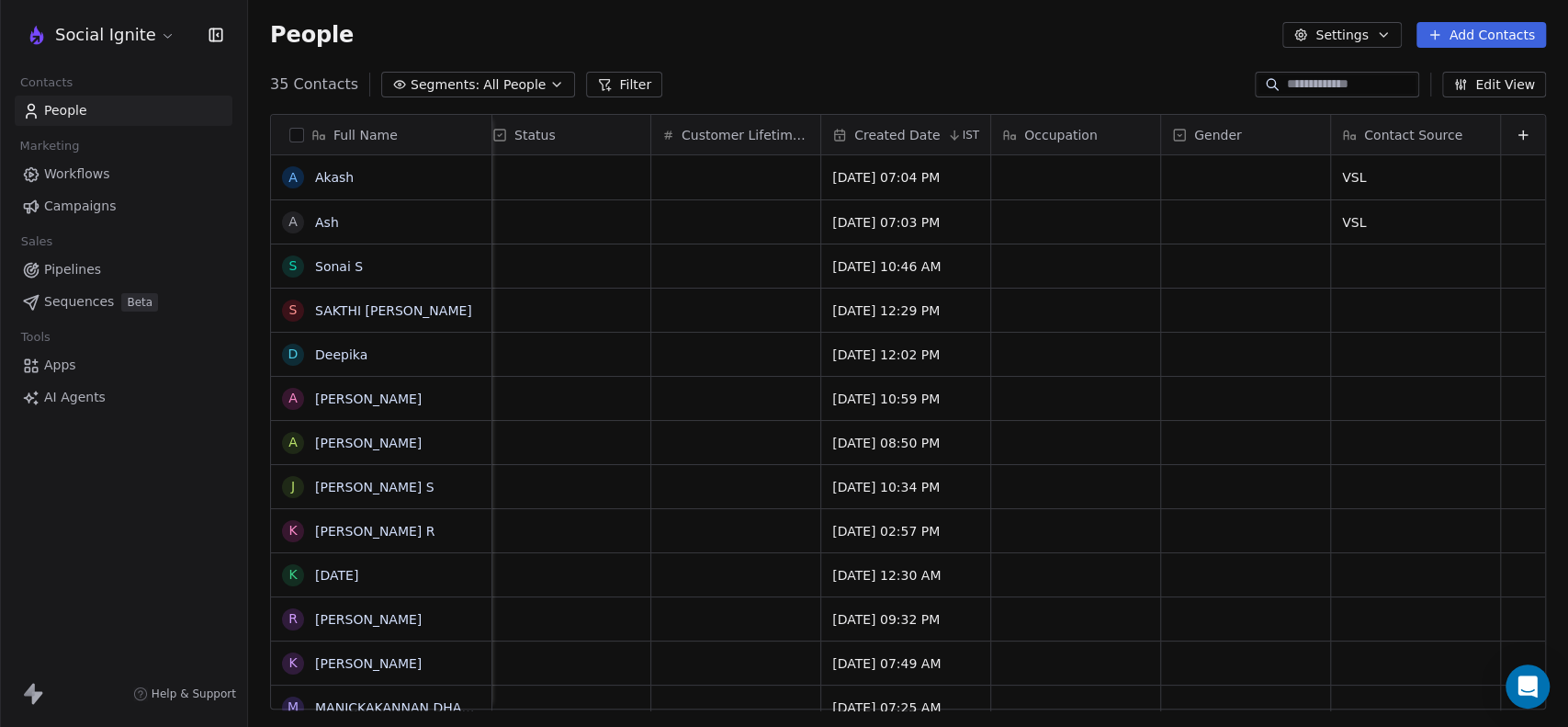
click at [972, 51] on div "People Settings Add Contacts" at bounding box center [907, 35] width 1320 height 70
click at [323, 225] on link "Ash" at bounding box center [327, 223] width 24 height 15
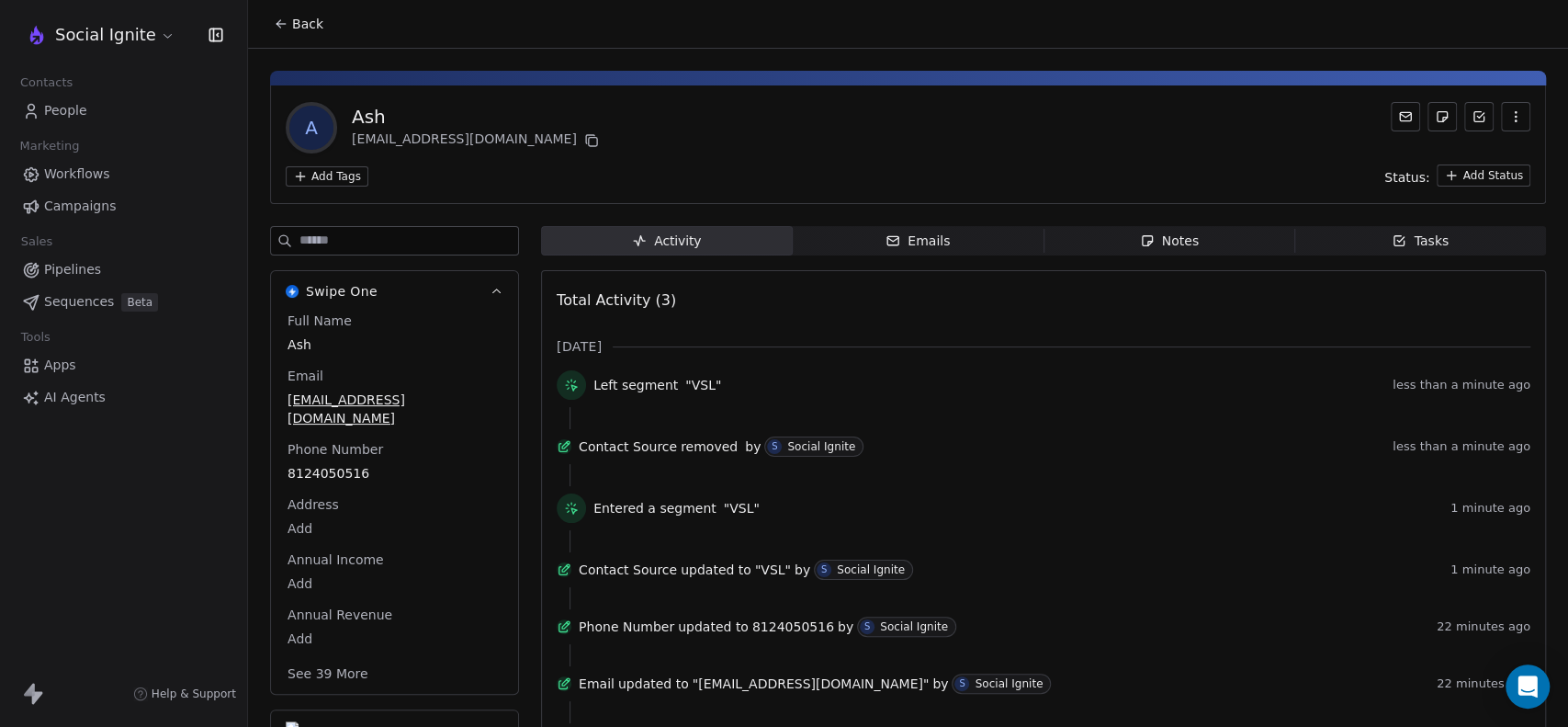
click at [283, 26] on icon at bounding box center [282, 24] width 15 height 15
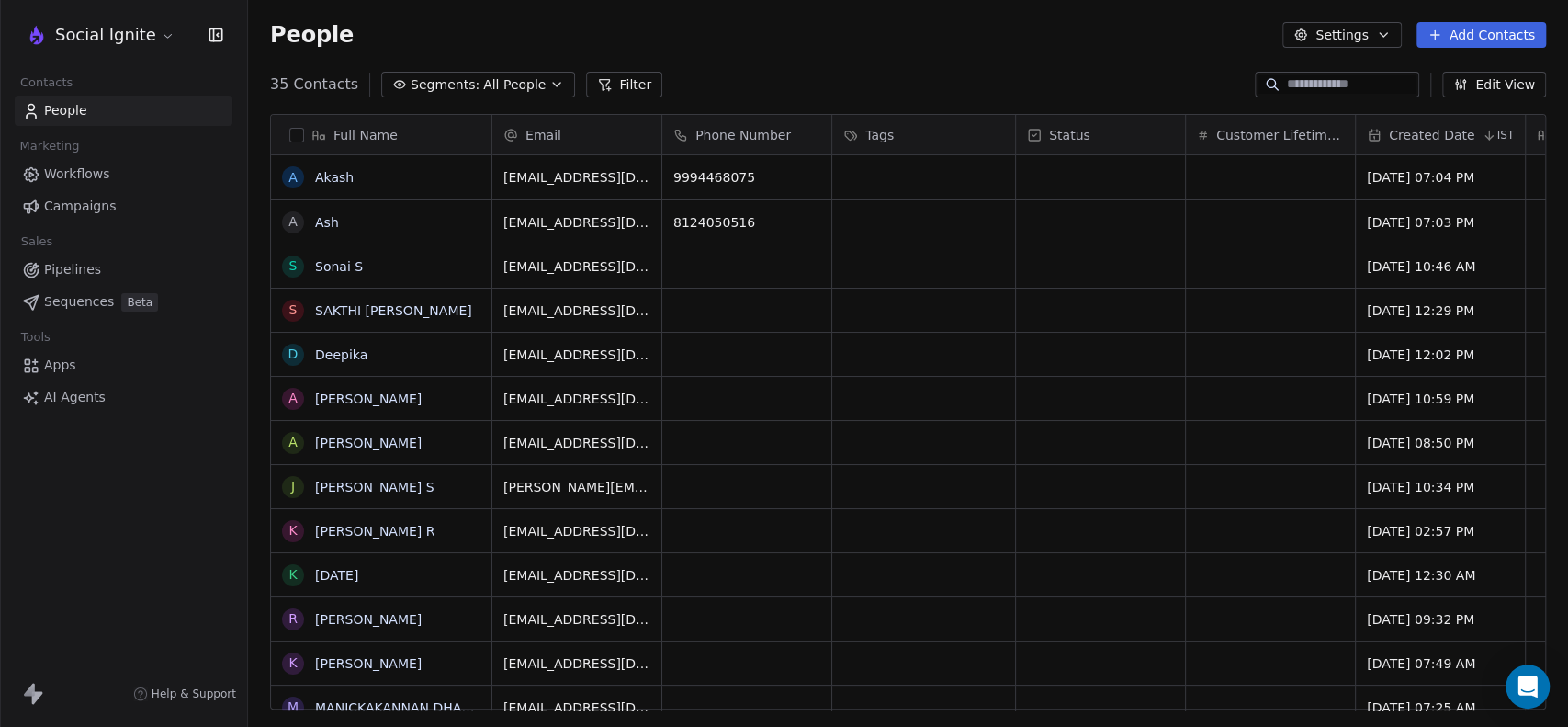
scroll to position [624, 1304]
click at [468, 58] on div "People Settings Add Contacts" at bounding box center [907, 35] width 1320 height 70
click at [465, 83] on span "Segments:" at bounding box center [445, 84] width 69 height 20
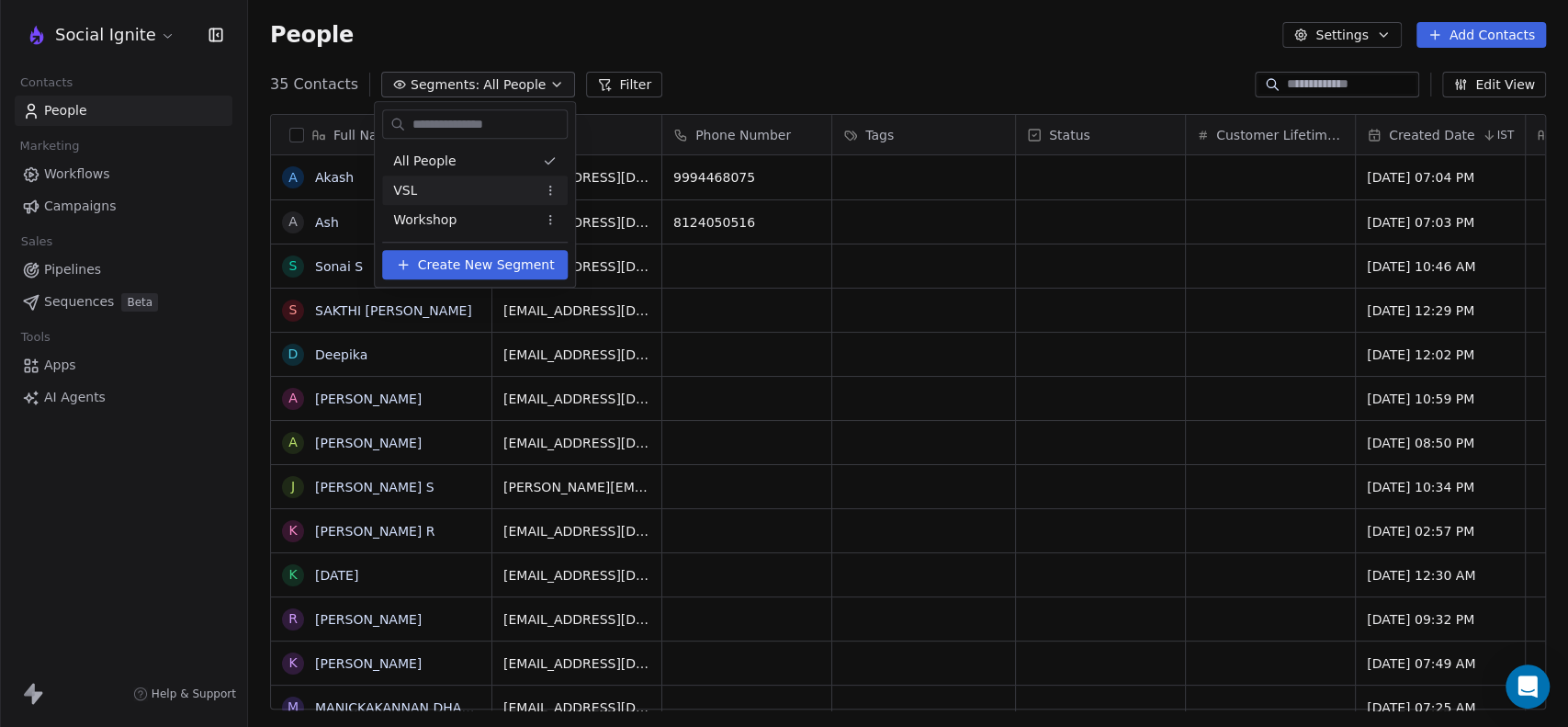
click at [429, 192] on div "VSL" at bounding box center [474, 190] width 185 height 29
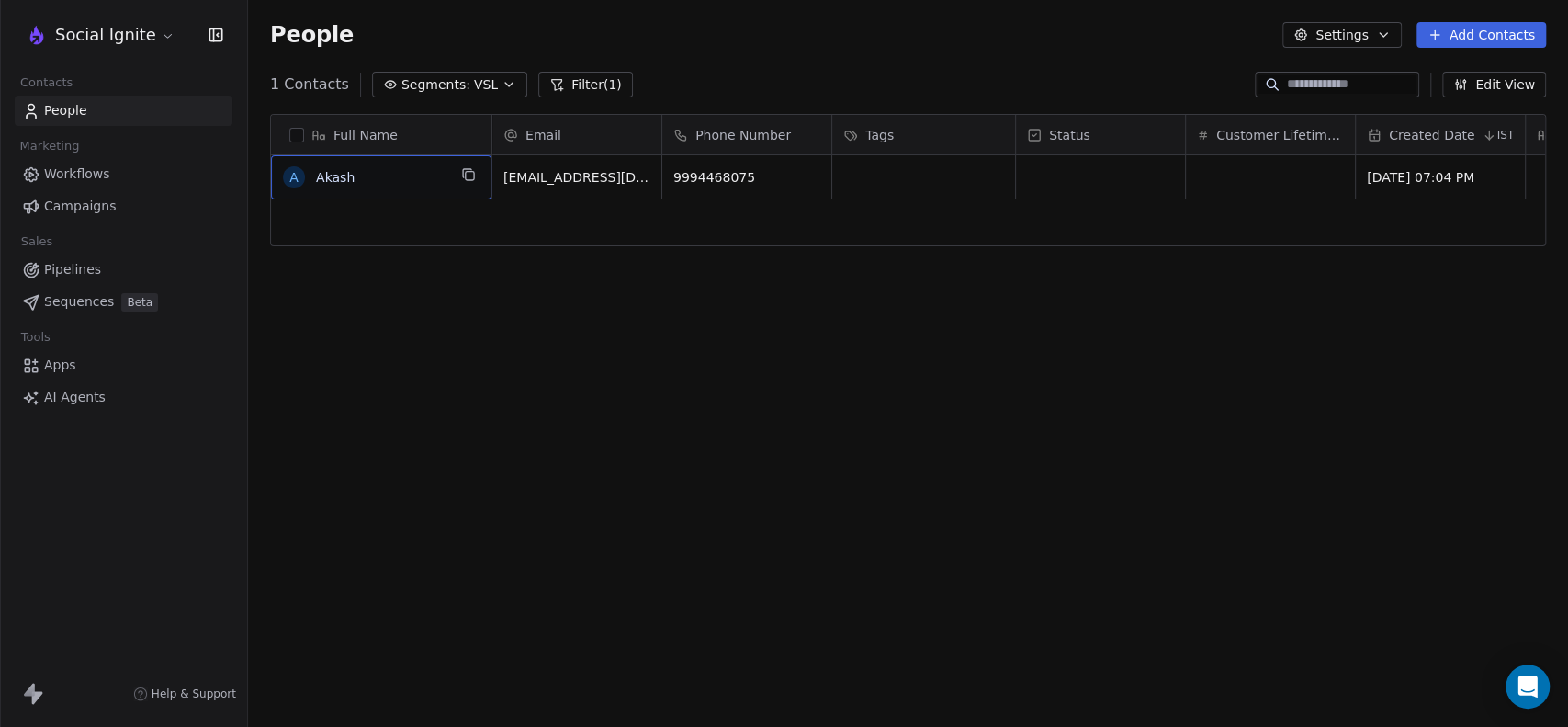
drag, startPoint x: 433, startPoint y: 195, endPoint x: 405, endPoint y: 230, distance: 44.8
drag, startPoint x: 405, startPoint y: 230, endPoint x: 427, endPoint y: 225, distance: 22.6
click at [404, 233] on div "A Akash" at bounding box center [382, 432] width 222 height 555
click at [427, 225] on div "A Akash" at bounding box center [382, 432] width 222 height 555
click at [447, 83] on span "Segments:" at bounding box center [436, 84] width 69 height 20
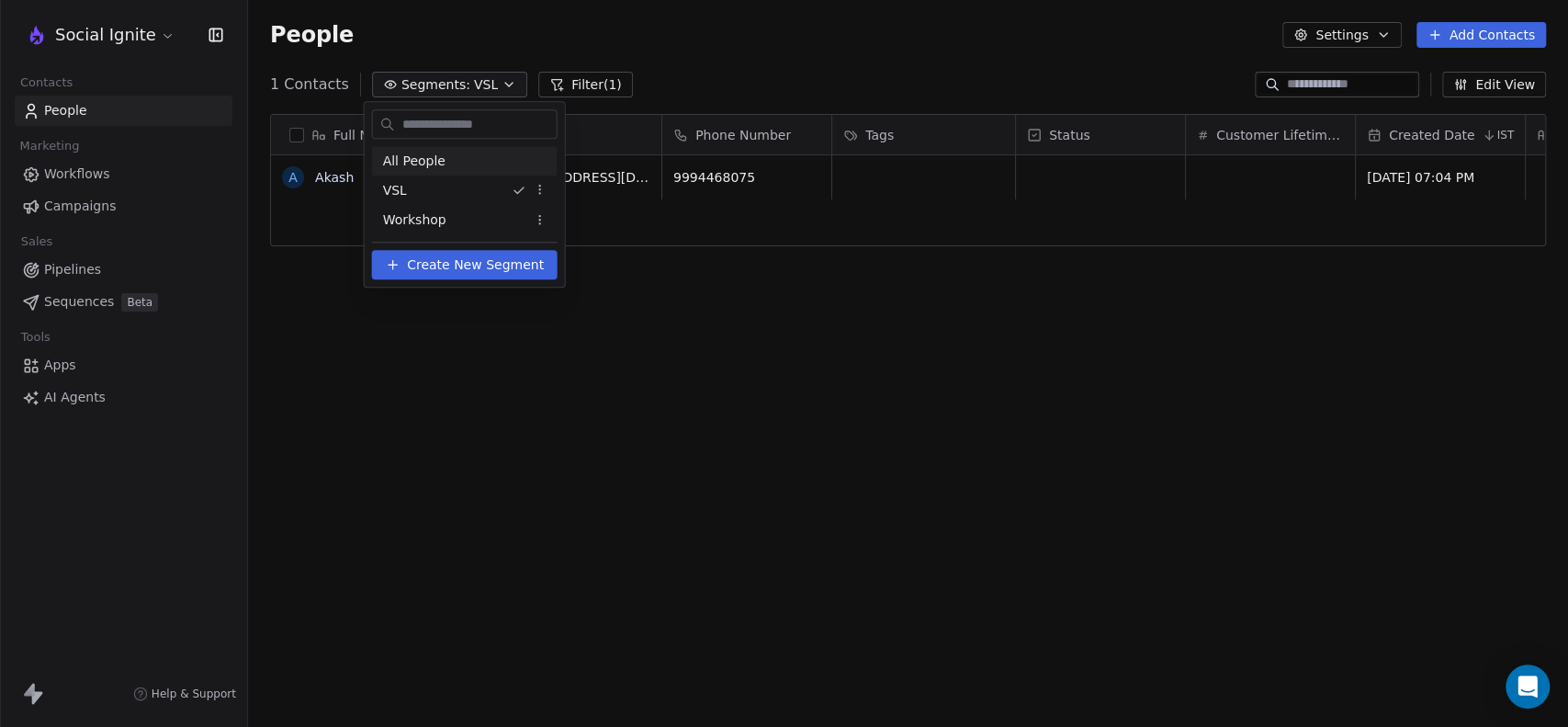
click at [412, 176] on div "VSL" at bounding box center [465, 190] width 185 height 29
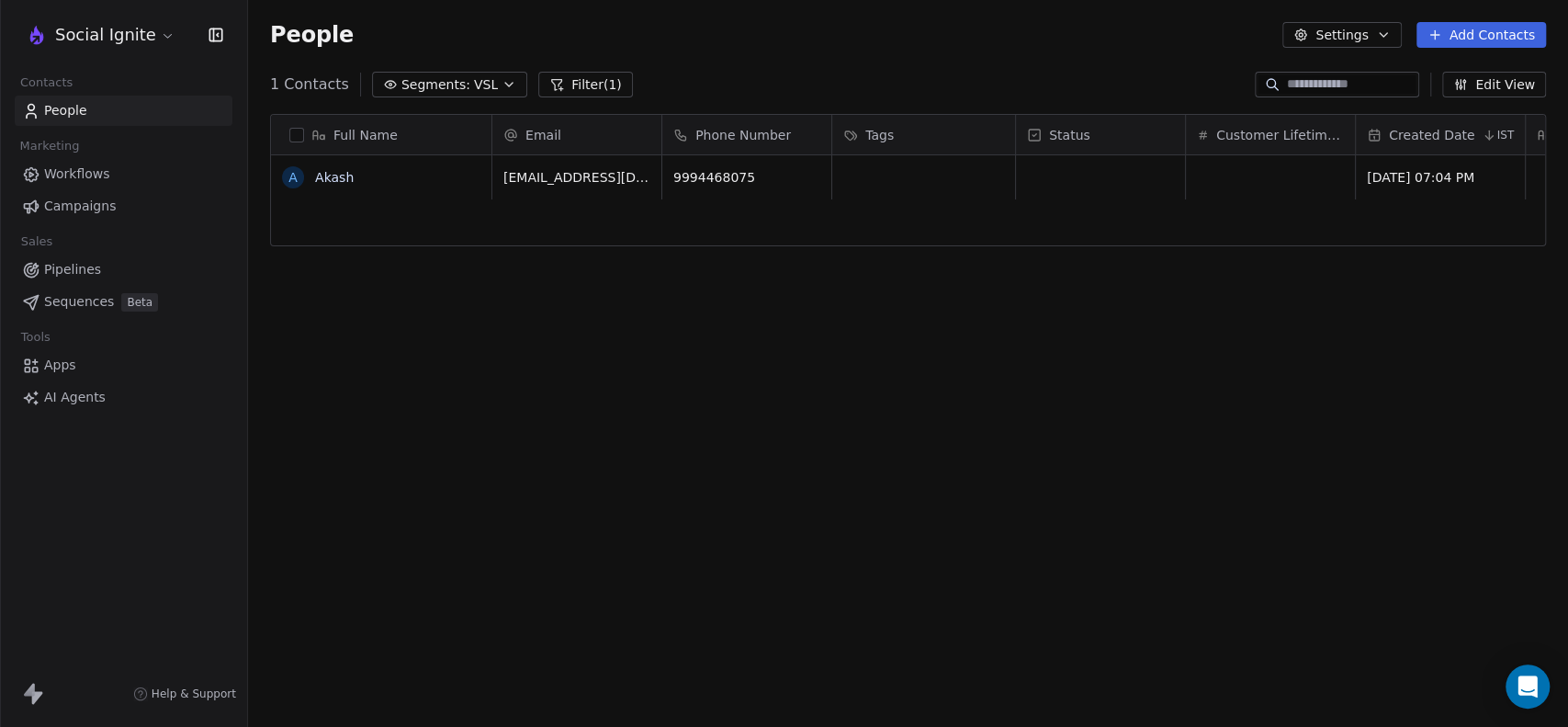
click at [430, 97] on div "1 Contacts Segments: VSL Filter (1) Edit View" at bounding box center [907, 84] width 1320 height 29
click at [439, 75] on span "Segments:" at bounding box center [436, 84] width 69 height 20
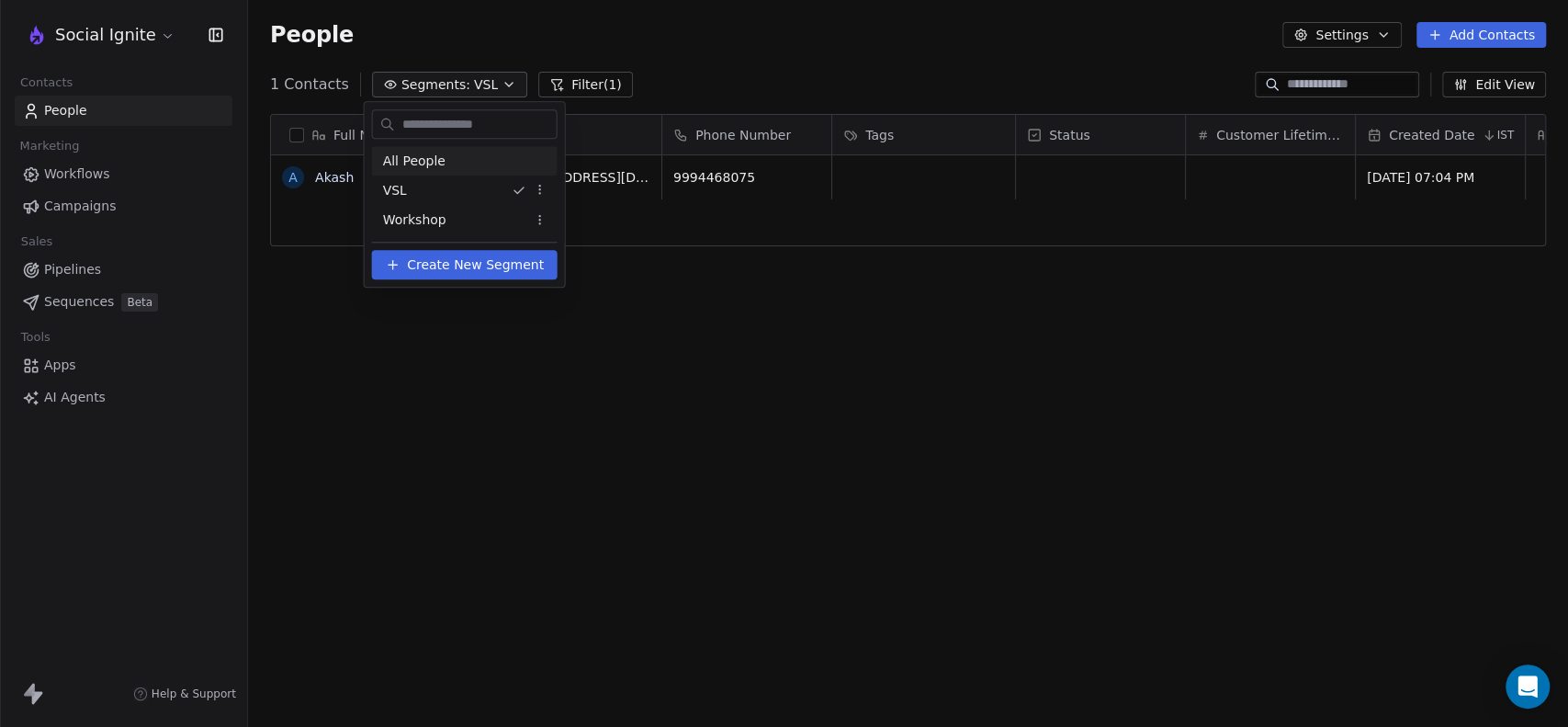
click at [426, 153] on span "All People" at bounding box center [414, 161] width 63 height 20
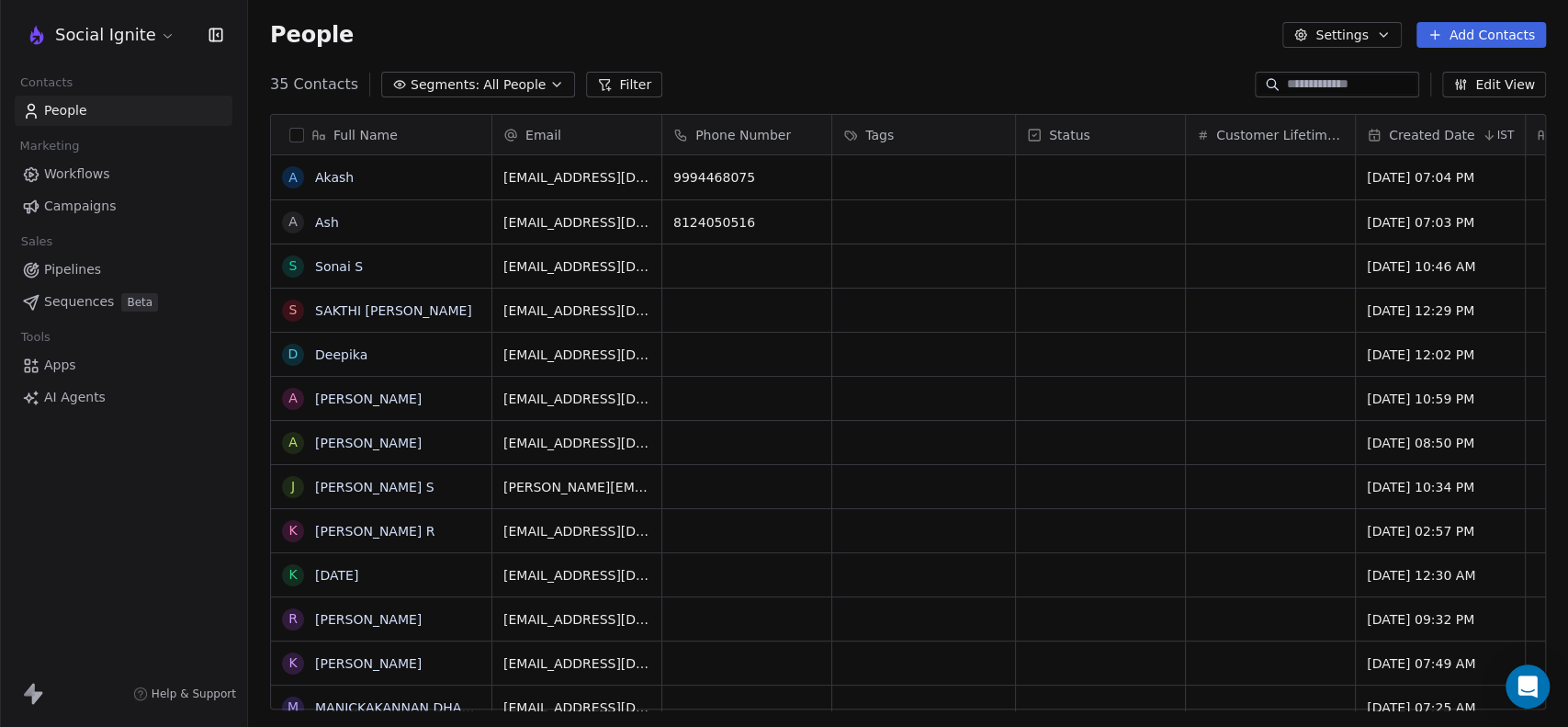
click at [81, 211] on span "Campaigns" at bounding box center [80, 206] width 72 height 20
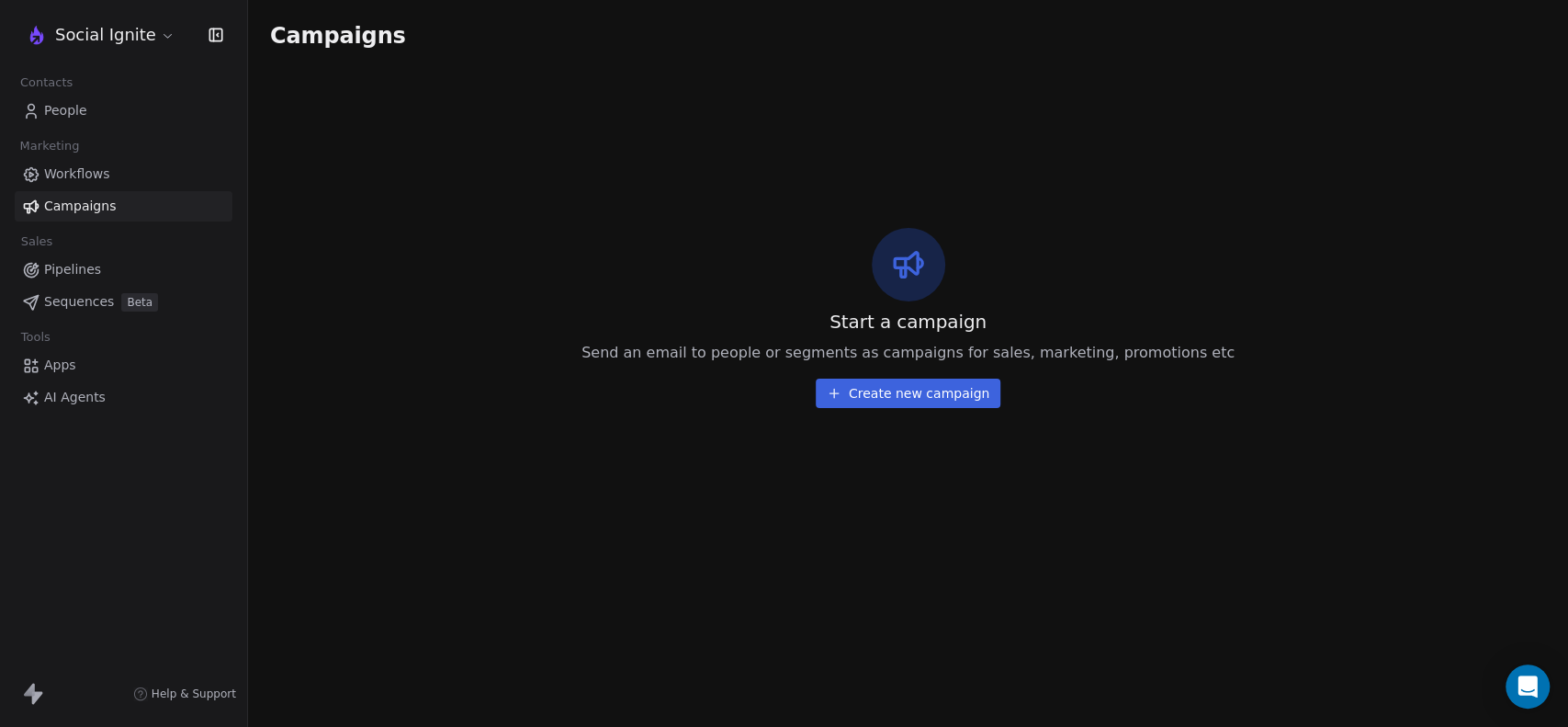
click at [59, 297] on span "Sequences" at bounding box center [79, 301] width 70 height 20
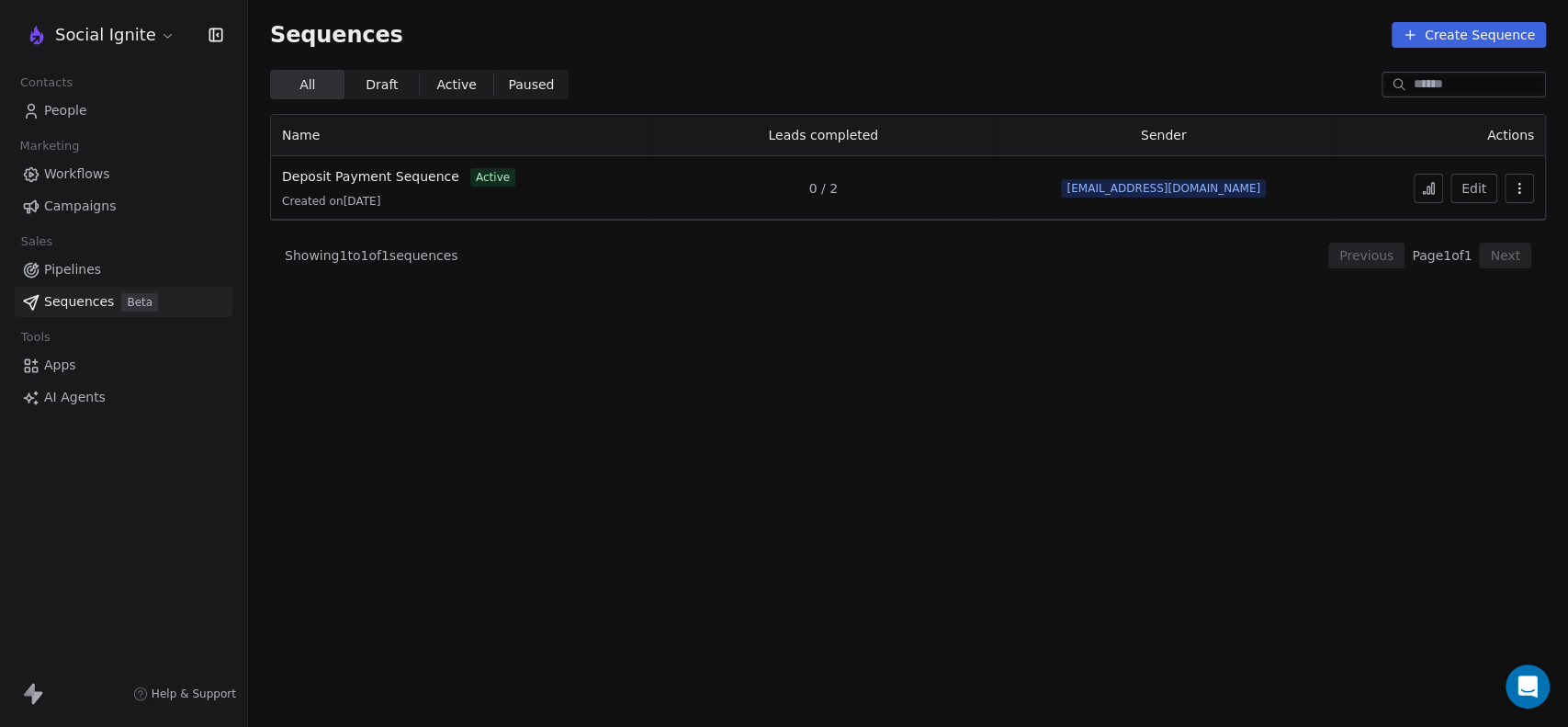
click at [1426, 187] on icon at bounding box center [1429, 188] width 15 height 15
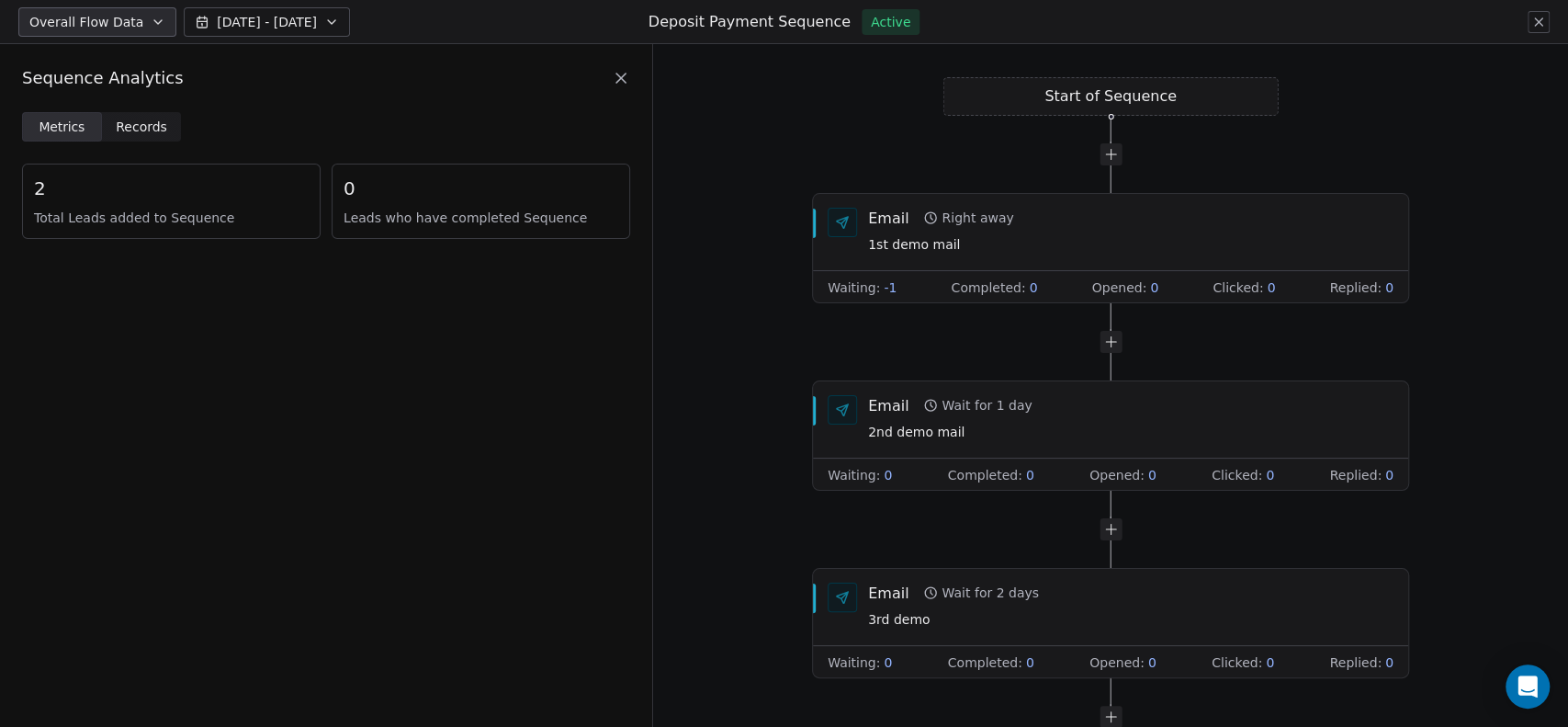
click at [139, 132] on span "Records" at bounding box center [141, 127] width 51 height 20
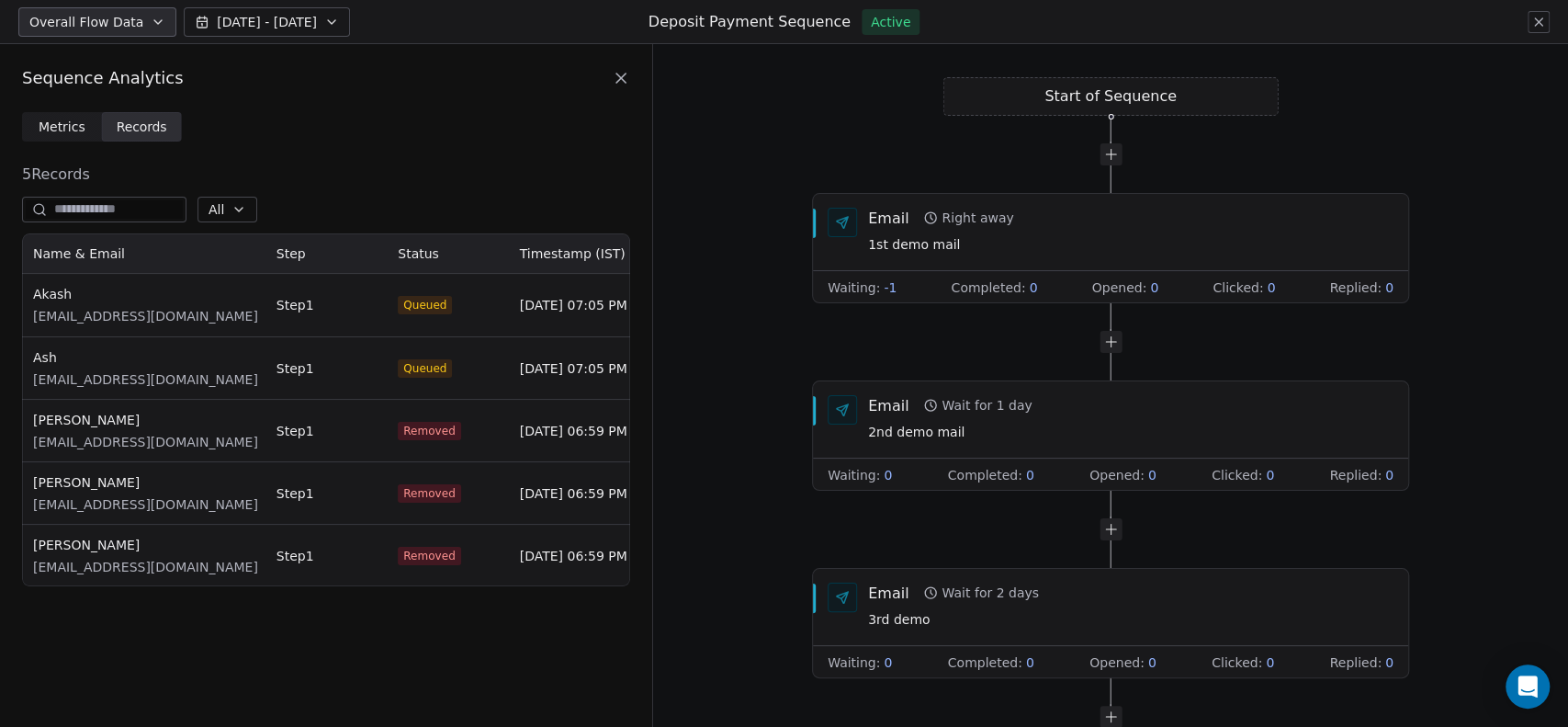
scroll to position [337, 592]
click at [884, 286] on span "-1" at bounding box center [890, 287] width 13 height 19
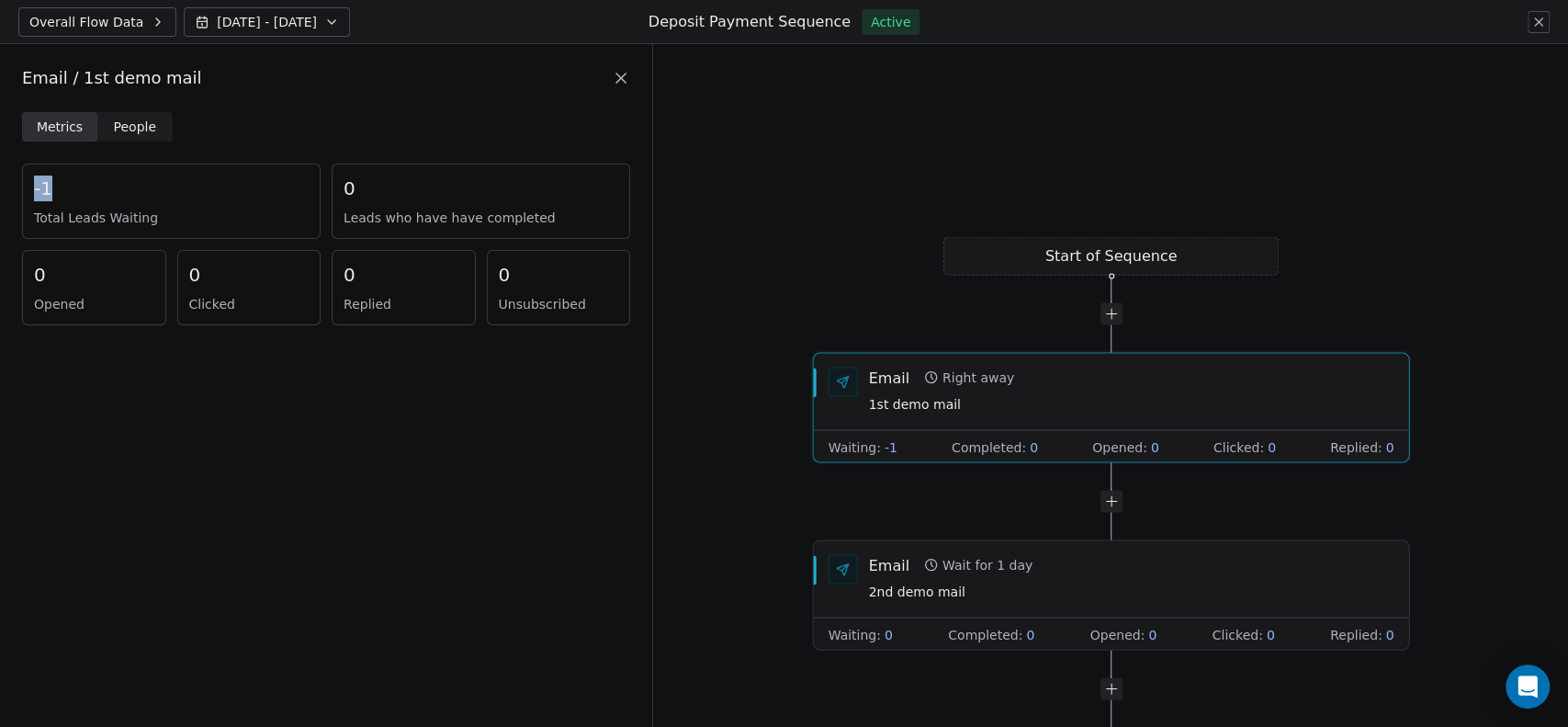
drag, startPoint x: 65, startPoint y: 181, endPoint x: 0, endPoint y: 195, distance: 66.5
click at [0, 195] on div "Metrics Metrics People People -1 Total Leads Waiting 0 Leads who have have comp…" at bounding box center [326, 229] width 652 height 235
click at [108, 116] on span "People People" at bounding box center [135, 126] width 75 height 29
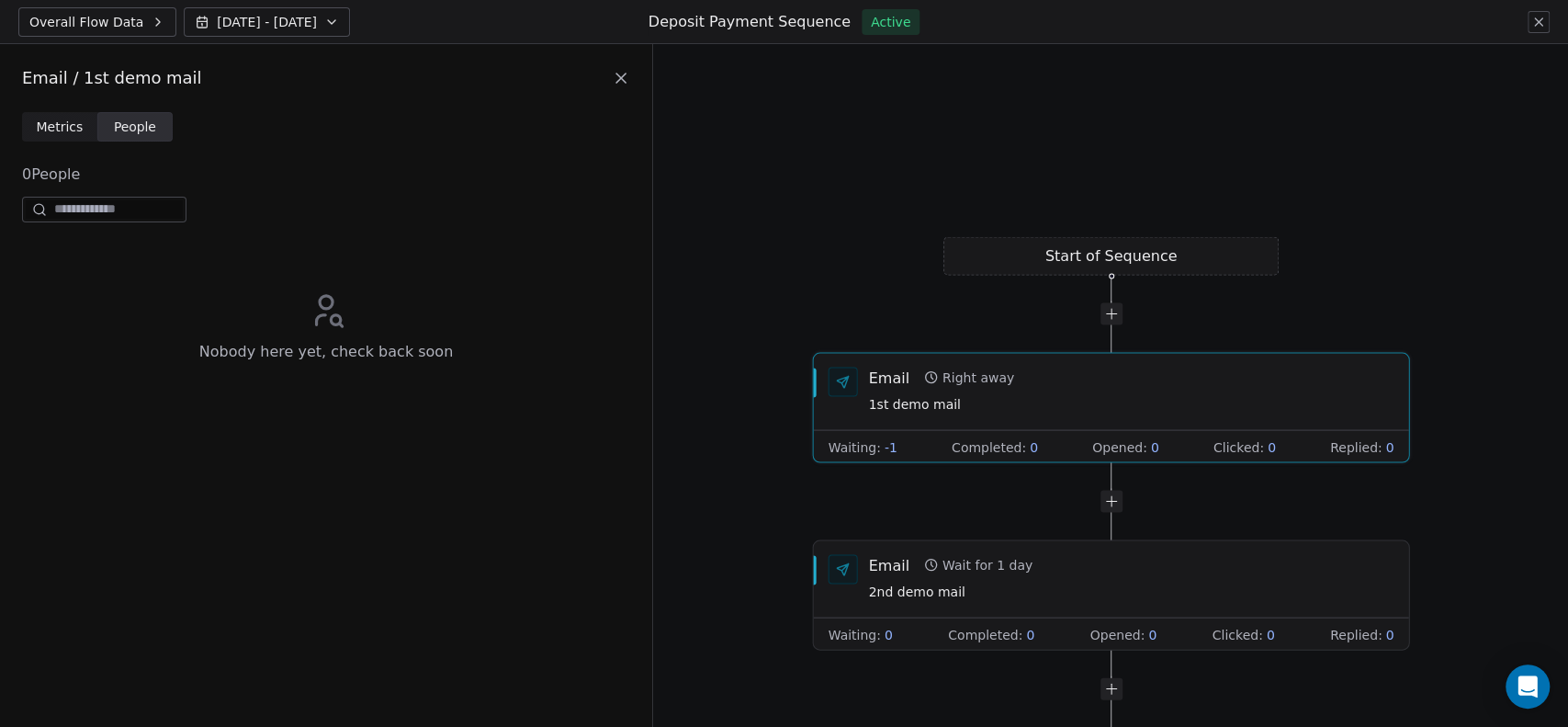
click at [47, 125] on span "Metrics" at bounding box center [60, 127] width 47 height 20
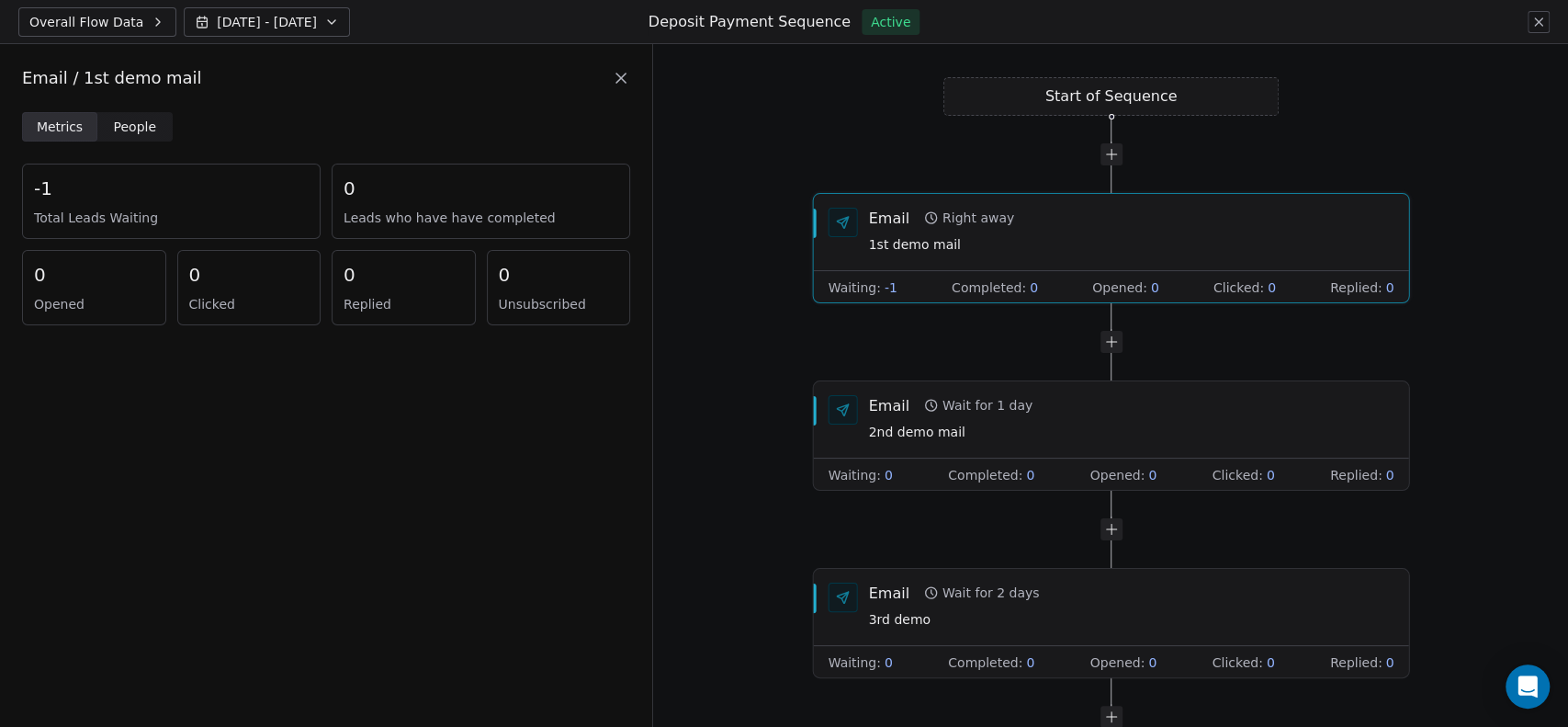
click at [623, 77] on icon at bounding box center [621, 79] width 19 height 19
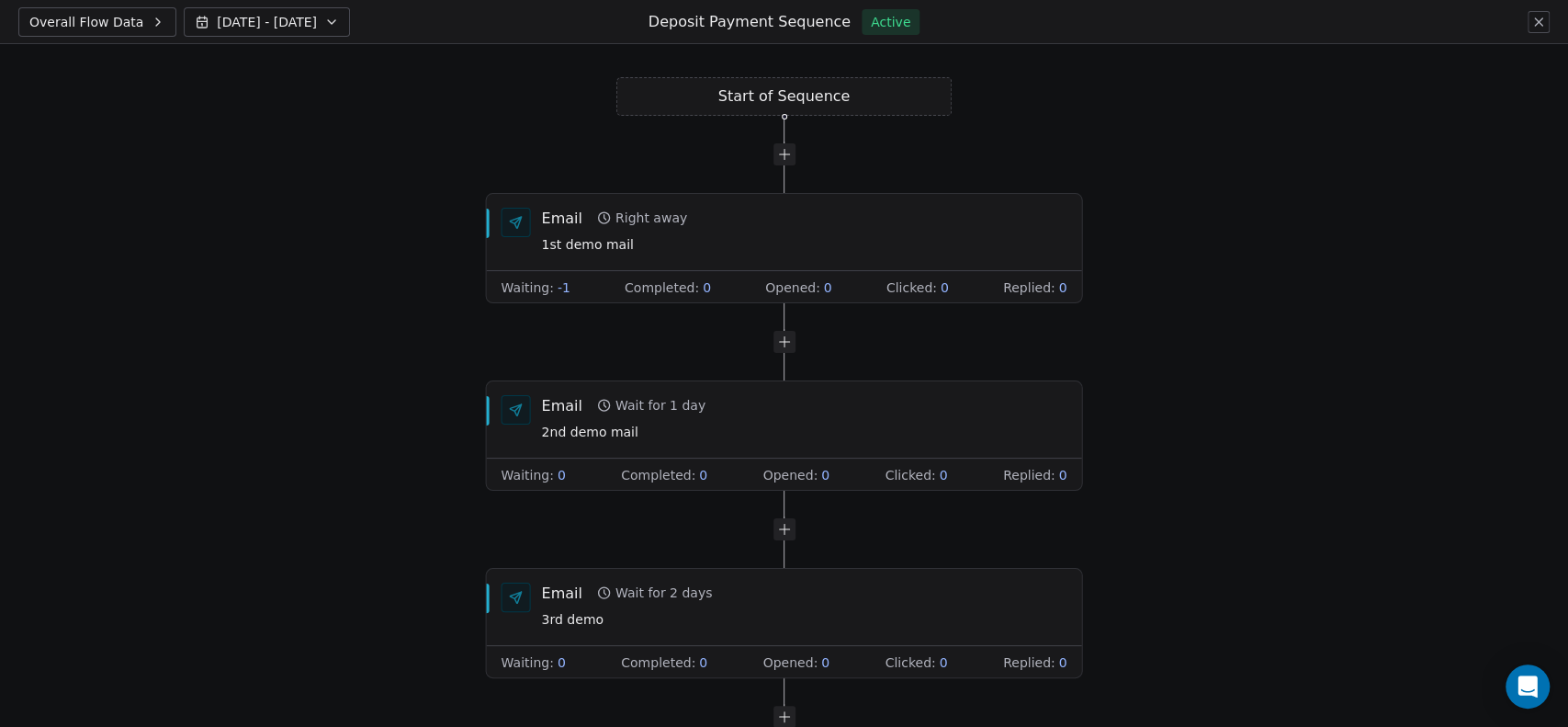
click at [136, 24] on button "Overall Flow Data" at bounding box center [97, 22] width 158 height 29
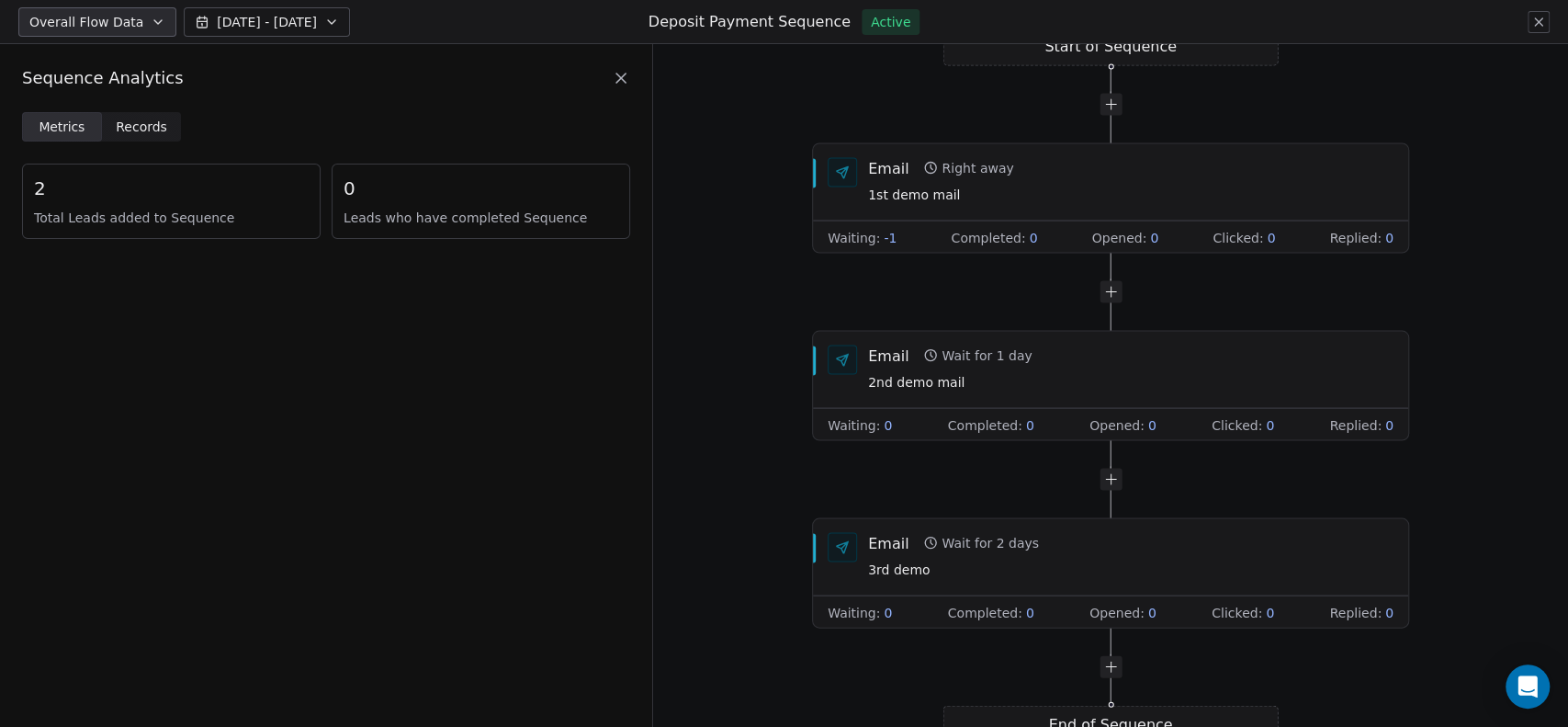
click at [136, 24] on button "Overall Flow Data" at bounding box center [97, 22] width 158 height 29
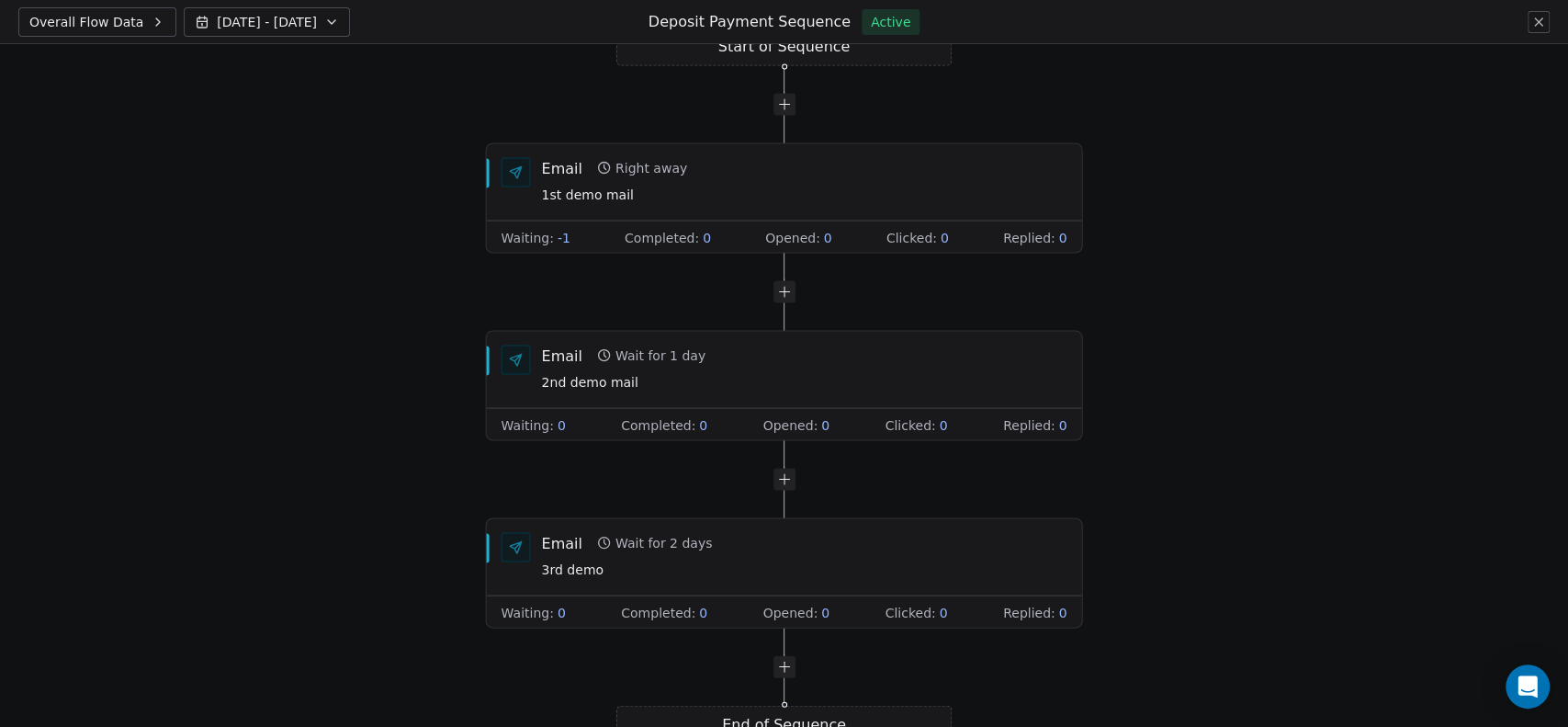
click at [136, 24] on button "Overall Flow Data" at bounding box center [97, 22] width 158 height 29
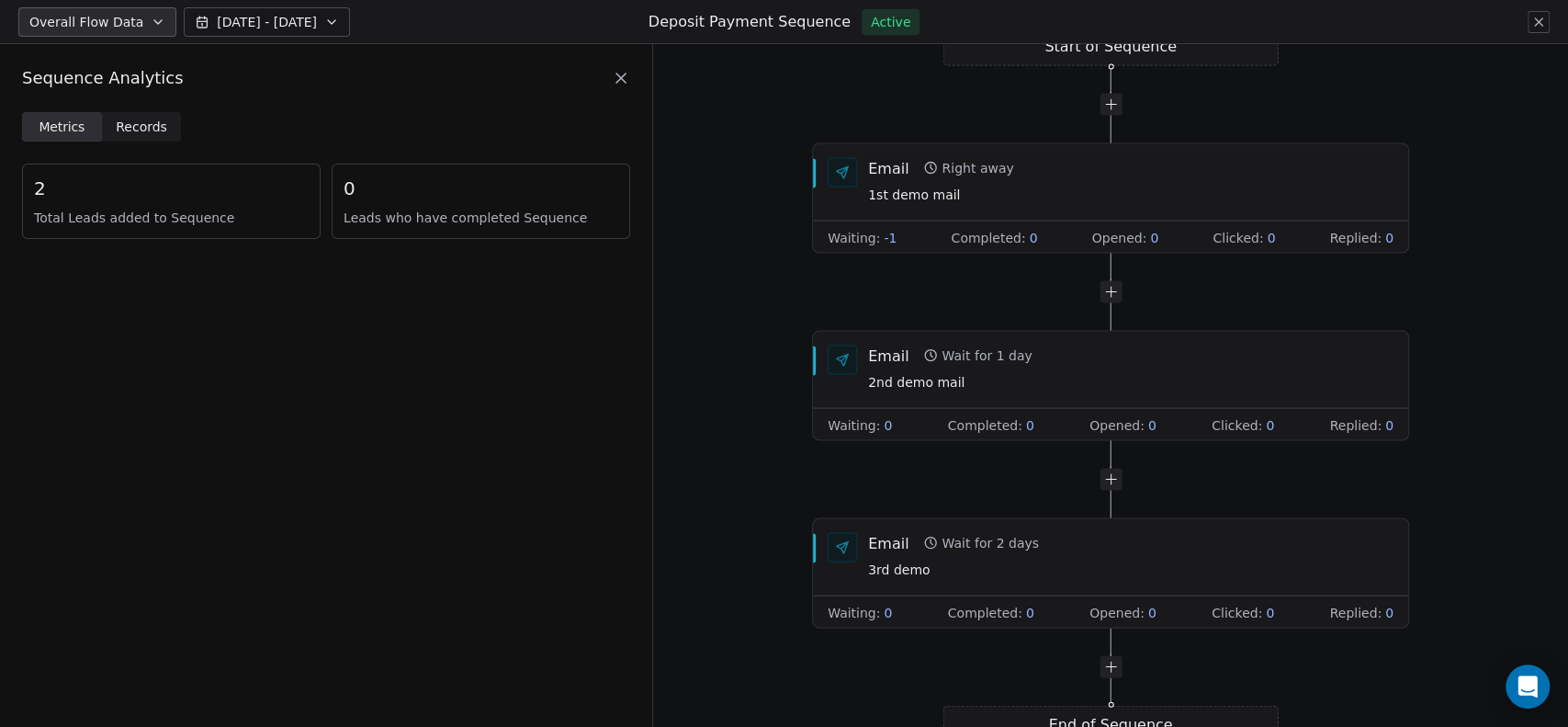
click at [136, 24] on button "Overall Flow Data" at bounding box center [97, 22] width 158 height 29
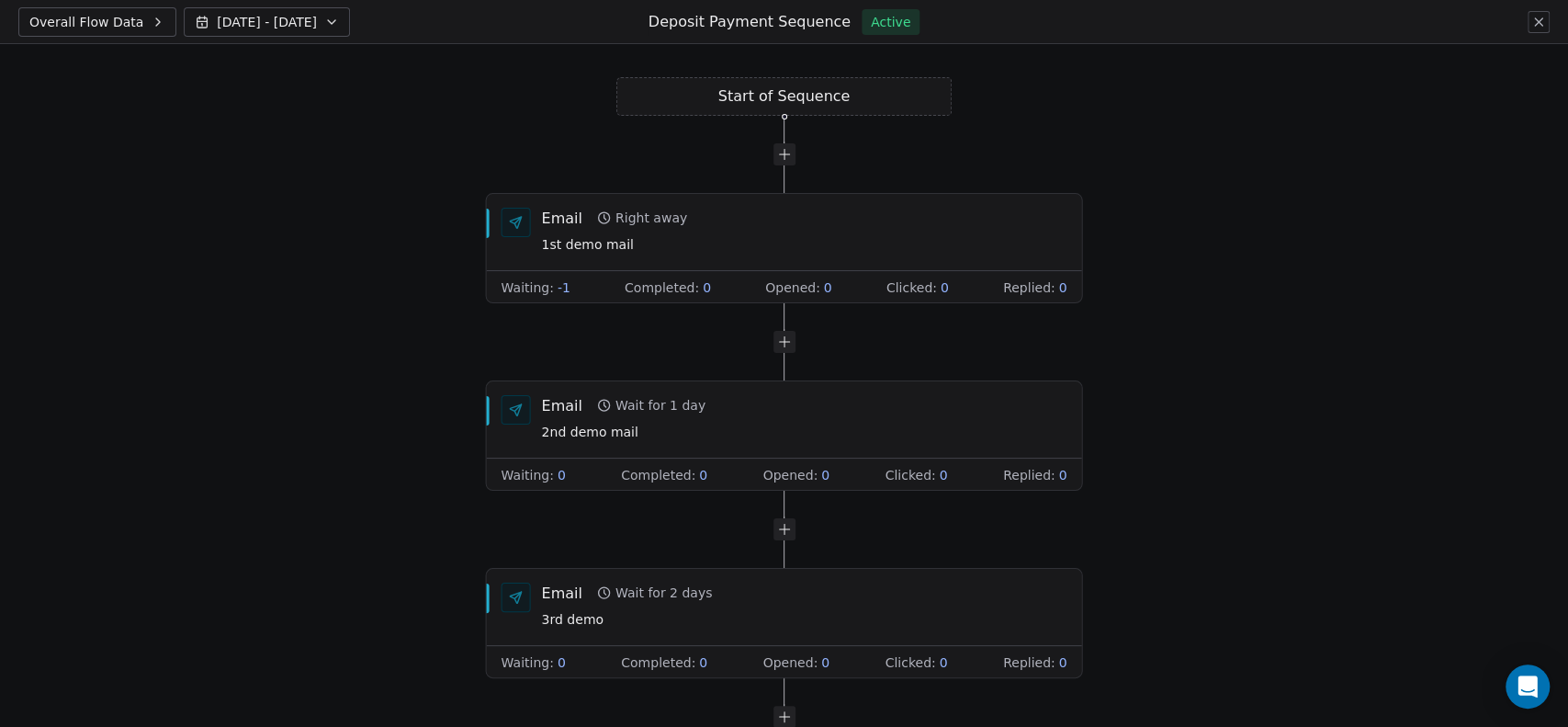
click at [1535, 22] on icon at bounding box center [1538, 22] width 15 height 15
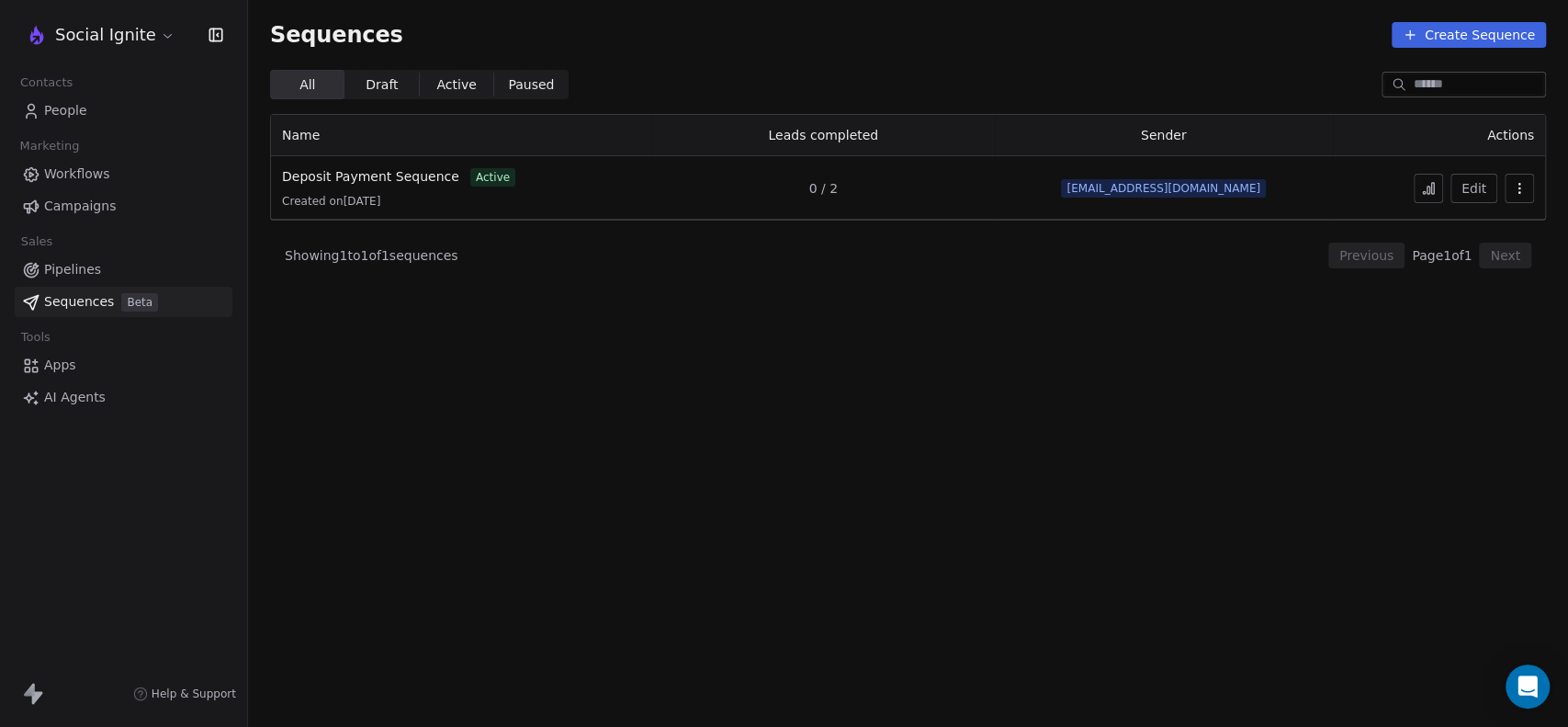
click at [95, 199] on span "Campaigns" at bounding box center [80, 206] width 72 height 20
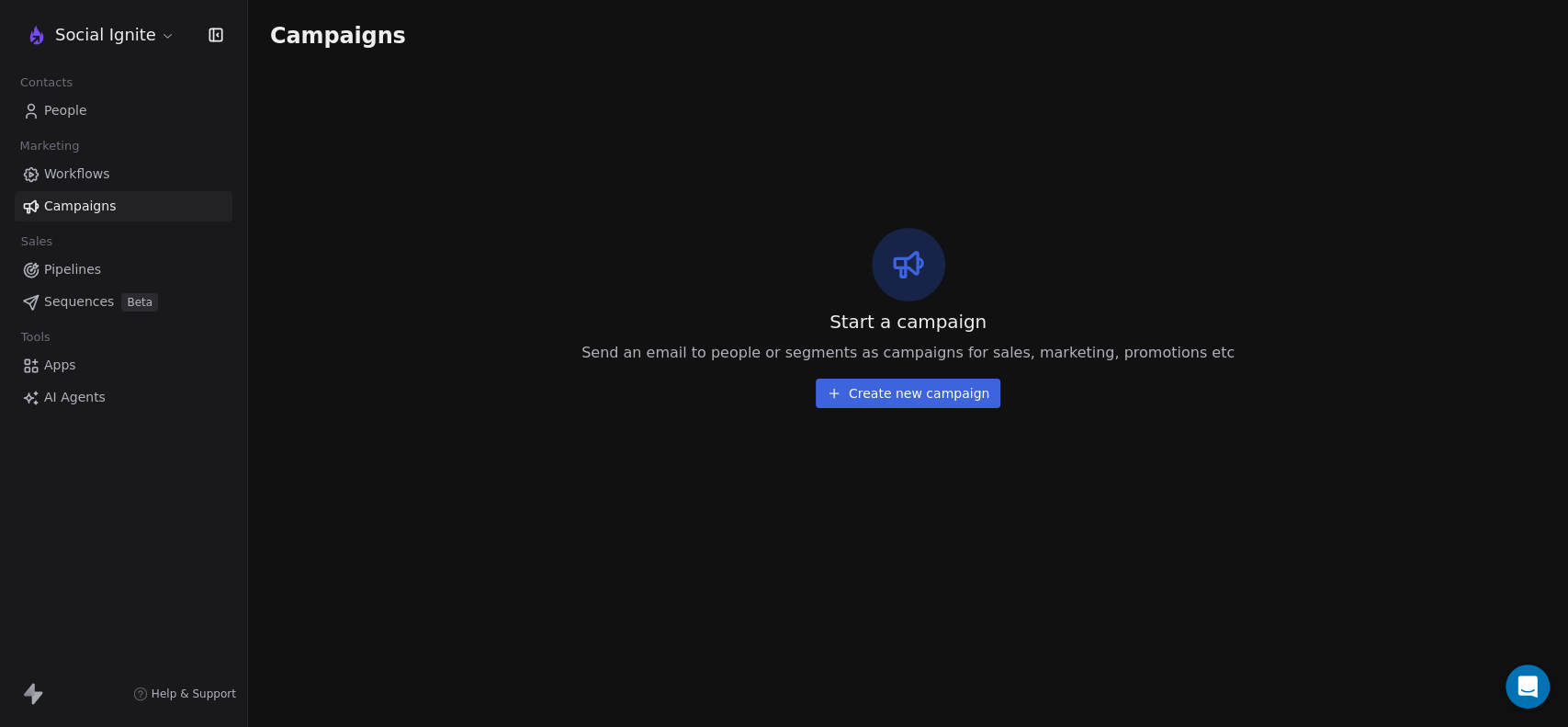
drag, startPoint x: 951, startPoint y: 350, endPoint x: 933, endPoint y: 388, distance: 42.0
click at [933, 388] on button "Create new campaign" at bounding box center [907, 392] width 184 height 29
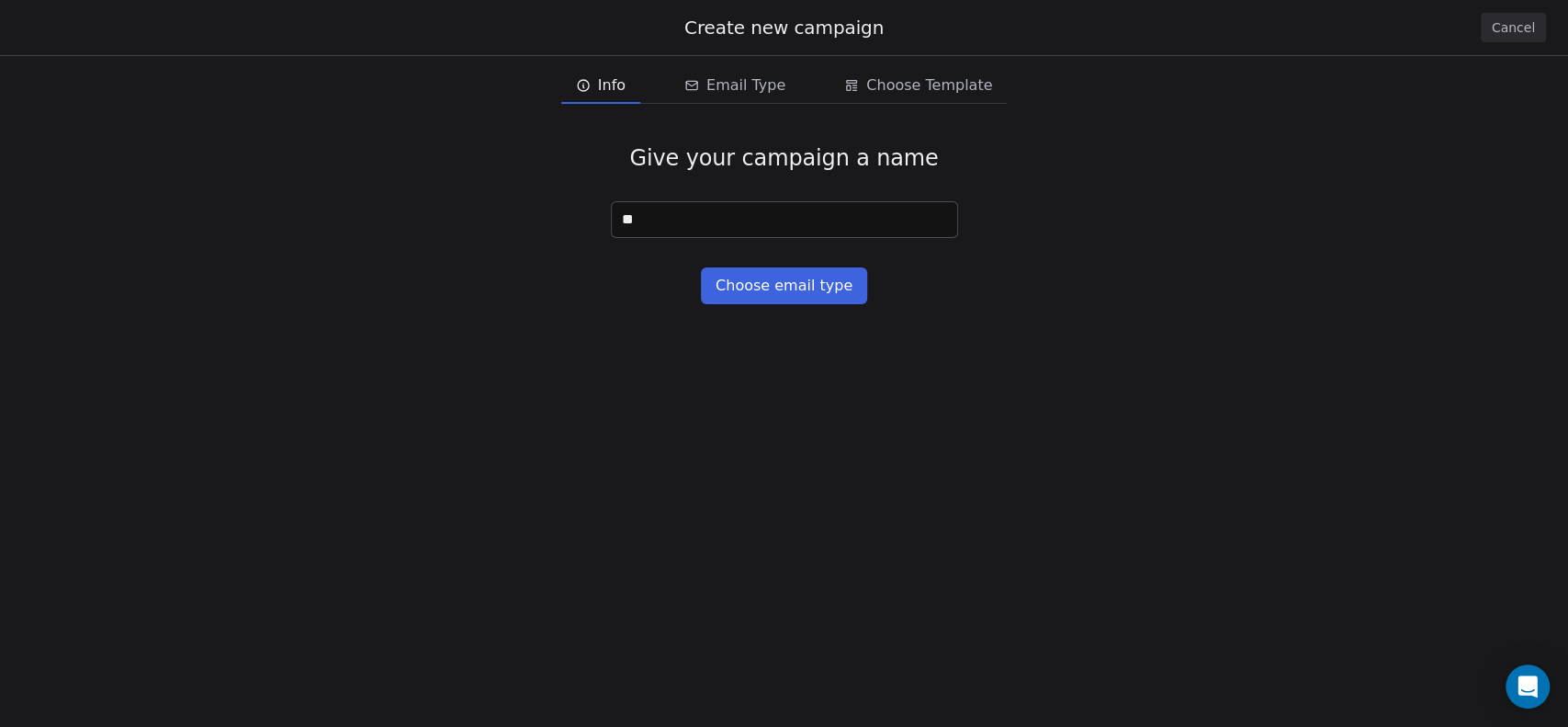
type input "**"
click at [788, 296] on button "Choose email type" at bounding box center [784, 285] width 167 height 36
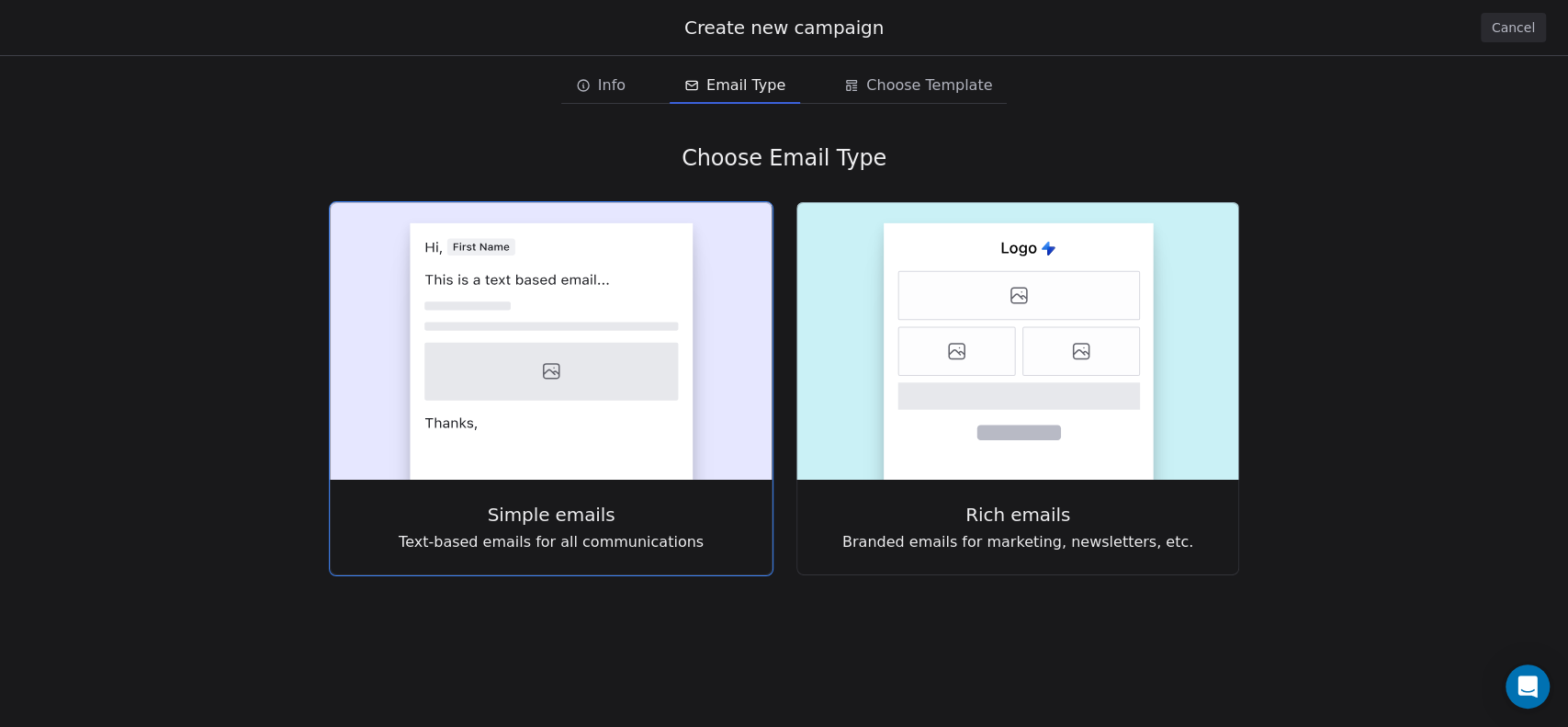
click at [646, 332] on rect at bounding box center [551, 352] width 283 height 256
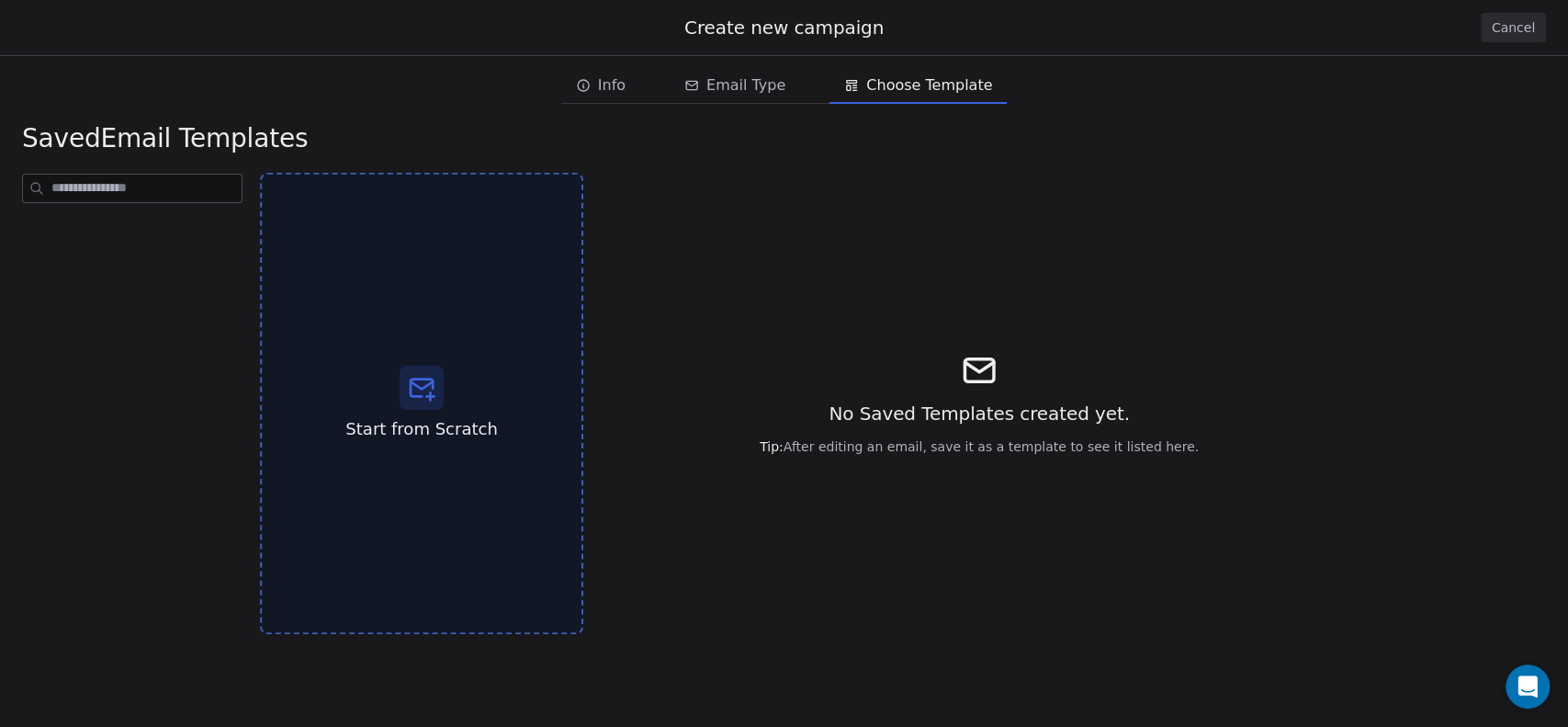
click at [409, 377] on icon at bounding box center [421, 387] width 29 height 29
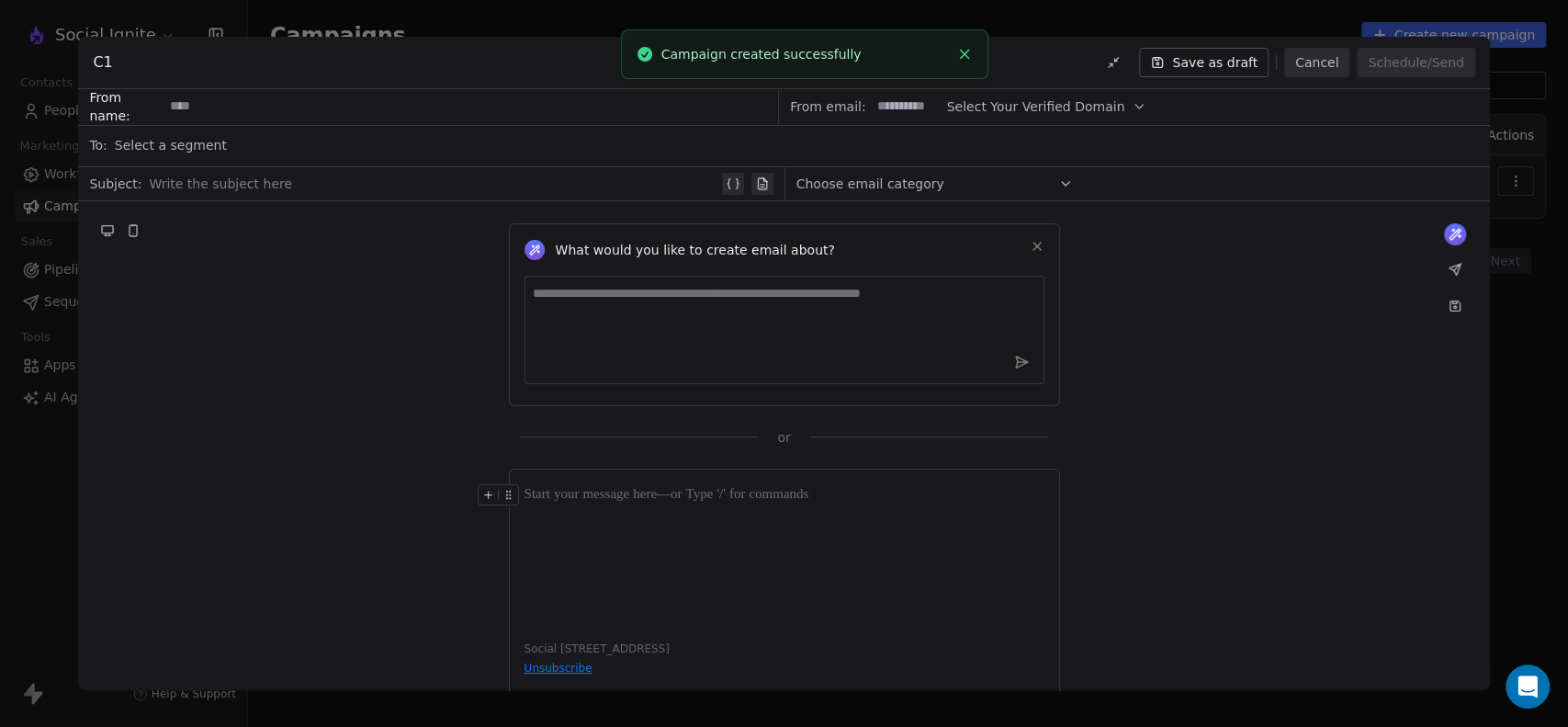
click at [236, 148] on div "Select a segment" at bounding box center [797, 145] width 1364 height 40
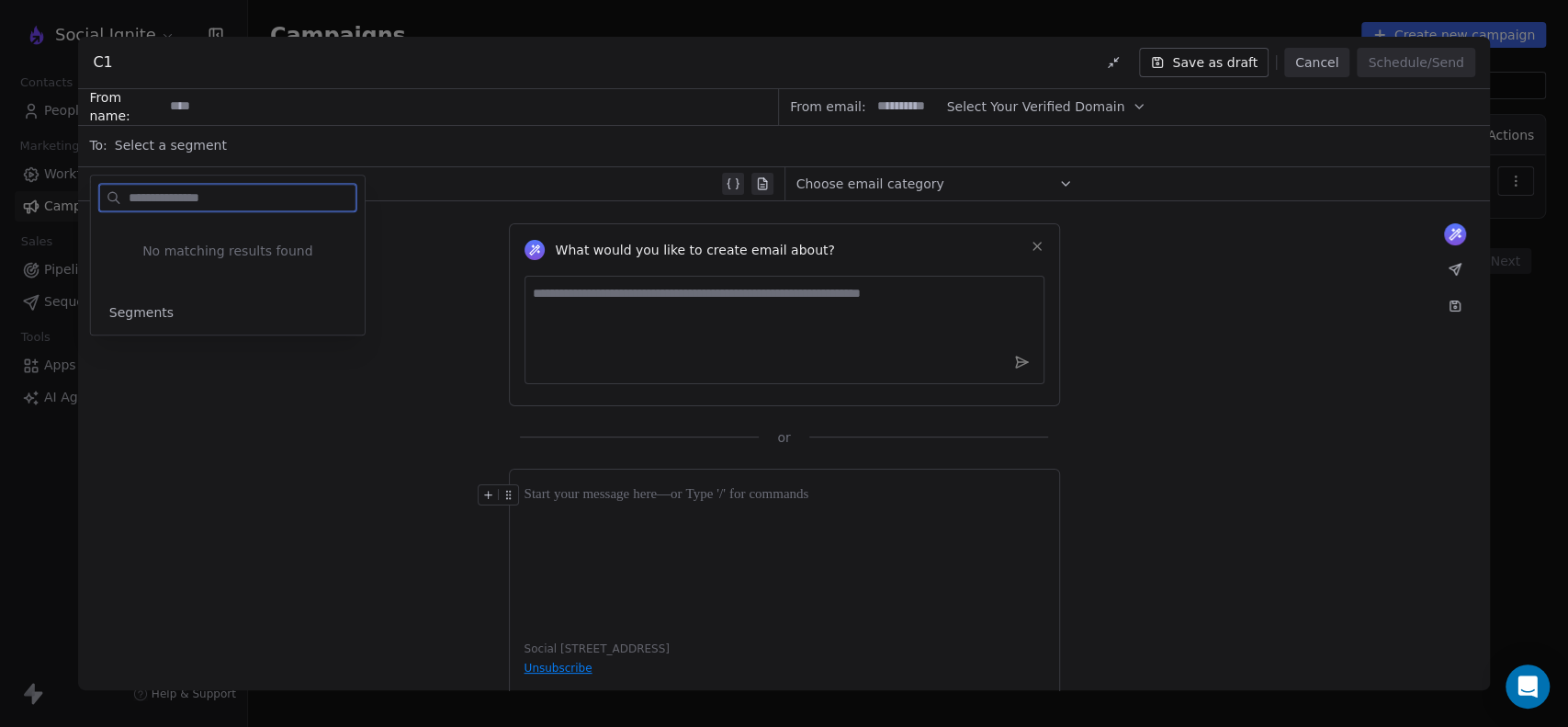
click at [153, 309] on span "Segments" at bounding box center [141, 313] width 65 height 19
click at [244, 444] on div "What would you like to create email about? or" at bounding box center [783, 324] width 1411 height 245
click at [265, 143] on div "Select a segment" at bounding box center [797, 145] width 1364 height 40
click at [122, 262] on button "Suggestions" at bounding box center [117, 264] width 15 height 15
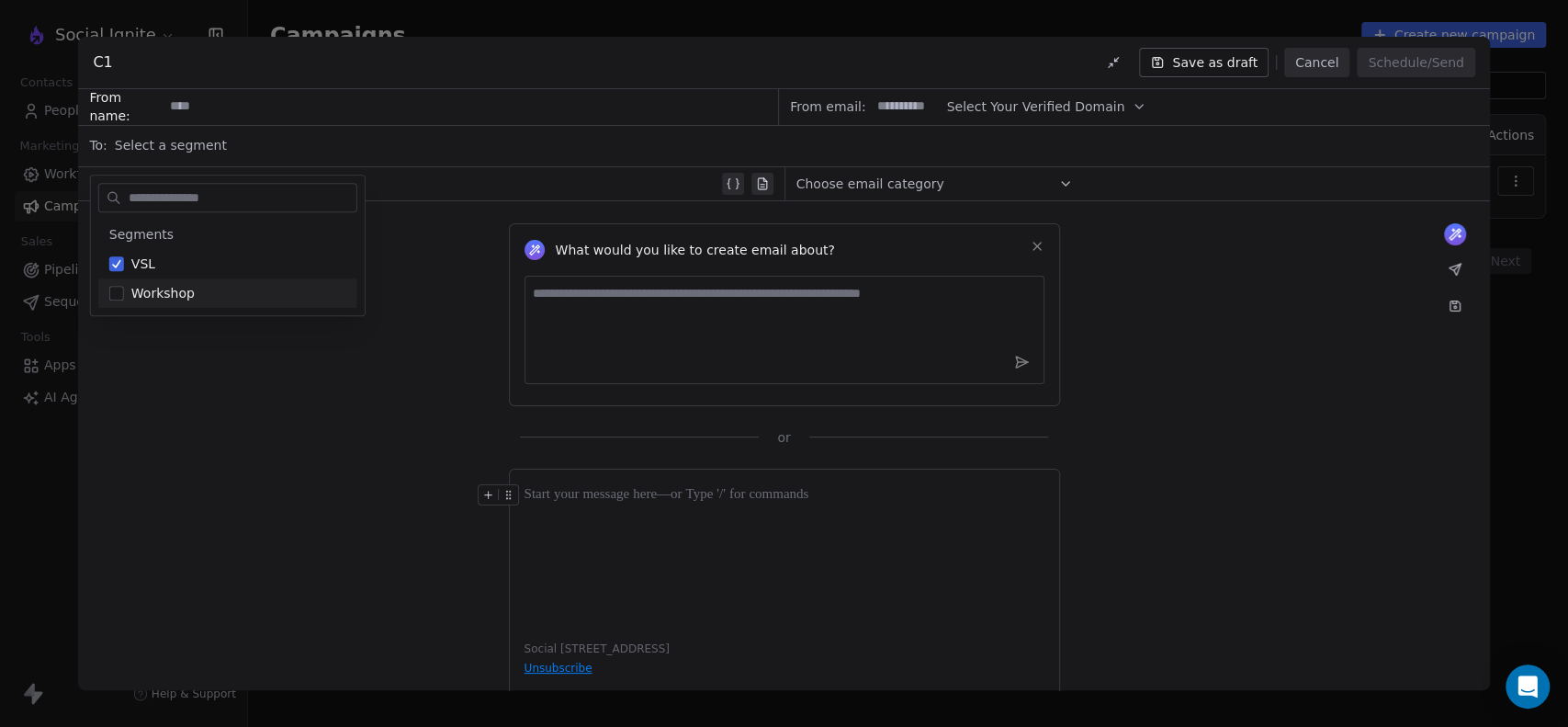
click at [237, 388] on div "What would you like to create email about? or" at bounding box center [783, 324] width 1411 height 245
click at [212, 385] on div "What would you like to create email about? or" at bounding box center [783, 324] width 1411 height 245
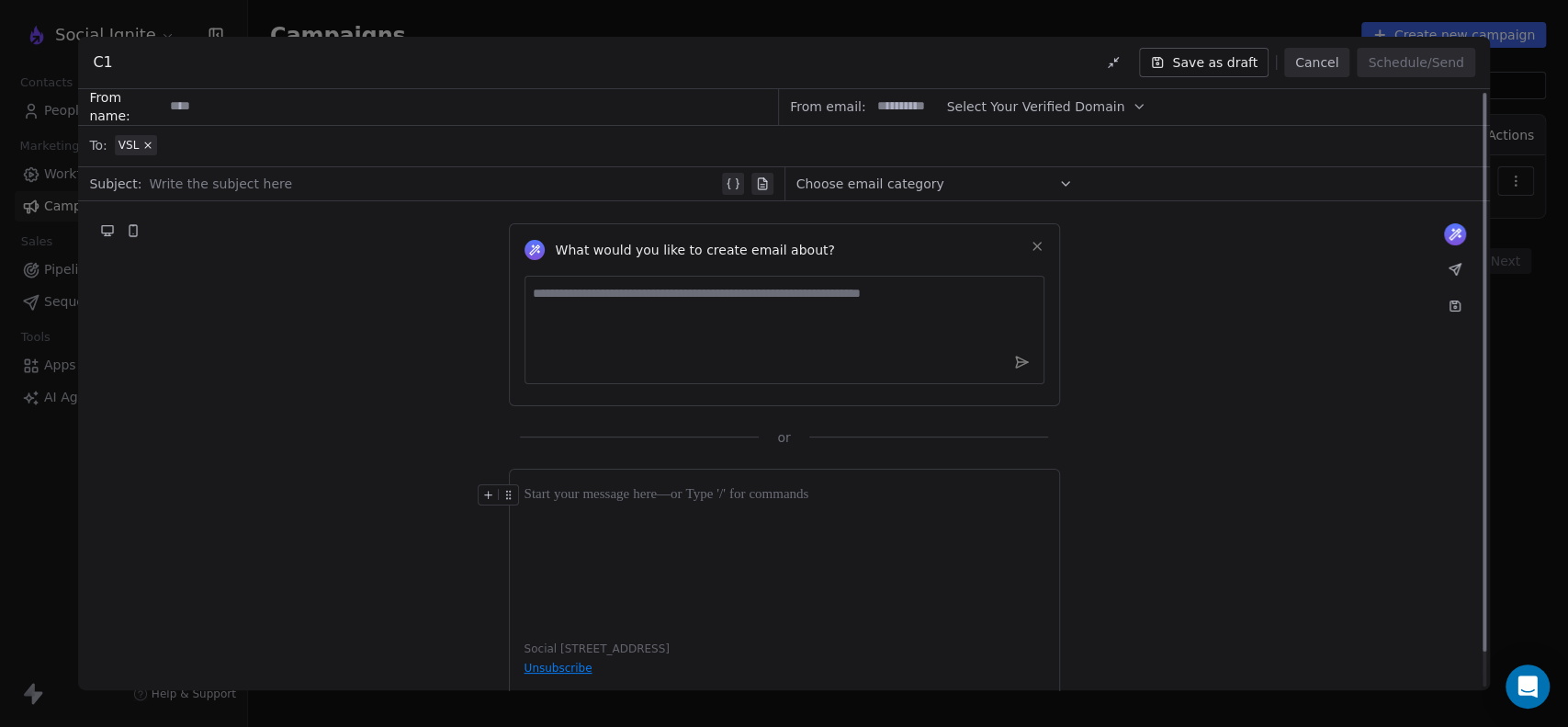
click at [1048, 122] on button "Select Your Verified Domain" at bounding box center [1046, 107] width 200 height 36
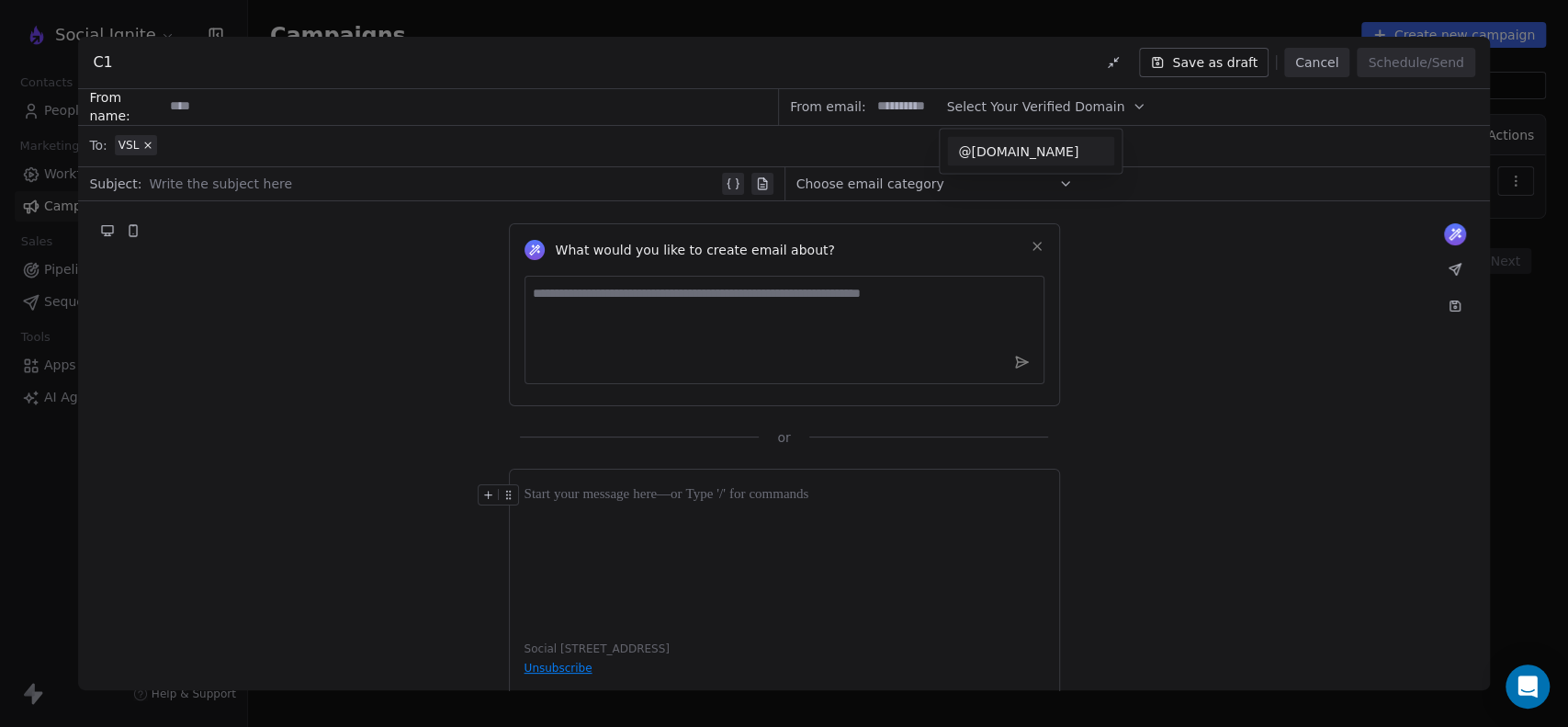
click at [1030, 145] on span "@[DOMAIN_NAME]" at bounding box center [1030, 152] width 145 height 19
click at [906, 107] on input at bounding box center [906, 107] width 72 height 34
click at [850, 50] on div "C1 Save as draft Cancel Schedule/Send" at bounding box center [783, 63] width 1411 height 52
click at [220, 185] on div at bounding box center [433, 184] width 569 height 22
click at [215, 237] on div "What would you like to create email about? or" at bounding box center [783, 324] width 1411 height 245
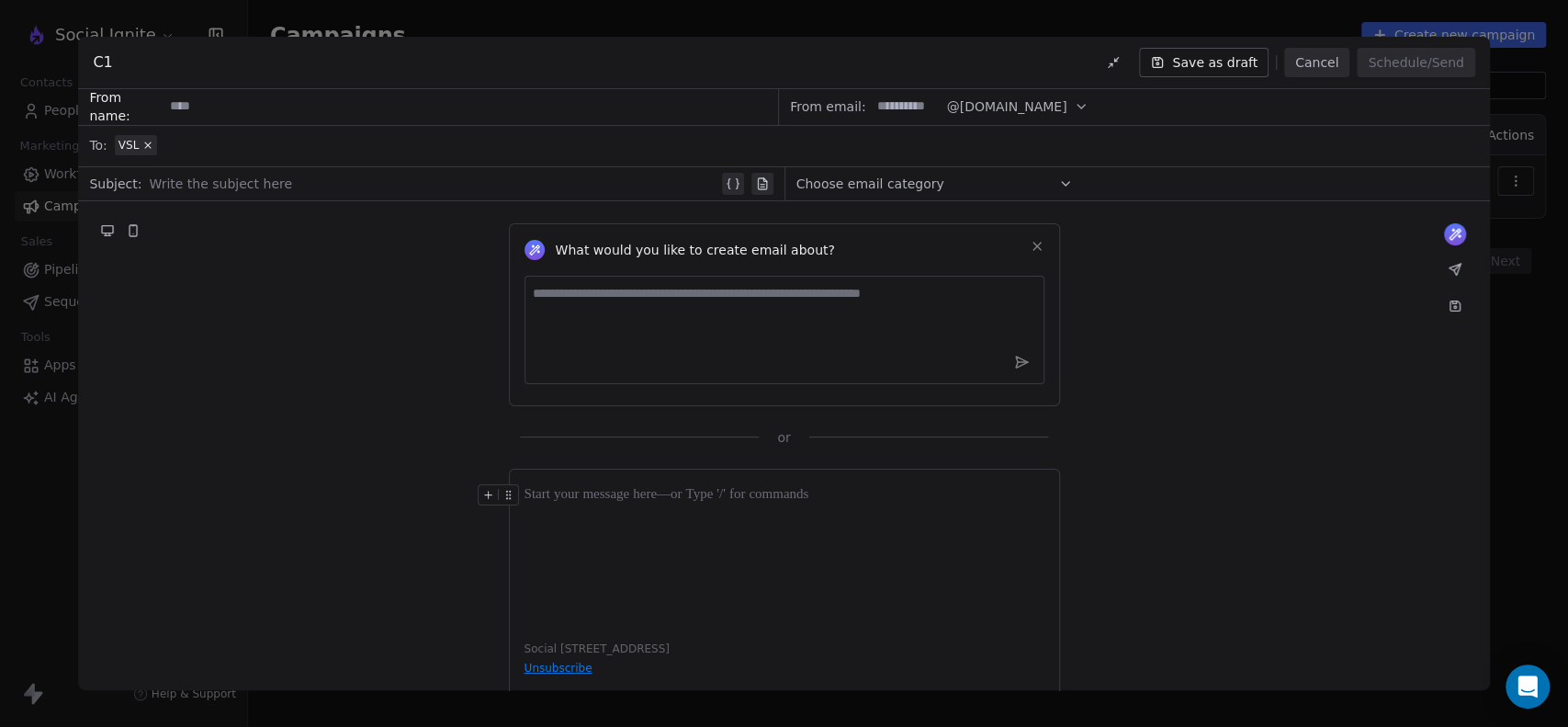
click at [898, 185] on span "Choose email category" at bounding box center [870, 184] width 148 height 19
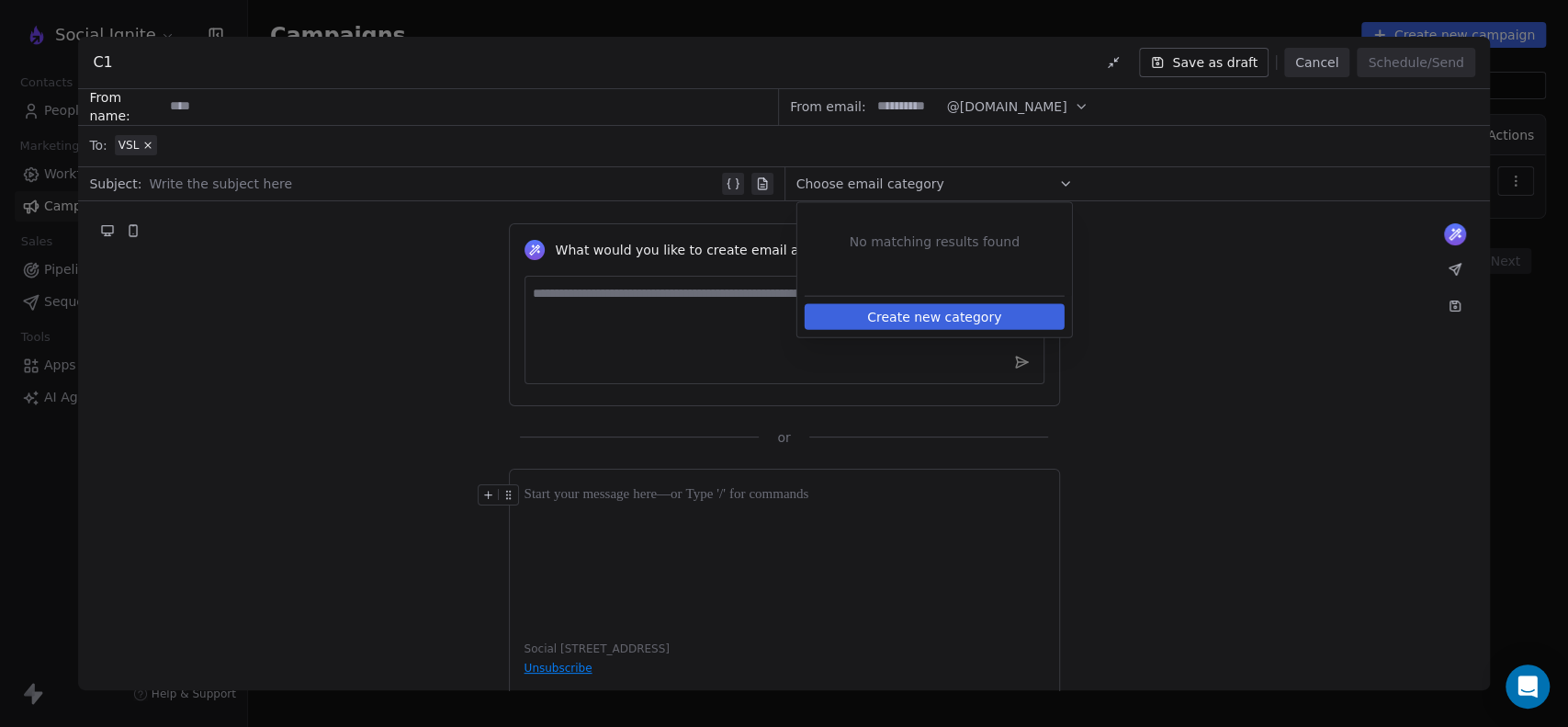
click at [1246, 301] on div "What would you like to create email about? or" at bounding box center [783, 324] width 1411 height 245
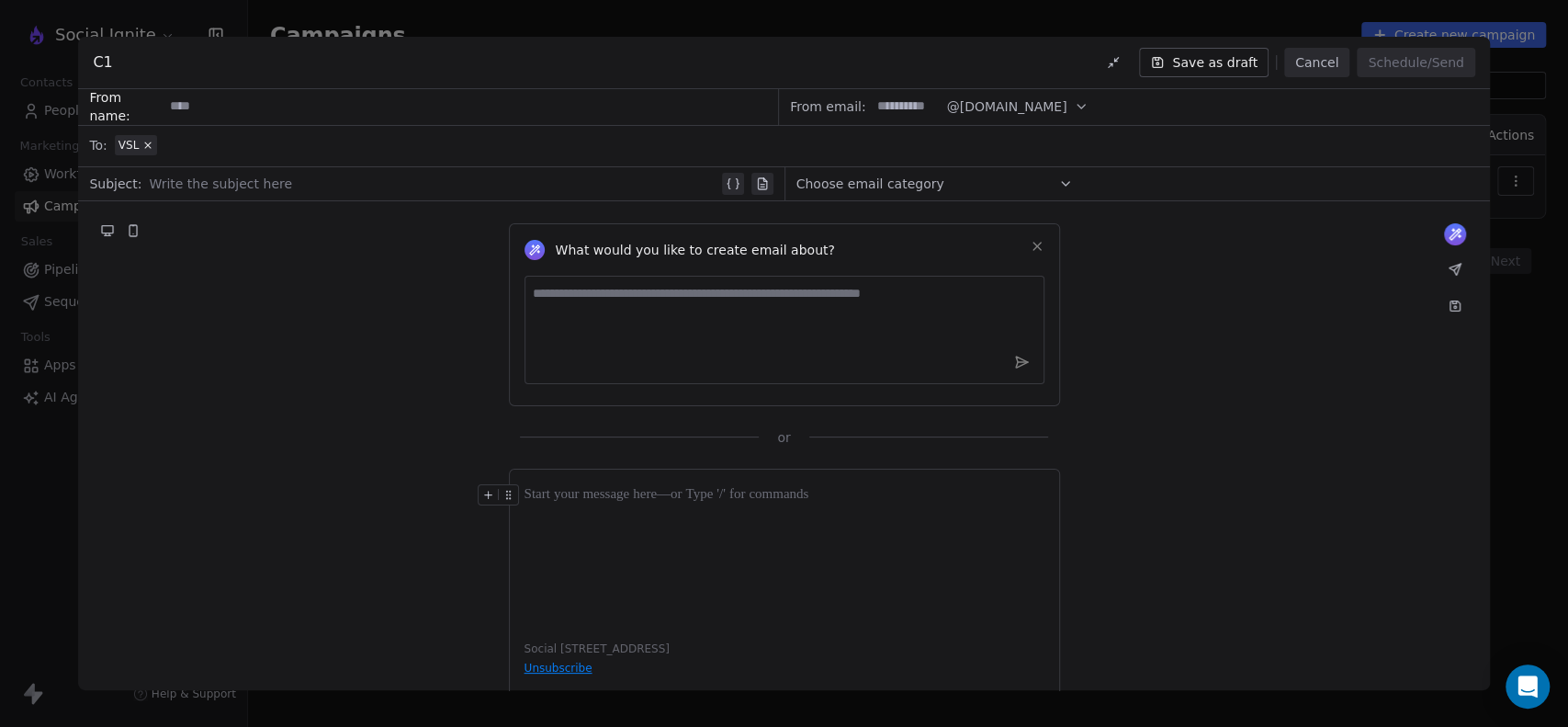
click at [254, 75] on div "C1 Save as draft Cancel Schedule/Send" at bounding box center [783, 63] width 1411 height 52
click at [250, 99] on input at bounding box center [471, 107] width 614 height 34
click at [210, 139] on div "VSL" at bounding box center [797, 145] width 1364 height 40
click at [147, 143] on icon at bounding box center [148, 145] width 6 height 6
click at [217, 295] on div "What would you like to create email about? or" at bounding box center [783, 324] width 1411 height 245
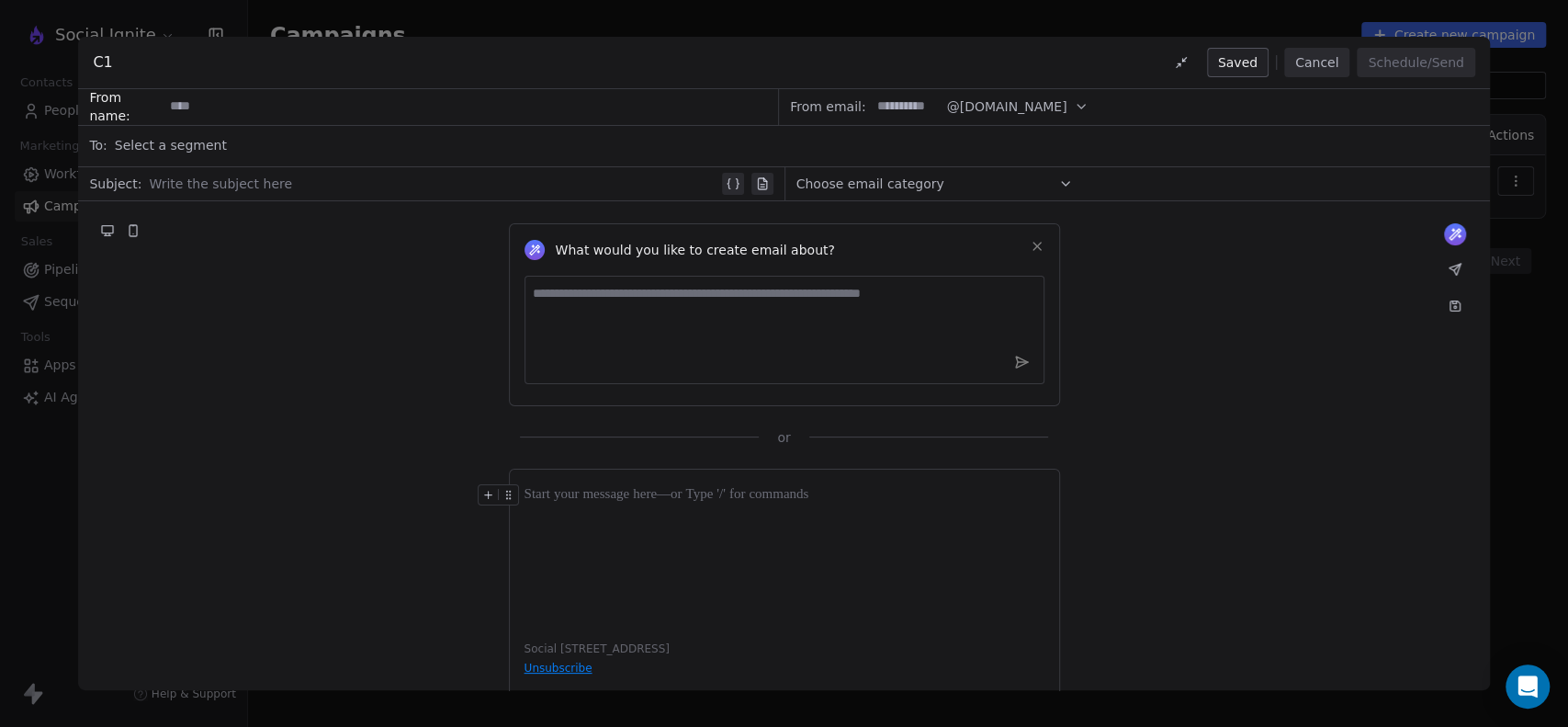
click at [1307, 66] on button "Cancel" at bounding box center [1316, 62] width 65 height 29
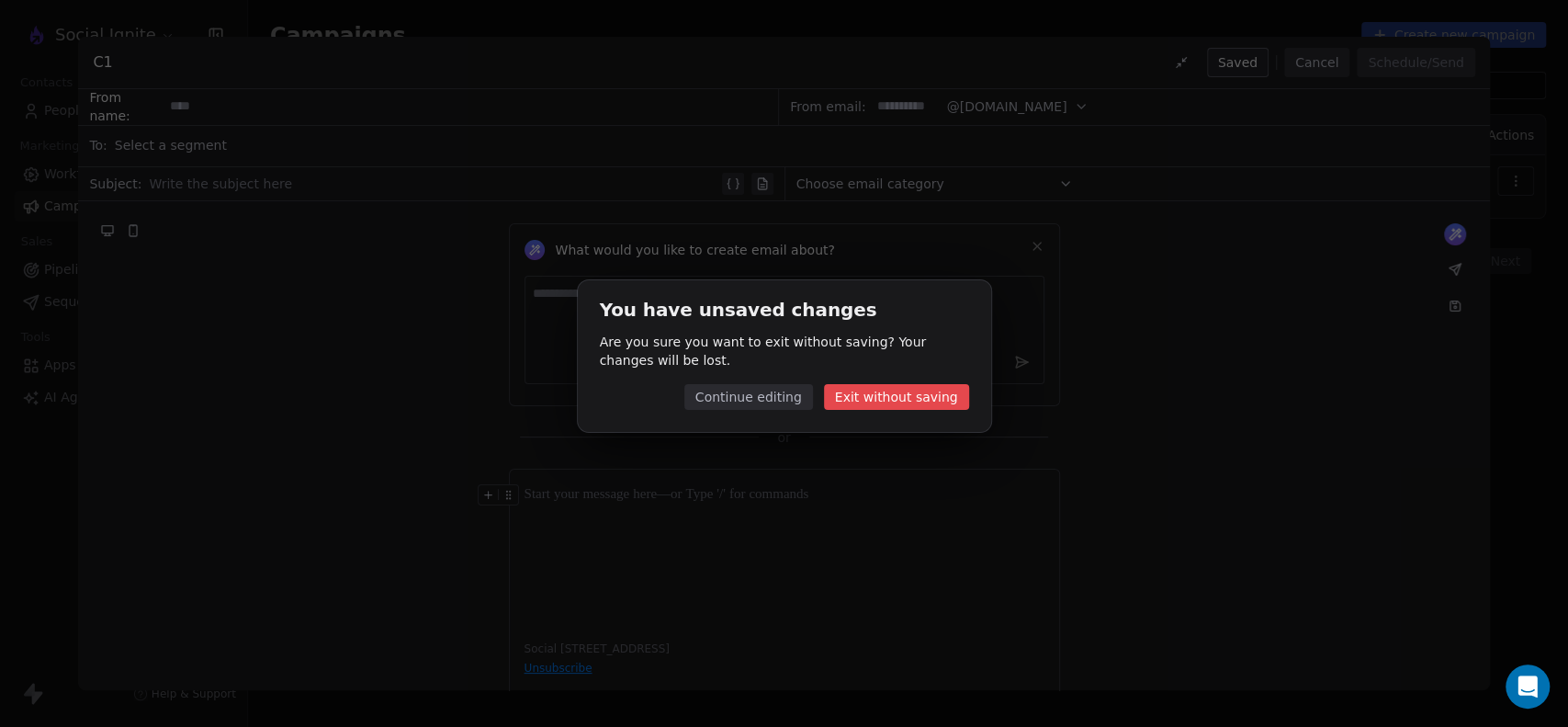
click at [893, 401] on button "Exit without saving" at bounding box center [896, 396] width 145 height 25
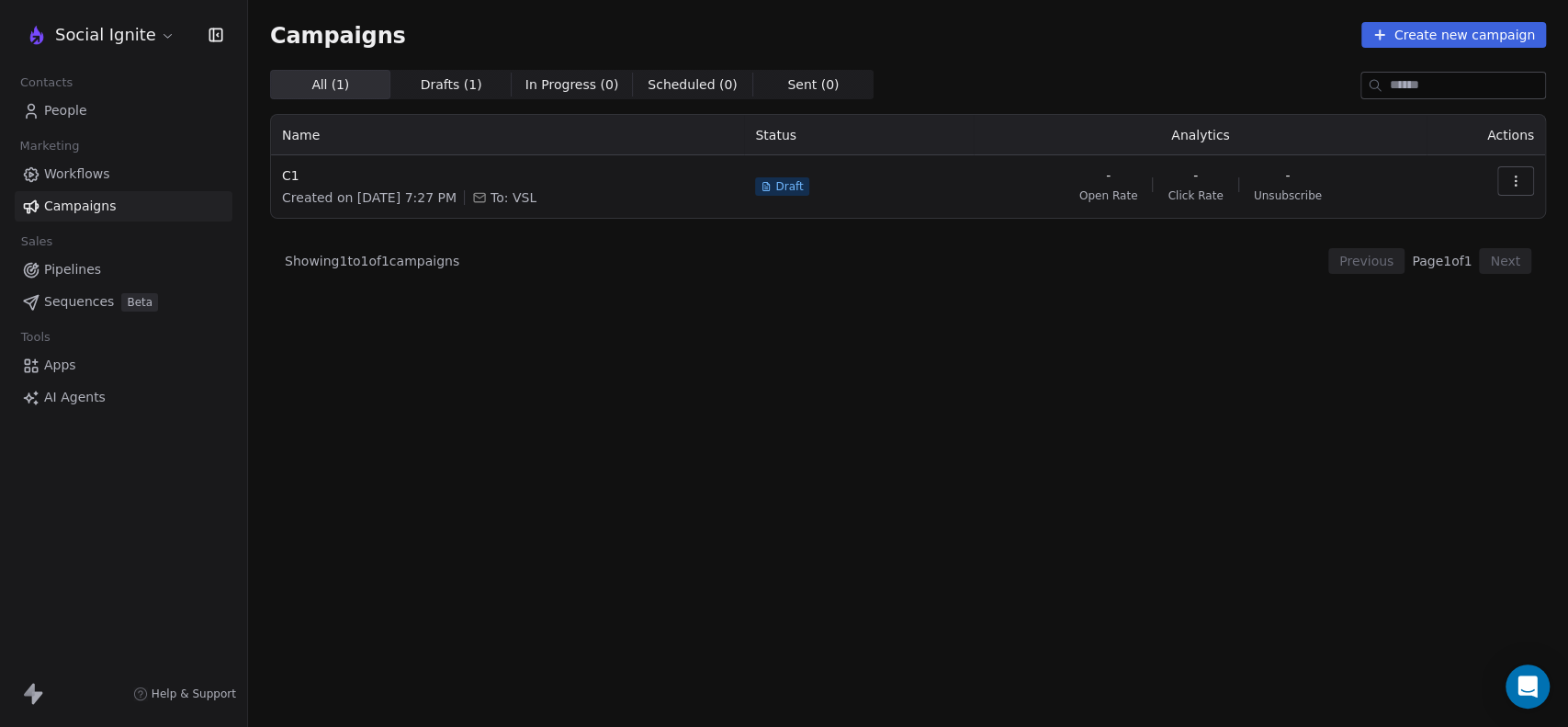
click at [88, 98] on link "People" at bounding box center [123, 110] width 218 height 30
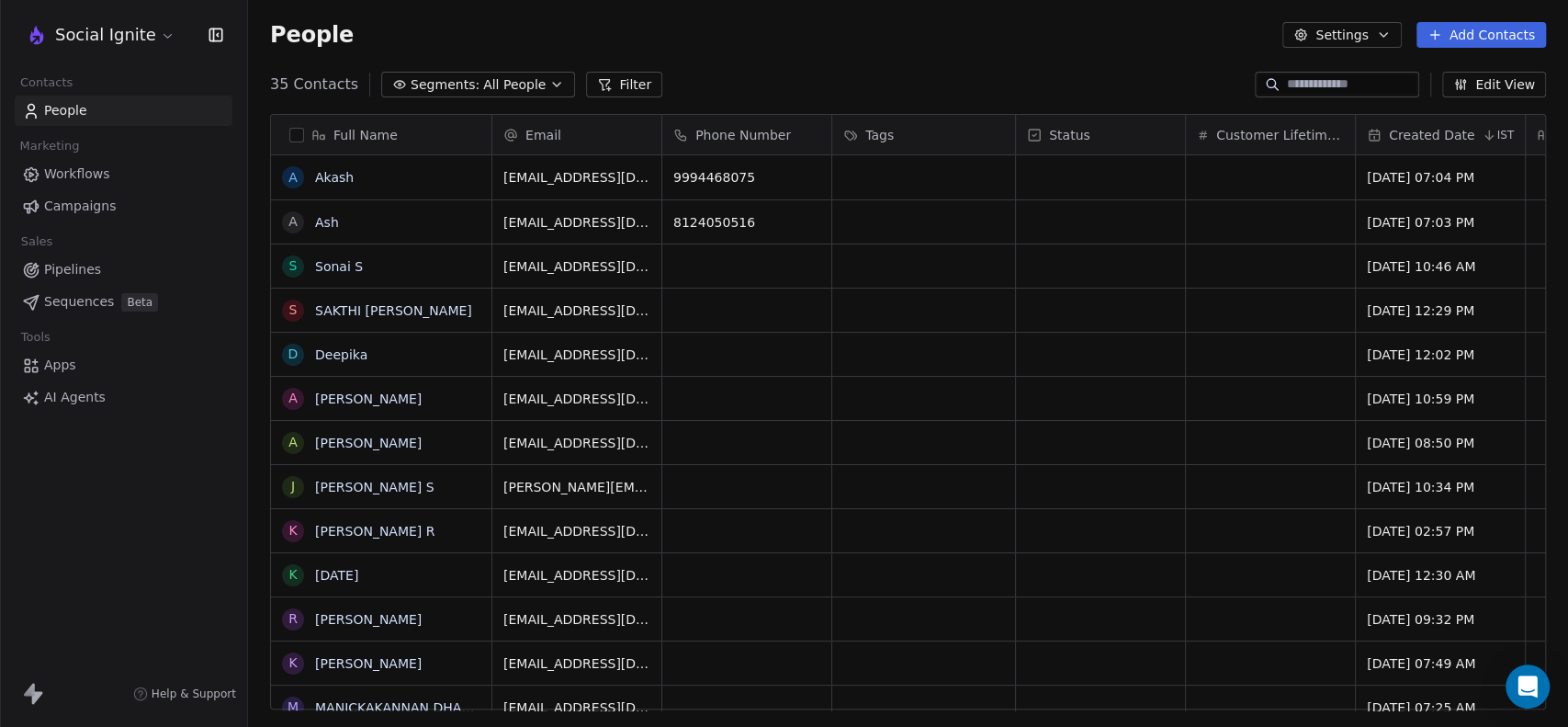
scroll to position [0, 549]
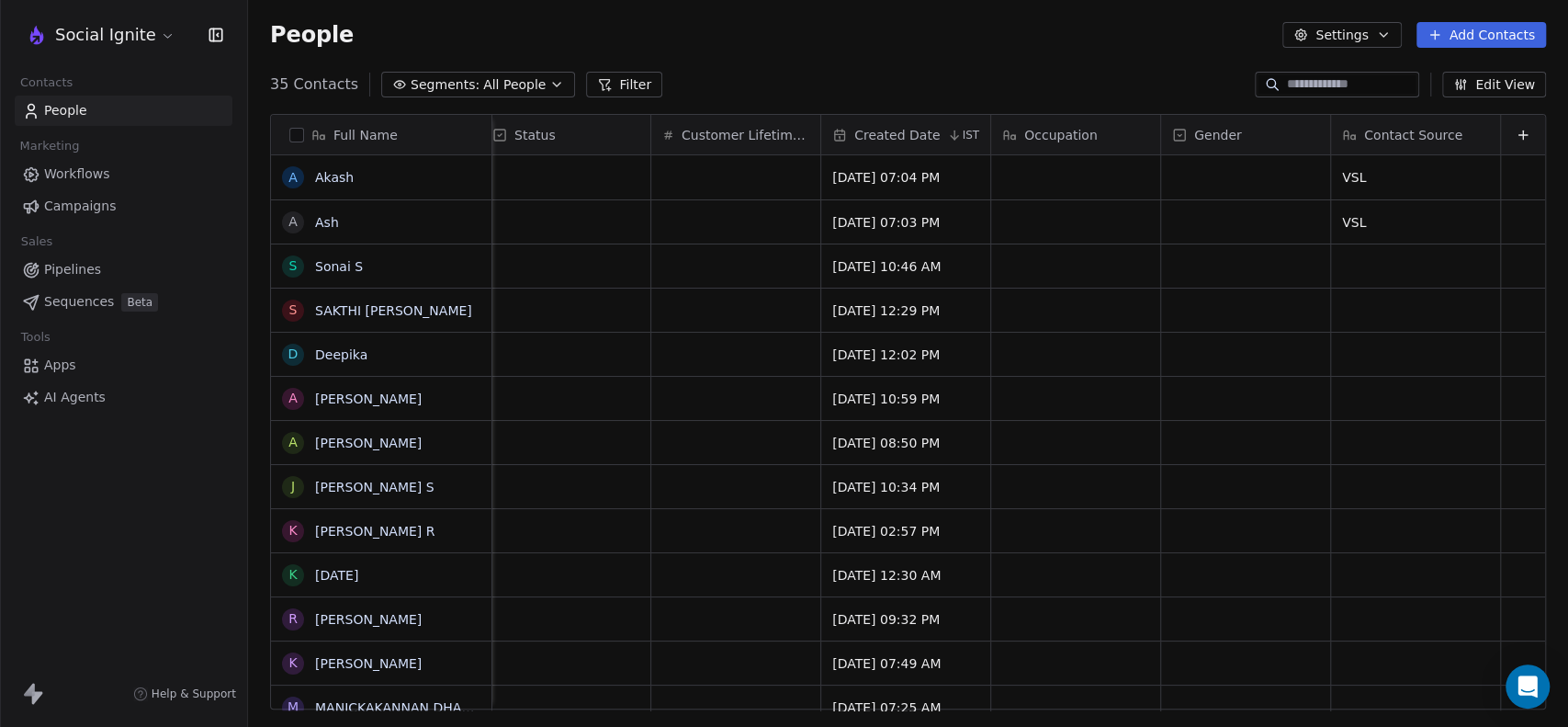
click at [437, 79] on span "Segments:" at bounding box center [445, 84] width 69 height 20
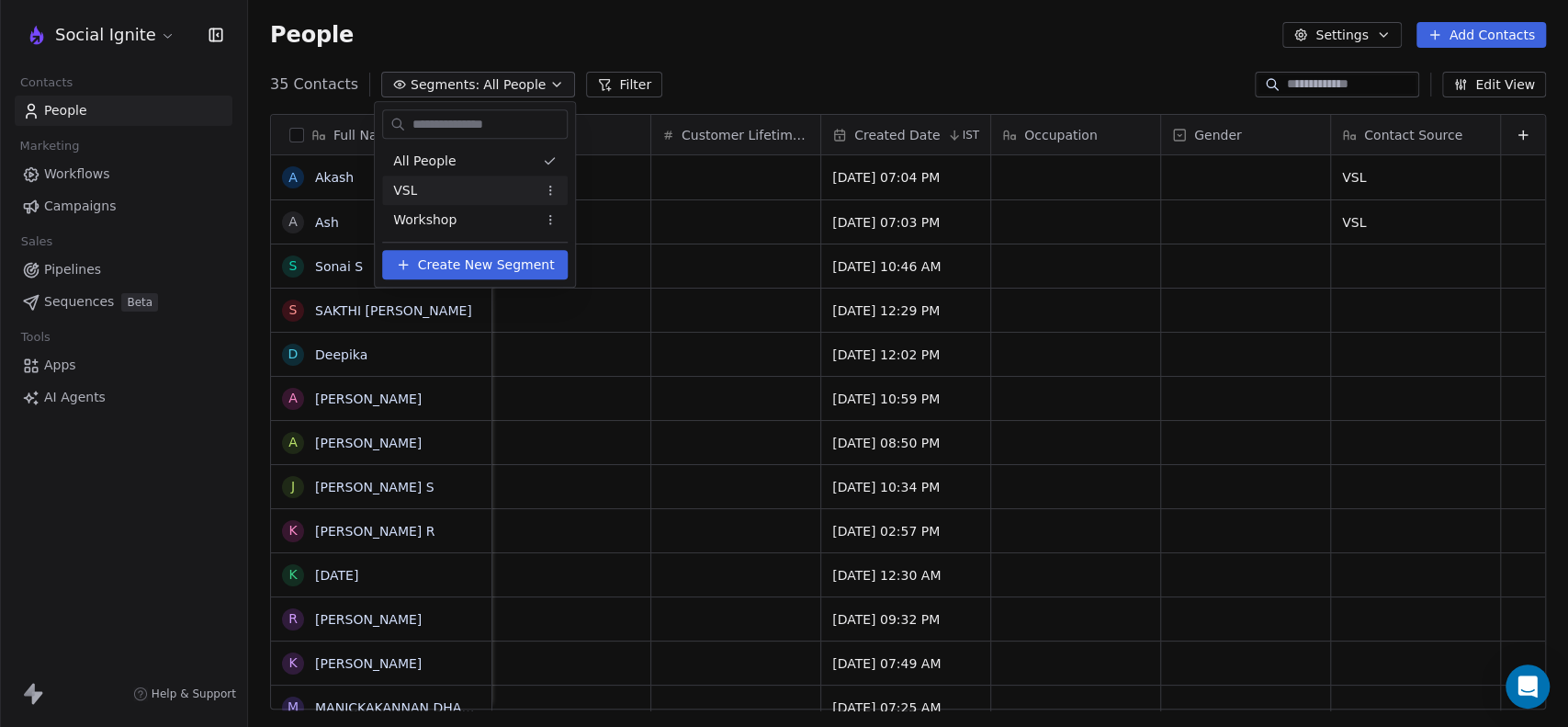
click at [404, 185] on span "VSL" at bounding box center [405, 190] width 24 height 20
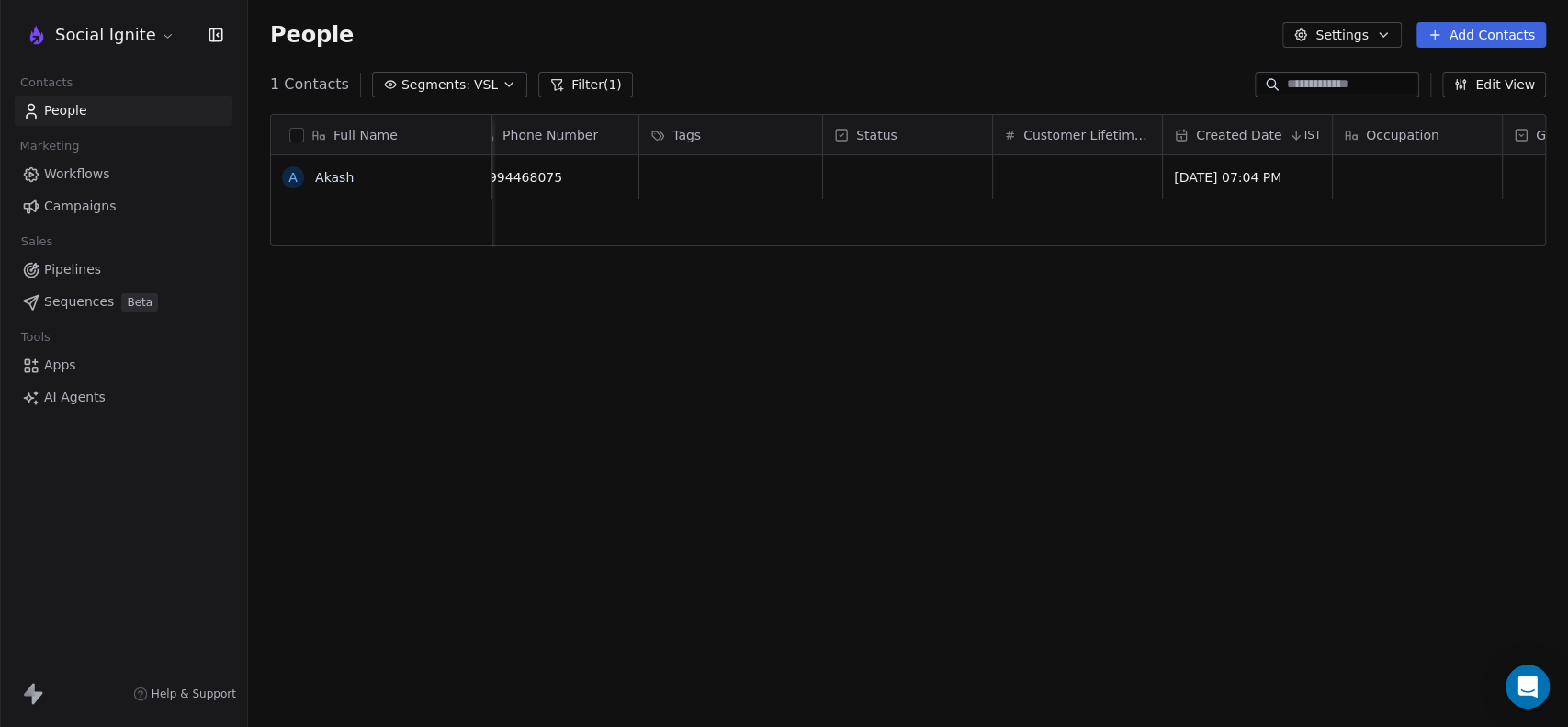
scroll to position [0, 0]
click at [476, 75] on span "VSL" at bounding box center [486, 84] width 24 height 20
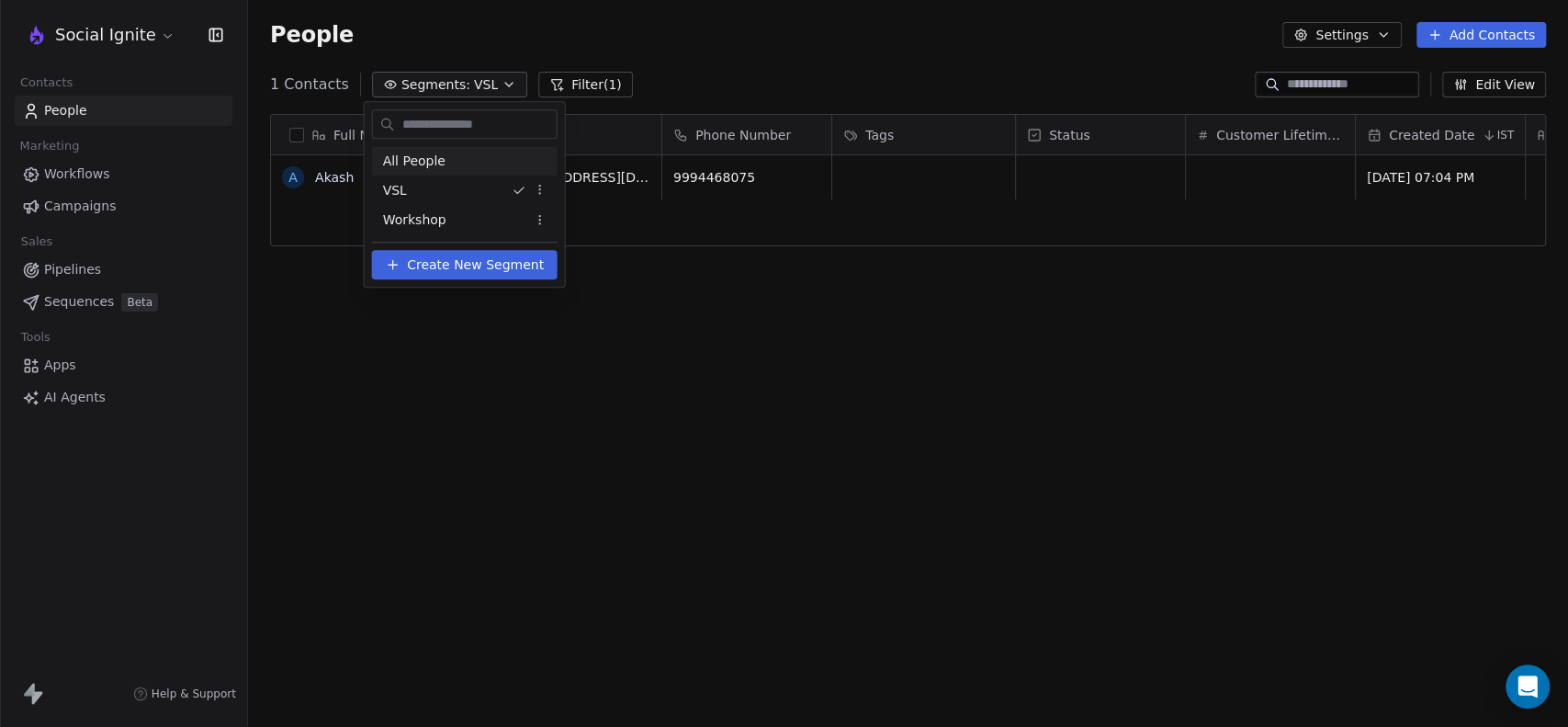
click at [403, 155] on span "All People" at bounding box center [414, 161] width 63 height 20
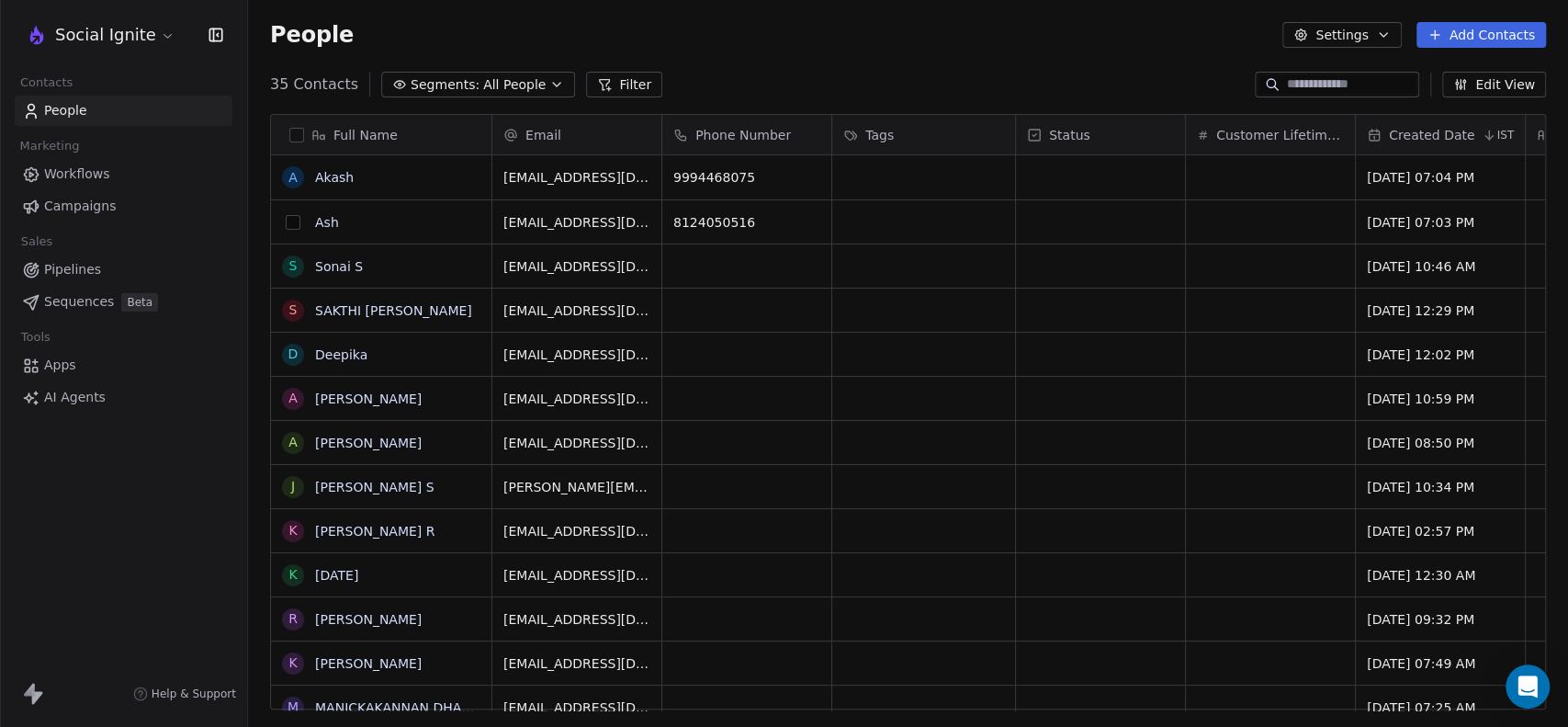
click at [290, 222] on button "grid" at bounding box center [293, 223] width 15 height 15
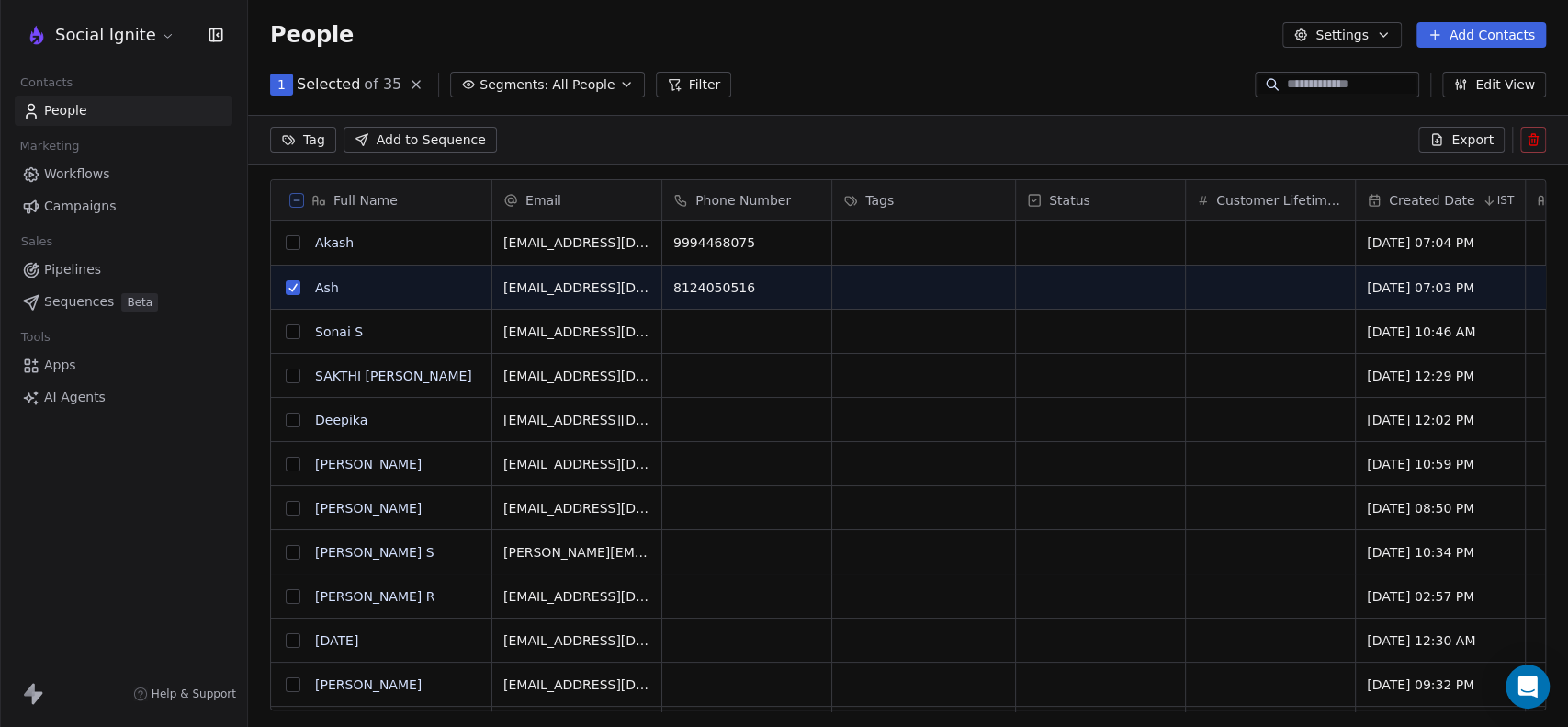
scroll to position [560, 1304]
click at [1535, 140] on icon at bounding box center [1533, 139] width 15 height 15
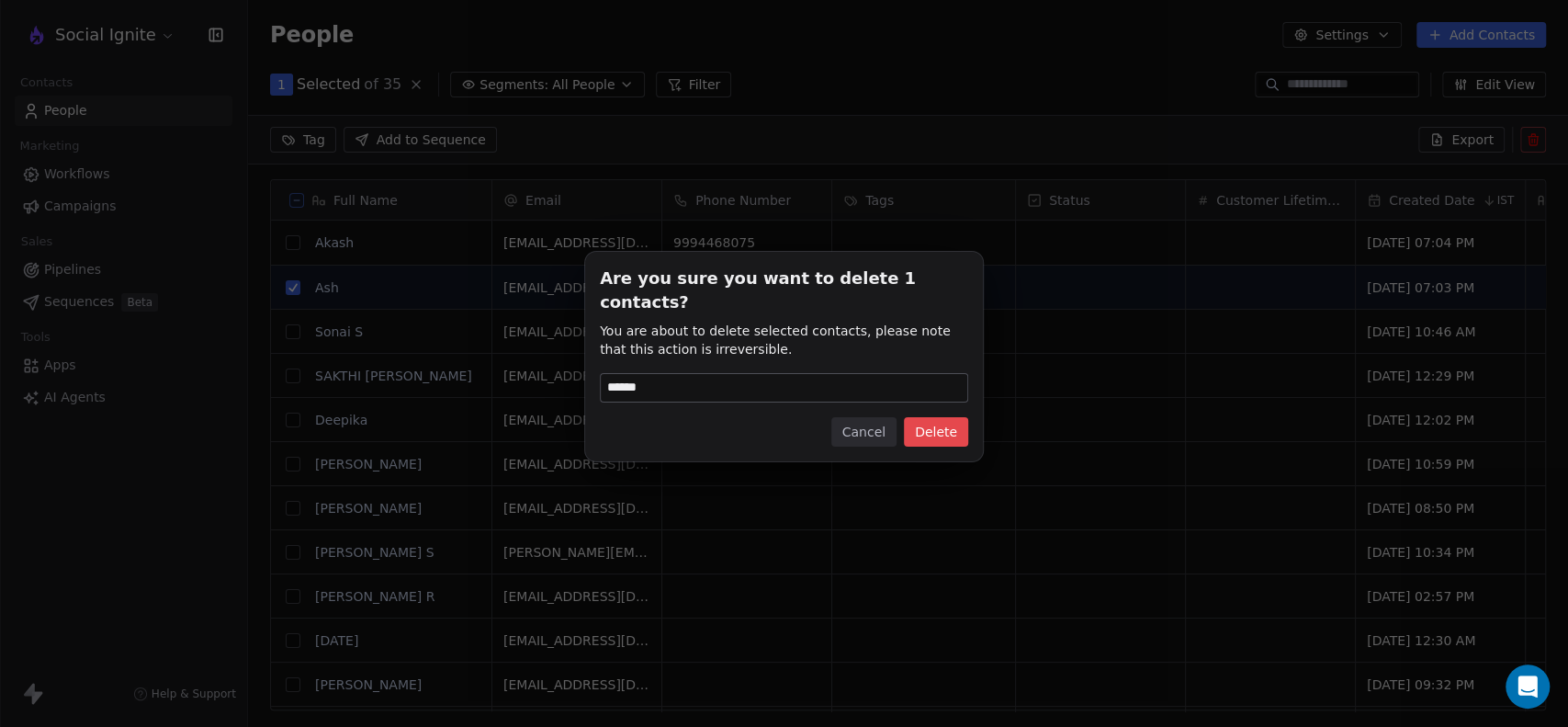
type input "******"
click at [926, 417] on button "Delete" at bounding box center [936, 431] width 65 height 29
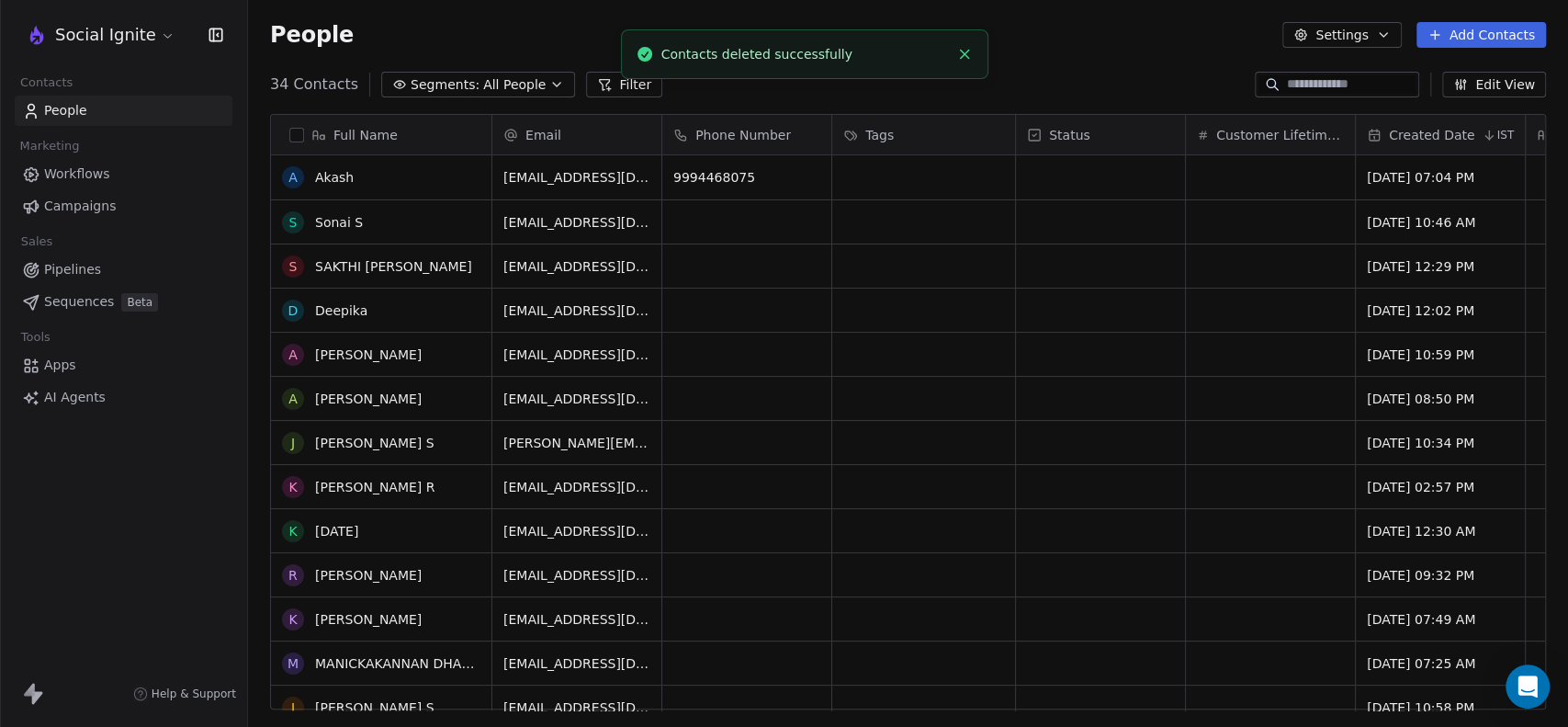
scroll to position [0, 0]
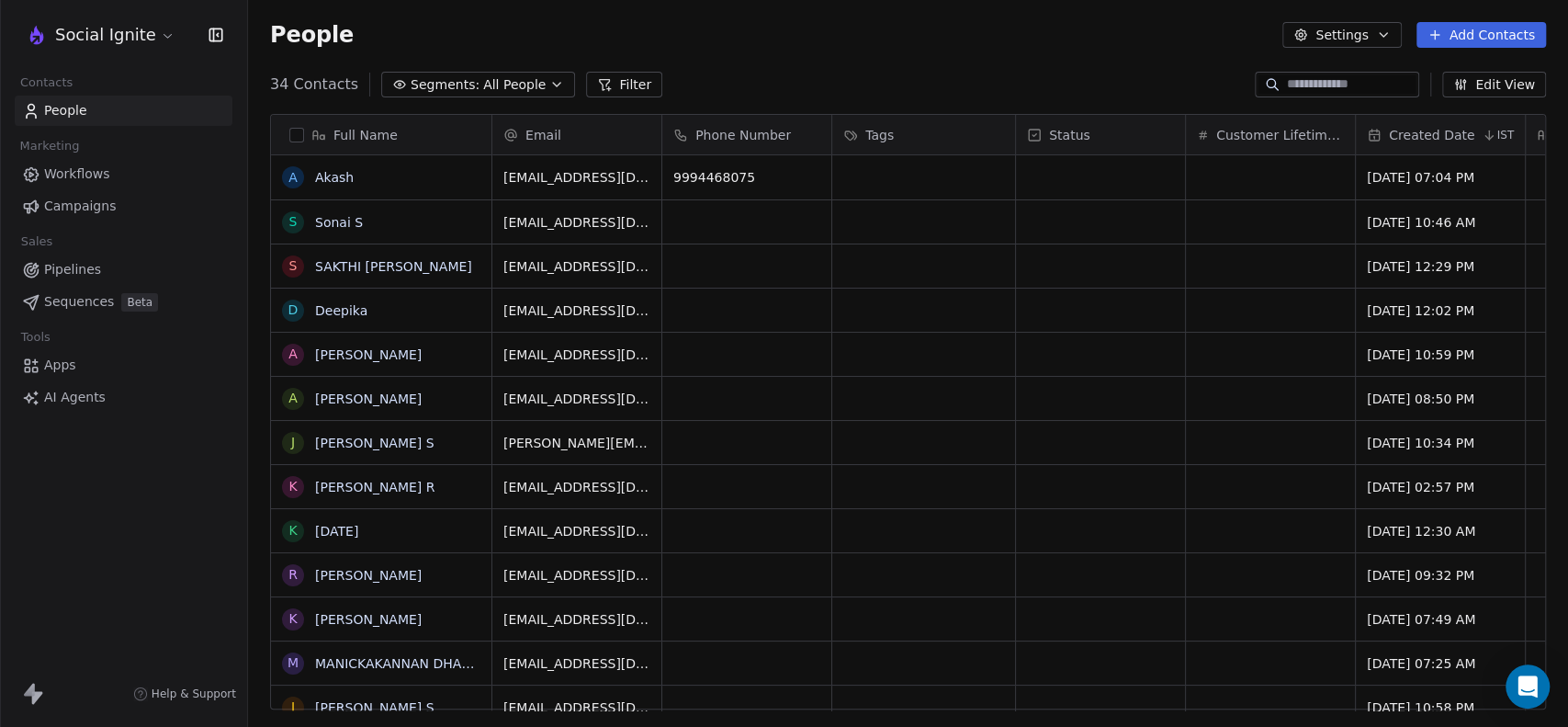
click at [1496, 36] on button "Add Contacts" at bounding box center [1481, 35] width 129 height 25
click at [1448, 72] on span "Create new contact" at bounding box center [1489, 75] width 125 height 20
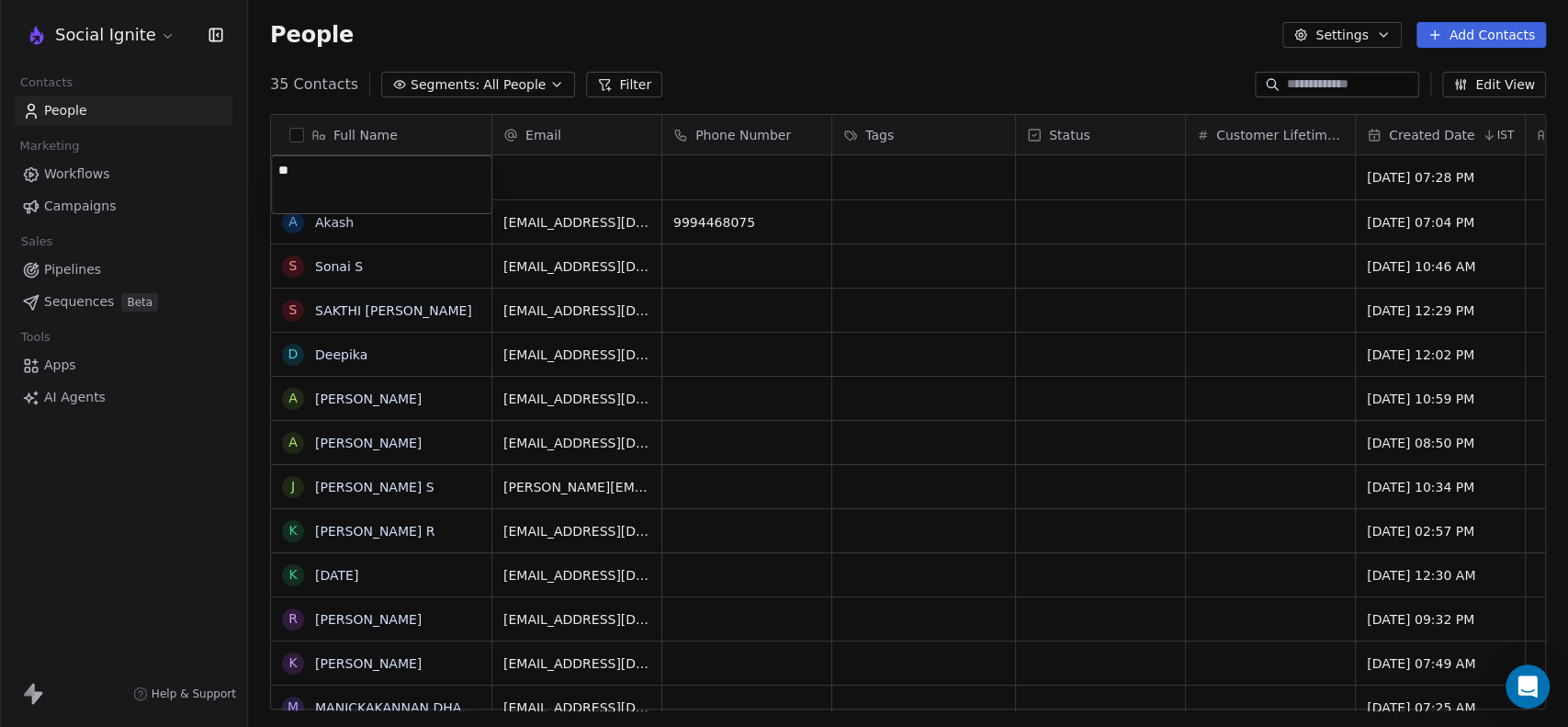
type textarea "*"
type textarea "****"
click at [543, 155] on html "Social Ignite Contacts People Marketing Workflows Campaigns Sales Pipelines Seq…" at bounding box center [784, 363] width 1568 height 727
click at [568, 182] on div "grid" at bounding box center [576, 177] width 169 height 44
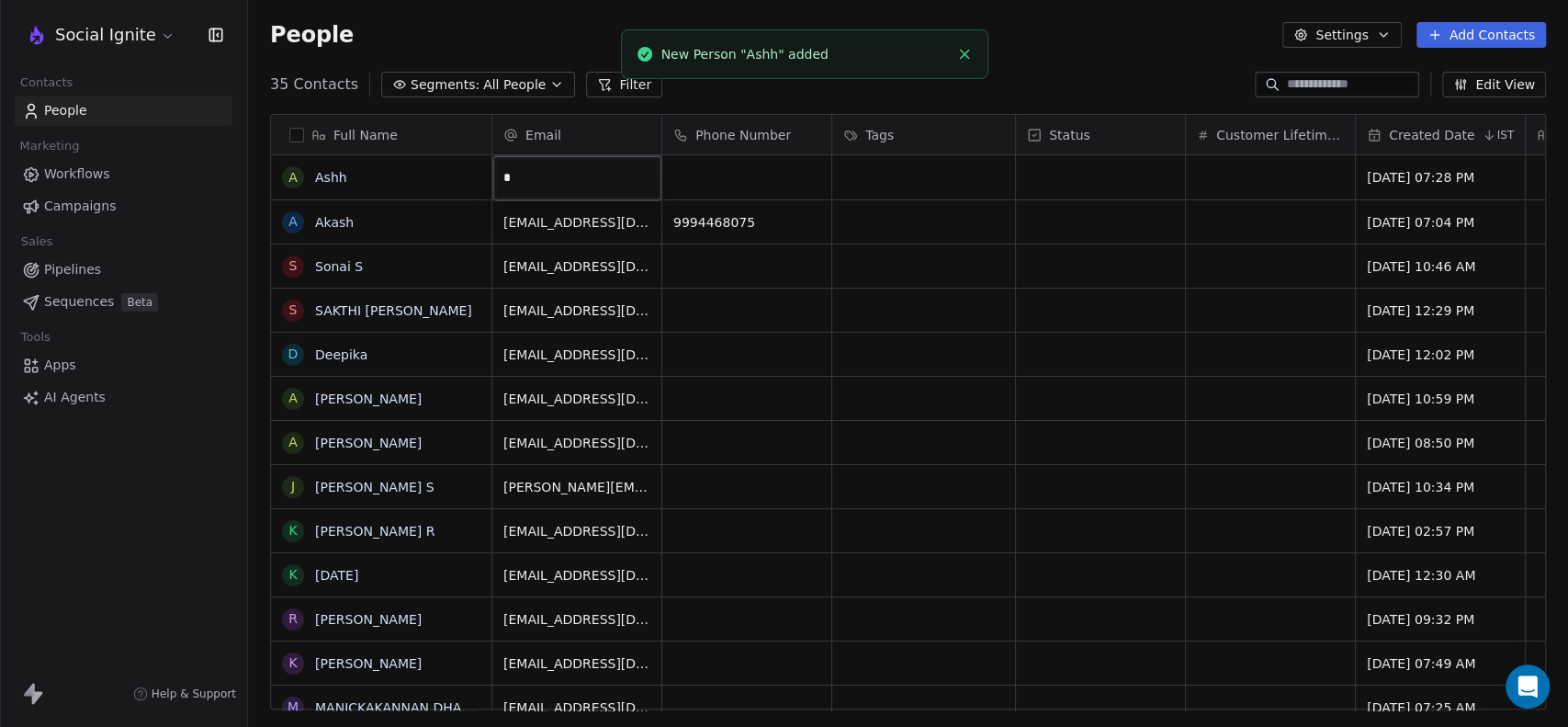
type input "**********"
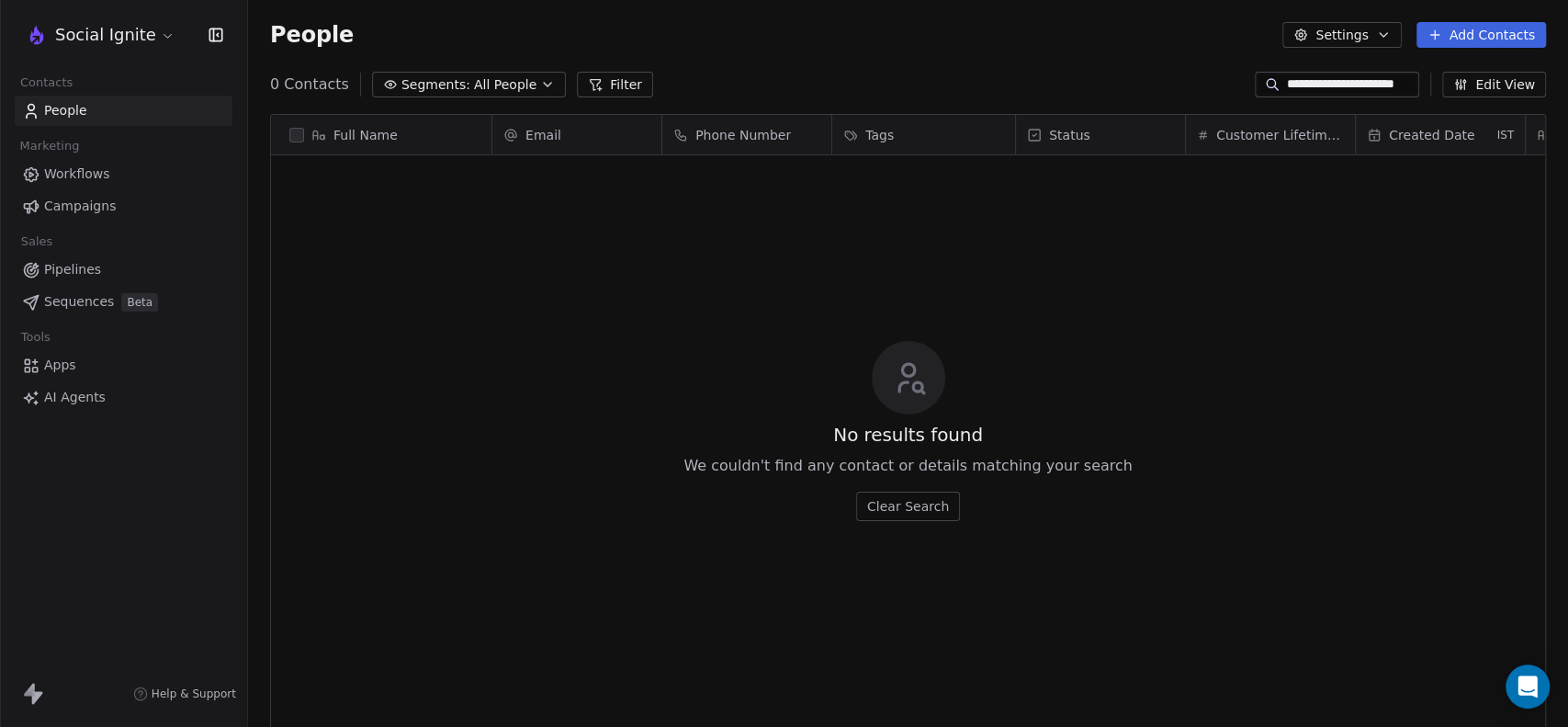
scroll to position [624, 1304]
click at [1319, 83] on input "**********" at bounding box center [1350, 84] width 128 height 19
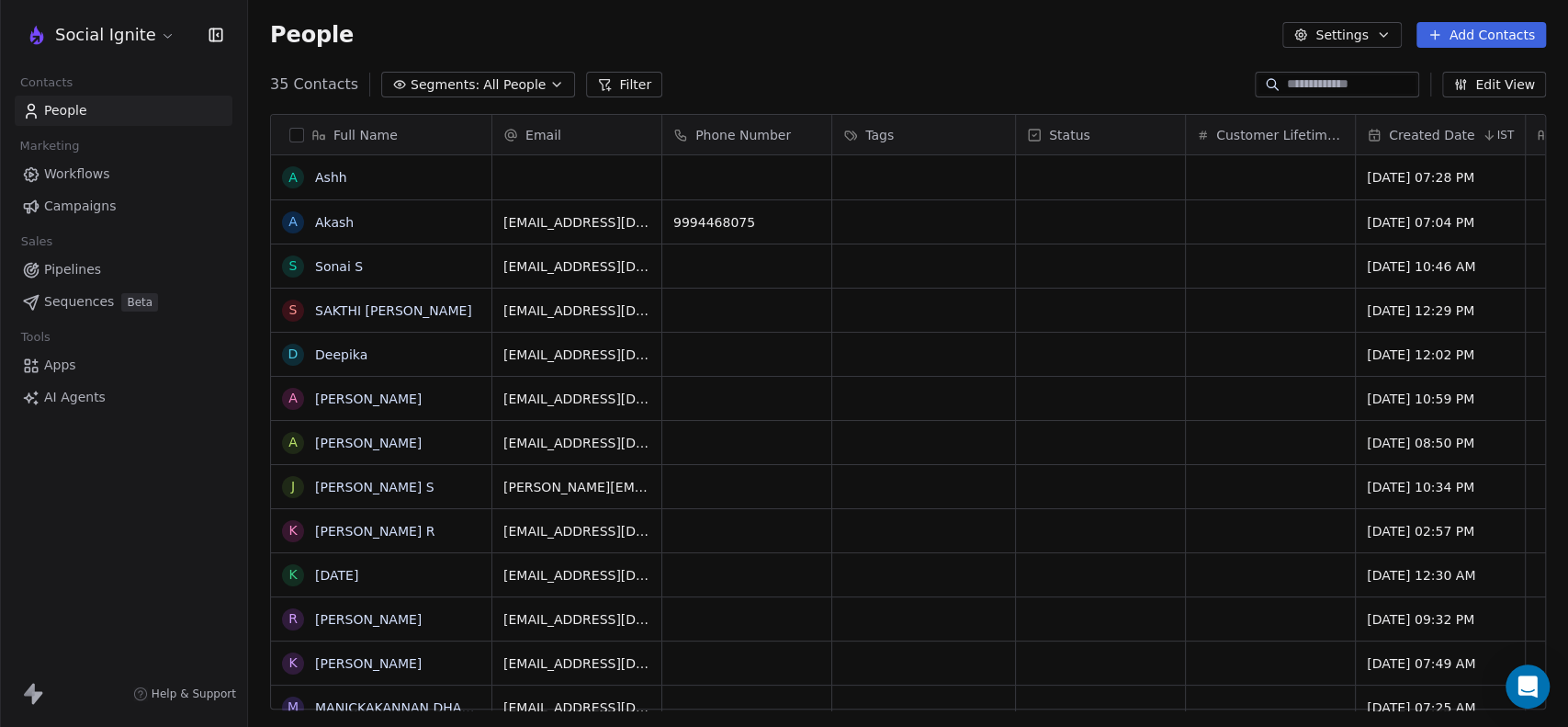
click at [887, 72] on div "35 Contacts Segments: All People Filter Edit View" at bounding box center [907, 84] width 1320 height 29
click at [547, 178] on div "grid" at bounding box center [576, 177] width 169 height 44
type input "**********"
click at [720, 175] on html "Social Ignite Contacts People Marketing Workflows Campaigns Sales Pipelines Seq…" at bounding box center [784, 363] width 1568 height 727
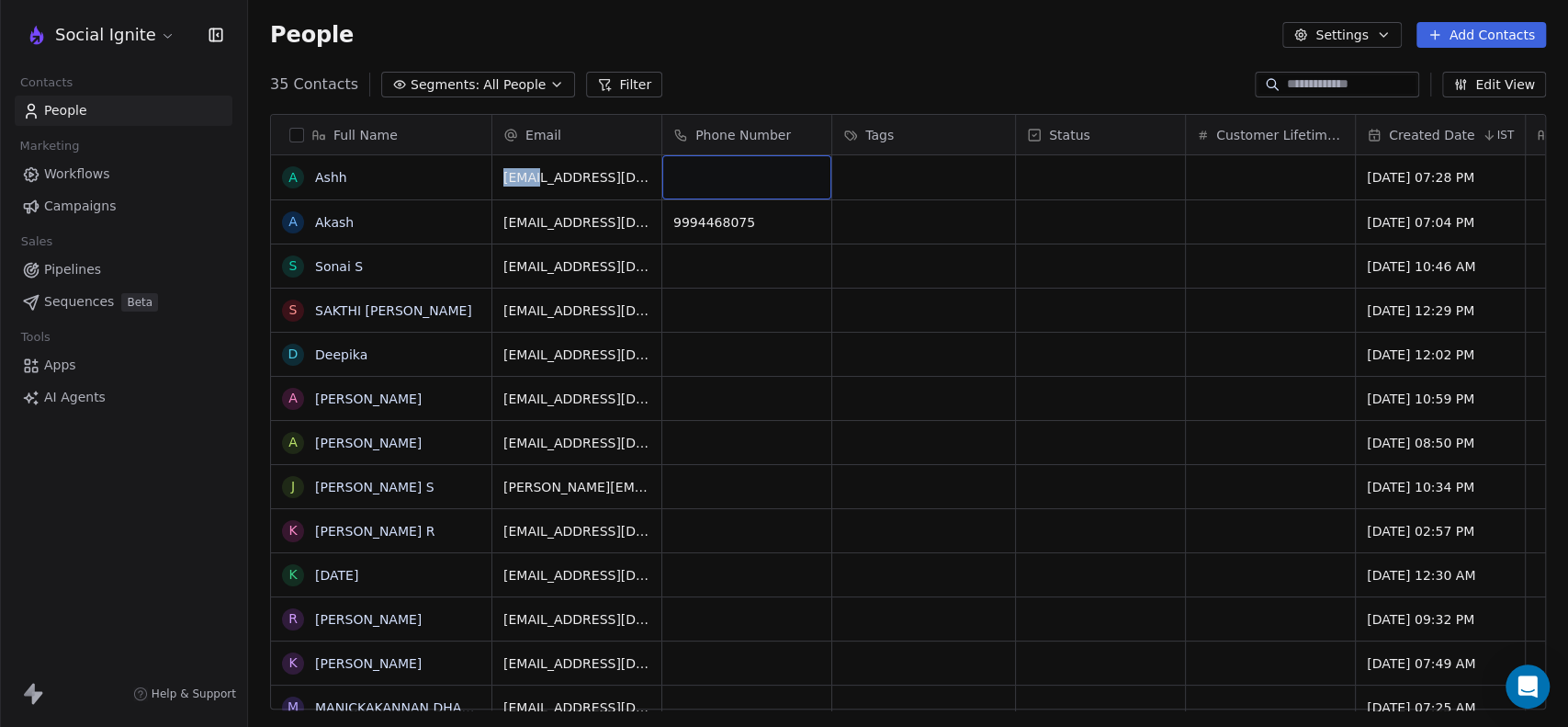
click at [720, 175] on div "grid" at bounding box center [747, 177] width 169 height 44
click at [720, 175] on input at bounding box center [747, 178] width 162 height 36
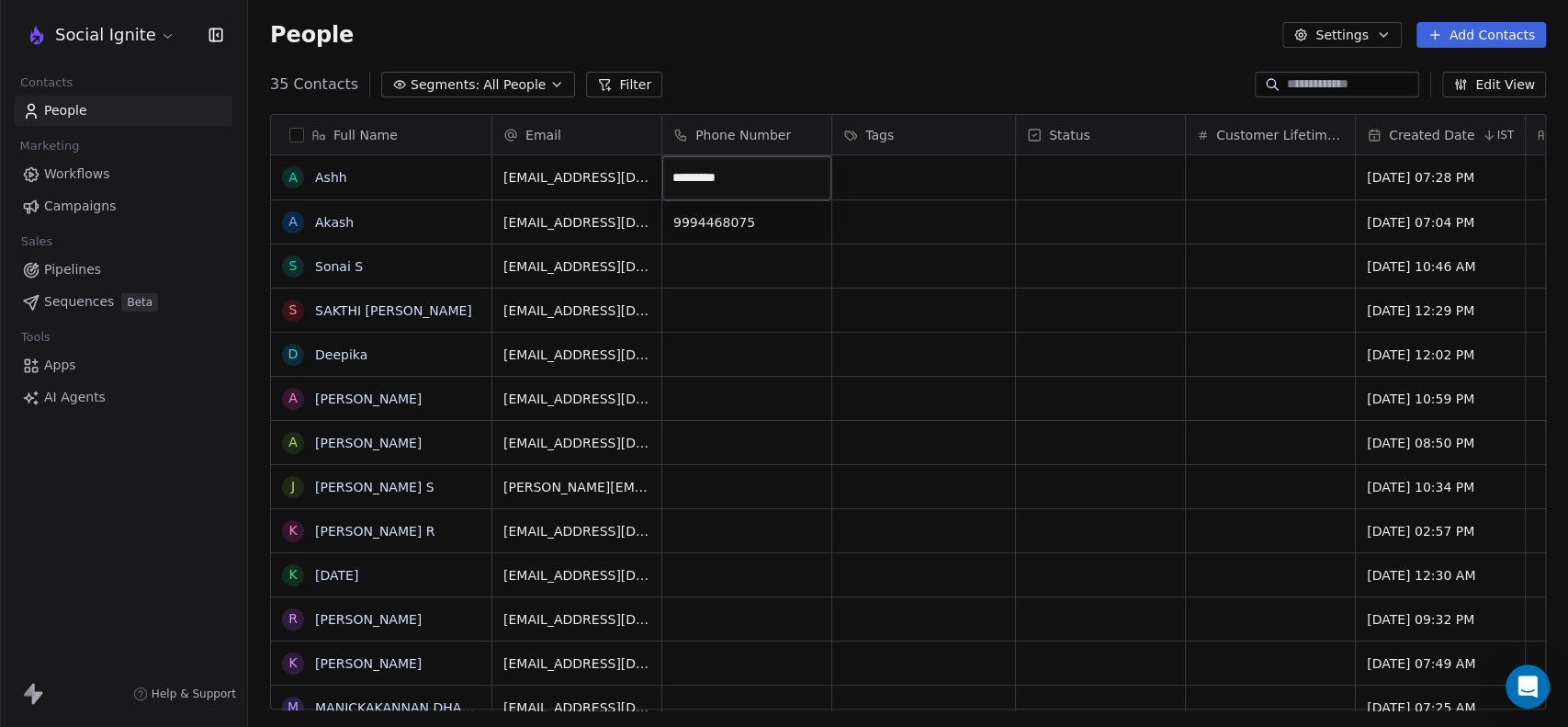
type input "**********"
click at [905, 165] on html "Social Ignite Contacts People Marketing Workflows Campaigns Sales Pipelines Seq…" at bounding box center [784, 363] width 1568 height 727
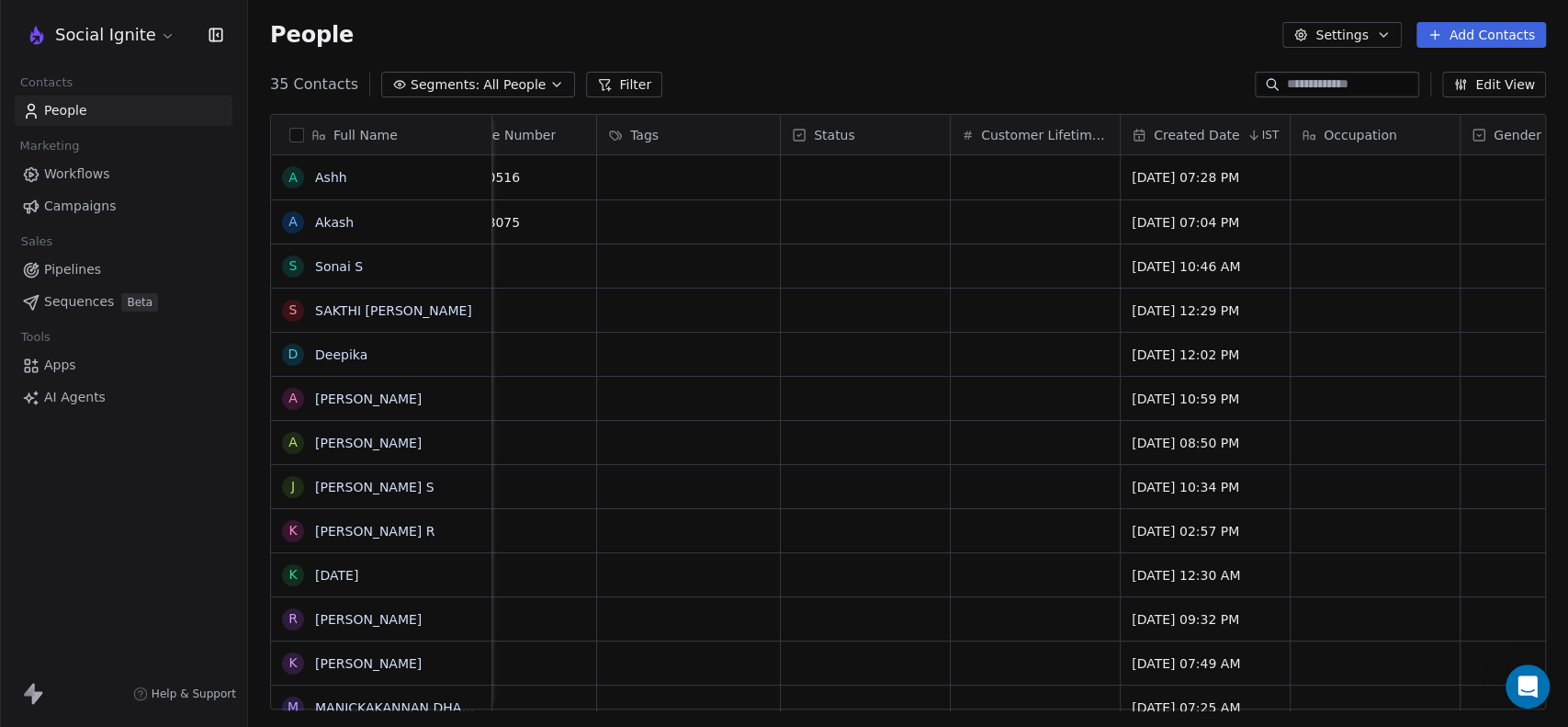
scroll to position [0, 549]
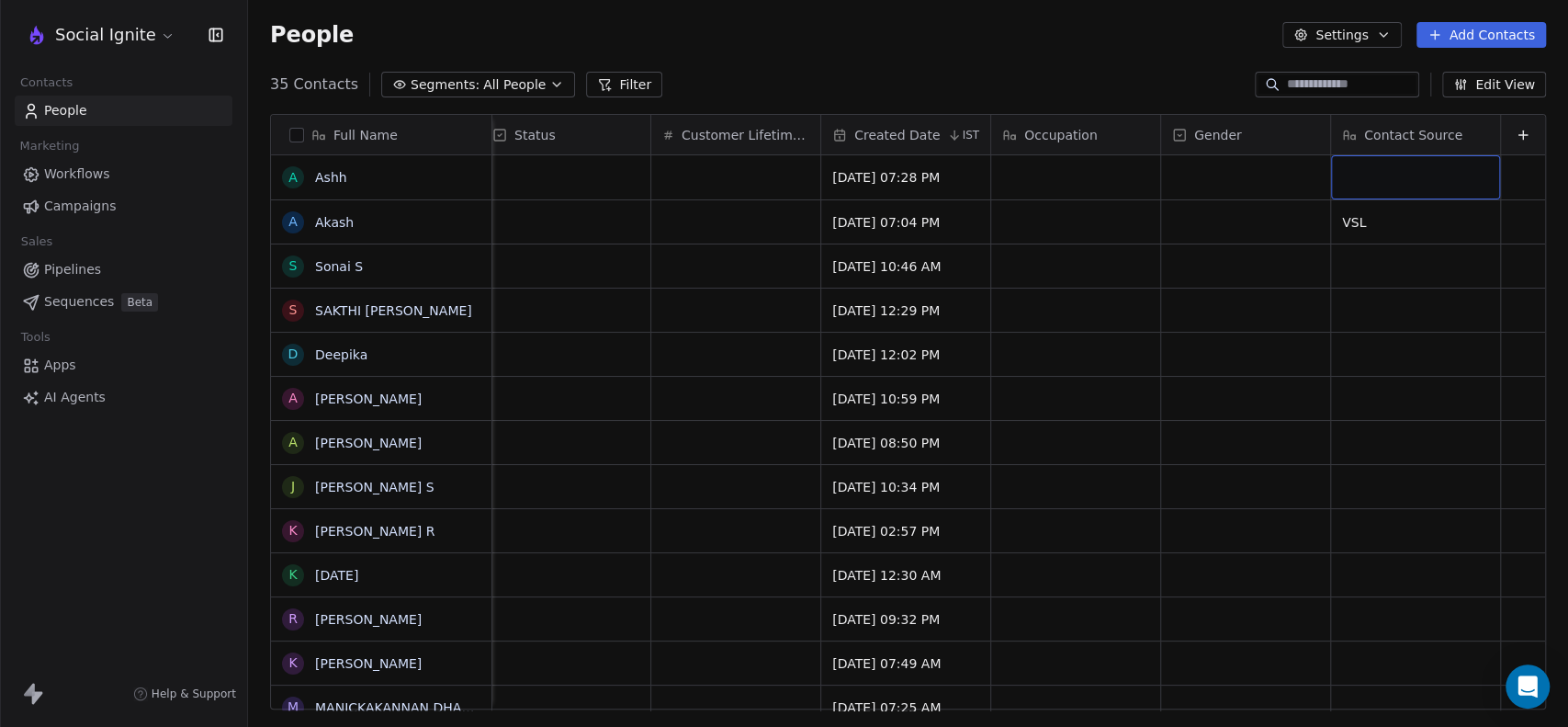
click at [1343, 173] on div "grid" at bounding box center [1415, 177] width 169 height 44
type textarea "***"
click at [1066, 65] on div "People Settings Add Contacts" at bounding box center [907, 35] width 1320 height 70
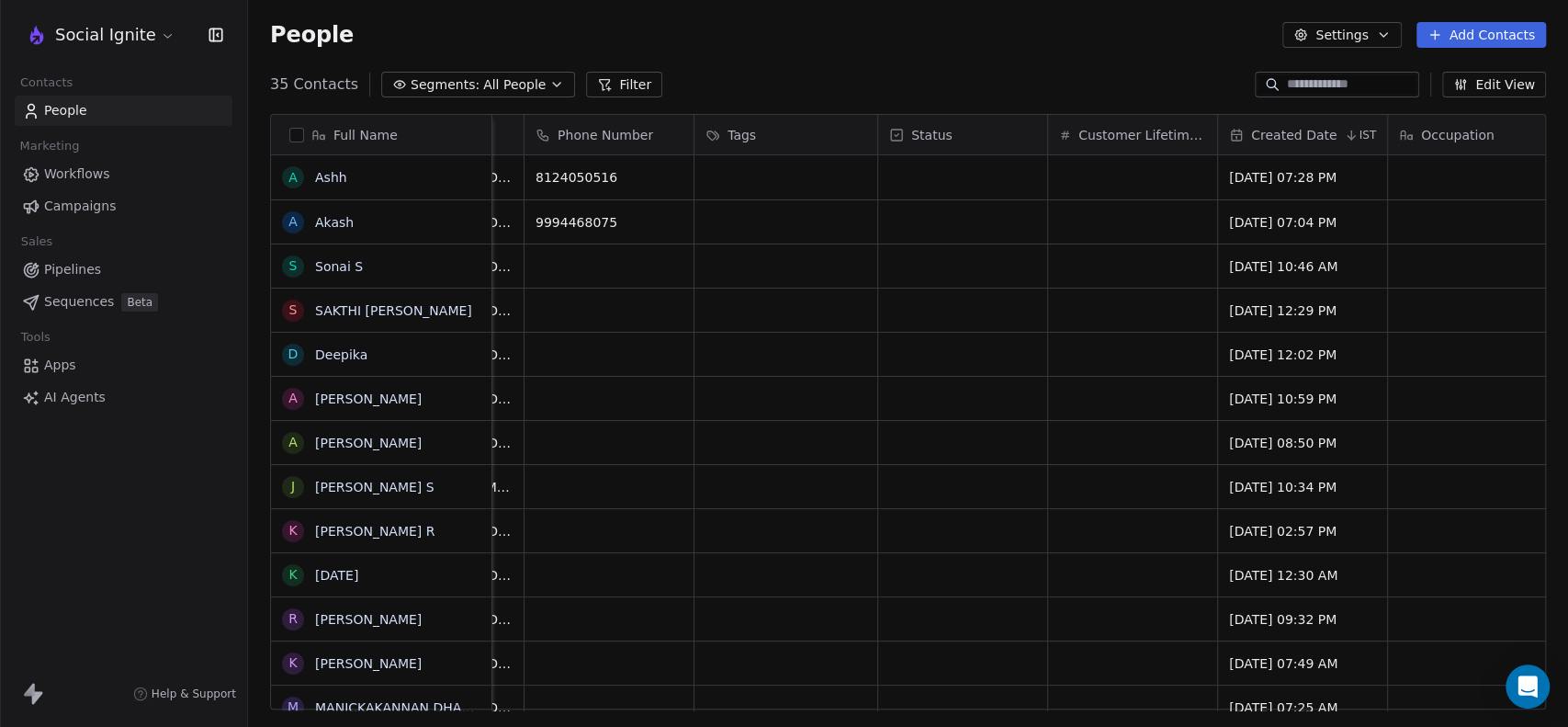
scroll to position [0, 0]
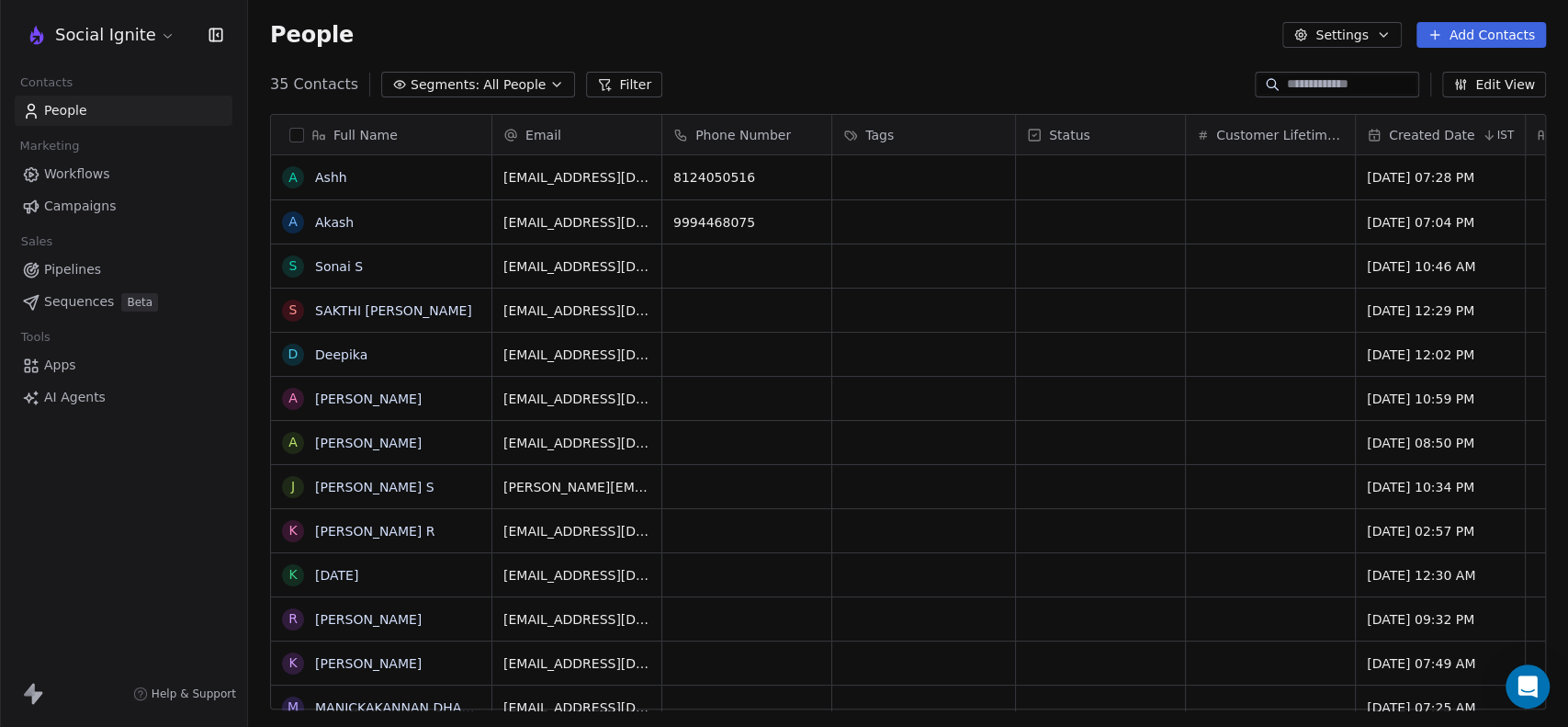
drag, startPoint x: 521, startPoint y: 76, endPoint x: 358, endPoint y: 182, distance: 194.4
click at [521, 76] on span "All People" at bounding box center [514, 84] width 63 height 20
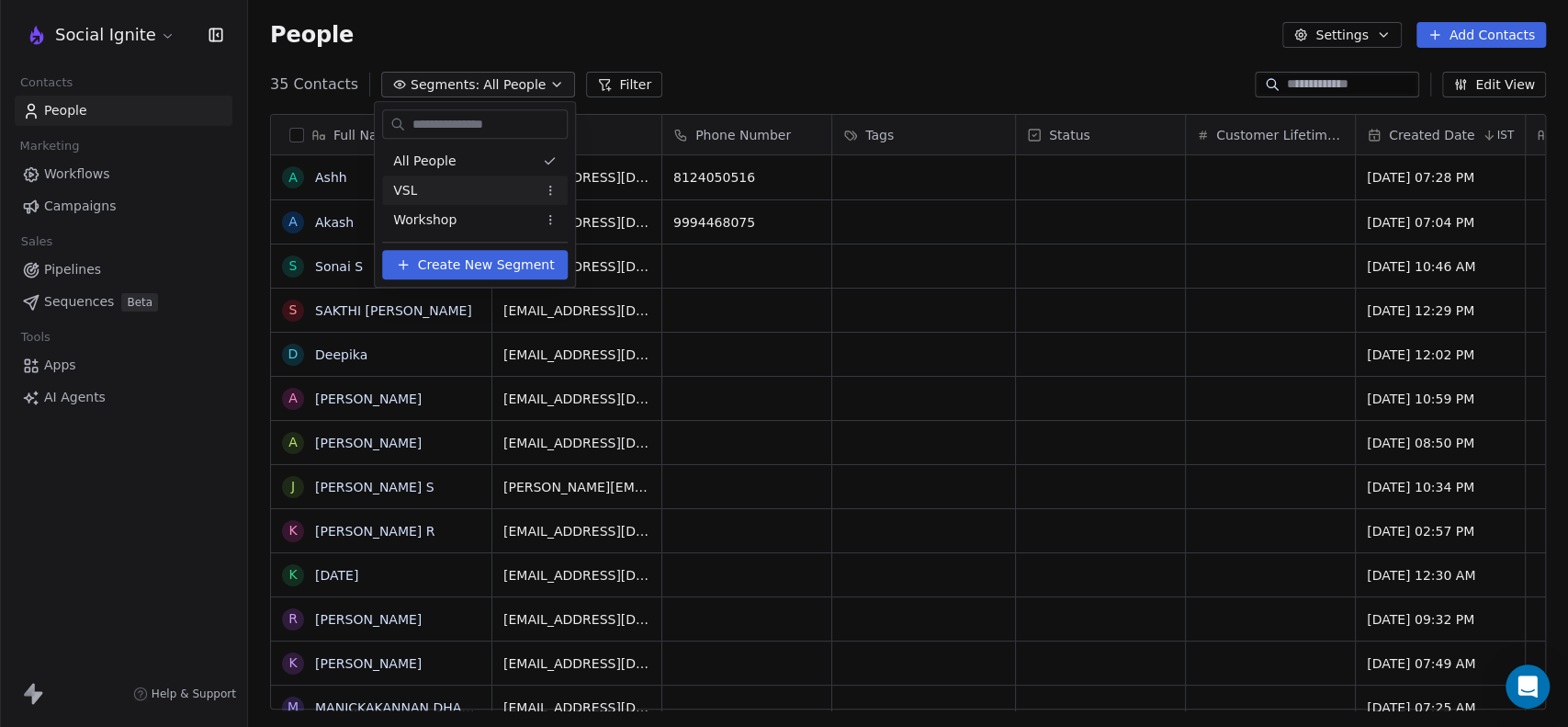
click at [407, 181] on span "VSL" at bounding box center [405, 190] width 24 height 20
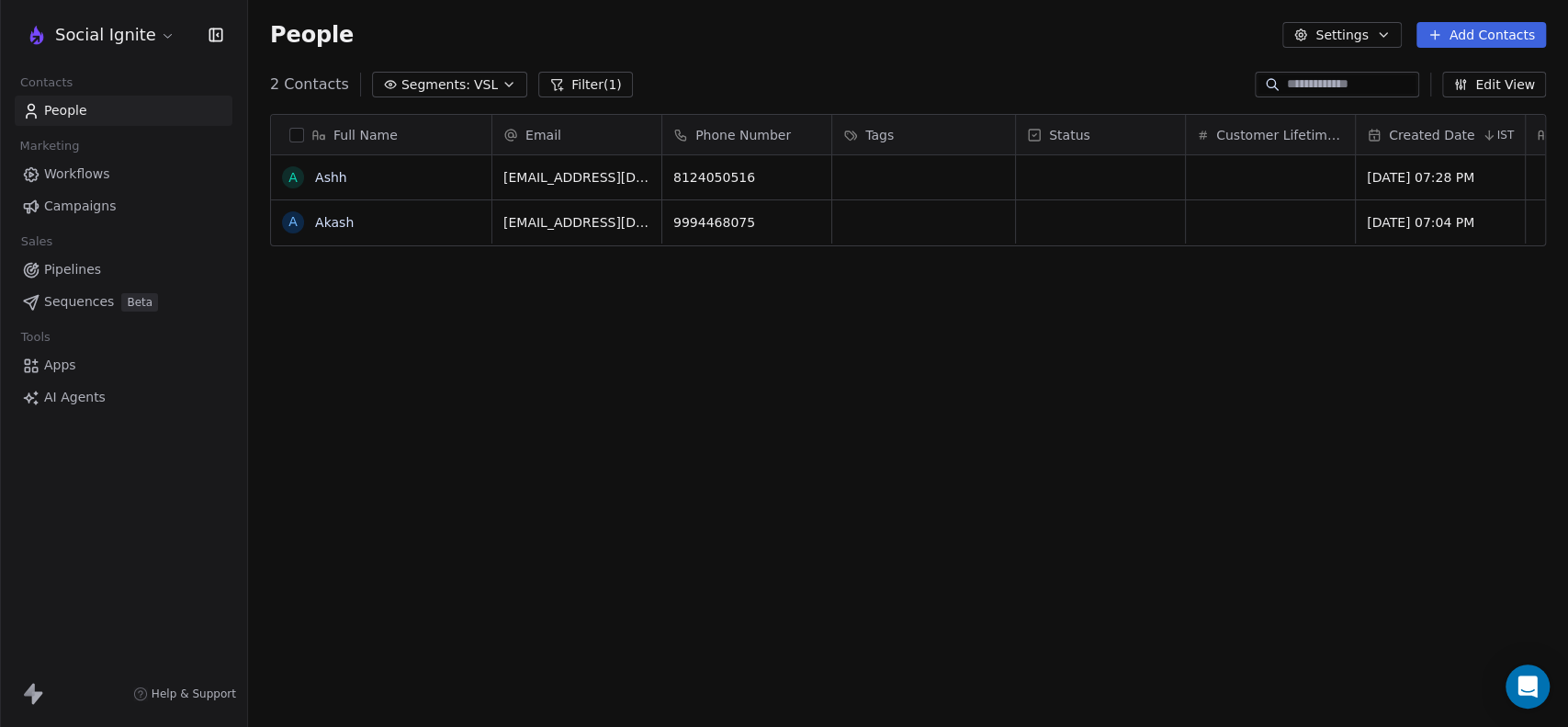
click at [477, 80] on span "VSL" at bounding box center [486, 84] width 24 height 20
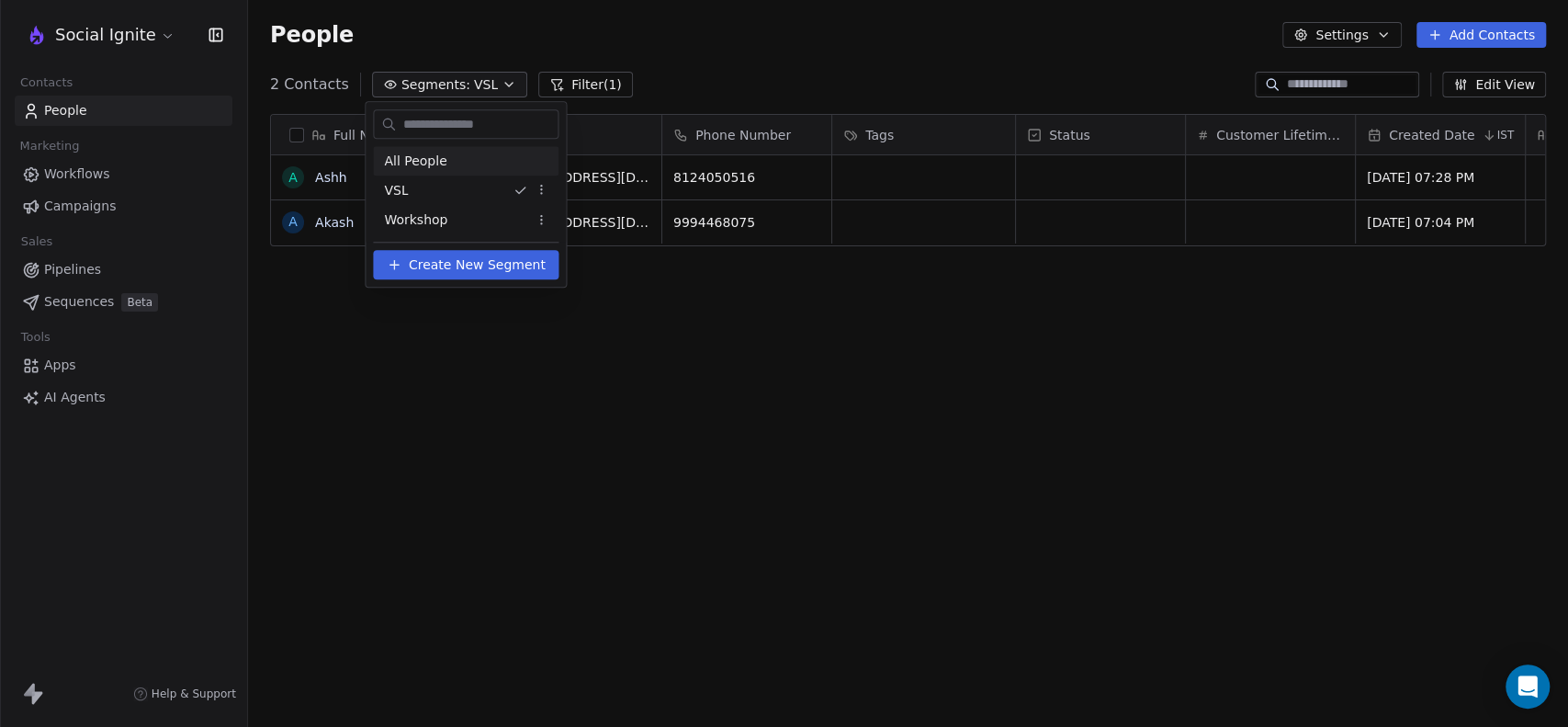
click at [420, 160] on span "All People" at bounding box center [414, 161] width 63 height 20
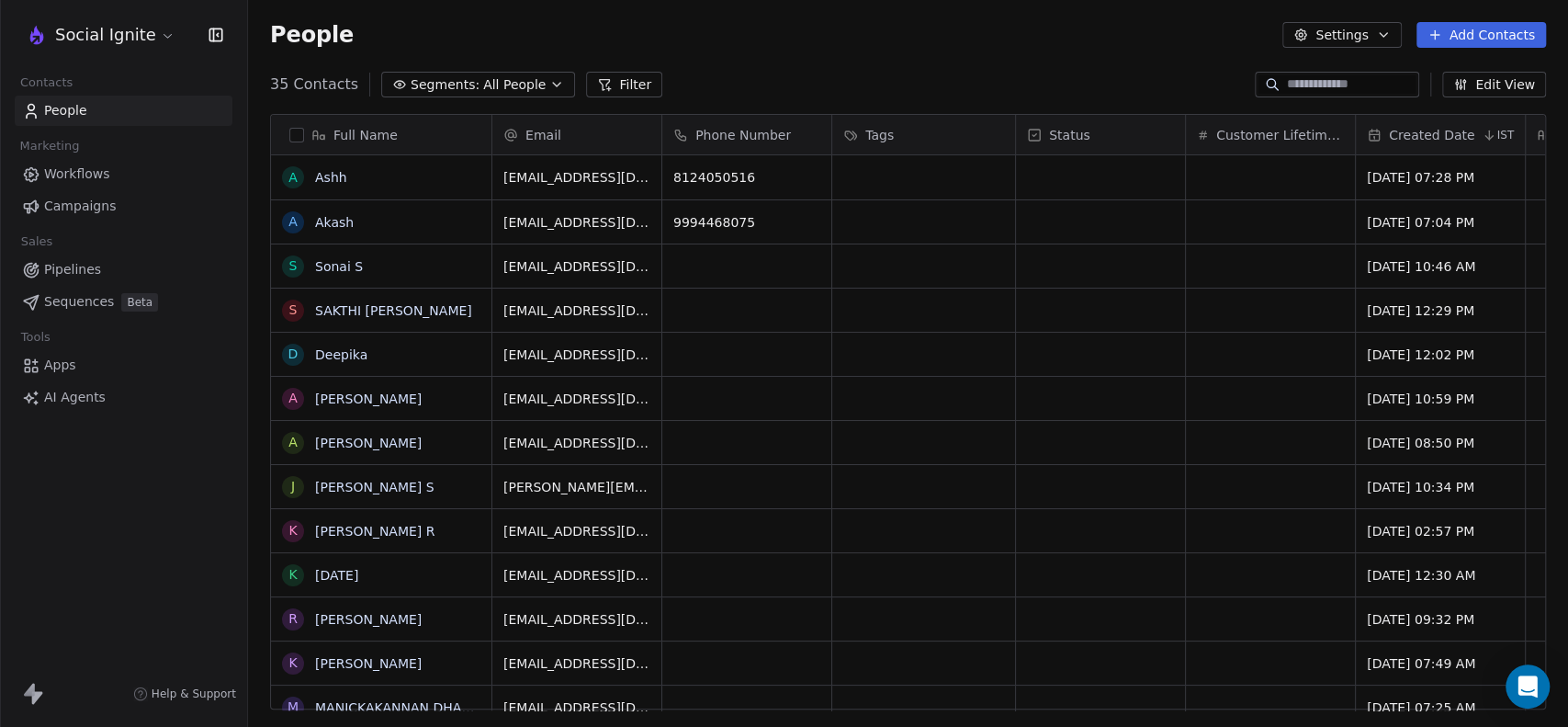
click at [75, 199] on span "Campaigns" at bounding box center [80, 206] width 72 height 20
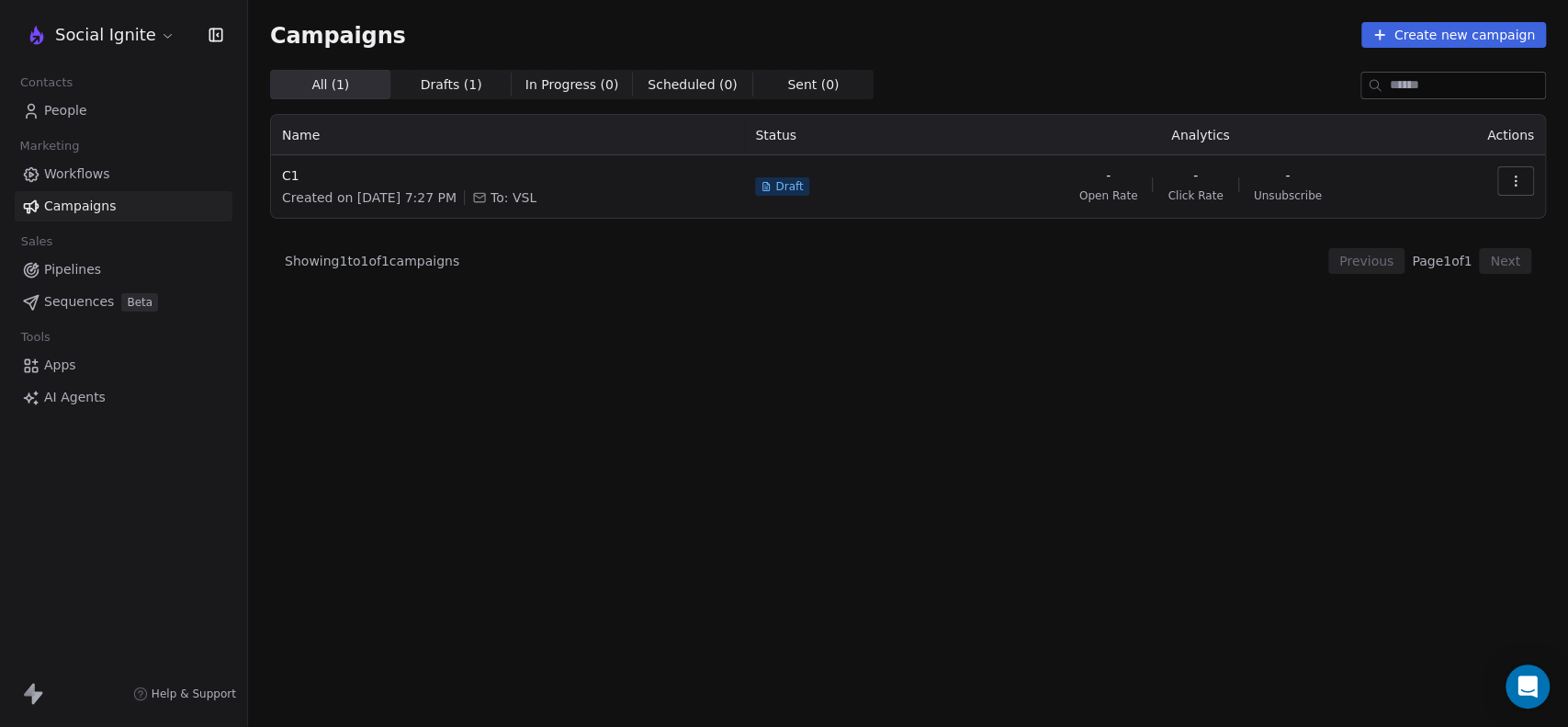
click at [1517, 174] on icon "button" at bounding box center [1516, 182] width 15 height 15
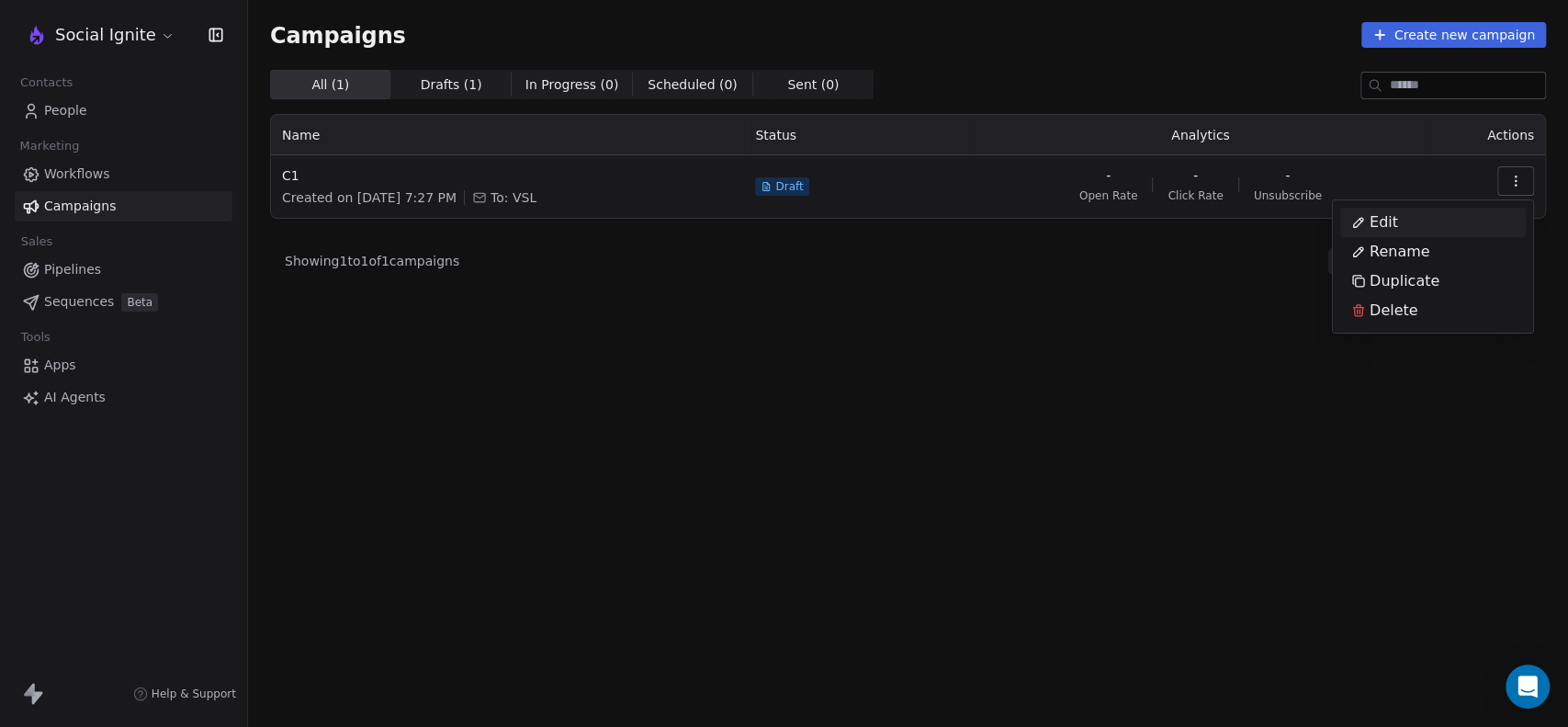
click at [1429, 215] on div "Edit" at bounding box center [1432, 222] width 185 height 29
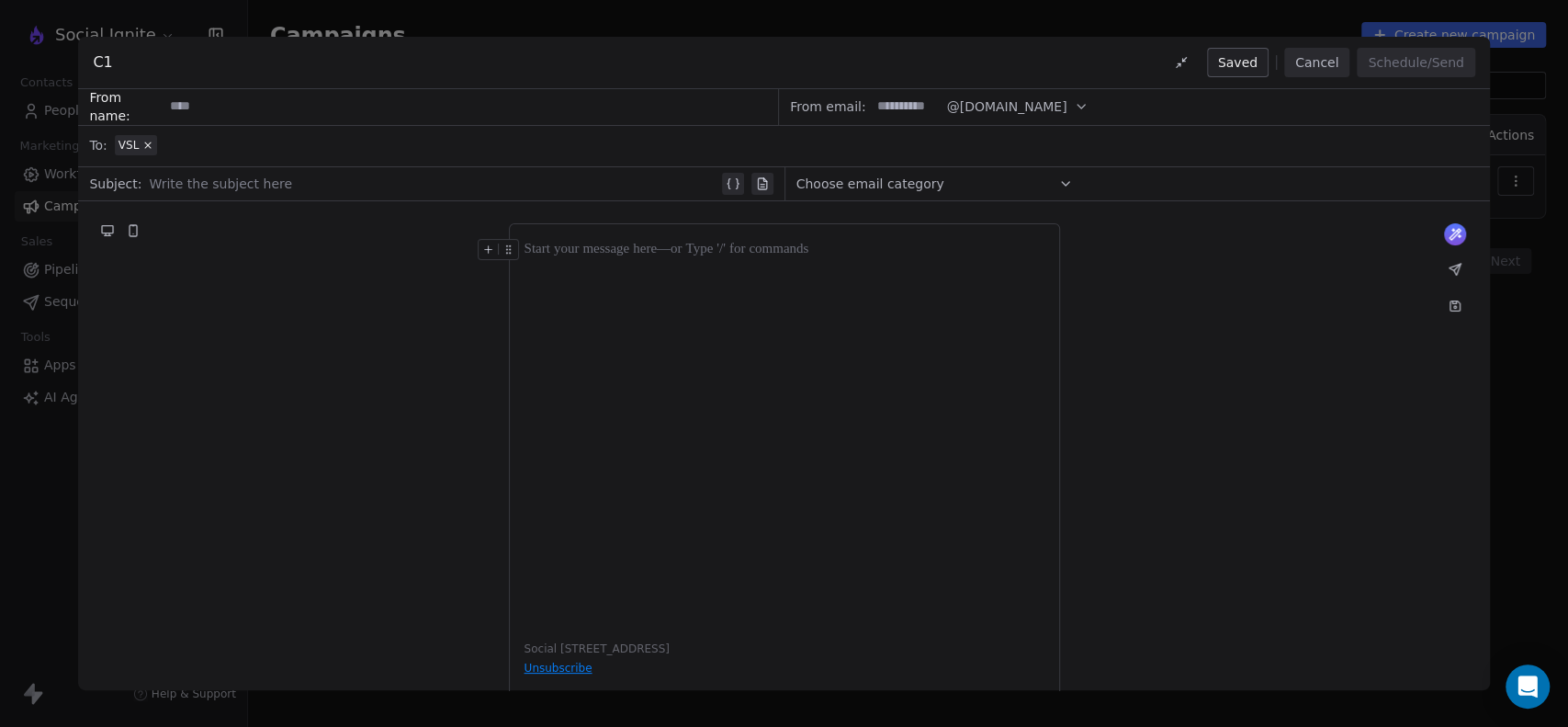
click at [900, 106] on input at bounding box center [906, 107] width 72 height 34
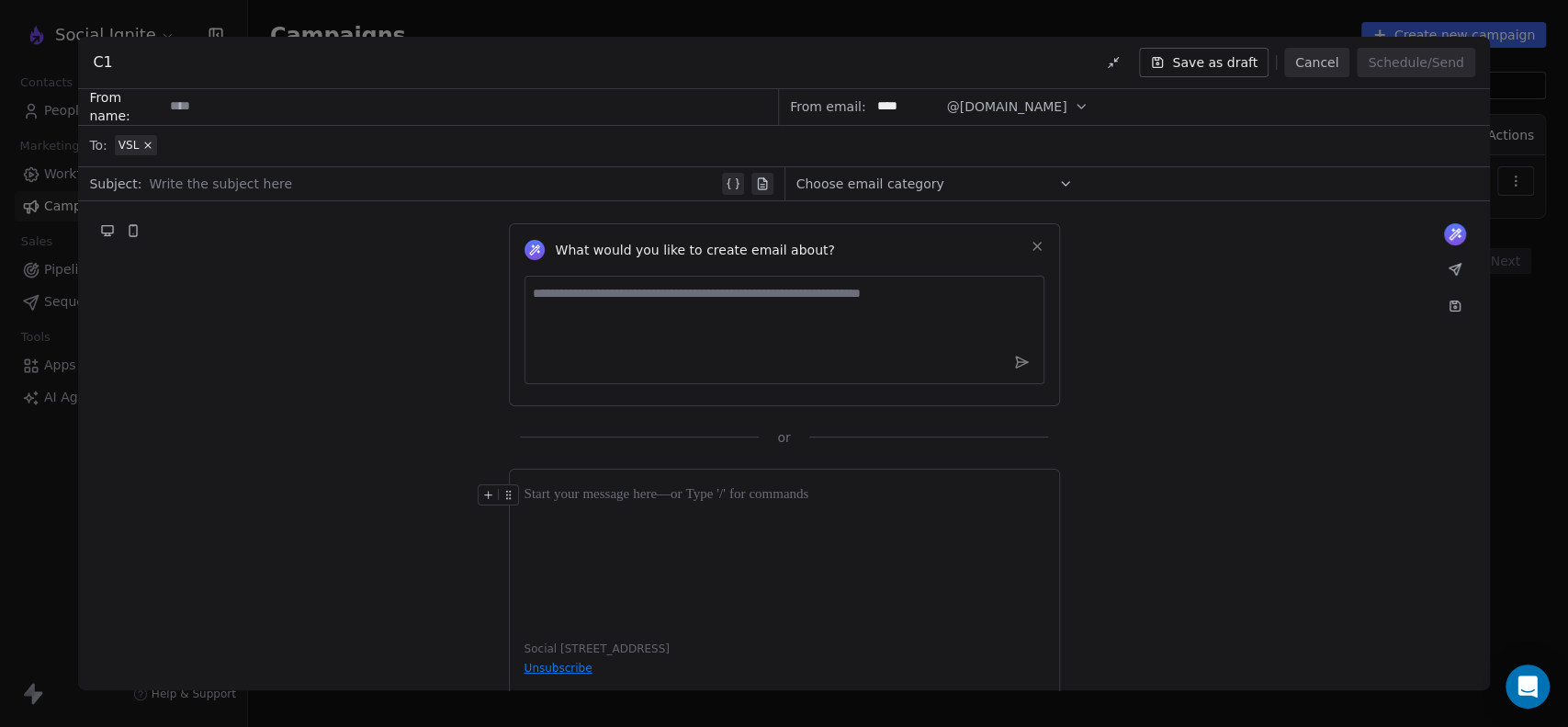
type input "****"
click at [292, 102] on input at bounding box center [471, 107] width 614 height 34
type input "*"
type input "**********"
click at [278, 314] on div "What would you like to create email about? or" at bounding box center [783, 324] width 1411 height 245
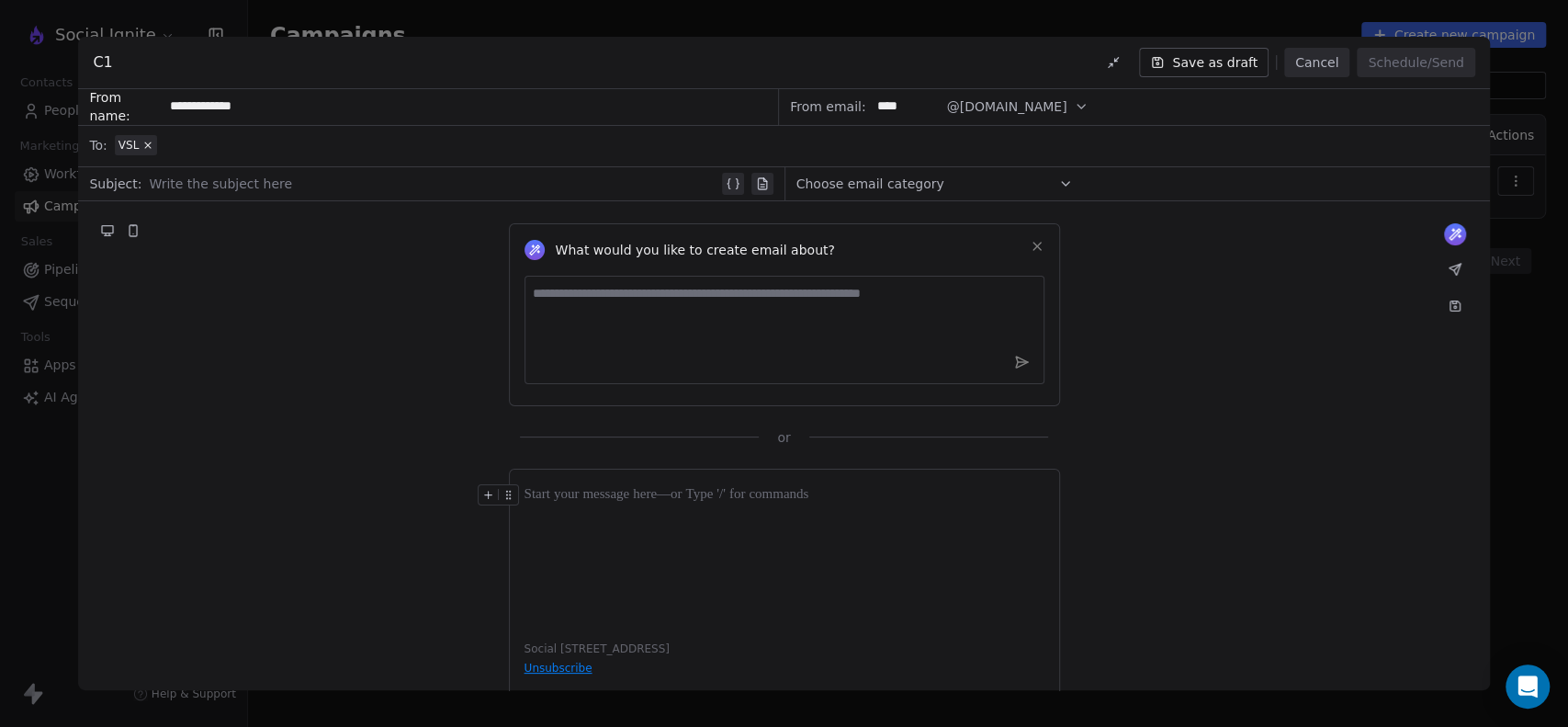
click at [263, 182] on div at bounding box center [433, 184] width 569 height 22
paste div
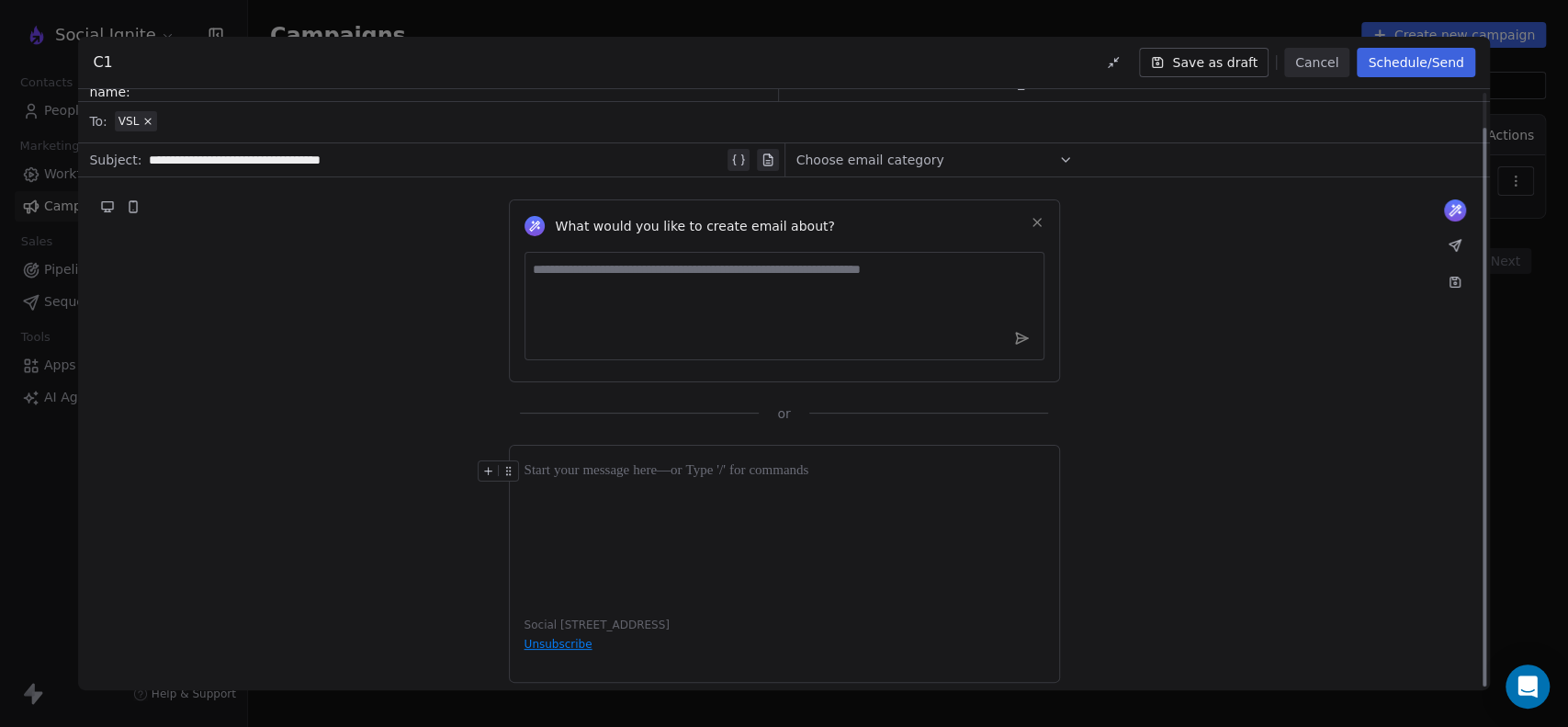
scroll to position [37, 0]
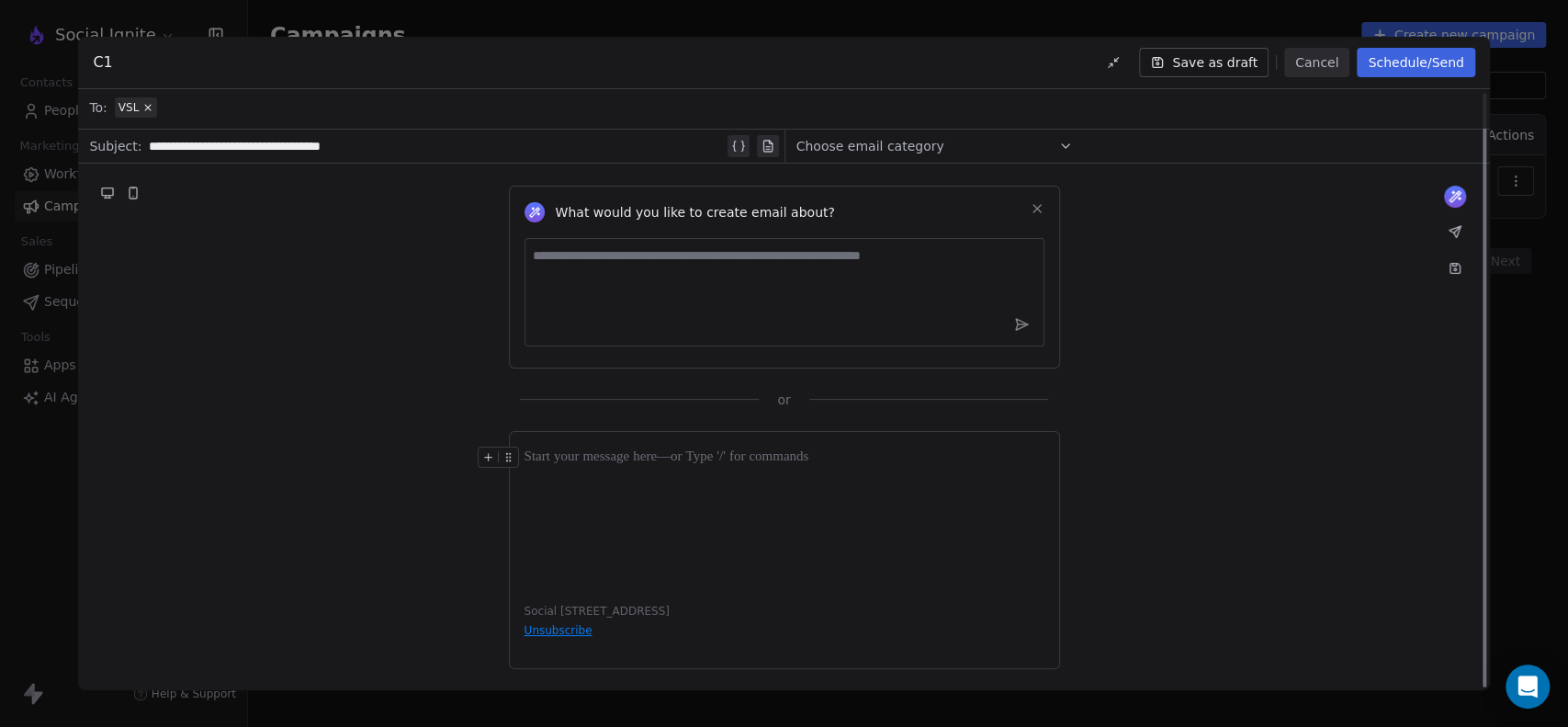
click at [652, 469] on div at bounding box center [785, 516] width 520 height 139
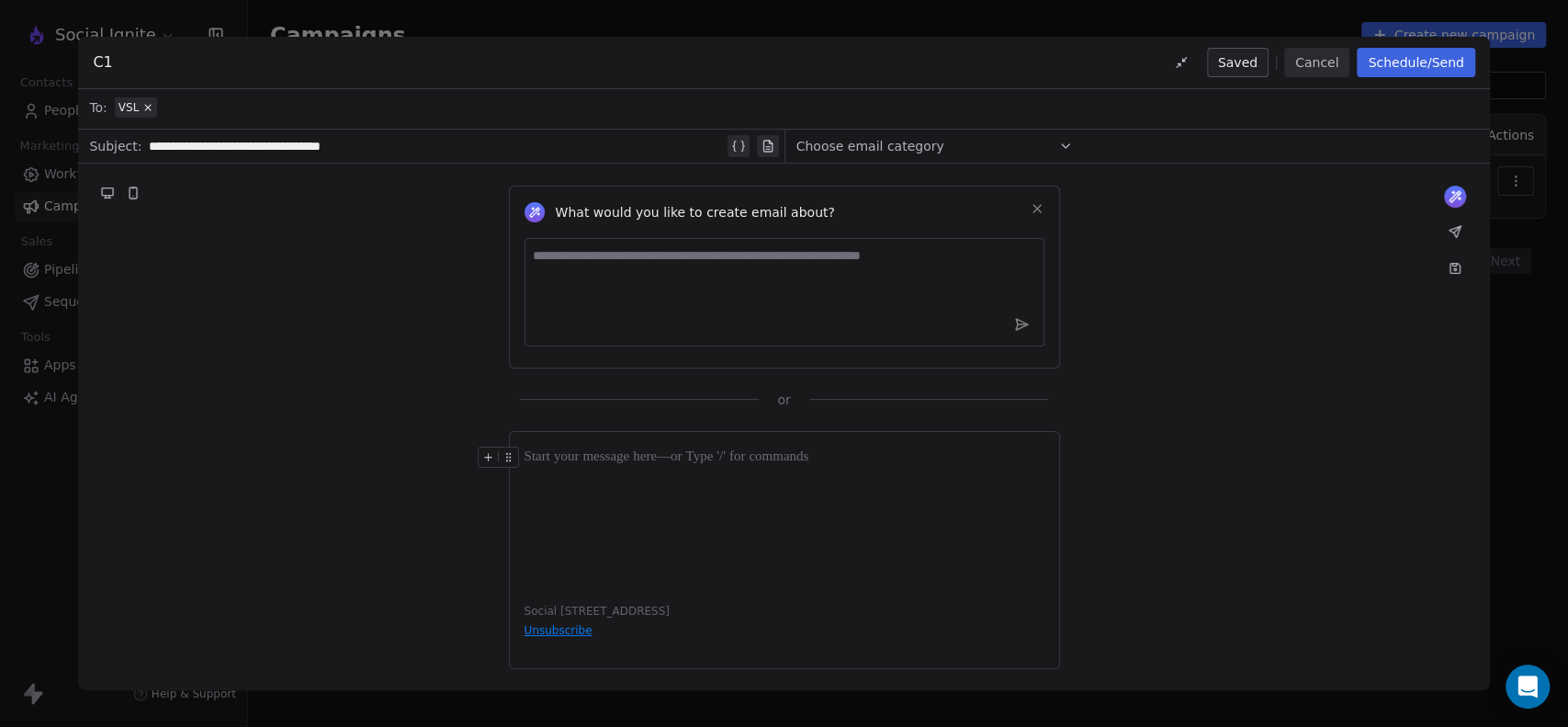
click at [607, 479] on div at bounding box center [785, 516] width 520 height 139
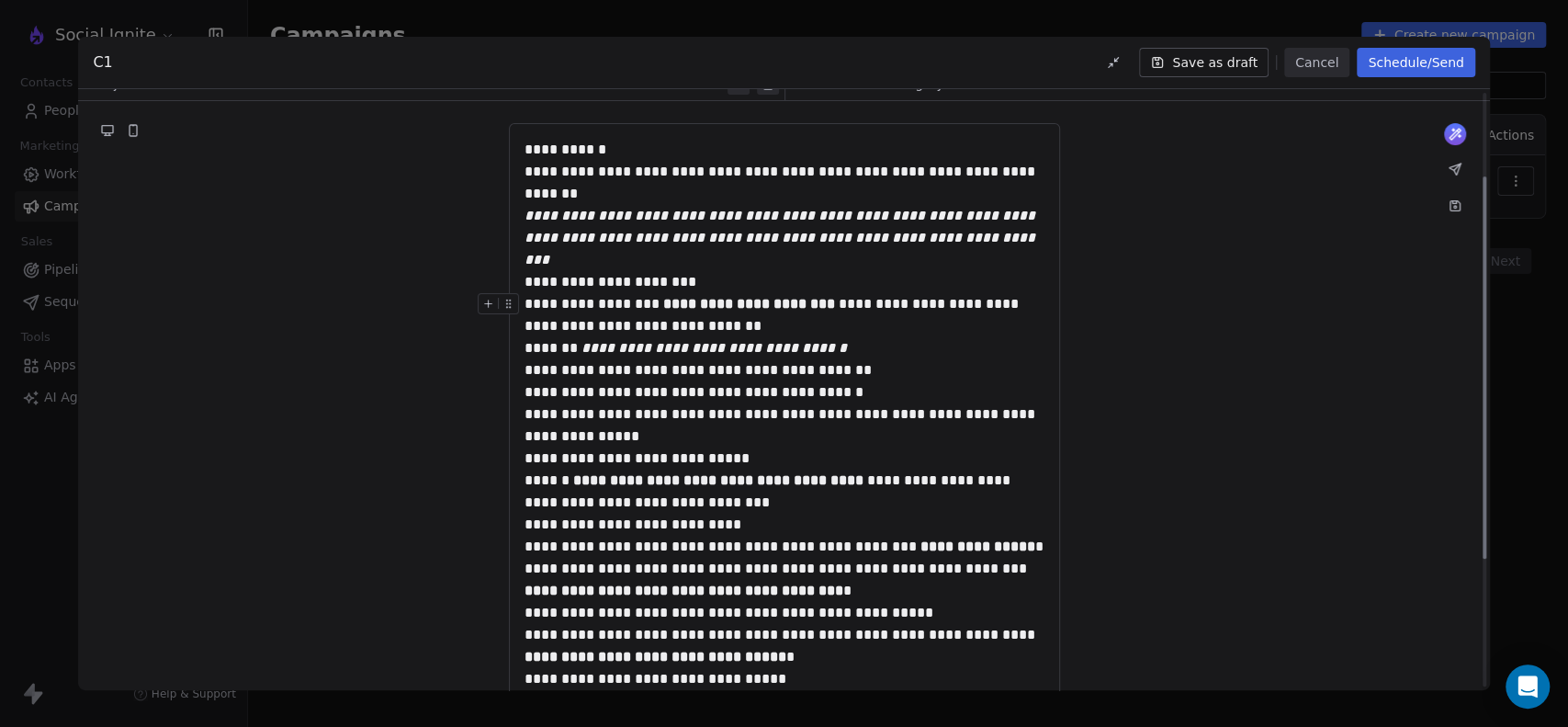
scroll to position [99, 0]
click at [630, 147] on div "**********" at bounding box center [785, 151] width 520 height 22
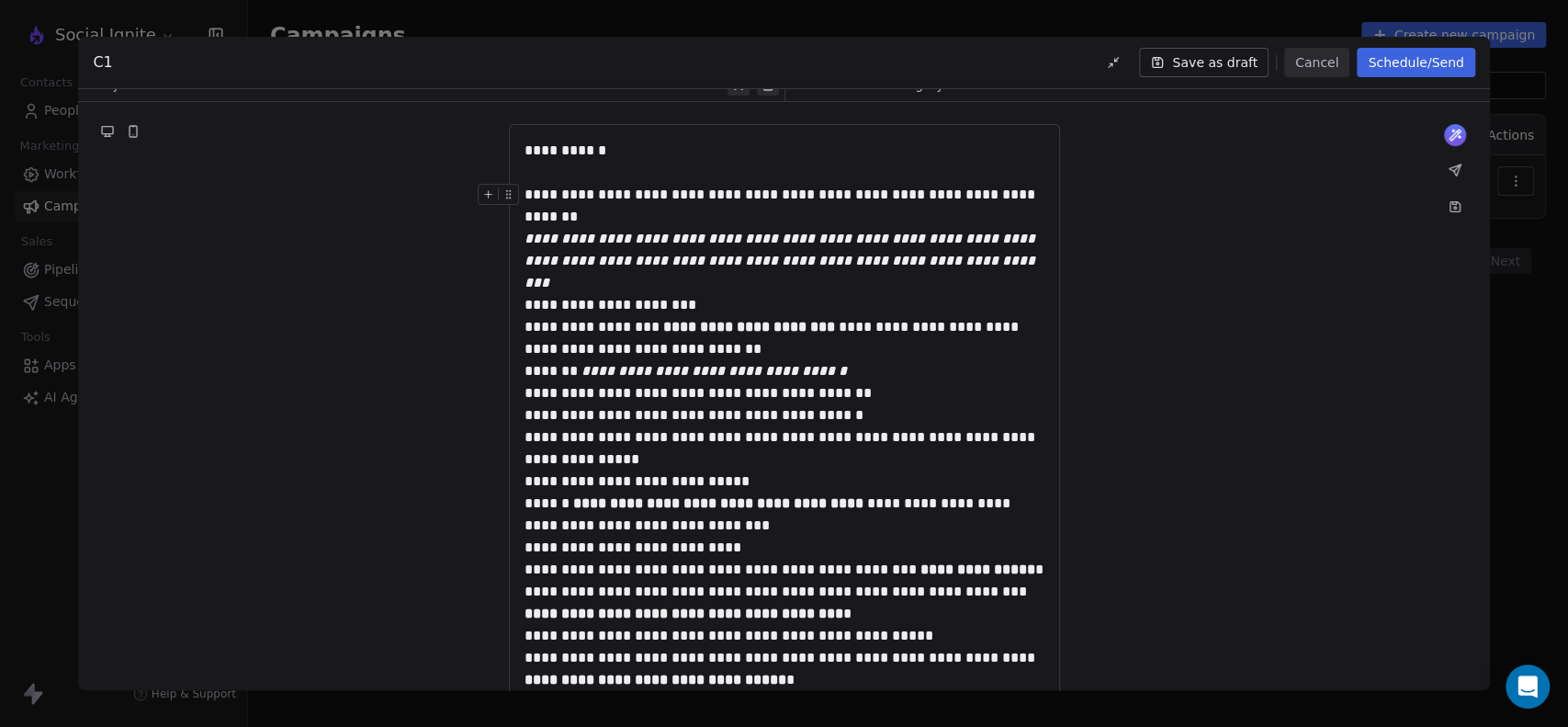
click at [617, 209] on div "**********" at bounding box center [785, 205] width 520 height 44
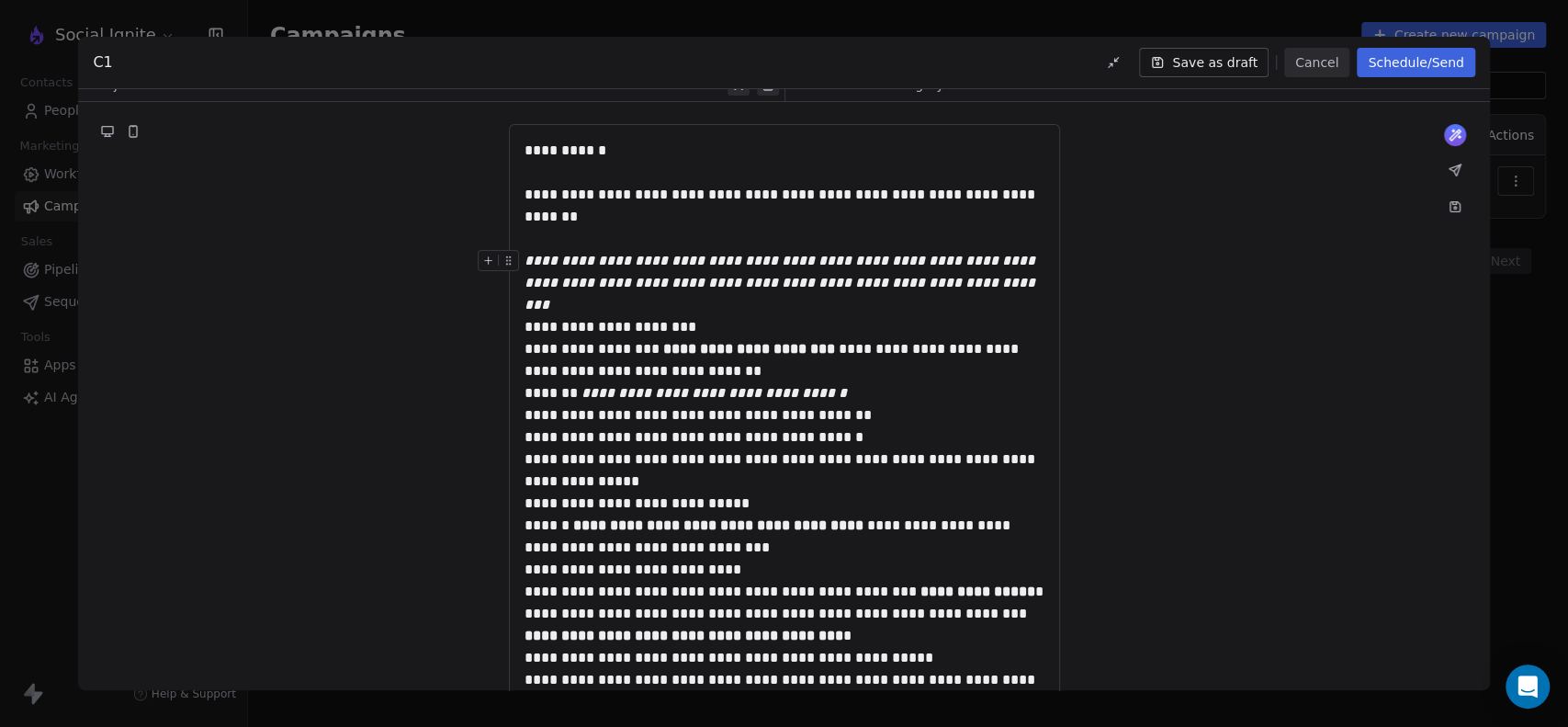
click at [984, 284] on div "**********" at bounding box center [785, 283] width 520 height 66
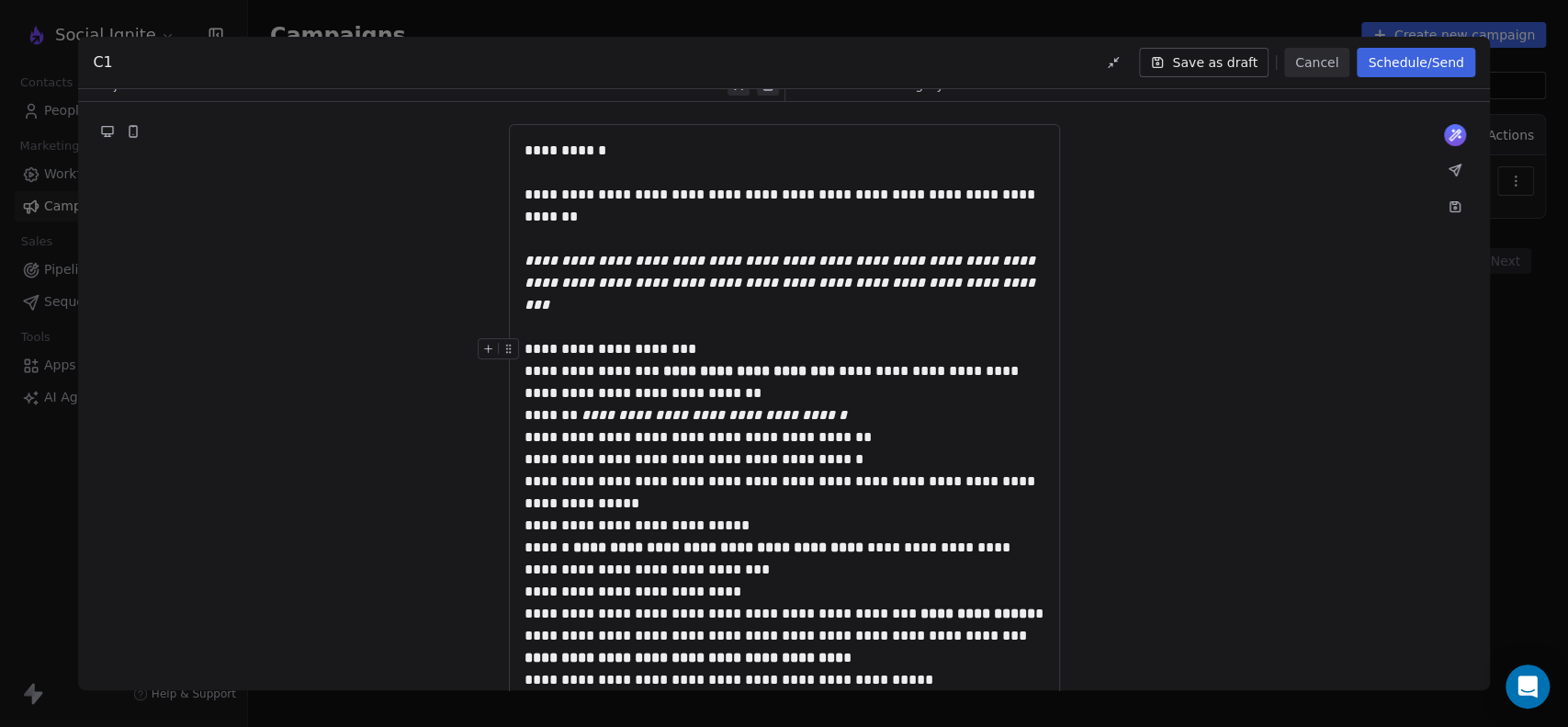
click at [752, 338] on div "**********" at bounding box center [785, 349] width 520 height 22
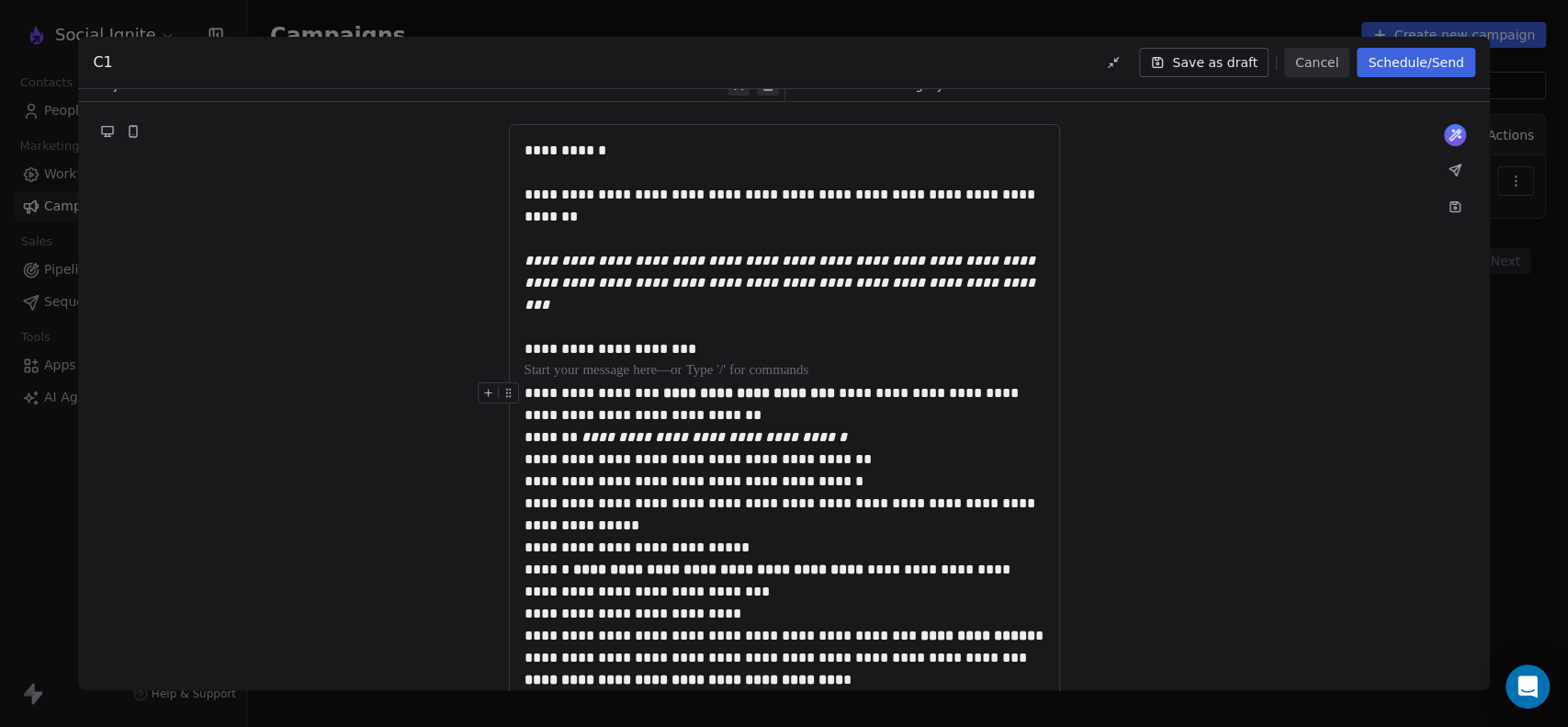
click at [767, 387] on div "**********" at bounding box center [785, 458] width 520 height 154
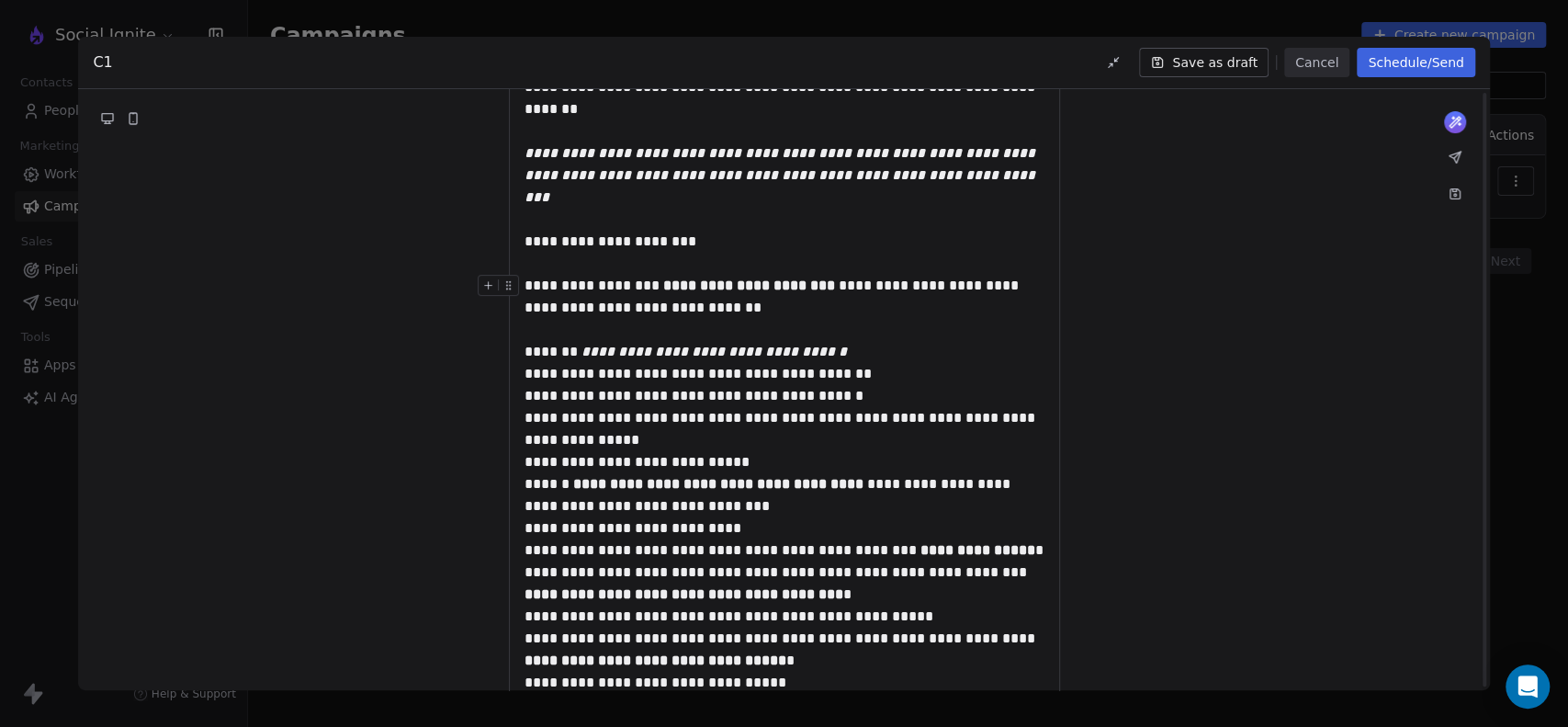
scroll to position [303, 0]
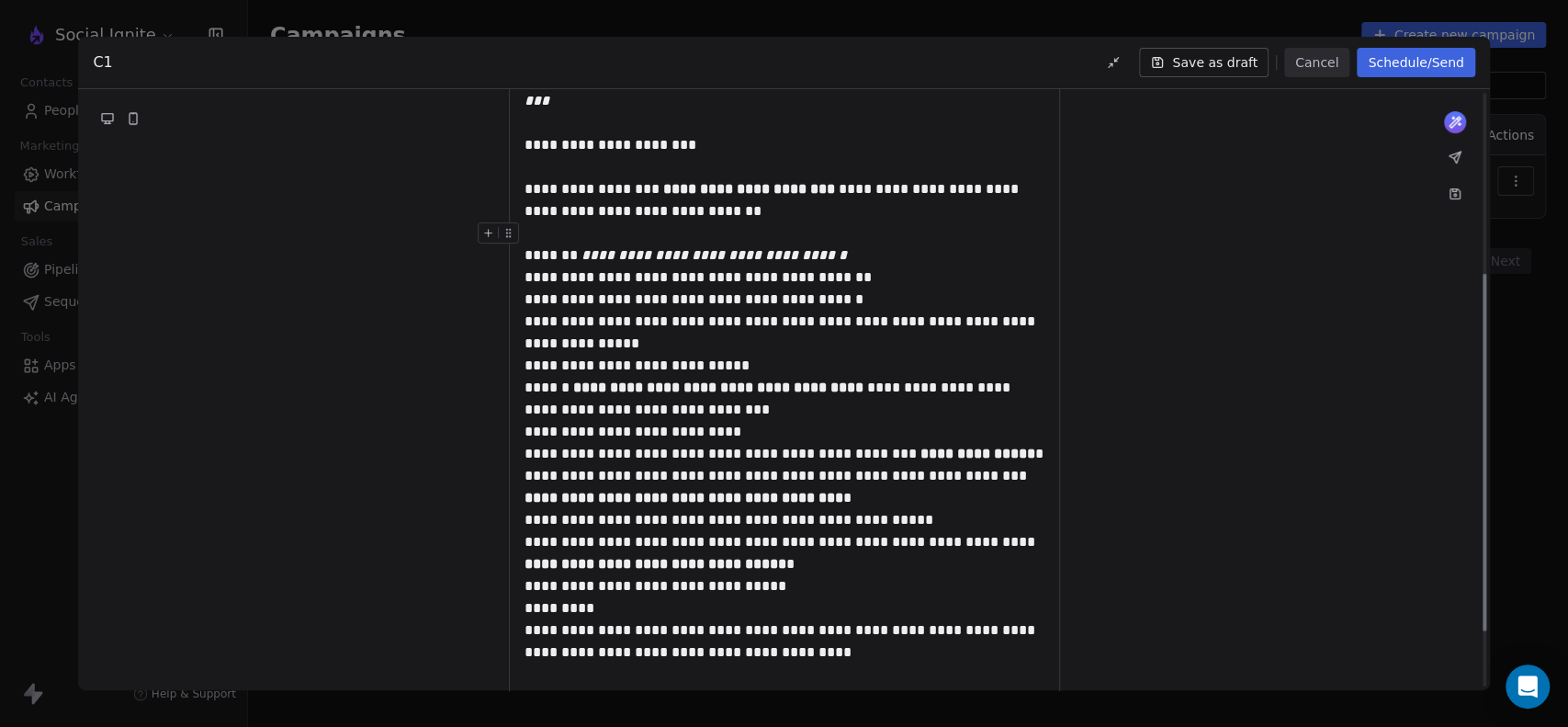
click at [713, 318] on div "**********" at bounding box center [785, 288] width 520 height 132
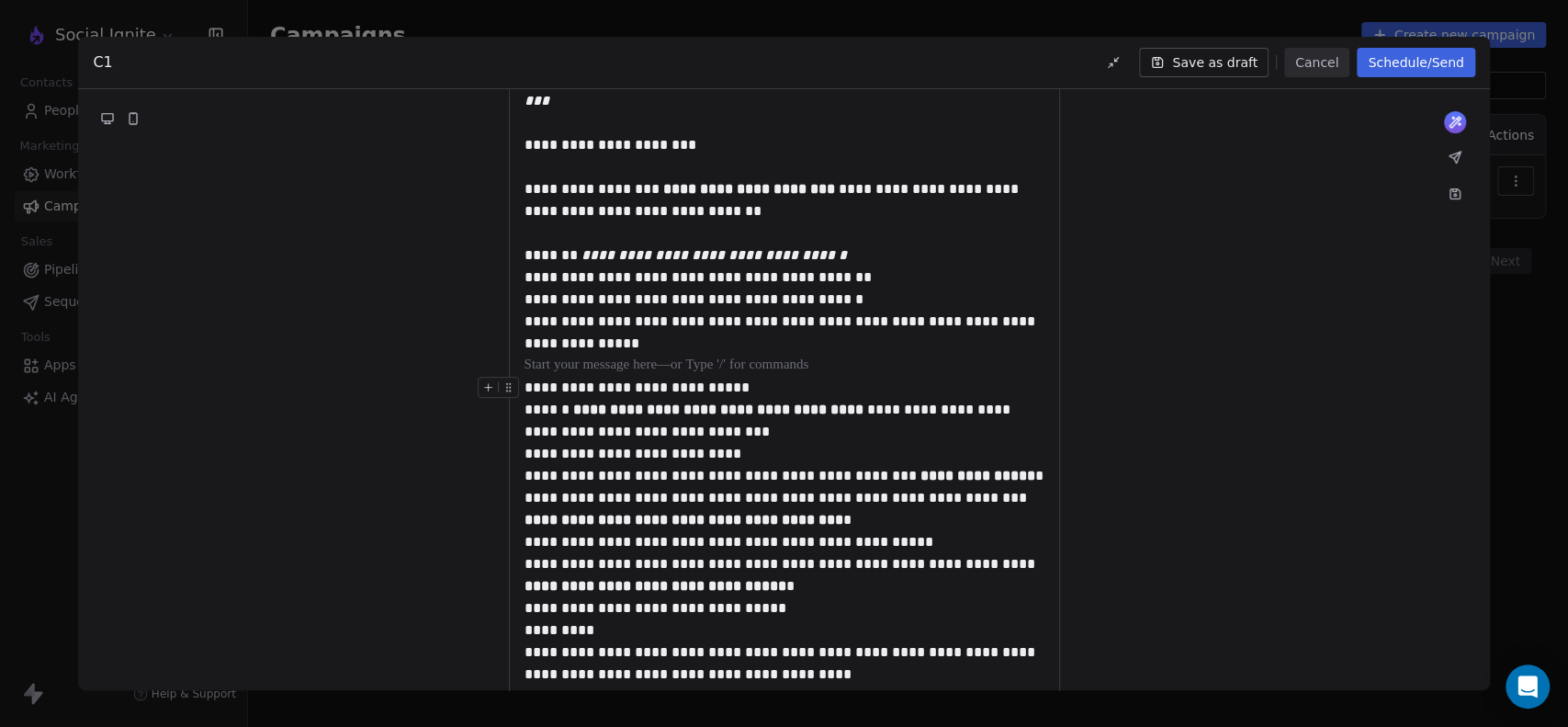
click at [742, 376] on div "**********" at bounding box center [785, 409] width 520 height 66
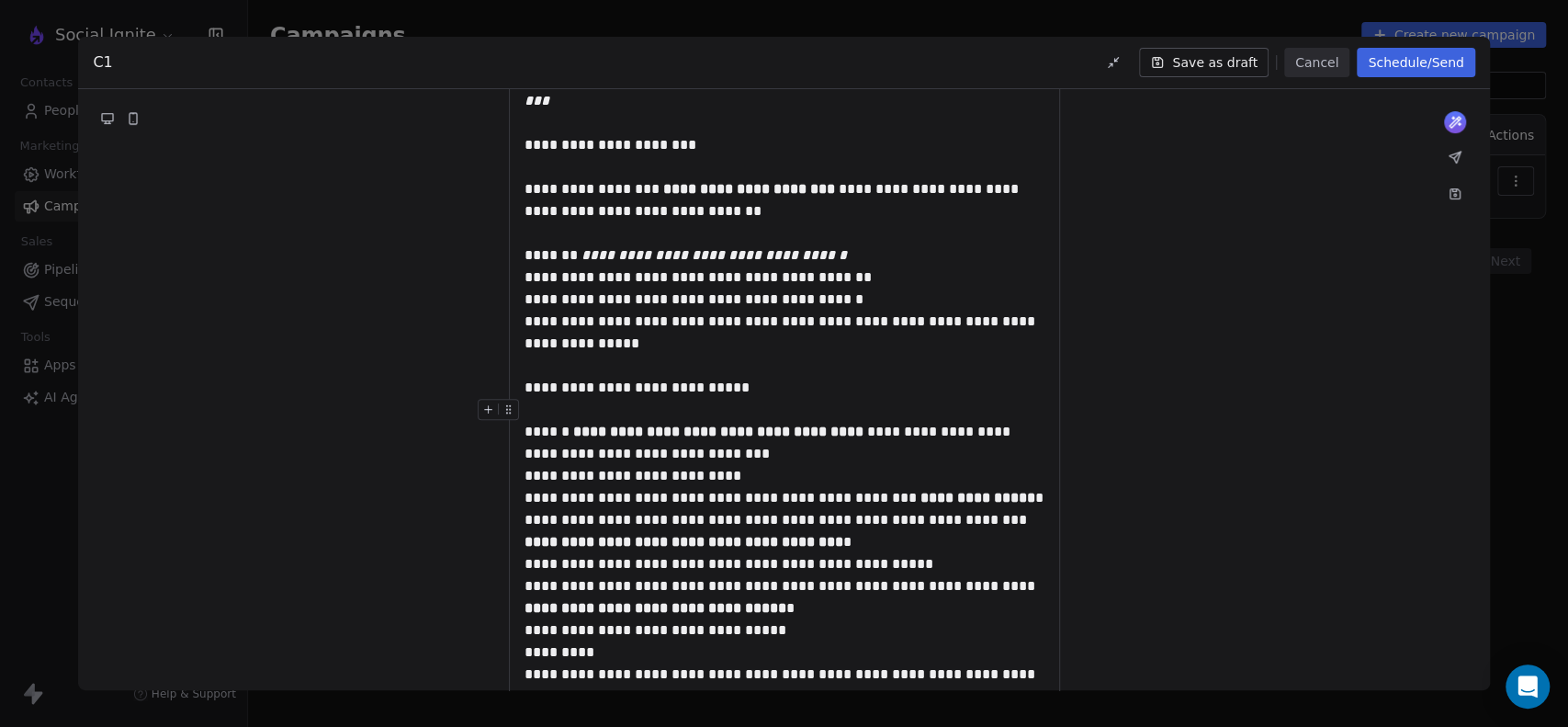
click at [744, 428] on div "**********" at bounding box center [785, 431] width 520 height 66
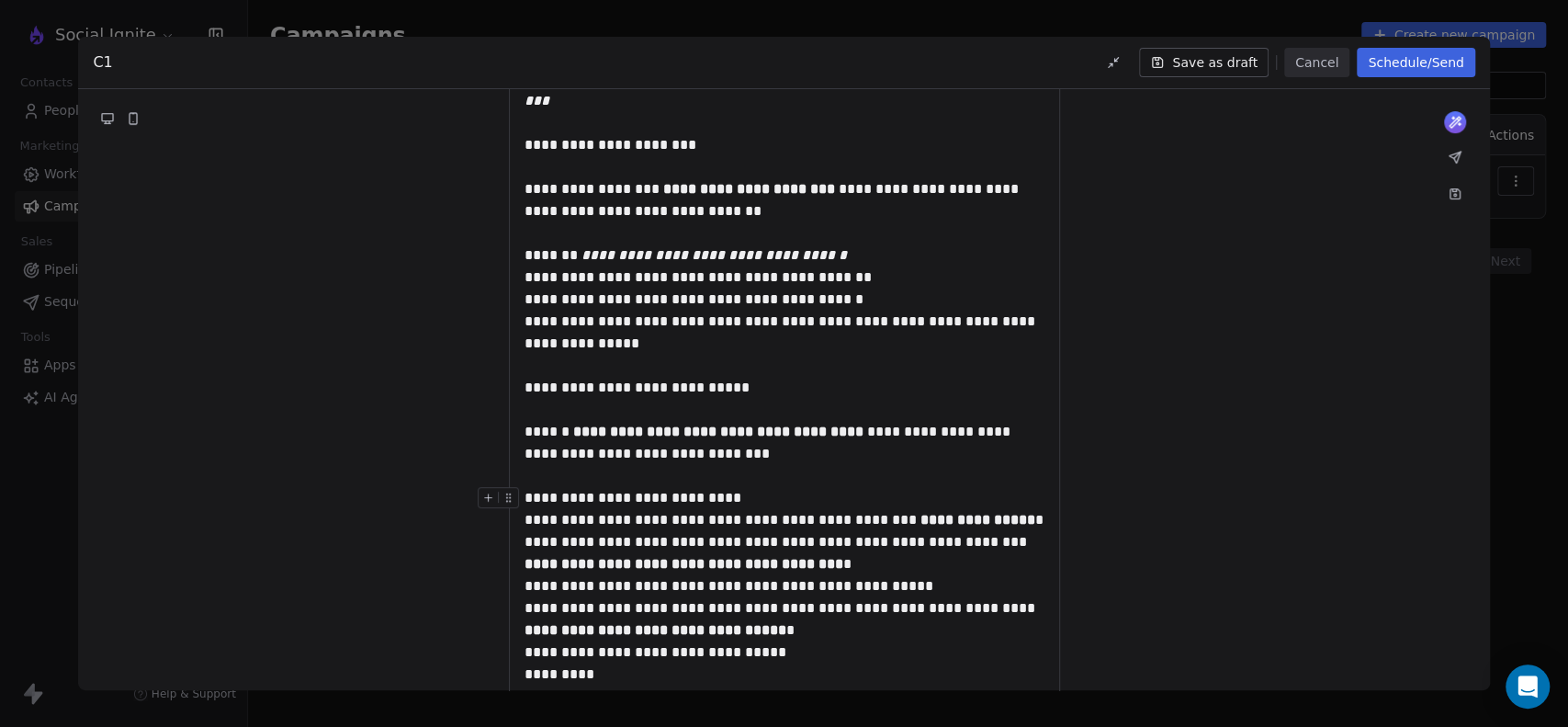
click at [746, 487] on div "**********" at bounding box center [785, 498] width 520 height 22
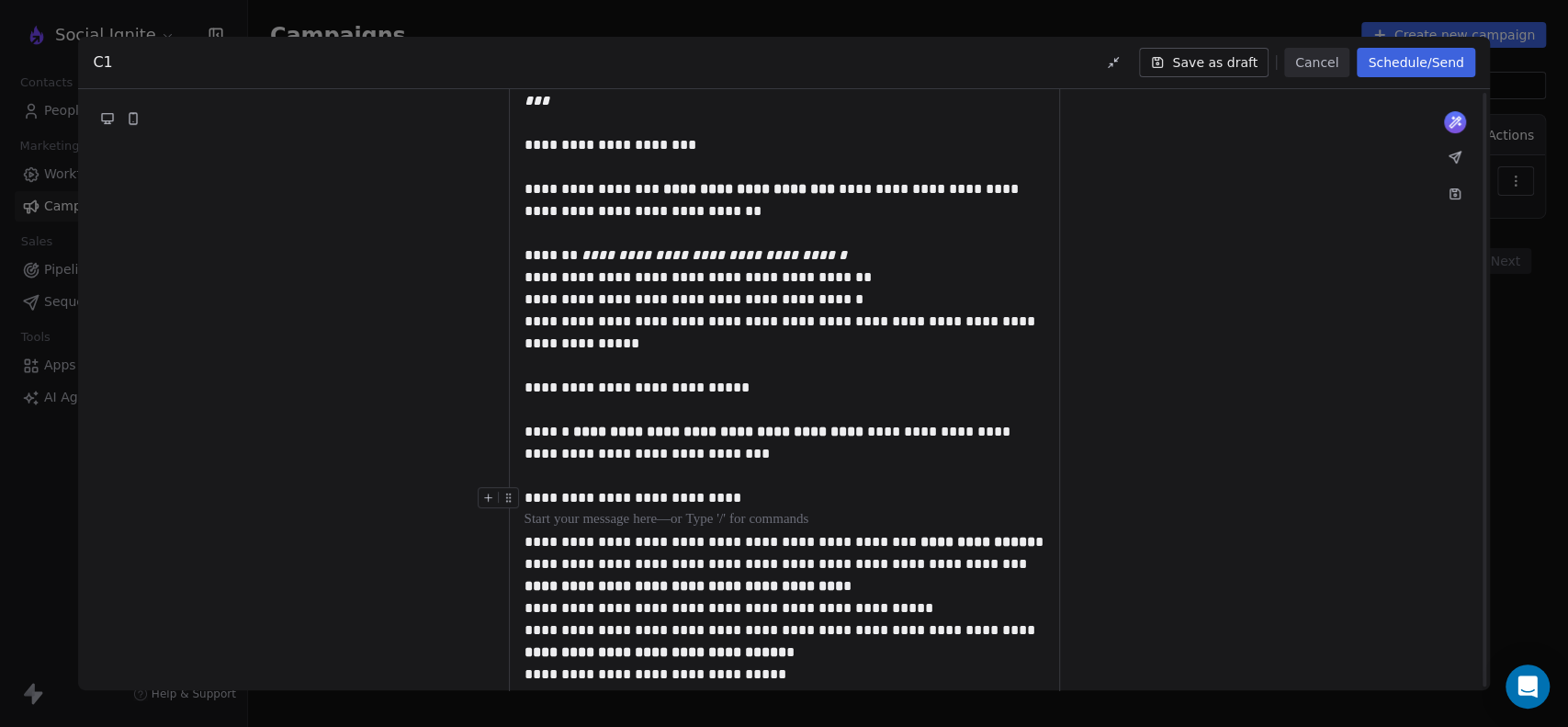
scroll to position [485, 0]
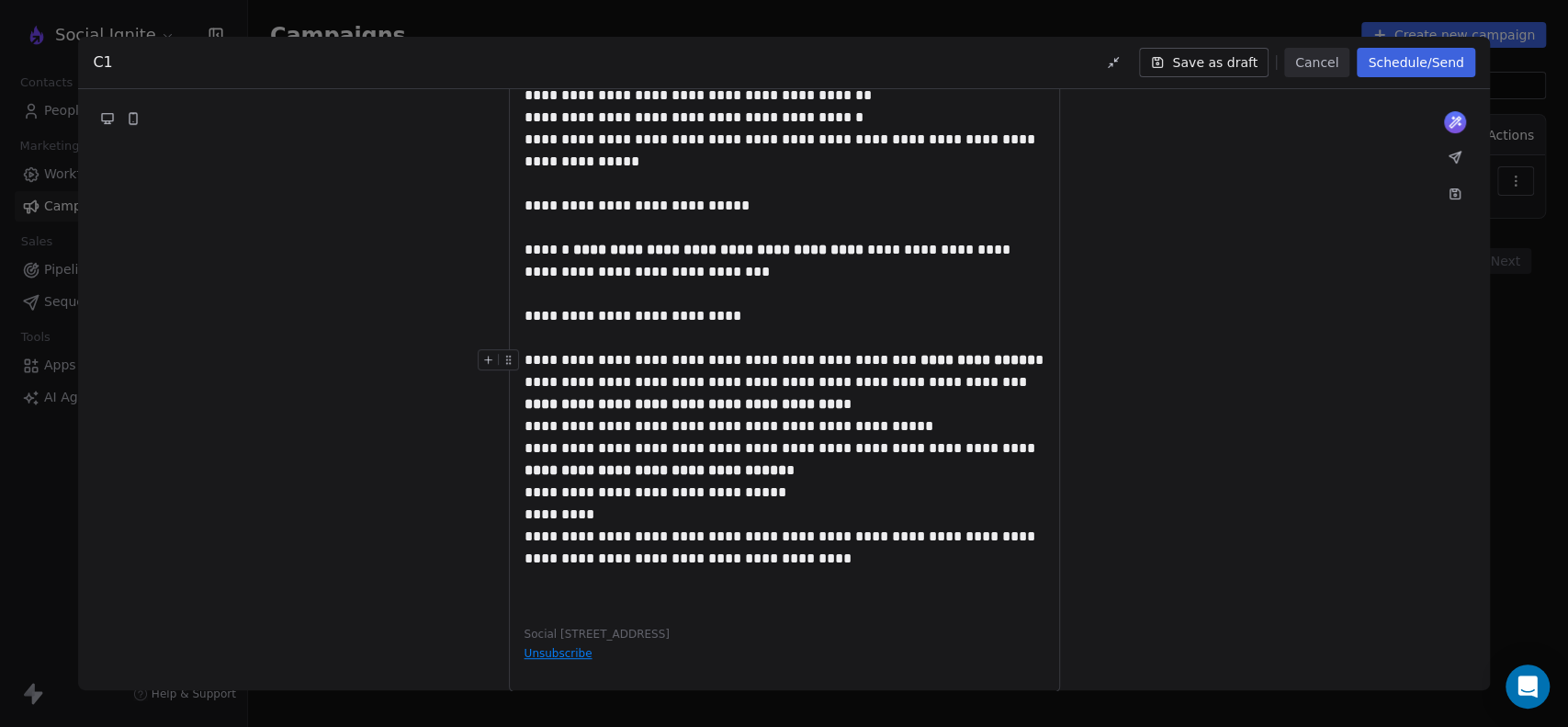
click at [1014, 349] on div "**********" at bounding box center [785, 382] width 520 height 66
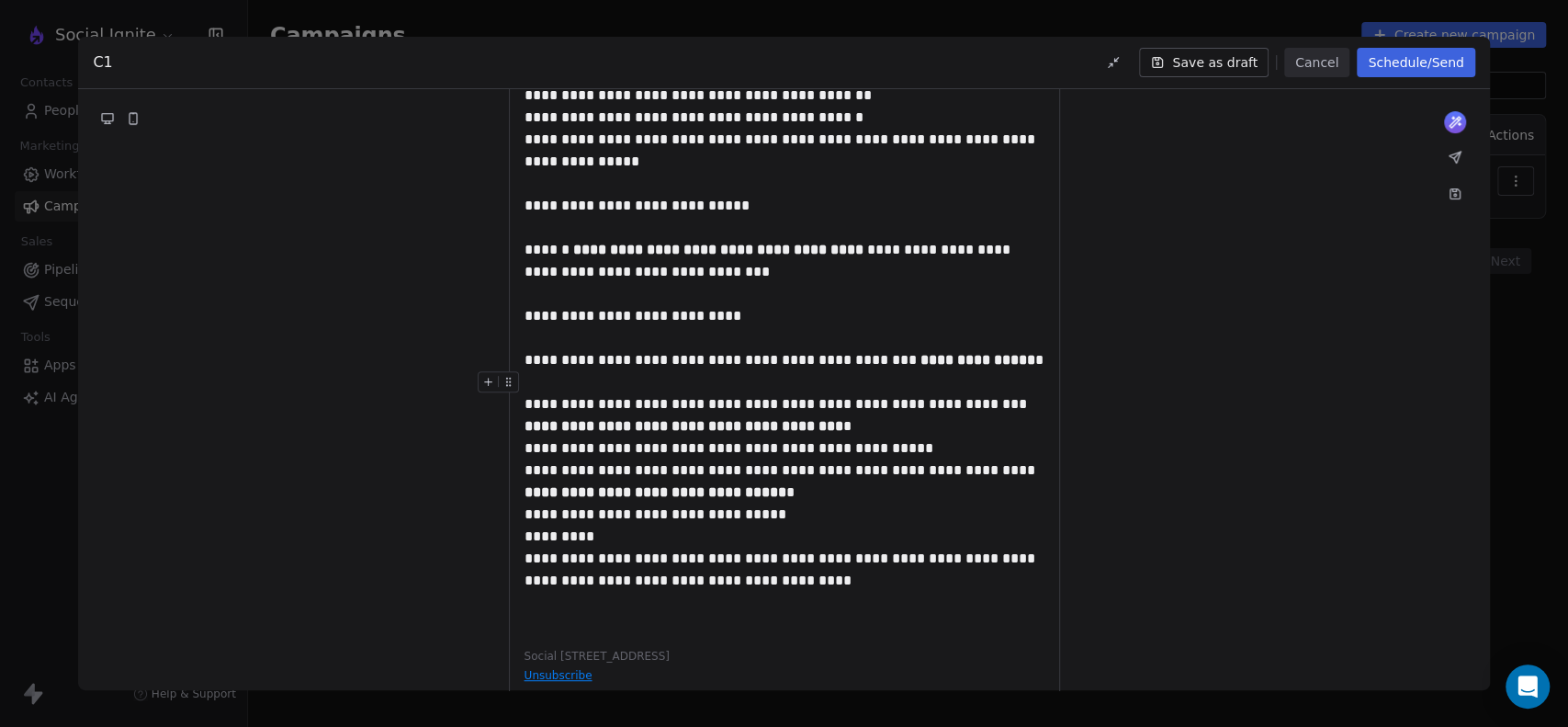
click at [793, 400] on div "**********" at bounding box center [785, 404] width 520 height 66
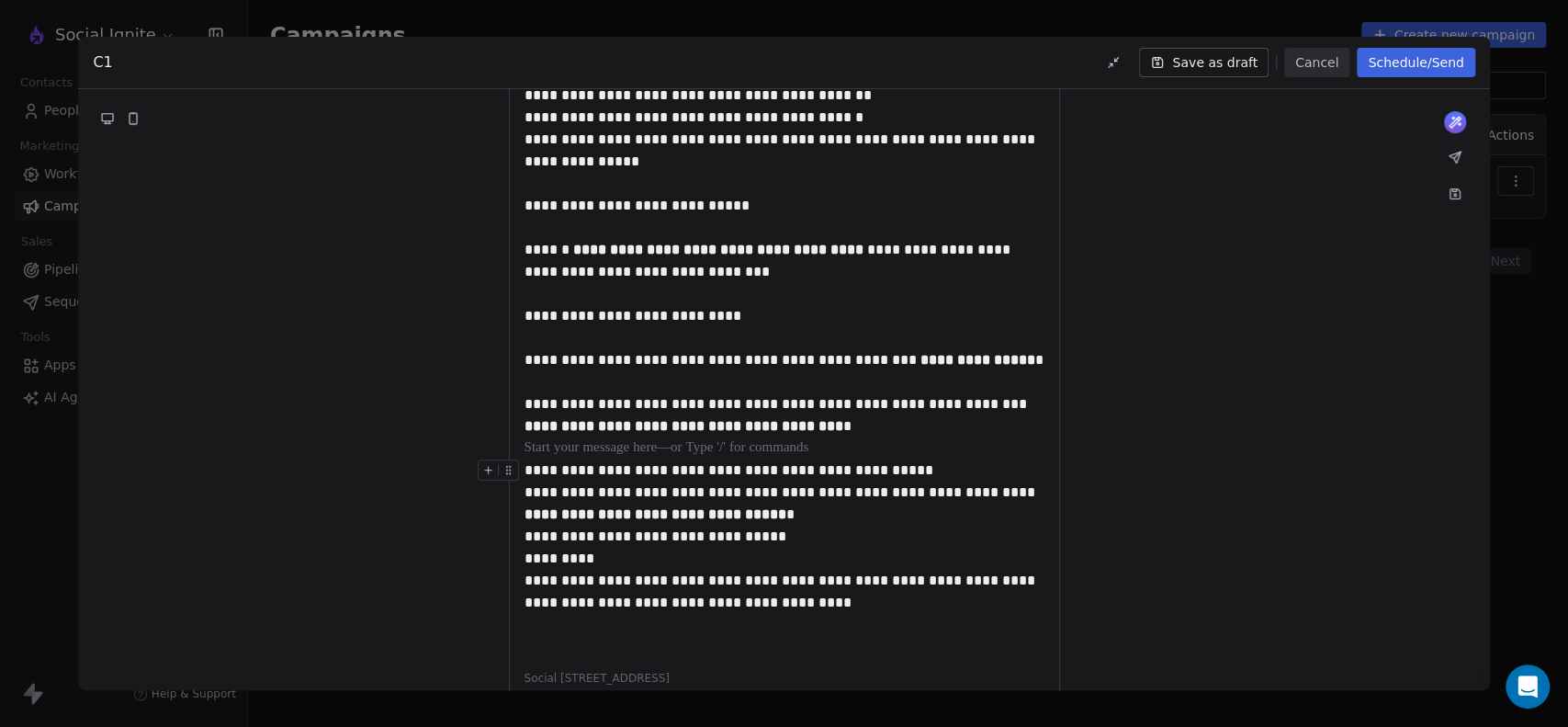
click at [914, 459] on div "**********" at bounding box center [785, 471] width 520 height 22
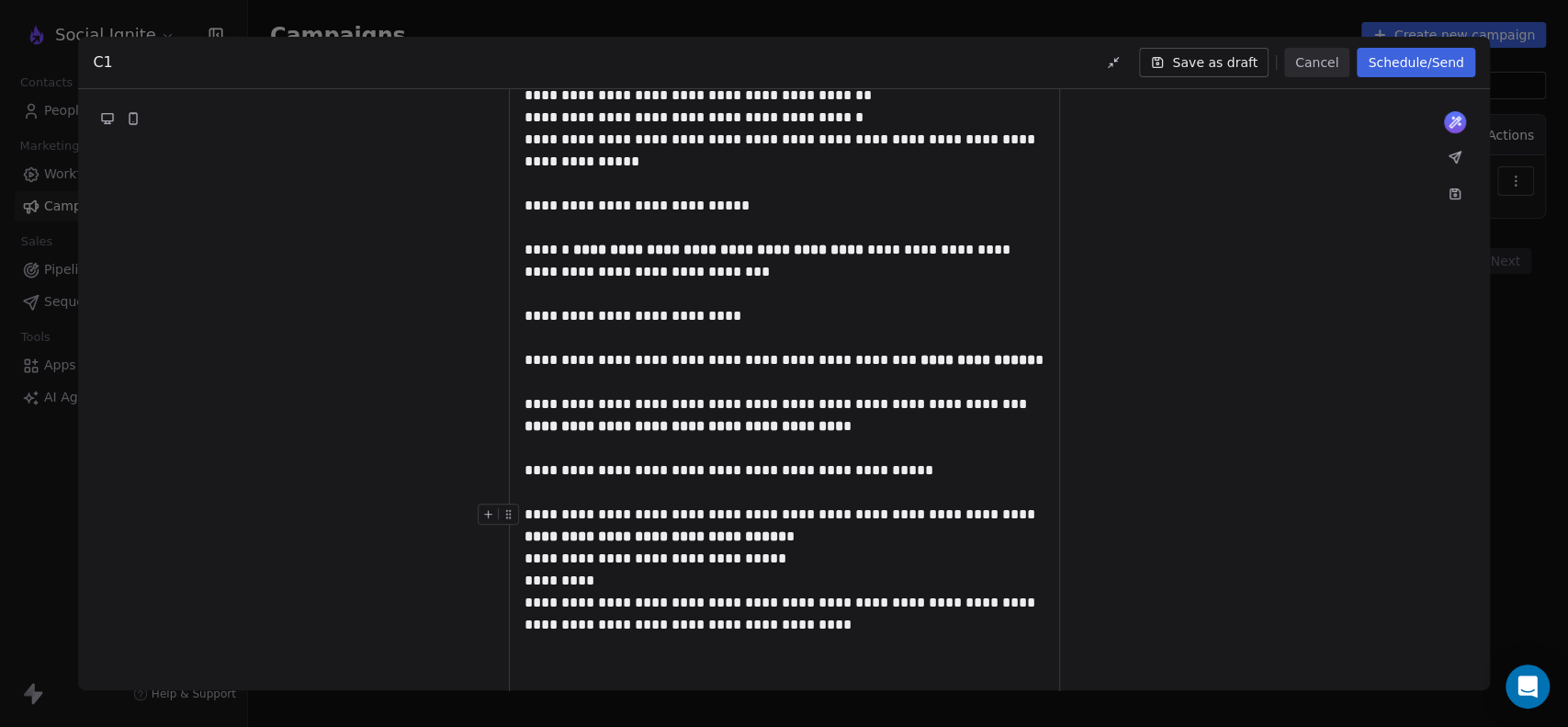
click at [780, 510] on div "**********" at bounding box center [785, 525] width 520 height 44
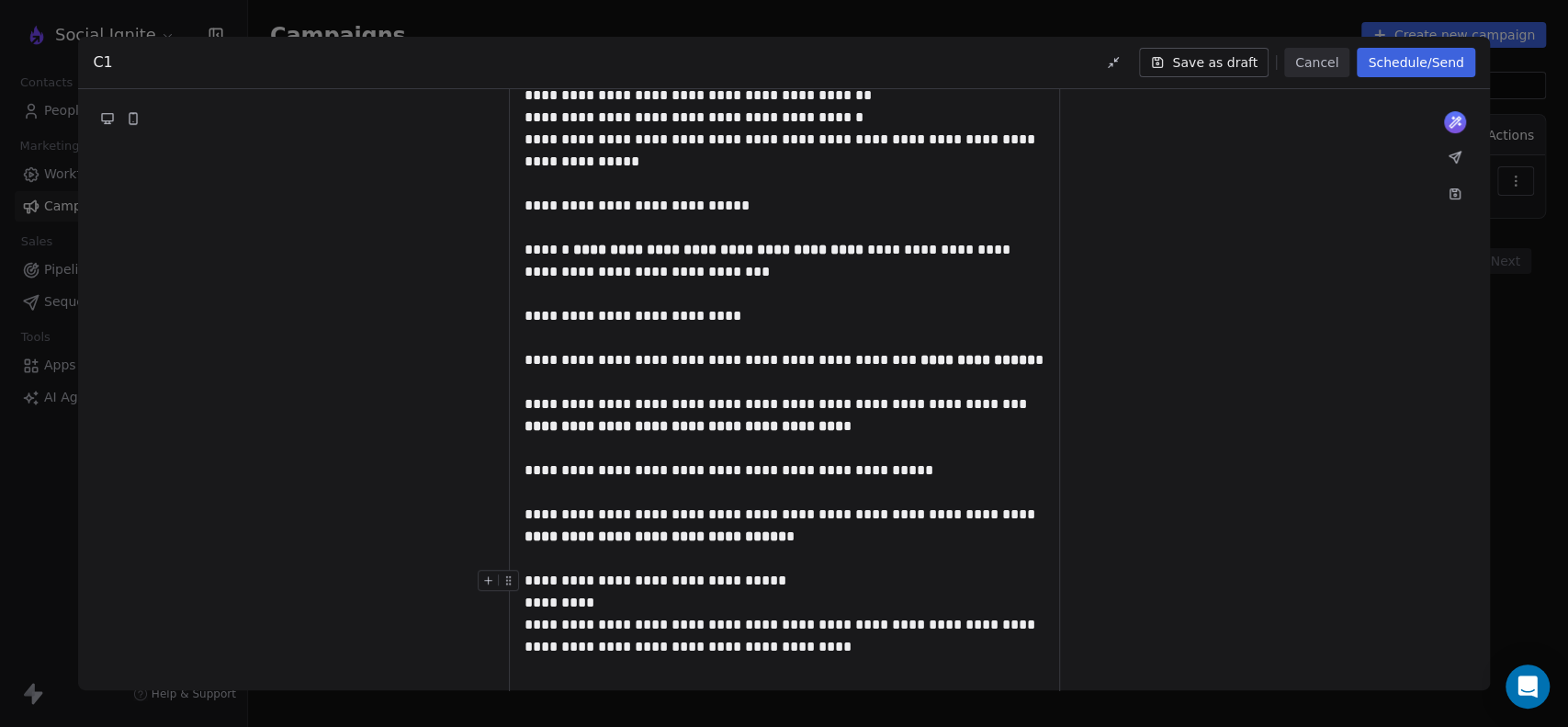
click at [773, 570] on div "**********" at bounding box center [785, 581] width 520 height 22
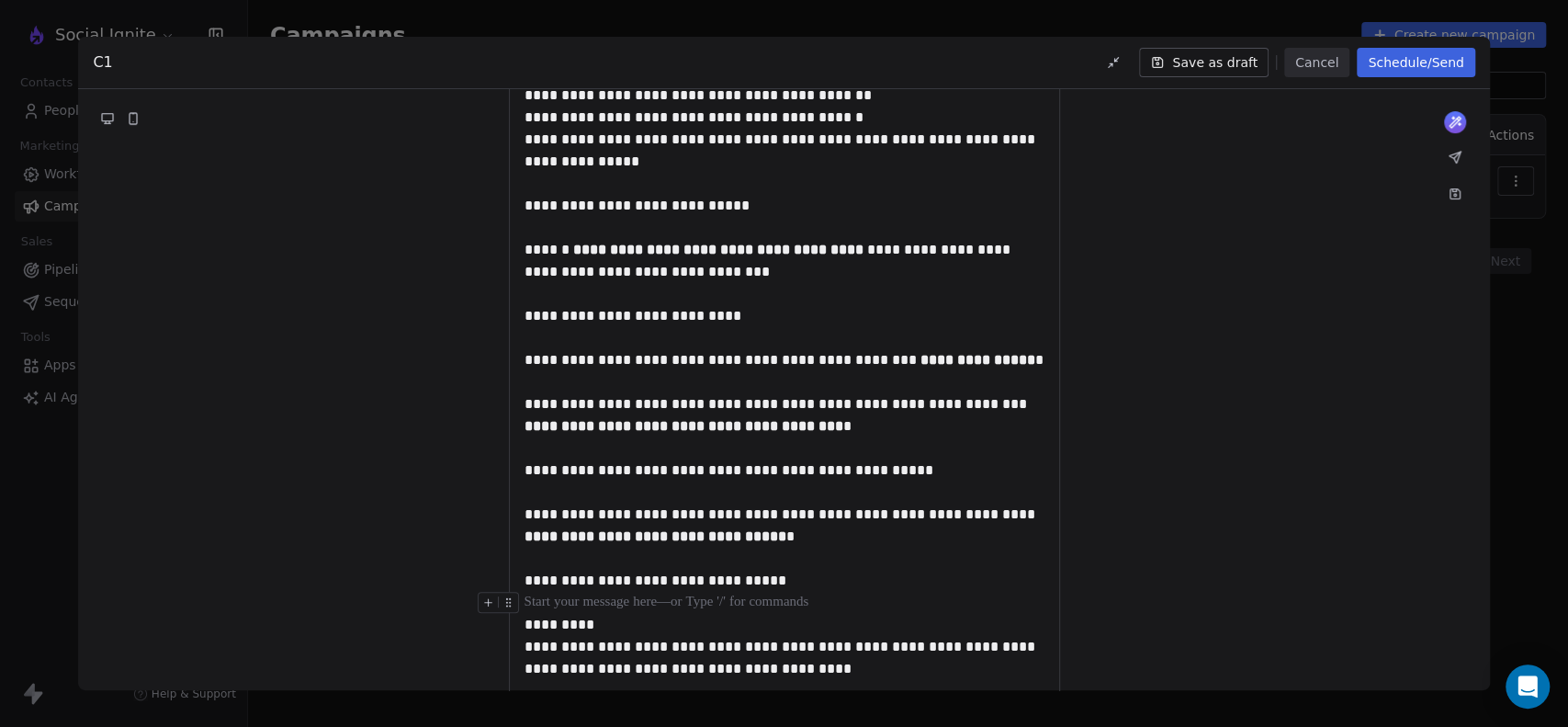
click at [760, 591] on div at bounding box center [785, 603] width 520 height 22
click at [743, 591] on div at bounding box center [785, 603] width 520 height 22
click at [723, 614] on div "*********" at bounding box center [785, 625] width 520 height 22
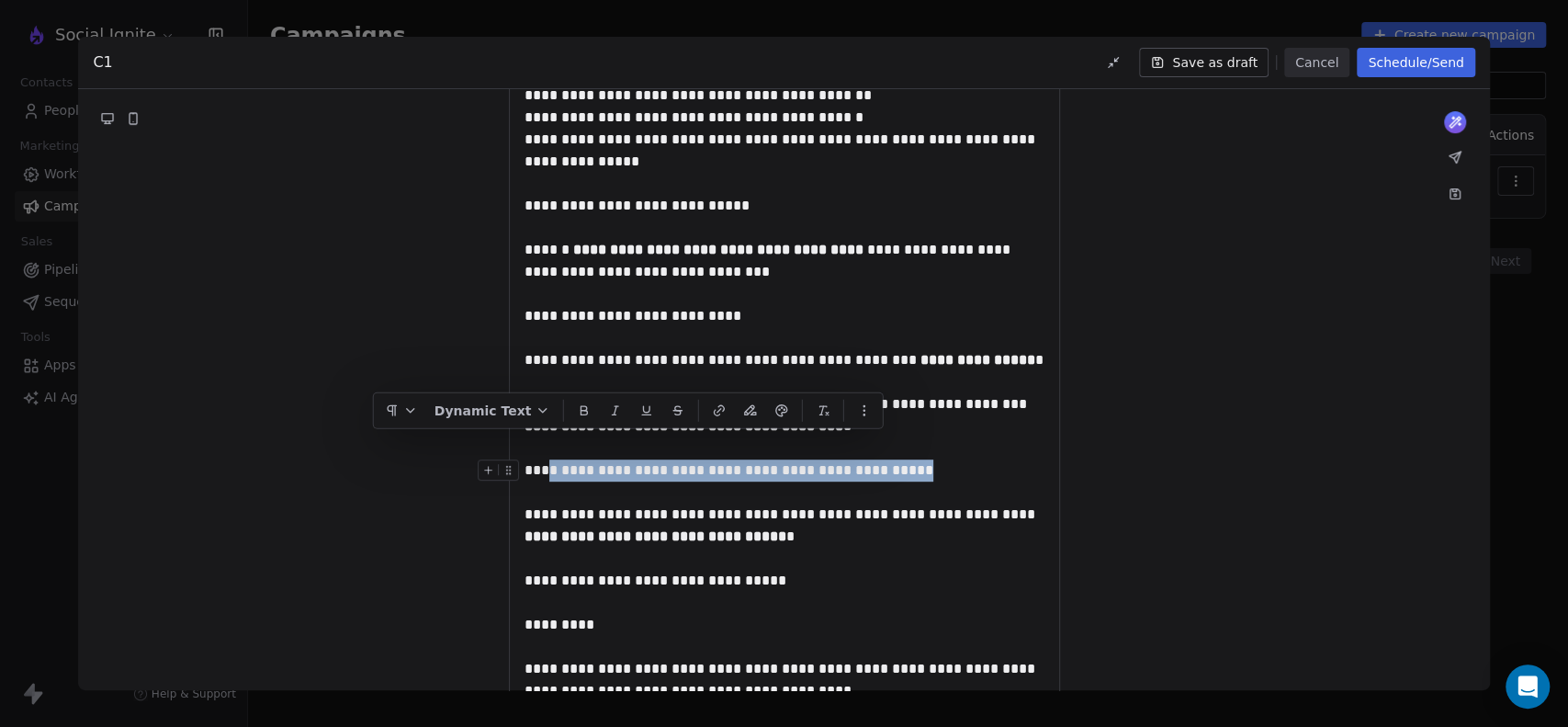
drag, startPoint x: 548, startPoint y: 451, endPoint x: 880, endPoint y: 451, distance: 332.0
click at [880, 459] on div "**********" at bounding box center [785, 471] width 520 height 22
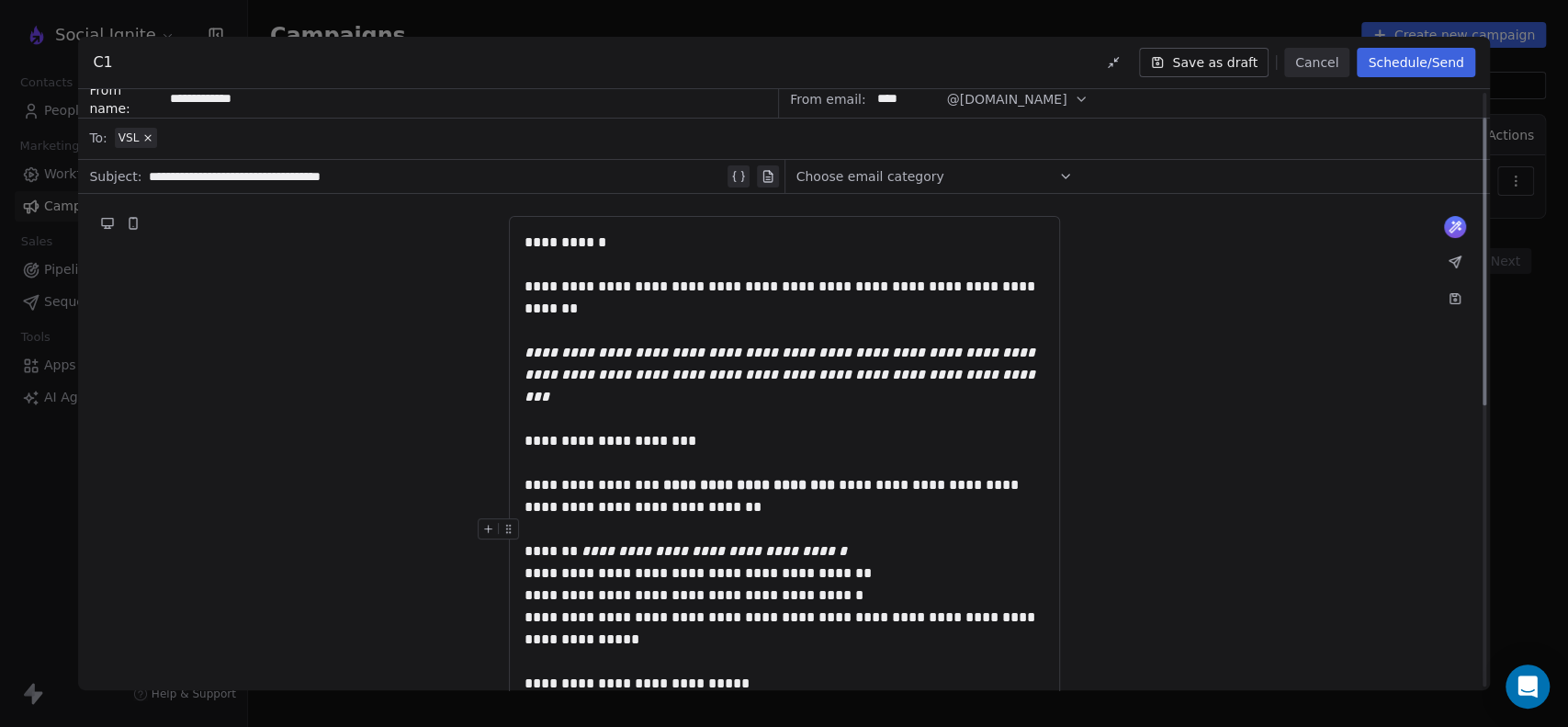
scroll to position [0, 0]
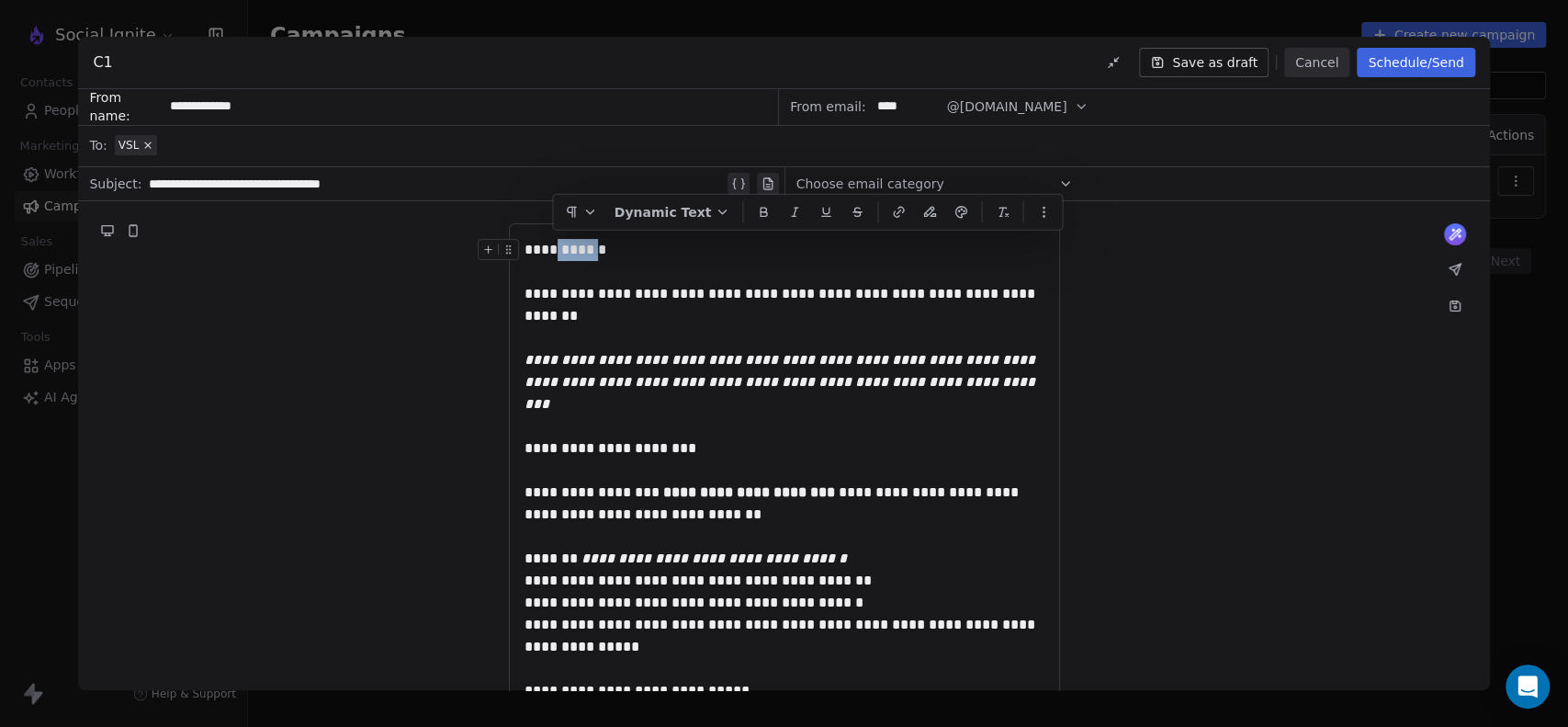
drag, startPoint x: 554, startPoint y: 250, endPoint x: 601, endPoint y: 251, distance: 47.0
click at [601, 251] on div "**********" at bounding box center [785, 250] width 520 height 22
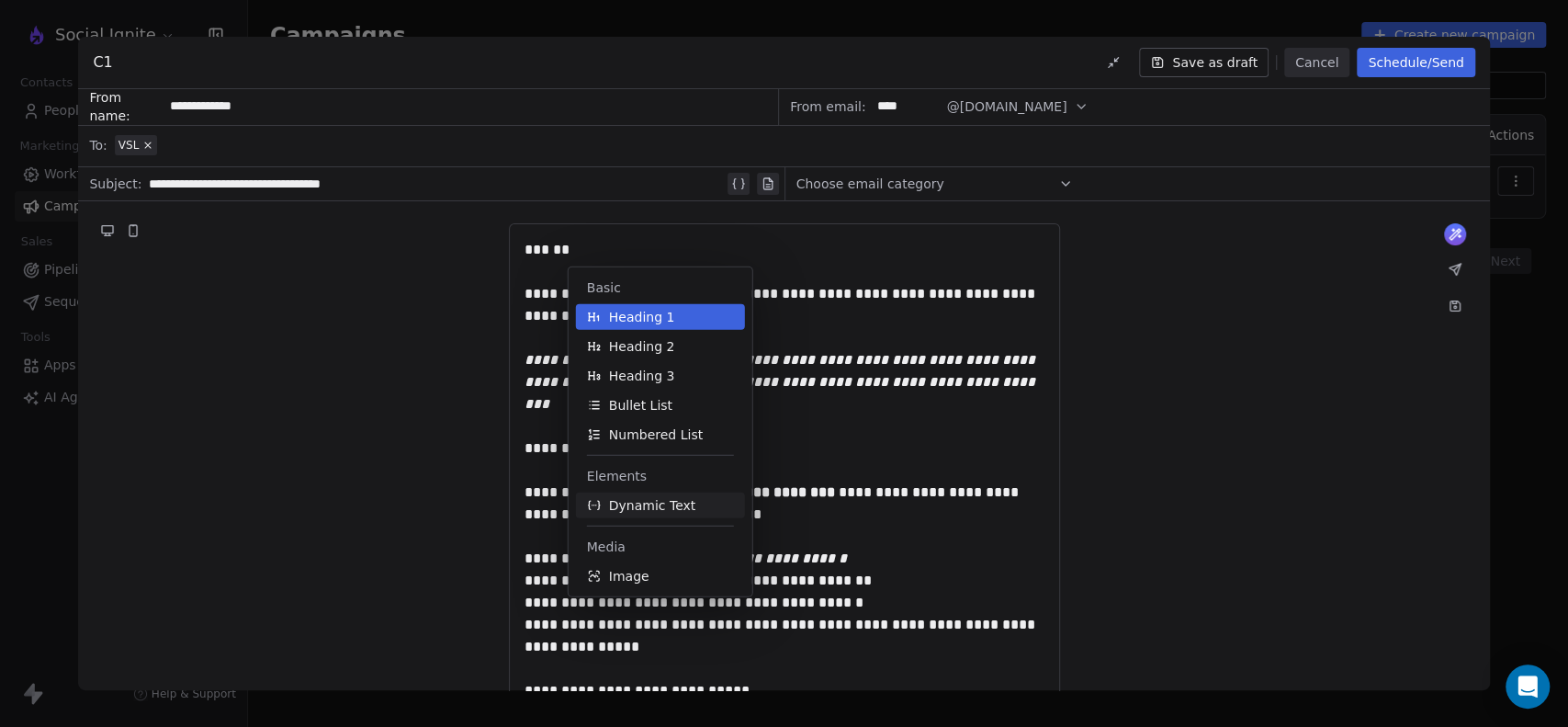
click at [626, 500] on span "Dynamic Text" at bounding box center [652, 505] width 87 height 19
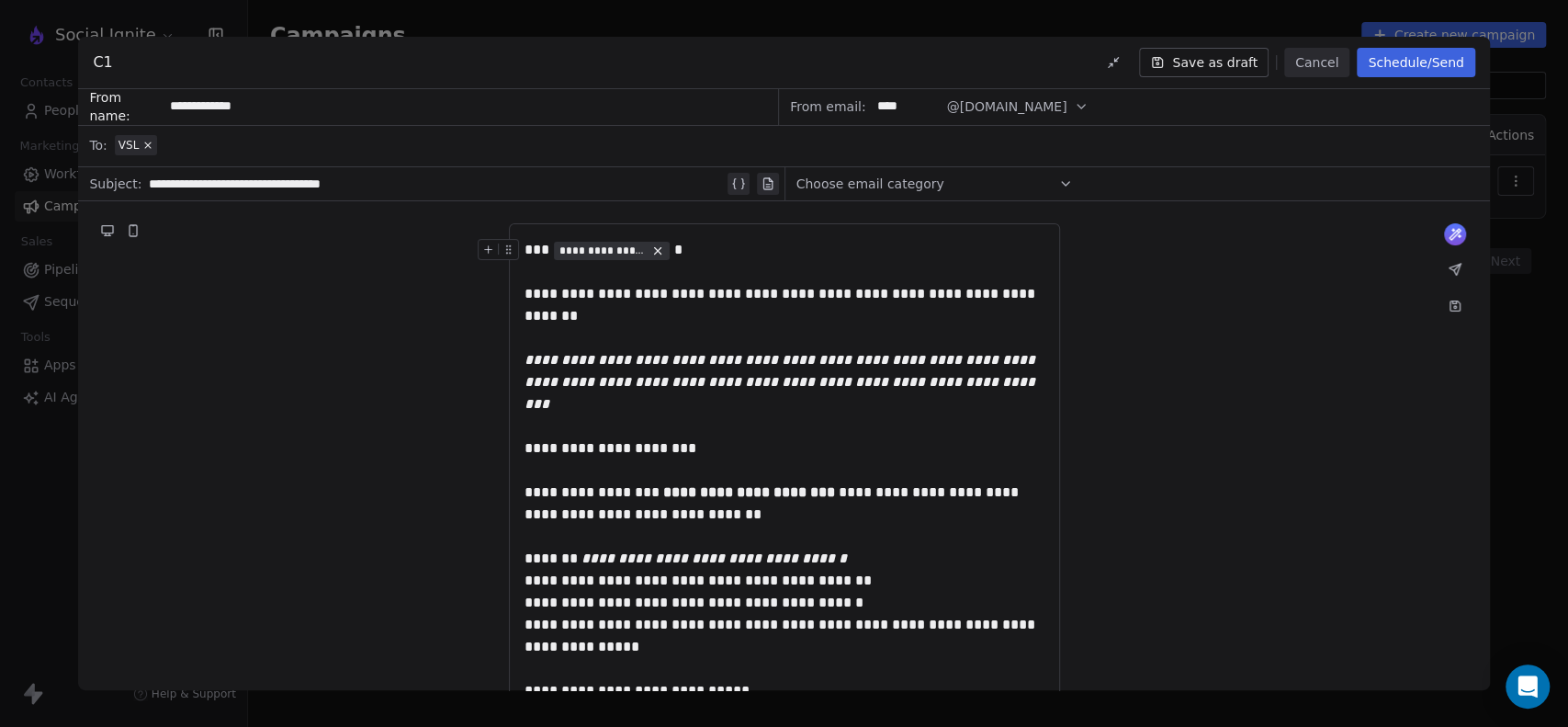
click at [586, 250] on span "**********" at bounding box center [603, 251] width 86 height 15
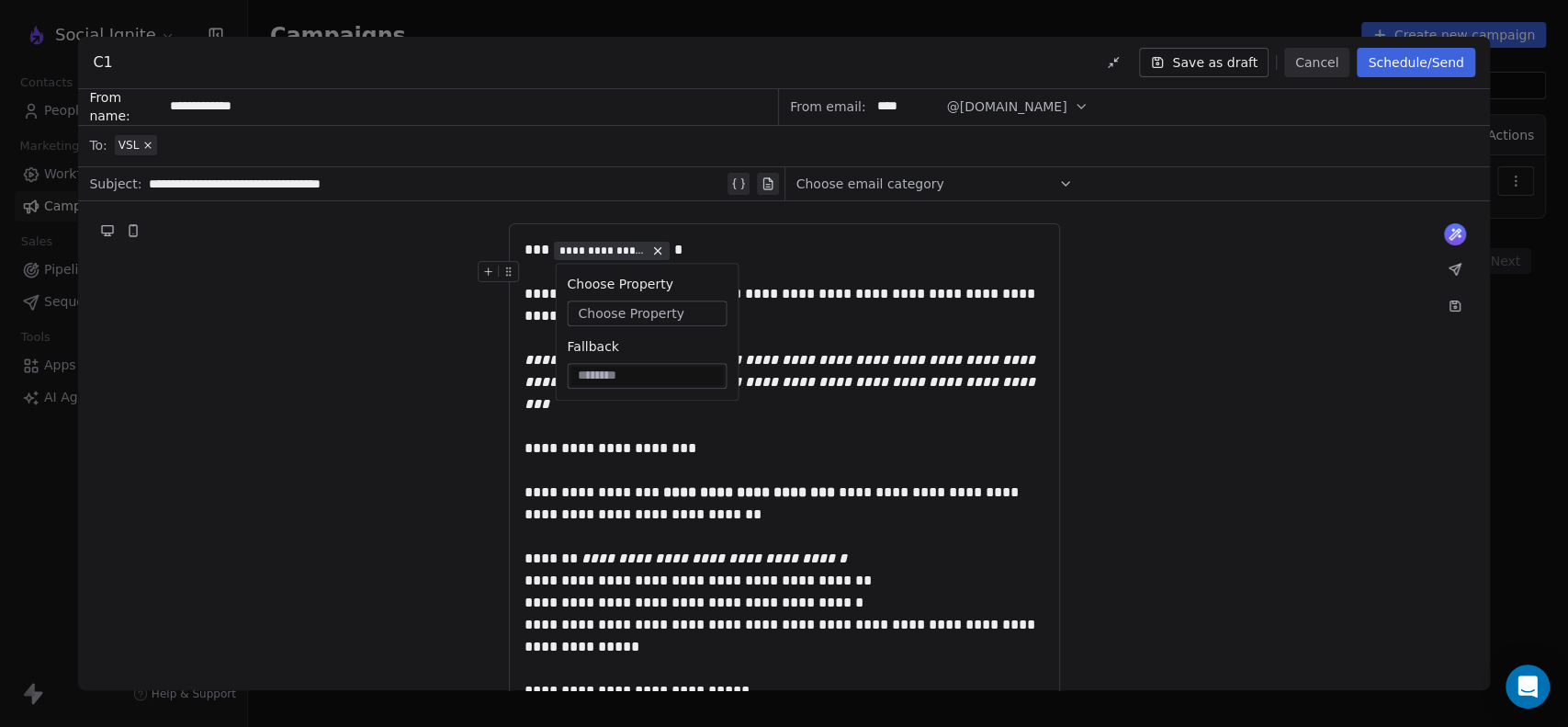
click at [599, 316] on span "Choose Property" at bounding box center [630, 313] width 106 height 19
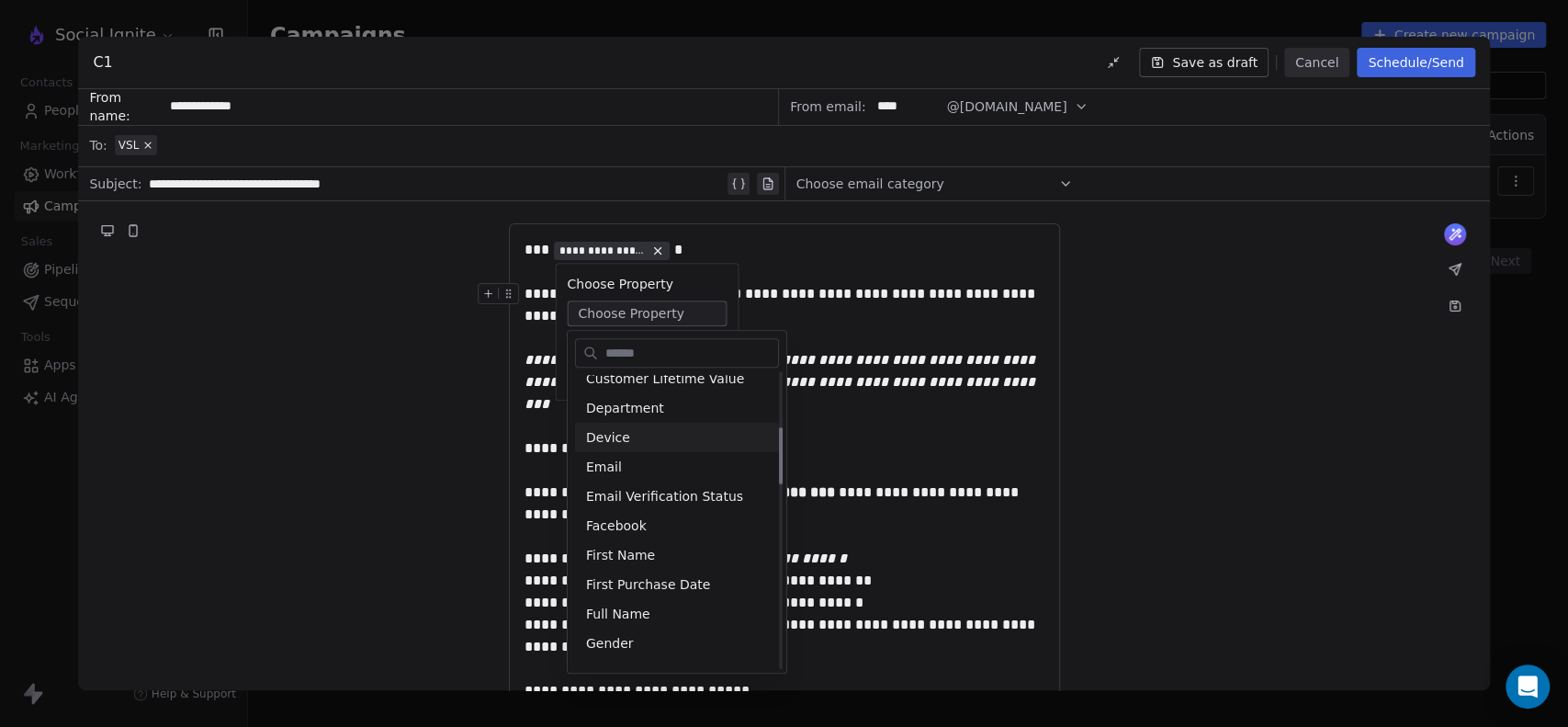
scroll to position [306, 0]
click at [614, 610] on div "Full Name" at bounding box center [677, 612] width 204 height 29
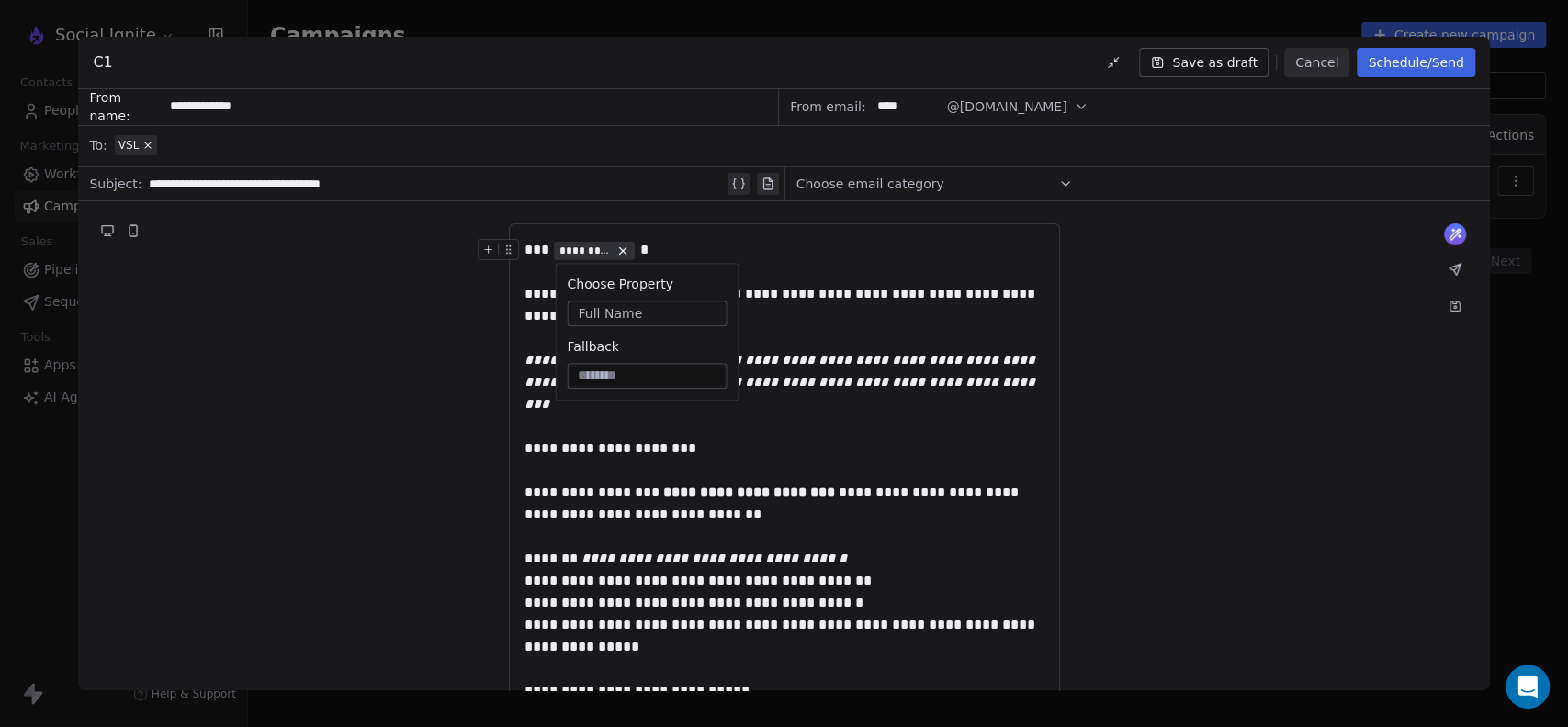
click at [640, 248] on div "*** ********* *" at bounding box center [785, 250] width 520 height 22
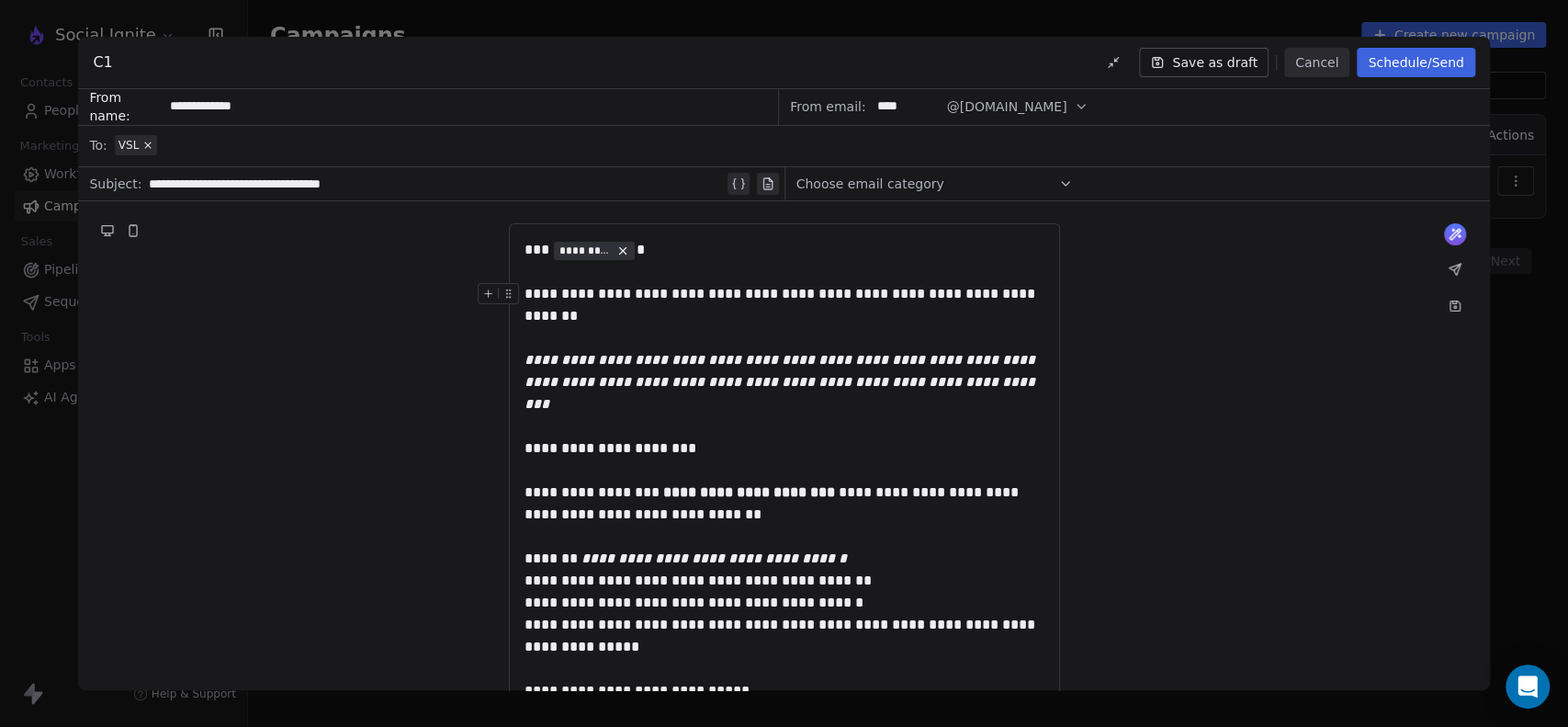
click at [109, 227] on icon at bounding box center [108, 229] width 11 height 7
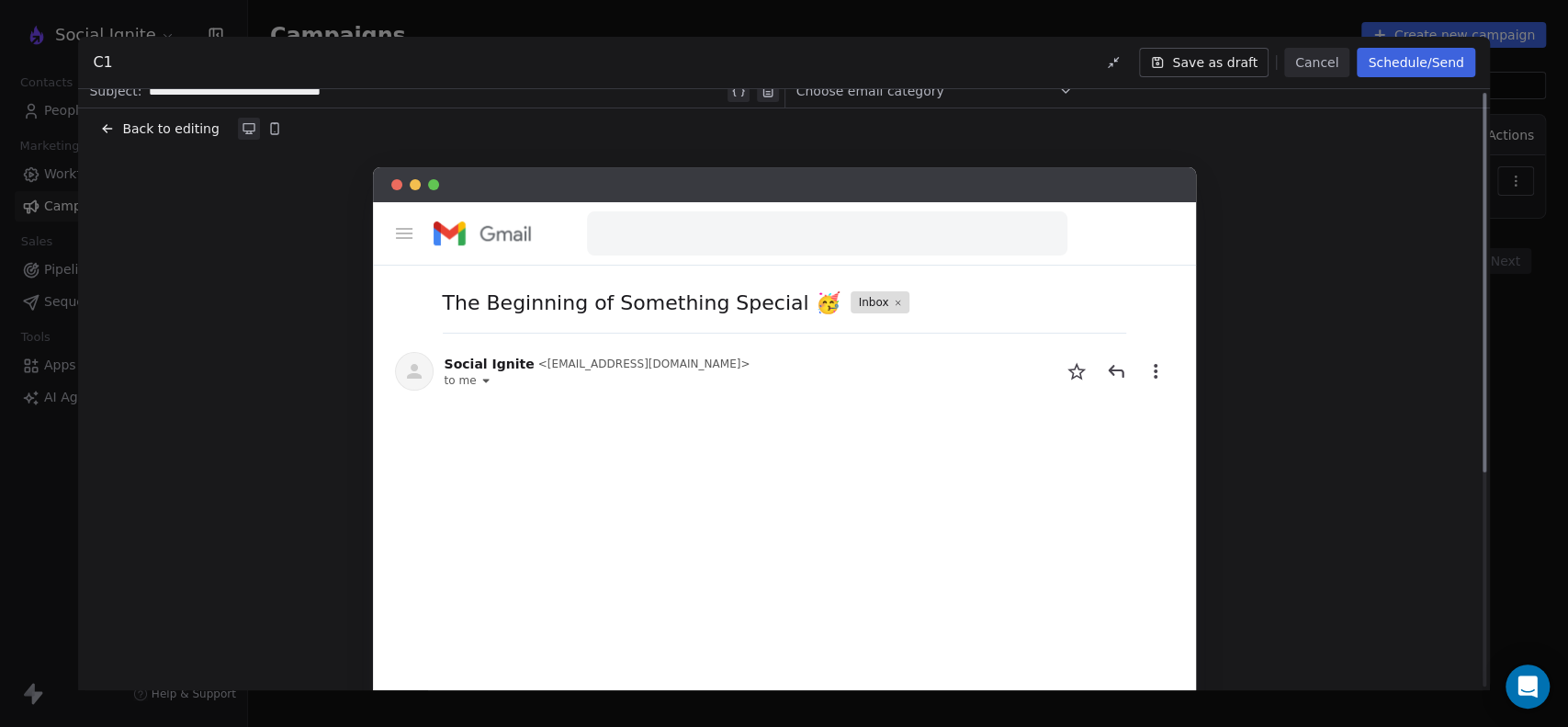
scroll to position [0, 0]
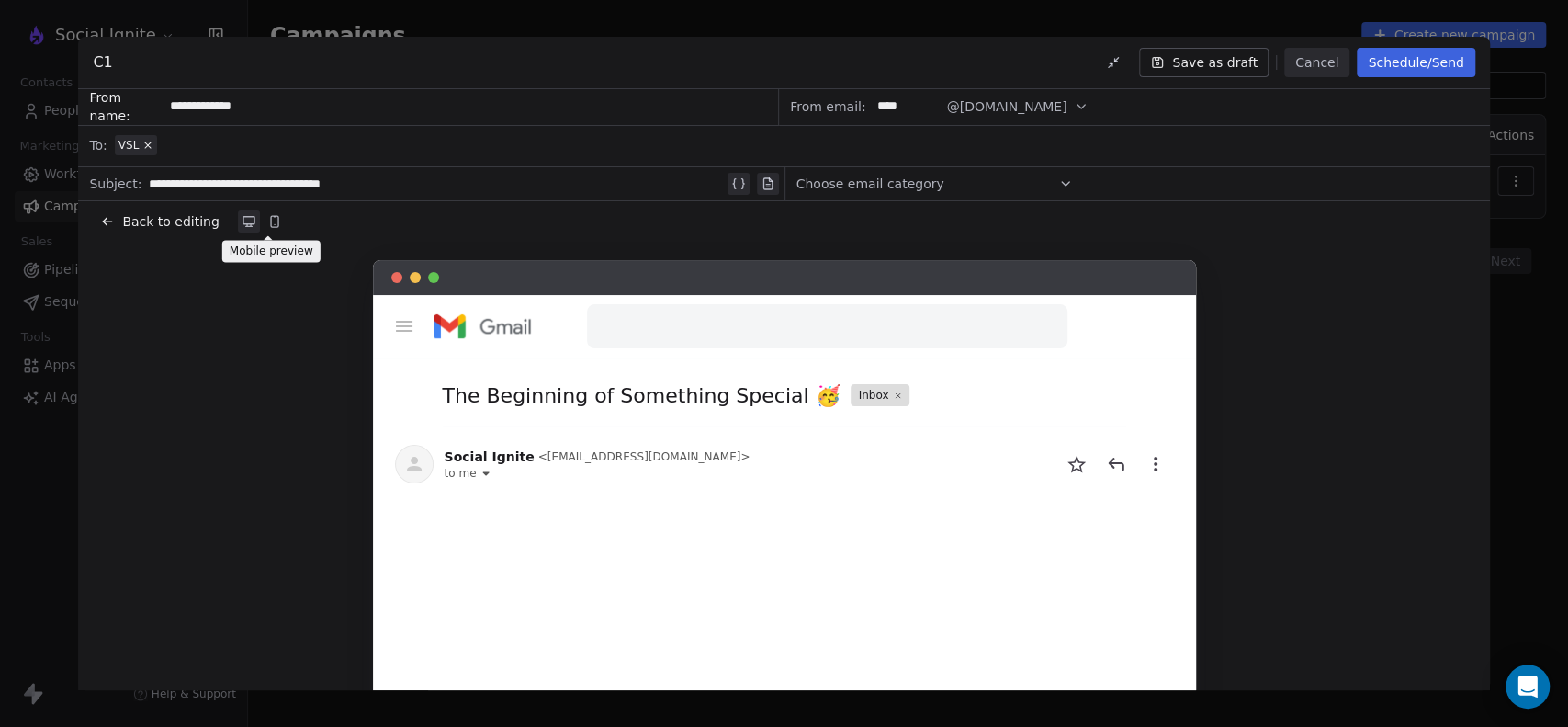
click at [271, 219] on icon at bounding box center [275, 222] width 7 height 11
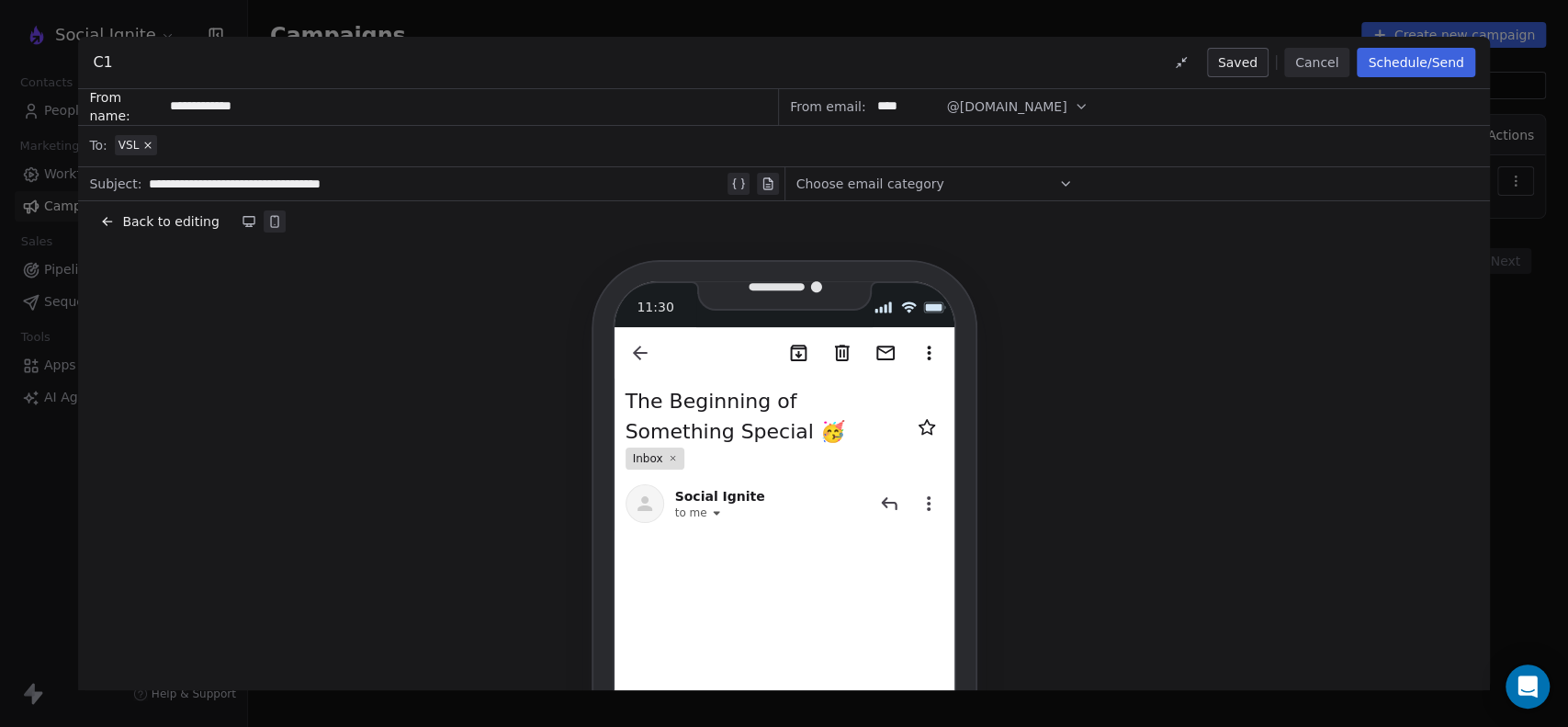
click at [109, 223] on icon at bounding box center [108, 222] width 15 height 15
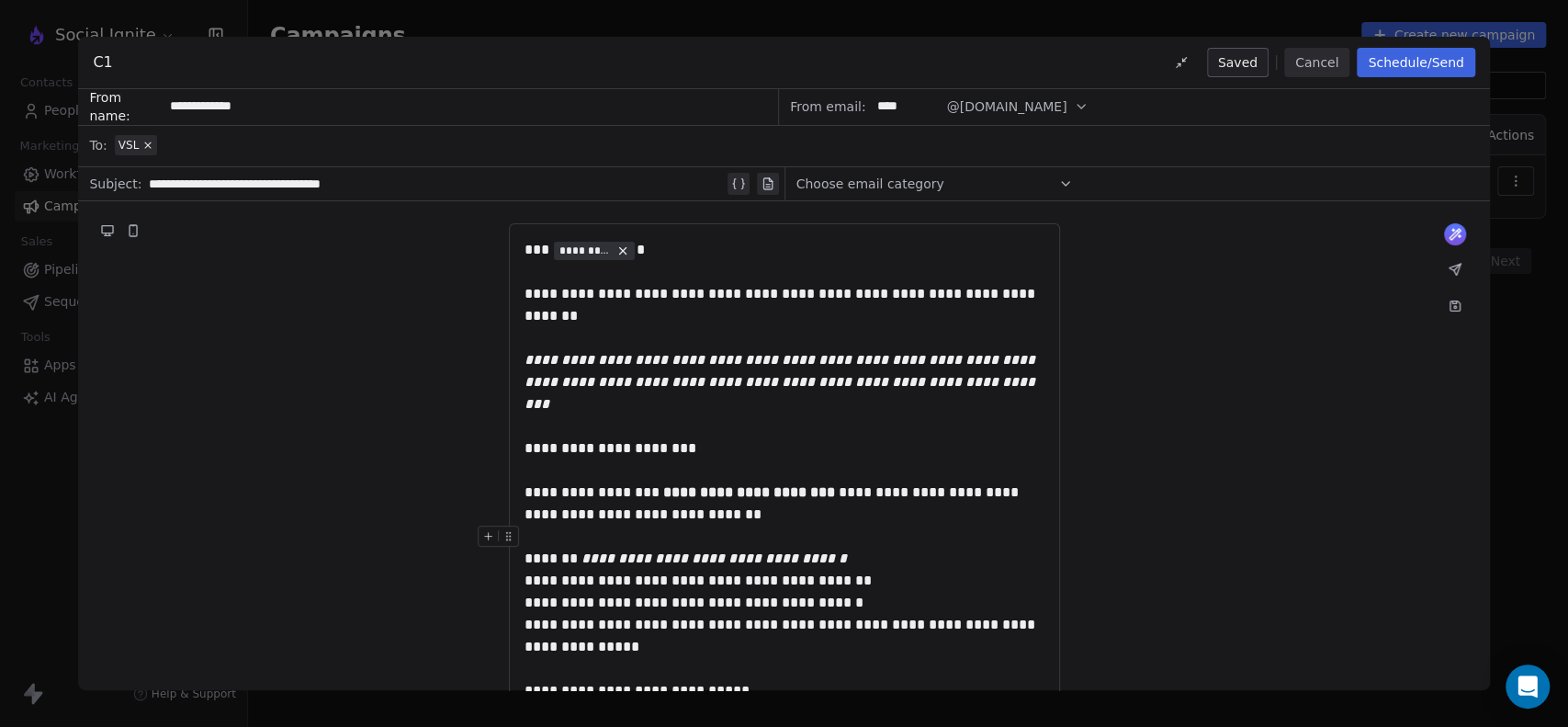
click at [1457, 269] on icon at bounding box center [1454, 269] width 11 height 11
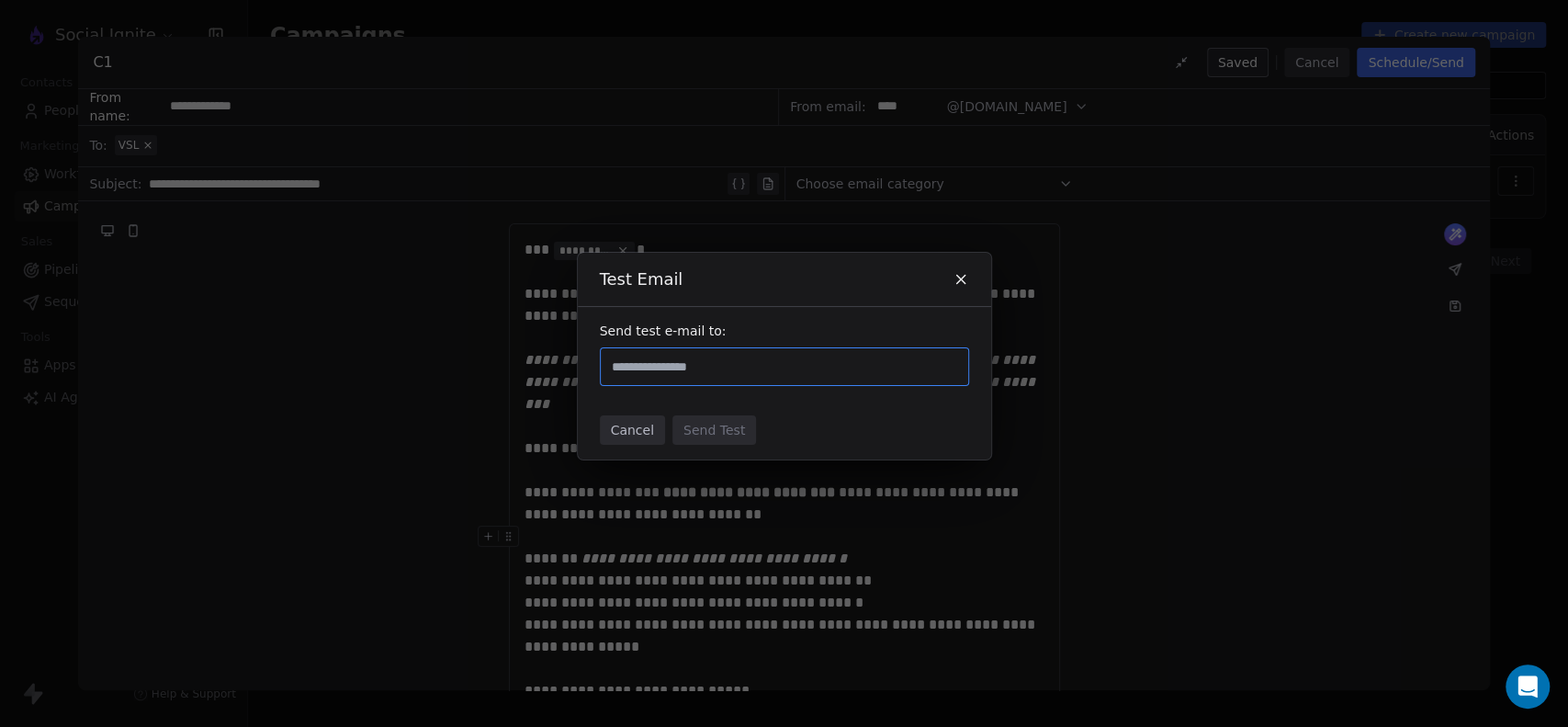
click at [701, 368] on input "text" at bounding box center [784, 367] width 353 height 22
type input "**********"
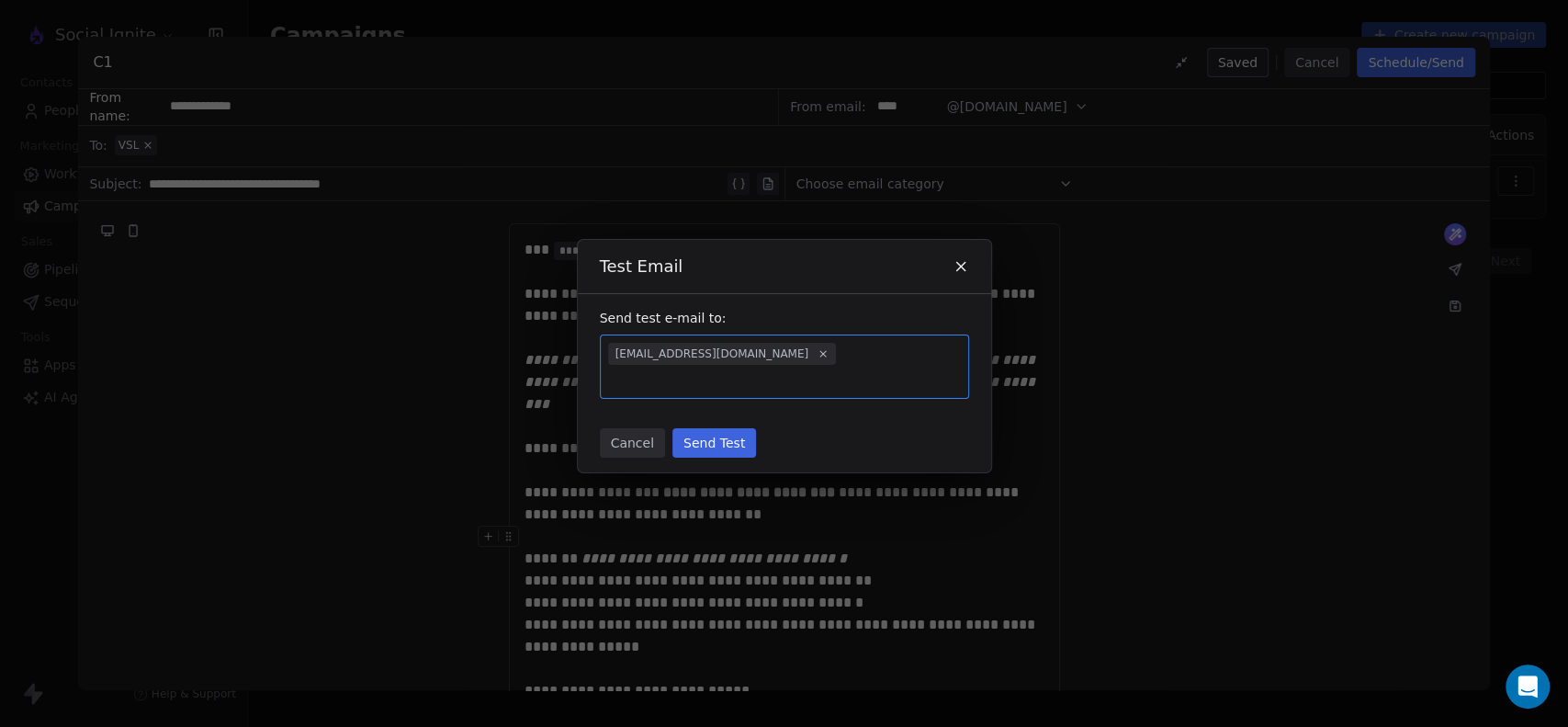
click at [828, 414] on div "Cancel Send Test" at bounding box center [784, 443] width 414 height 59
click at [713, 429] on button "Send Test" at bounding box center [714, 442] width 83 height 29
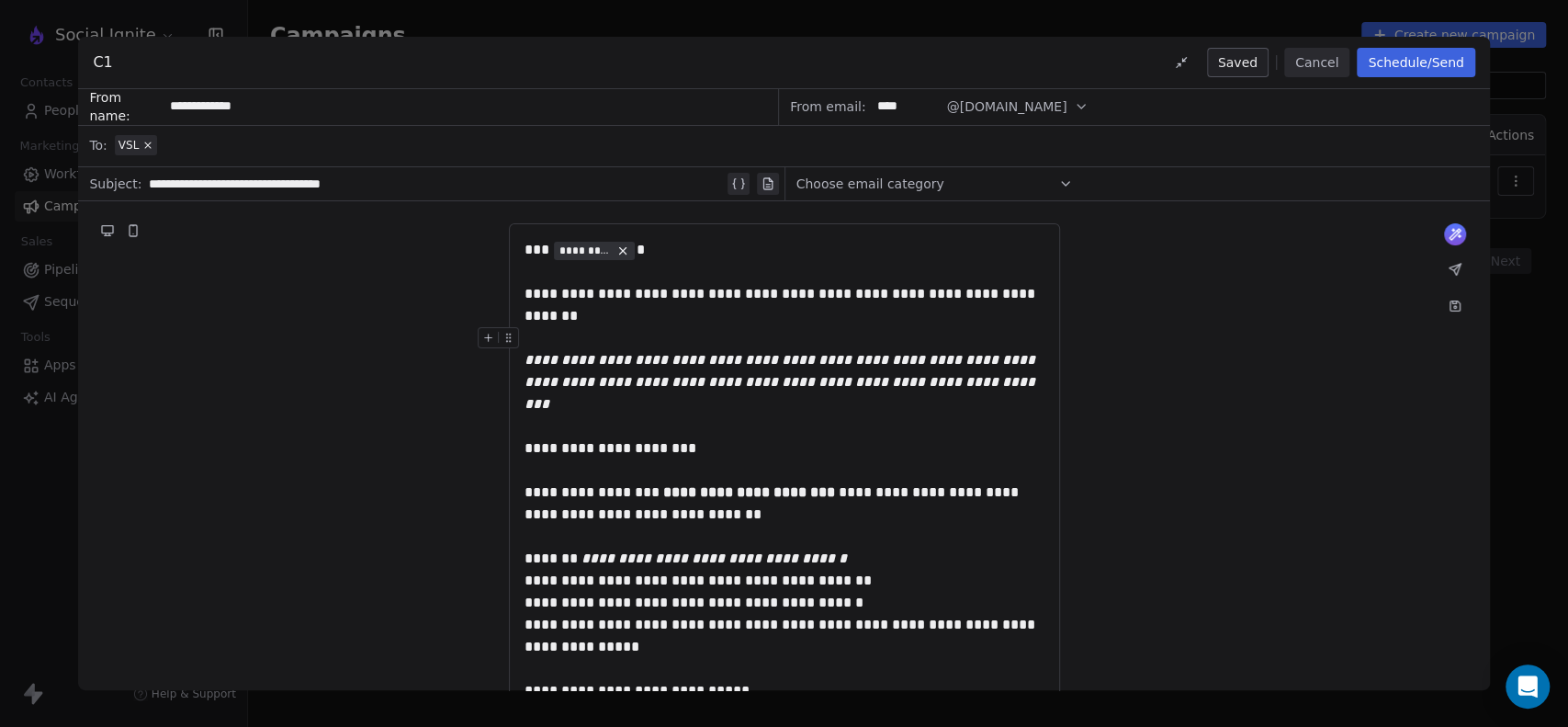
click at [1409, 65] on button "Schedule/Send" at bounding box center [1416, 62] width 118 height 29
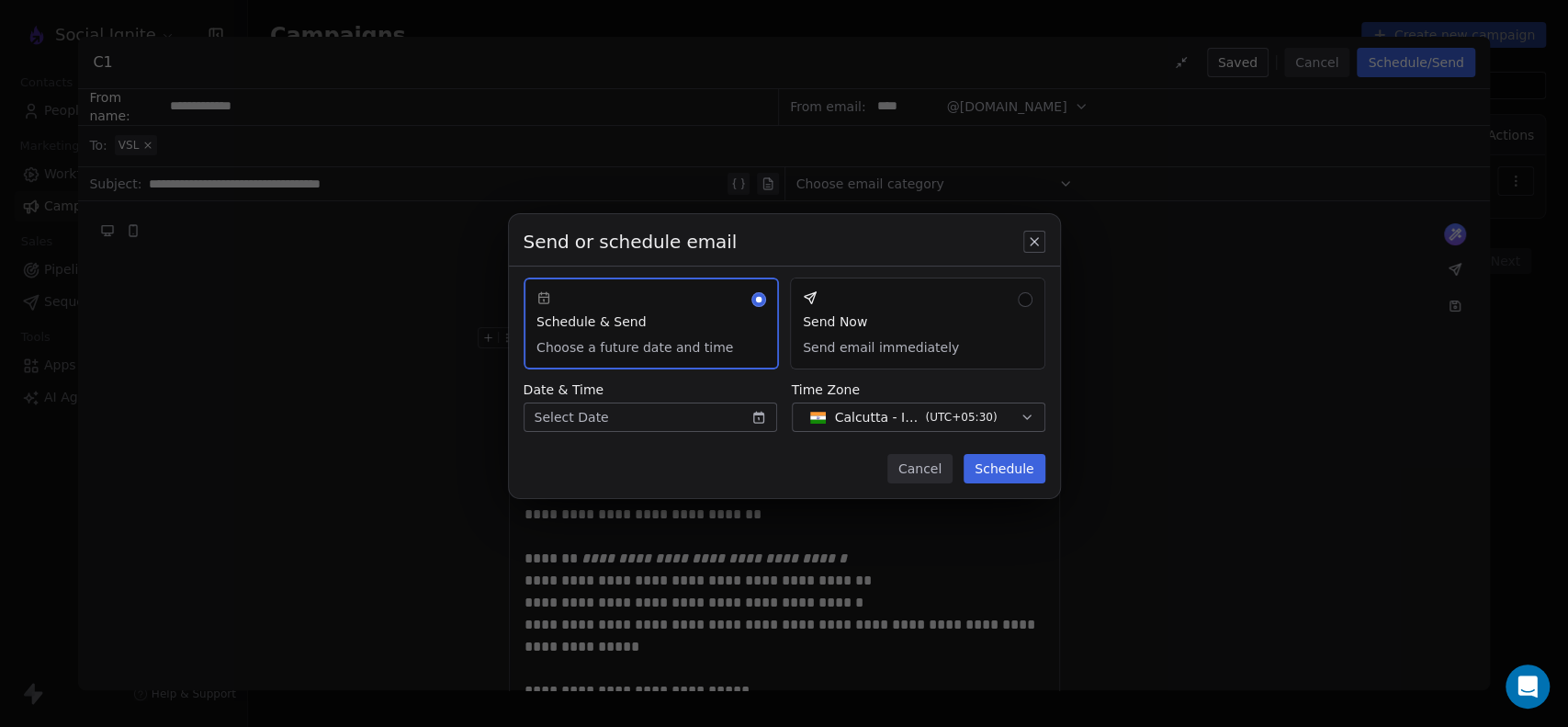
click at [1025, 298] on button "Send Now Send email immediately" at bounding box center [917, 323] width 255 height 92
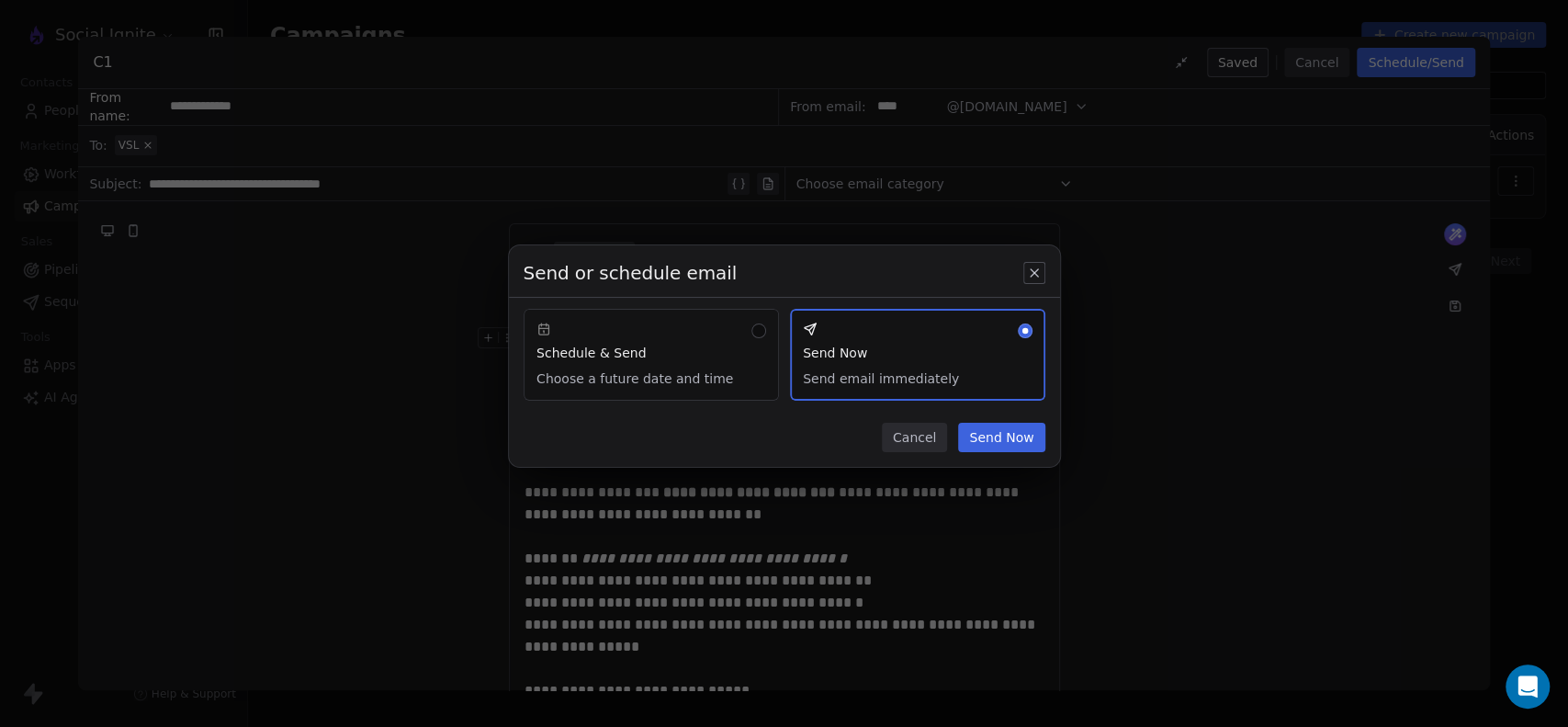
click at [1011, 439] on button "Send Now" at bounding box center [1001, 437] width 86 height 29
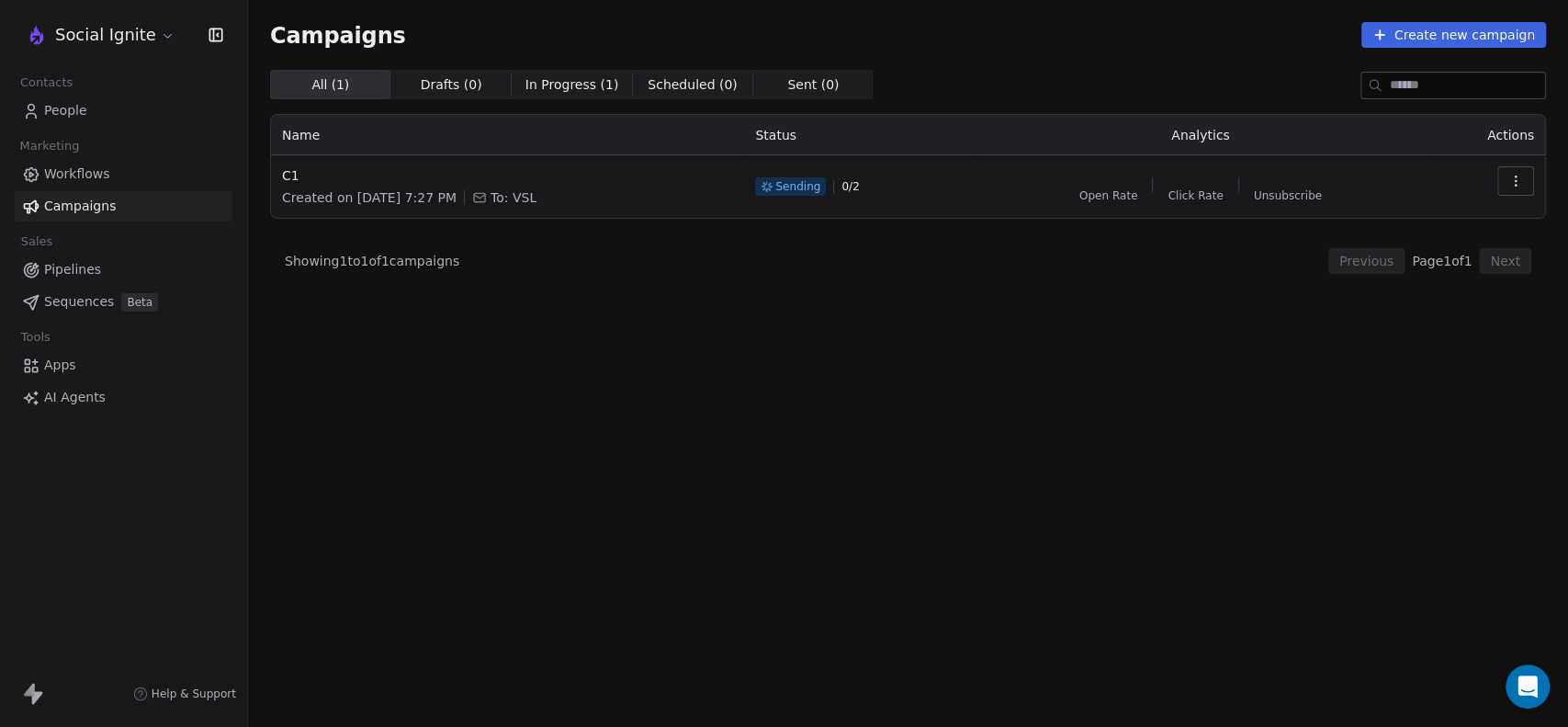
click at [550, 81] on span "In Progress ( 1 )" at bounding box center [573, 84] width 94 height 20
click at [372, 83] on span "All ( 1 ) All ( 1 )" at bounding box center [330, 84] width 121 height 29
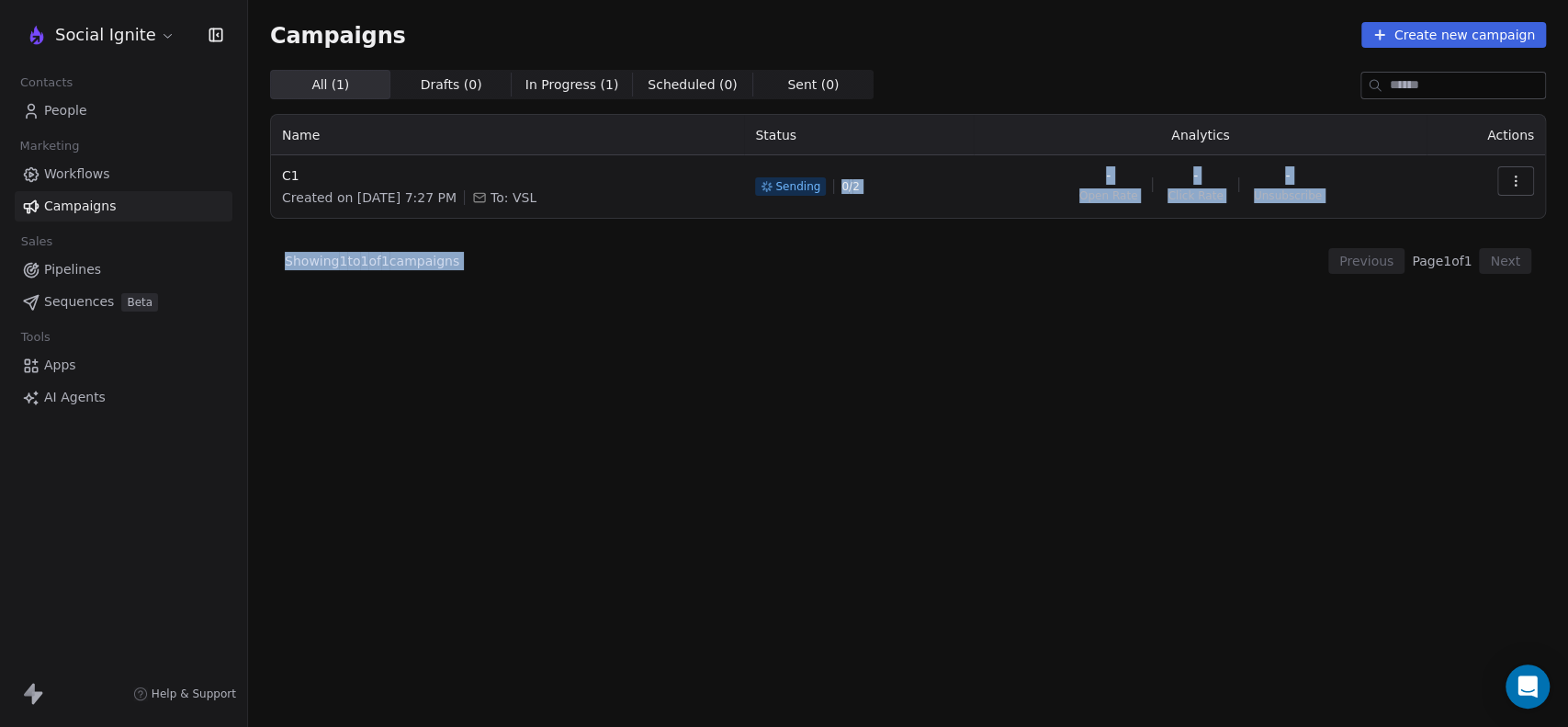
drag, startPoint x: 881, startPoint y: 185, endPoint x: 913, endPoint y: 318, distance: 136.8
click at [920, 294] on div "All ( 1 ) All ( 1 ) Drafts ( 0 ) Drafts ( 0 ) In Progress ( 1 ) In Progress ( 1…" at bounding box center [908, 317] width 1276 height 495
click at [912, 320] on div "All ( 1 ) All ( 1 ) Drafts ( 0 ) Drafts ( 0 ) In Progress ( 1 ) In Progress ( 1…" at bounding box center [908, 317] width 1276 height 495
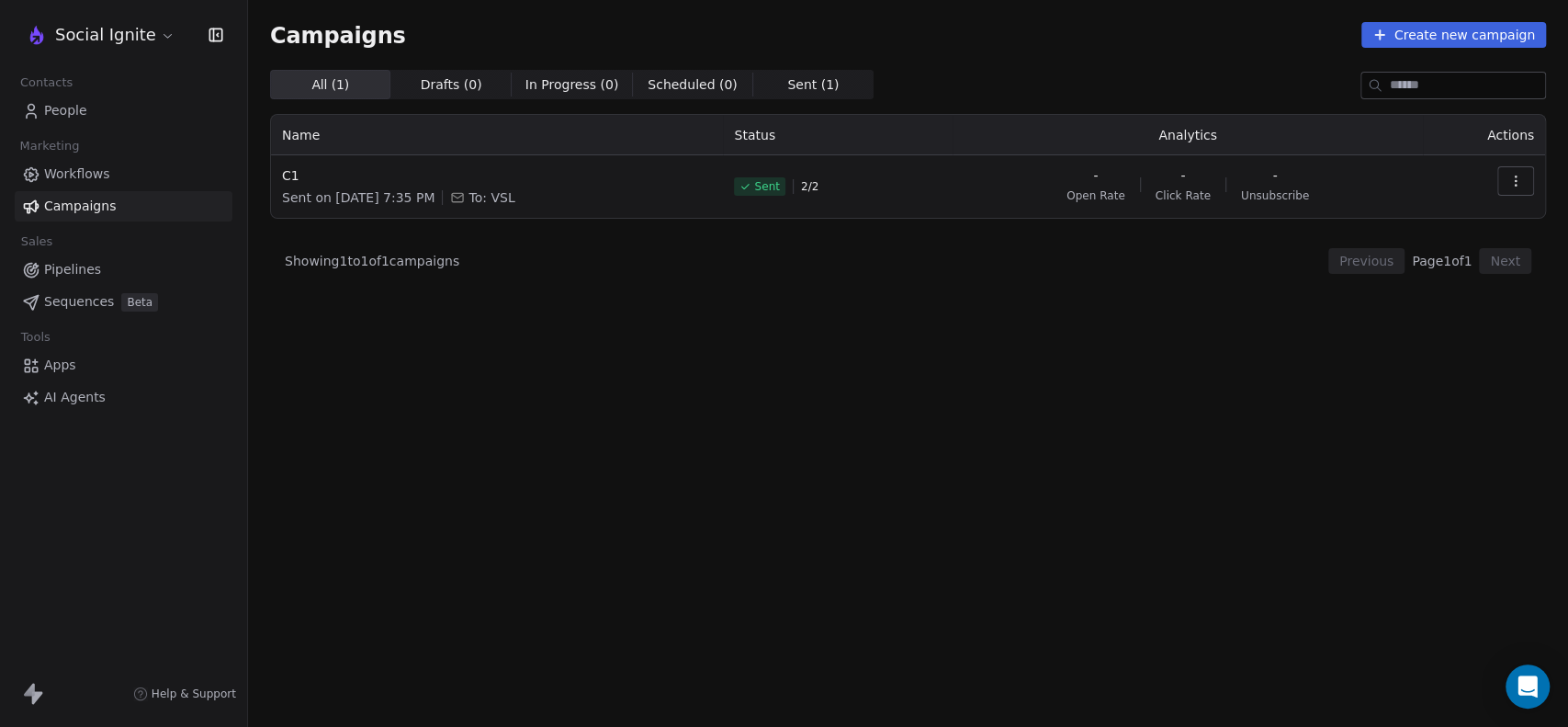
click at [881, 285] on div "All ( 1 ) All ( 1 ) Drafts ( 0 ) Drafts ( 0 ) In Progress ( 0 ) In Progress ( 0…" at bounding box center [908, 317] width 1276 height 495
click at [70, 116] on span "People" at bounding box center [65, 110] width 43 height 20
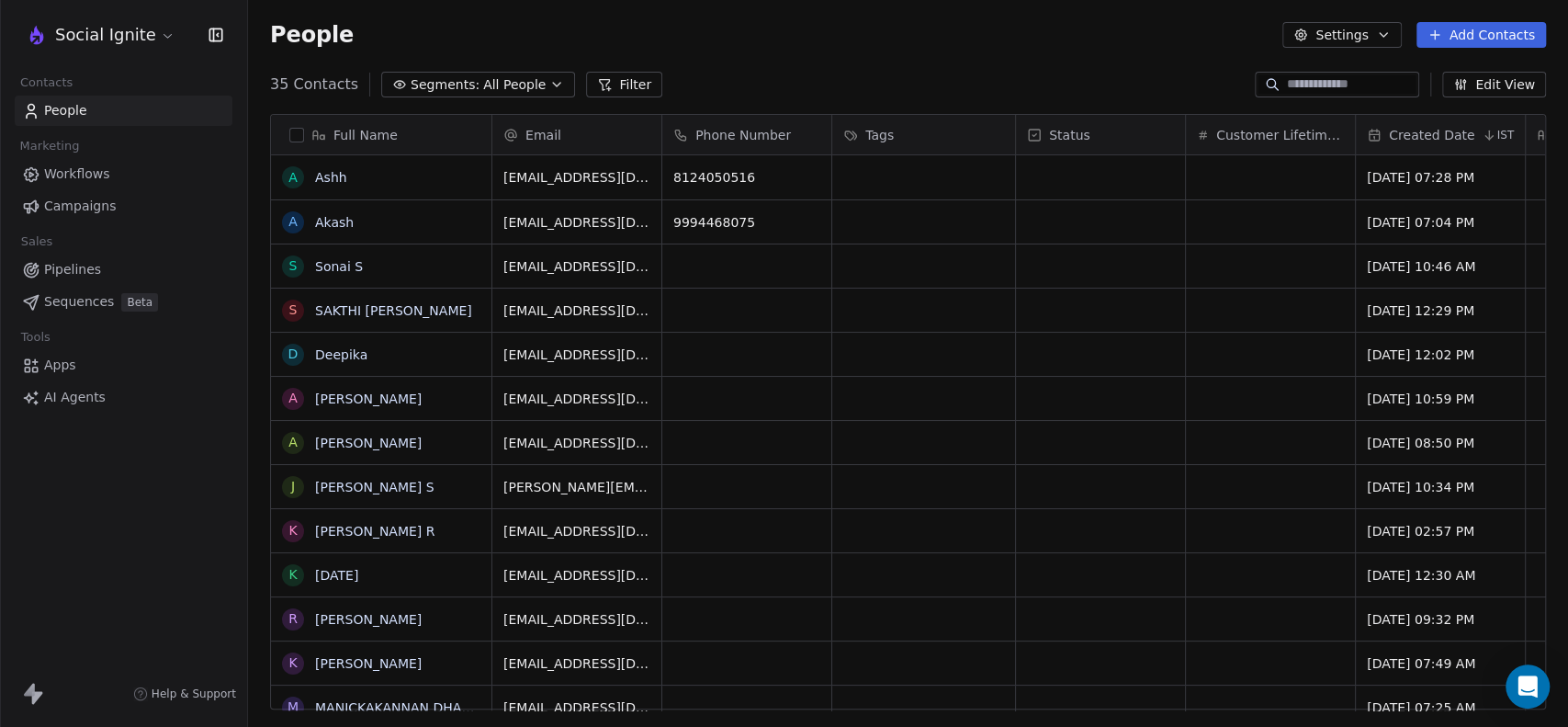
scroll to position [624, 1304]
click at [75, 207] on span "Campaigns" at bounding box center [80, 206] width 72 height 20
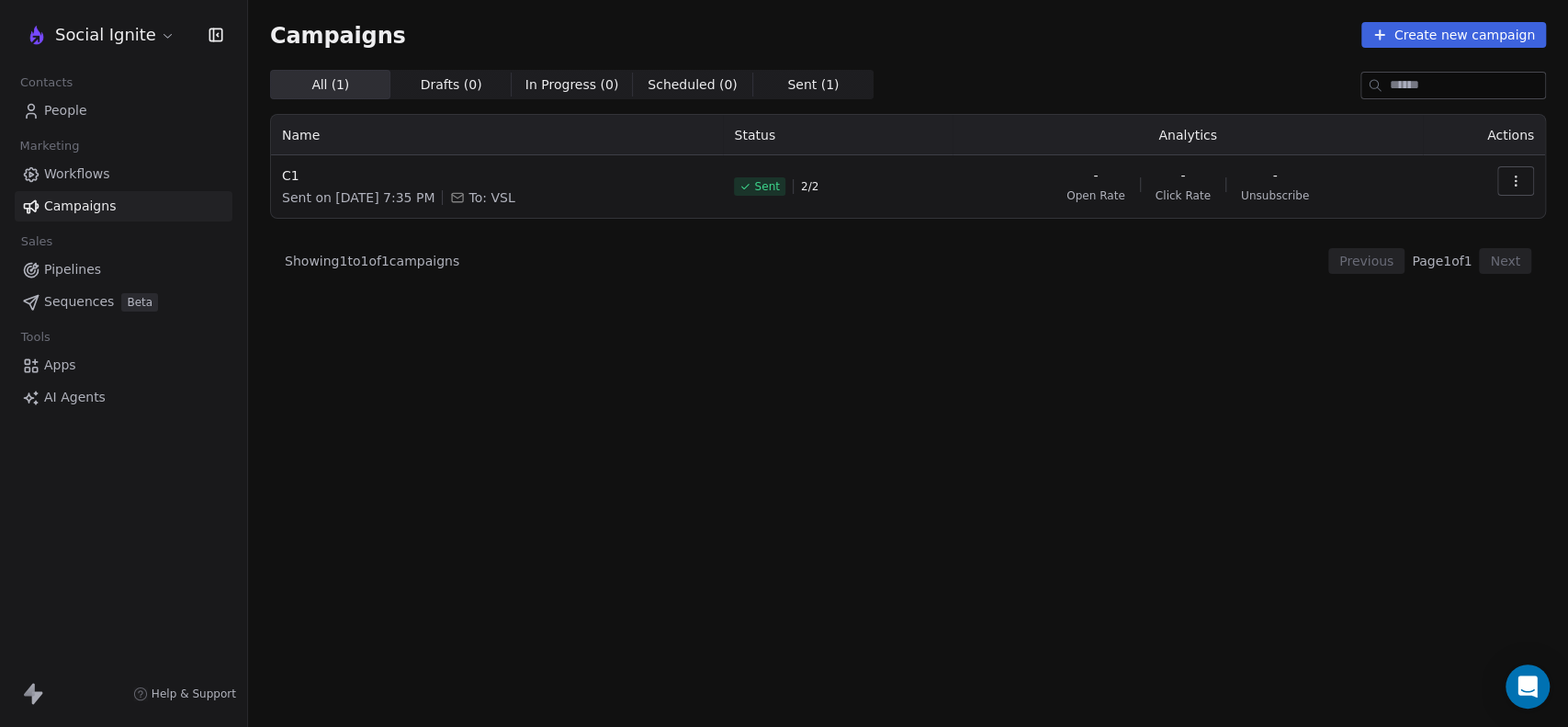
click at [1511, 176] on icon "button" at bounding box center [1516, 182] width 15 height 15
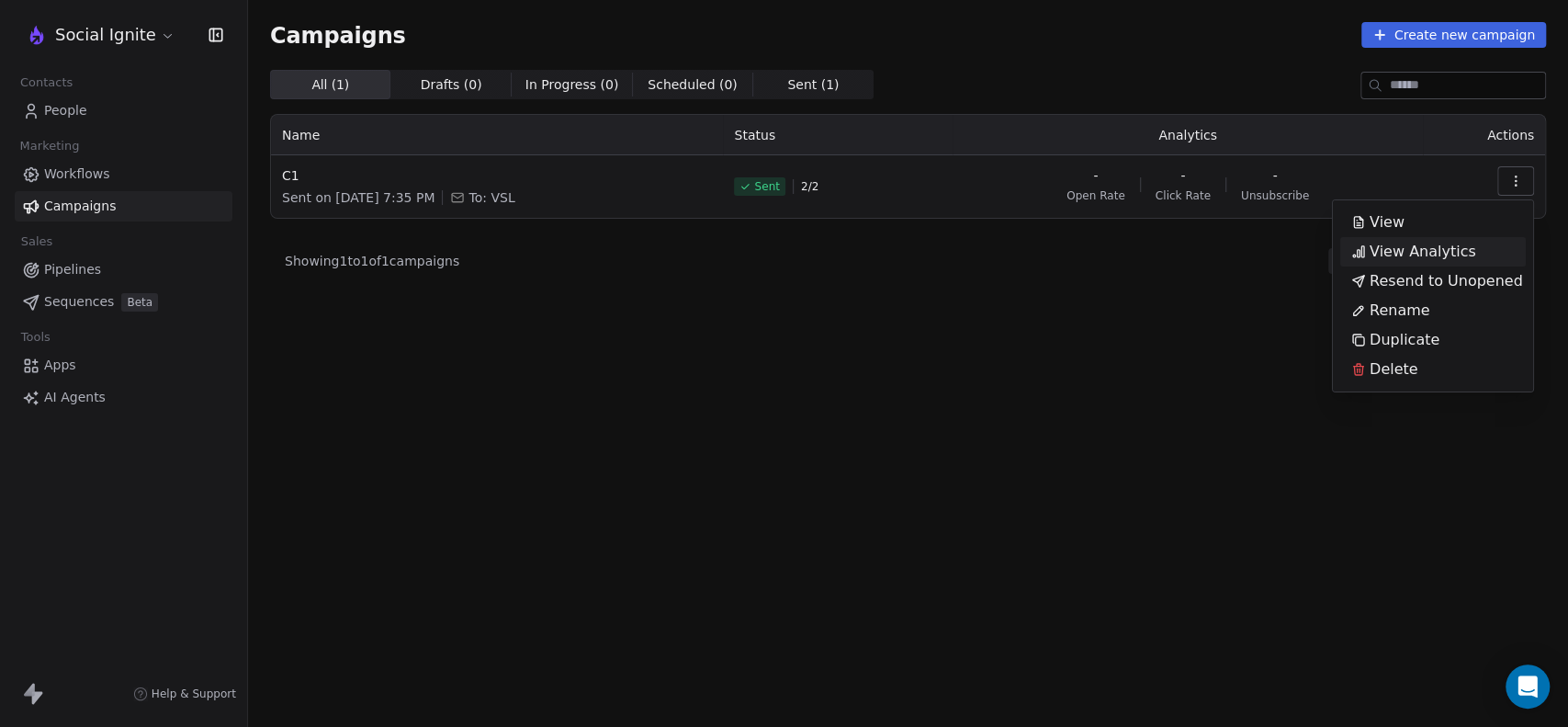
click at [1402, 243] on span "View Analytics" at bounding box center [1423, 252] width 107 height 22
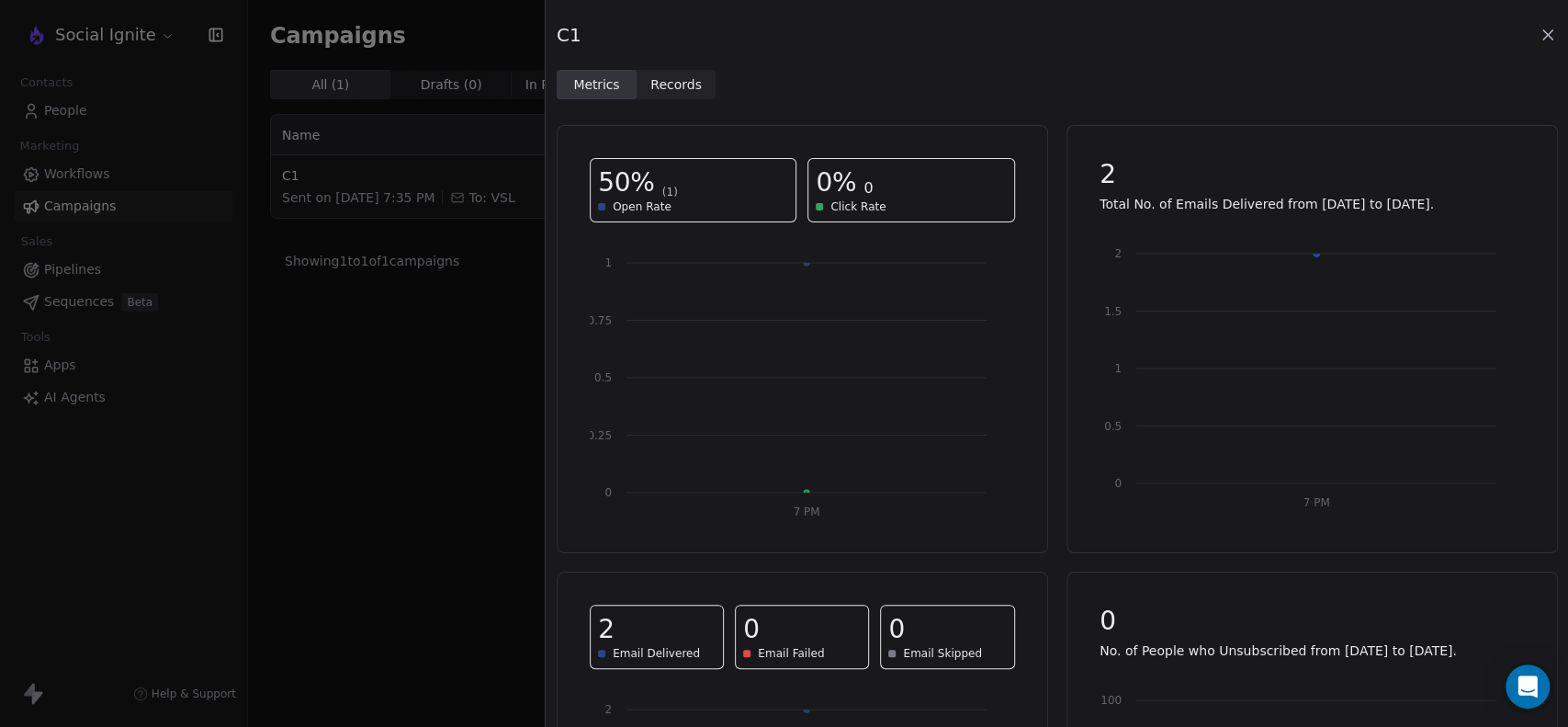
click at [1548, 40] on icon at bounding box center [1547, 35] width 19 height 19
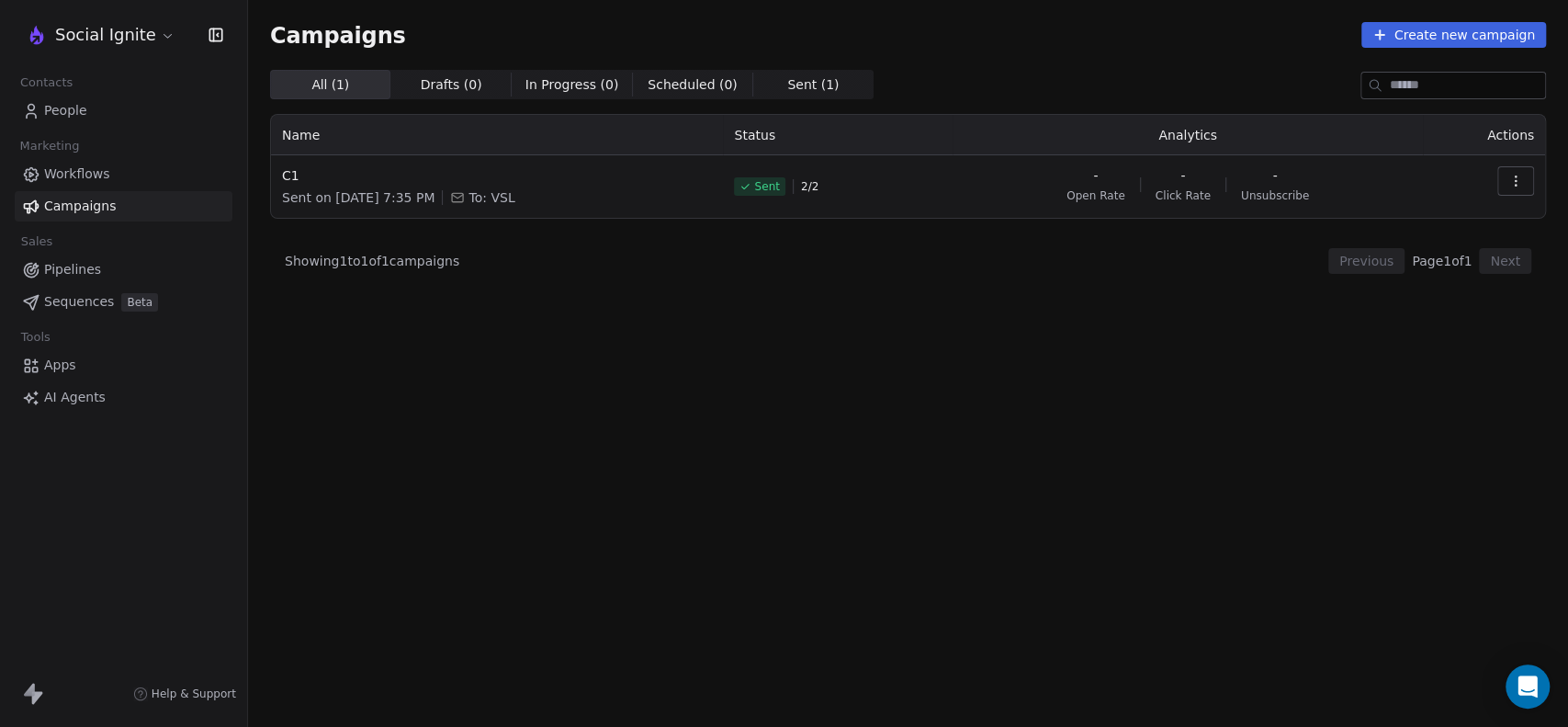
click at [1512, 182] on icon "button" at bounding box center [1516, 182] width 15 height 15
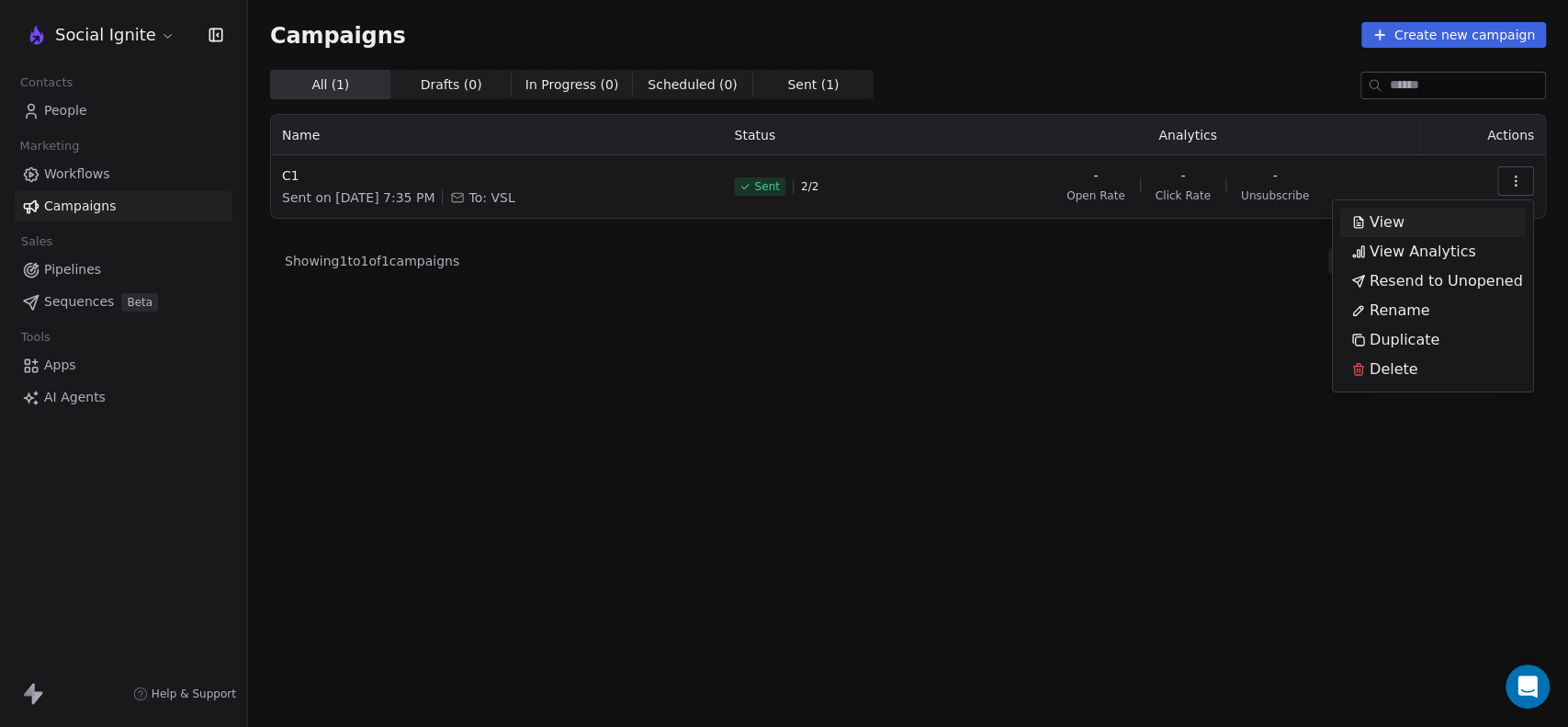
click at [1200, 343] on html "Social Ignite Contacts People Marketing Workflows Campaigns Sales Pipelines Seq…" at bounding box center [784, 363] width 1568 height 727
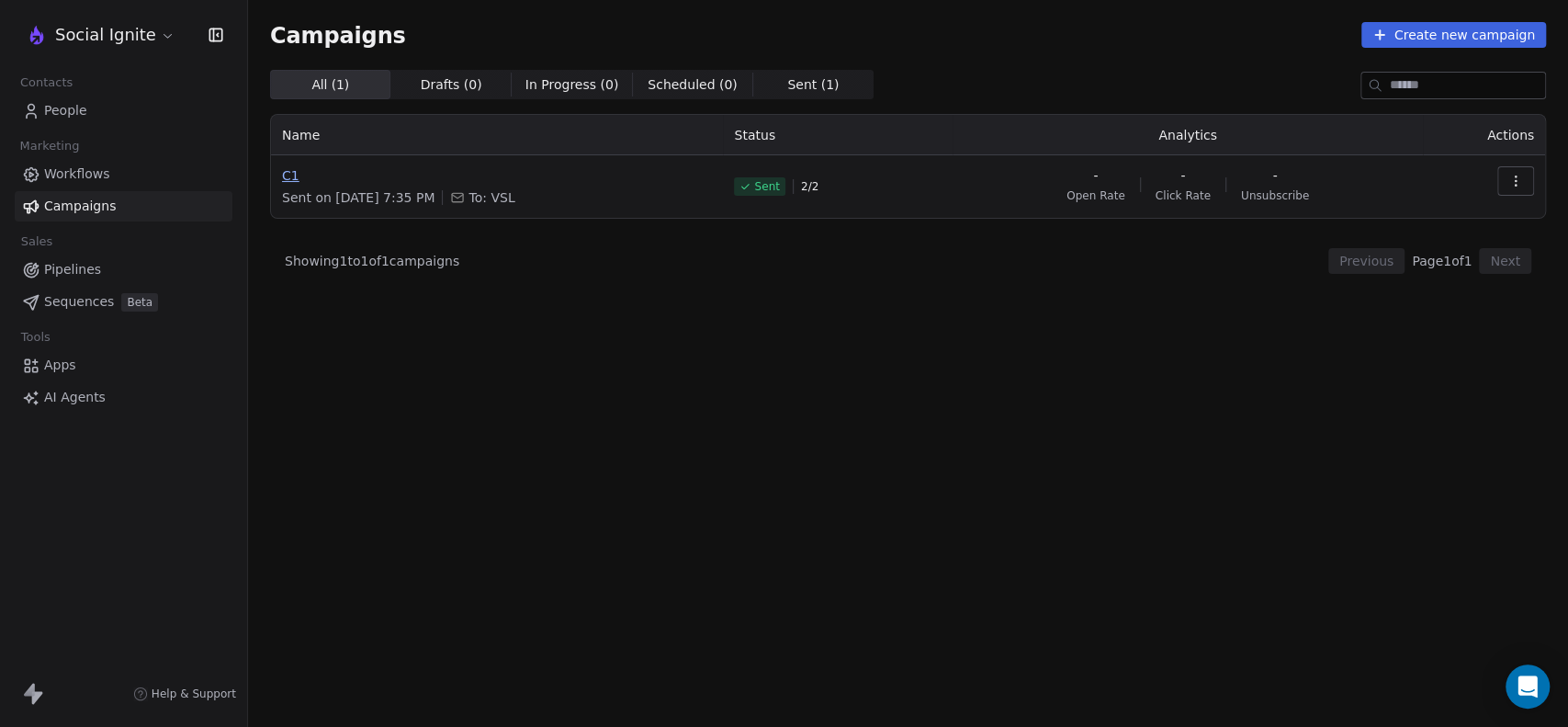
click at [296, 176] on span "C1" at bounding box center [496, 176] width 429 height 19
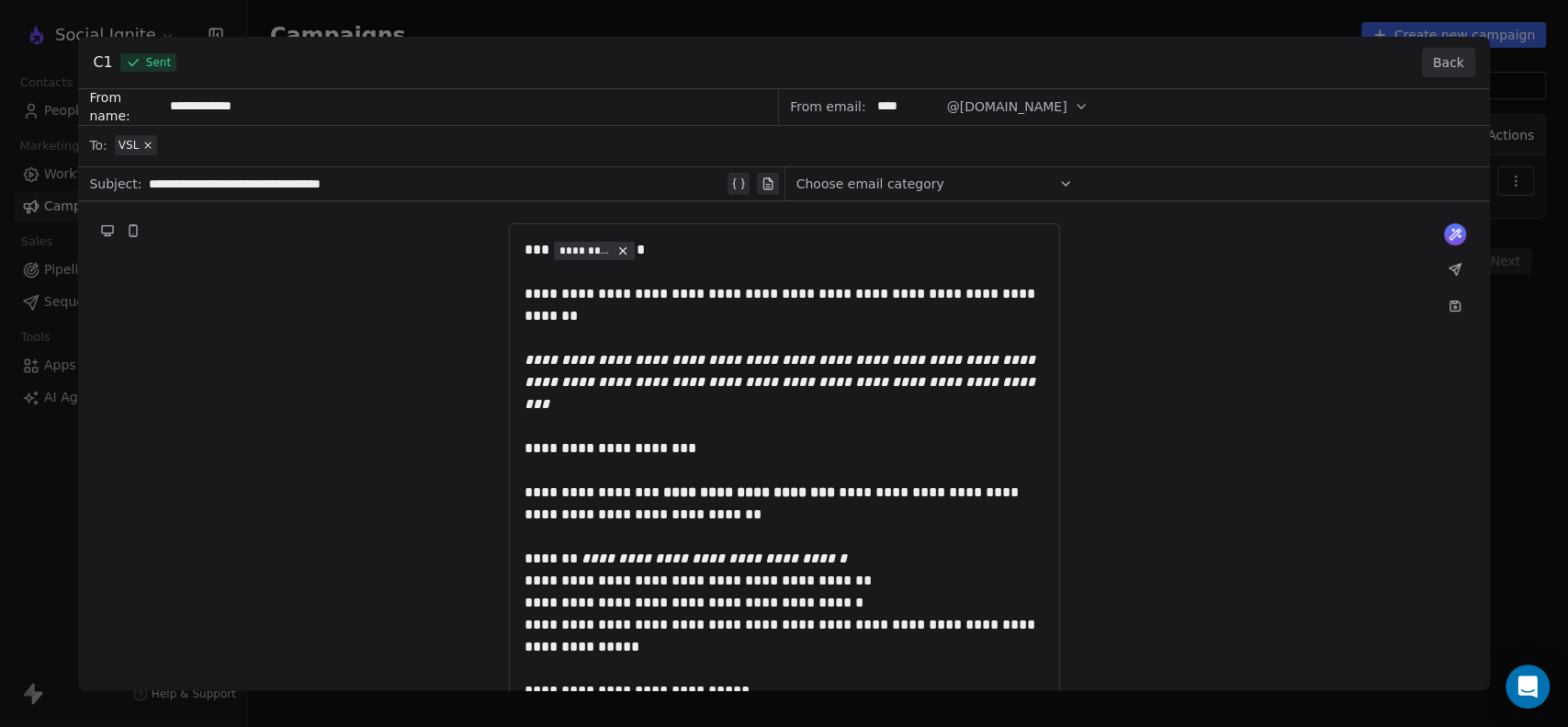
click at [1454, 63] on button "Back" at bounding box center [1448, 62] width 53 height 29
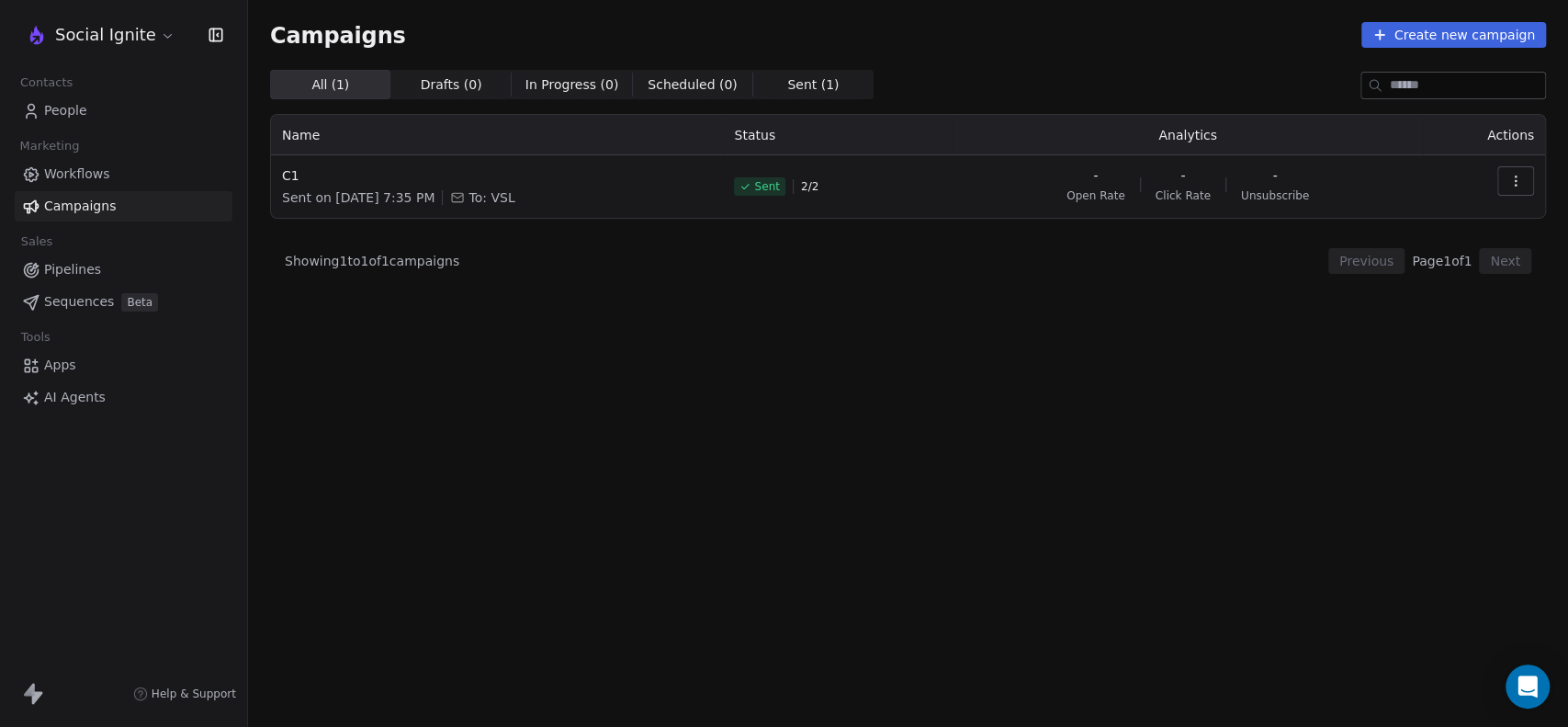
click at [1517, 170] on button "button" at bounding box center [1515, 181] width 36 height 29
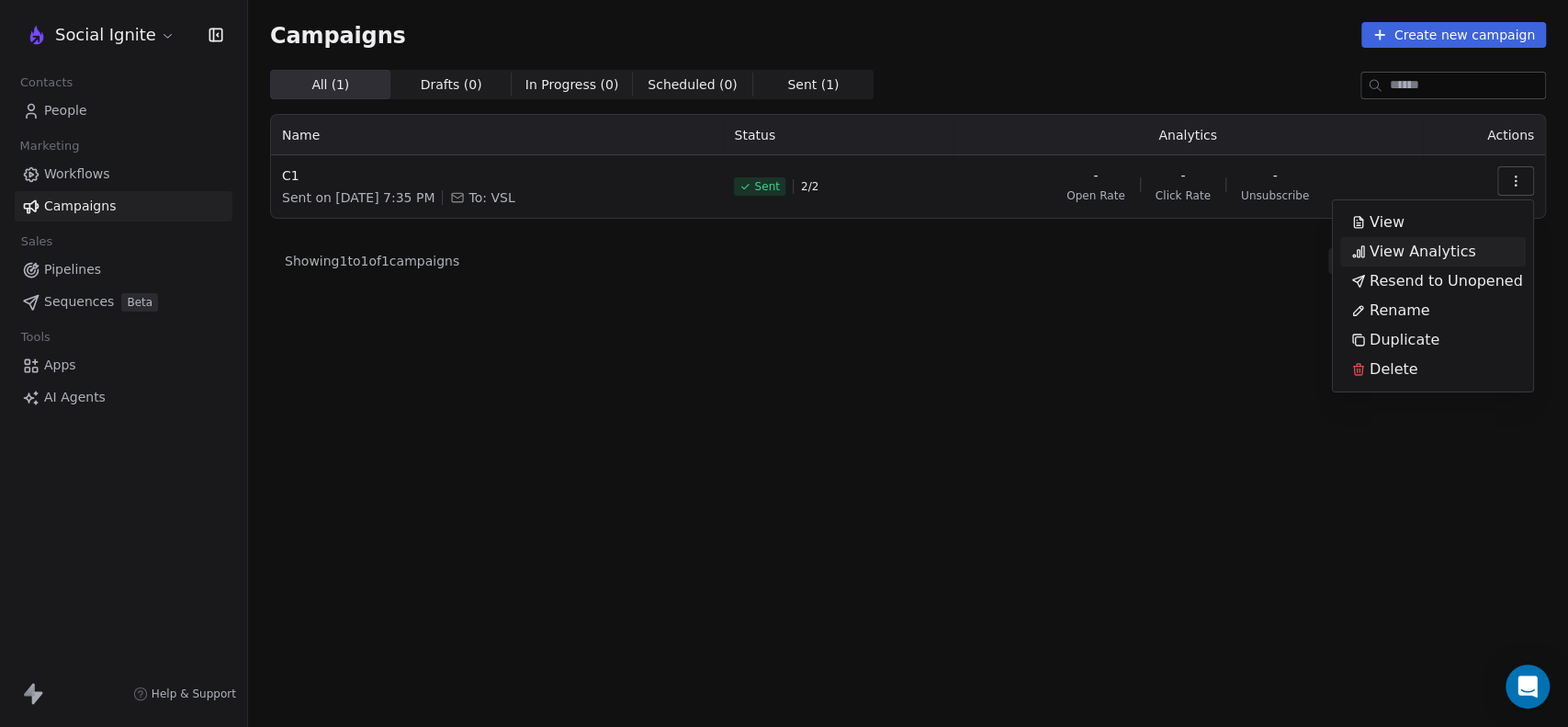
click at [1405, 251] on span "View Analytics" at bounding box center [1423, 252] width 107 height 22
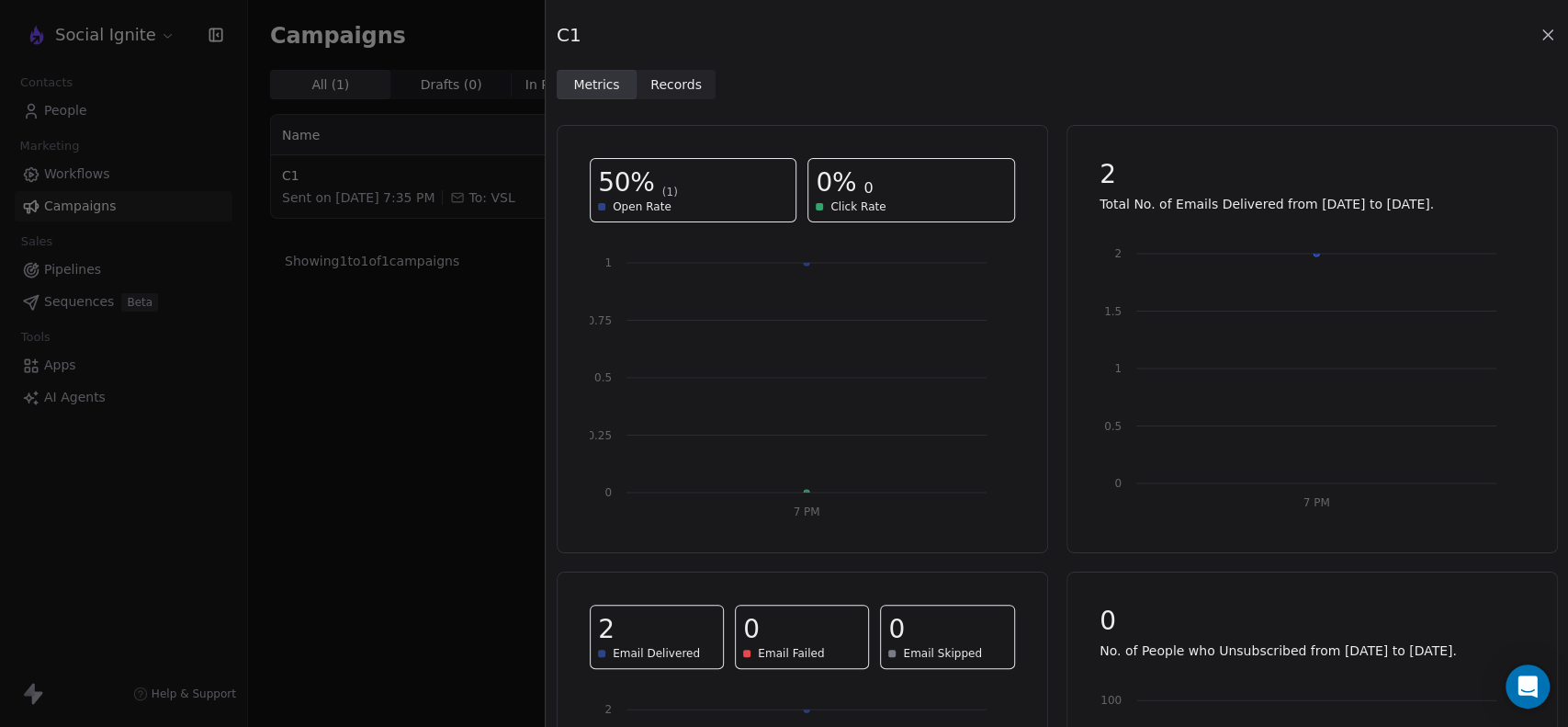
click at [666, 83] on span "Records" at bounding box center [675, 84] width 51 height 20
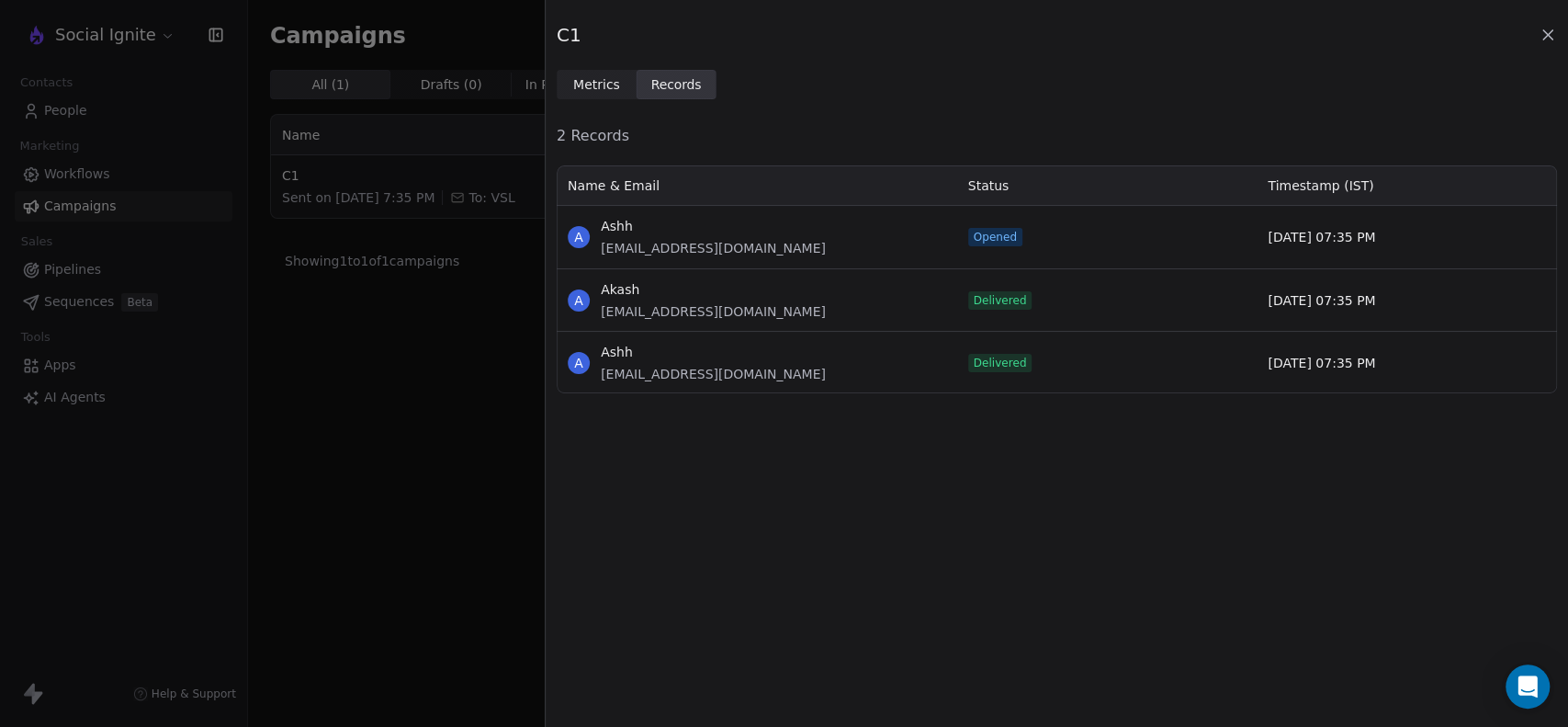
scroll to position [212, 984]
click at [595, 80] on span "Metrics" at bounding box center [597, 84] width 47 height 20
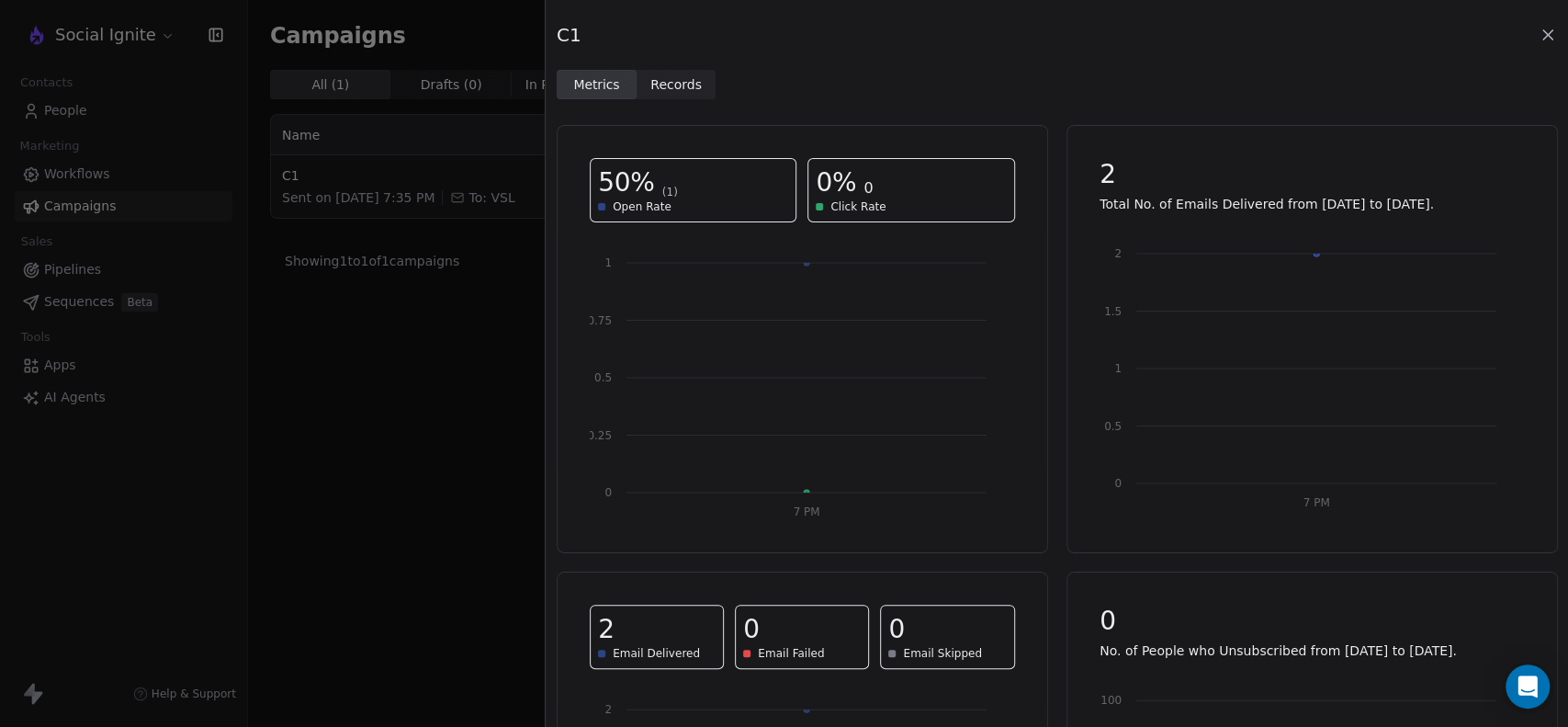
click at [689, 71] on span "Records Records" at bounding box center [675, 84] width 80 height 29
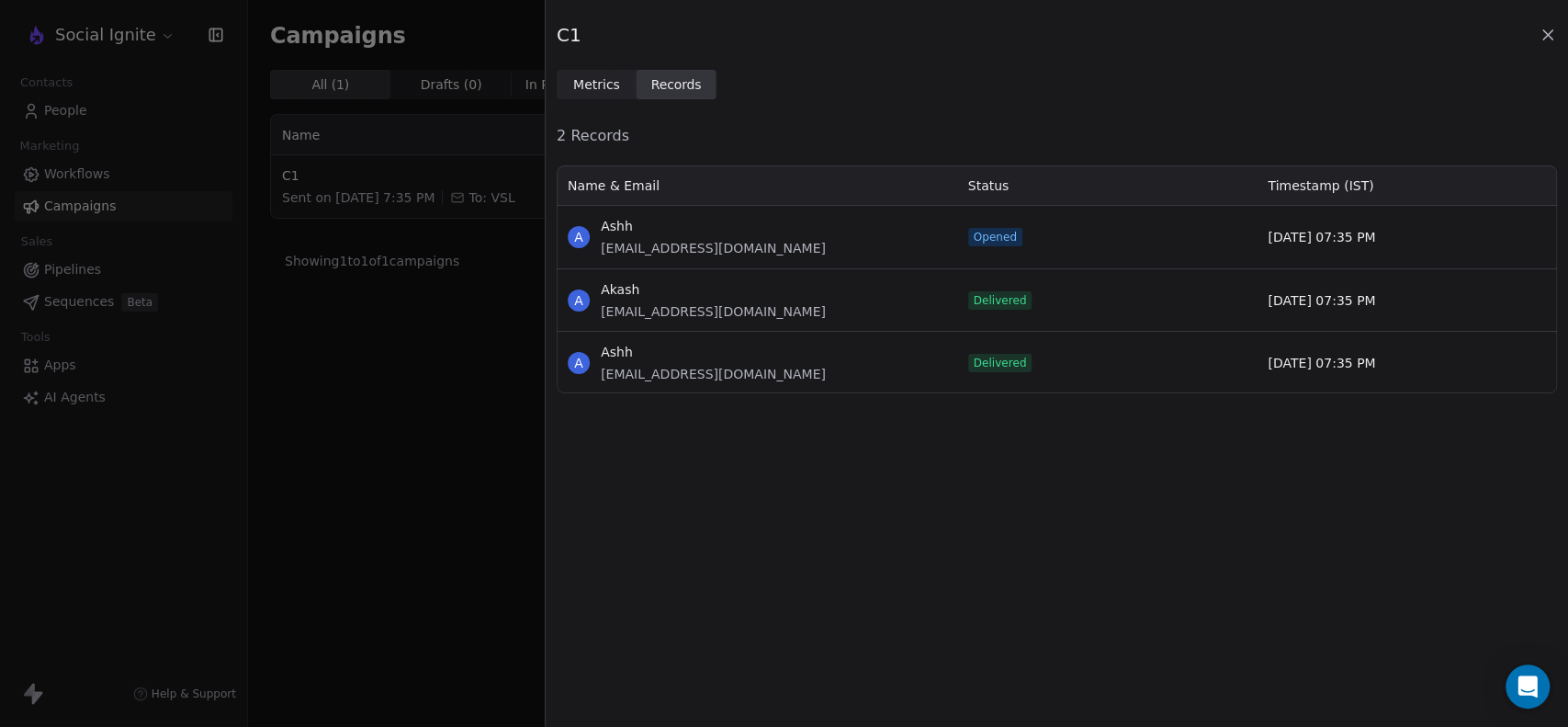
click at [603, 86] on span "Metrics" at bounding box center [597, 84] width 47 height 20
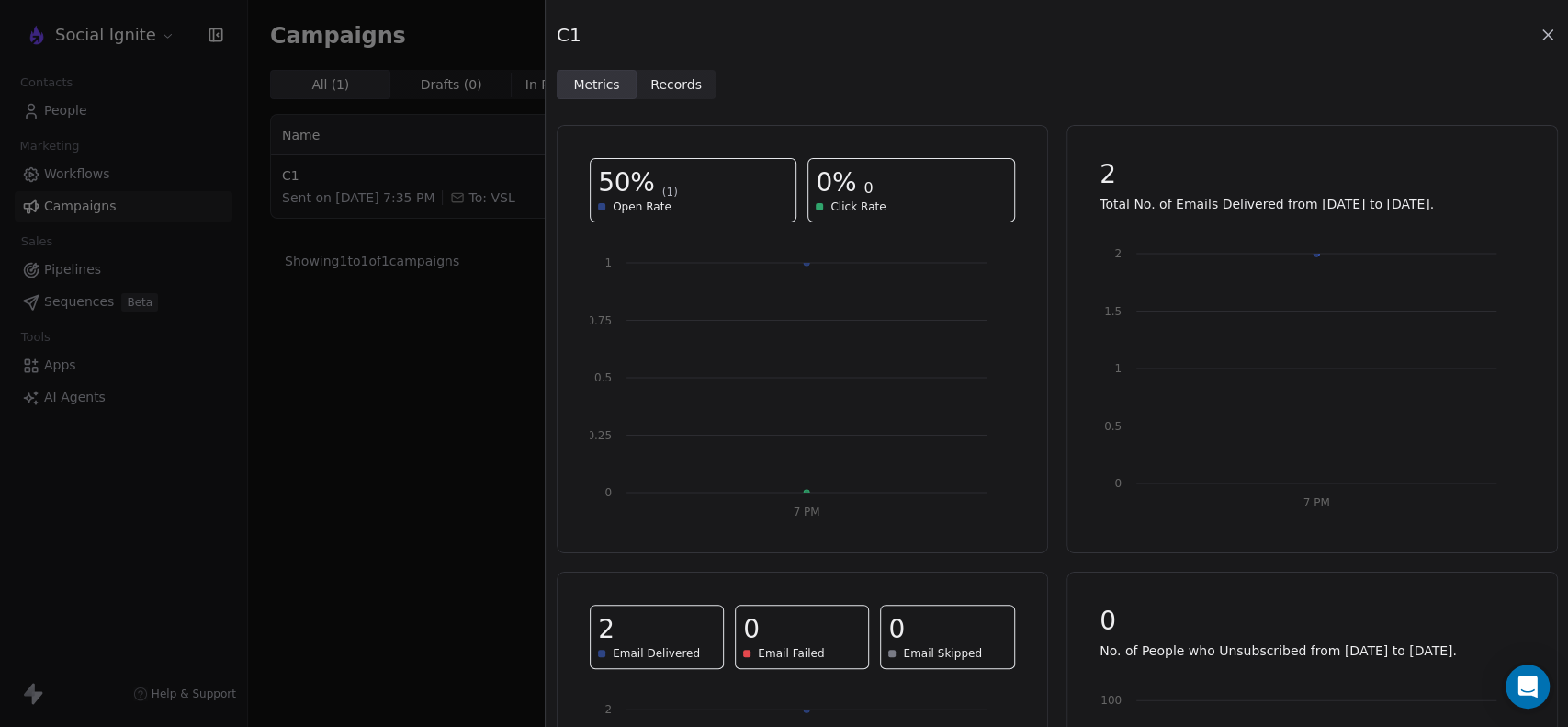
click at [1543, 30] on icon at bounding box center [1547, 35] width 9 height 9
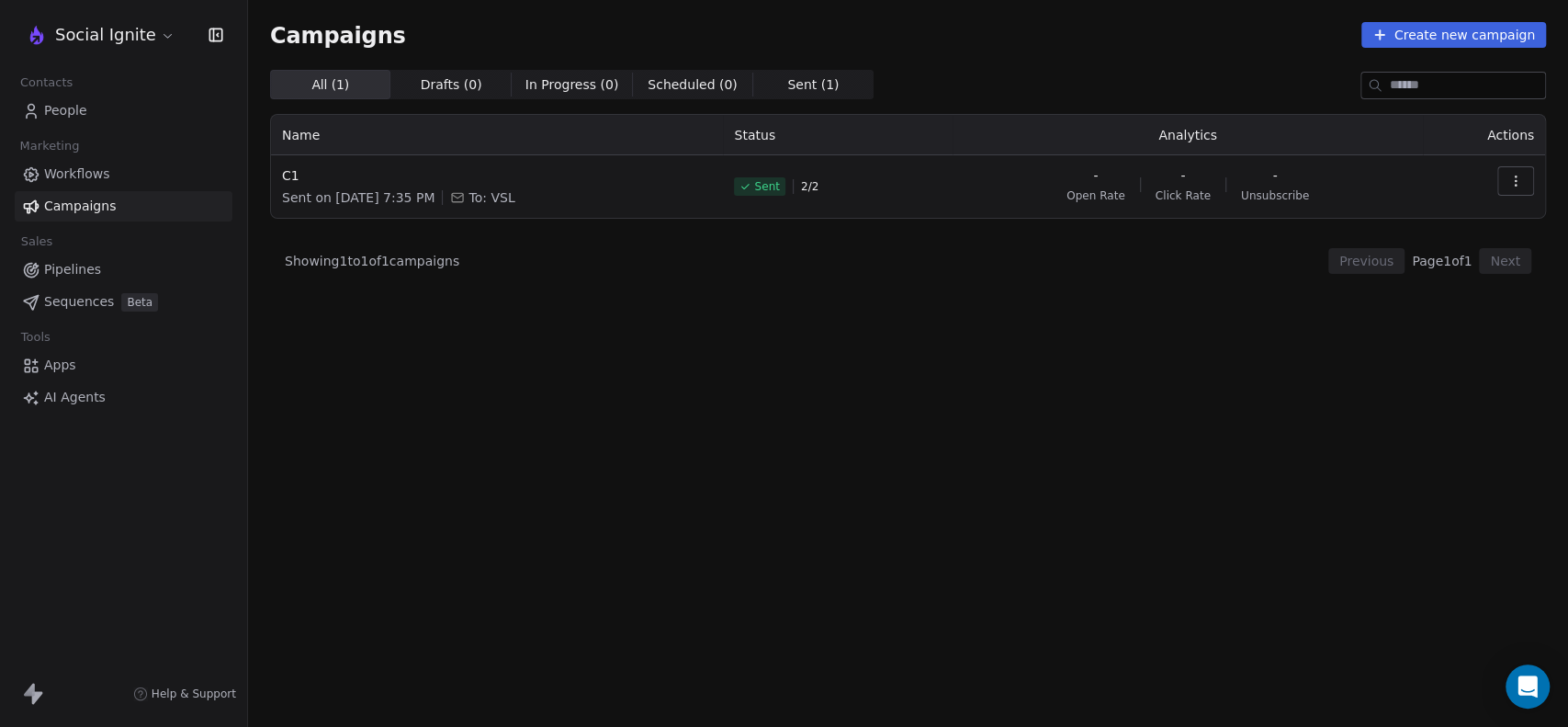
click at [48, 116] on span "People" at bounding box center [65, 110] width 43 height 20
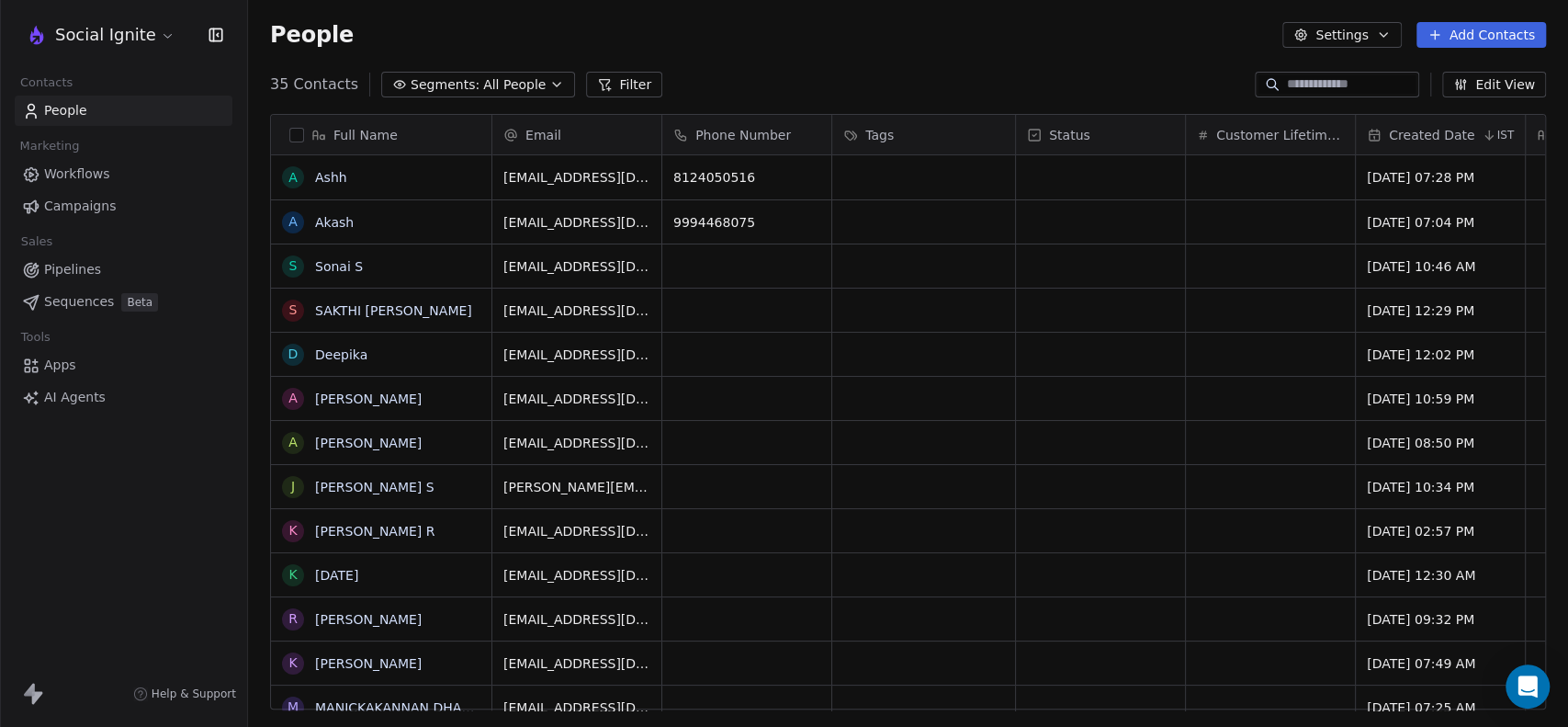
scroll to position [624, 1304]
click at [67, 209] on span "Campaigns" at bounding box center [80, 206] width 72 height 20
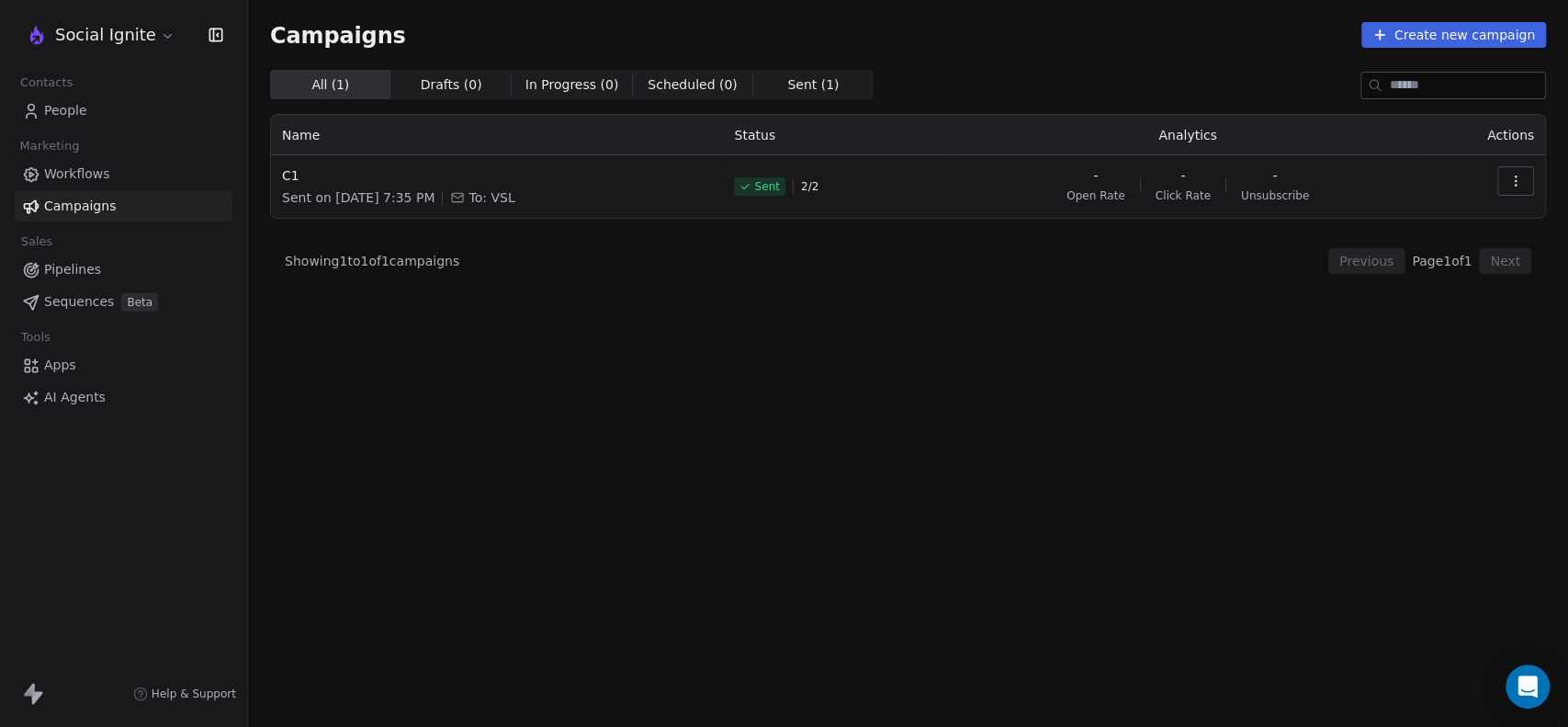
click at [1504, 175] on button "button" at bounding box center [1515, 181] width 36 height 29
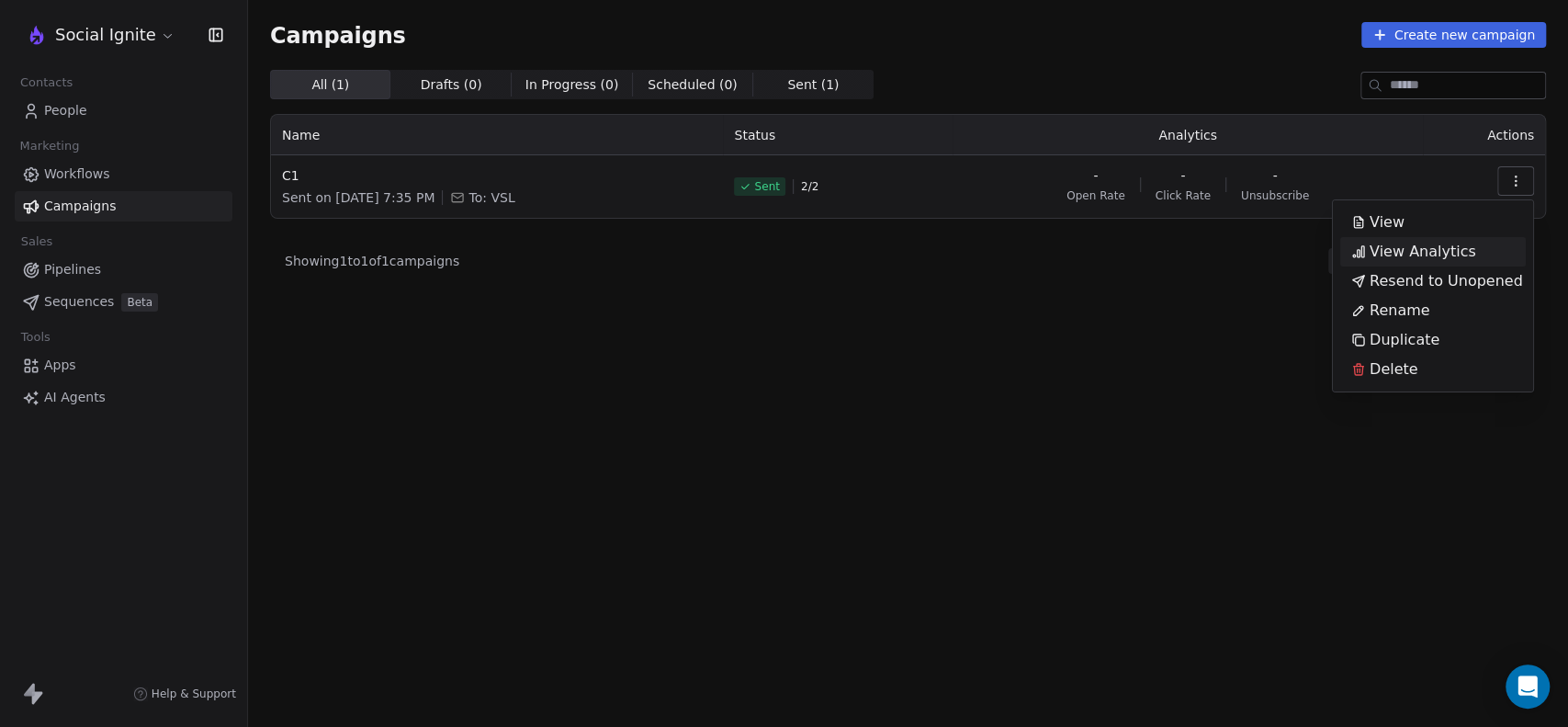
click at [1422, 256] on span "View Analytics" at bounding box center [1423, 252] width 107 height 22
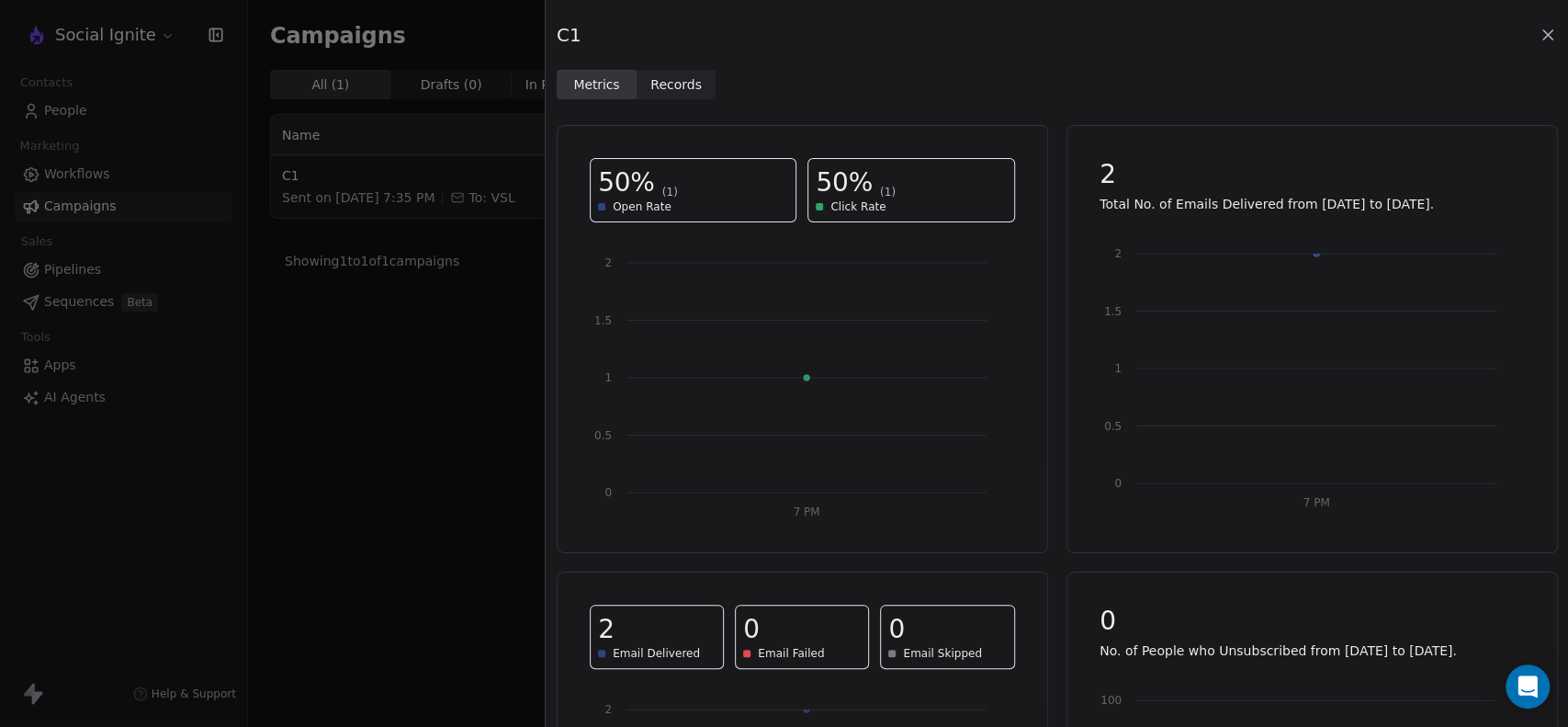
click at [663, 83] on span "Records" at bounding box center [675, 84] width 51 height 20
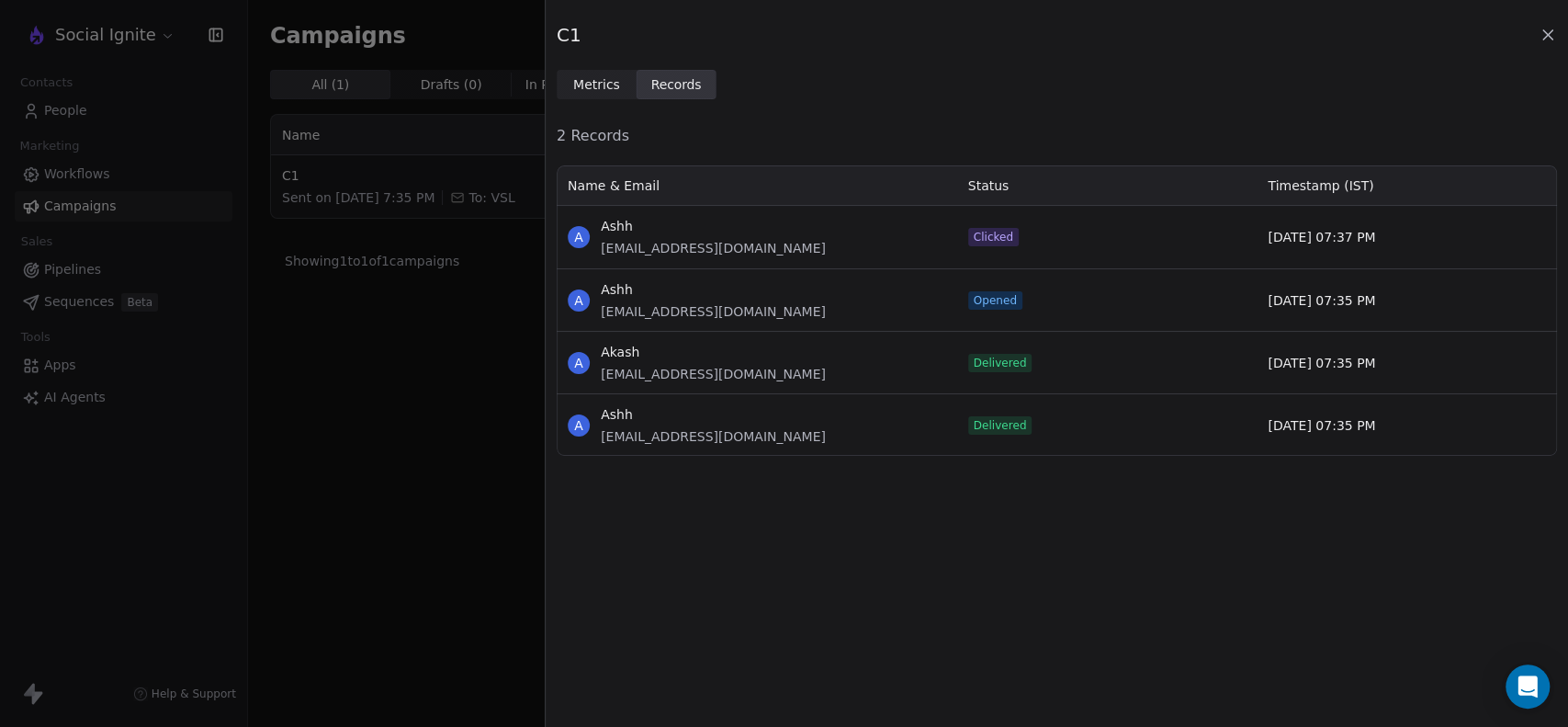
scroll to position [274, 984]
click at [582, 86] on span "Metrics" at bounding box center [597, 84] width 47 height 20
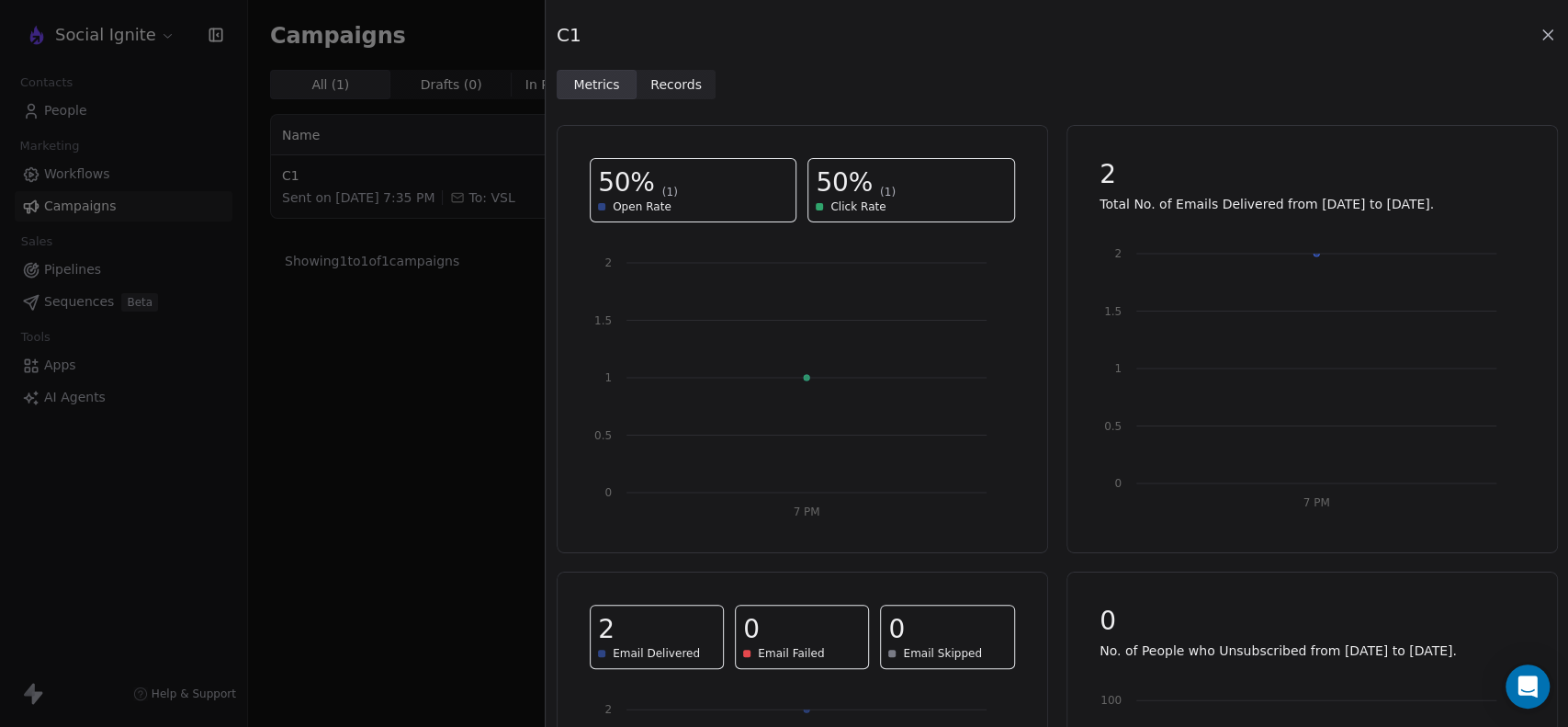
click at [662, 86] on span "Records" at bounding box center [675, 84] width 51 height 20
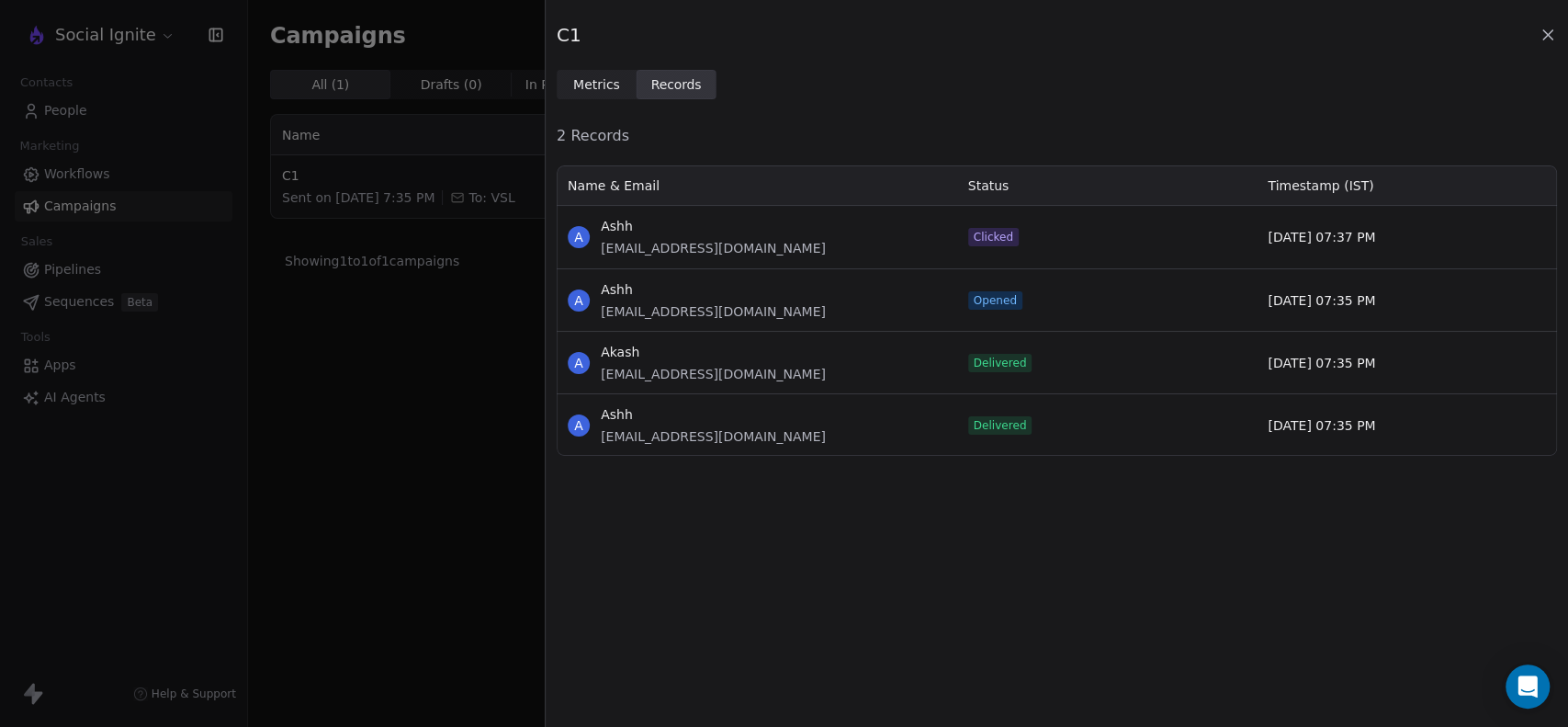
click at [1545, 33] on icon at bounding box center [1547, 35] width 9 height 9
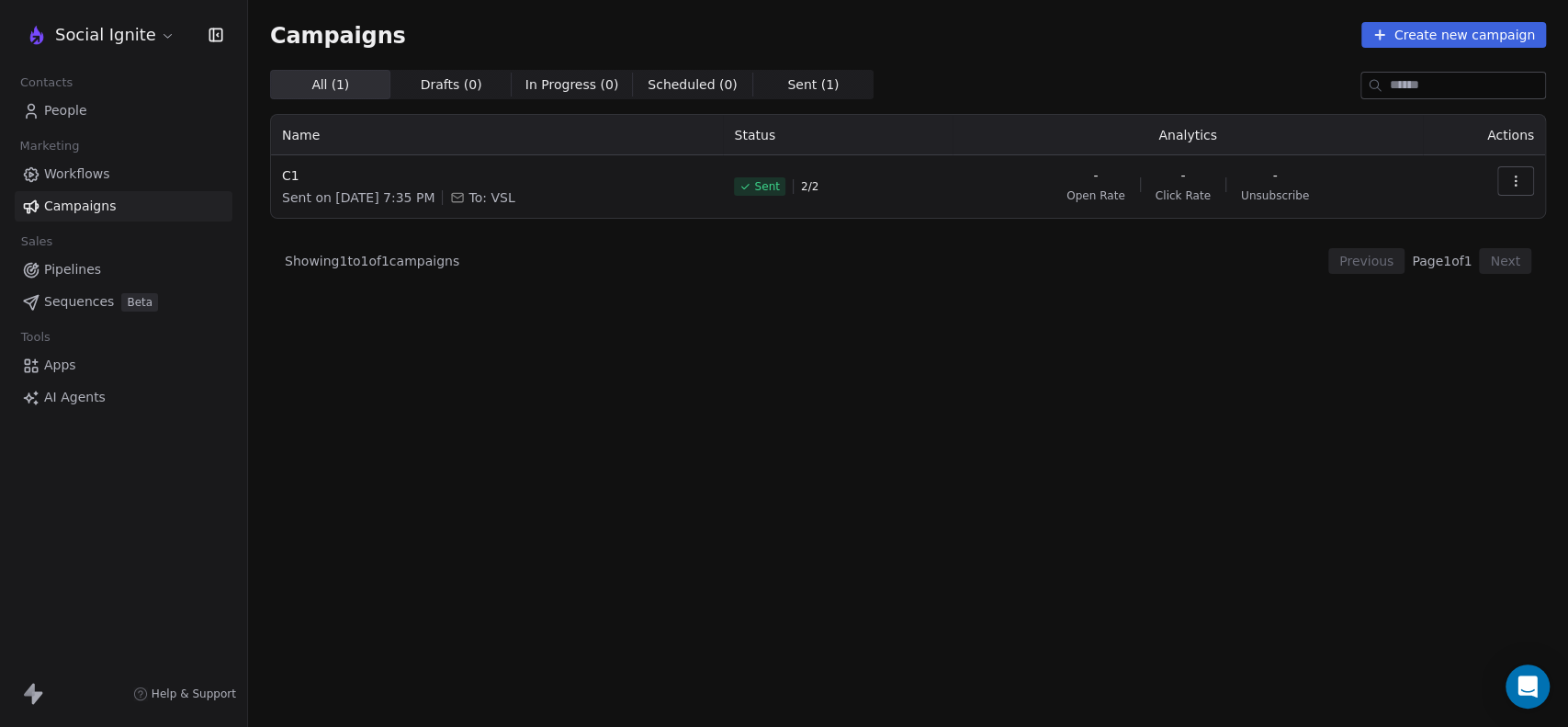
click at [729, 313] on div "All ( 1 ) All ( 1 ) Drafts ( 0 ) Drafts ( 0 ) In Progress ( 0 ) In Progress ( 0…" at bounding box center [908, 317] width 1276 height 495
click at [1515, 181] on icon "button" at bounding box center [1515, 180] width 1 height 1
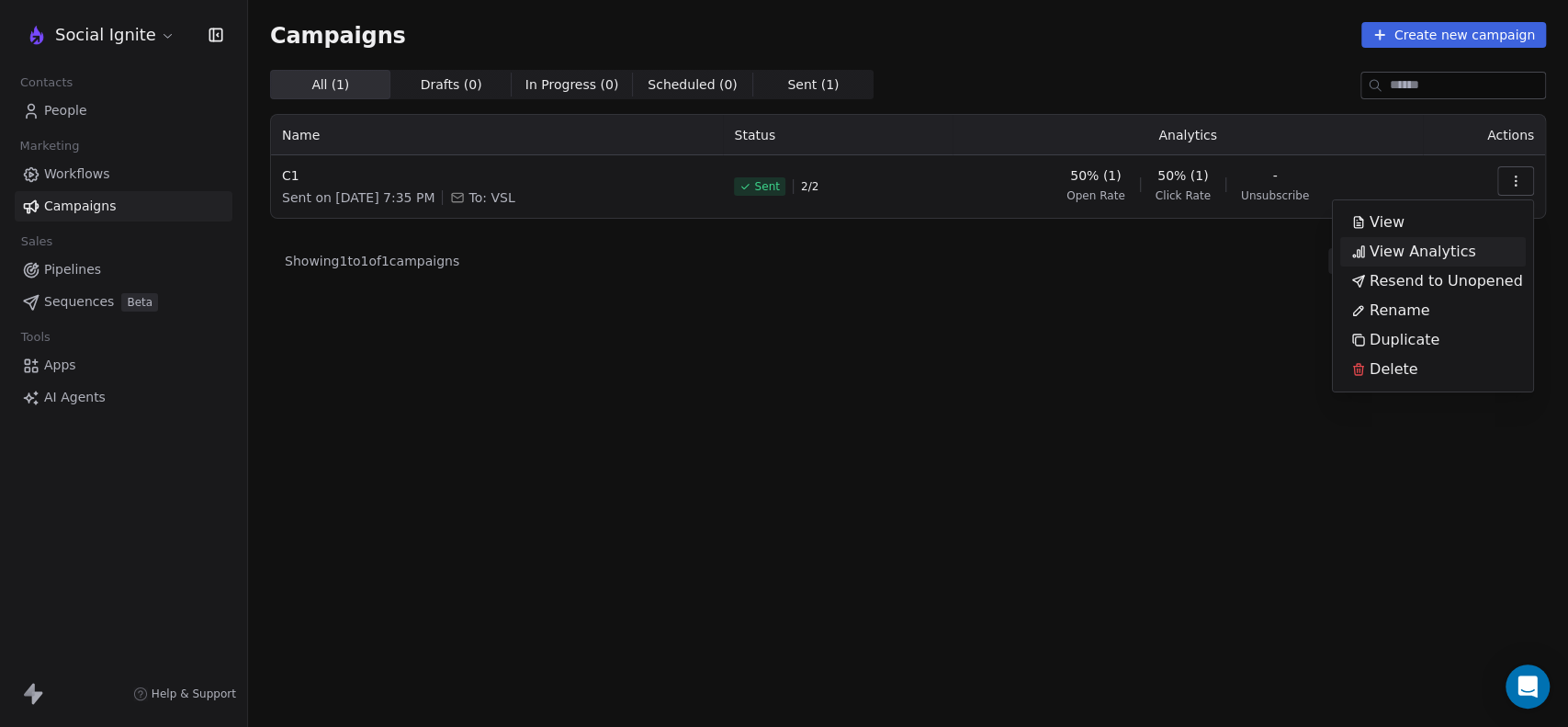
click at [1429, 249] on span "View Analytics" at bounding box center [1423, 252] width 107 height 22
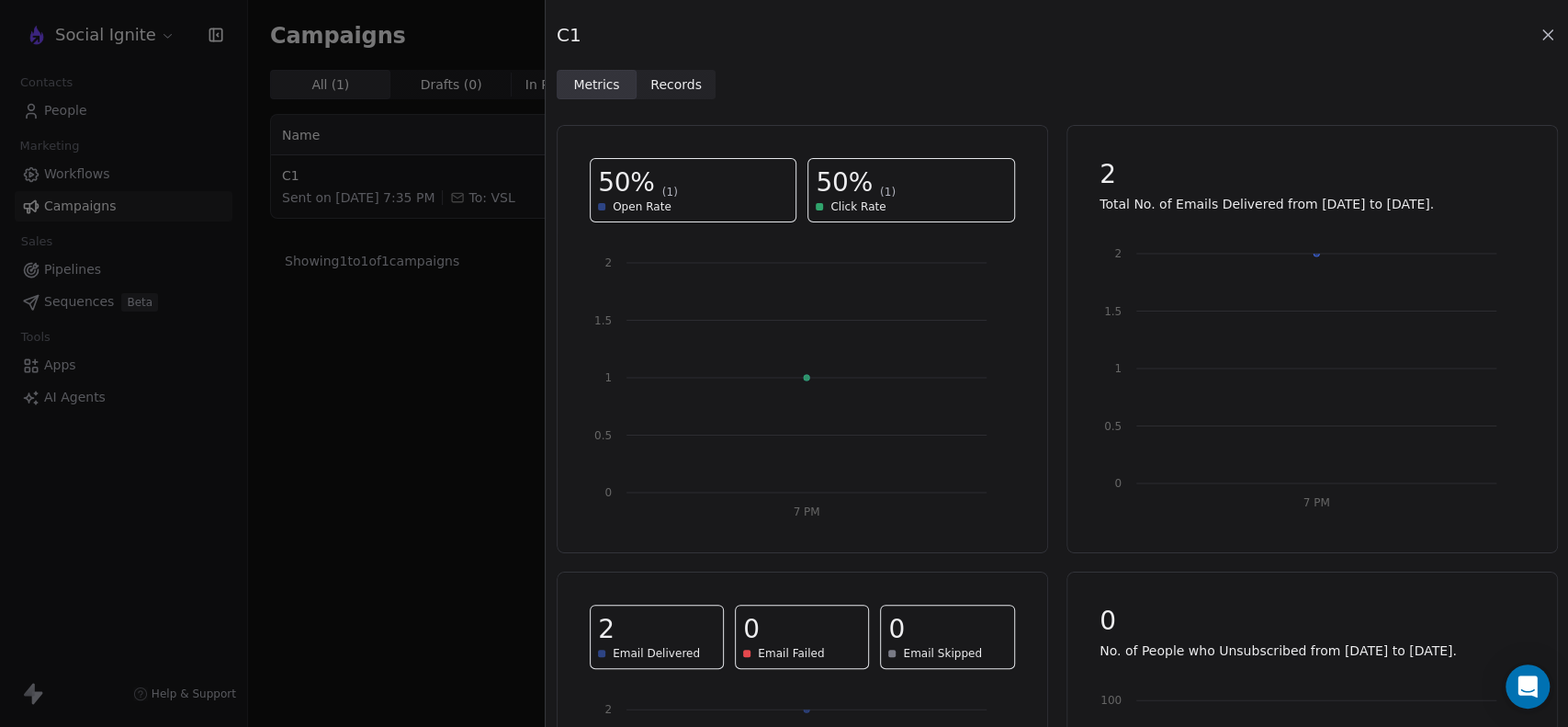
click at [1543, 36] on icon at bounding box center [1547, 35] width 9 height 9
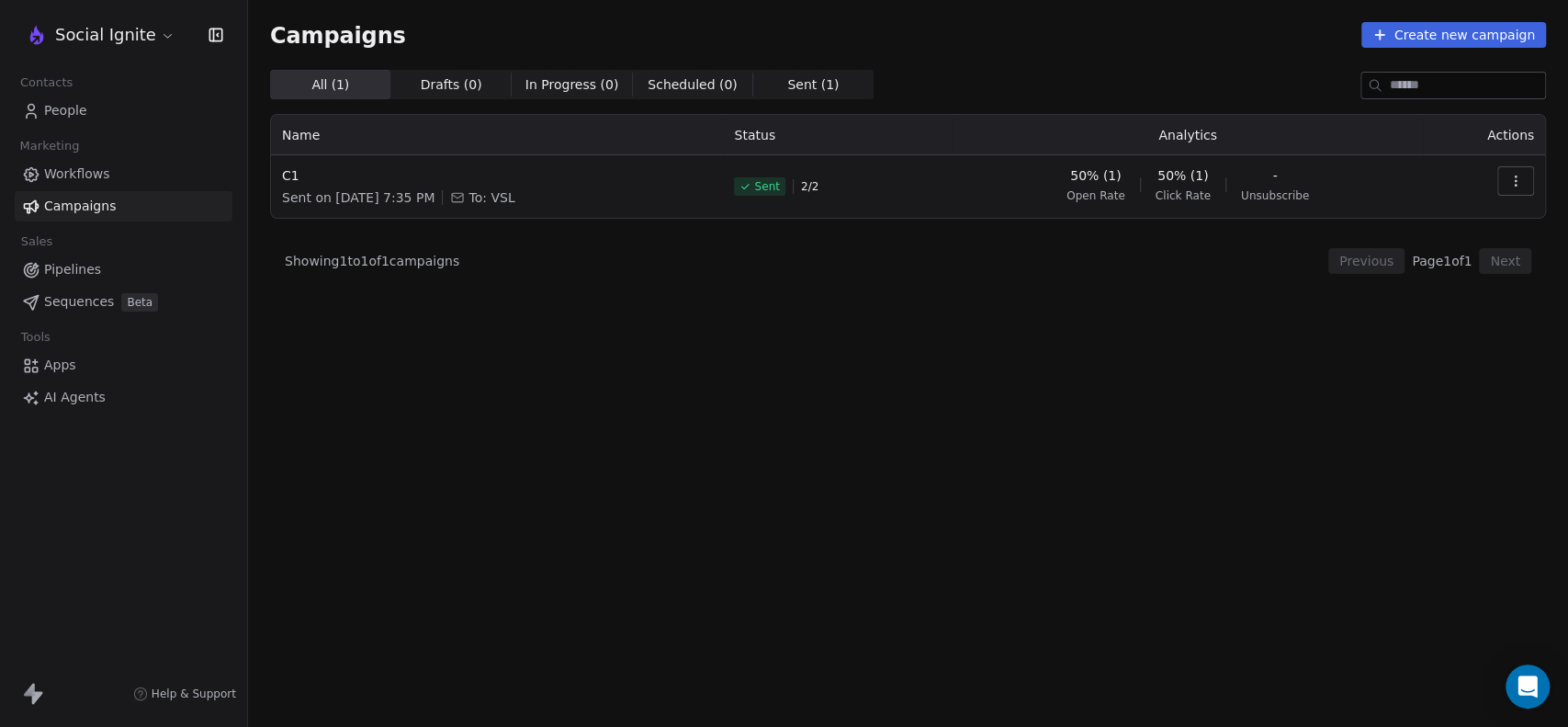
click at [1521, 182] on icon "button" at bounding box center [1516, 182] width 15 height 15
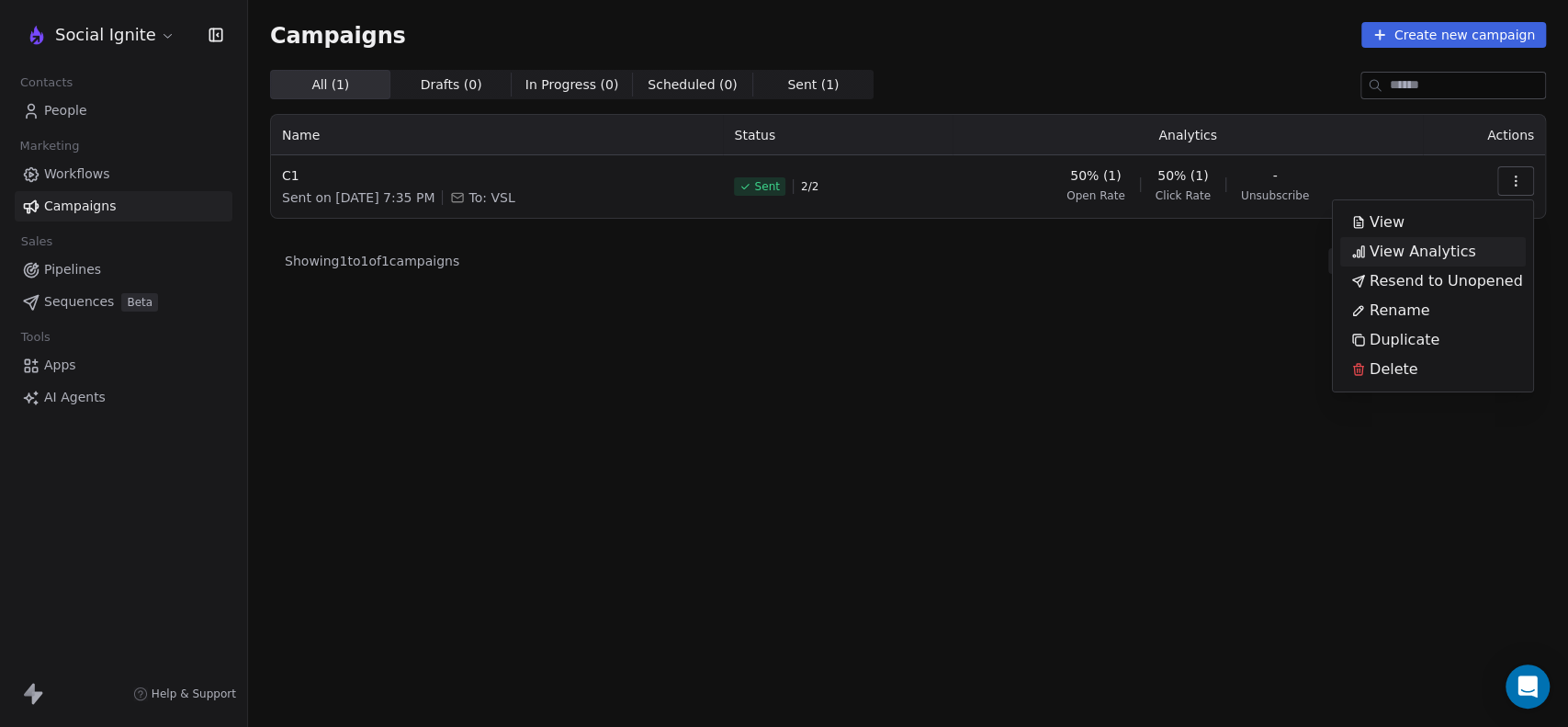
click at [1429, 243] on span "View Analytics" at bounding box center [1423, 252] width 107 height 22
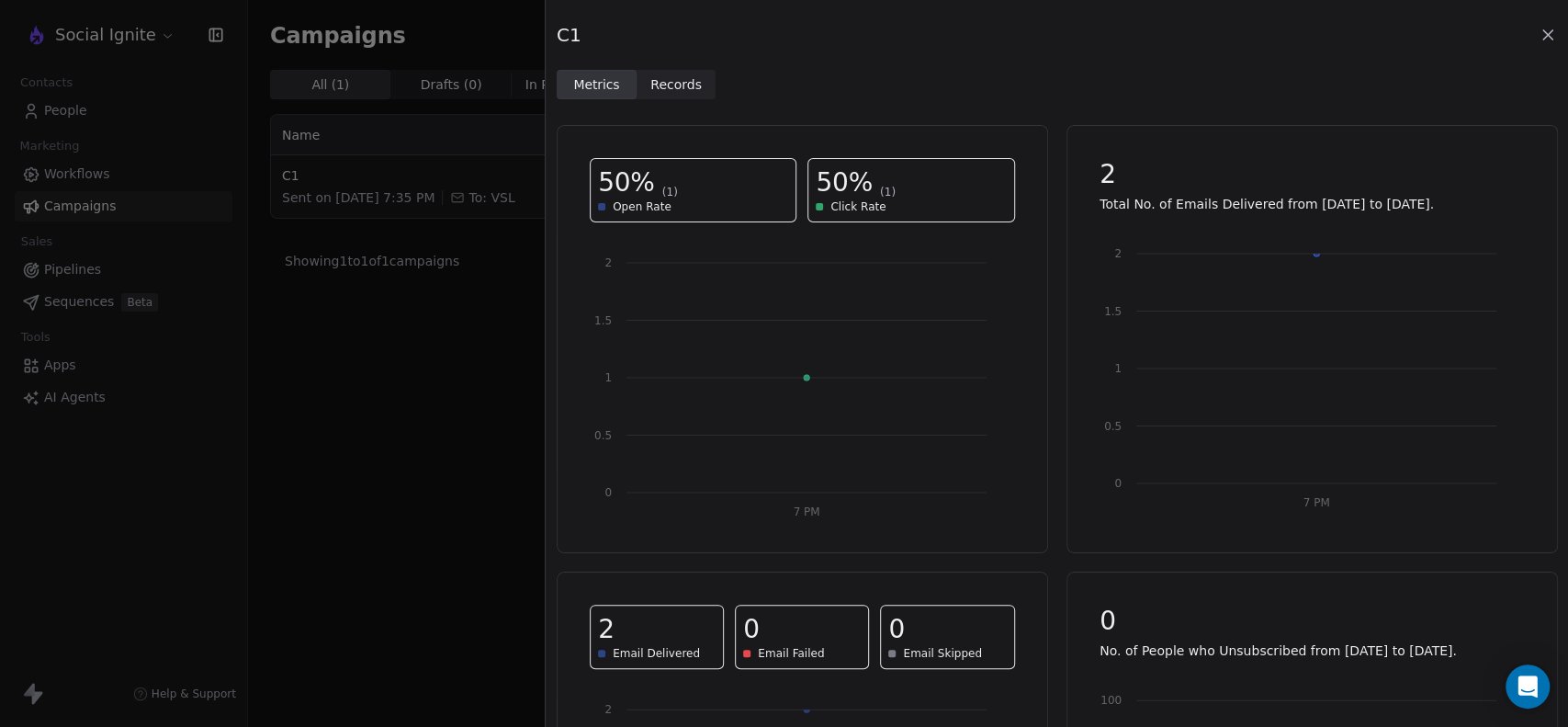
click at [661, 92] on span "Records" at bounding box center [675, 84] width 51 height 20
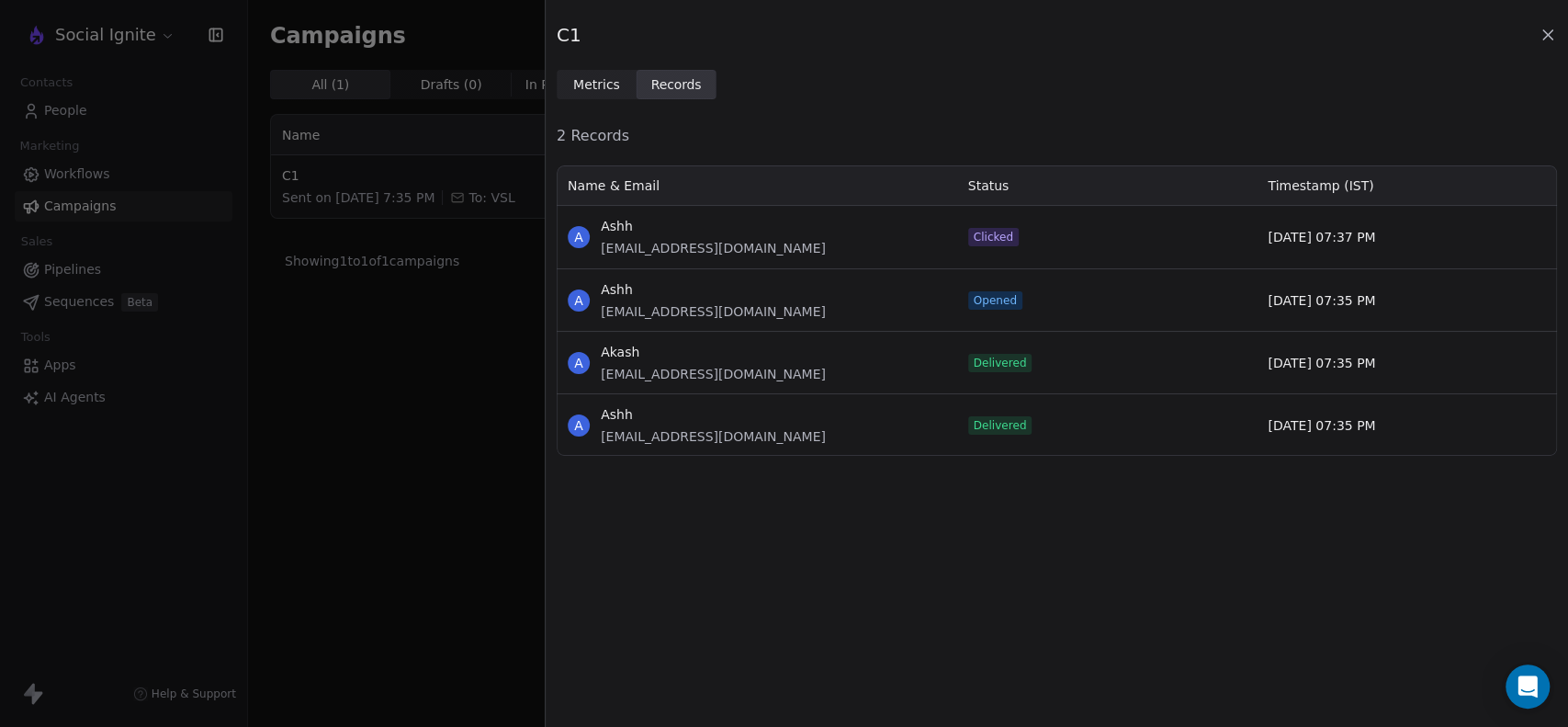
scroll to position [274, 984]
click at [1545, 32] on icon at bounding box center [1547, 35] width 9 height 9
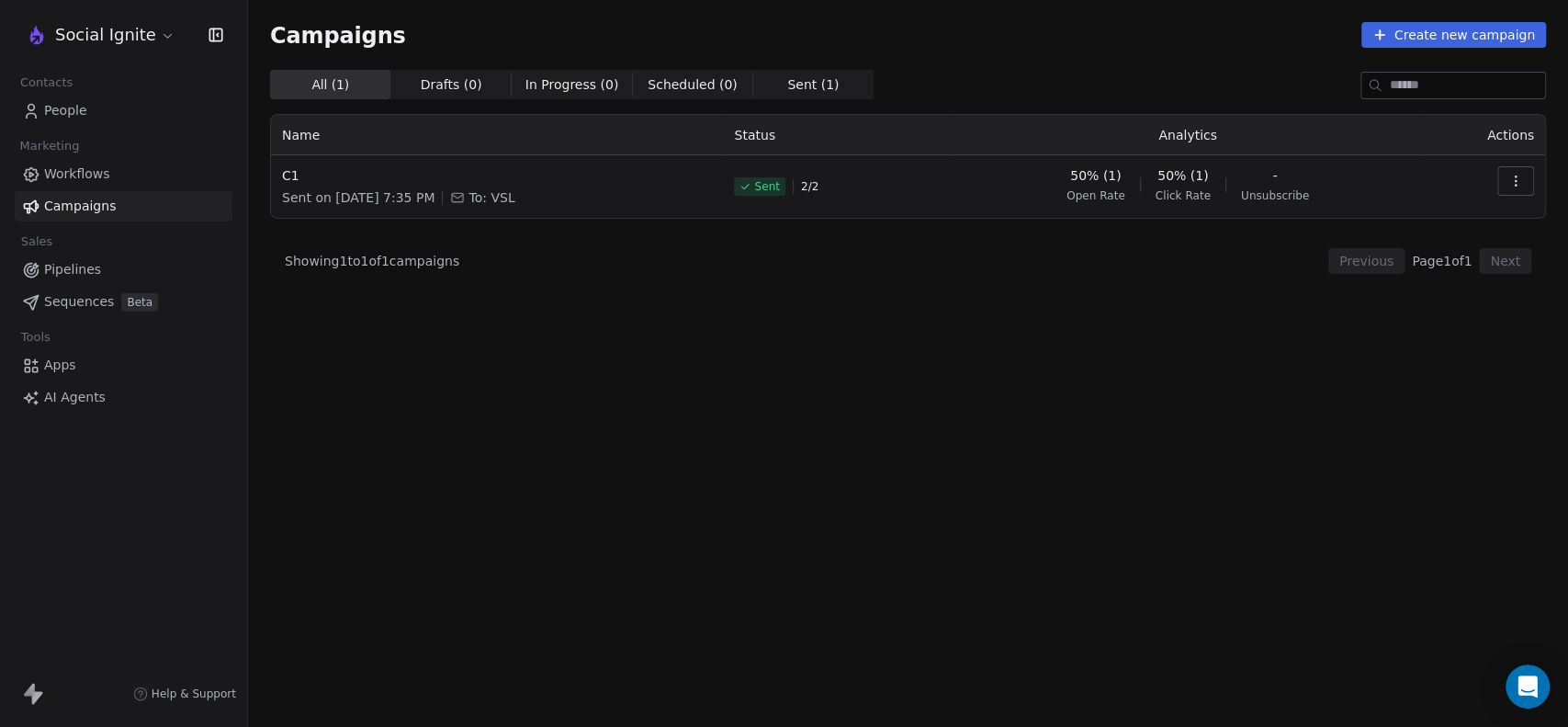
click at [690, 387] on div "All ( 1 ) All ( 1 ) Drafts ( 0 ) Drafts ( 0 ) In Progress ( 0 ) In Progress ( 0…" at bounding box center [908, 317] width 1276 height 495
click at [1516, 166] on td at bounding box center [1484, 186] width 123 height 63
click at [1517, 176] on icon "button" at bounding box center [1516, 182] width 15 height 15
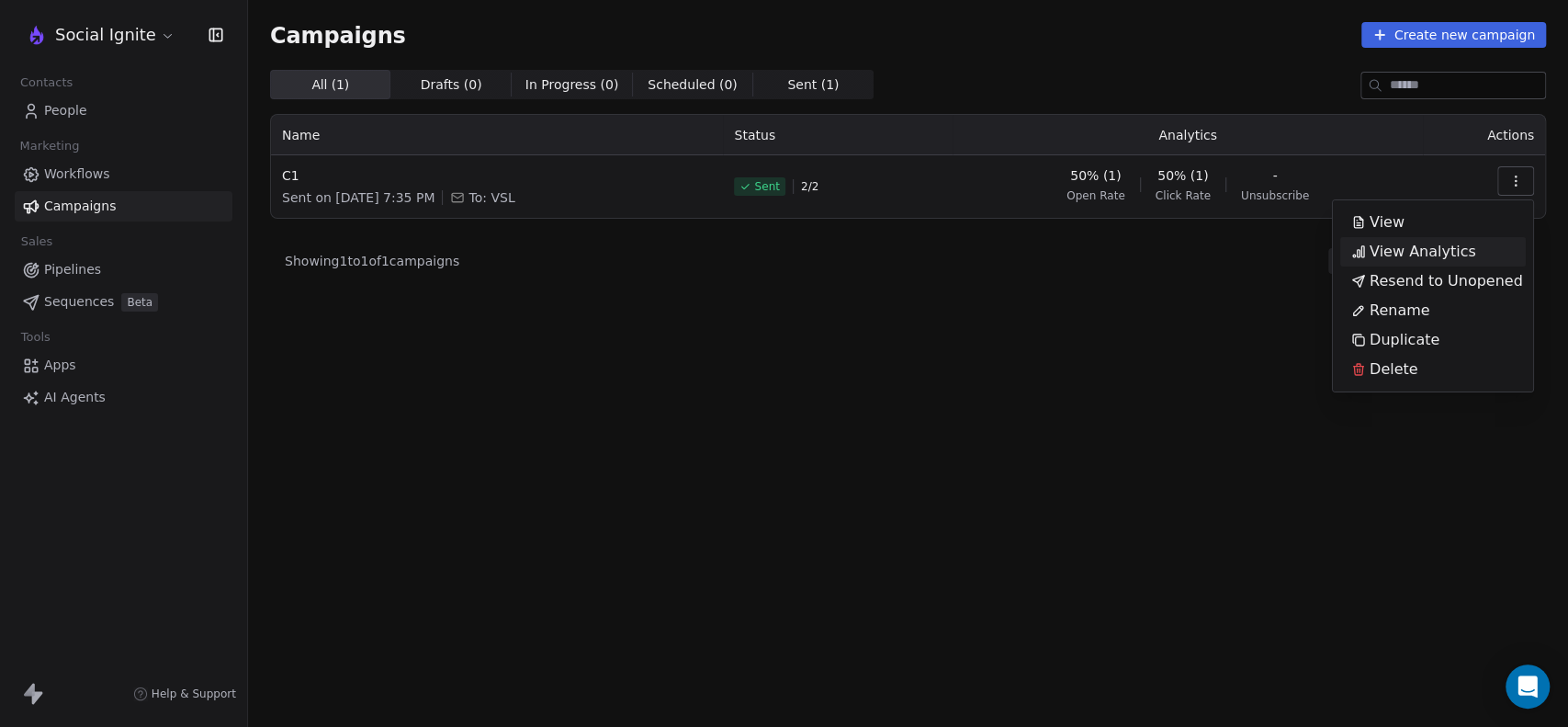
click at [1418, 250] on span "View Analytics" at bounding box center [1423, 252] width 107 height 22
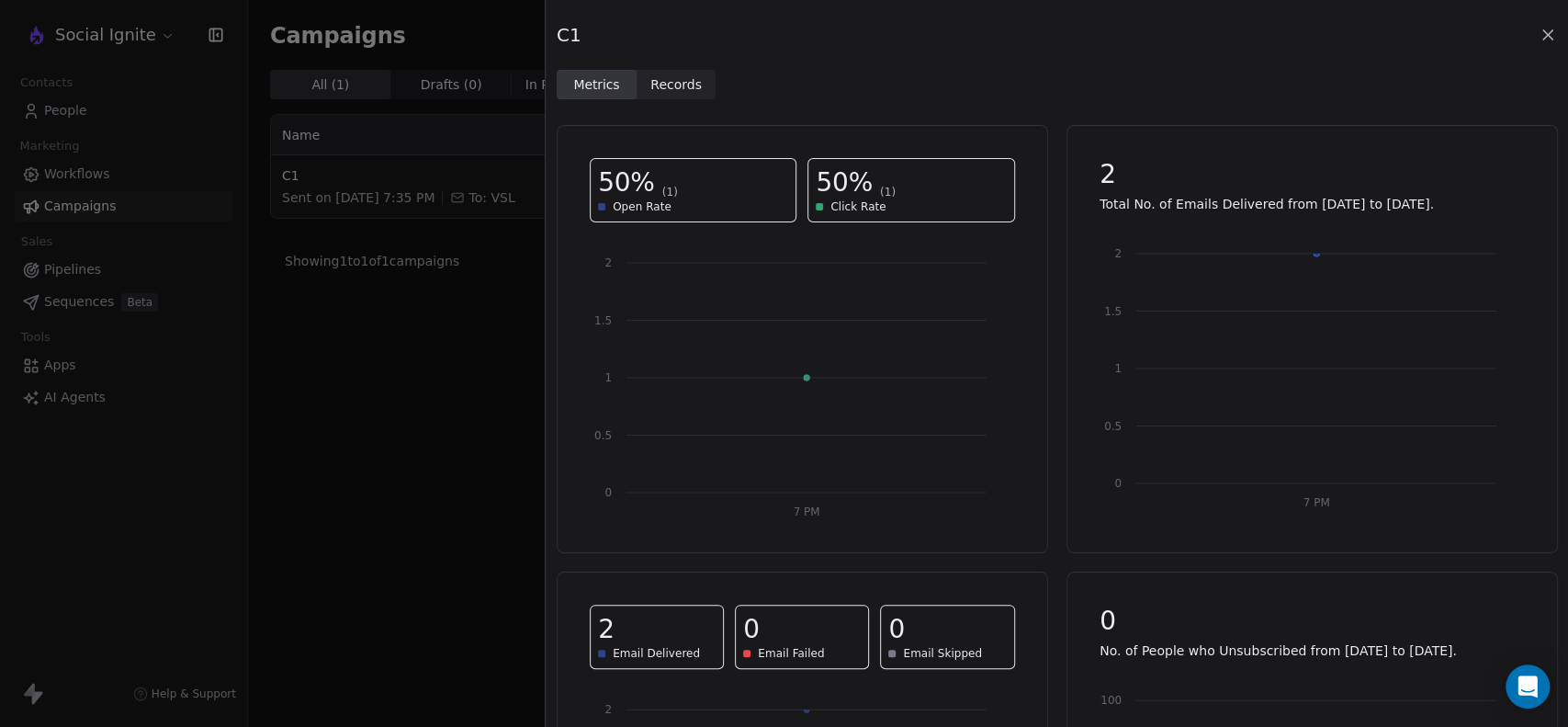
click at [668, 92] on span "Records" at bounding box center [675, 84] width 51 height 20
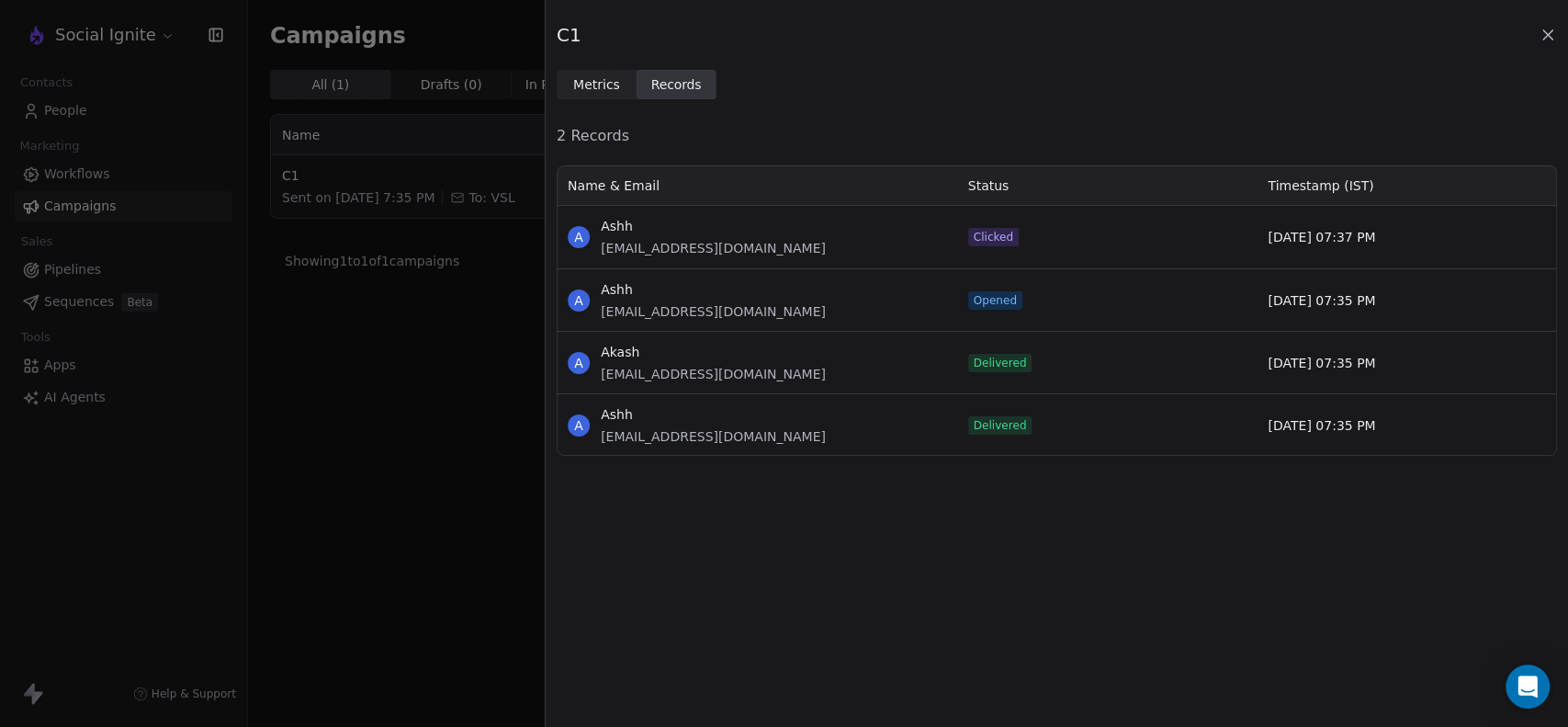
scroll to position [274, 984]
click at [594, 75] on span "Metrics" at bounding box center [597, 84] width 47 height 20
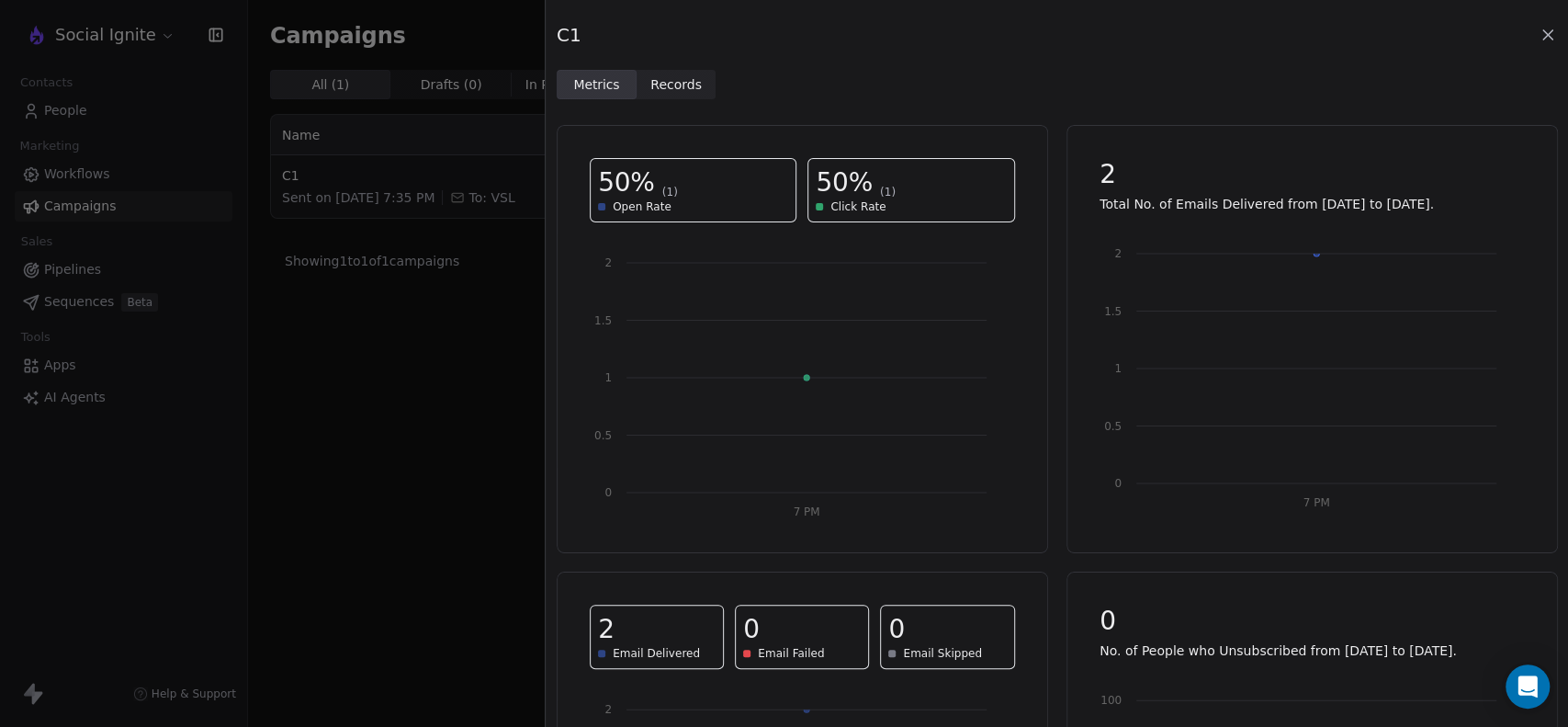
click at [674, 80] on span "Records" at bounding box center [675, 84] width 51 height 20
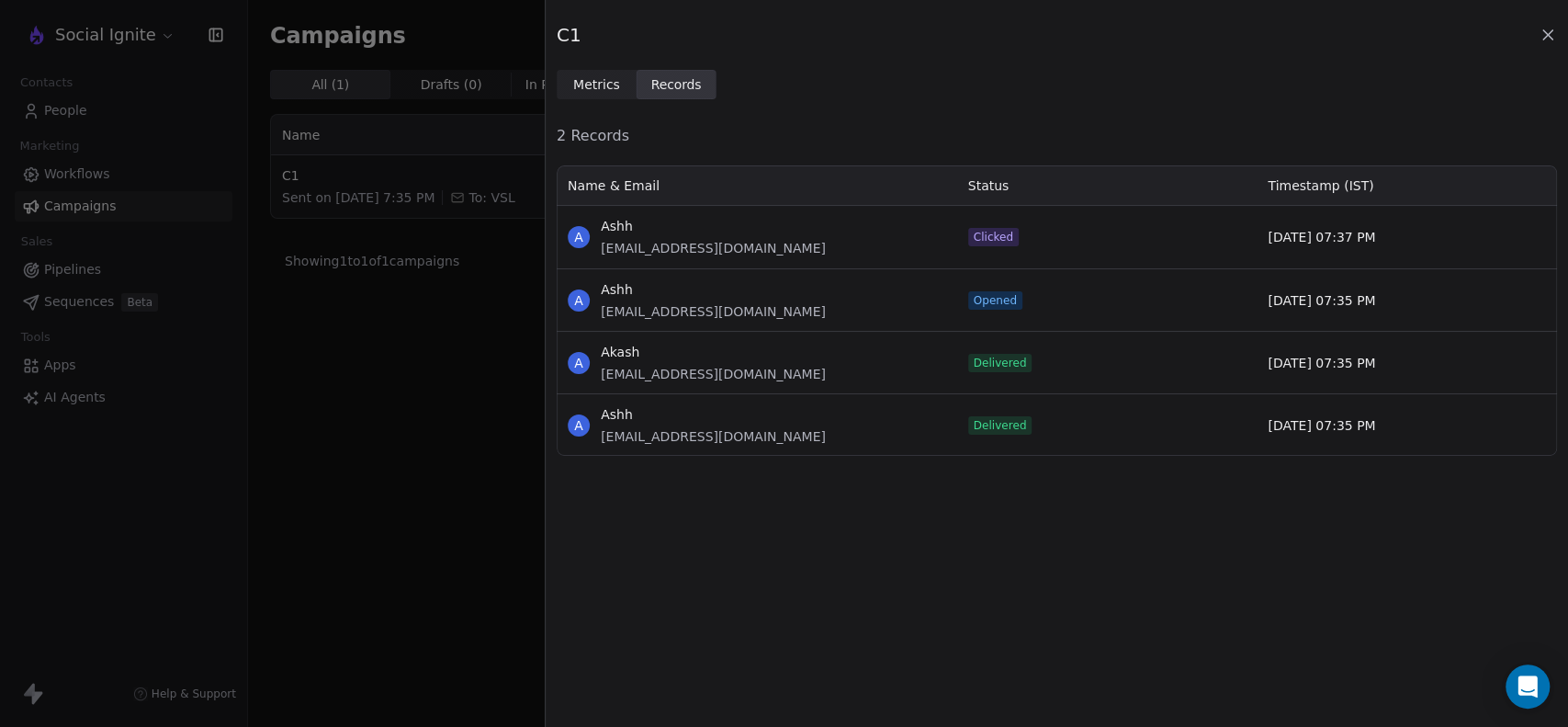
click at [1543, 34] on icon at bounding box center [1547, 35] width 19 height 19
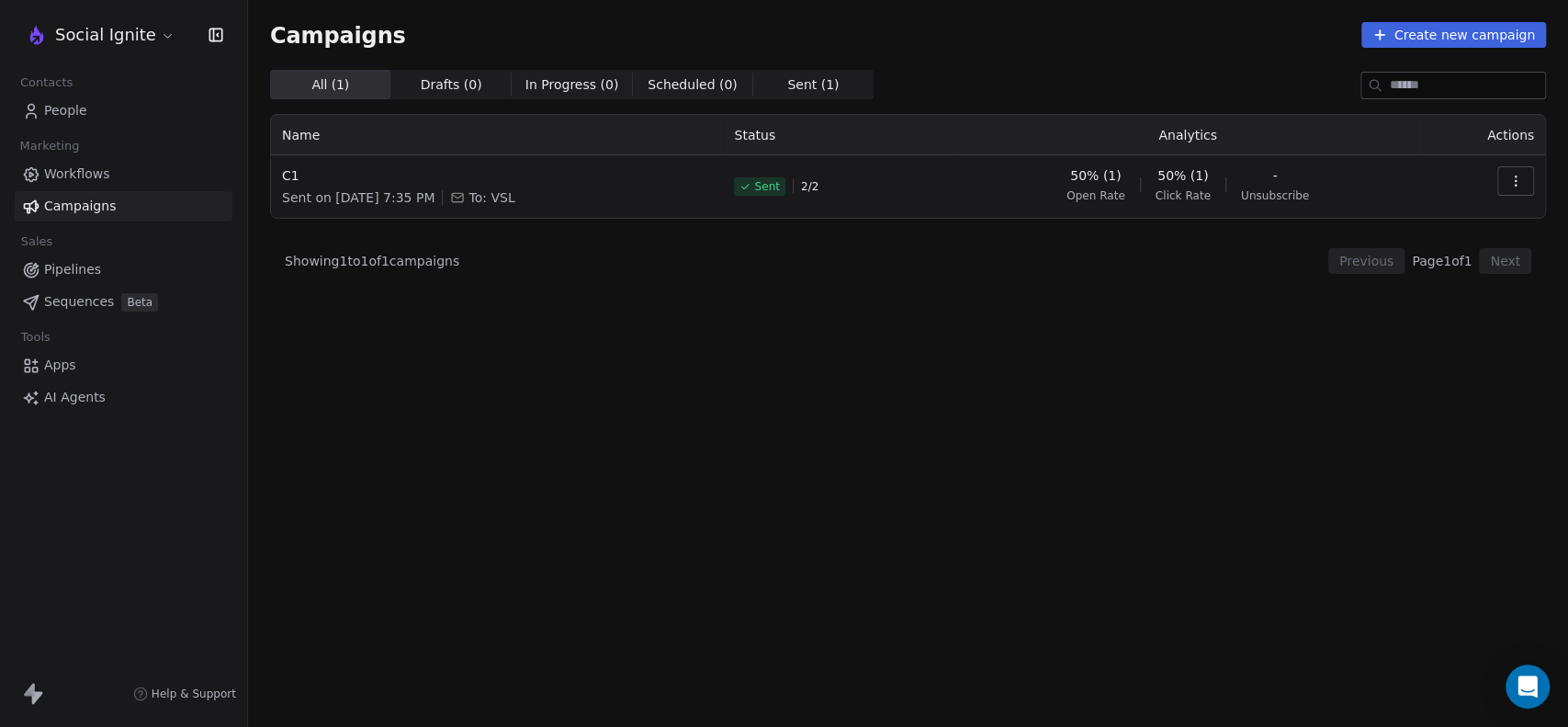
click at [677, 376] on div "All ( 1 ) All ( 1 ) Drafts ( 0 ) Drafts ( 0 ) In Progress ( 0 ) In Progress ( 0…" at bounding box center [908, 317] width 1276 height 495
click at [774, 259] on div "Showing 1 to 1 of 1 campaigns Previous Page 1 of 1 Next" at bounding box center [908, 260] width 1276 height 25
click at [816, 86] on span "Sent ( 1 ) Sent ( 1 )" at bounding box center [813, 84] width 121 height 29
click at [311, 97] on span "All ( 1 ) All ( 1 )" at bounding box center [330, 84] width 121 height 29
click at [1517, 179] on icon "button" at bounding box center [1516, 182] width 15 height 15
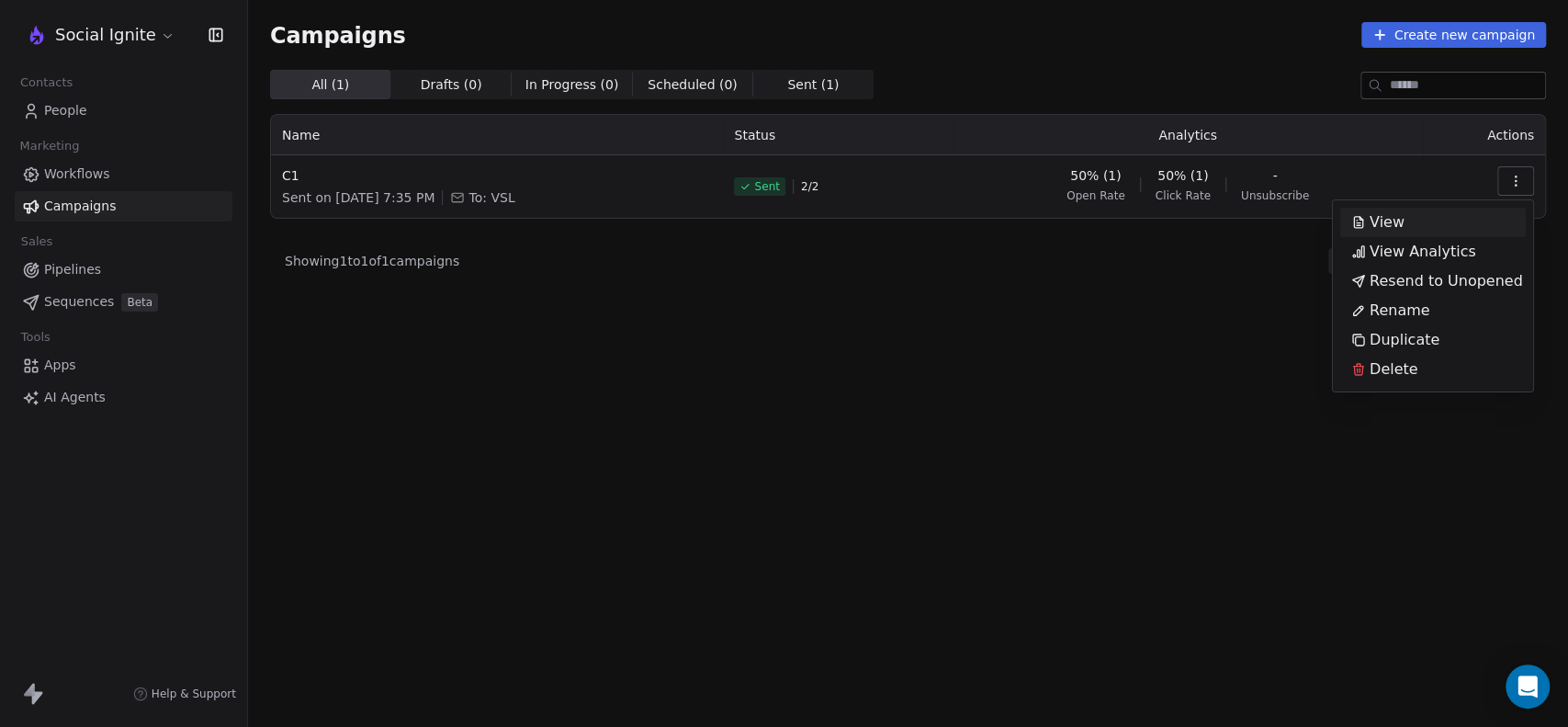
click at [1391, 219] on span "View" at bounding box center [1387, 223] width 35 height 22
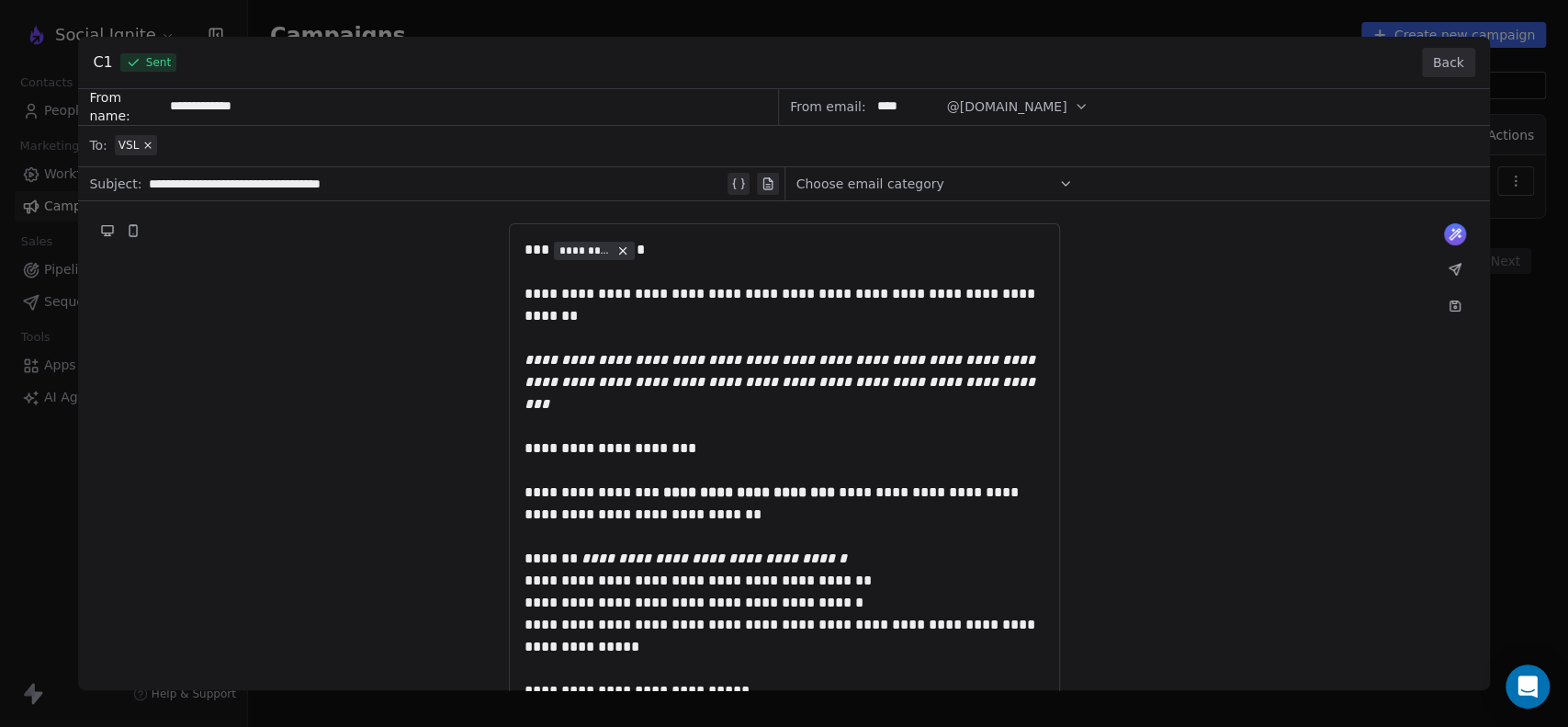
click at [1435, 58] on button "Back" at bounding box center [1448, 62] width 53 height 29
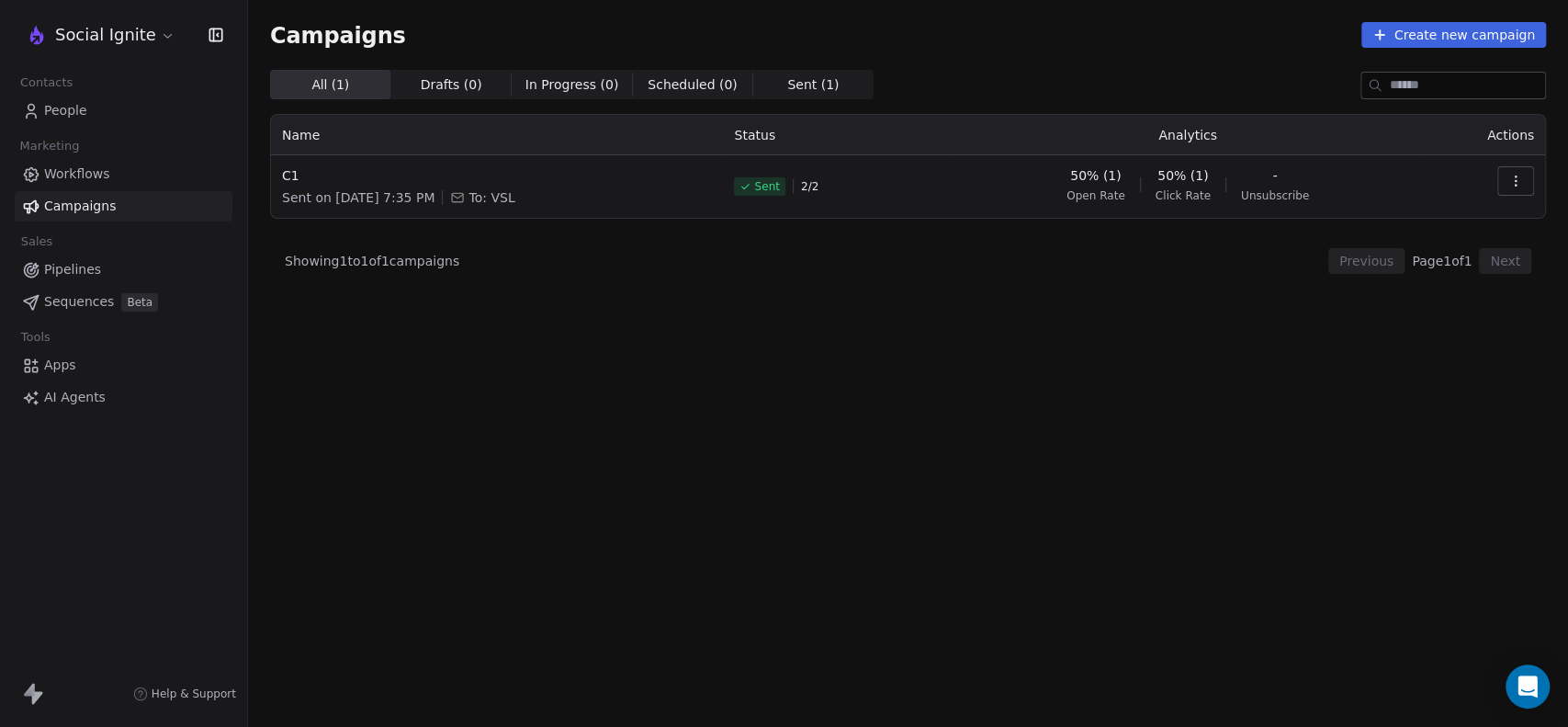
click at [1508, 184] on icon "button" at bounding box center [1516, 182] width 15 height 15
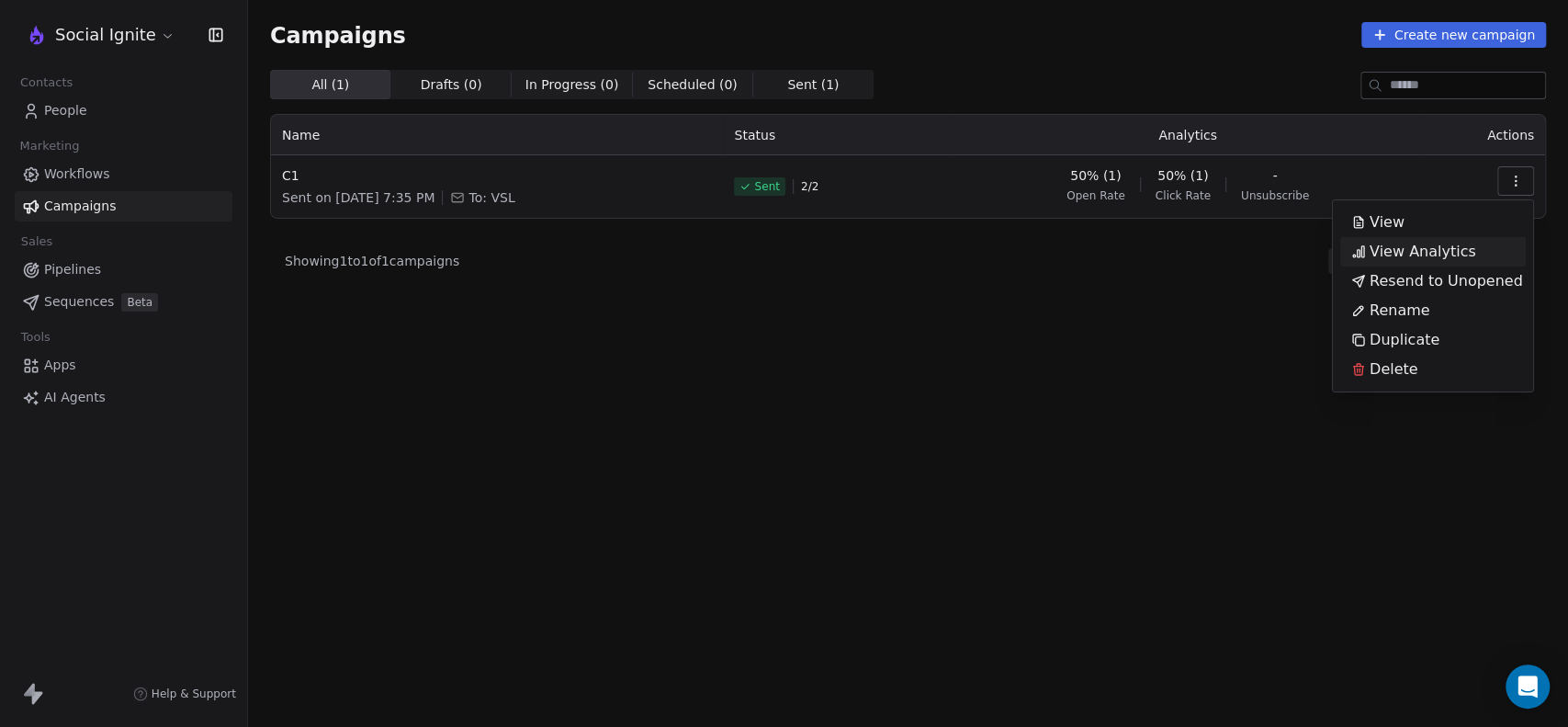
click at [1446, 255] on span "View Analytics" at bounding box center [1423, 252] width 107 height 22
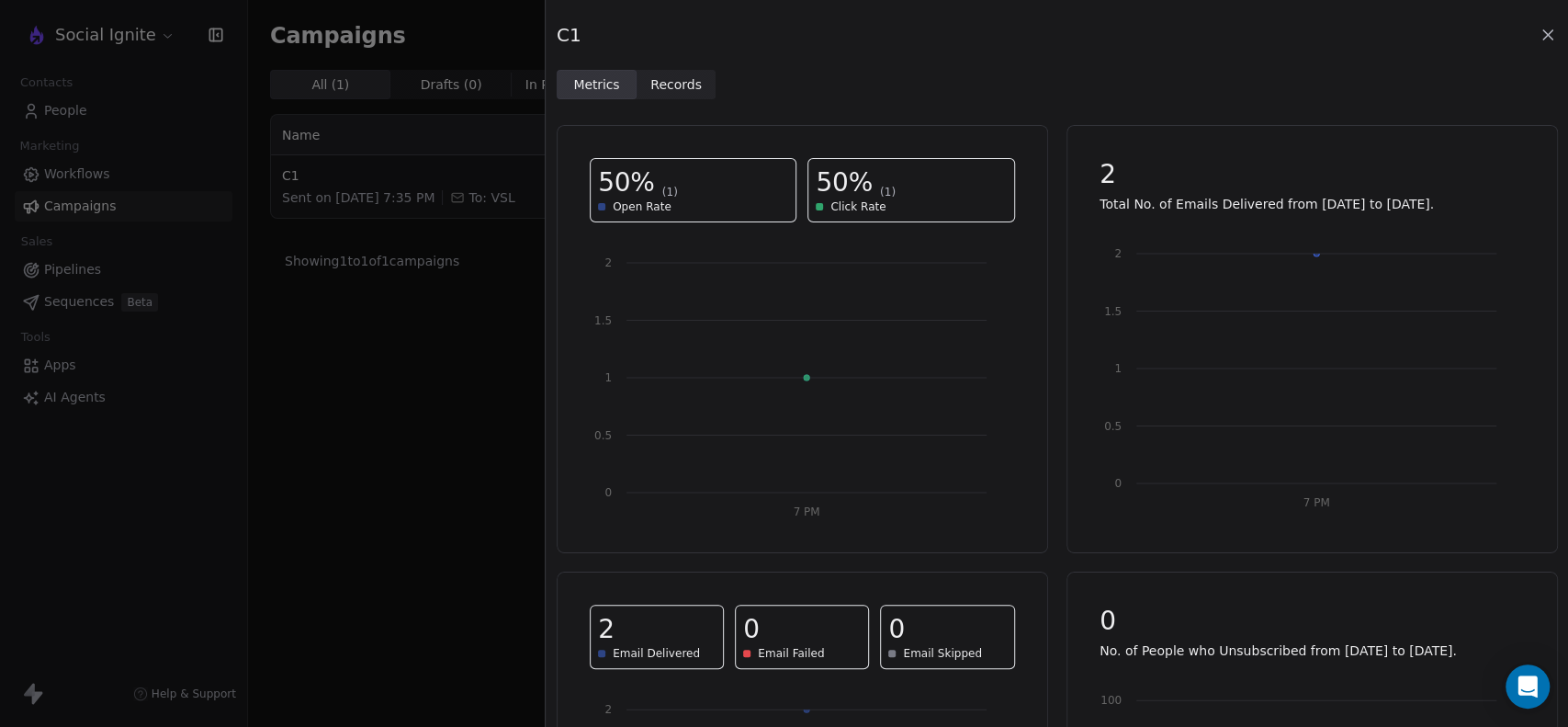
click at [666, 80] on span "Records" at bounding box center [675, 84] width 51 height 20
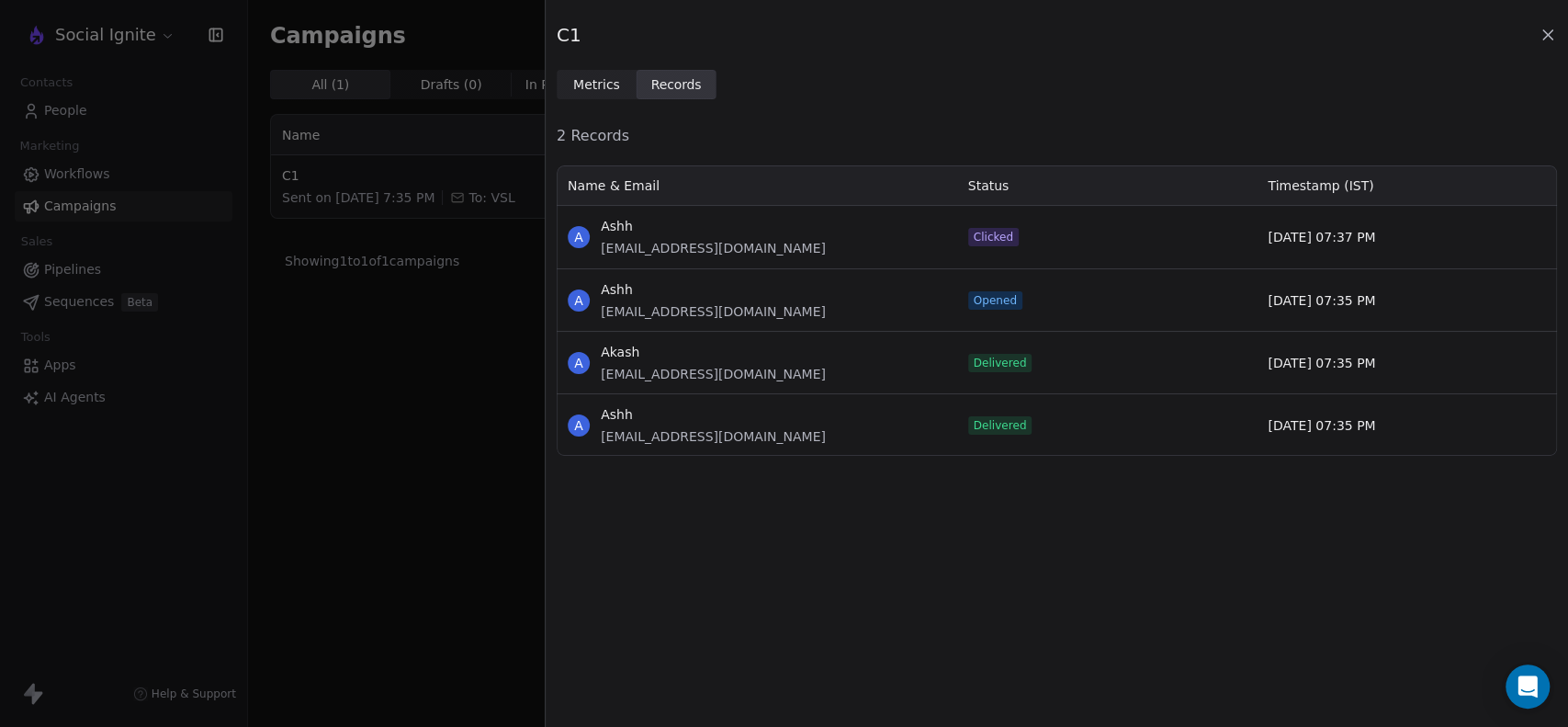
click at [577, 83] on span "Metrics" at bounding box center [597, 84] width 47 height 20
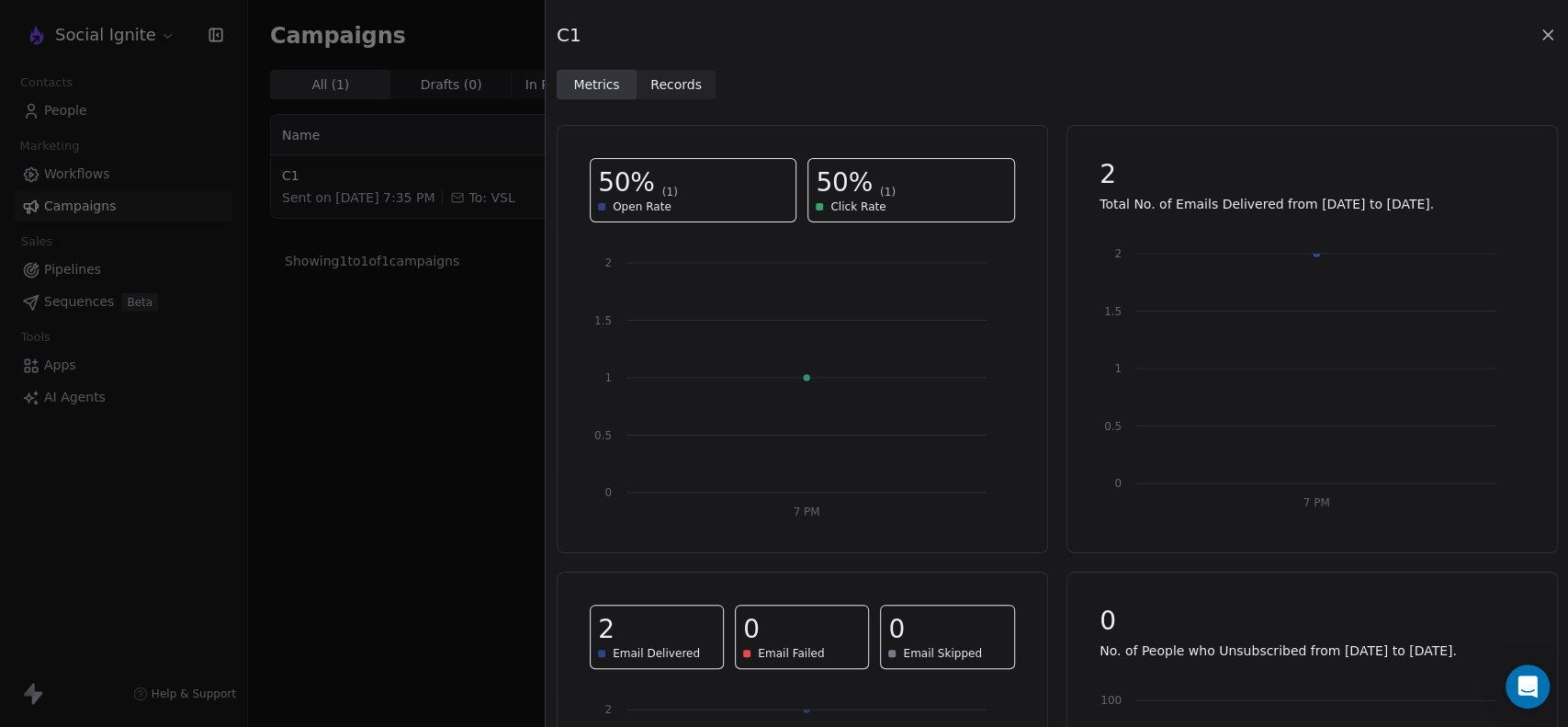
drag, startPoint x: 1546, startPoint y: 26, endPoint x: 1001, endPoint y: 294, distance: 607.3
click at [1547, 26] on icon at bounding box center [1547, 35] width 19 height 19
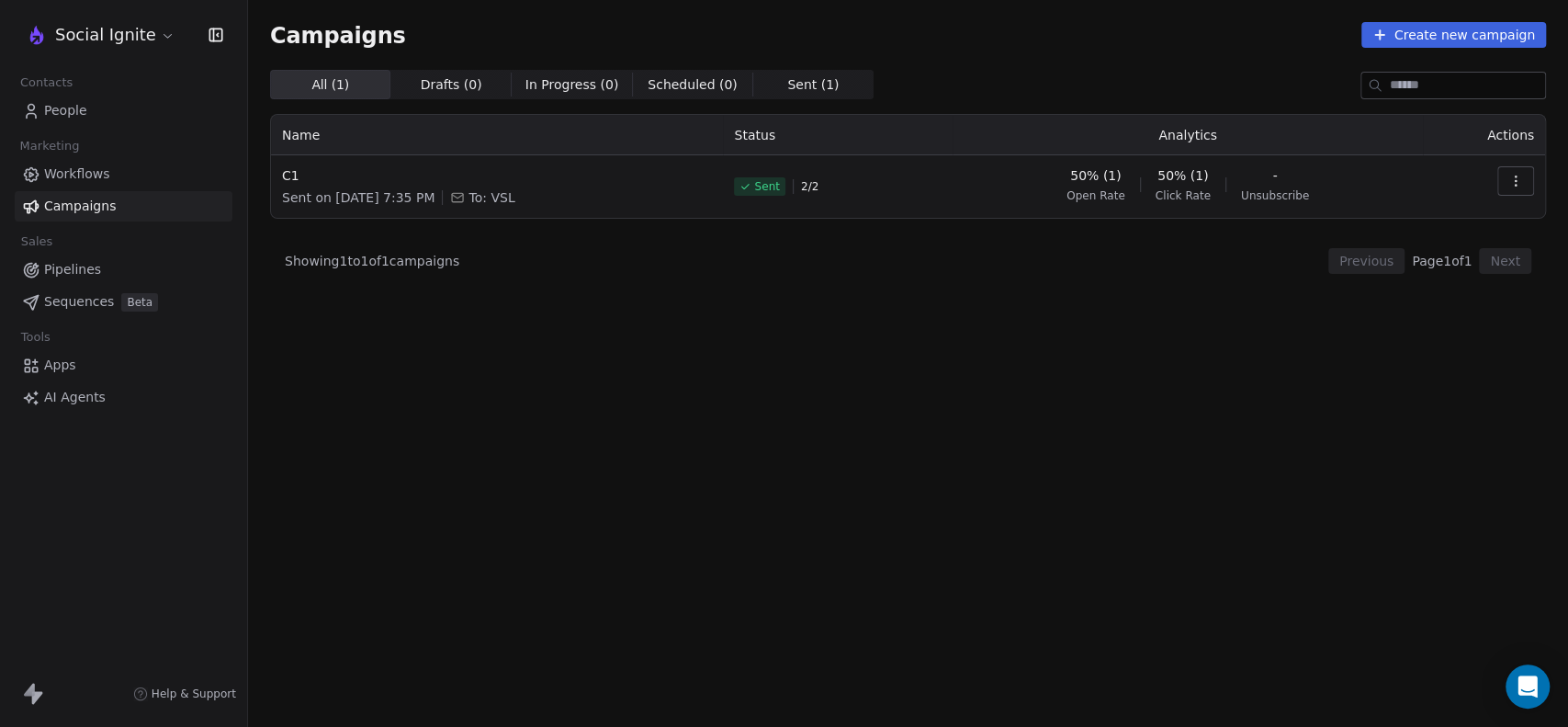
drag, startPoint x: 945, startPoint y: 329, endPoint x: 922, endPoint y: 427, distance: 100.7
click at [948, 329] on div "All ( 1 ) All ( 1 ) Drafts ( 0 ) Drafts ( 0 ) In Progress ( 0 ) In Progress ( 0…" at bounding box center [908, 317] width 1276 height 495
click at [1507, 177] on button "button" at bounding box center [1515, 181] width 36 height 29
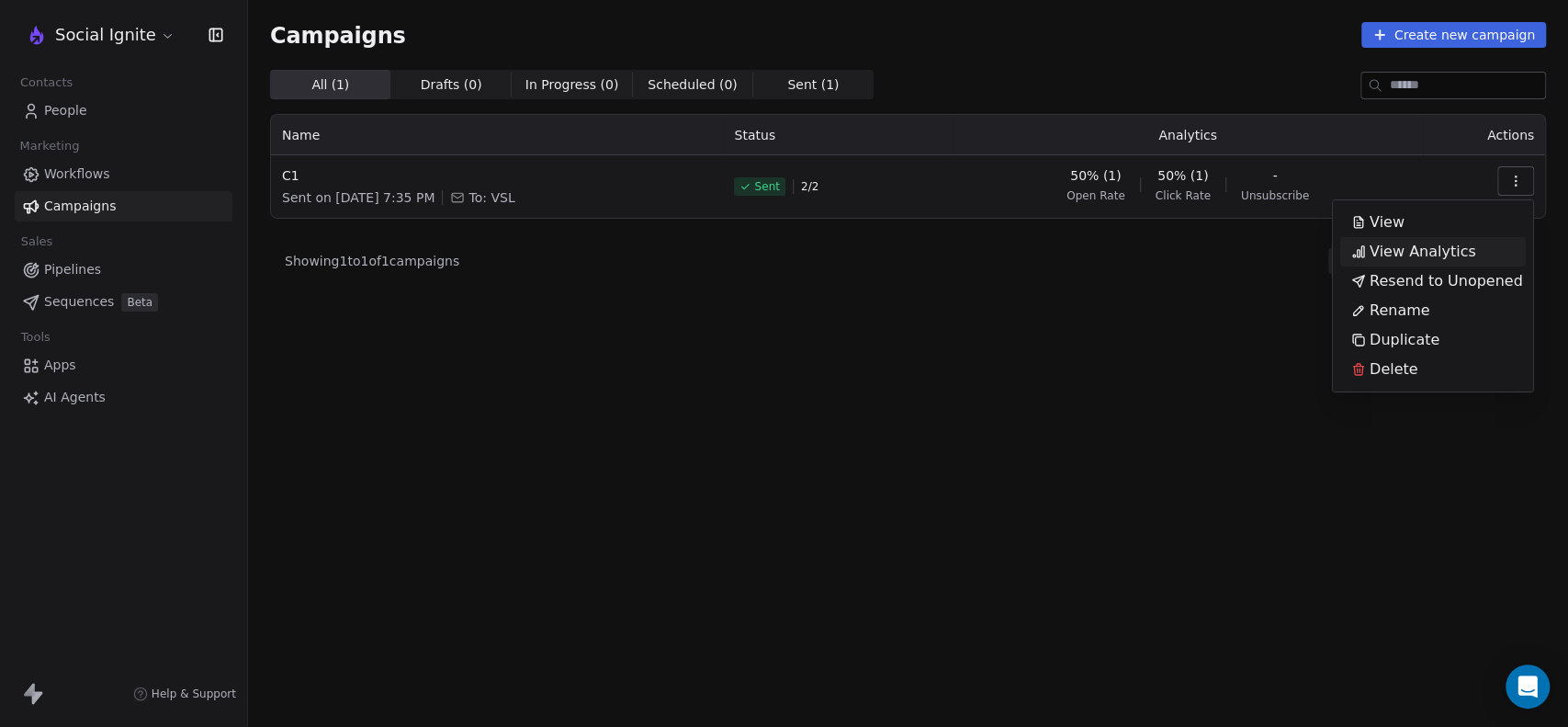
click at [1380, 257] on span "View Analytics" at bounding box center [1423, 252] width 107 height 22
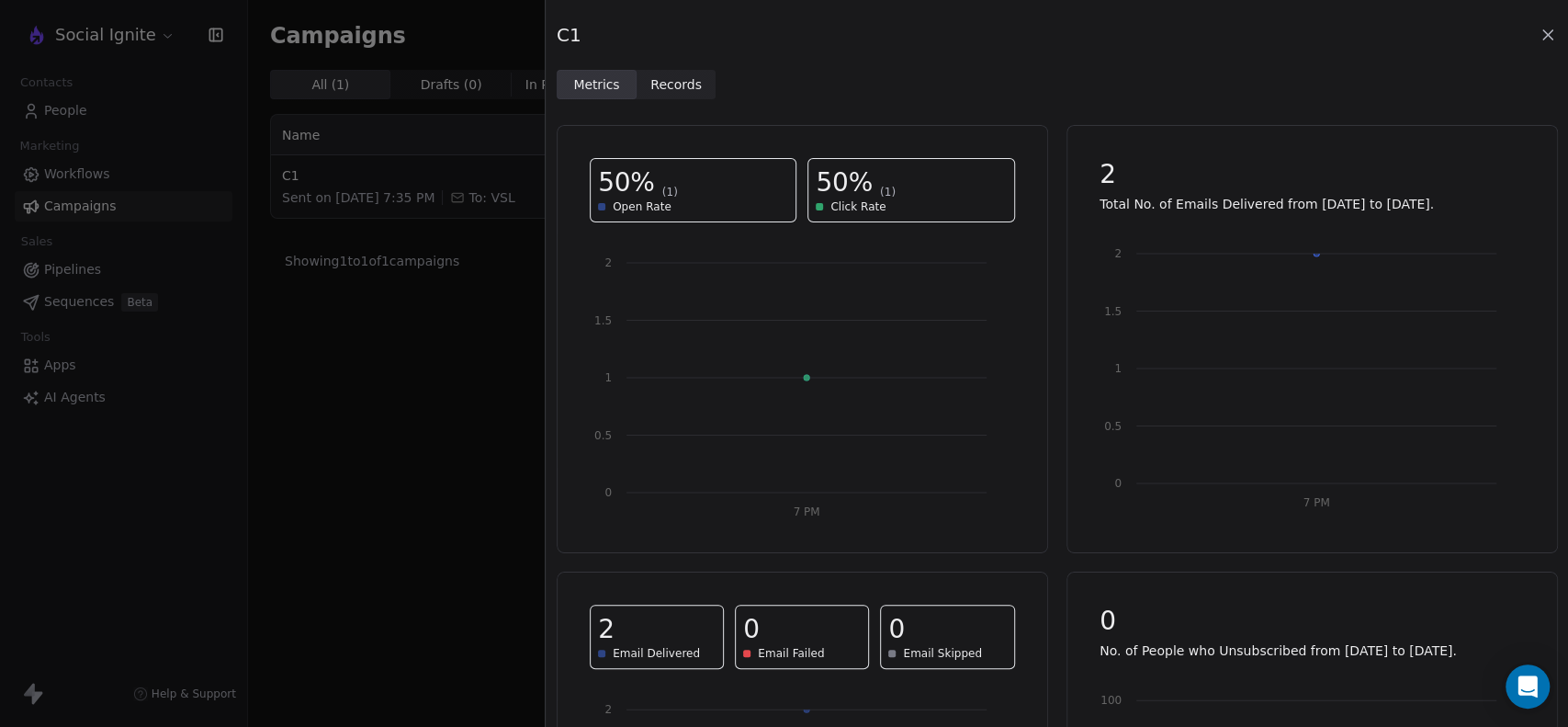
click at [636, 84] on span "Records Records" at bounding box center [675, 84] width 80 height 29
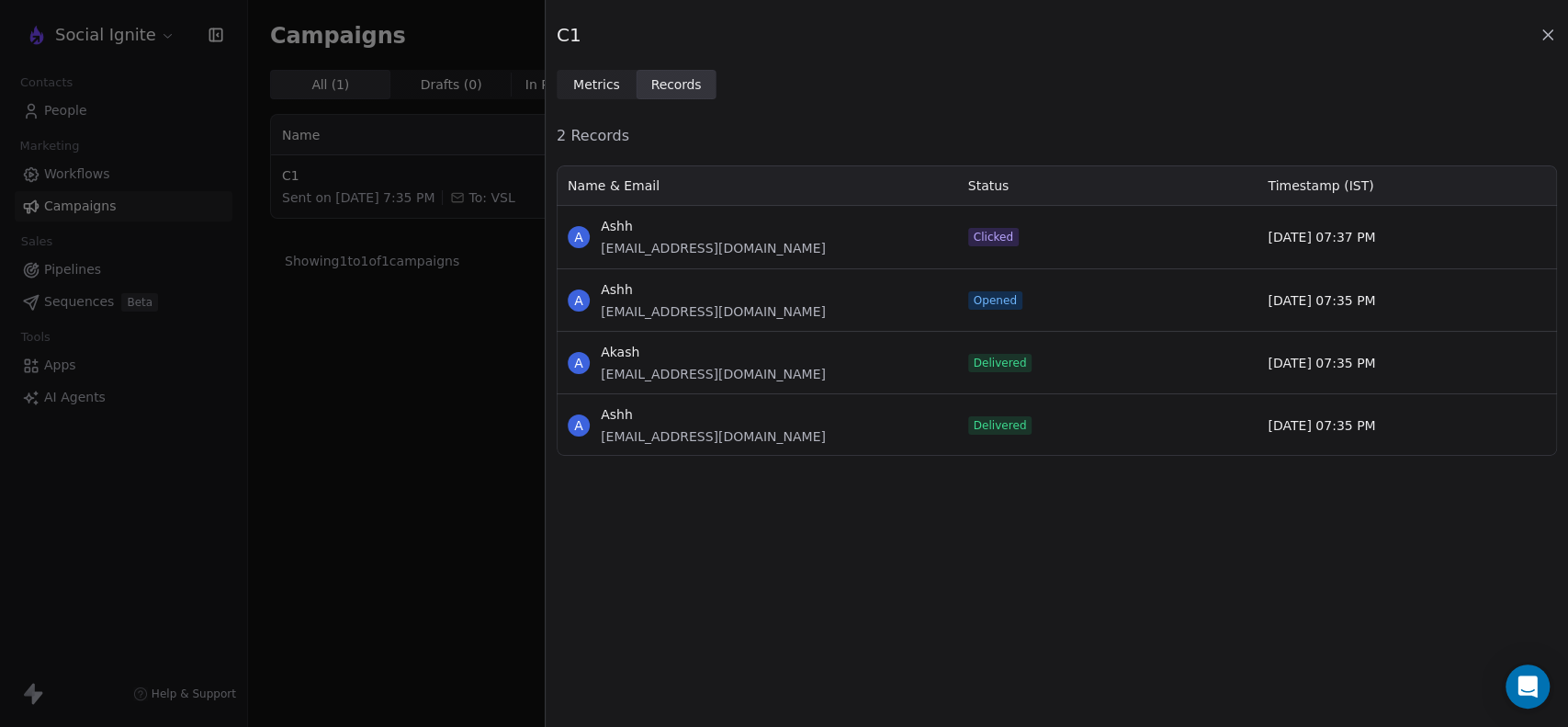
click at [603, 89] on span "Metrics" at bounding box center [597, 84] width 47 height 20
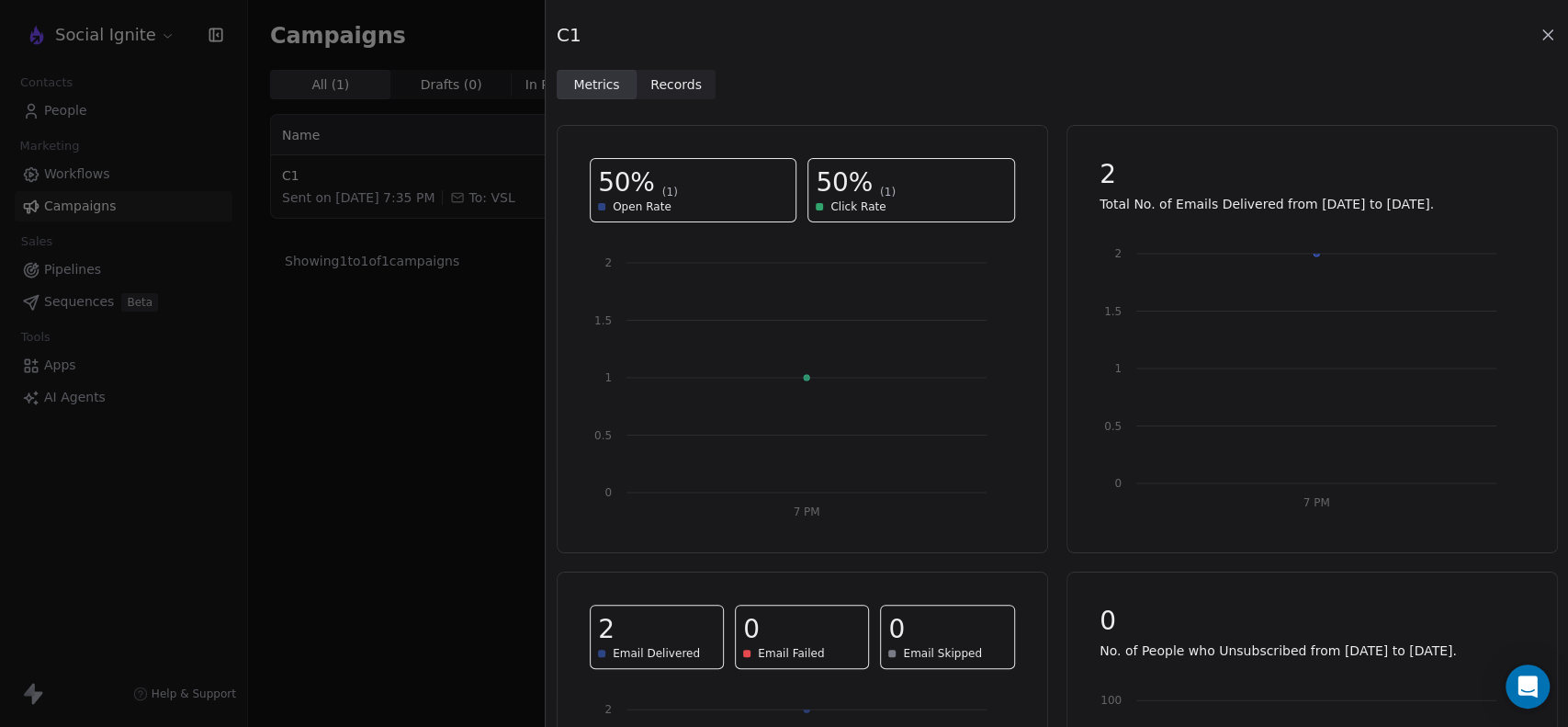
click at [1550, 38] on icon at bounding box center [1547, 35] width 9 height 9
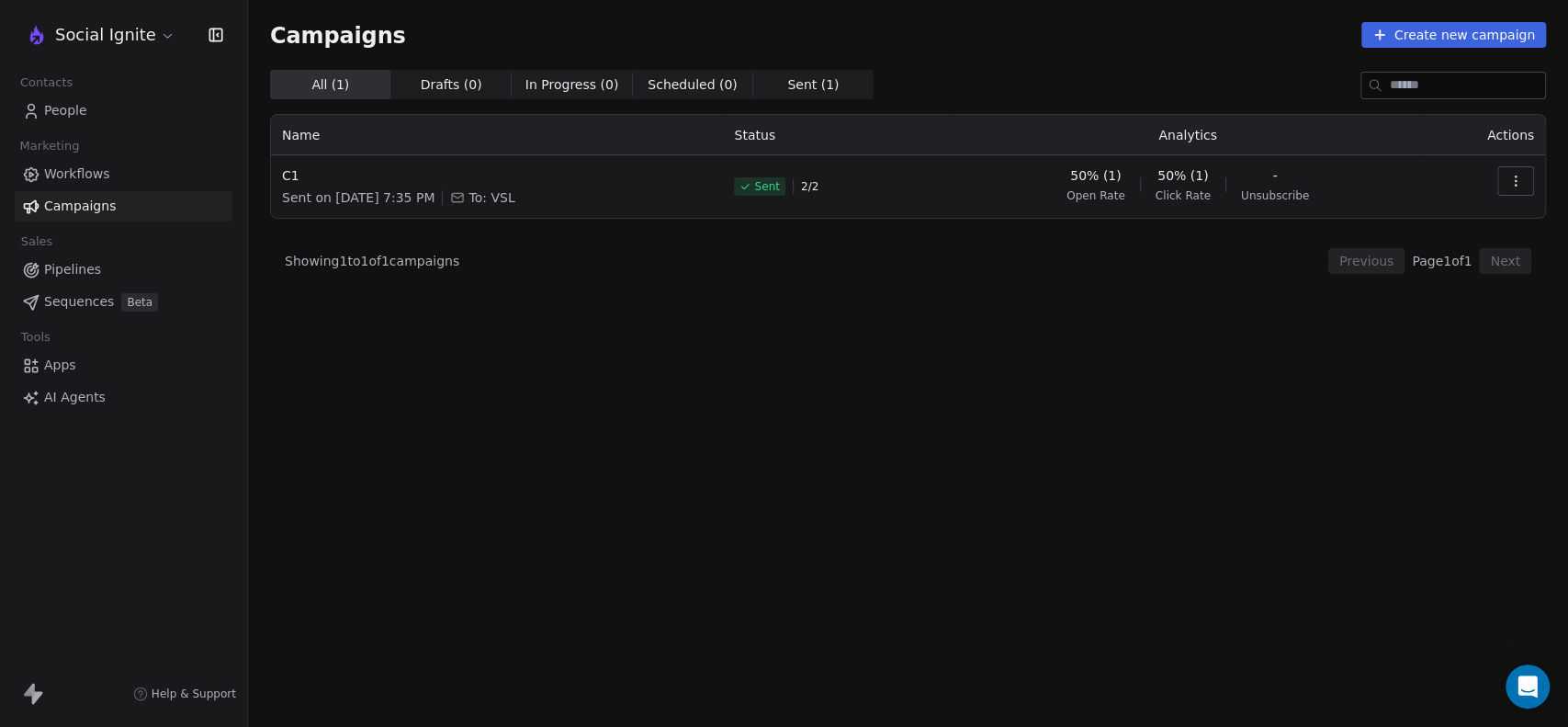
click at [734, 331] on div "All ( 1 ) All ( 1 ) Drafts ( 0 ) Drafts ( 0 ) In Progress ( 0 ) In Progress ( 0…" at bounding box center [908, 317] width 1276 height 495
click at [1511, 176] on icon "button" at bounding box center [1516, 182] width 15 height 15
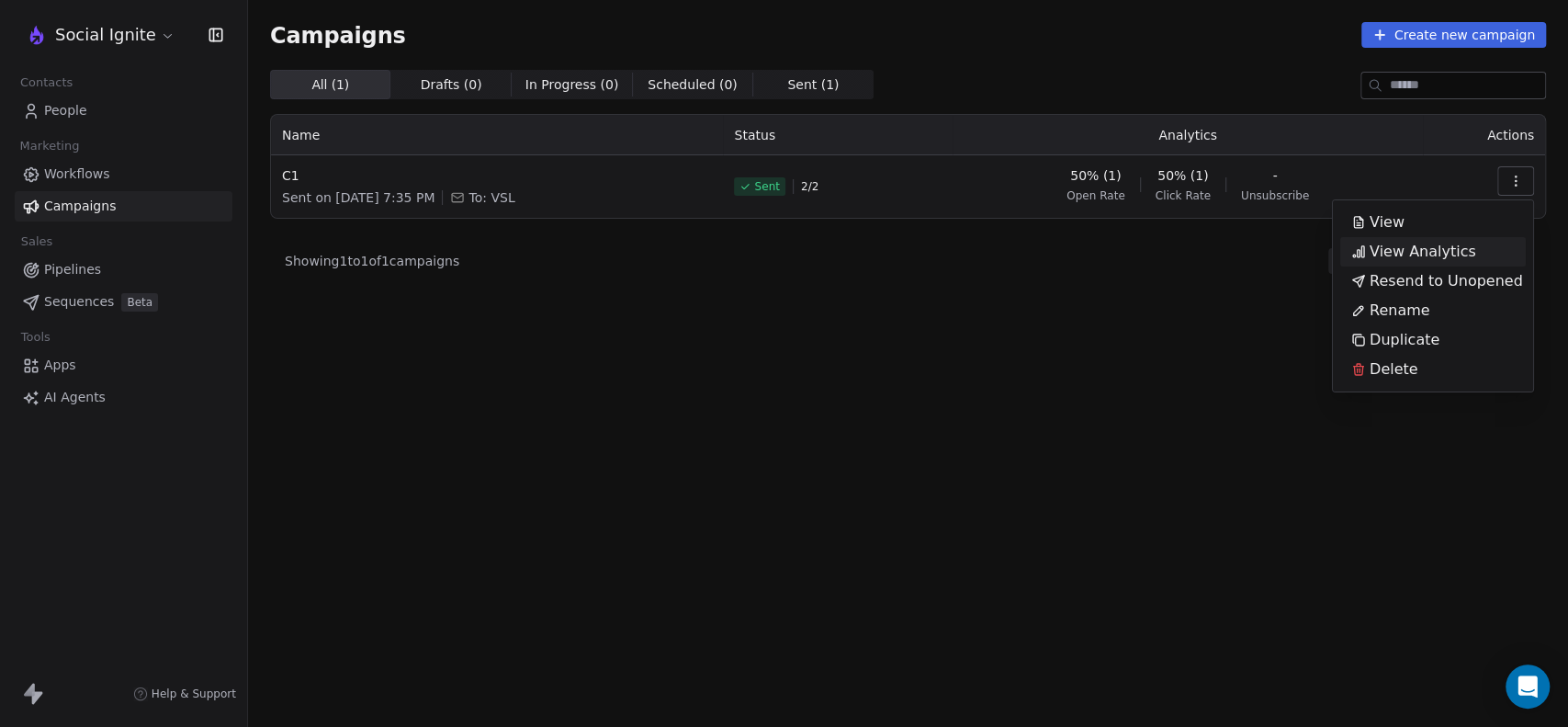
click at [1421, 254] on span "View Analytics" at bounding box center [1423, 252] width 107 height 22
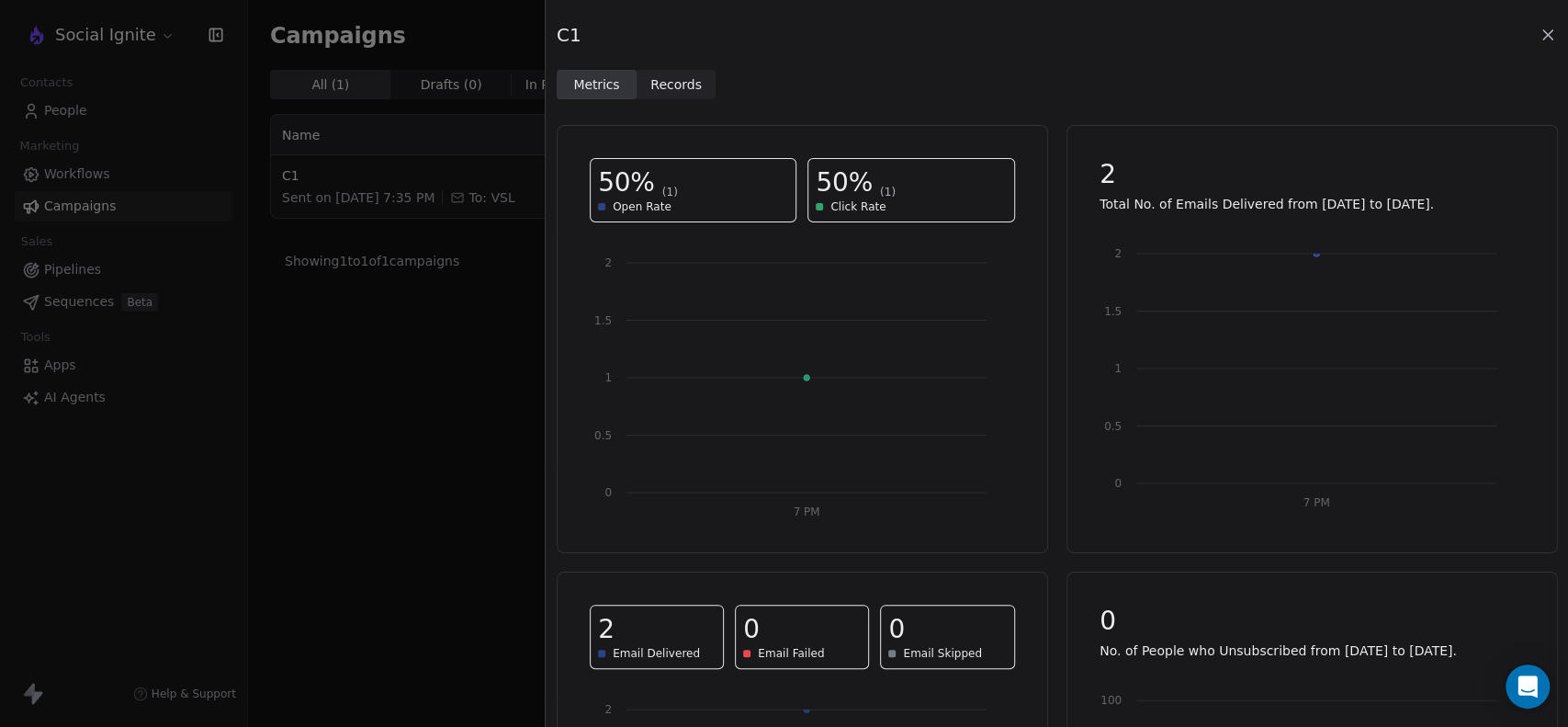
click at [663, 84] on span "Records" at bounding box center [675, 84] width 51 height 20
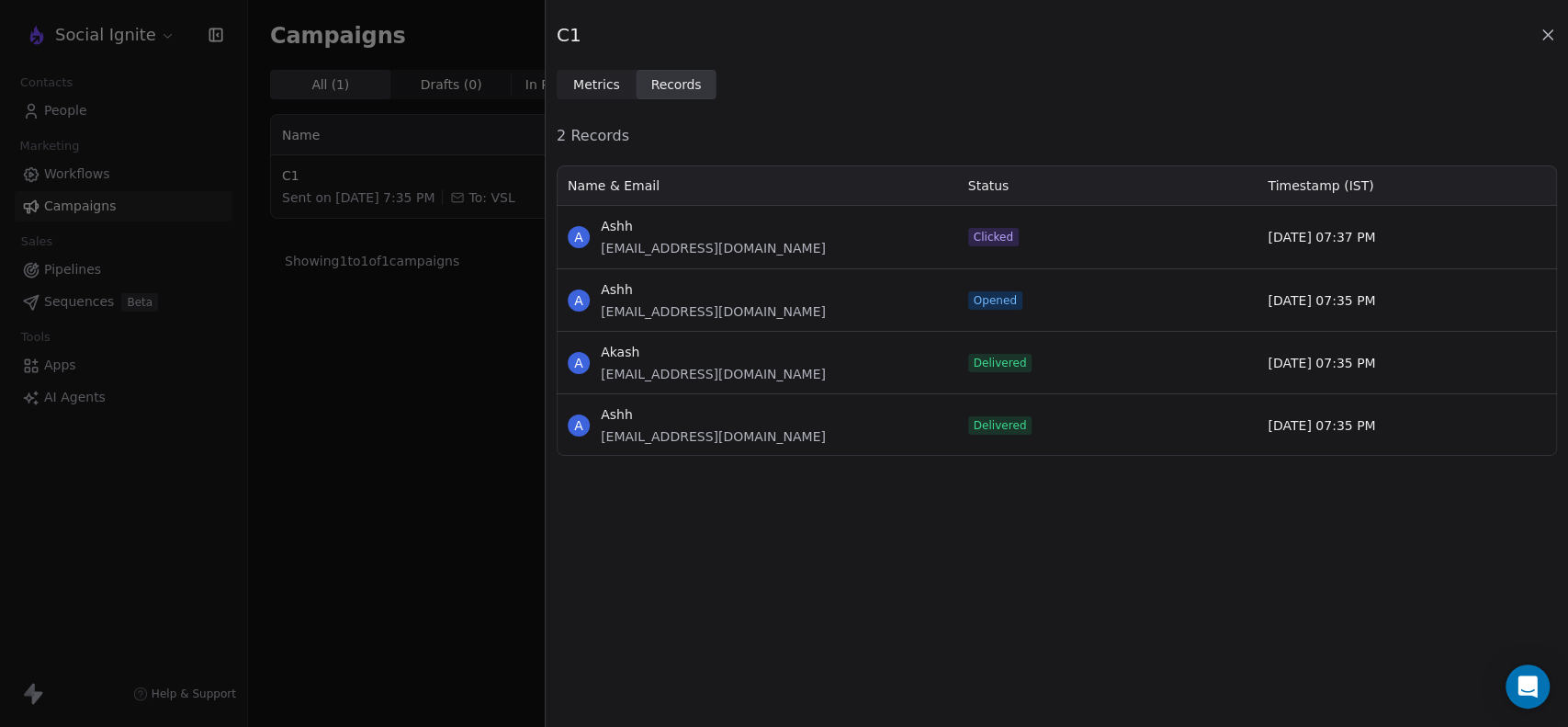
scroll to position [274, 984]
click at [1549, 33] on icon at bounding box center [1547, 35] width 9 height 9
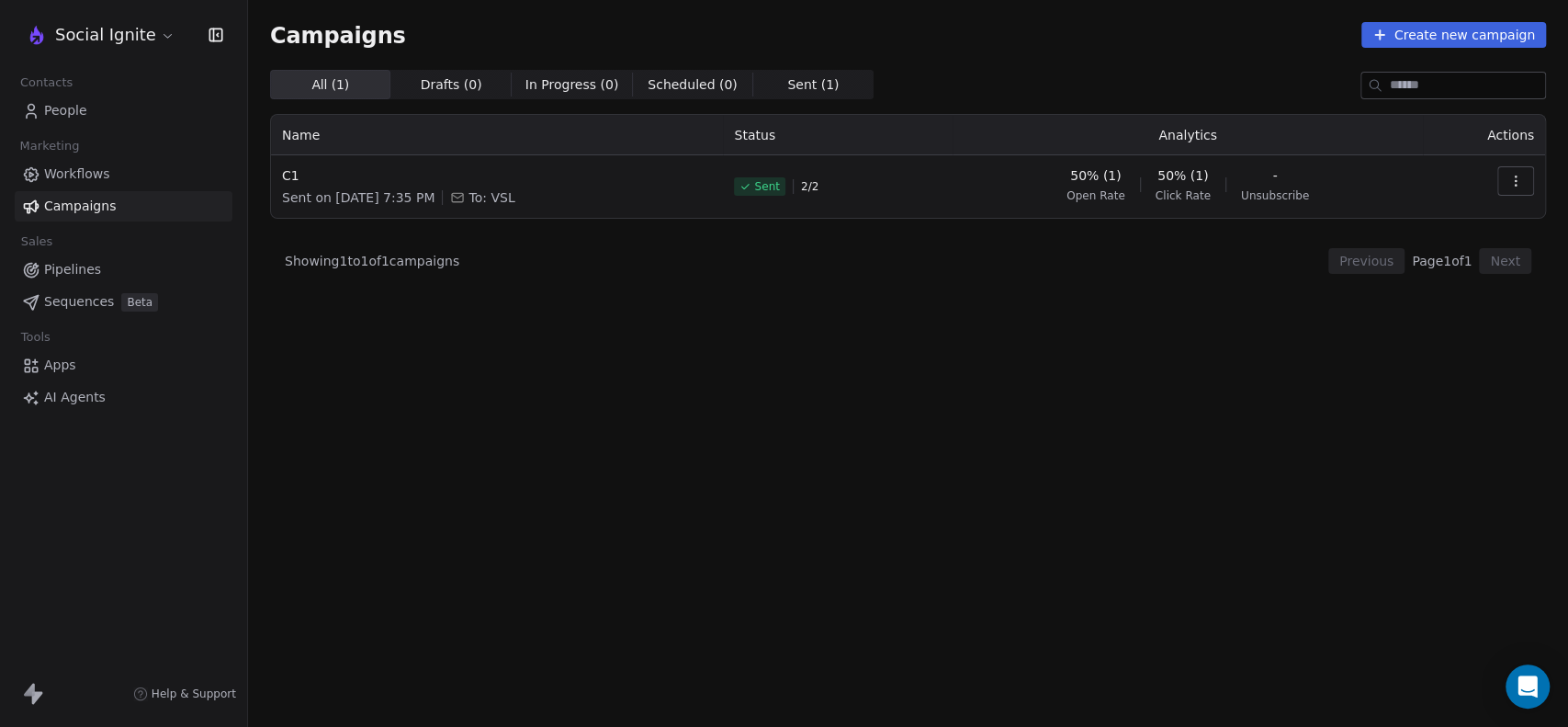
click at [1518, 183] on icon "button" at bounding box center [1516, 182] width 15 height 15
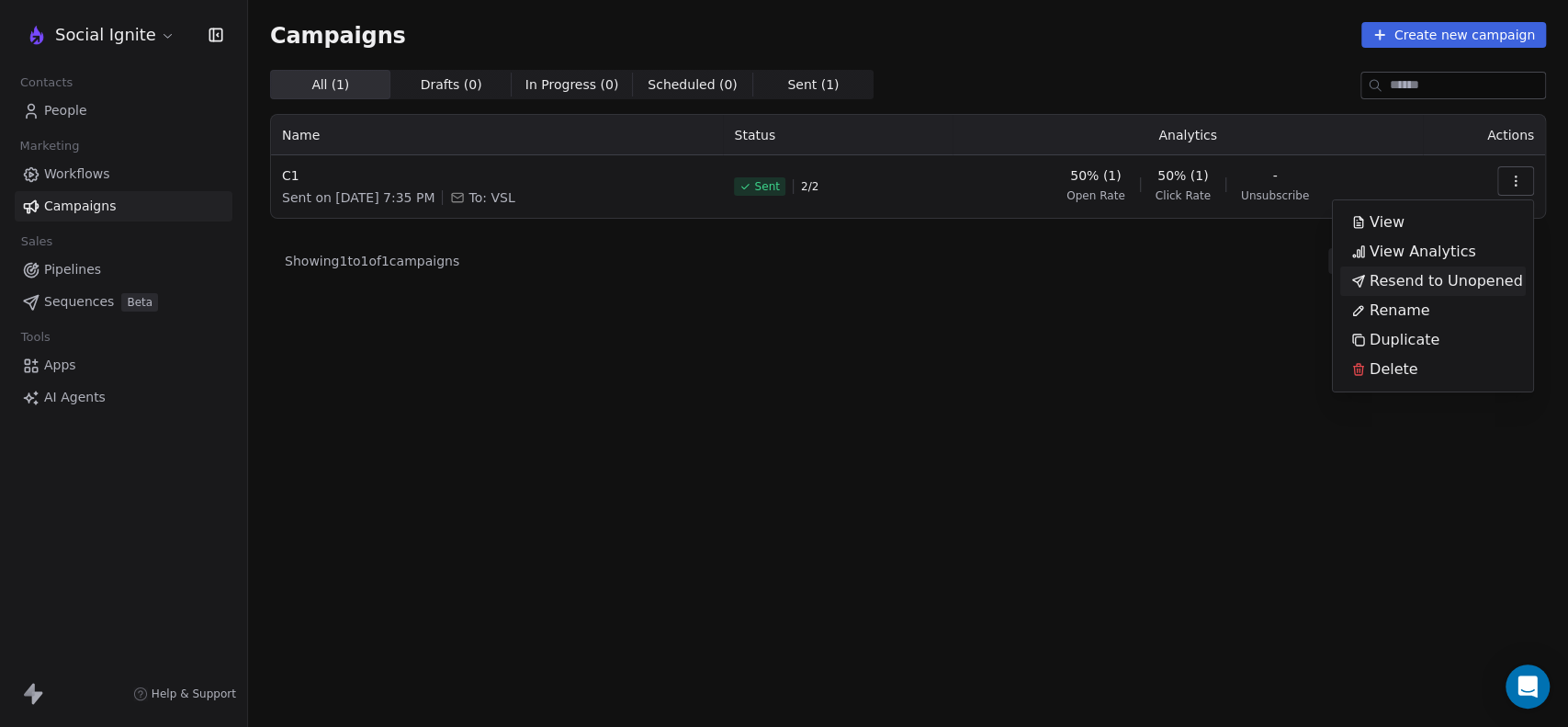
click at [1415, 274] on span "Resend to Unopened" at bounding box center [1446, 282] width 153 height 22
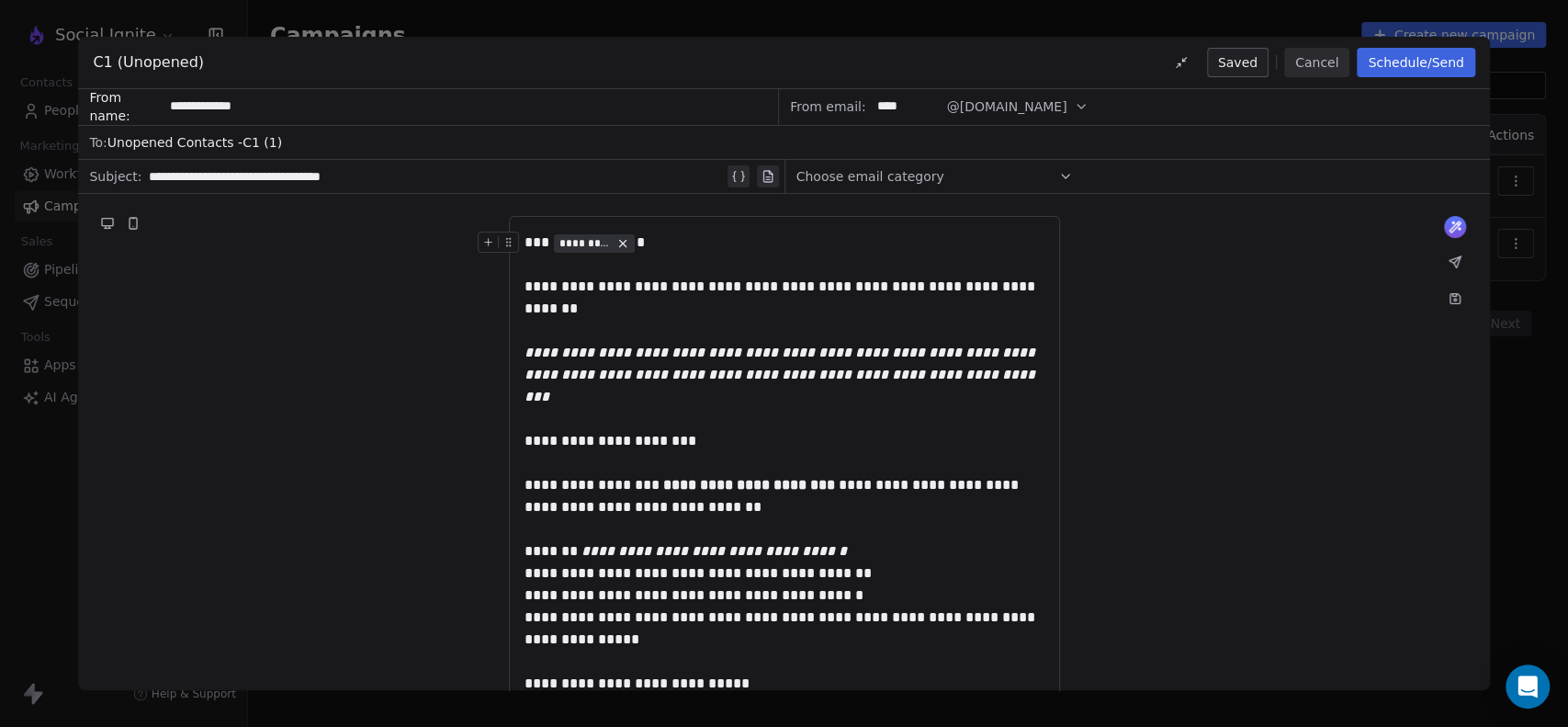
click at [1318, 62] on button "Cancel" at bounding box center [1316, 62] width 65 height 29
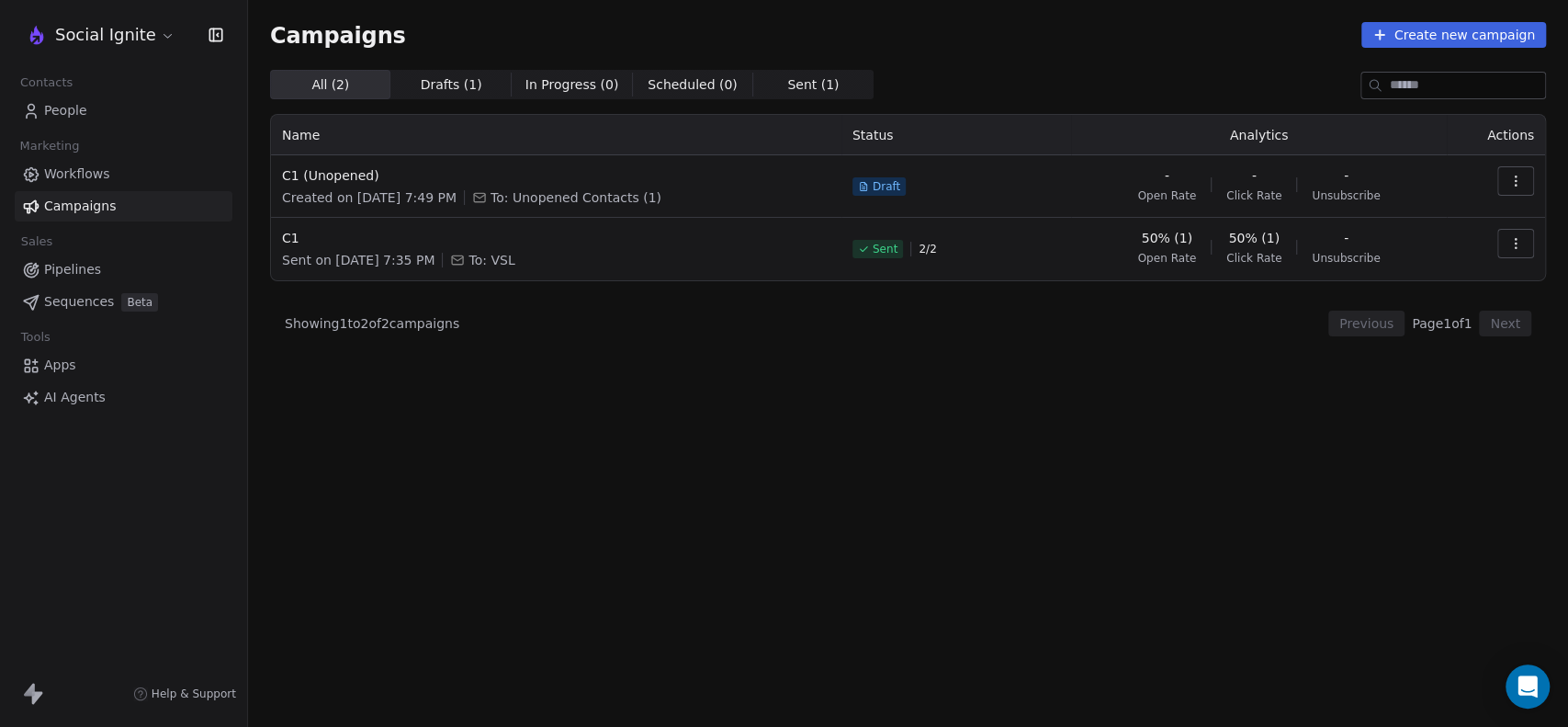
click at [1514, 189] on button "button" at bounding box center [1515, 181] width 36 height 29
drag, startPoint x: 1444, startPoint y: 308, endPoint x: 1432, endPoint y: 311, distance: 12.4
click at [1441, 308] on div "Delete" at bounding box center [1432, 310] width 185 height 29
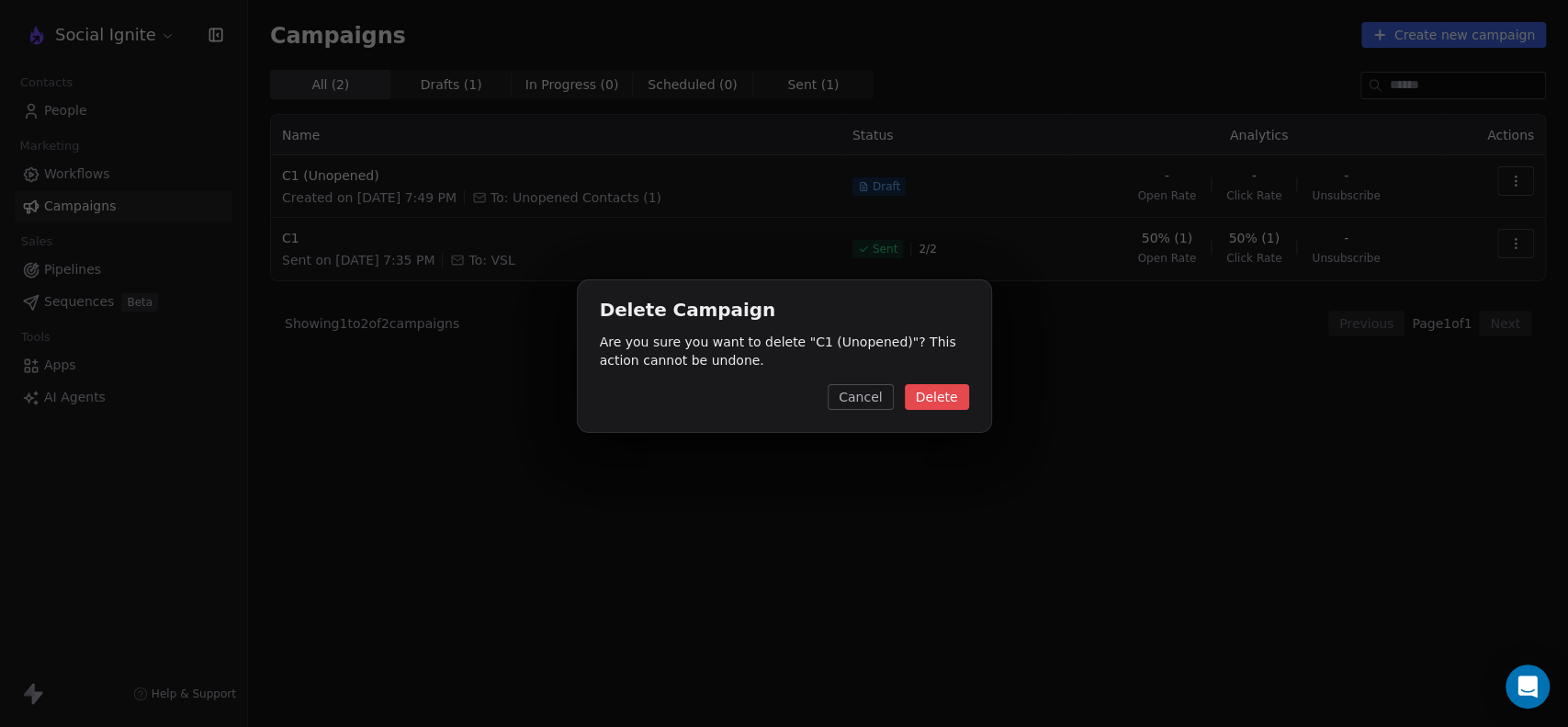
click at [940, 384] on button "Delete" at bounding box center [936, 396] width 65 height 25
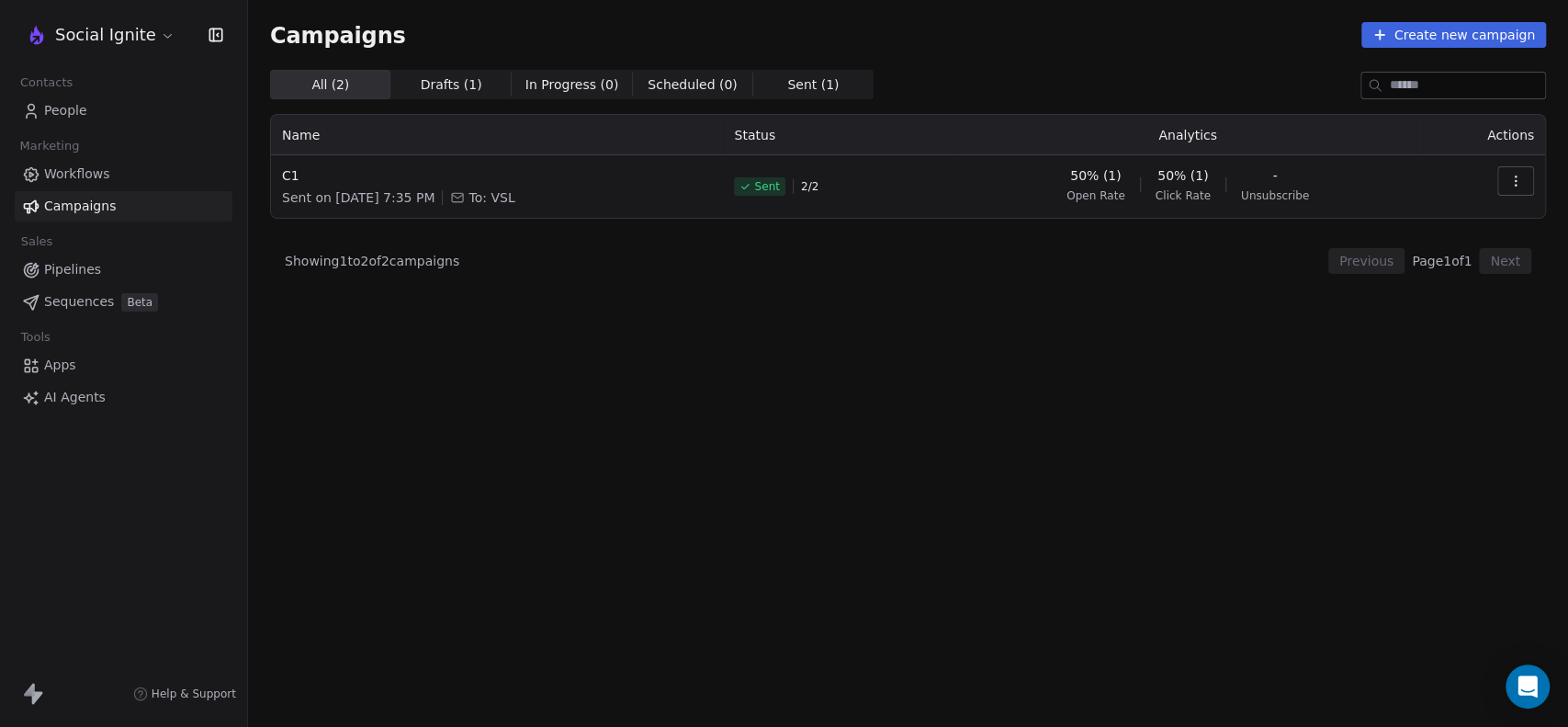
click at [832, 330] on div "All ( 2 ) All ( 2 ) Drafts ( 1 ) Drafts ( 1 ) In Progress ( 0 ) In Progress ( 0…" at bounding box center [908, 317] width 1276 height 495
click at [1517, 184] on icon "button" at bounding box center [1516, 182] width 15 height 15
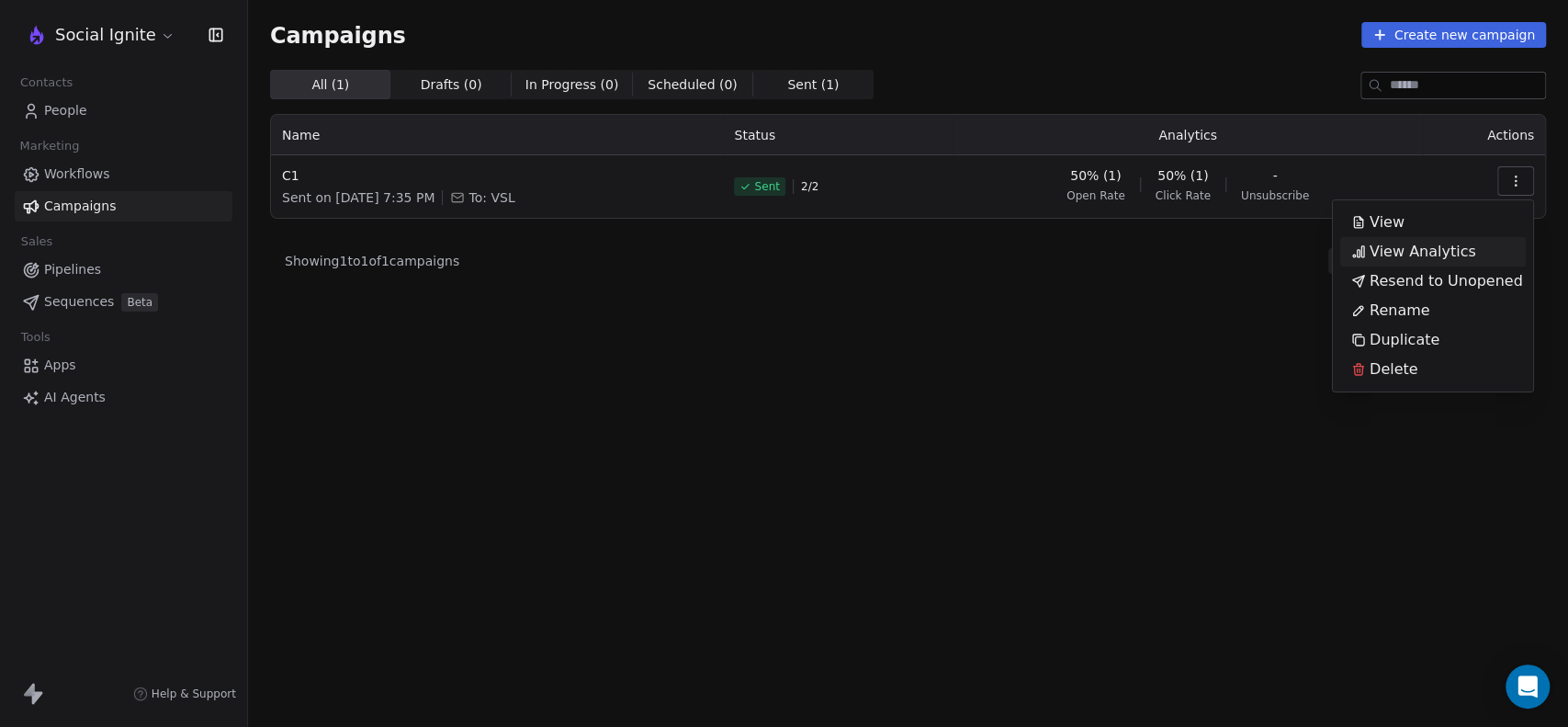
click at [1429, 250] on span "View Analytics" at bounding box center [1423, 252] width 107 height 22
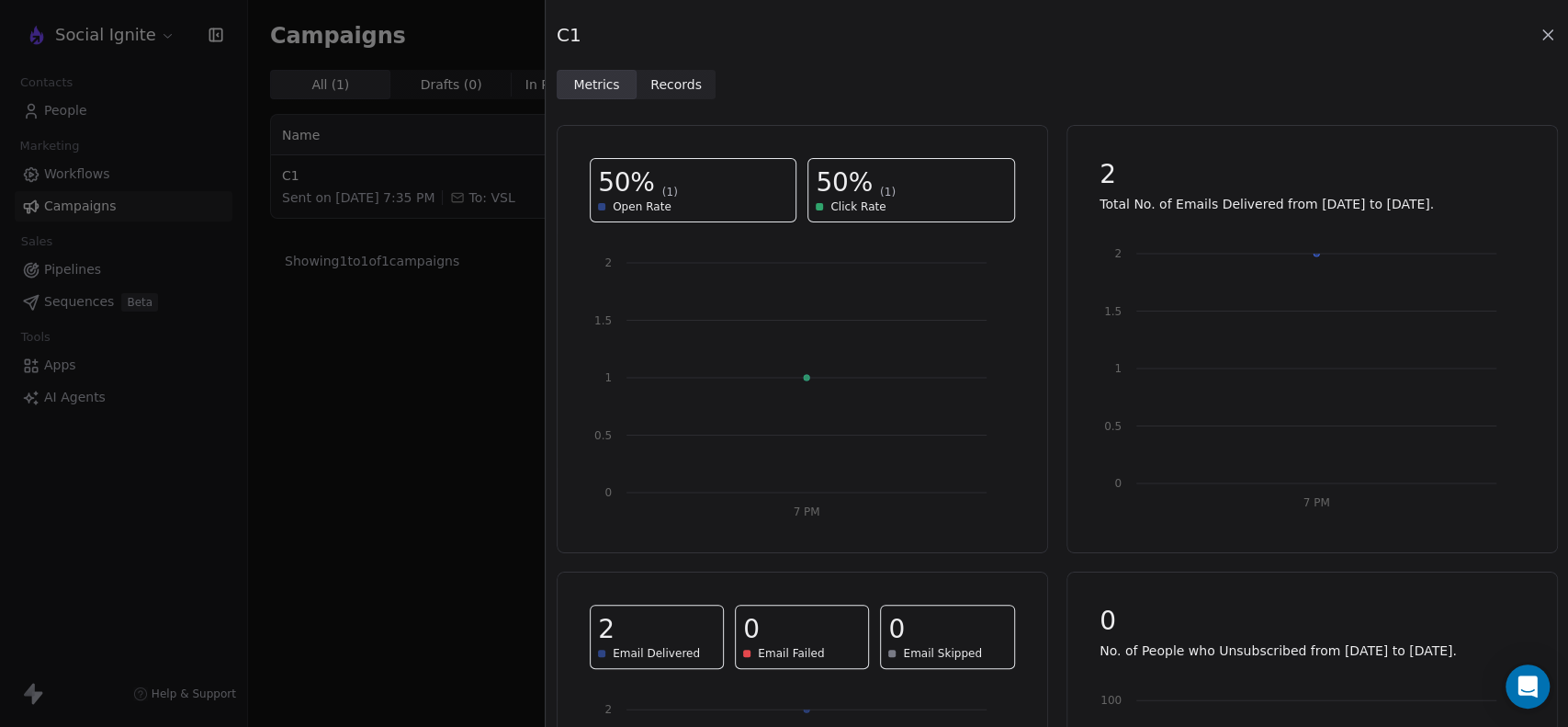
click at [675, 86] on span "Records" at bounding box center [675, 84] width 51 height 20
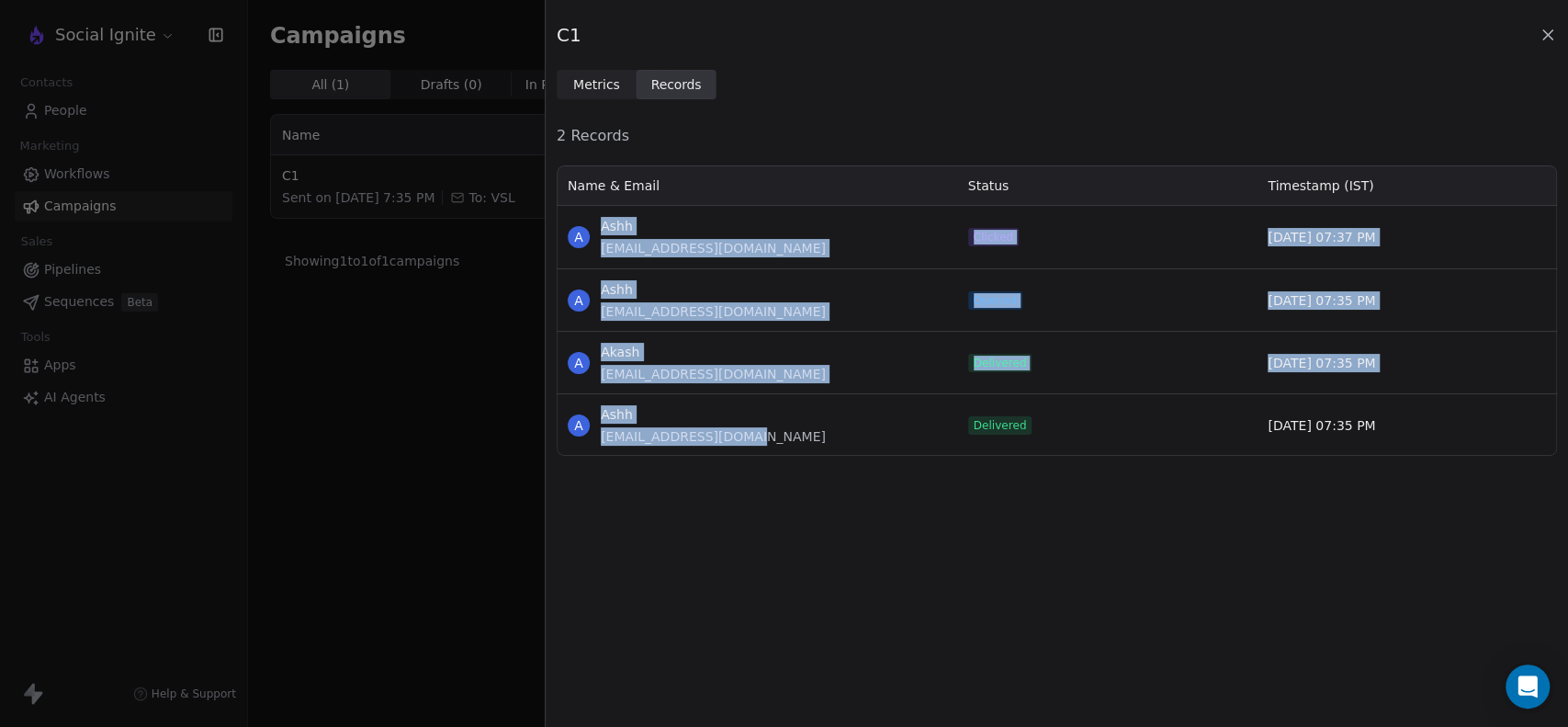
drag, startPoint x: 738, startPoint y: 429, endPoint x: 595, endPoint y: 211, distance: 260.7
click at [595, 211] on div "A [PERSON_NAME] [PERSON_NAME][EMAIL_ADDRESS][DOMAIN_NAME] Clicked [DATE] 07:37 …" at bounding box center [1056, 330] width 1000 height 250
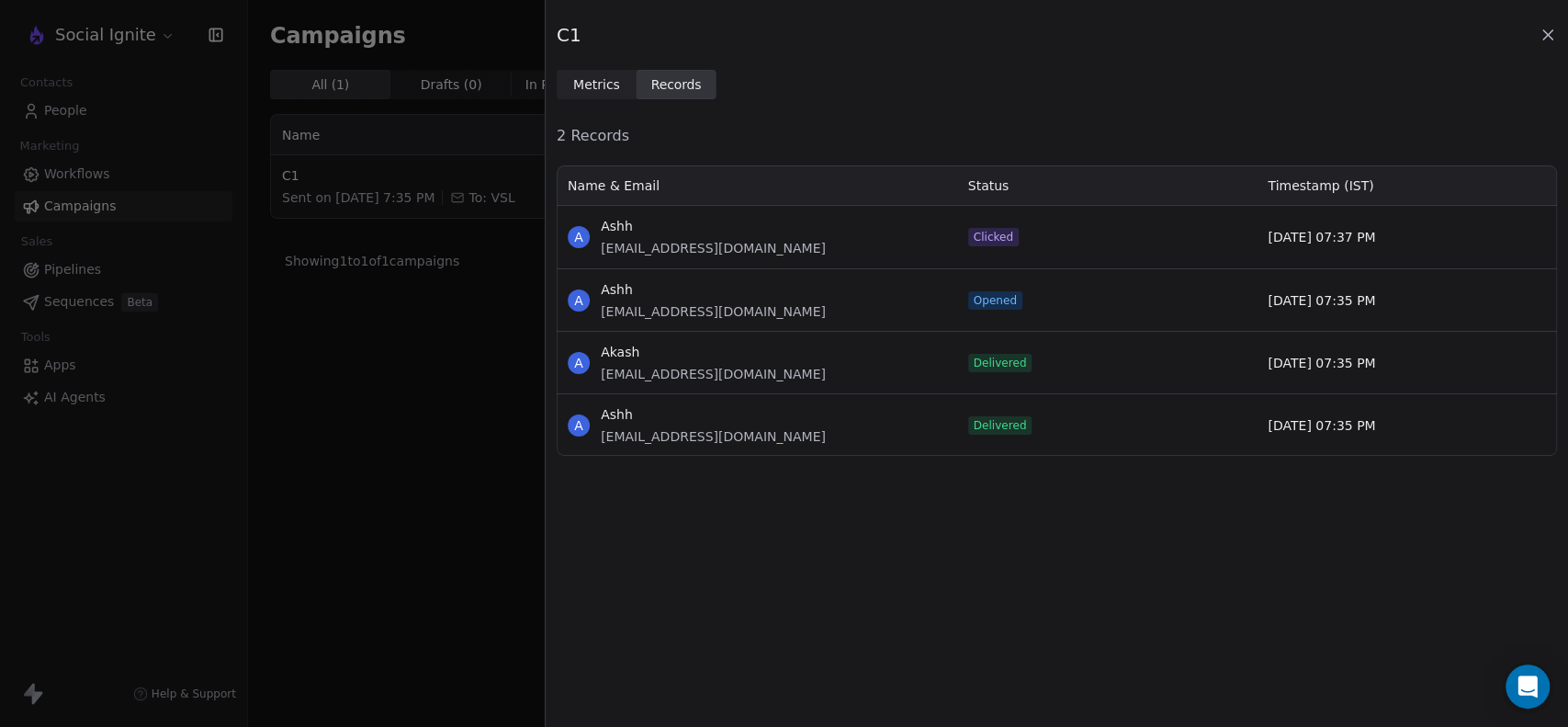
click at [746, 167] on div "Name & Email" at bounding box center [757, 185] width 400 height 40
click at [583, 79] on span "Metrics" at bounding box center [597, 84] width 47 height 20
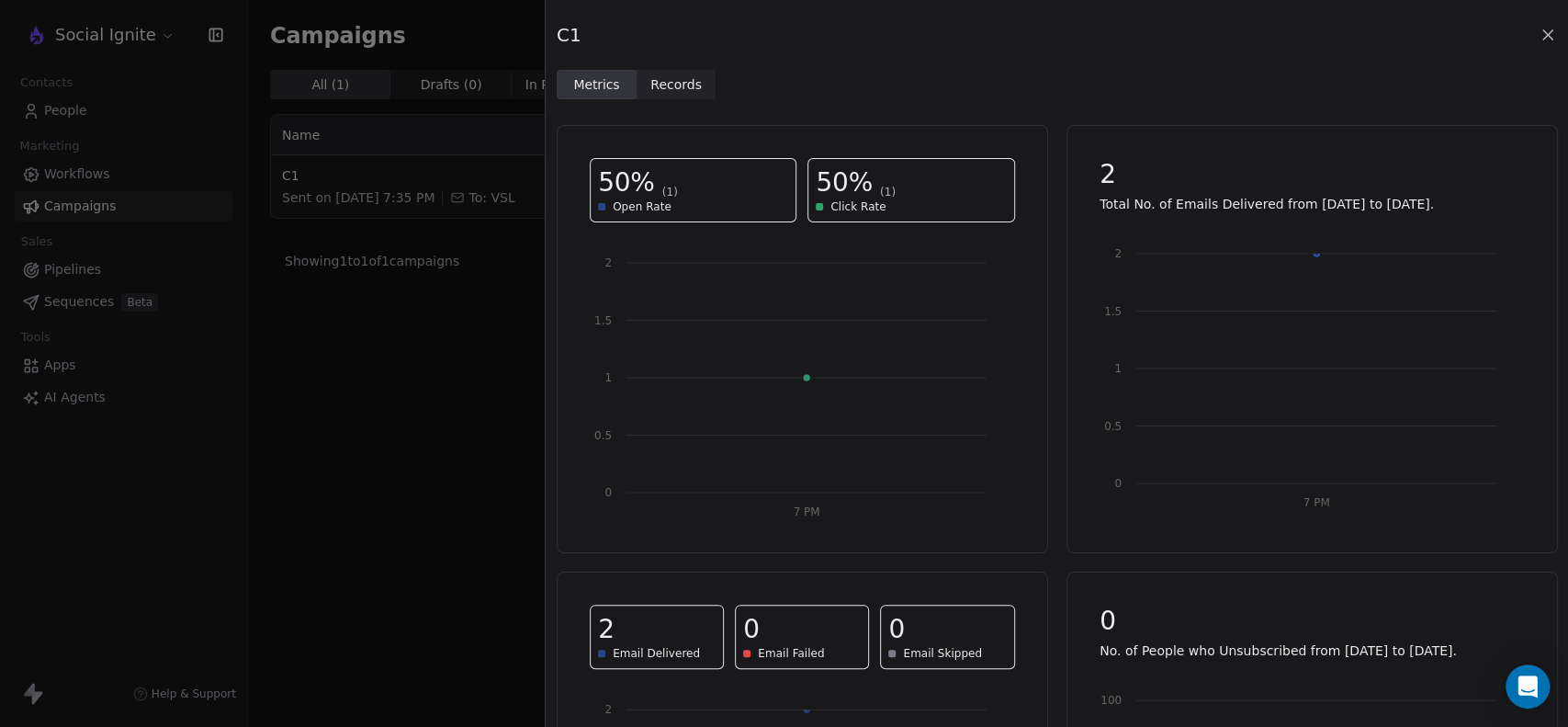
click at [1551, 30] on icon at bounding box center [1547, 35] width 9 height 9
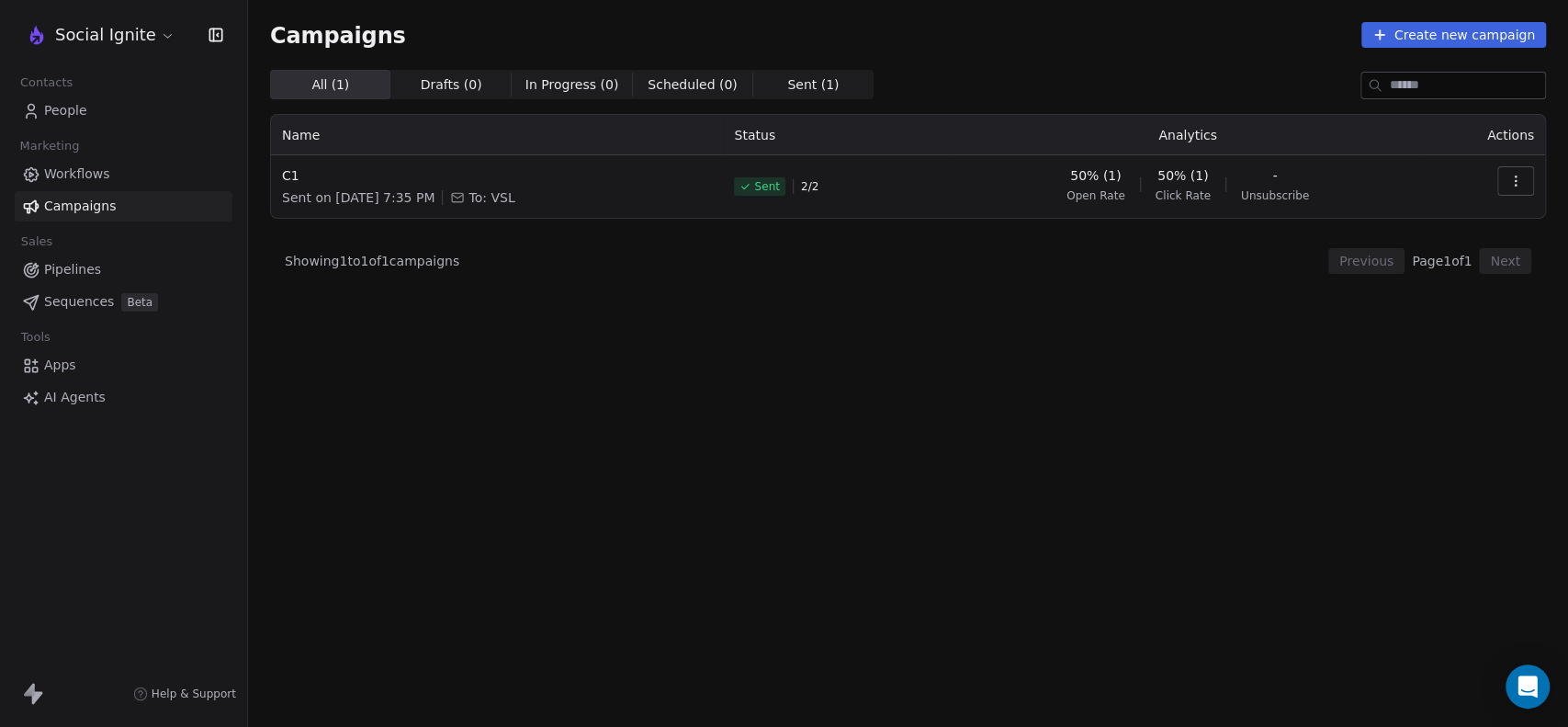
click at [1515, 181] on icon "button" at bounding box center [1515, 180] width 1 height 1
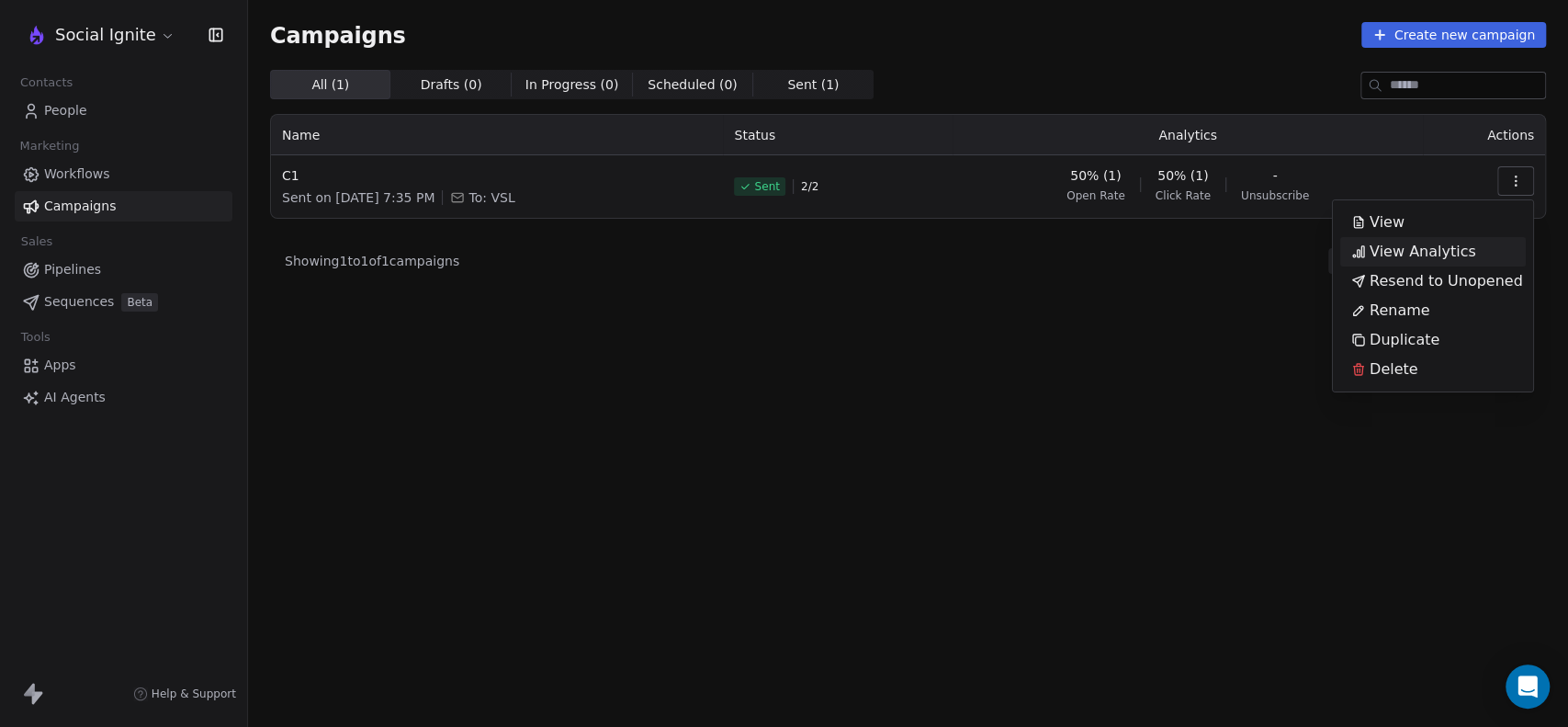
click at [1431, 243] on span "View Analytics" at bounding box center [1423, 252] width 107 height 22
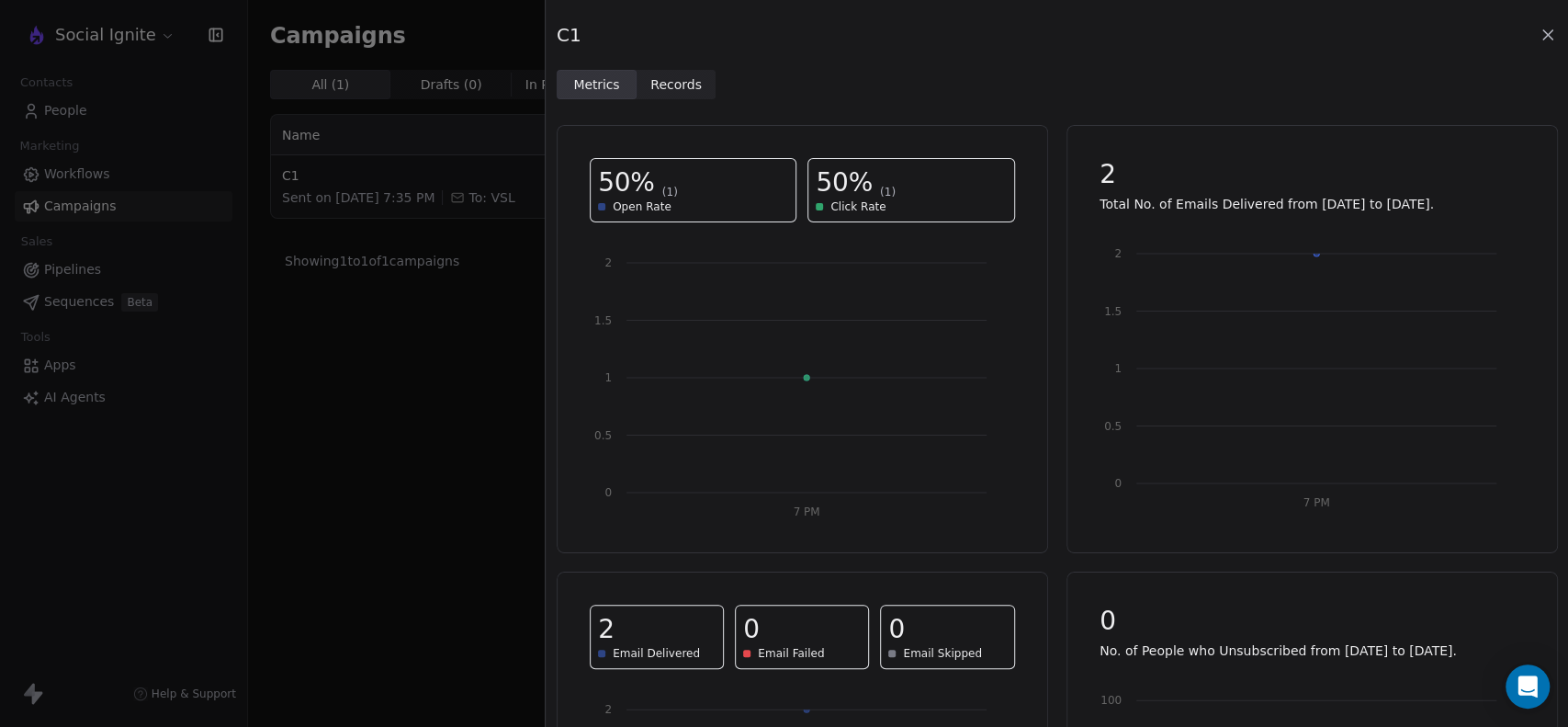
click at [673, 87] on span "Records" at bounding box center [675, 84] width 51 height 20
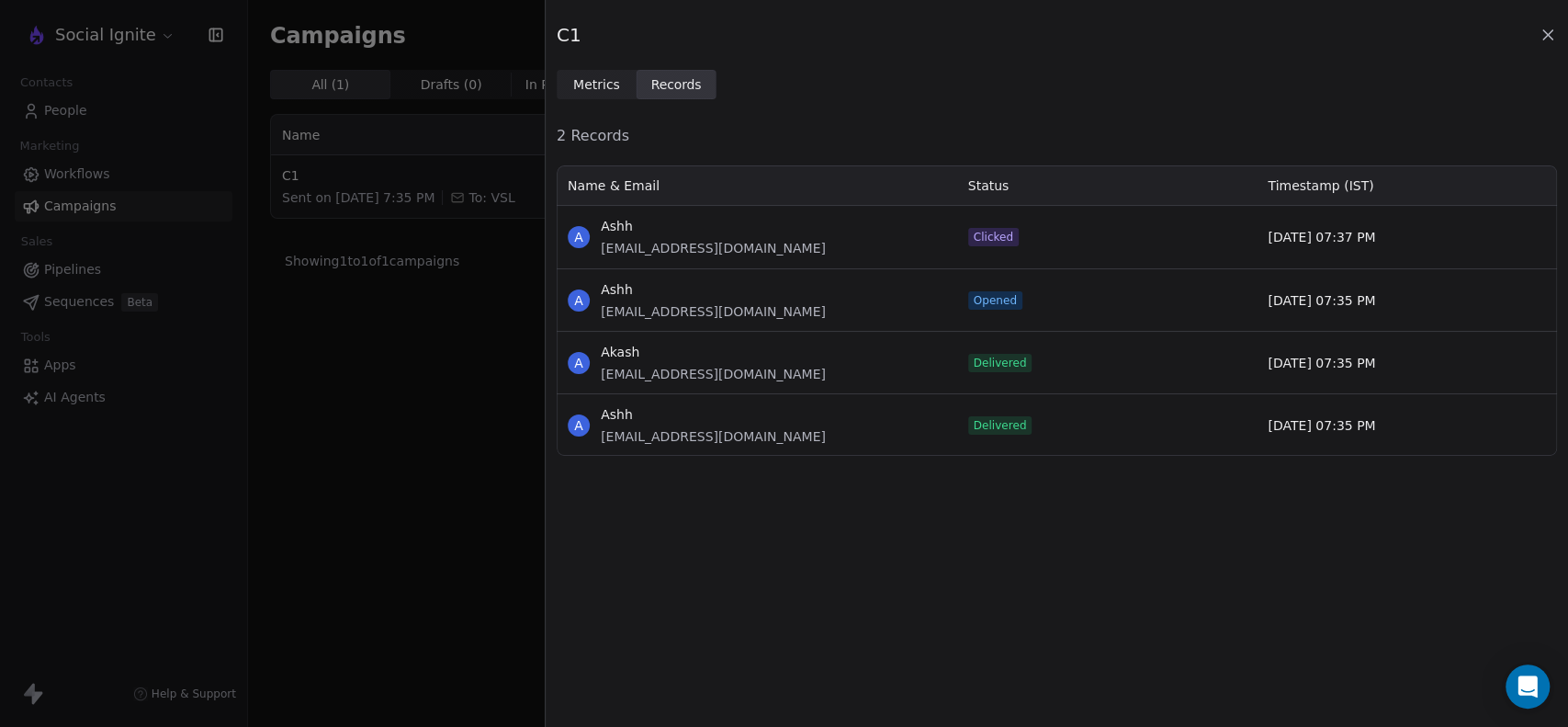
click at [1551, 32] on icon at bounding box center [1547, 35] width 19 height 19
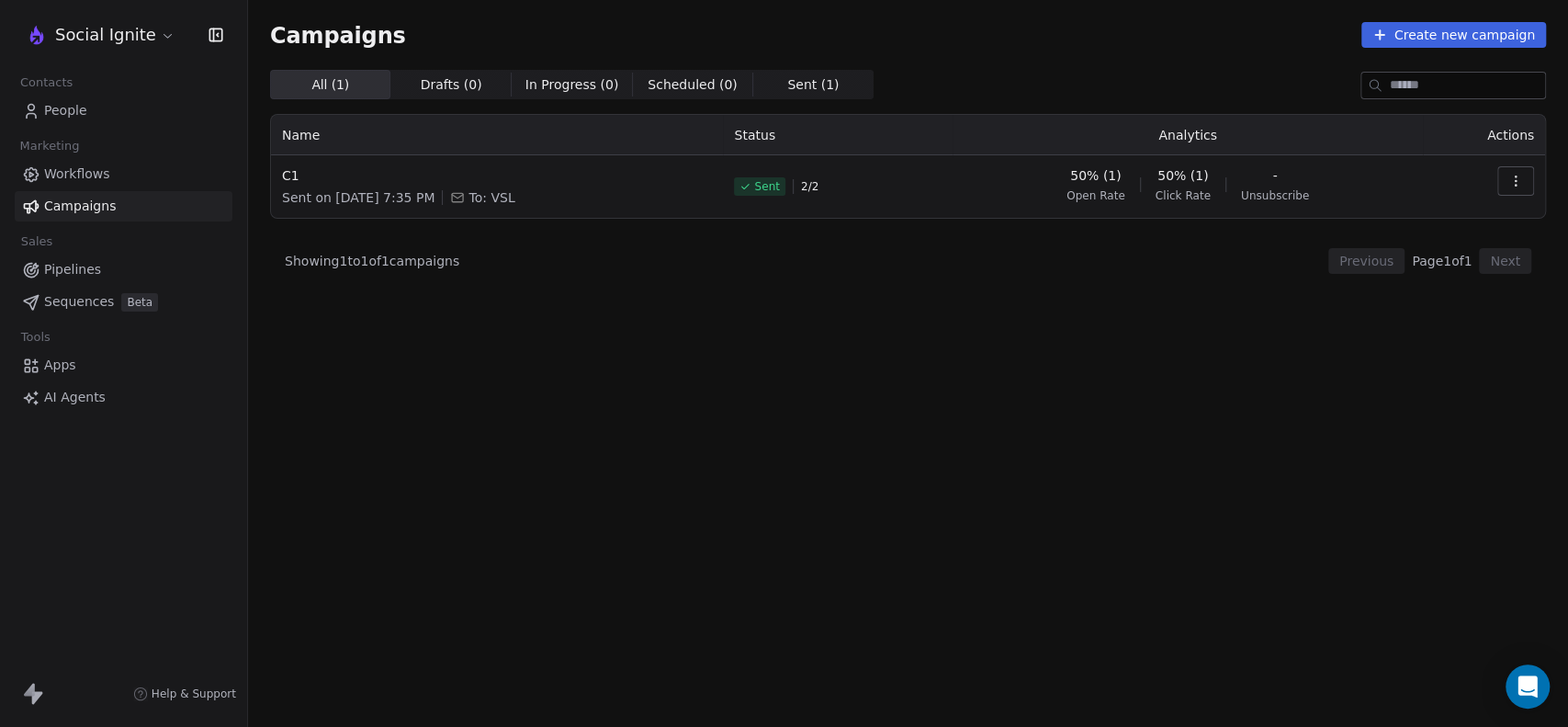
click at [62, 108] on span "People" at bounding box center [65, 110] width 43 height 20
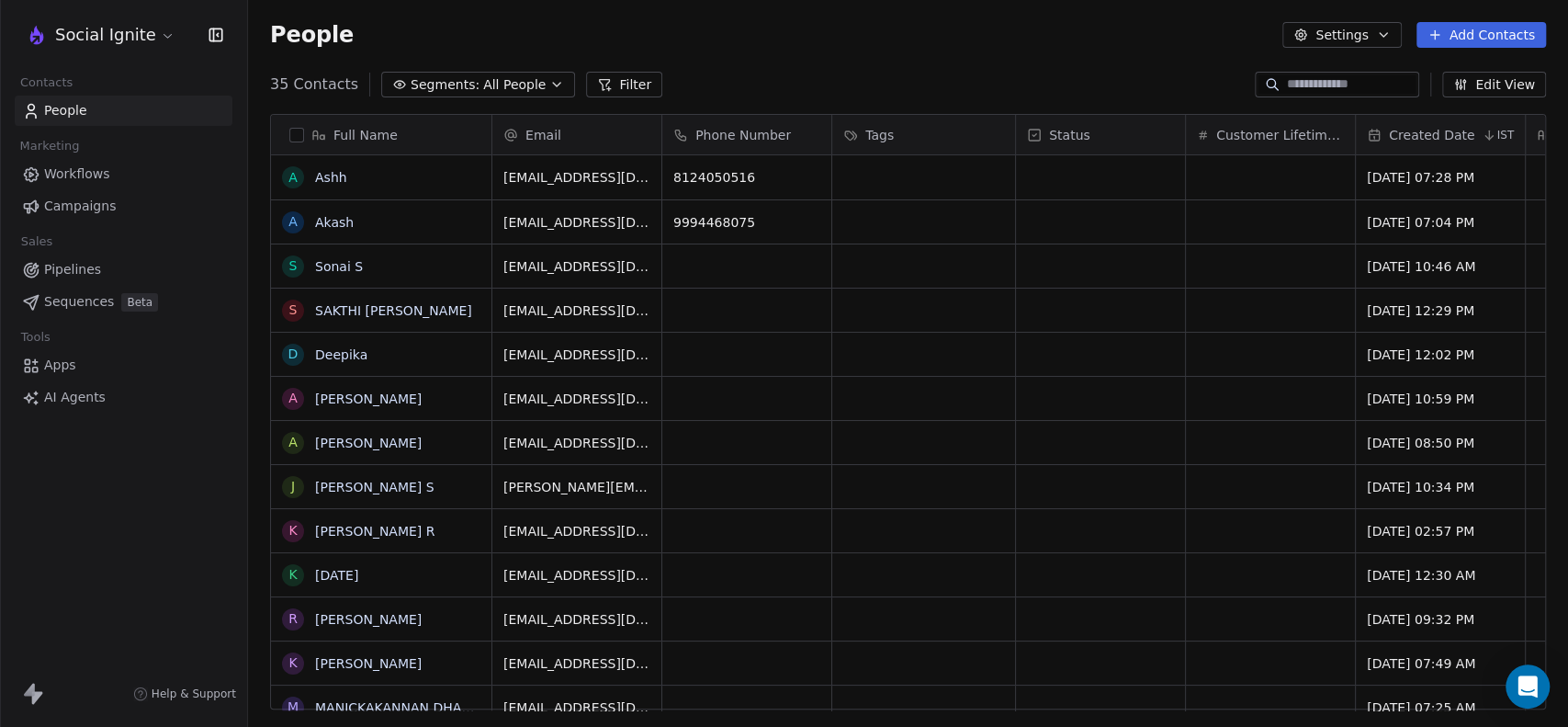
scroll to position [624, 1304]
click at [296, 136] on button "button" at bounding box center [297, 135] width 15 height 15
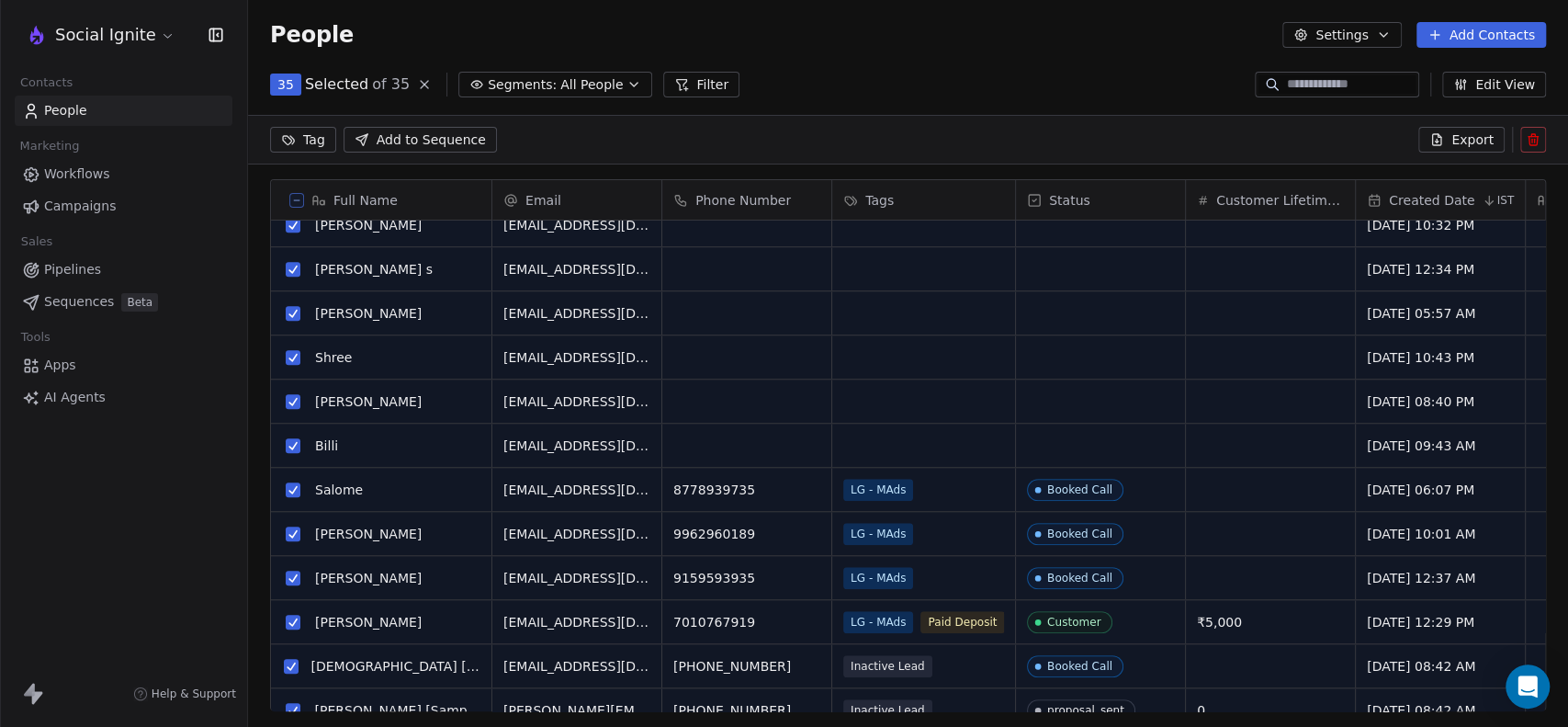
scroll to position [1052, 0]
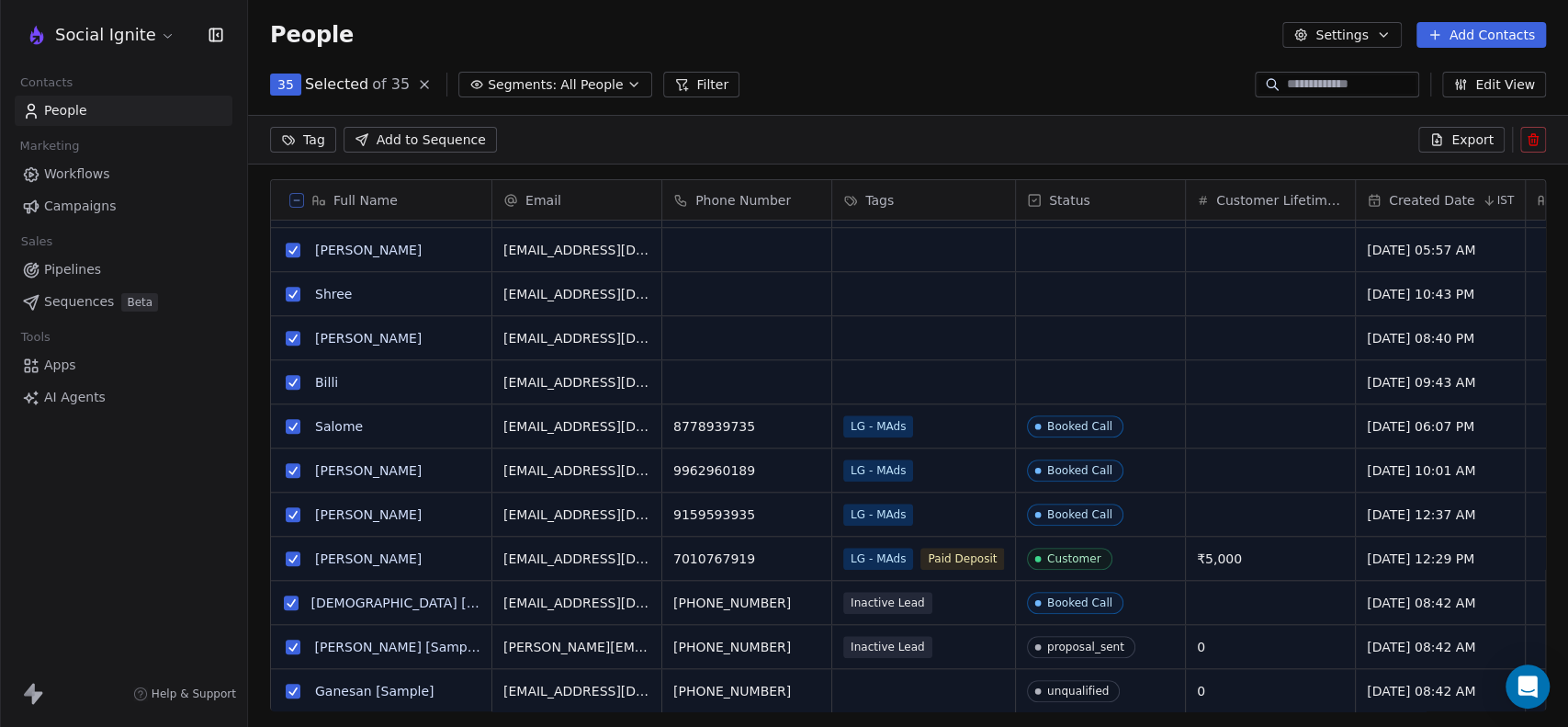
click at [291, 691] on button "grid" at bounding box center [293, 691] width 15 height 15
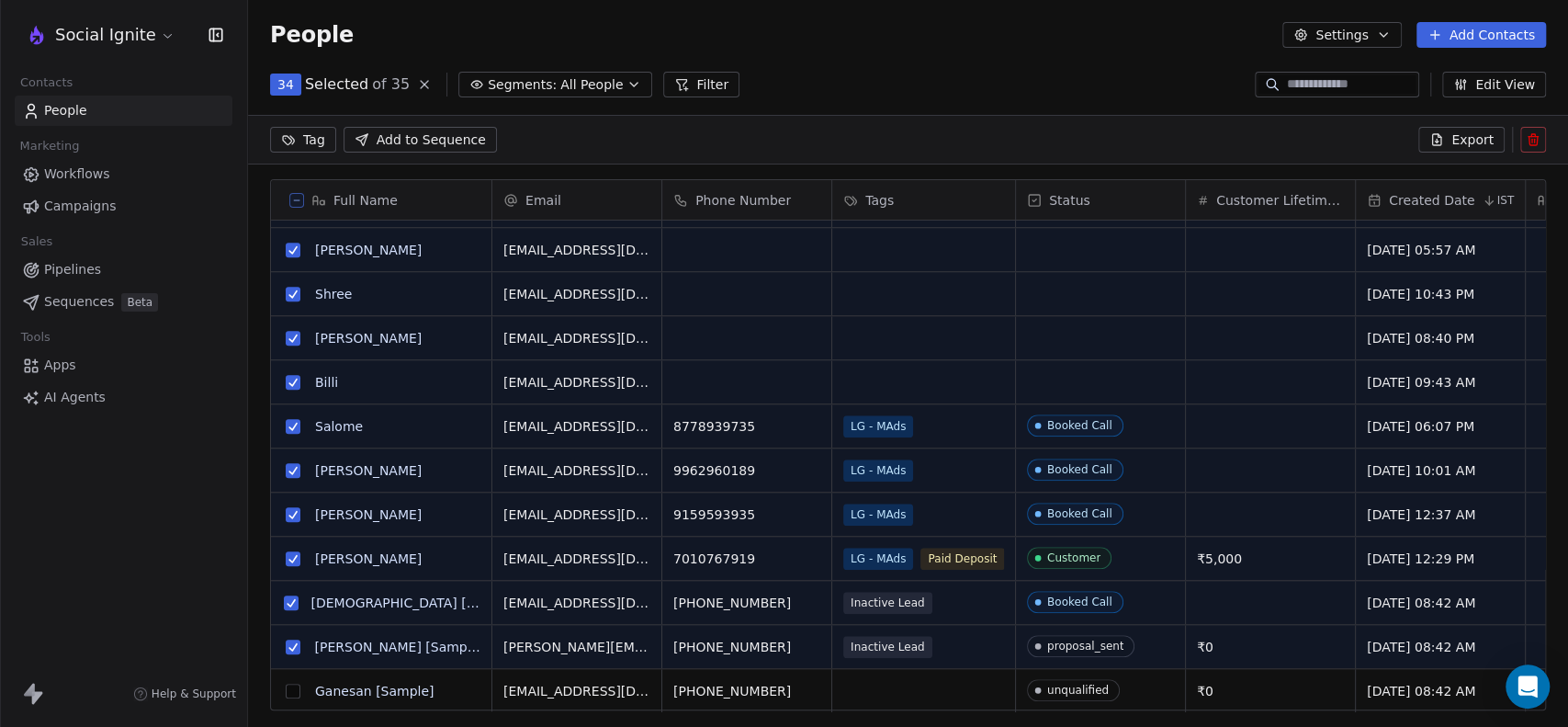
click at [294, 603] on button "grid" at bounding box center [291, 603] width 15 height 15
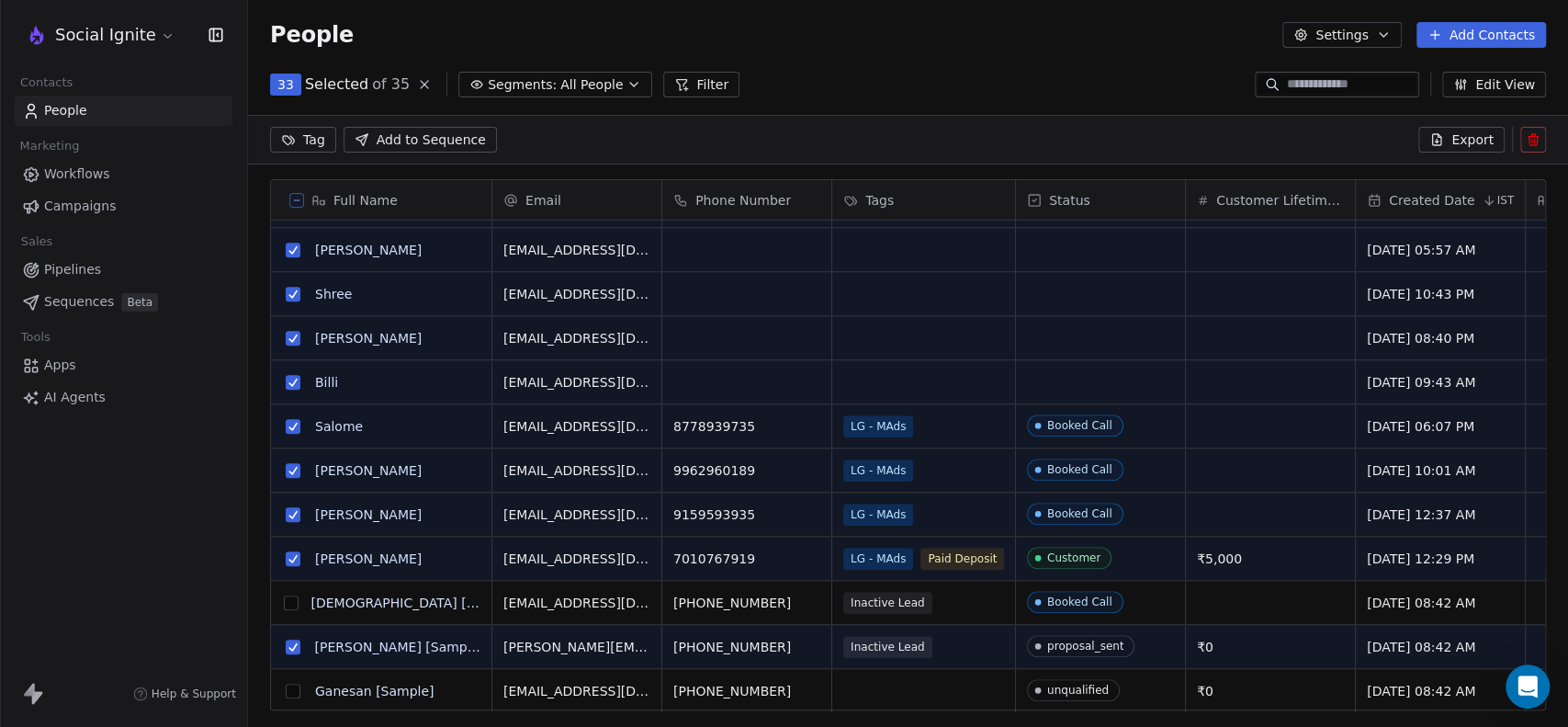
scroll to position [15, 0]
click at [290, 651] on button "grid" at bounding box center [293, 647] width 15 height 15
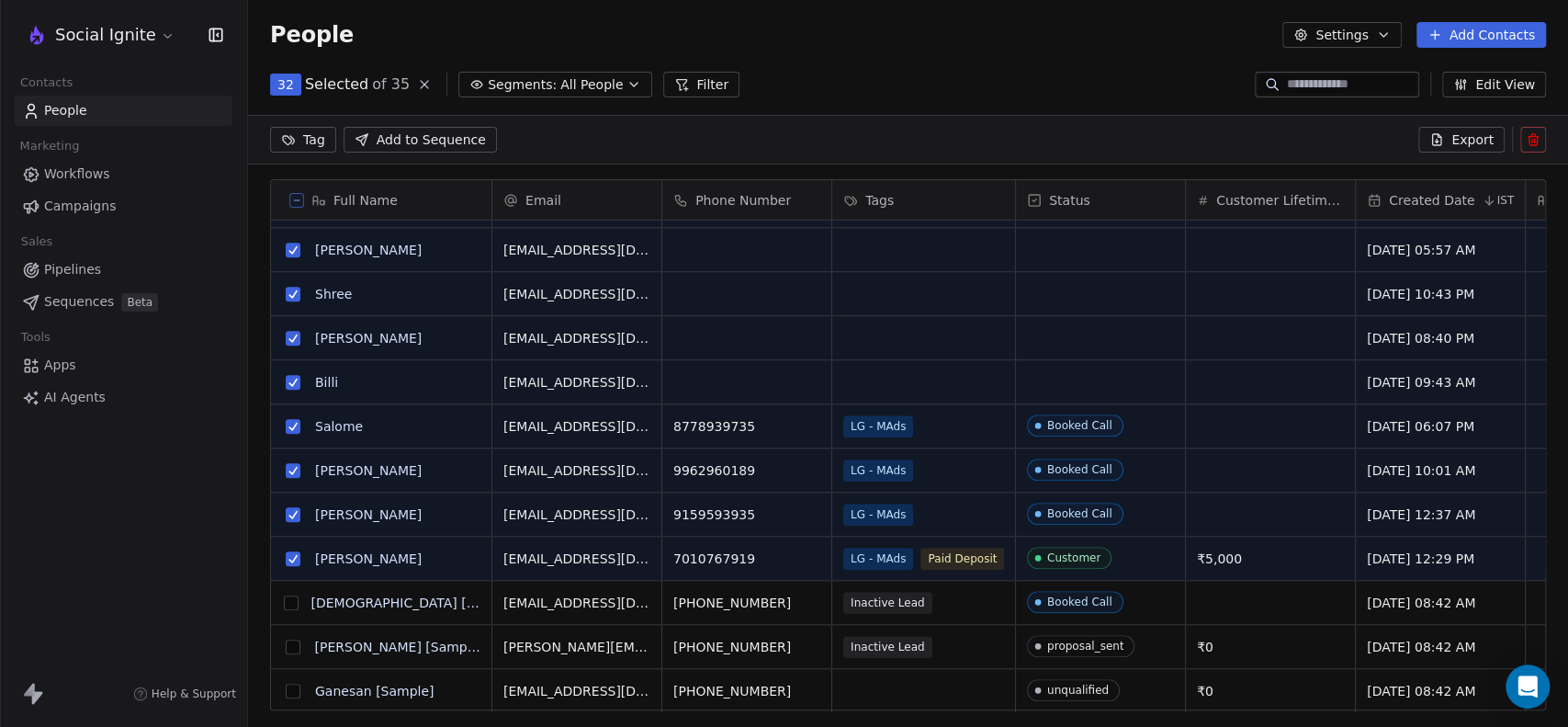
click at [1529, 142] on icon at bounding box center [1532, 140] width 8 height 8
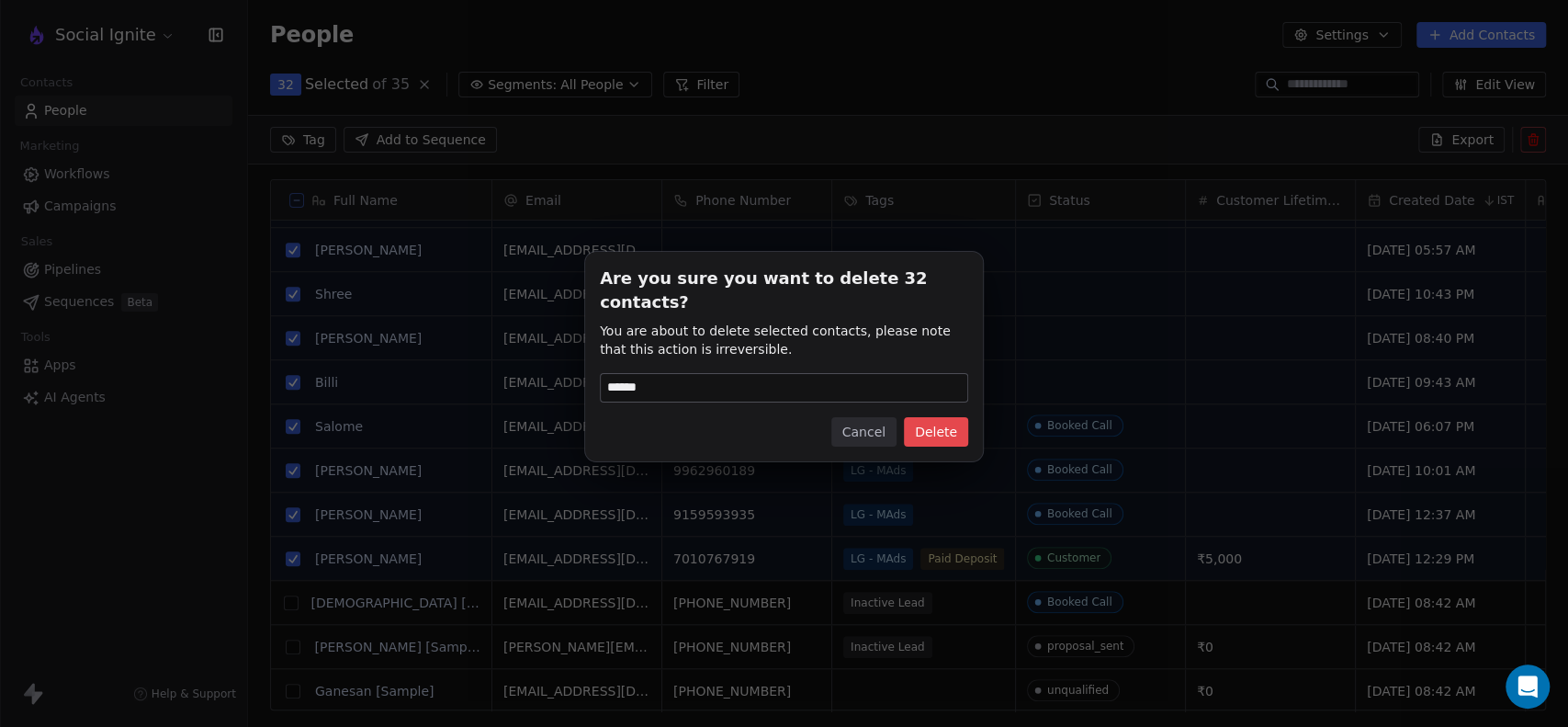
type input "******"
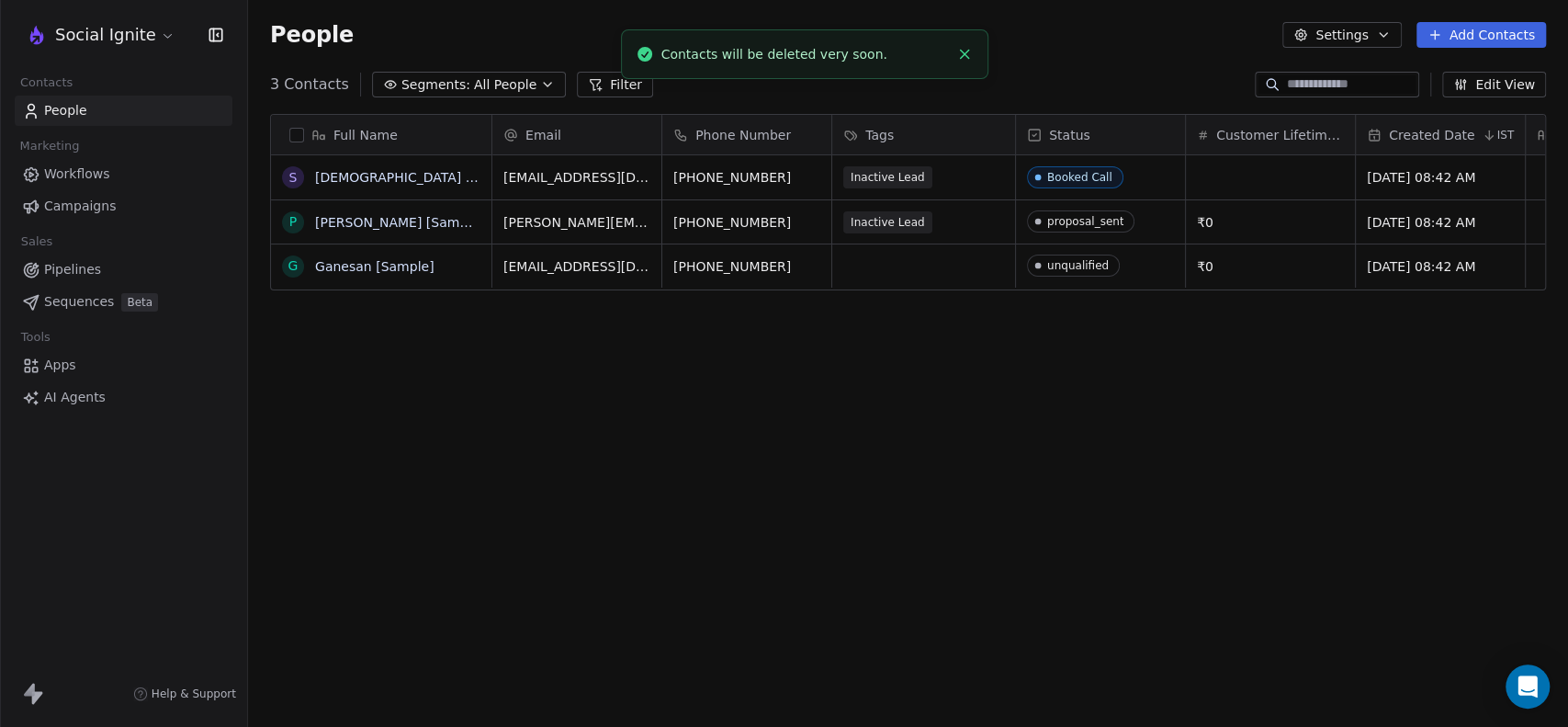
scroll to position [0, 0]
click at [769, 438] on div "Full Name S [PERSON_NAME] [Sample] P [PERSON_NAME] [Sample] [PERSON_NAME] [Samp…" at bounding box center [907, 418] width 1320 height 639
click at [82, 186] on link "Workflows" at bounding box center [123, 174] width 218 height 30
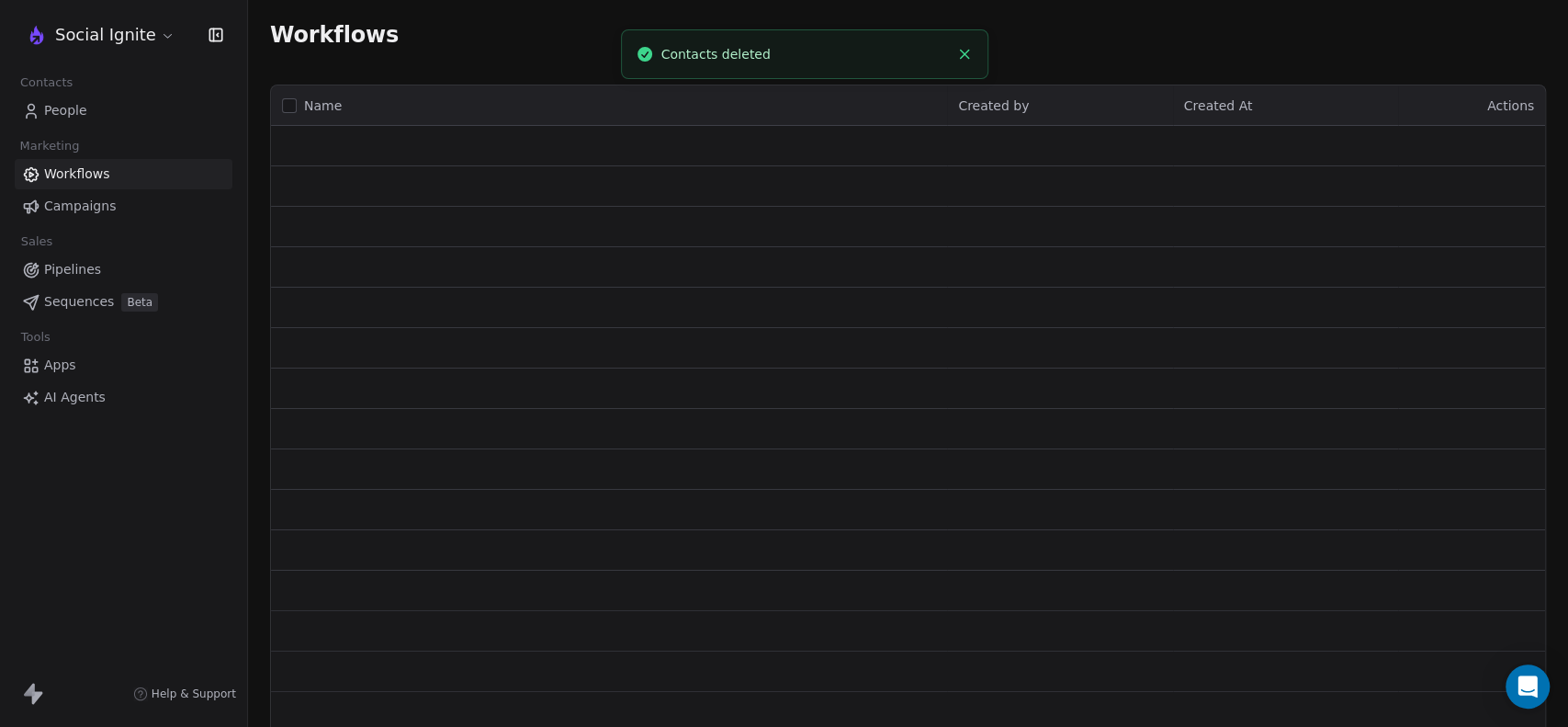
click at [85, 204] on span "Campaigns" at bounding box center [80, 206] width 72 height 20
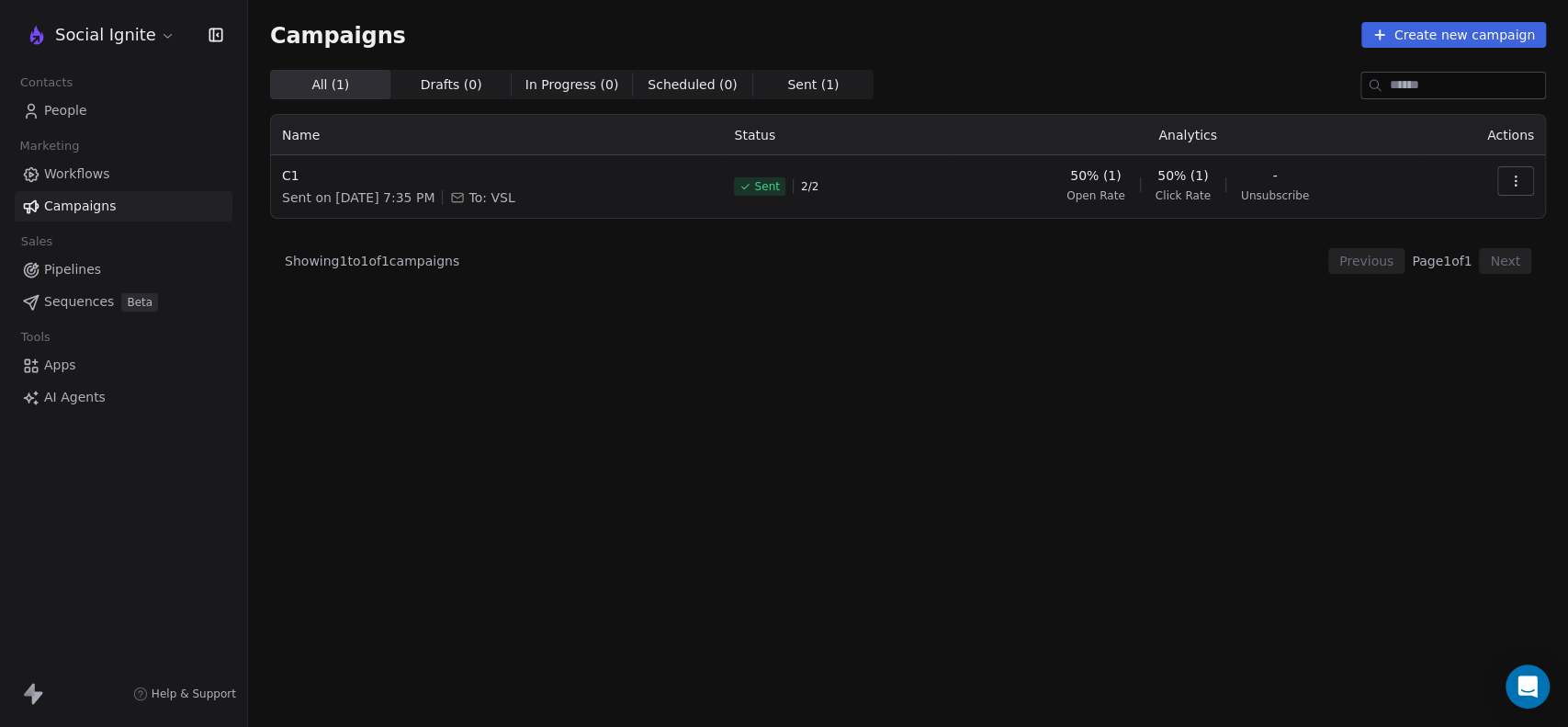
click at [1522, 173] on button "button" at bounding box center [1515, 181] width 36 height 29
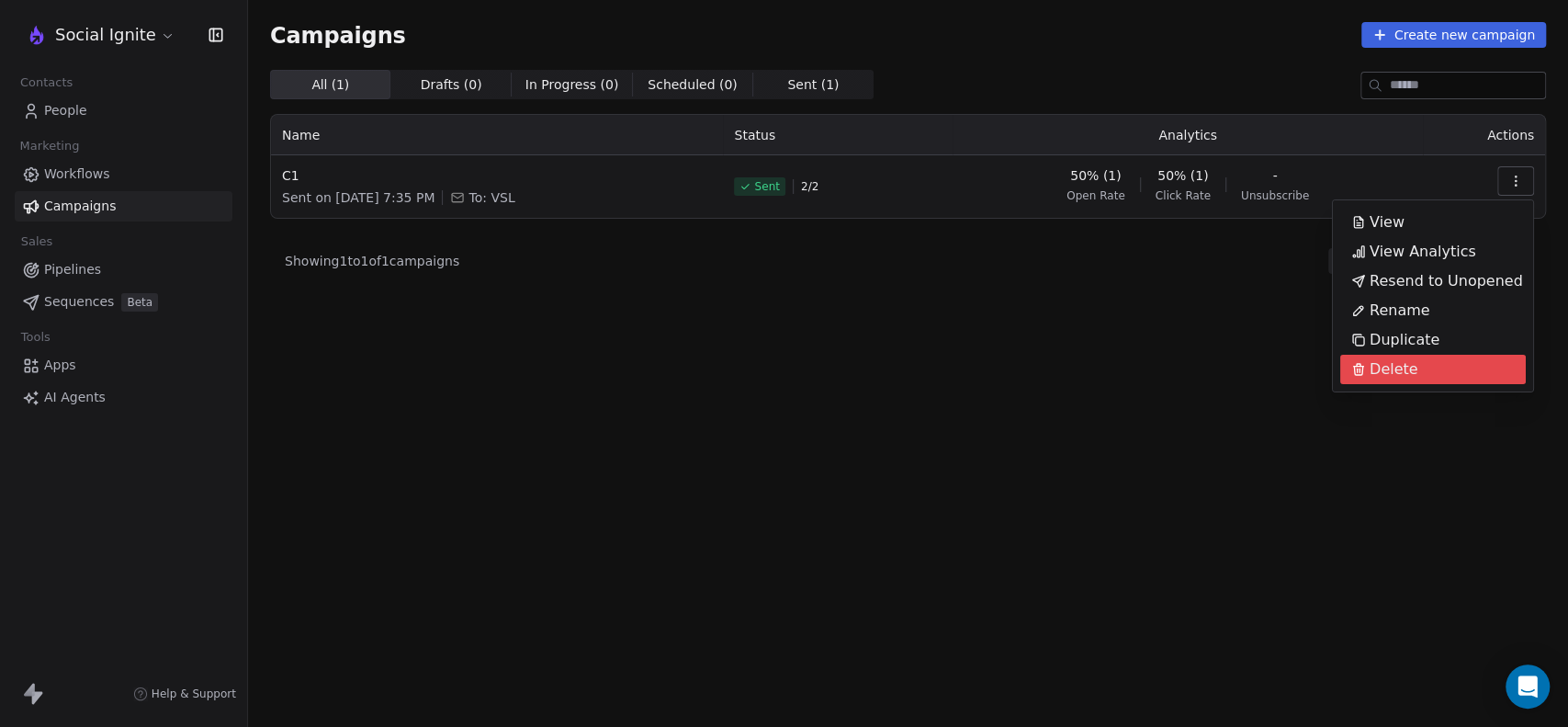
click at [1398, 373] on span "Delete" at bounding box center [1394, 370] width 49 height 22
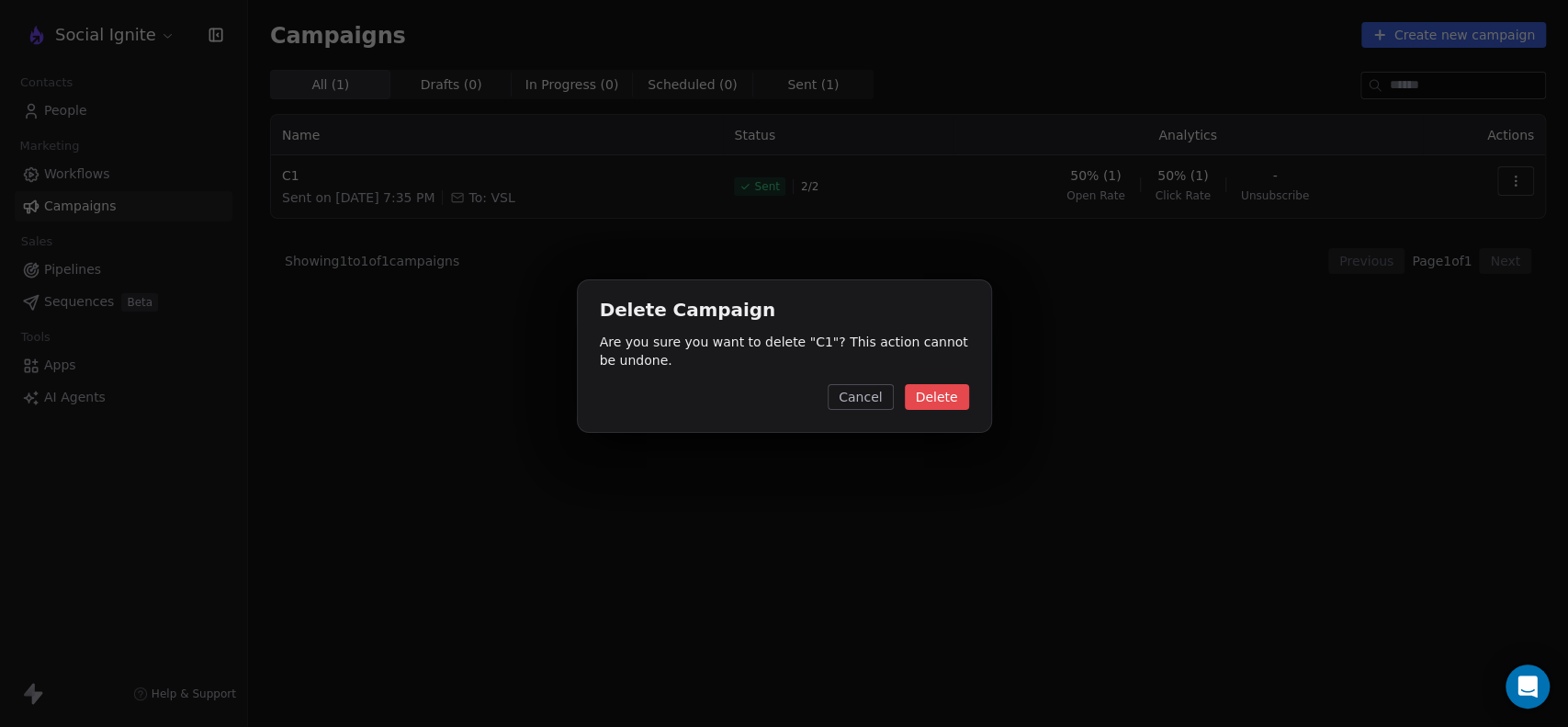
click at [936, 395] on button "Delete" at bounding box center [936, 396] width 65 height 25
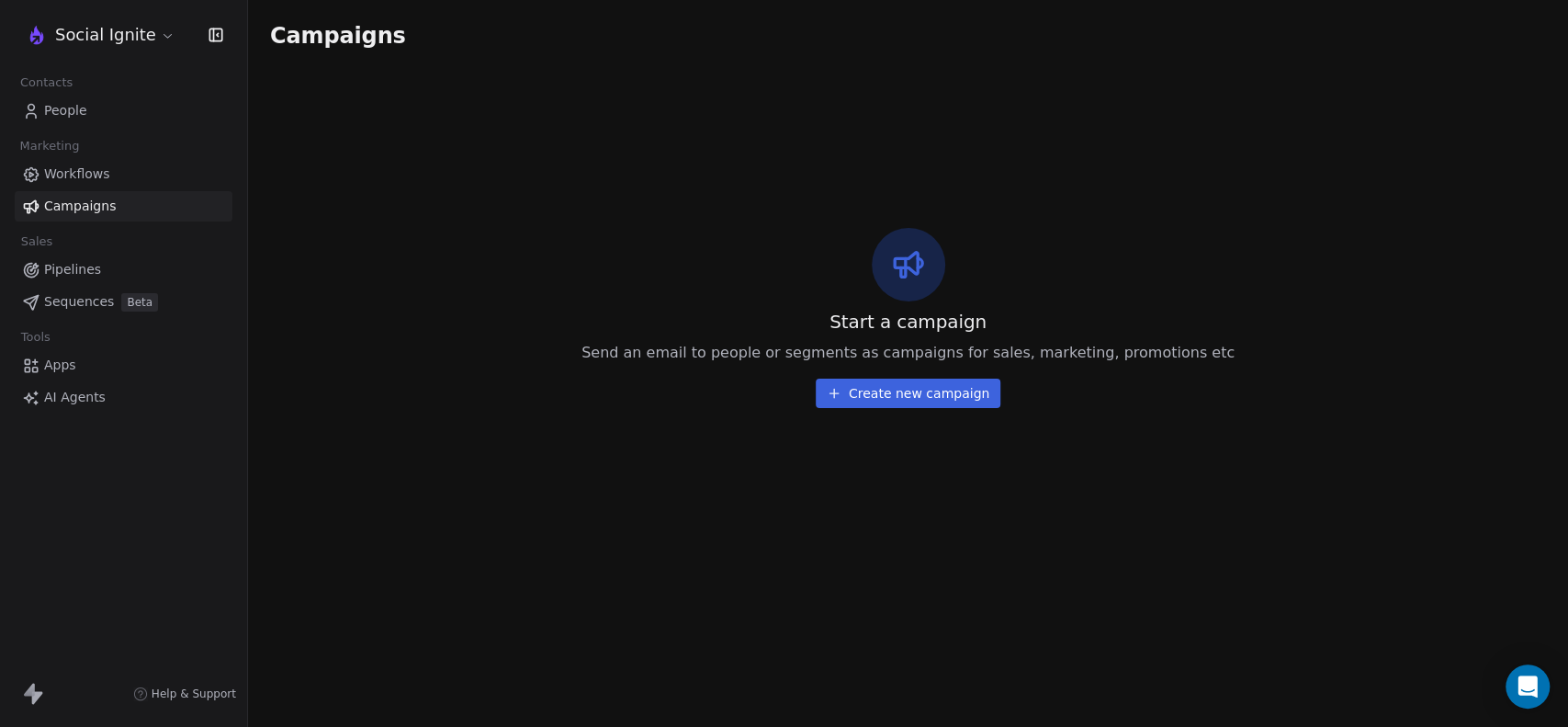
click at [67, 109] on span "People" at bounding box center [65, 110] width 43 height 20
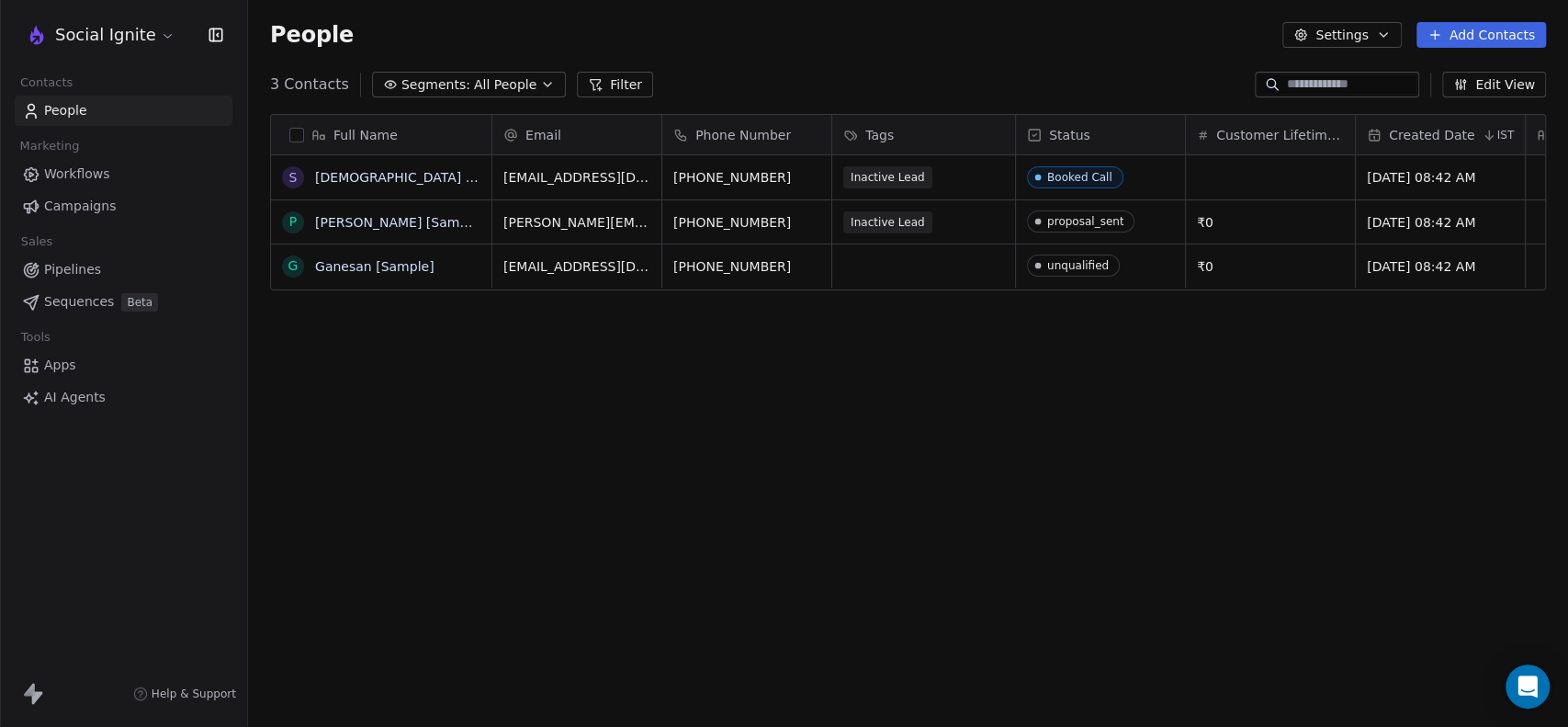
scroll to position [624, 1304]
click at [542, 451] on div "Full Name S [PERSON_NAME] [Sample] P [PERSON_NAME] [Sample] [PERSON_NAME] [Samp…" at bounding box center [907, 418] width 1320 height 639
click at [490, 86] on span "All People" at bounding box center [505, 84] width 63 height 20
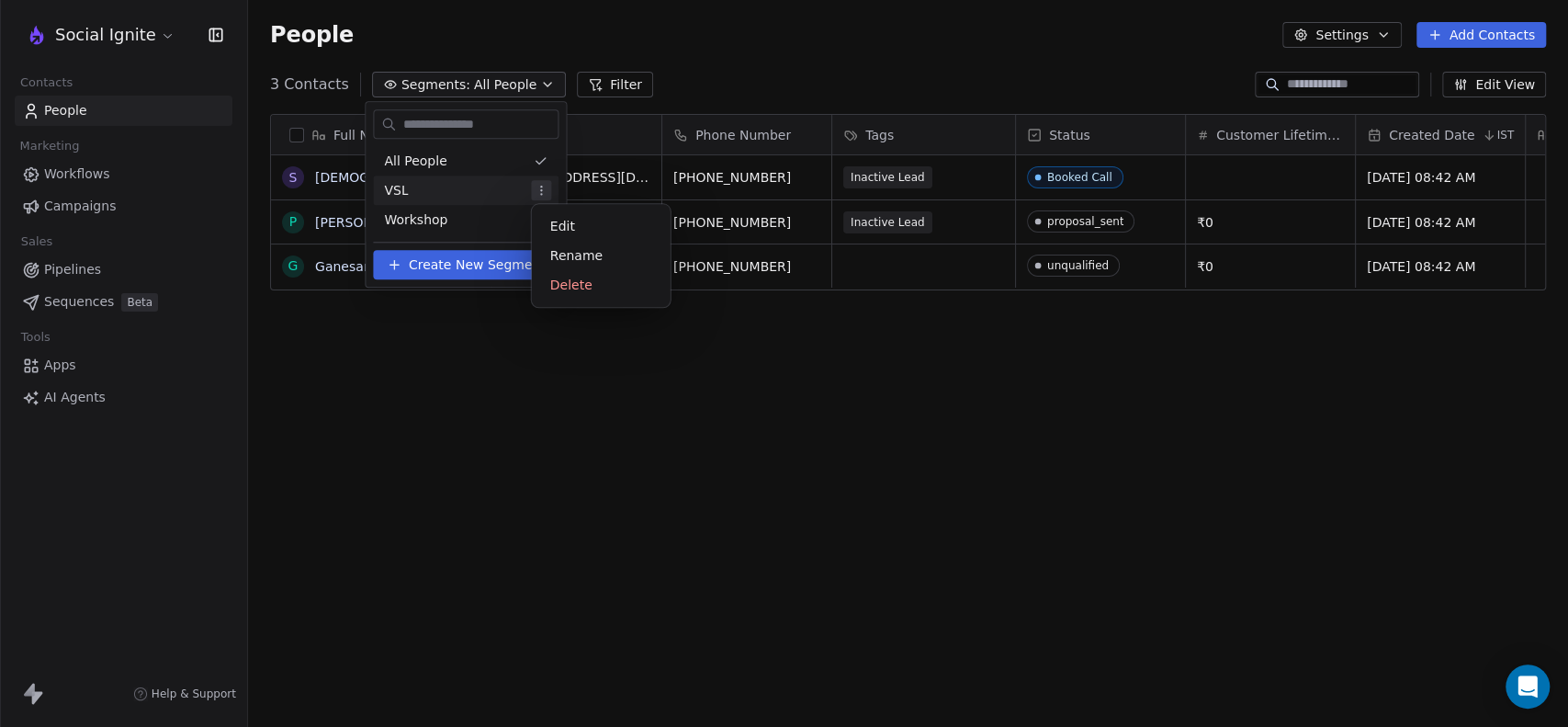
click at [544, 188] on html "Social Ignite Contacts People Marketing Workflows Campaigns Sales Pipelines Seq…" at bounding box center [784, 363] width 1568 height 727
click at [555, 436] on html "Social Ignite Contacts People Marketing Workflows Campaigns Sales Pipelines Seq…" at bounding box center [784, 363] width 1568 height 727
click at [539, 217] on html "Social Ignite Contacts People Marketing Workflows Campaigns Sales Pipelines Seq…" at bounding box center [784, 363] width 1568 height 727
click at [570, 314] on div "Delete" at bounding box center [601, 313] width 124 height 29
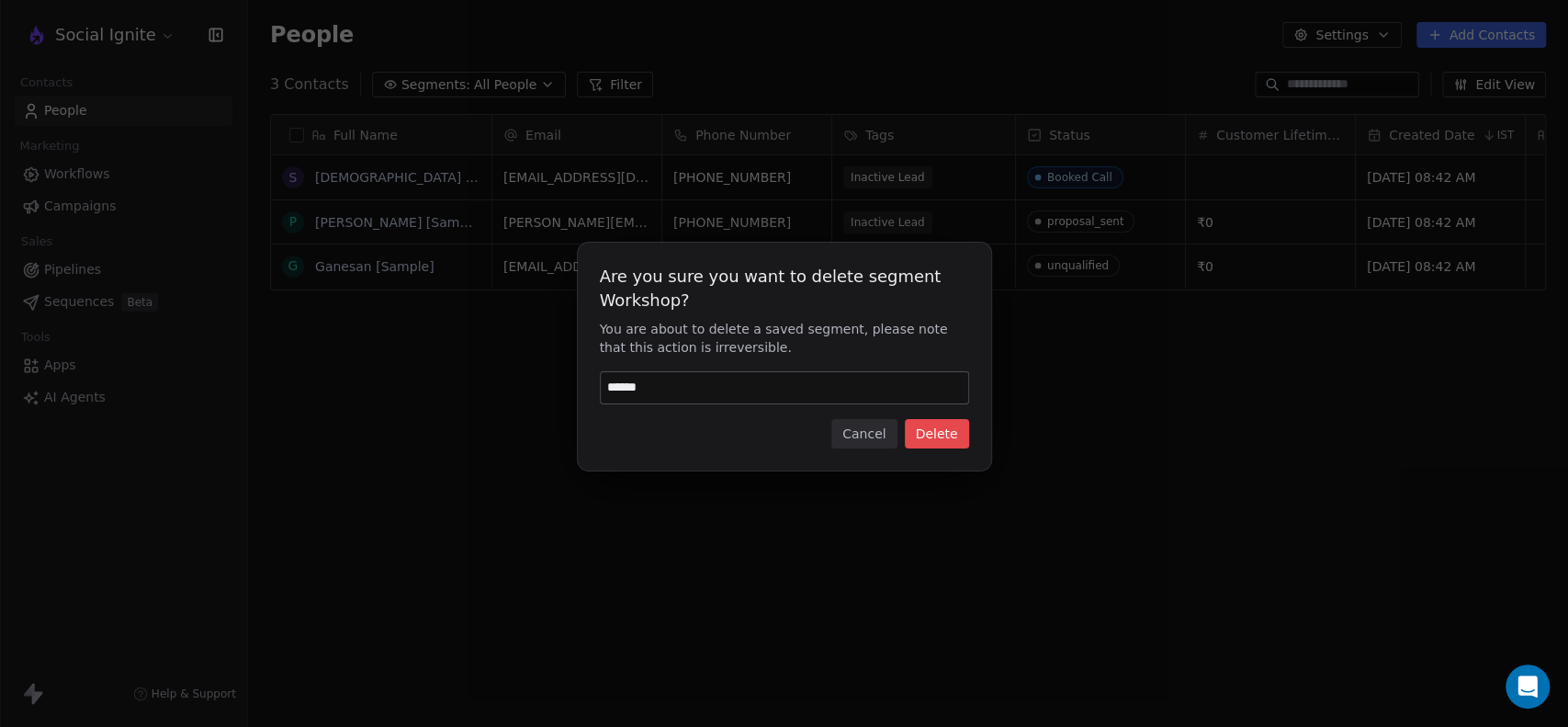
type input "******"
click at [922, 436] on button "Delete" at bounding box center [936, 433] width 65 height 29
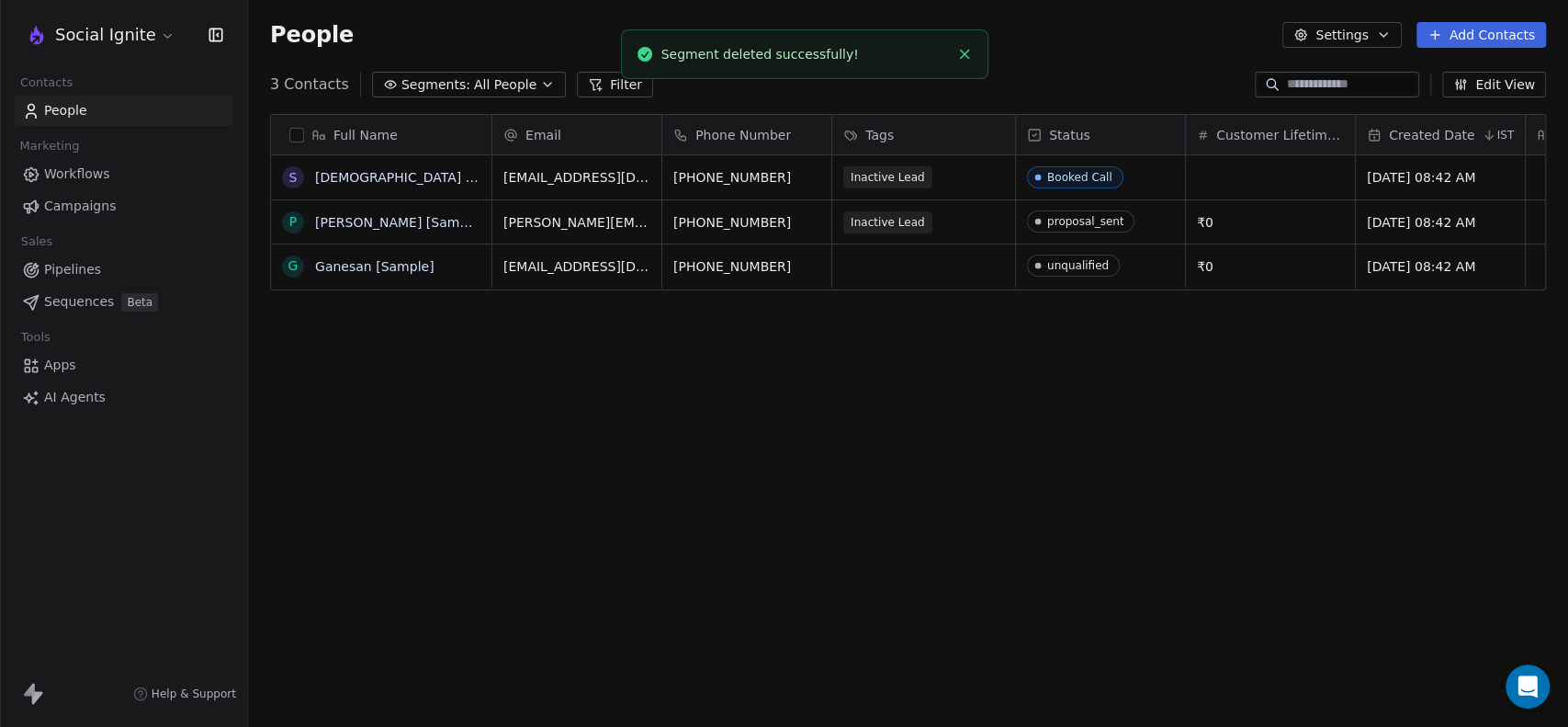
click at [540, 82] on icon "button" at bounding box center [547, 84] width 15 height 15
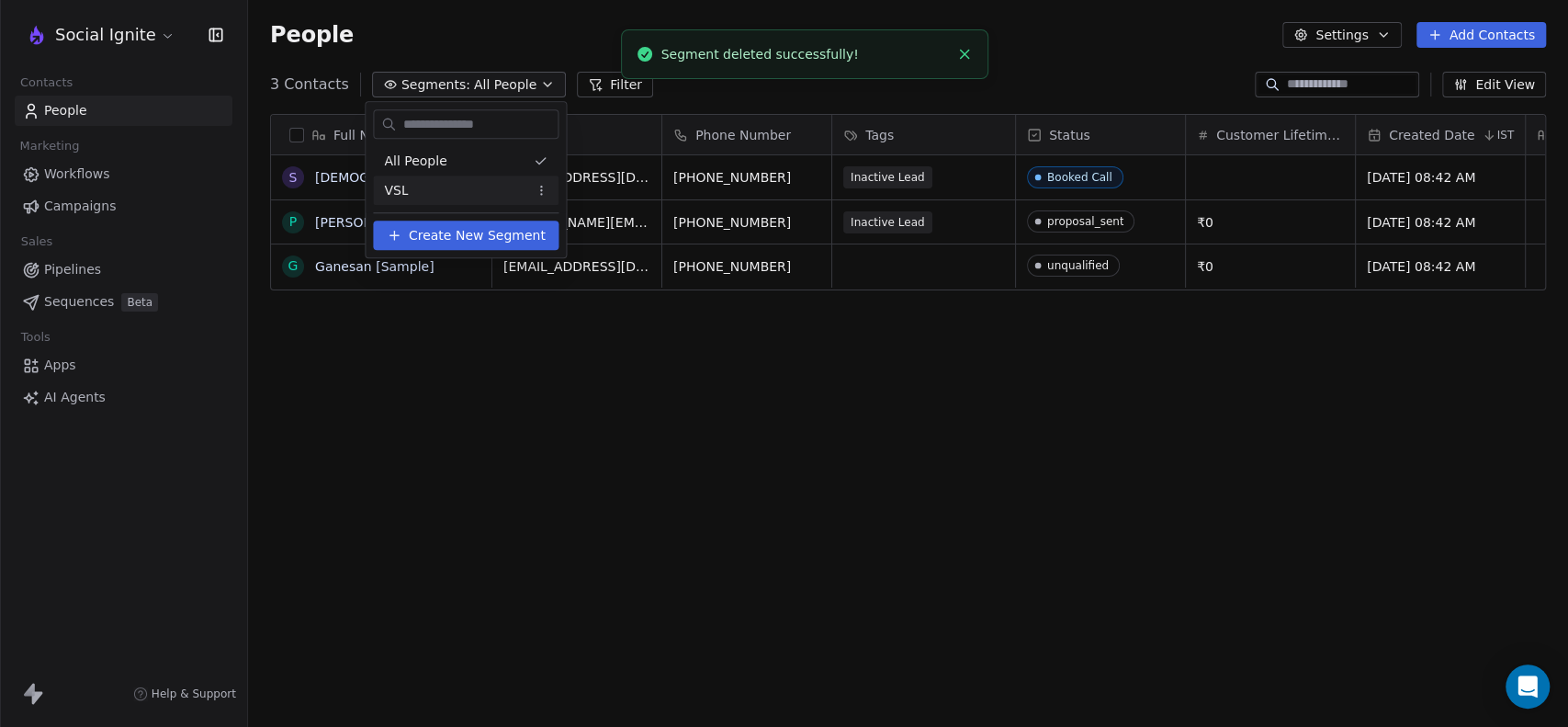
click at [536, 191] on html "Social Ignite Contacts People Marketing Workflows Campaigns Sales Pipelines Seq…" at bounding box center [784, 363] width 1568 height 727
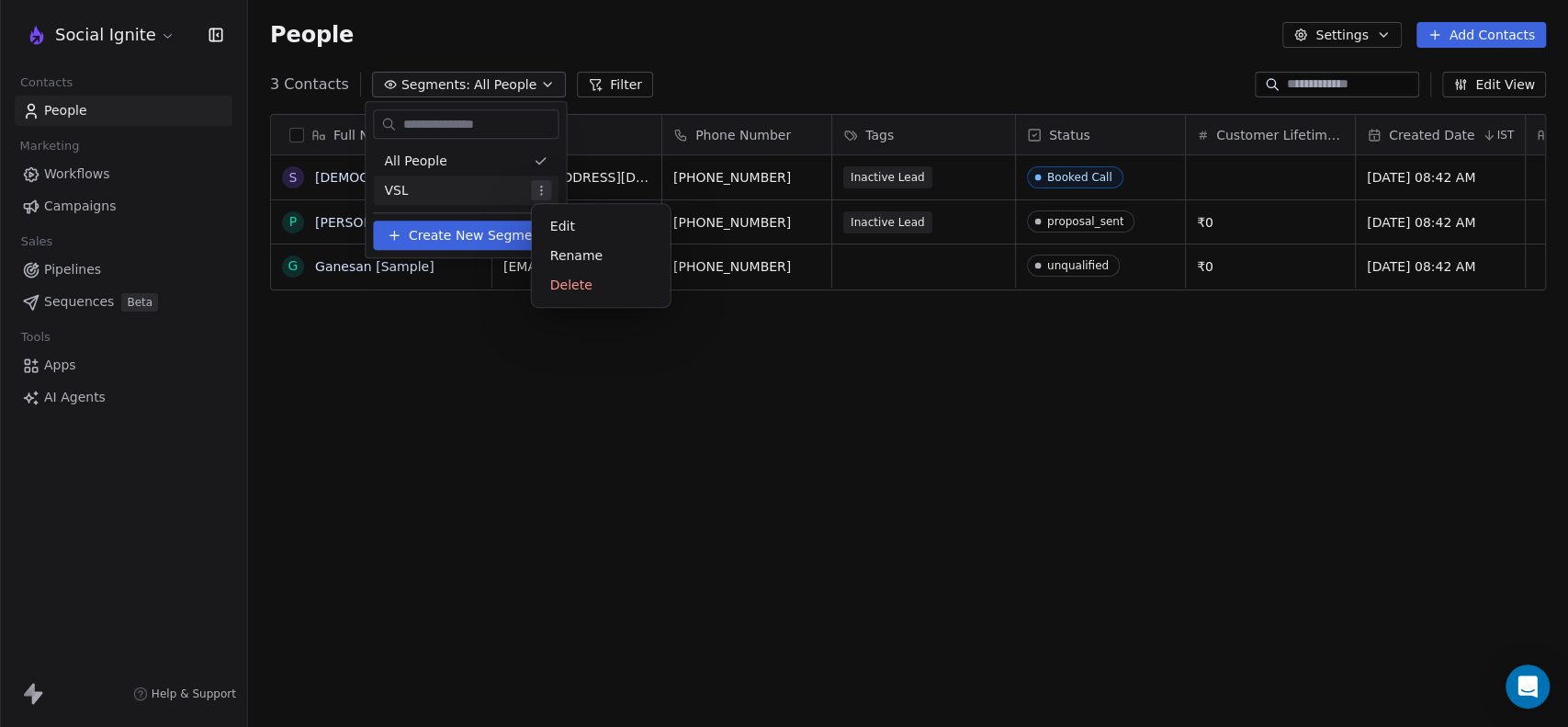
click at [574, 371] on html "Social Ignite Contacts People Marketing Workflows Campaigns Sales Pipelines Seq…" at bounding box center [784, 363] width 1568 height 727
click at [696, 406] on html "Social Ignite Contacts People Marketing Workflows Campaigns Sales Pipelines Seq…" at bounding box center [784, 363] width 1568 height 727
